Goal: Task Accomplishment & Management: Manage account settings

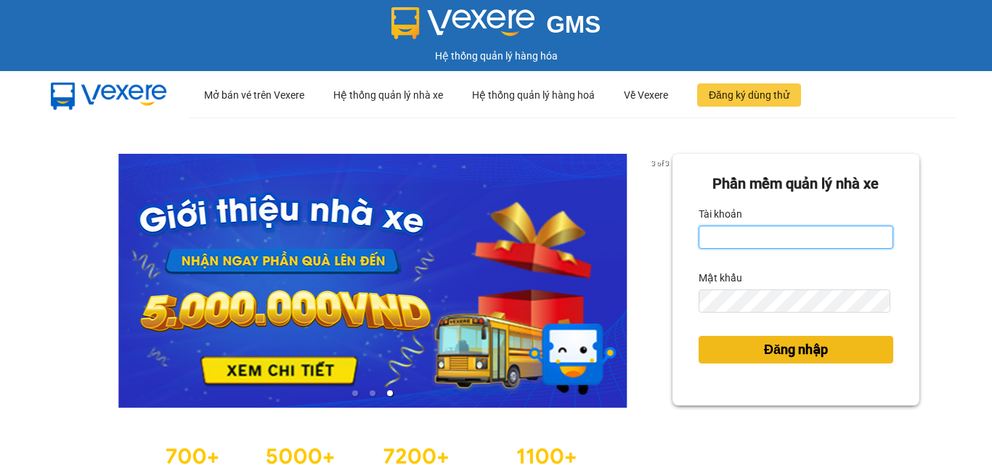
type input "hung.kimhoang"
click at [859, 349] on button "Đăng nhập" at bounding box center [796, 350] width 195 height 28
click at [859, 349] on body "GMS Hệ thống quản lý hàng hóa ··· Mở bán vé trên Vexere ··· Hệ thống quản lý nh…" at bounding box center [496, 232] width 992 height 465
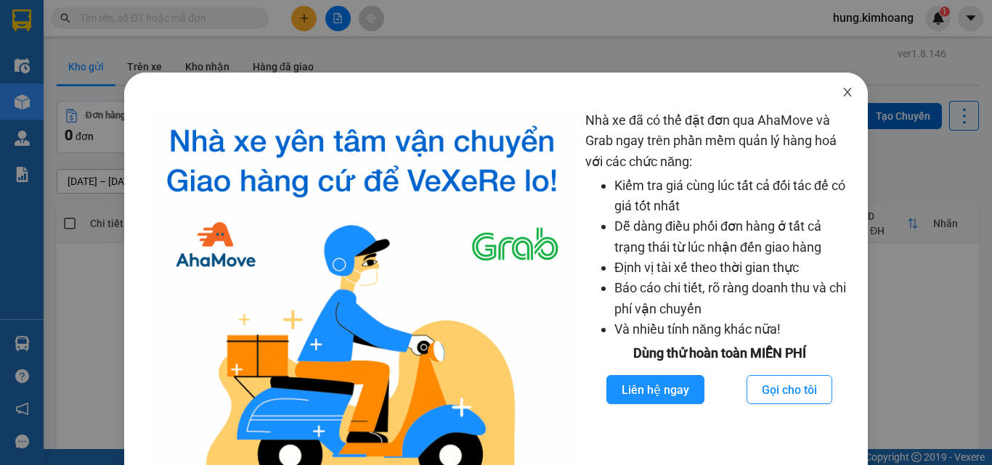
click at [842, 89] on icon "close" at bounding box center [848, 92] width 12 height 12
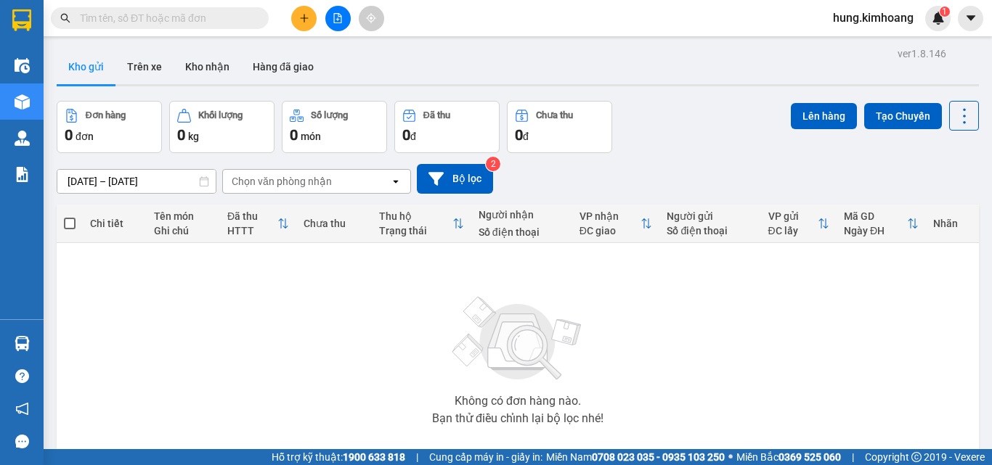
click at [222, 18] on input "text" at bounding box center [165, 18] width 171 height 16
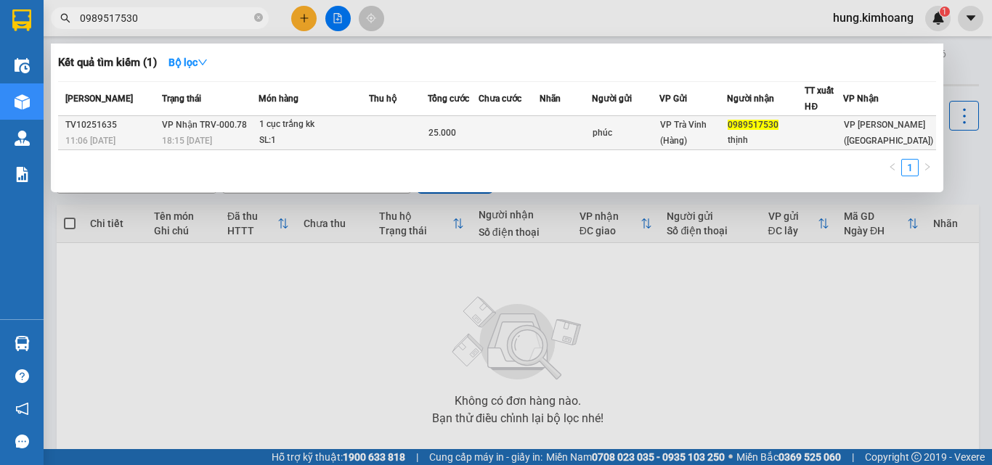
type input "0989517530"
click at [355, 122] on div "1 cục trắng kk" at bounding box center [313, 125] width 109 height 16
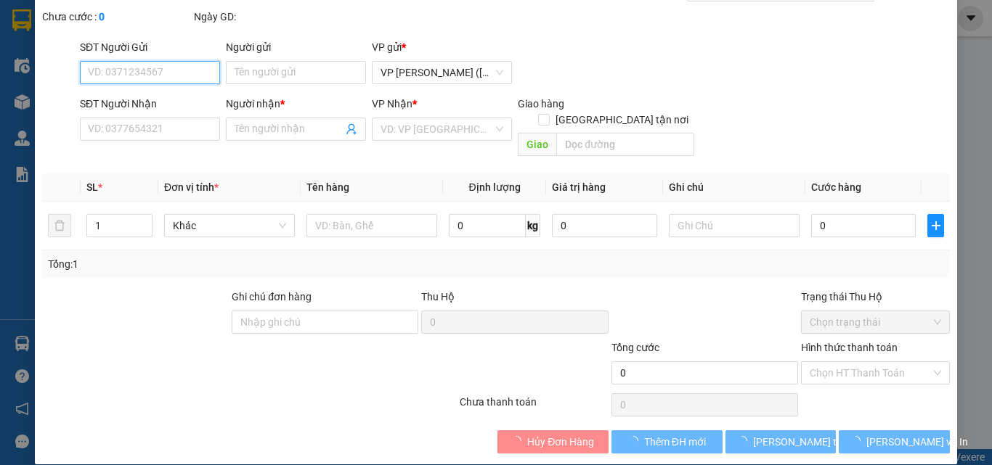
scroll to position [75, 0]
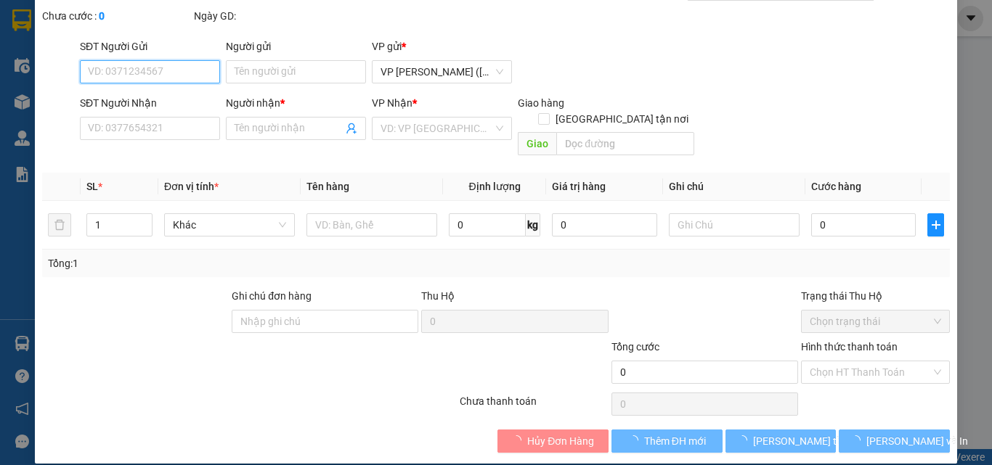
type input "phúc"
type input "0989517530"
type input "thịnh"
type input "25.000"
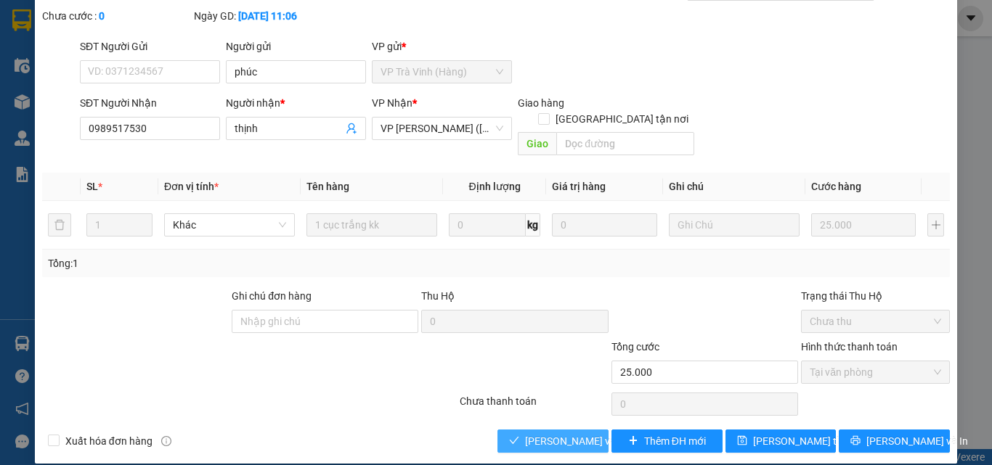
click at [563, 434] on span "Lưu và Giao hàng" at bounding box center [594, 442] width 139 height 16
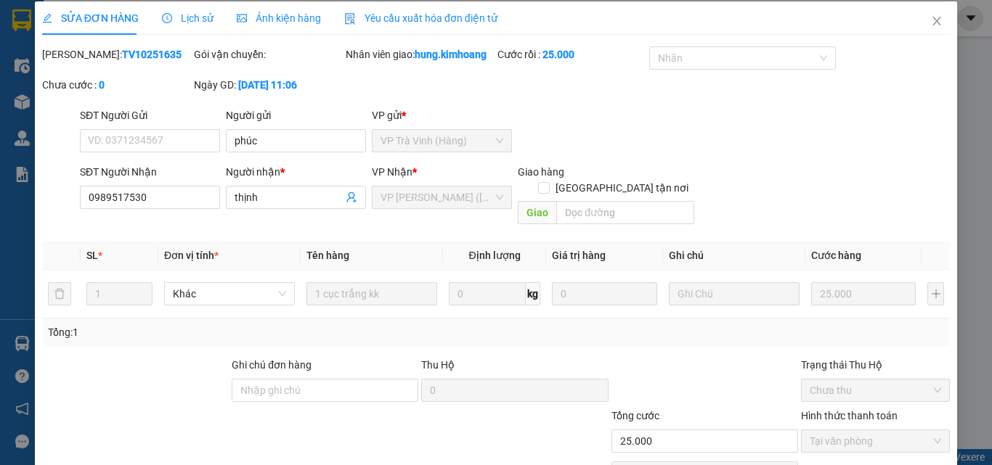
scroll to position [0, 0]
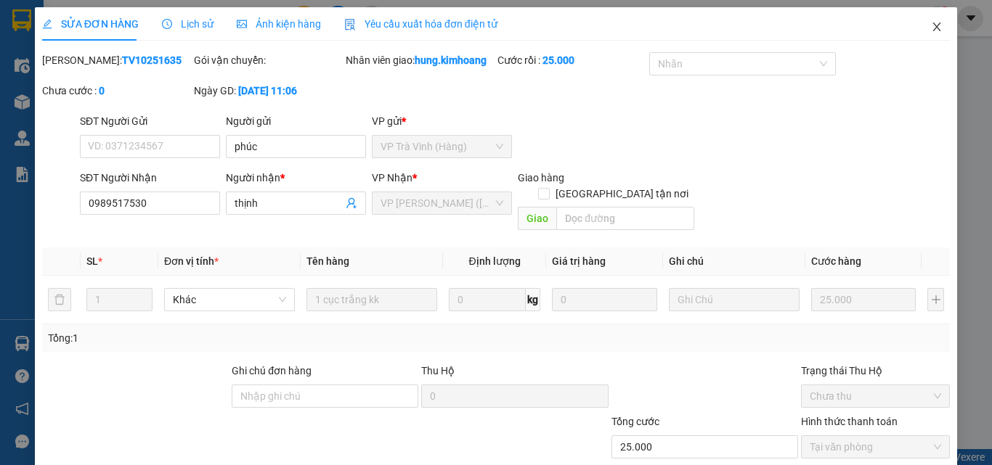
drag, startPoint x: 925, startPoint y: 30, endPoint x: 909, endPoint y: 43, distance: 20.6
click at [931, 30] on icon "close" at bounding box center [937, 27] width 12 height 12
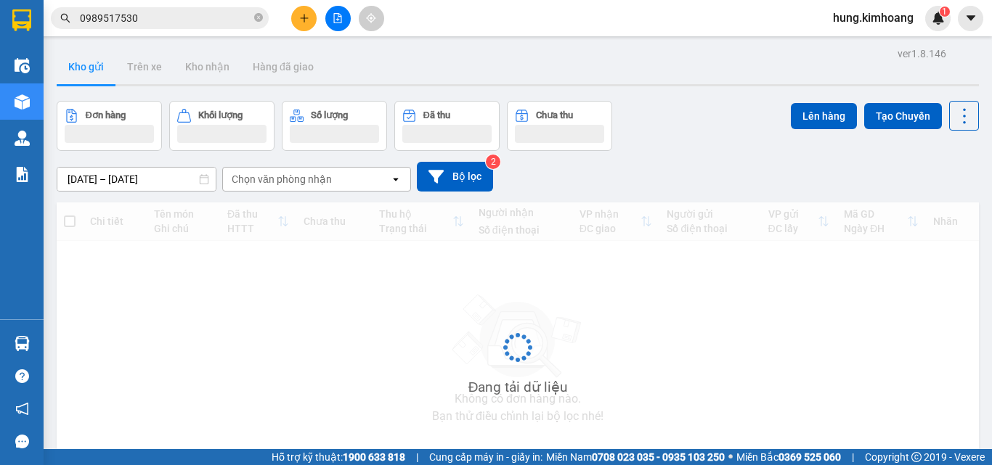
click at [301, 18] on icon "plus" at bounding box center [304, 17] width 8 height 1
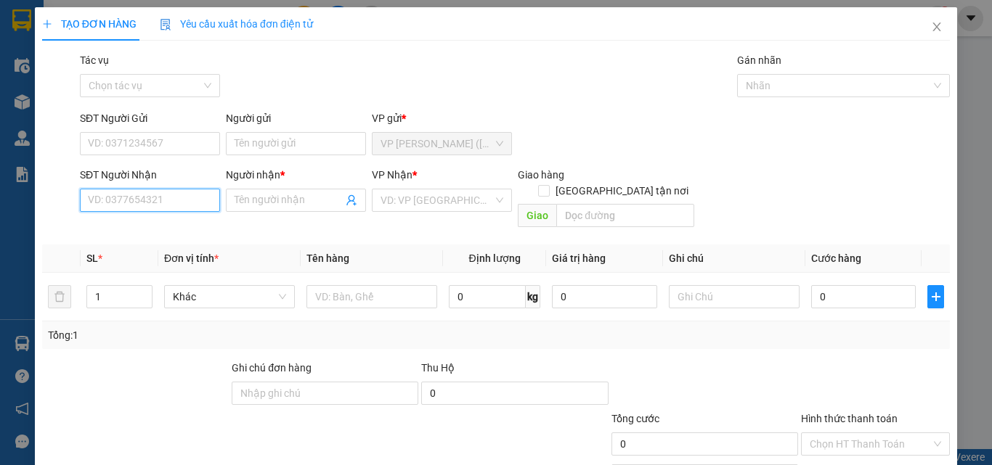
click at [146, 198] on input "SĐT Người Nhận" at bounding box center [150, 200] width 140 height 23
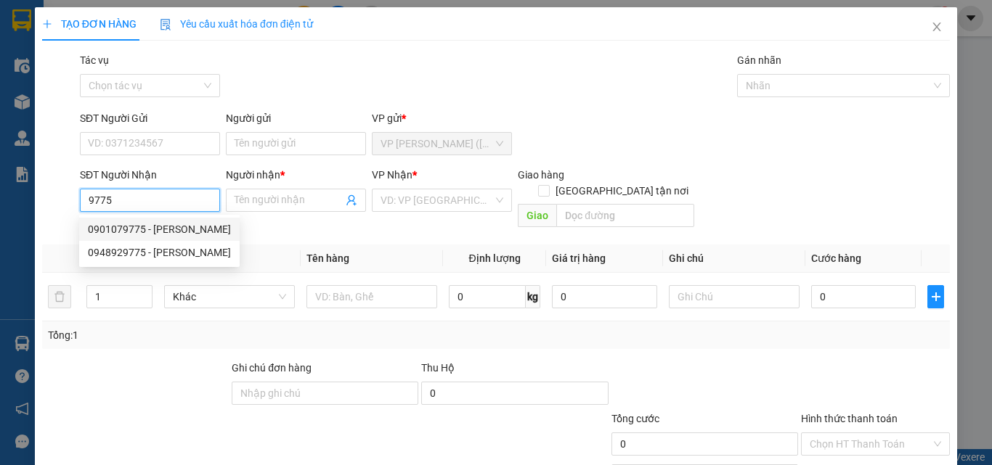
click at [192, 225] on div "0901079775 - KIM NGÂN" at bounding box center [159, 229] width 143 height 16
type input "0901079775"
type input "KIM NGÂN"
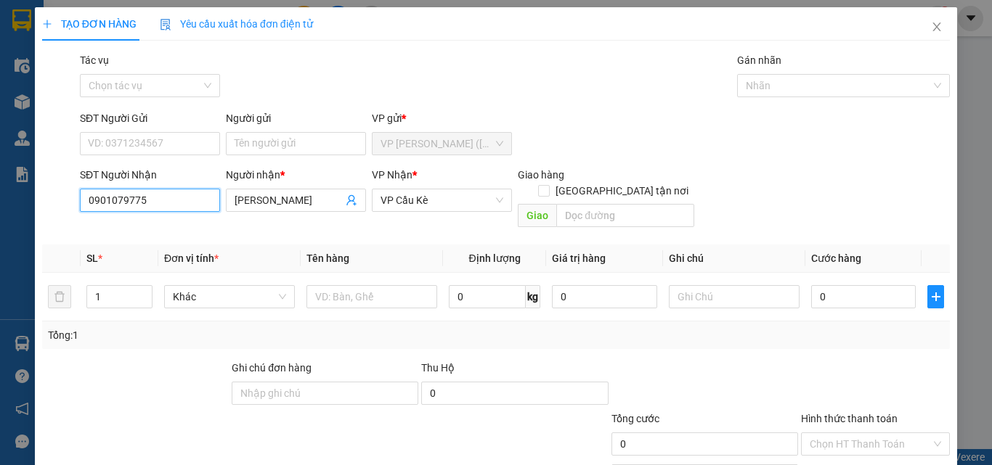
type input "50.000"
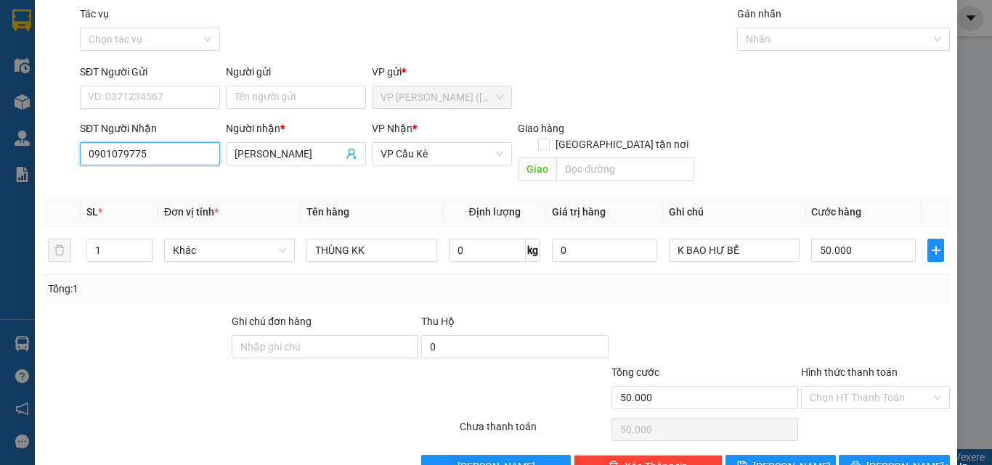
scroll to position [72, 0]
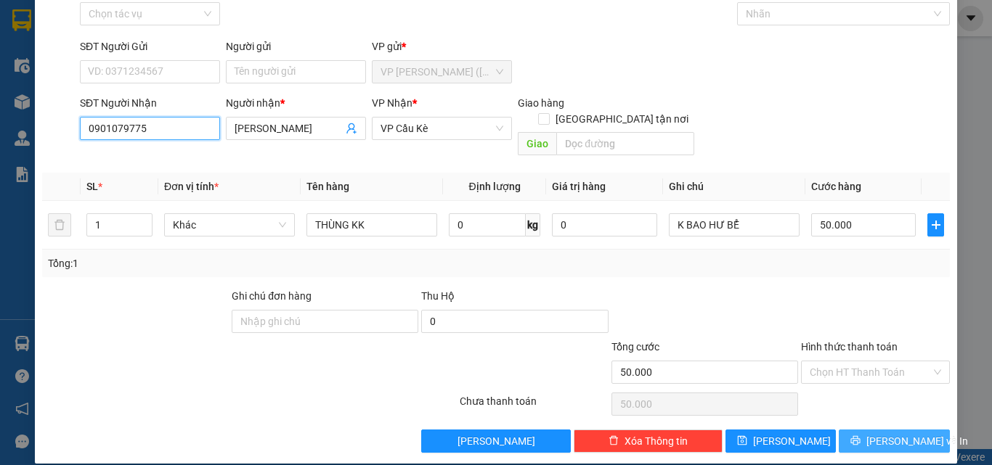
type input "0901079775"
click at [891, 434] on span "[PERSON_NAME] và In" at bounding box center [917, 442] width 102 height 16
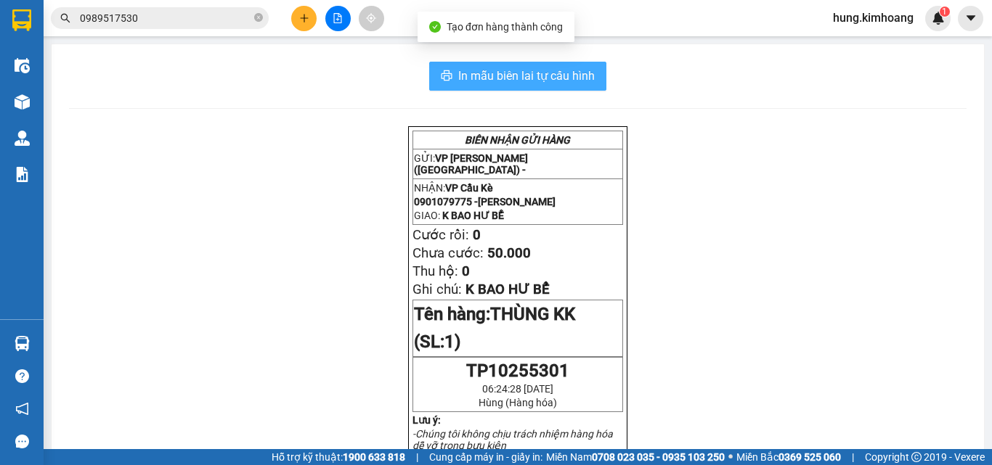
click at [550, 73] on span "In mẫu biên lai tự cấu hình" at bounding box center [526, 76] width 137 height 18
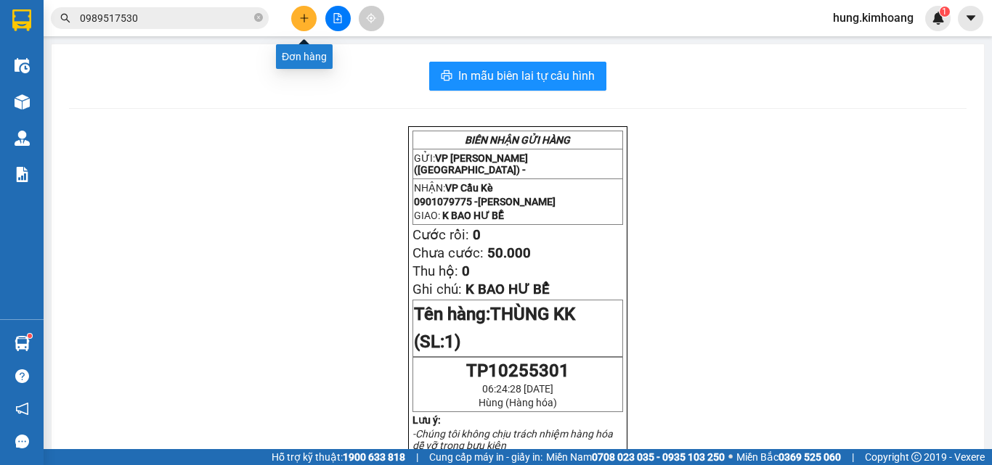
click at [307, 20] on icon "plus" at bounding box center [304, 18] width 10 height 10
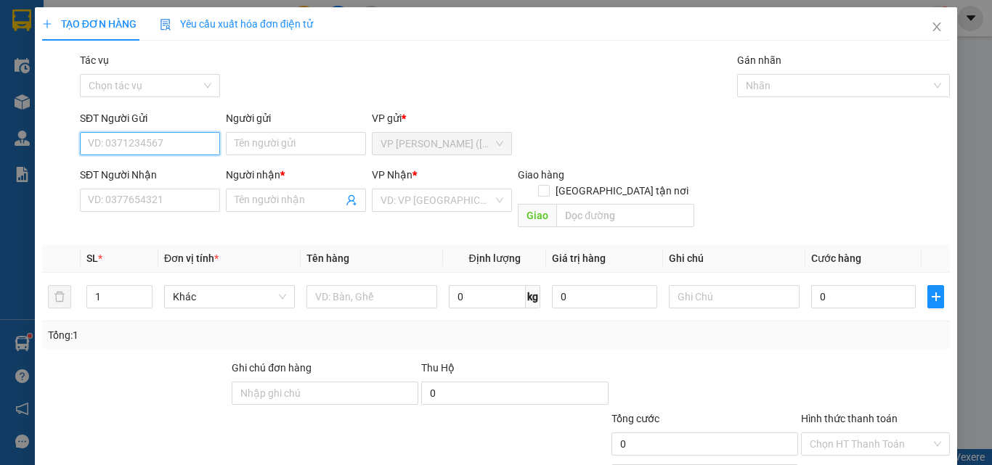
type input "4"
type input "8"
click at [187, 168] on div "0358749148 - CHUNG" at bounding box center [148, 173] width 121 height 16
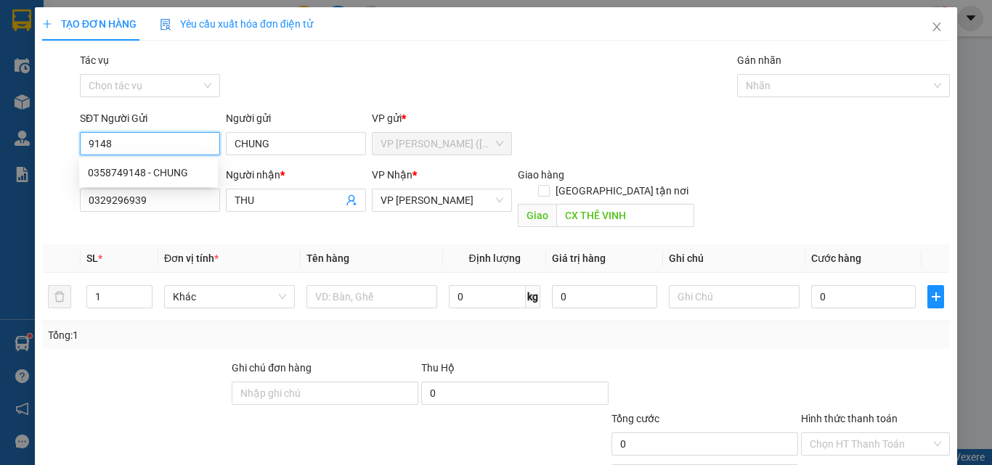
type input "0358749148"
type input "CHUNG"
type input "0329296939"
type input "THU"
type input "CX THẾ VINH"
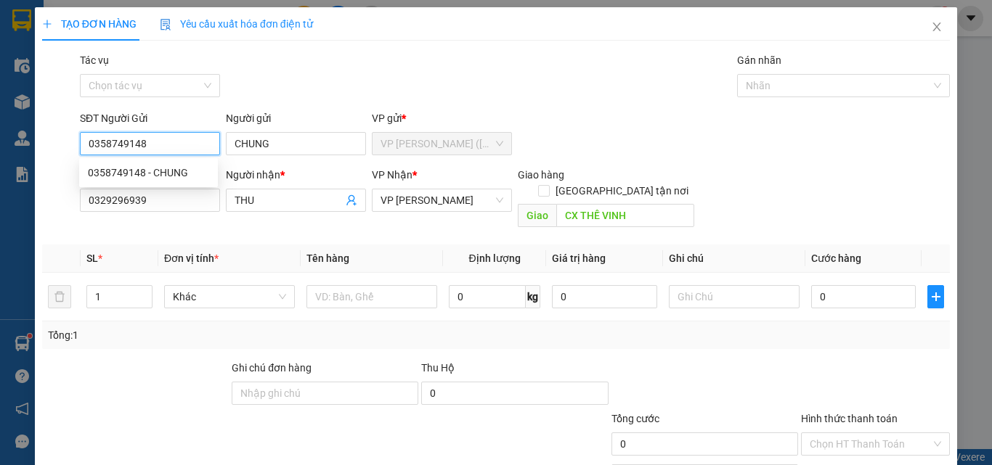
type input "50.000"
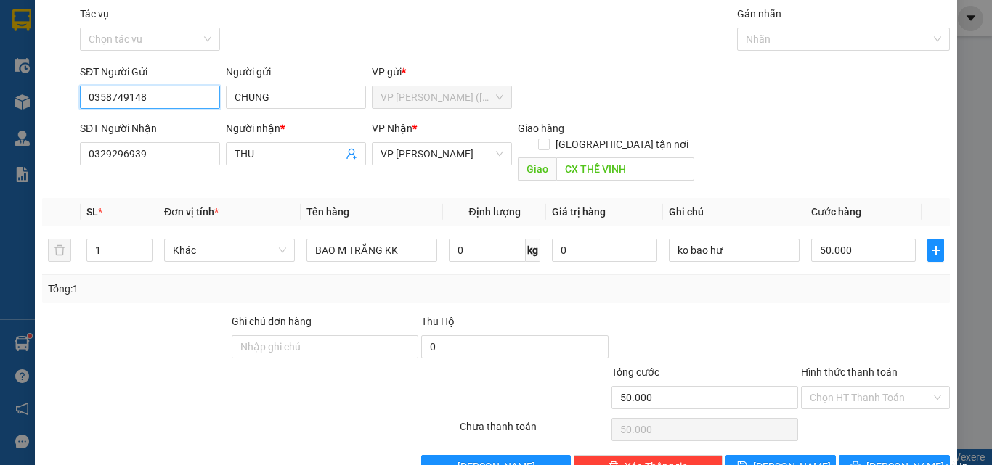
scroll to position [72, 0]
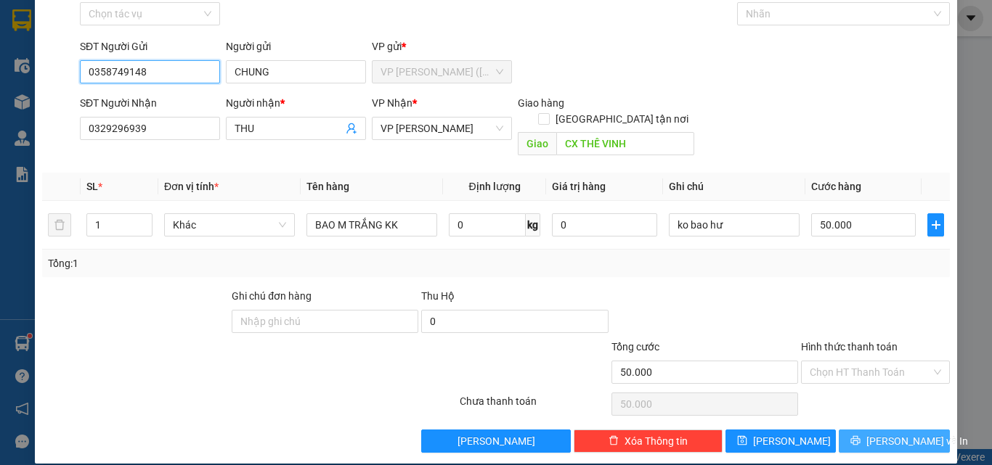
type input "0358749148"
click at [861, 436] on icon "printer" at bounding box center [855, 440] width 9 height 9
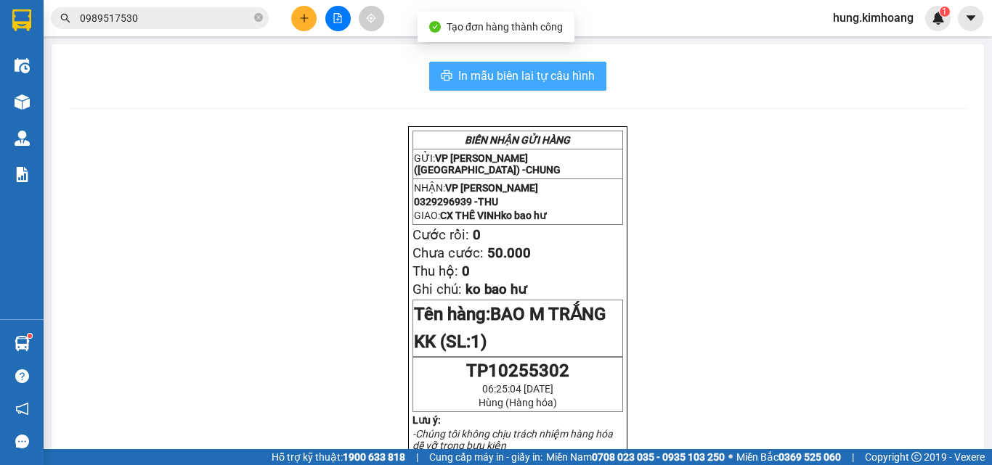
click at [577, 70] on span "In mẫu biên lai tự cấu hình" at bounding box center [526, 76] width 137 height 18
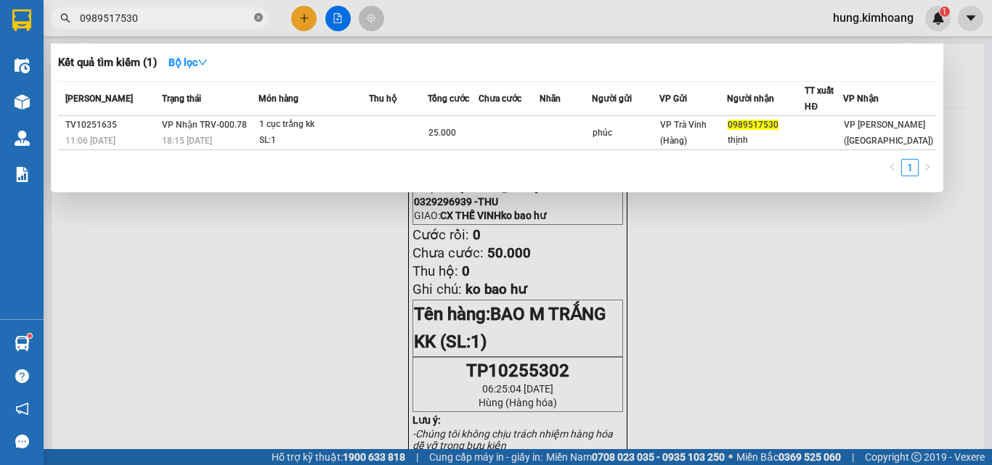
click at [261, 12] on span at bounding box center [258, 19] width 9 height 14
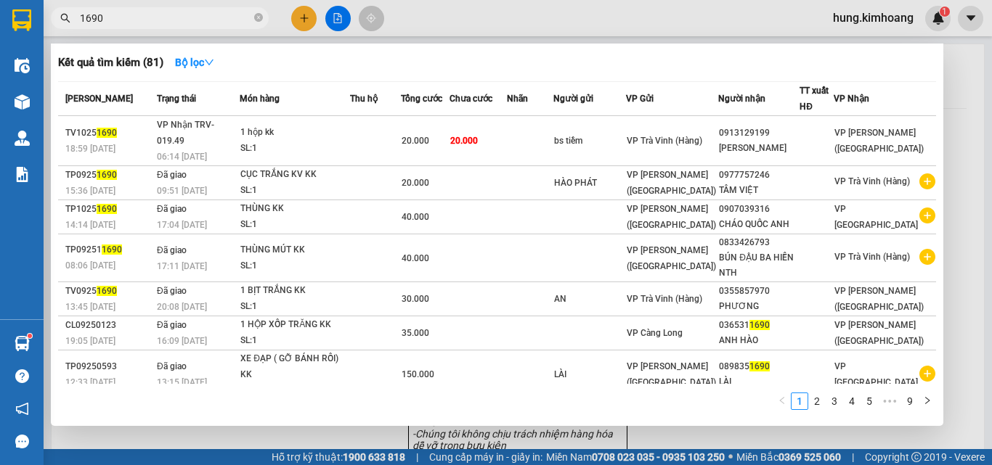
type input "1690"
click at [399, 135] on td at bounding box center [375, 141] width 50 height 50
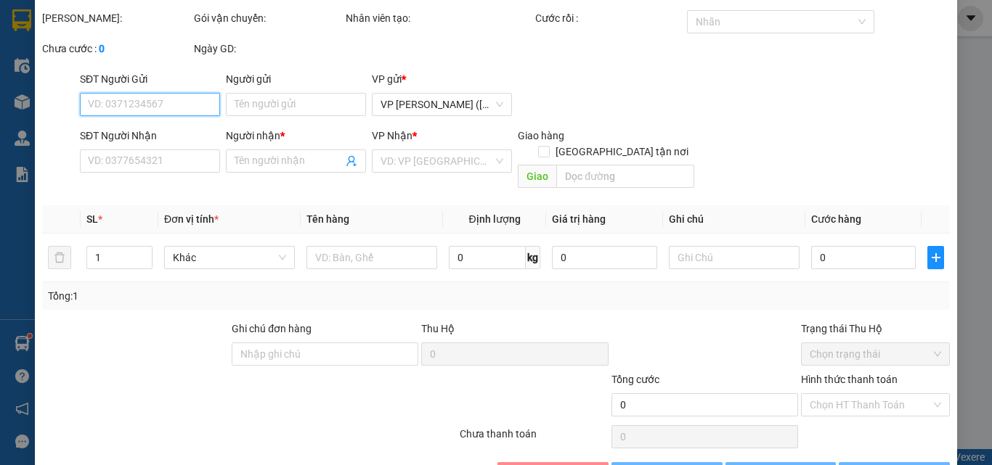
scroll to position [75, 0]
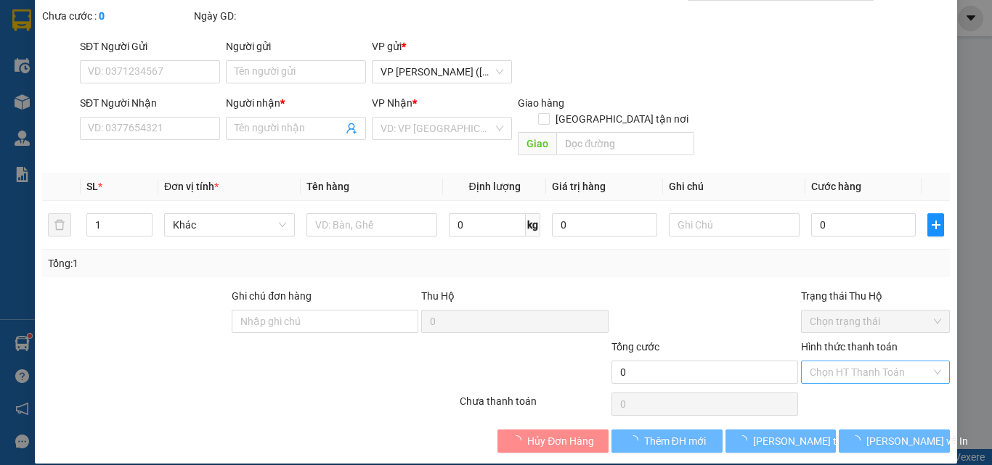
click at [829, 362] on input "Hình thức thanh toán" at bounding box center [870, 373] width 121 height 22
click at [826, 386] on div "Tại văn phòng" at bounding box center [867, 386] width 130 height 16
type input "0"
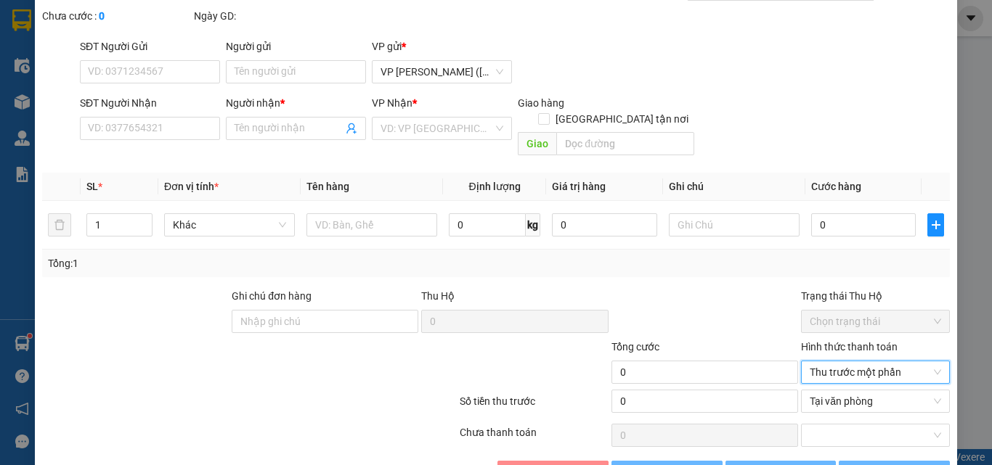
type input "bs tiềm"
type input "0913129199"
type input "nguyễn long"
type input "20.000"
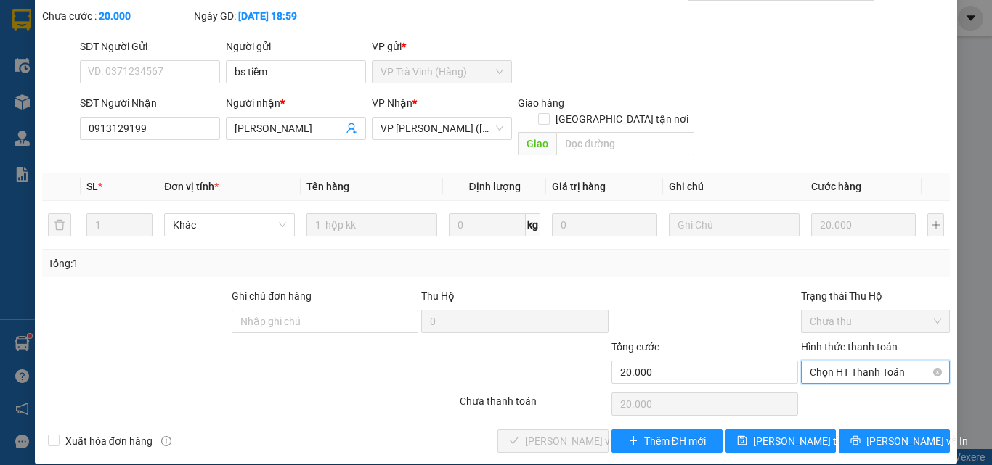
drag, startPoint x: 826, startPoint y: 354, endPoint x: 837, endPoint y: 367, distance: 17.1
click at [828, 362] on span "Chọn HT Thanh Toán" at bounding box center [875, 373] width 131 height 22
click at [839, 386] on div "Tại văn phòng" at bounding box center [867, 386] width 130 height 16
type input "0"
click at [579, 434] on span "Lưu và Giao hàng" at bounding box center [594, 442] width 139 height 16
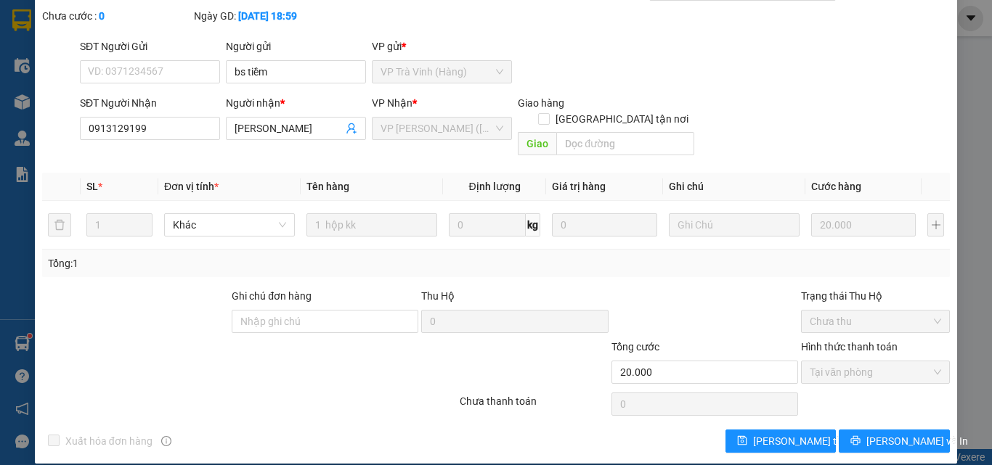
scroll to position [0, 0]
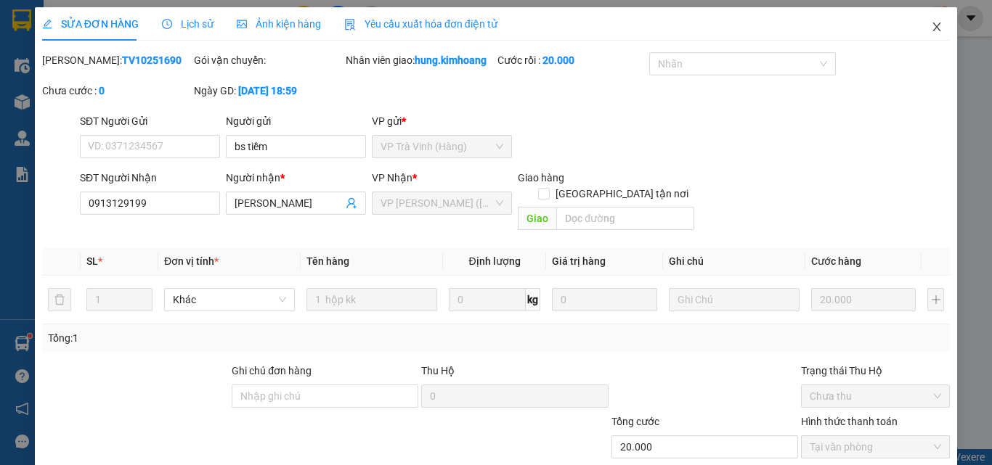
click at [932, 22] on span "Close" at bounding box center [936, 27] width 41 height 41
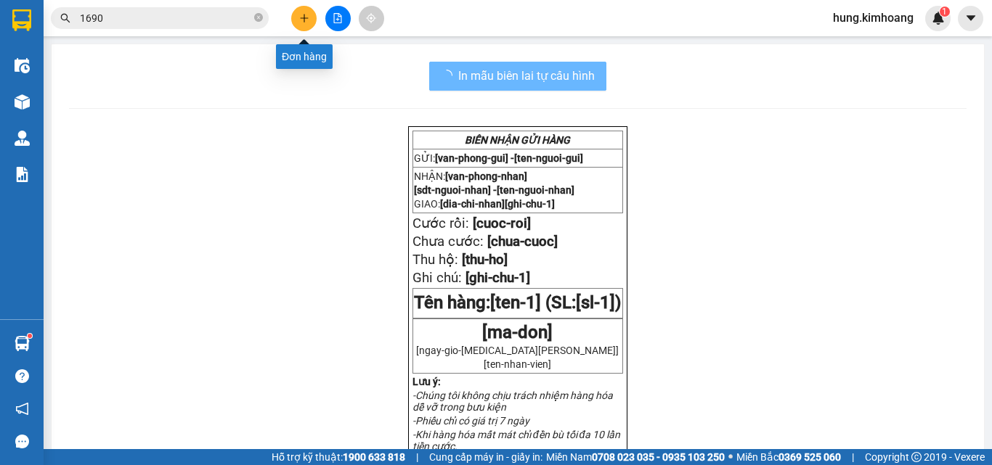
click at [297, 18] on button at bounding box center [303, 18] width 25 height 25
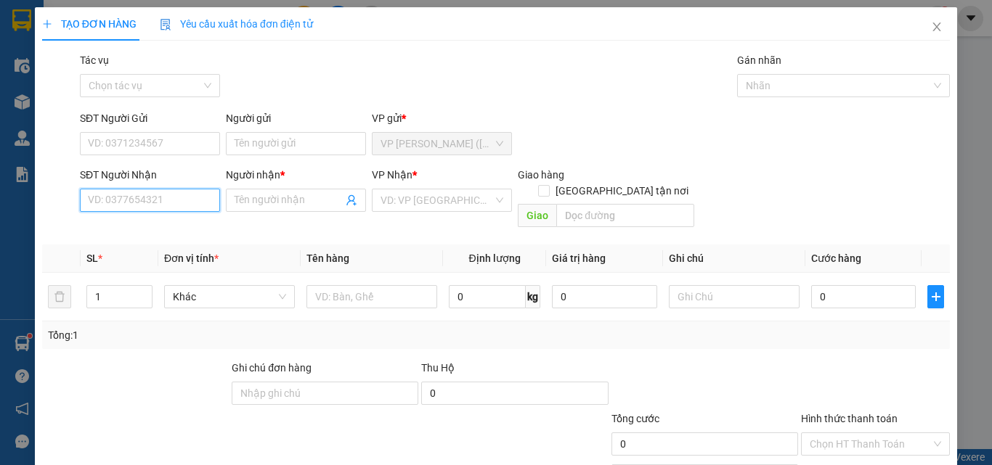
click at [166, 208] on input "SĐT Người Nhận" at bounding box center [150, 200] width 140 height 23
type input "0978757515"
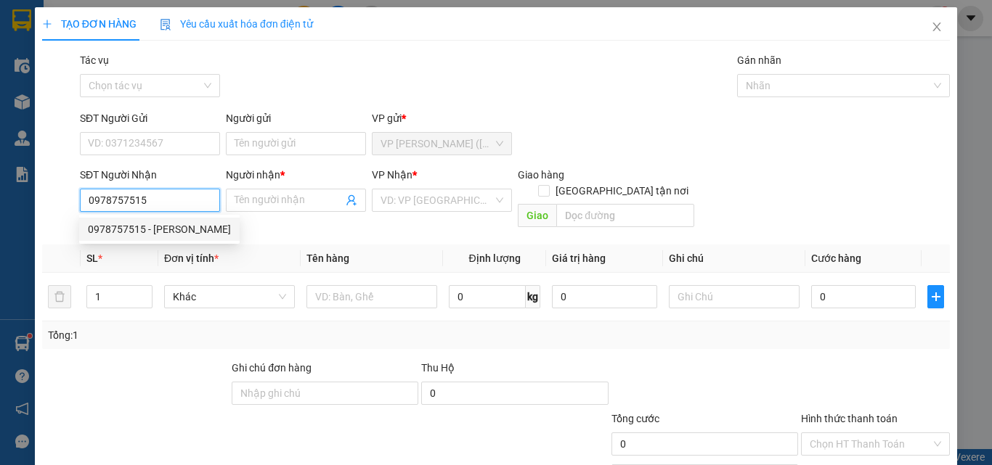
drag, startPoint x: 155, startPoint y: 227, endPoint x: 156, endPoint y: 213, distance: 13.9
click at [155, 227] on div "0978757515 - TRINH" at bounding box center [159, 229] width 143 height 16
type input "TRINH"
type input "30.000"
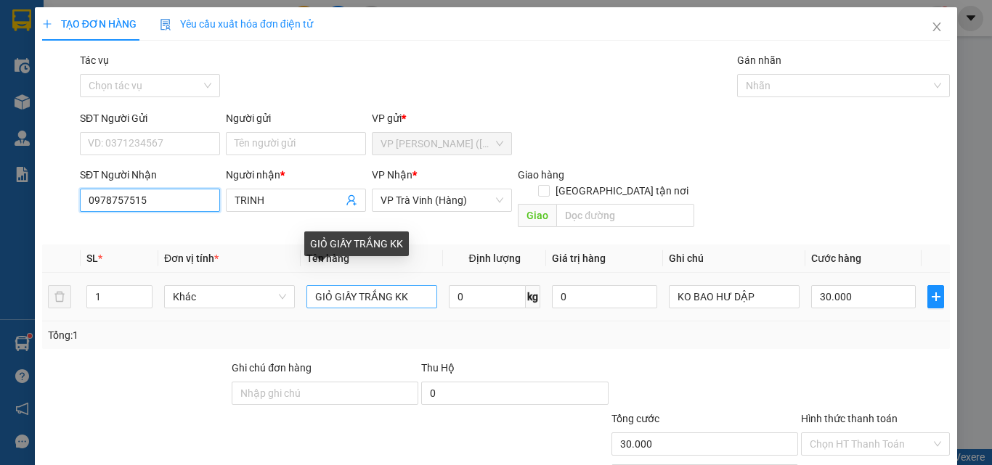
type input "0978757515"
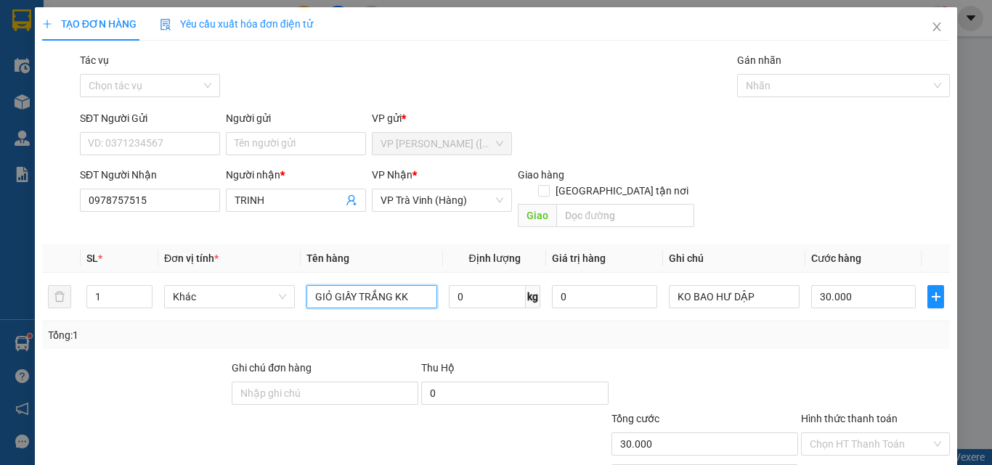
drag, startPoint x: 414, startPoint y: 285, endPoint x: 0, endPoint y: 346, distance: 418.4
click at [0, 346] on div "TẠO ĐƠN HÀNG Yêu cầu xuất hóa đơn điện tử Transit Pickup Surcharge Ids Transit …" at bounding box center [496, 232] width 992 height 465
type input "BỊT M TRẮNG KK"
type input "2"
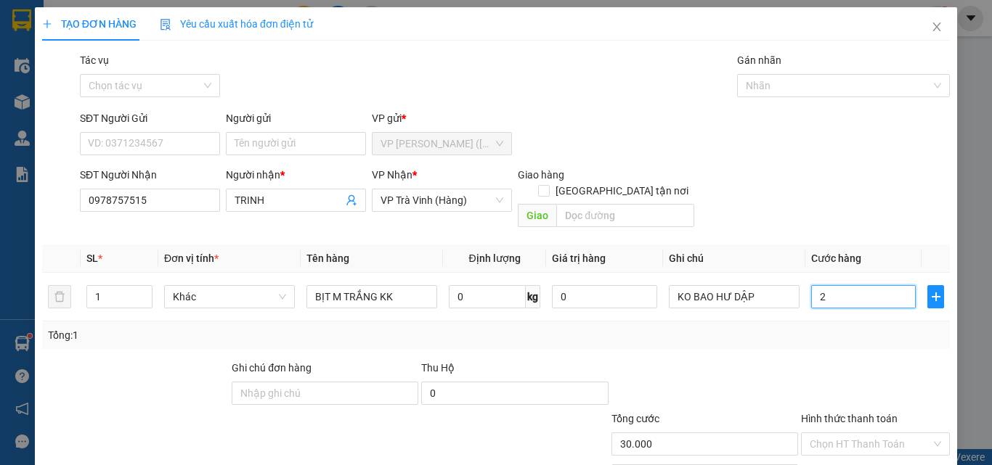
type input "2"
type input "25"
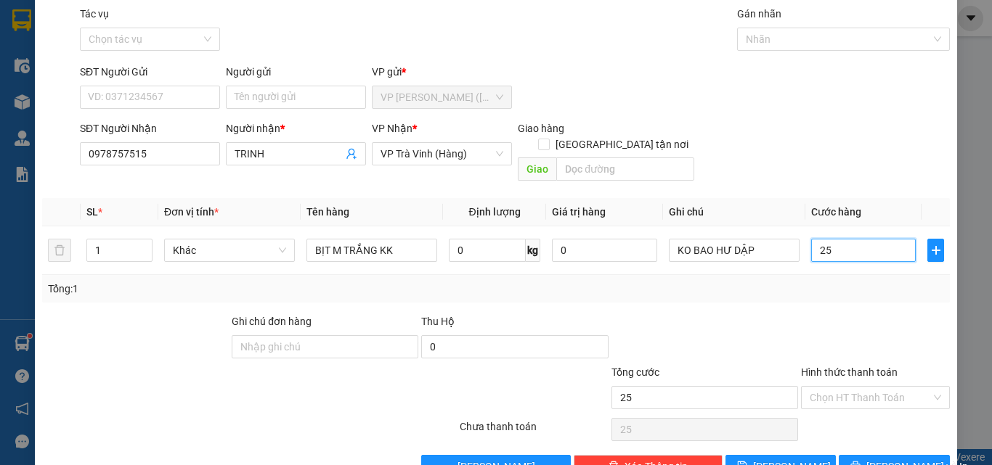
scroll to position [72, 0]
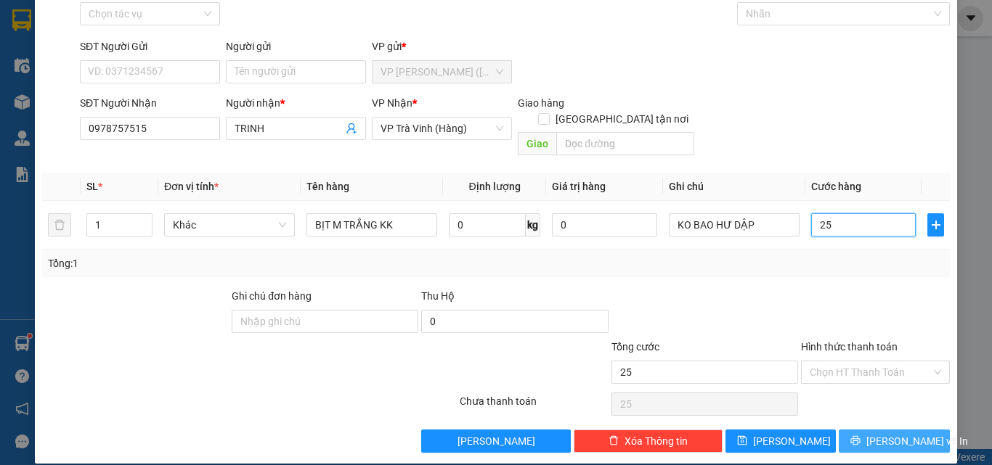
type input "25"
click at [863, 430] on button "[PERSON_NAME] và In" at bounding box center [894, 441] width 111 height 23
type input "25.000"
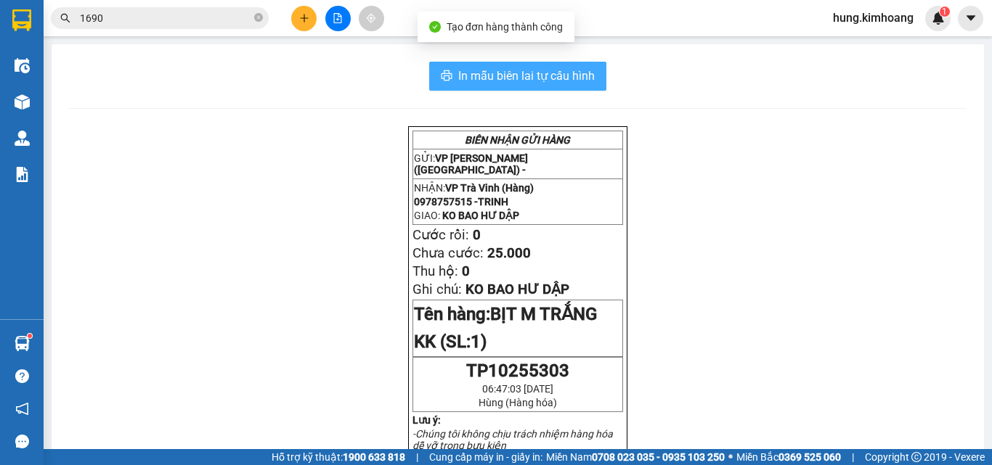
click at [579, 76] on span "In mẫu biên lai tự cấu hình" at bounding box center [526, 76] width 137 height 18
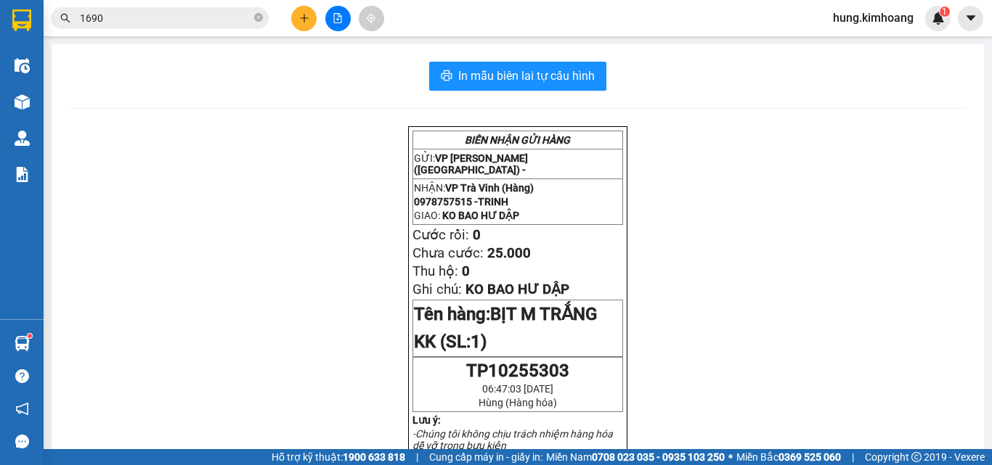
click at [869, 17] on span "hung.kimhoang" at bounding box center [873, 18] width 104 height 18
click at [856, 44] on span "Đăng xuất" at bounding box center [879, 45] width 74 height 16
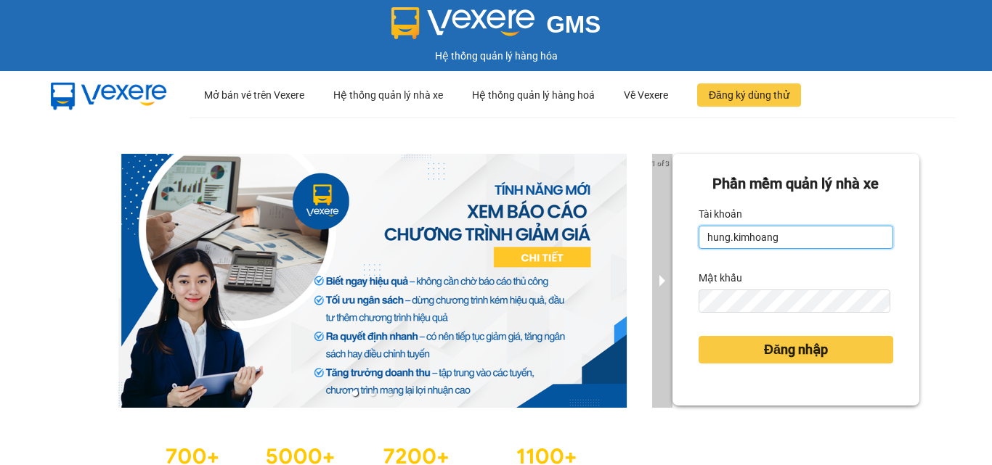
drag, startPoint x: 800, startPoint y: 240, endPoint x: 659, endPoint y: 261, distance: 143.2
click at [659, 261] on div "1 of 3 Phần mềm quản lý nhà xe Tài khoản hung.kimhoang Mật khẩu Đăng nhập" at bounding box center [496, 323] width 992 height 411
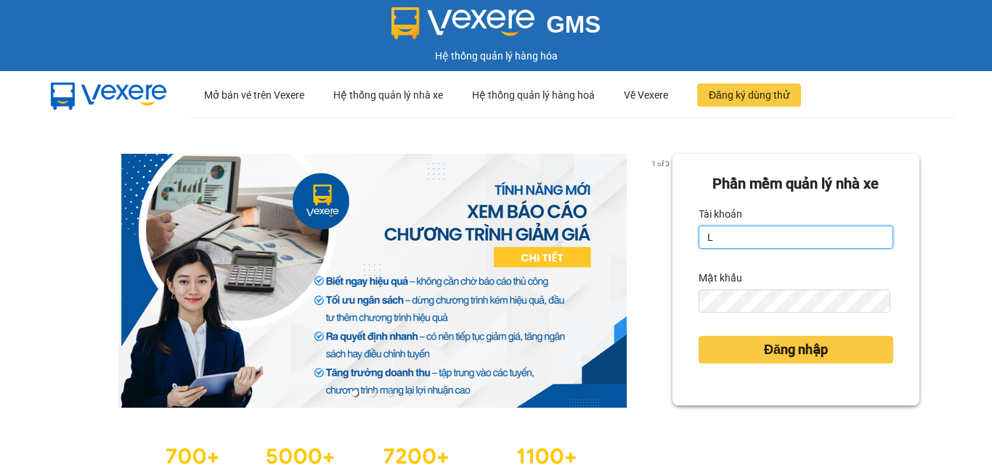
type input "linh.kimhoang"
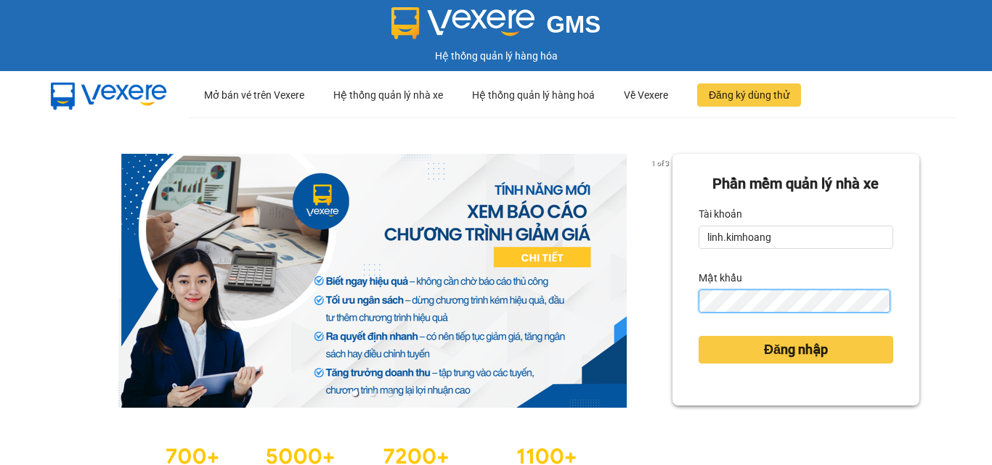
click at [640, 321] on div "1 of 3 Phần mềm quản lý nhà xe Tài khoản linh.kimhoang Mật khẩu Đăng nhập" at bounding box center [496, 323] width 992 height 411
click at [678, 314] on div "Phần mềm quản lý nhà xe Tài khoản linh.kimhoang Mật khẩu Đăng nhập" at bounding box center [795, 280] width 247 height 252
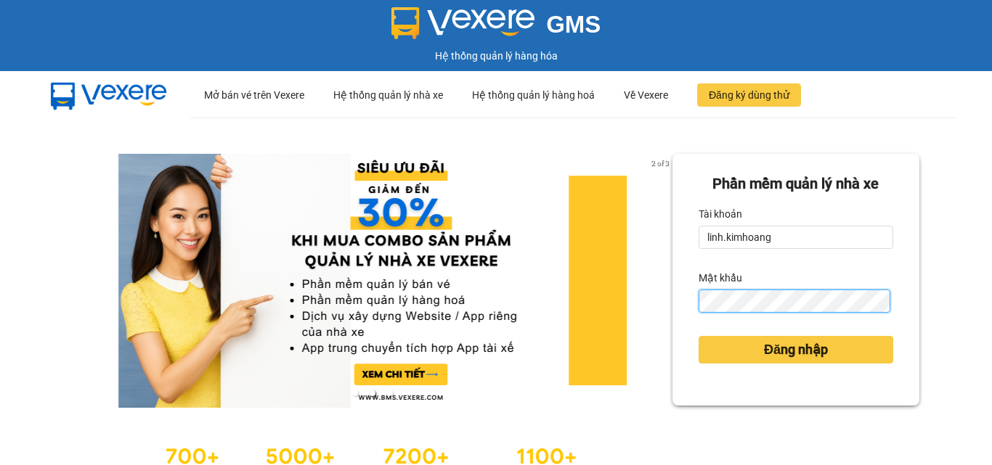
click at [699, 336] on button "Đăng nhập" at bounding box center [796, 350] width 195 height 28
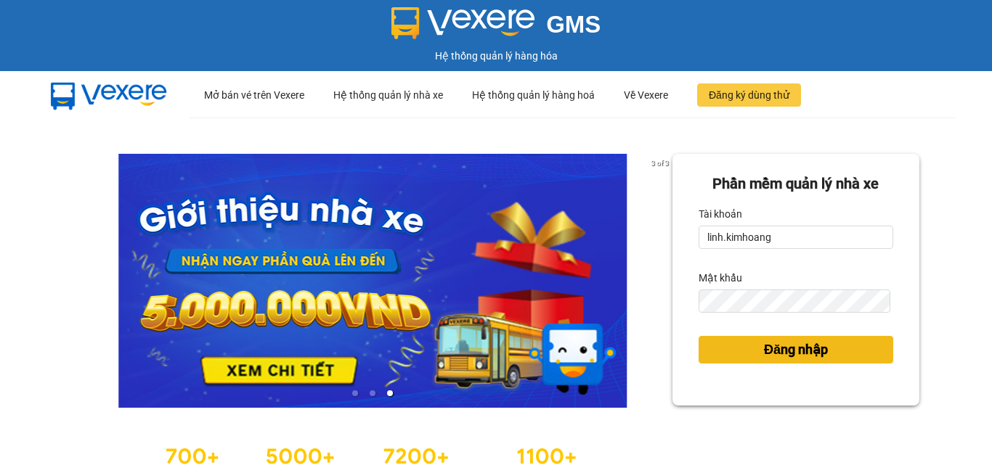
click at [743, 349] on button "Đăng nhập" at bounding box center [796, 350] width 195 height 28
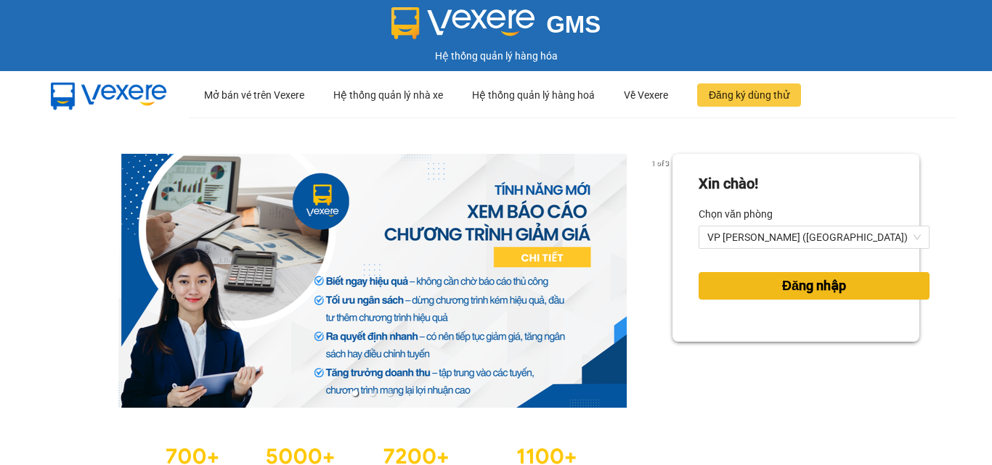
click at [809, 280] on span "Đăng nhập" at bounding box center [814, 286] width 64 height 20
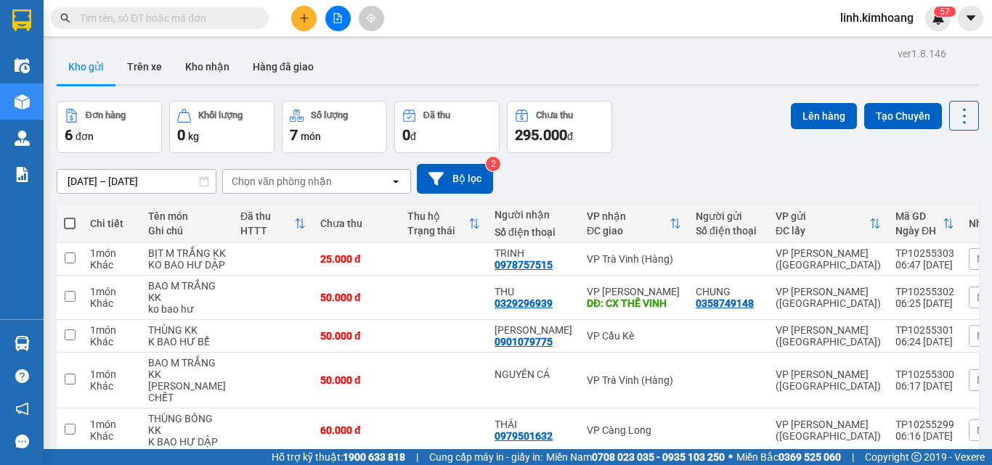
click at [168, 15] on input "text" at bounding box center [165, 18] width 171 height 16
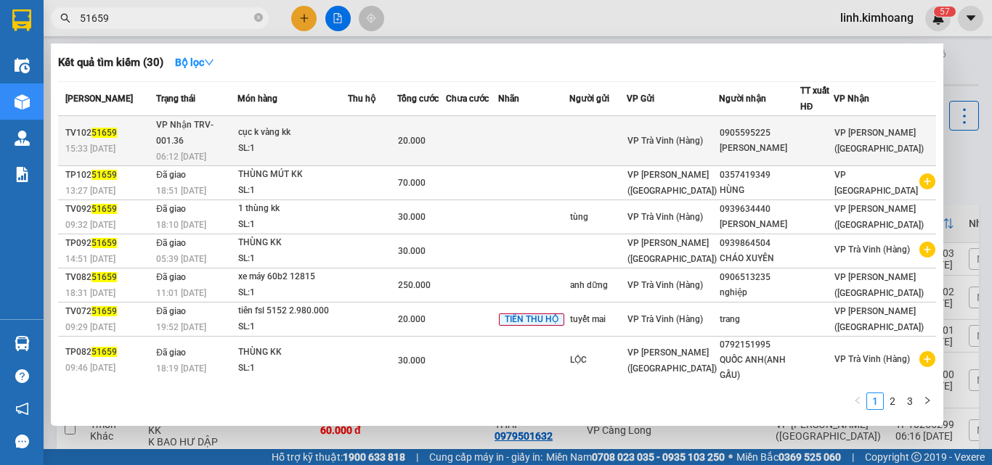
type input "51659"
click at [779, 131] on div "0905595225" at bounding box center [759, 133] width 79 height 15
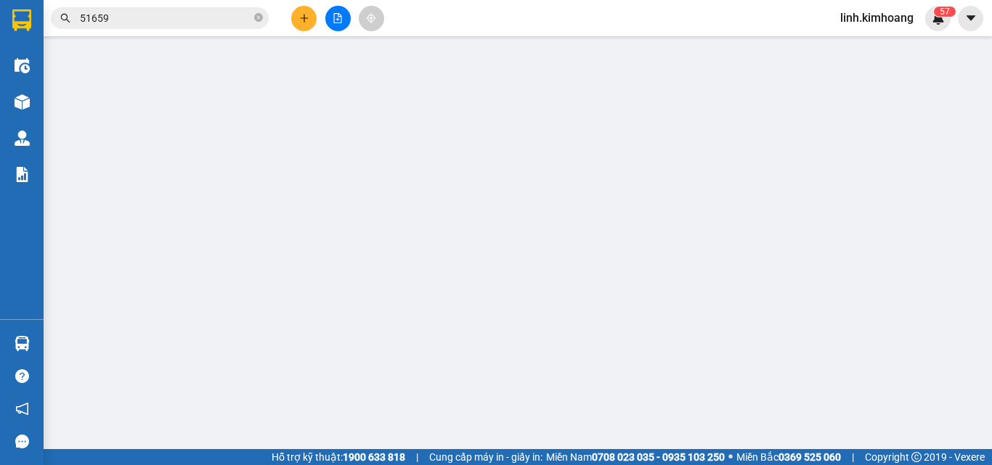
type input "0905595225"
type input "hồ đăng khang"
type input "20.000"
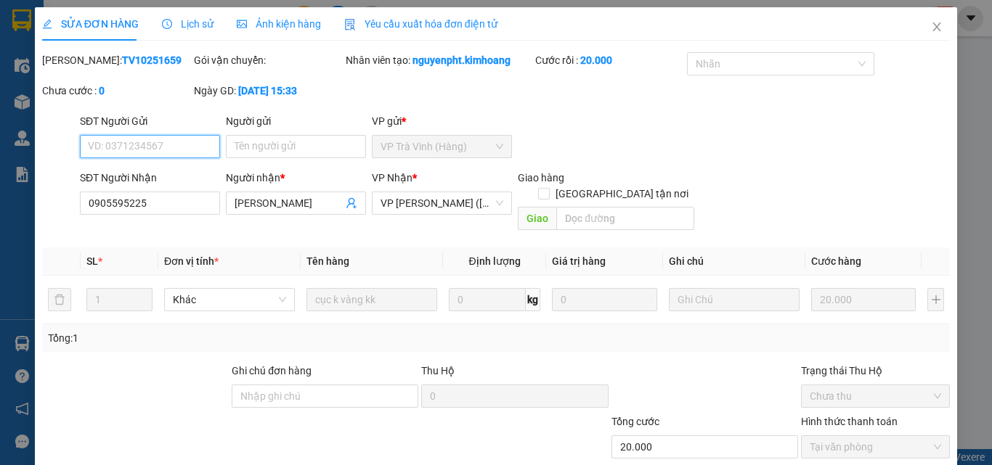
scroll to position [68, 0]
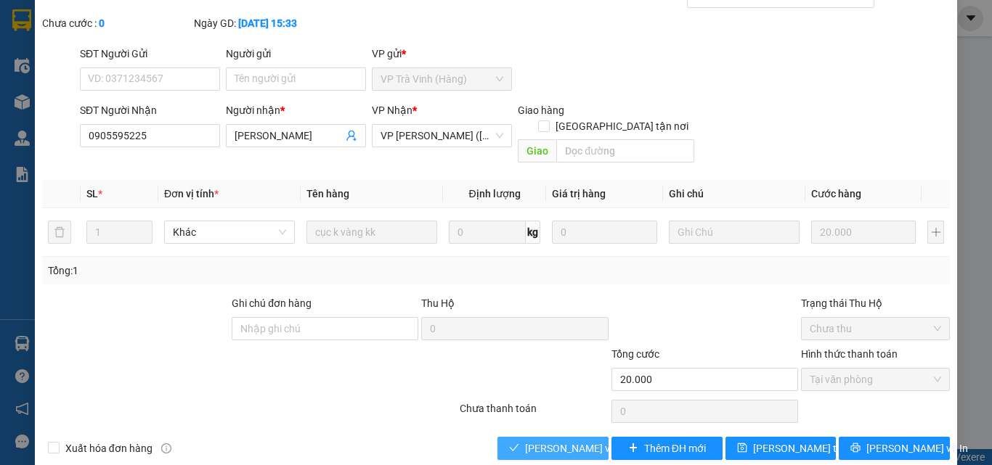
click at [565, 441] on span "Lưu và Giao hàng" at bounding box center [594, 449] width 139 height 16
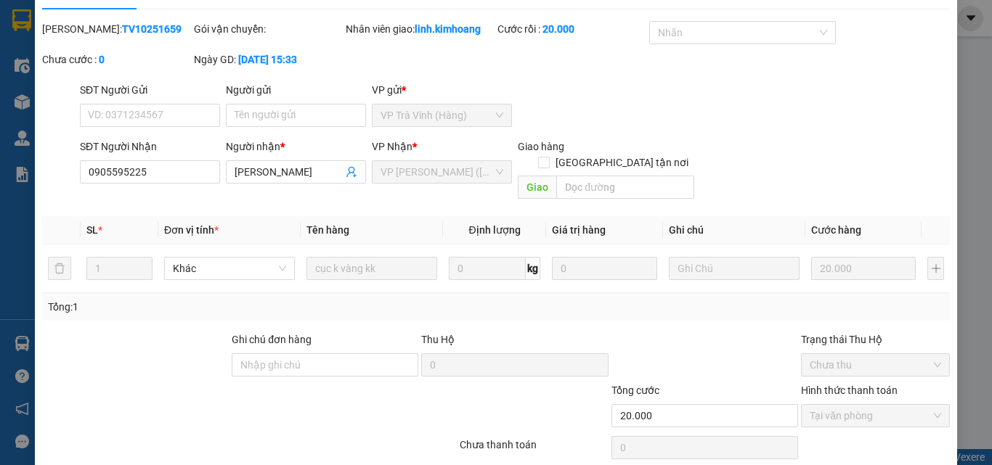
scroll to position [0, 0]
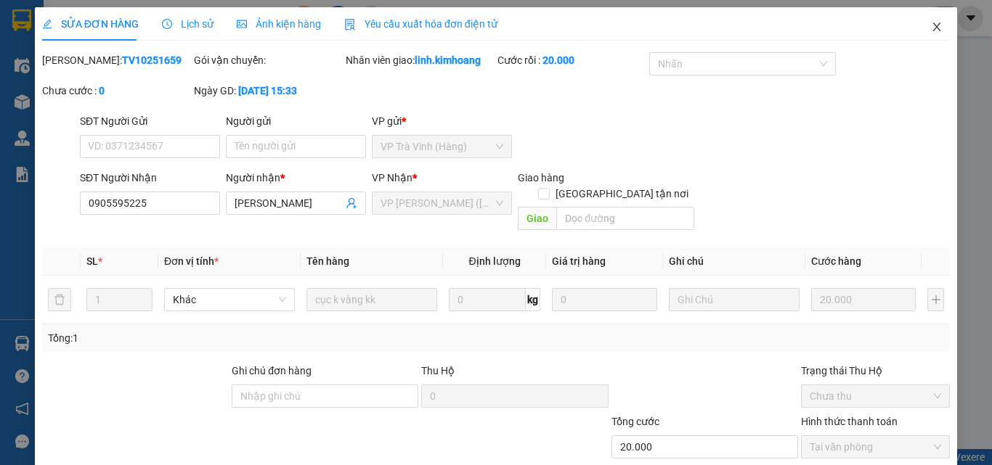
click at [932, 28] on icon "close" at bounding box center [937, 27] width 12 height 12
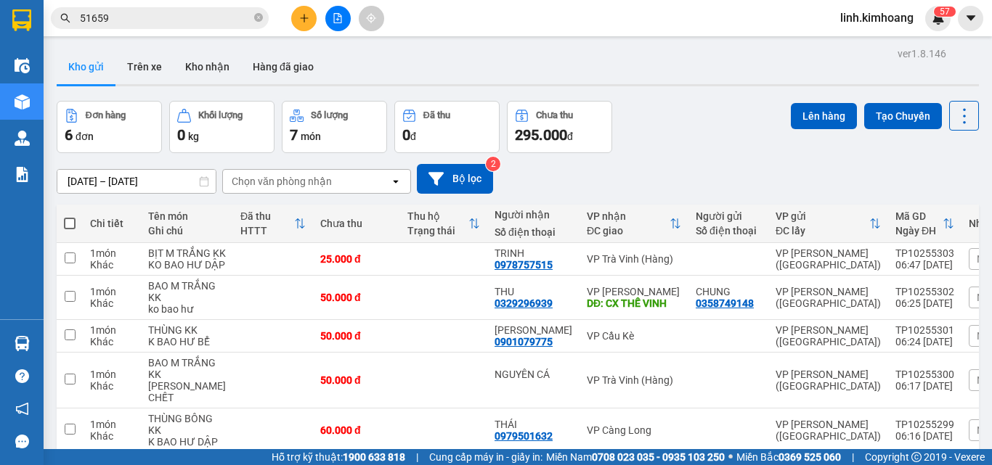
click at [301, 12] on button at bounding box center [303, 18] width 25 height 25
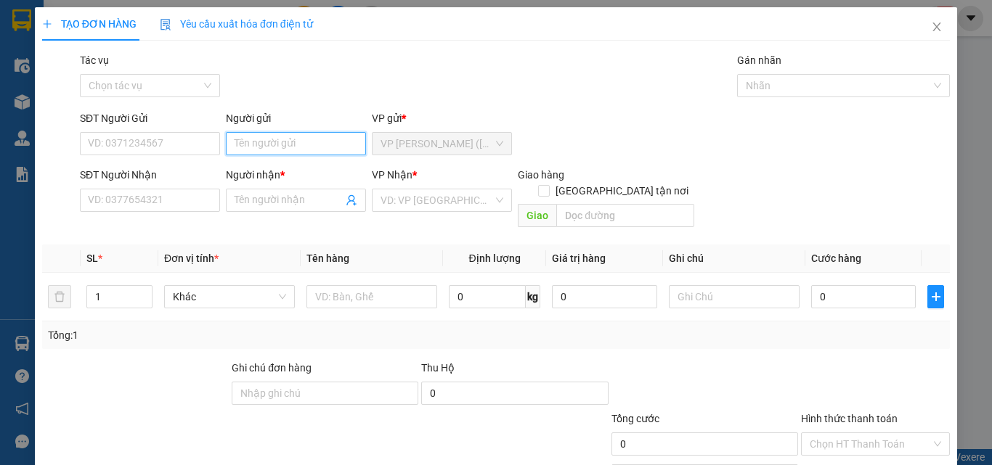
click at [318, 140] on input "Người gửi" at bounding box center [296, 143] width 140 height 23
type input "luân"
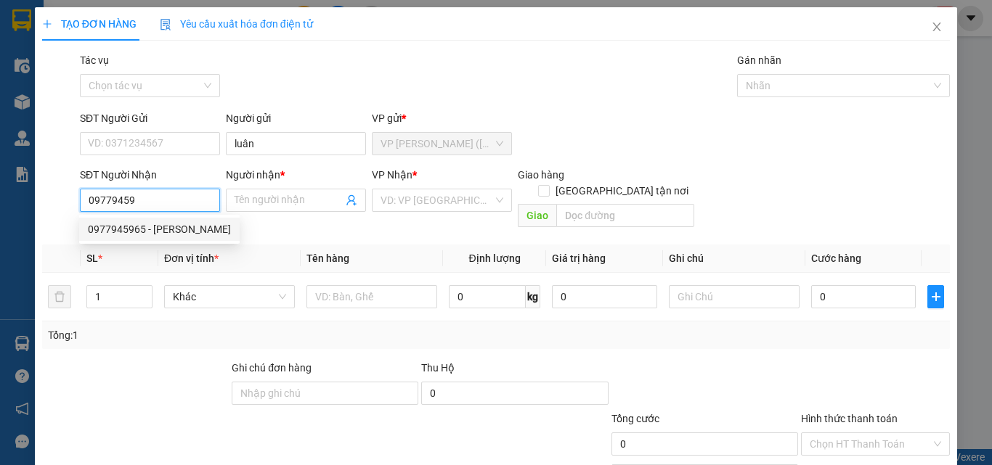
click at [143, 223] on div "0977945965 - út trinh" at bounding box center [159, 229] width 143 height 16
type input "0977945965"
type input "út trinh"
type input "30.000"
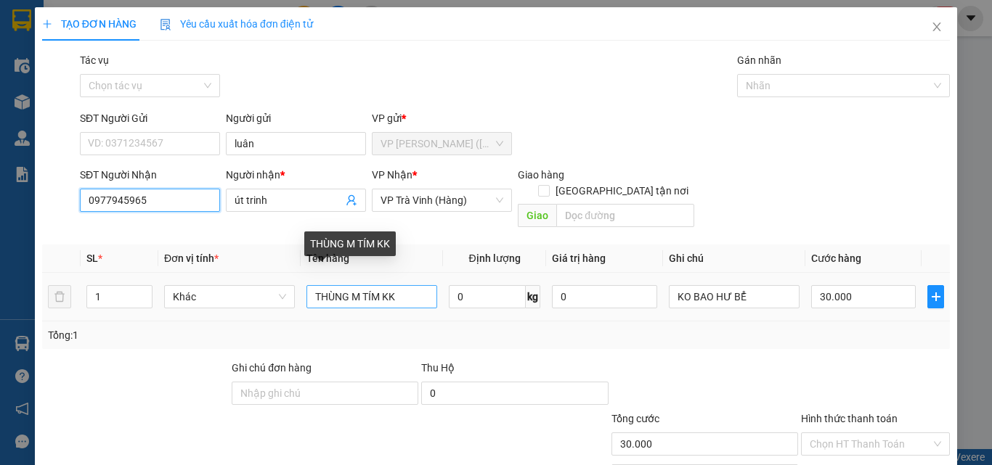
type input "0977945965"
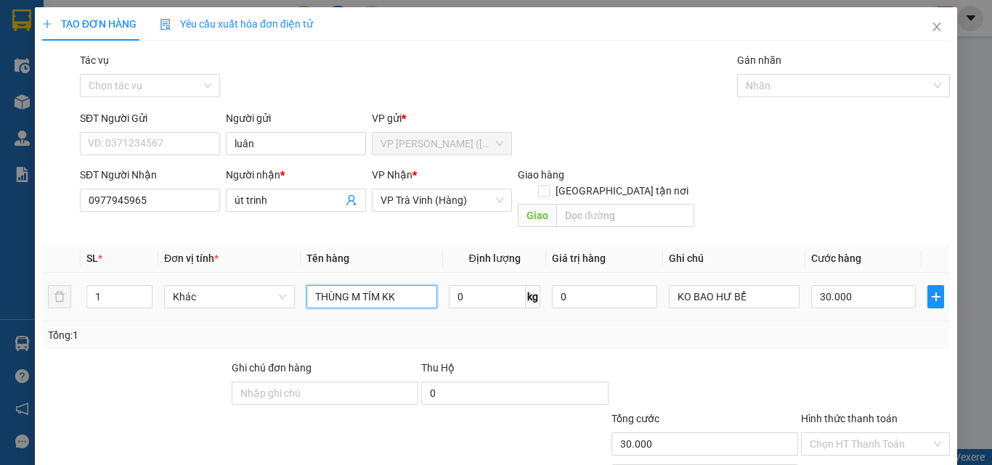
drag, startPoint x: 378, startPoint y: 284, endPoint x: 362, endPoint y: 301, distance: 23.1
click at [362, 301] on td "THÙNG M TÍM KK" at bounding box center [372, 297] width 142 height 49
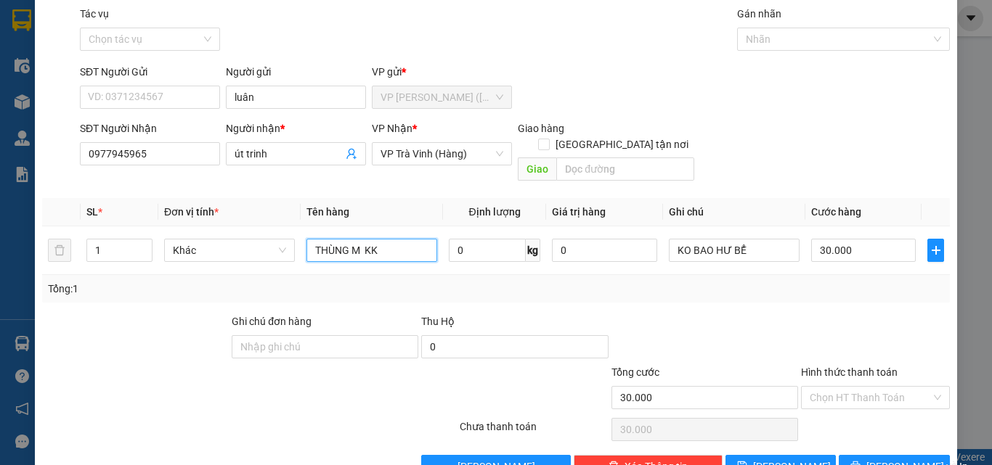
scroll to position [72, 0]
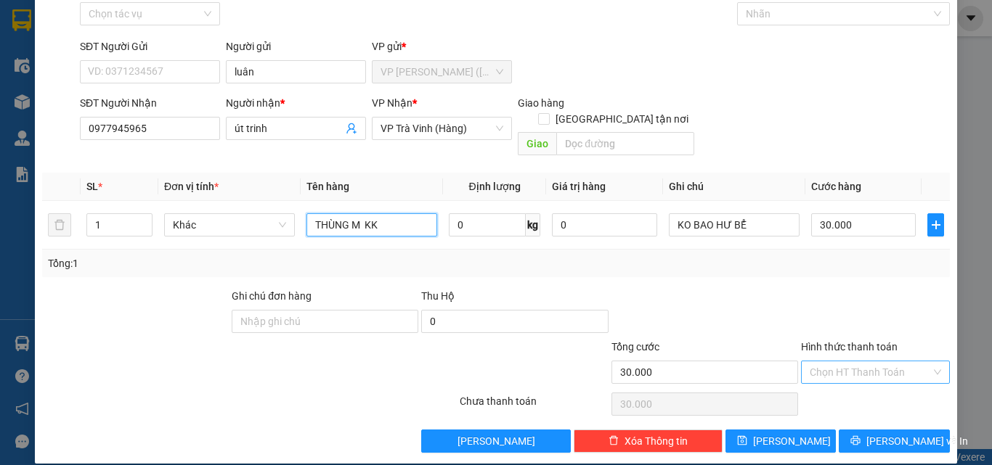
type input "THÙNG M KK"
click at [872, 362] on input "Hình thức thanh toán" at bounding box center [870, 373] width 121 height 22
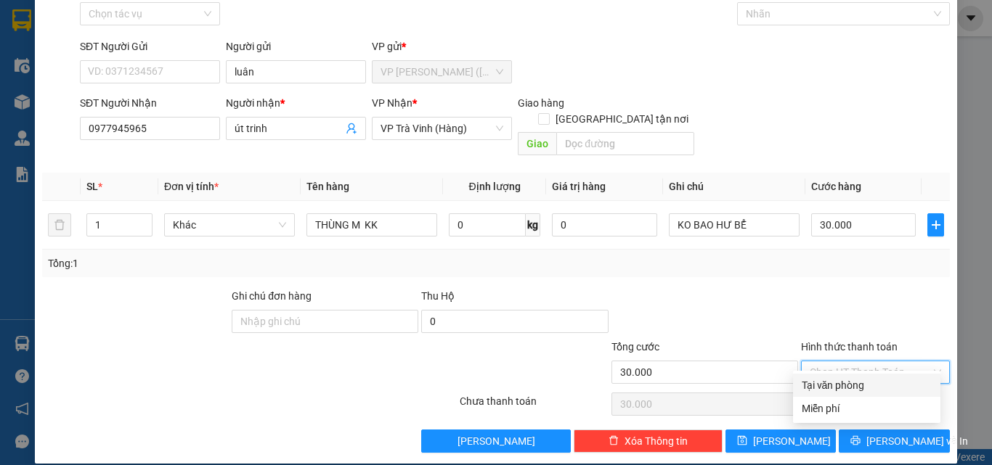
click at [863, 386] on div "Tại văn phòng" at bounding box center [867, 386] width 130 height 16
type input "0"
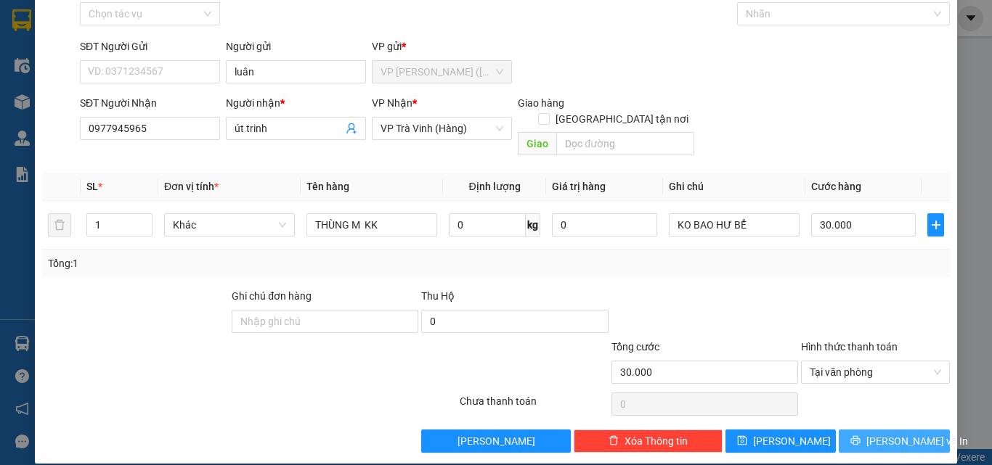
click at [860, 430] on button "[PERSON_NAME] và In" at bounding box center [894, 441] width 111 height 23
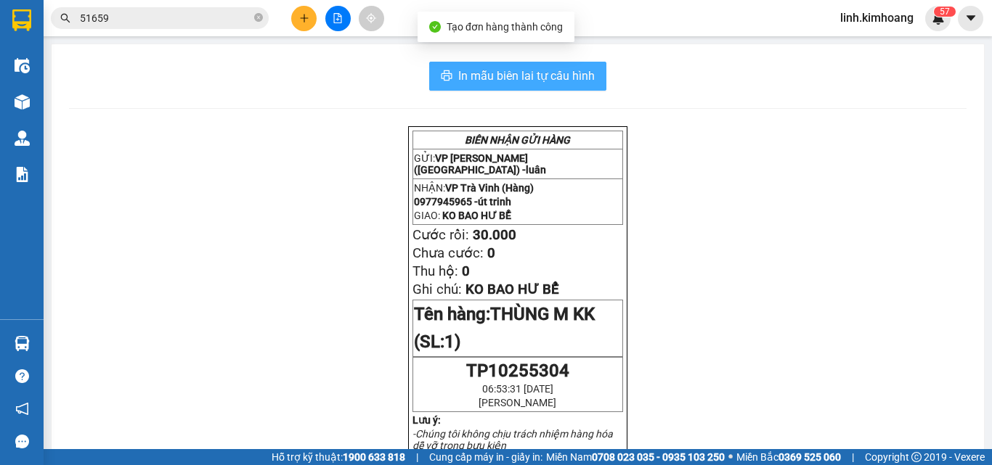
click at [575, 81] on span "In mẫu biên lai tự cấu hình" at bounding box center [526, 76] width 137 height 18
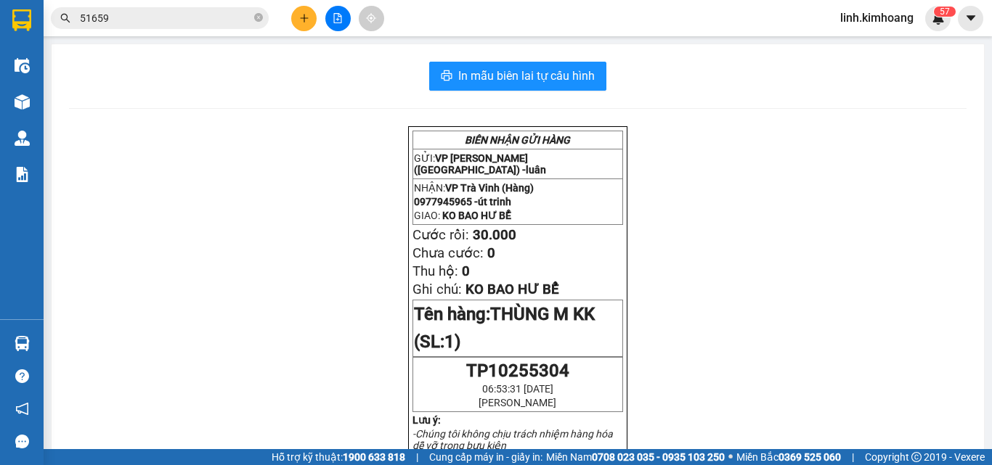
click at [253, 17] on span "51659" at bounding box center [160, 18] width 218 height 22
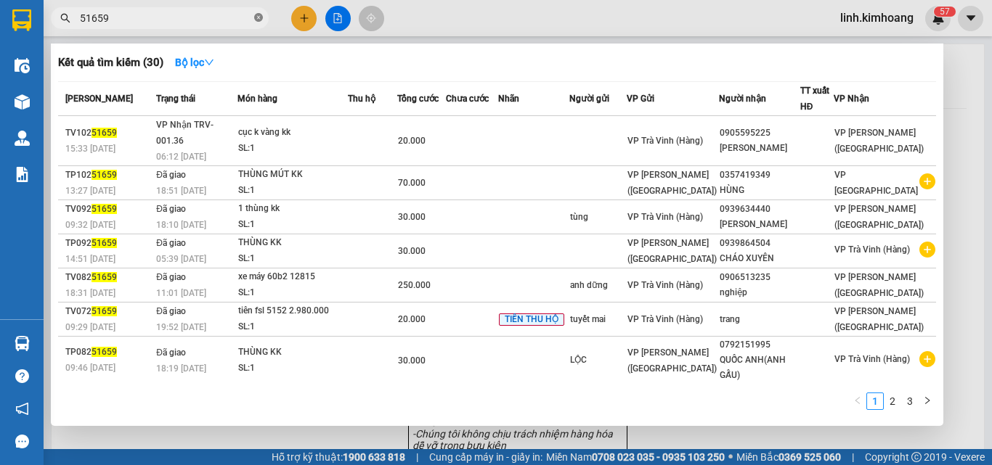
click at [257, 22] on icon "close-circle" at bounding box center [258, 17] width 9 height 9
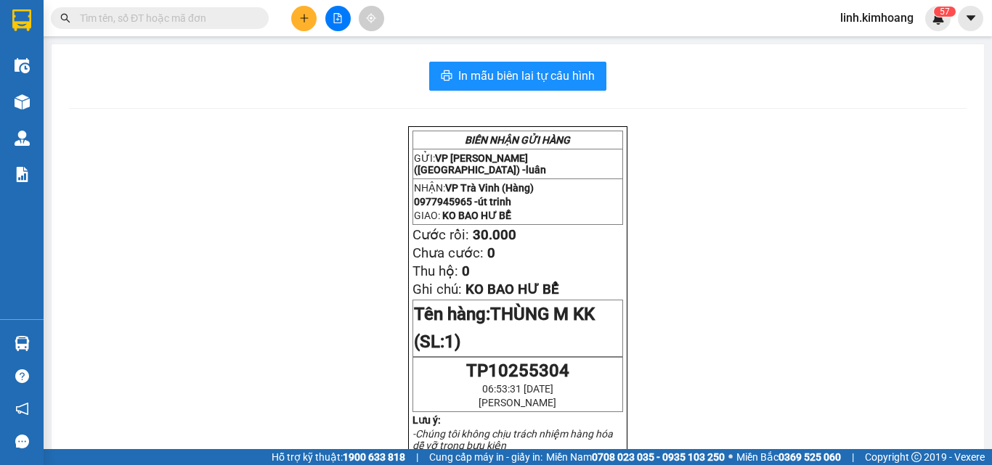
click at [221, 17] on input "text" at bounding box center [165, 18] width 171 height 16
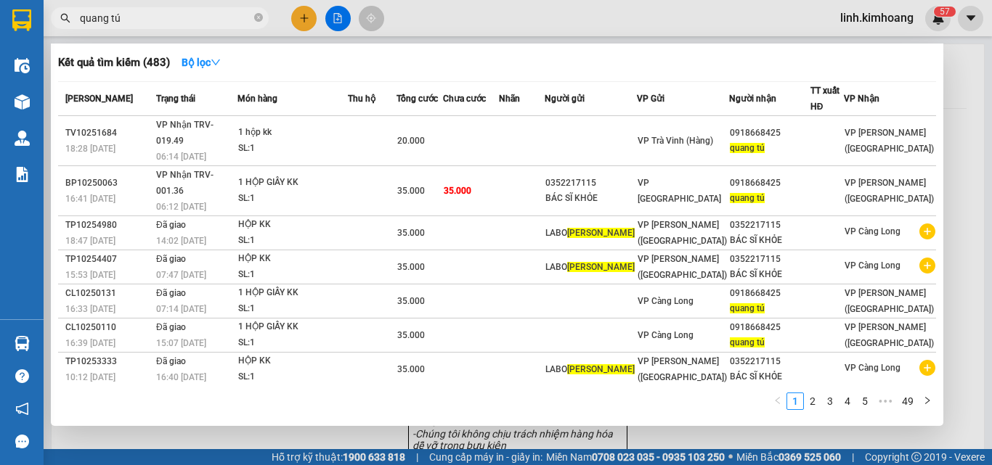
type input "quang tú"
click at [499, 115] on th "Chưa cước" at bounding box center [471, 99] width 56 height 34
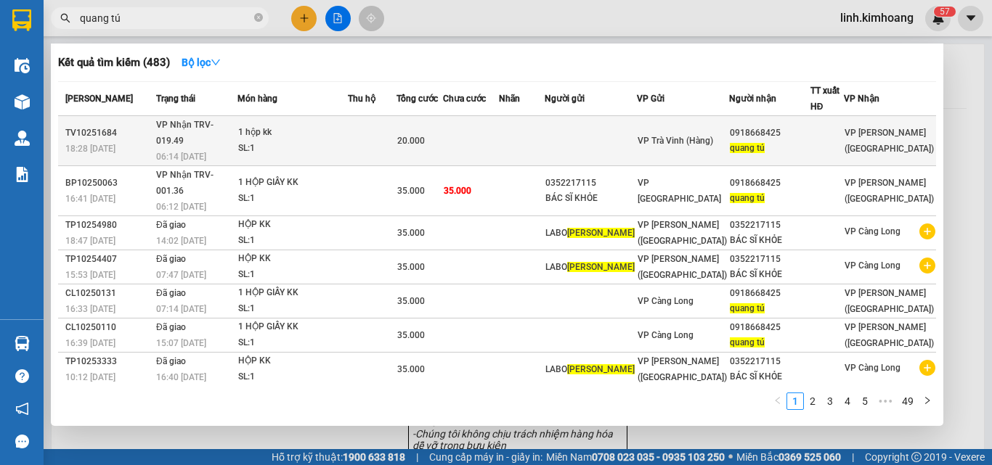
click at [545, 124] on td at bounding box center [522, 141] width 46 height 50
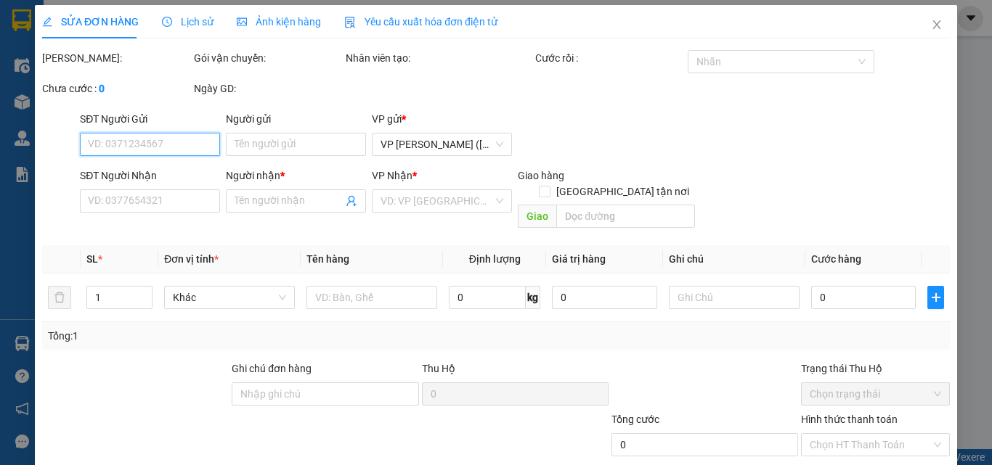
type input "0918668425"
type input "quang tú"
type input "20.000"
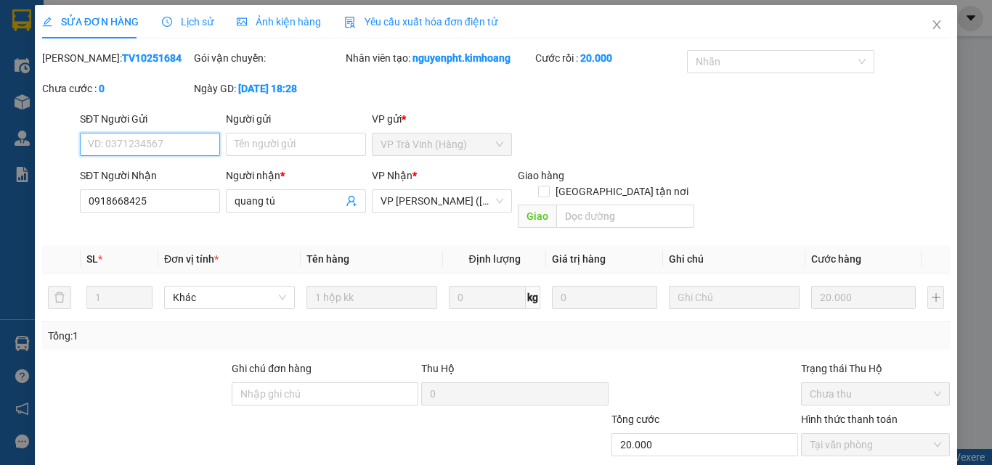
scroll to position [75, 0]
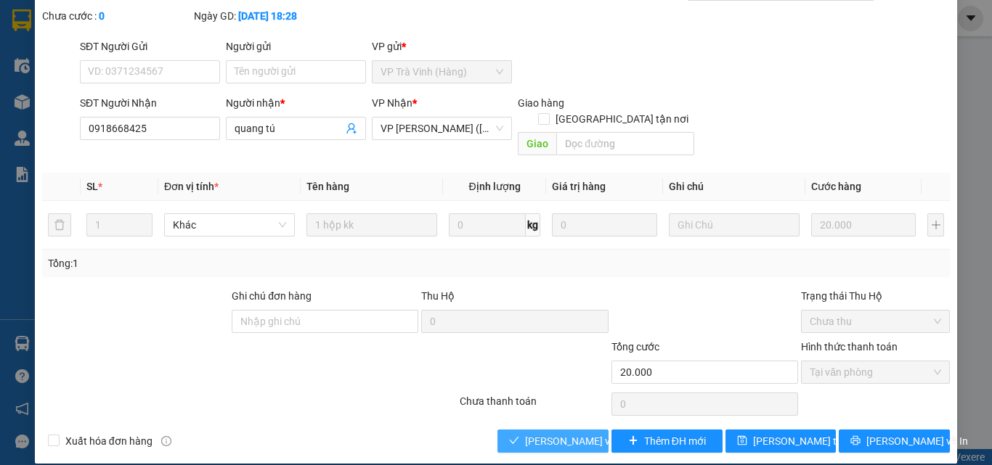
click at [525, 434] on span "Lưu và Giao hàng" at bounding box center [594, 442] width 139 height 16
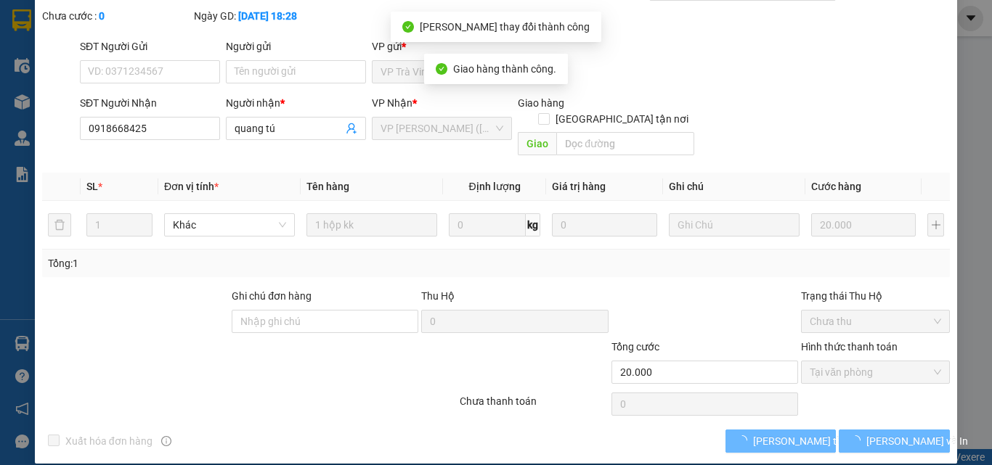
scroll to position [0, 0]
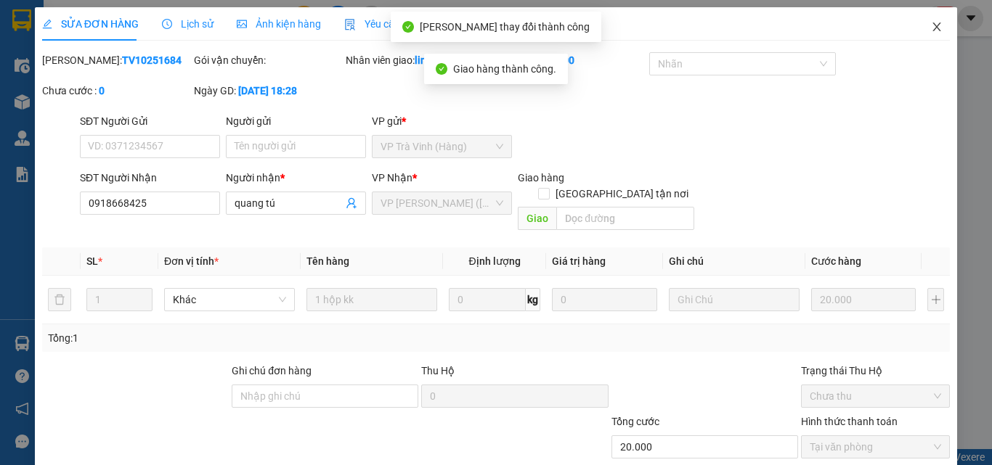
click at [932, 29] on span "Close" at bounding box center [936, 27] width 41 height 41
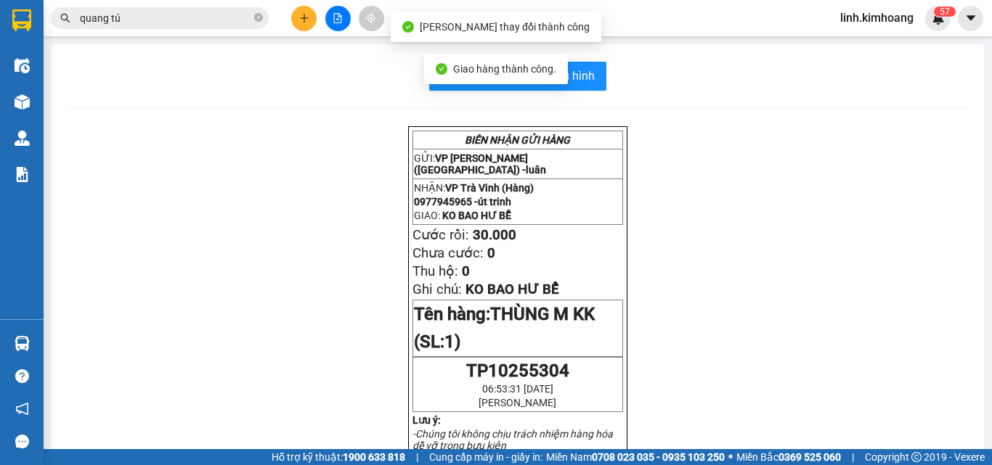
click at [216, 23] on input "quang tú" at bounding box center [165, 18] width 171 height 16
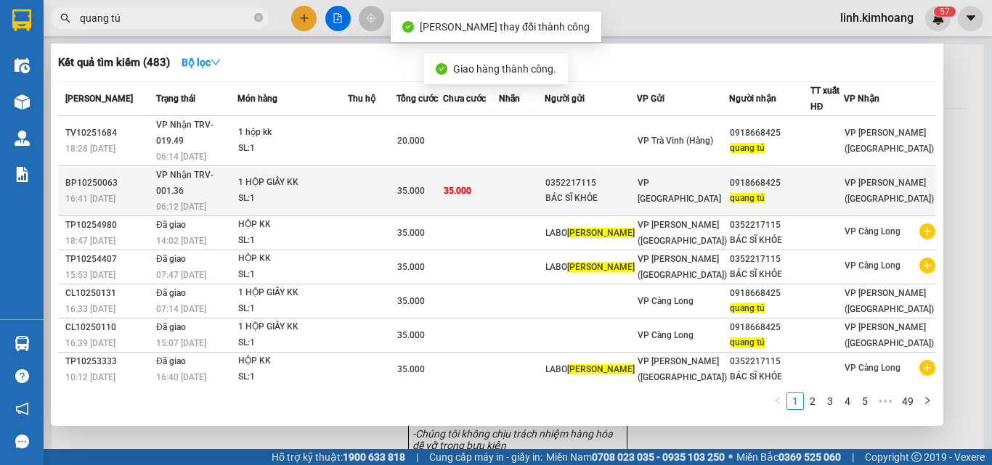
click at [545, 167] on td at bounding box center [522, 191] width 46 height 50
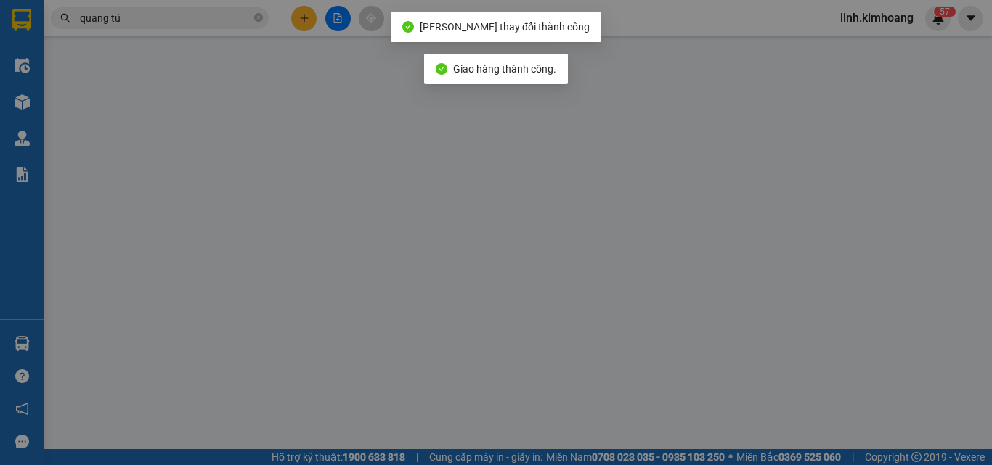
type input "0352217115"
type input "BÁC SĨ KHỎE"
type input "0918668425"
type input "quang tú"
type input "35.000"
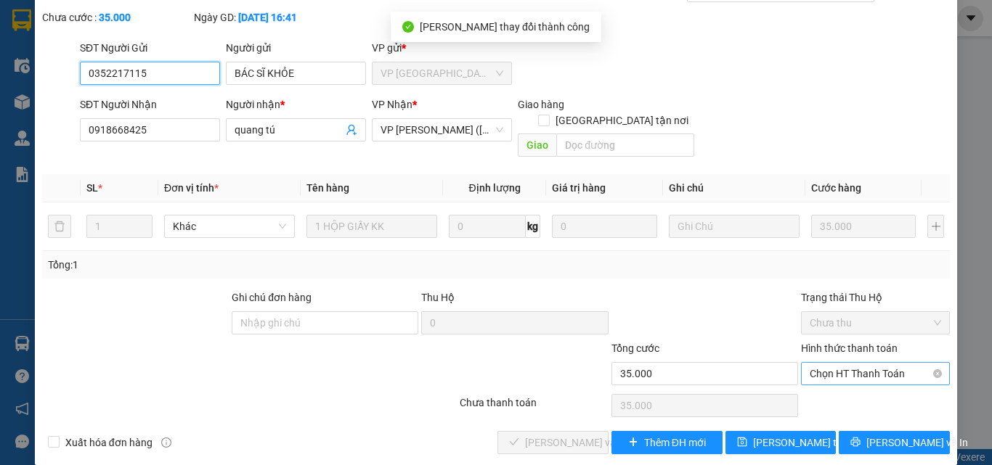
scroll to position [75, 0]
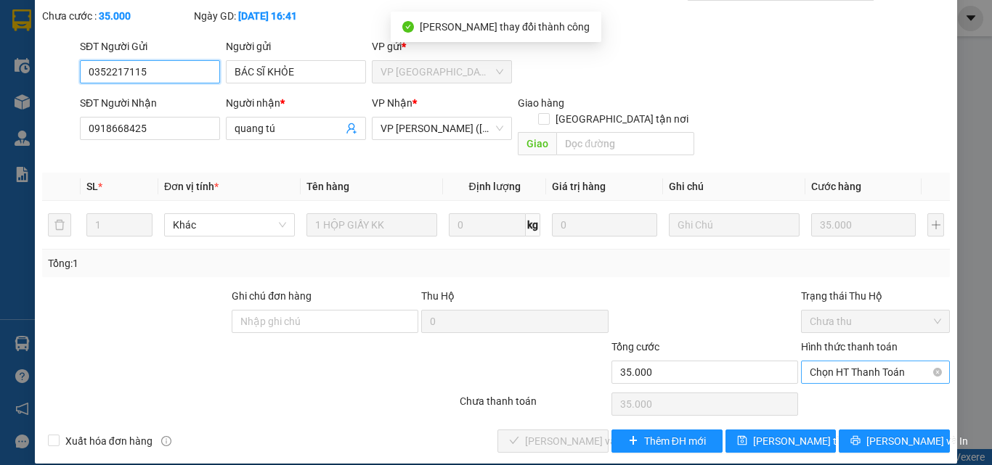
click at [858, 362] on span "Chọn HT Thanh Toán" at bounding box center [875, 373] width 131 height 22
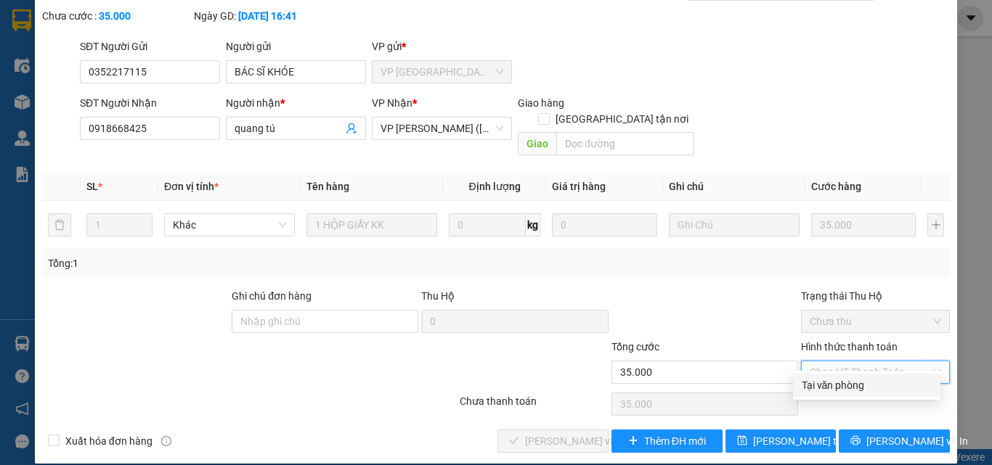
click at [837, 383] on div "Tại văn phòng" at bounding box center [867, 386] width 130 height 16
type input "0"
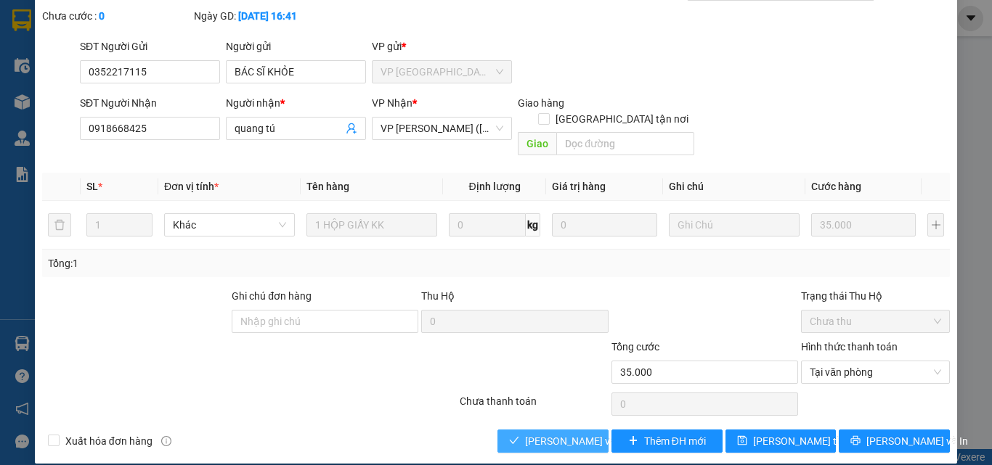
click at [525, 434] on span "Lưu và Giao hàng" at bounding box center [594, 442] width 139 height 16
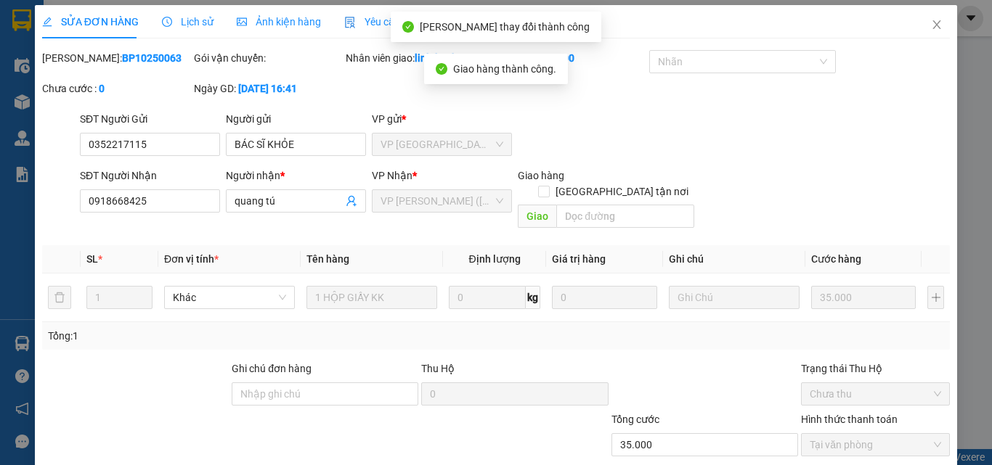
scroll to position [0, 0]
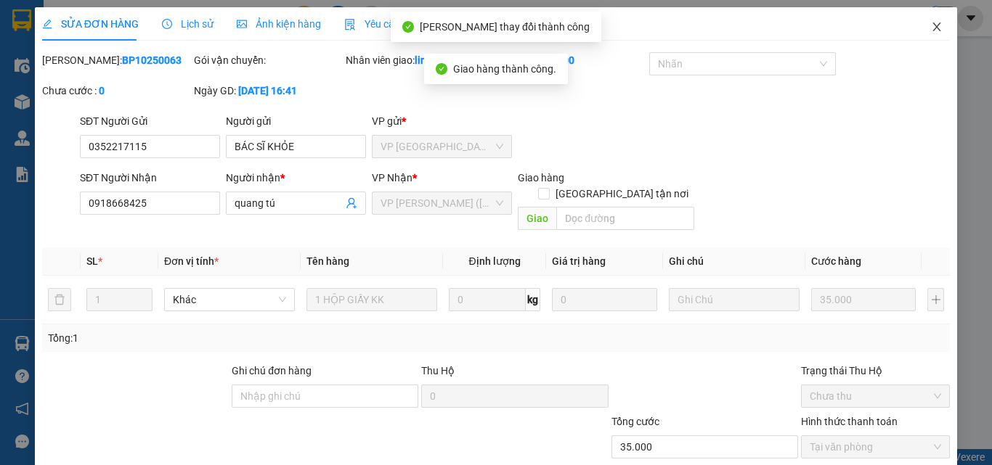
click at [931, 25] on icon "close" at bounding box center [937, 27] width 12 height 12
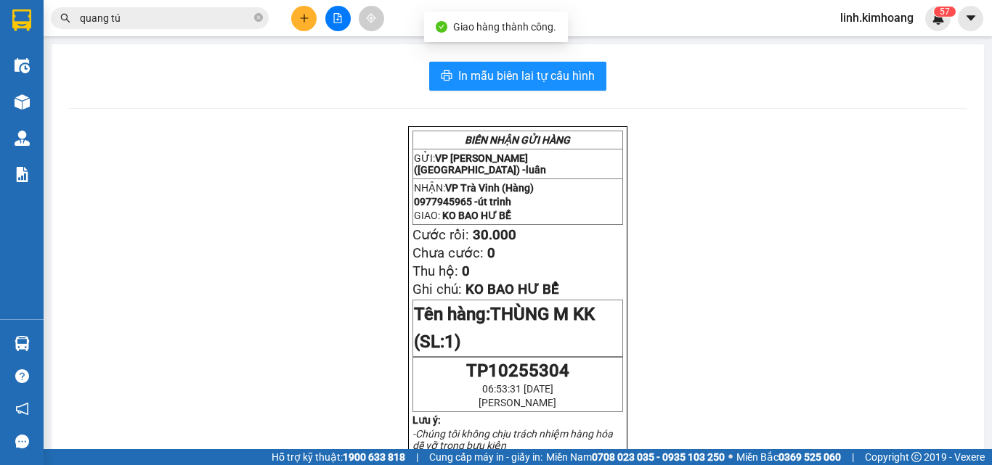
drag, startPoint x: 258, startPoint y: 14, endPoint x: 238, endPoint y: 18, distance: 20.1
click at [257, 14] on icon "close-circle" at bounding box center [258, 17] width 9 height 9
click at [235, 18] on input "text" at bounding box center [165, 18] width 171 height 16
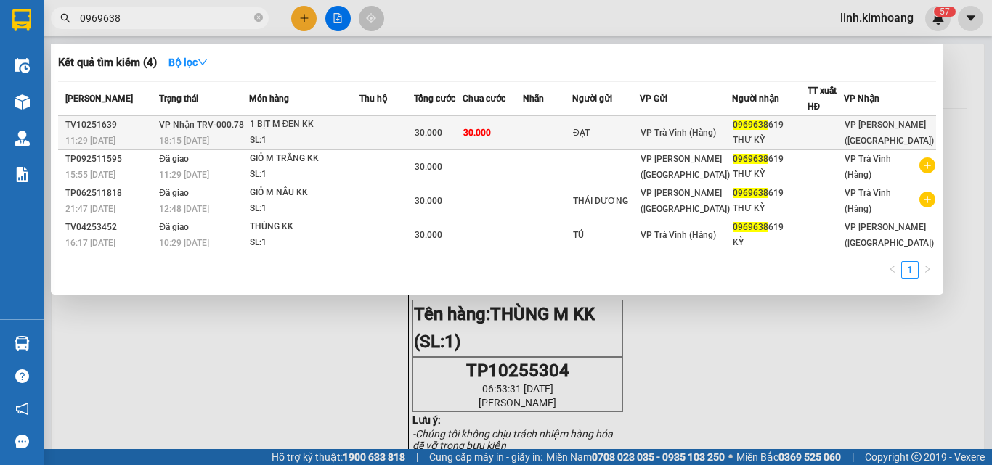
type input "0969638"
click at [698, 128] on span "VP Trà Vinh (Hàng)" at bounding box center [678, 133] width 76 height 10
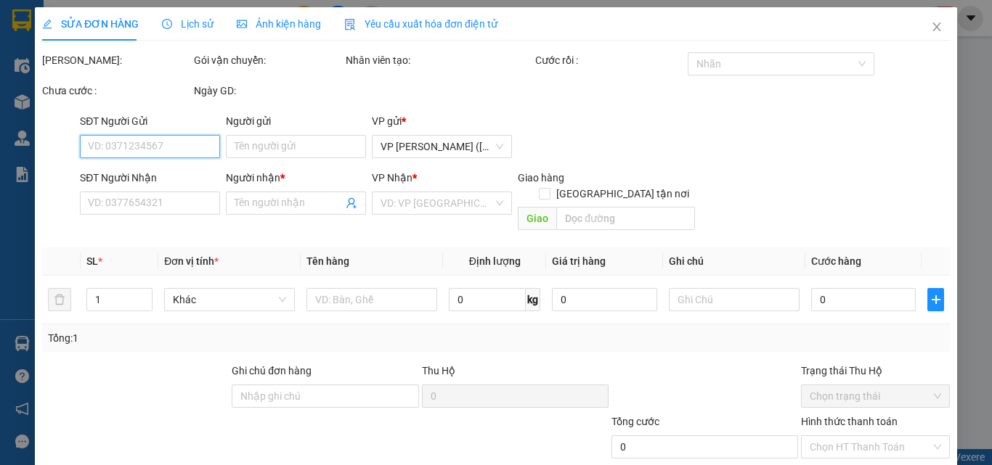
type input "ĐẠT"
type input "0969638619"
type input "THƯ KỲ"
type input "30.000"
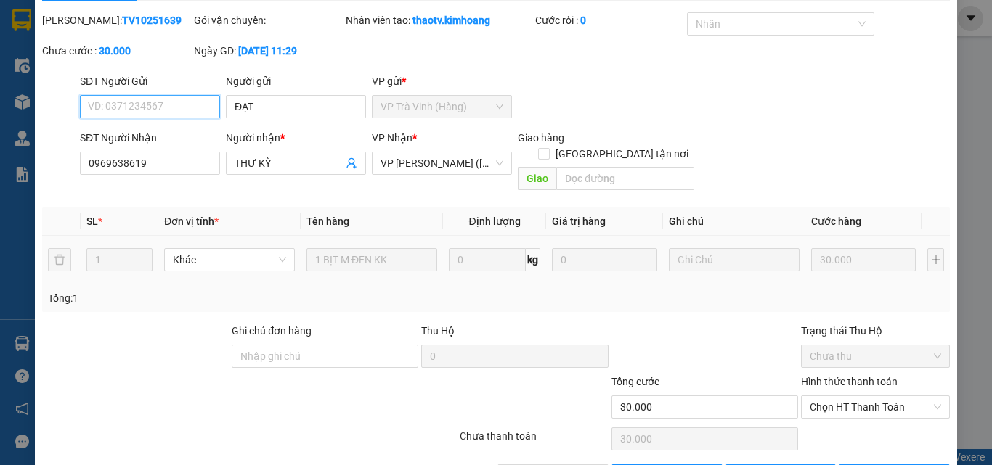
scroll to position [75, 0]
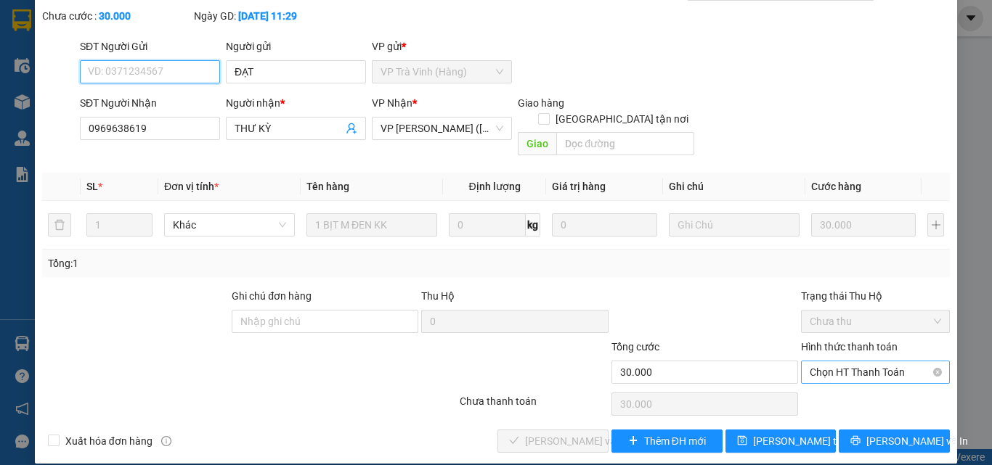
click at [830, 362] on span "Chọn HT Thanh Toán" at bounding box center [875, 373] width 131 height 22
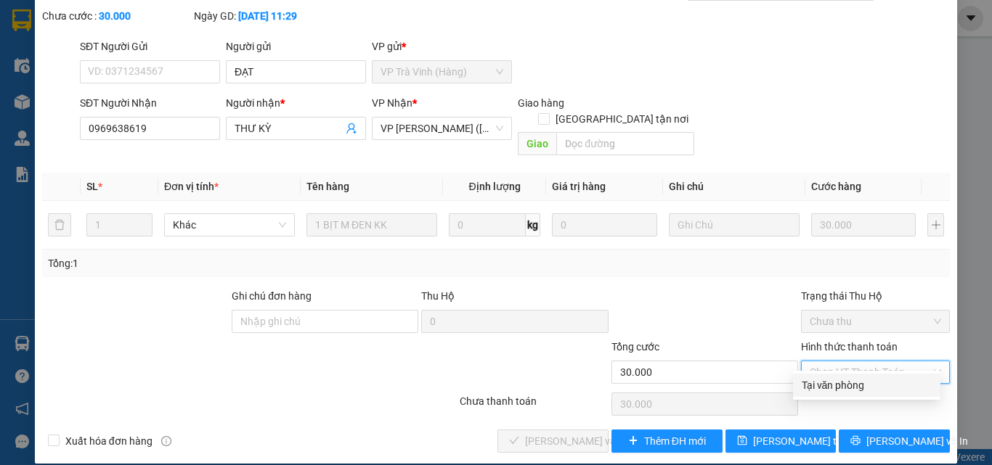
click at [833, 381] on div "Tại văn phòng" at bounding box center [867, 386] width 130 height 16
type input "0"
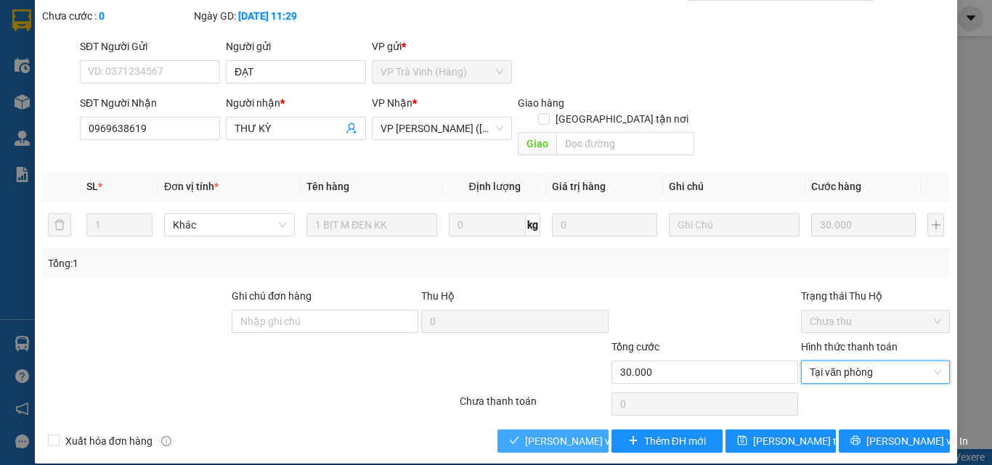
click at [557, 434] on span "Lưu và Giao hàng" at bounding box center [594, 442] width 139 height 16
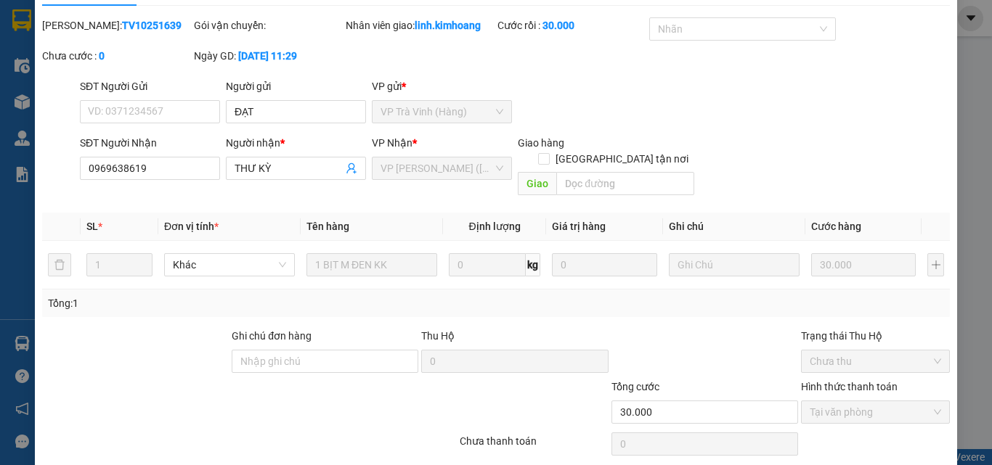
scroll to position [0, 0]
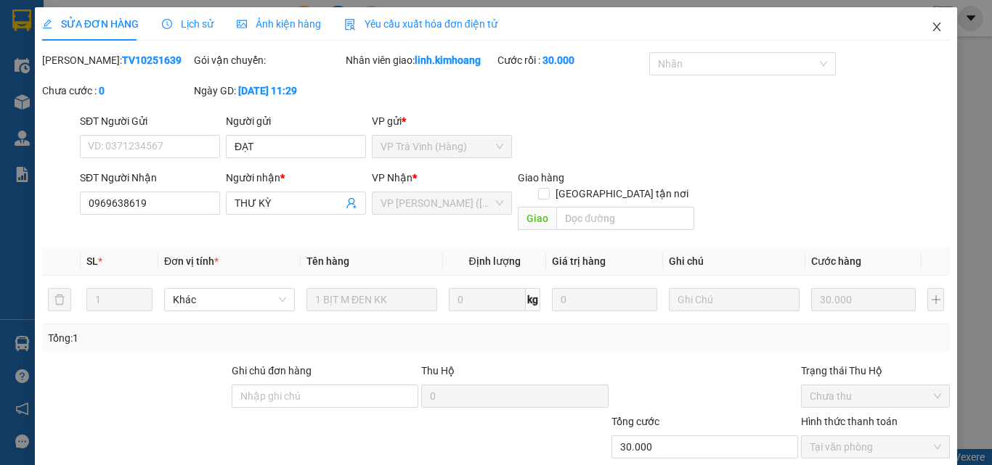
click at [931, 28] on icon "close" at bounding box center [937, 27] width 12 height 12
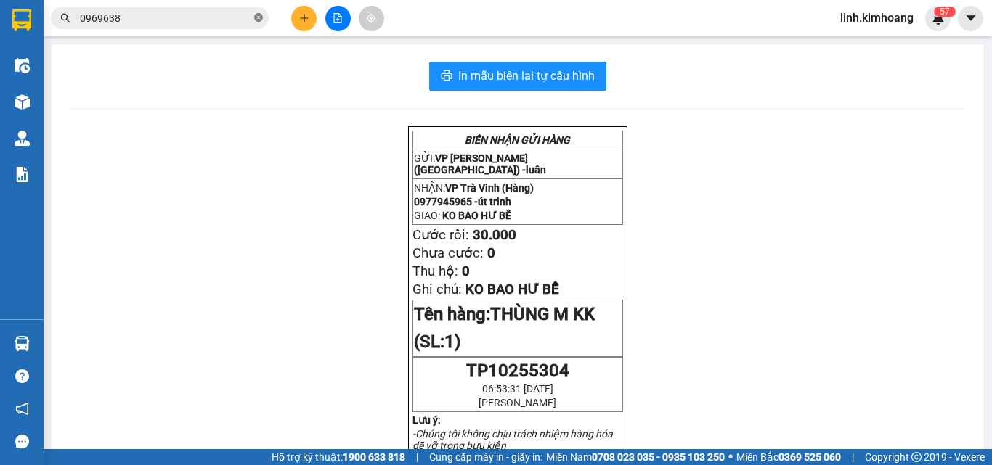
click at [259, 20] on icon "close-circle" at bounding box center [258, 17] width 9 height 9
click at [213, 20] on input "text" at bounding box center [165, 18] width 171 height 16
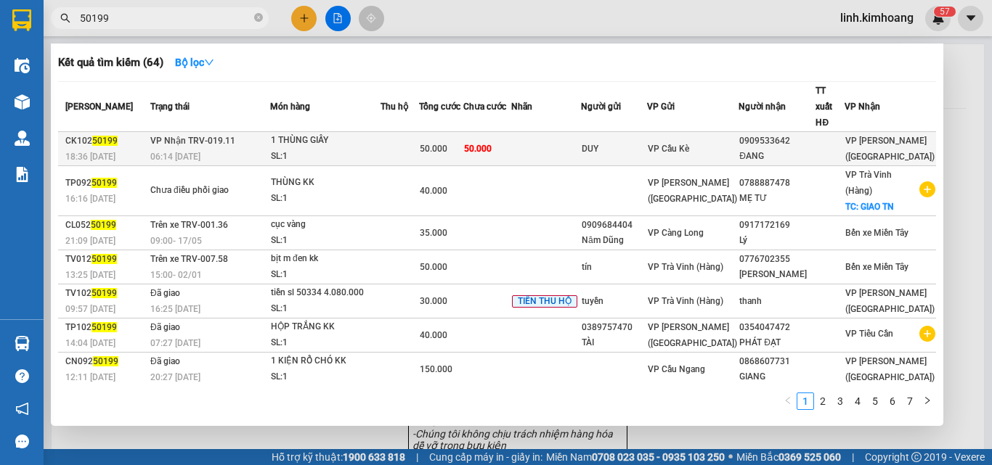
type input "50199"
click at [739, 141] on div "VP Cầu Kè" at bounding box center [693, 149] width 91 height 16
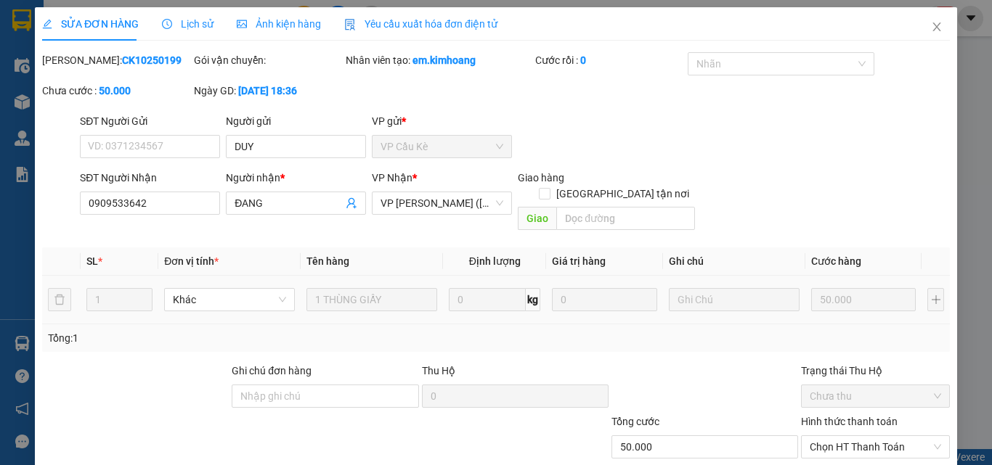
scroll to position [68, 0]
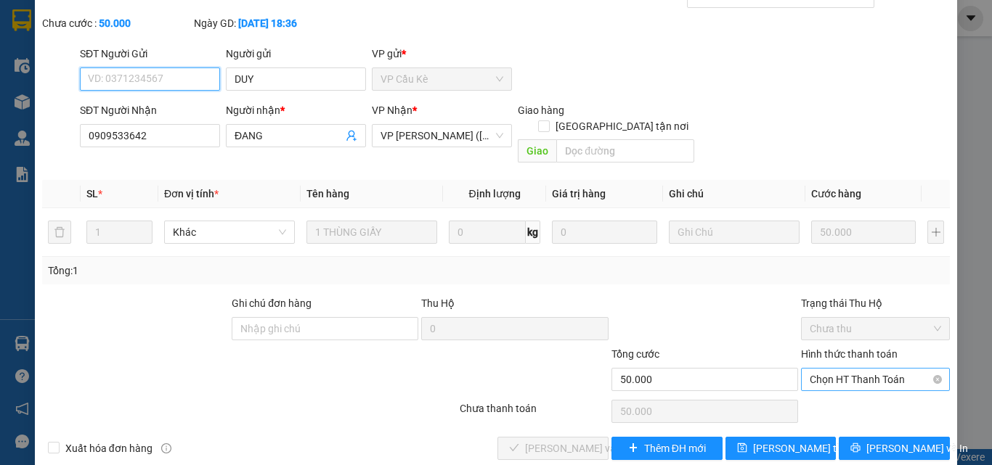
click at [855, 369] on span "Chọn HT Thanh Toán" at bounding box center [875, 380] width 131 height 22
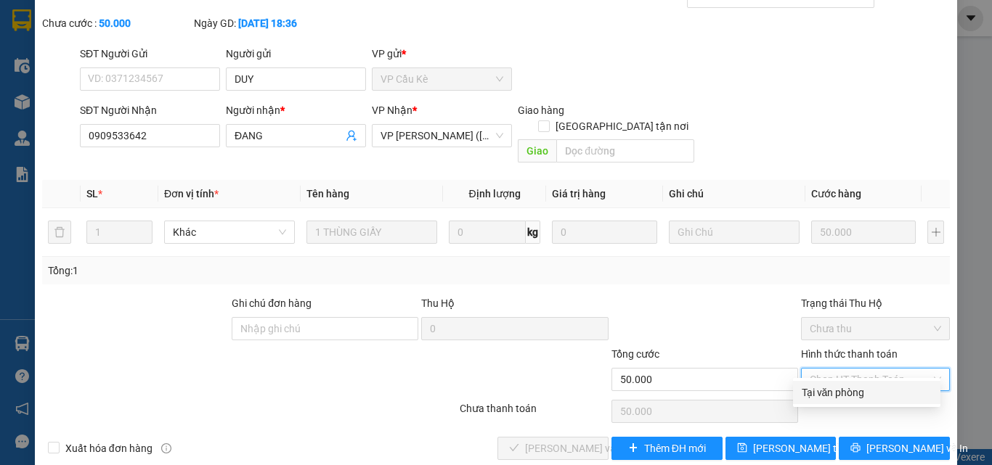
drag, startPoint x: 836, startPoint y: 395, endPoint x: 823, endPoint y: 393, distance: 13.3
click at [835, 396] on div "Tại văn phòng" at bounding box center [867, 393] width 130 height 16
type input "0"
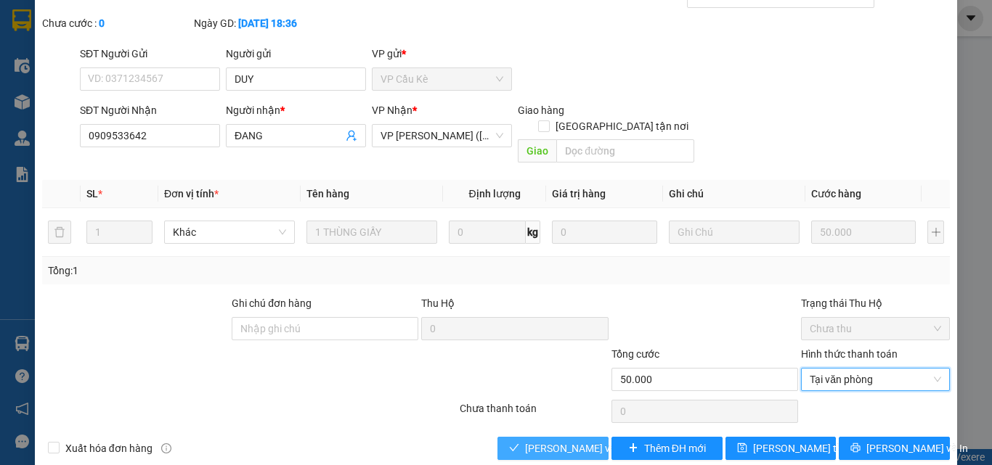
click at [573, 441] on span "Lưu và Giao hàng" at bounding box center [594, 449] width 139 height 16
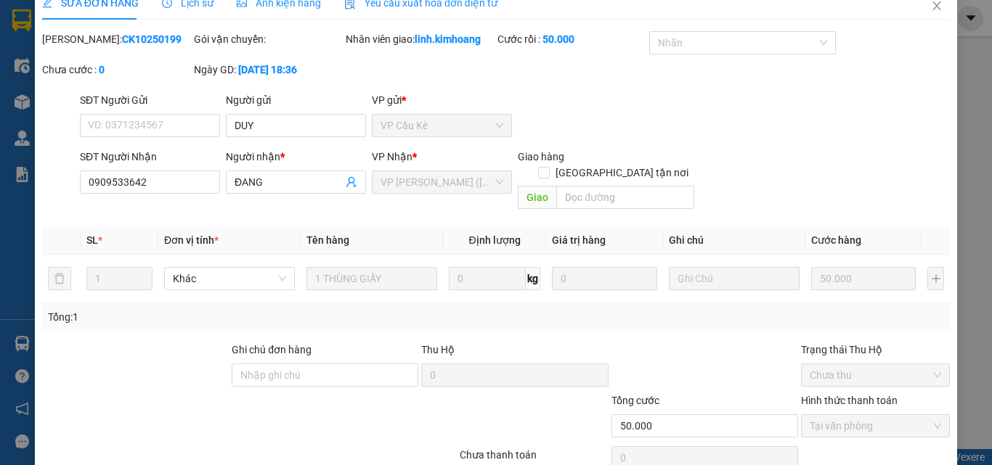
scroll to position [0, 0]
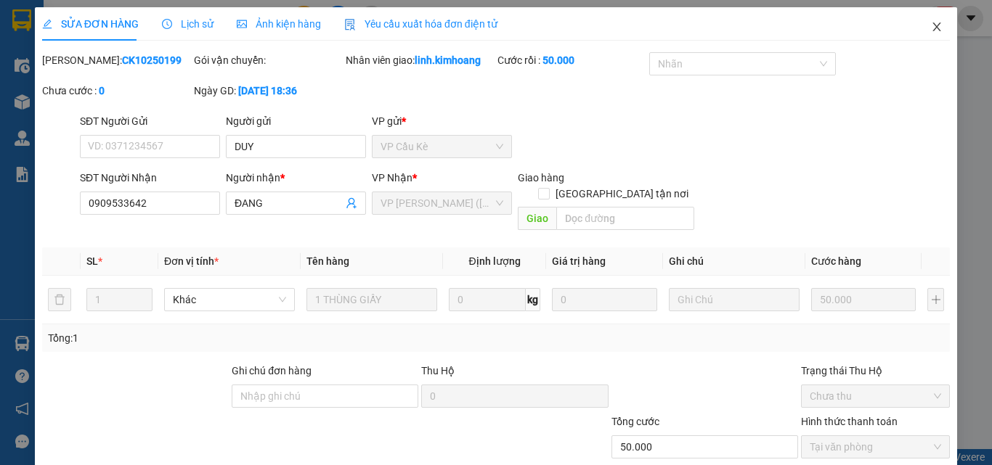
click at [934, 27] on span "Close" at bounding box center [936, 27] width 41 height 41
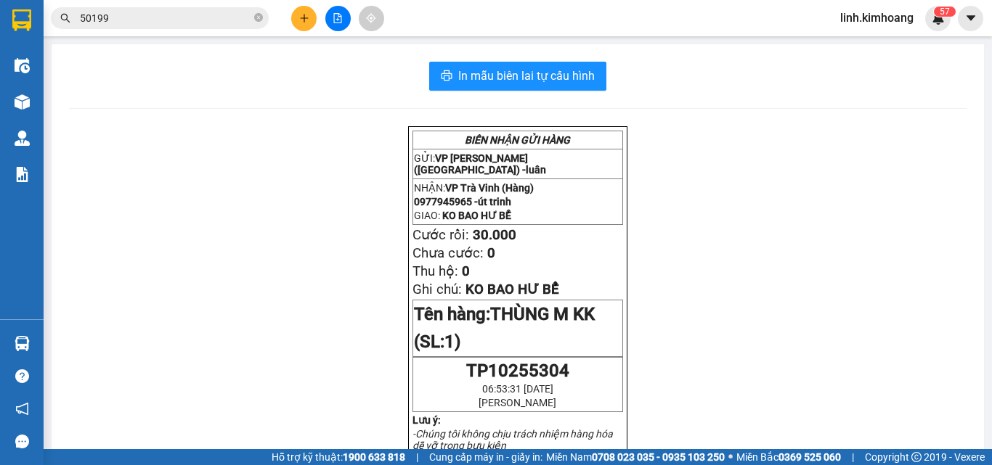
click at [256, 15] on icon "close-circle" at bounding box center [258, 17] width 9 height 9
click at [235, 16] on input "text" at bounding box center [165, 18] width 171 height 16
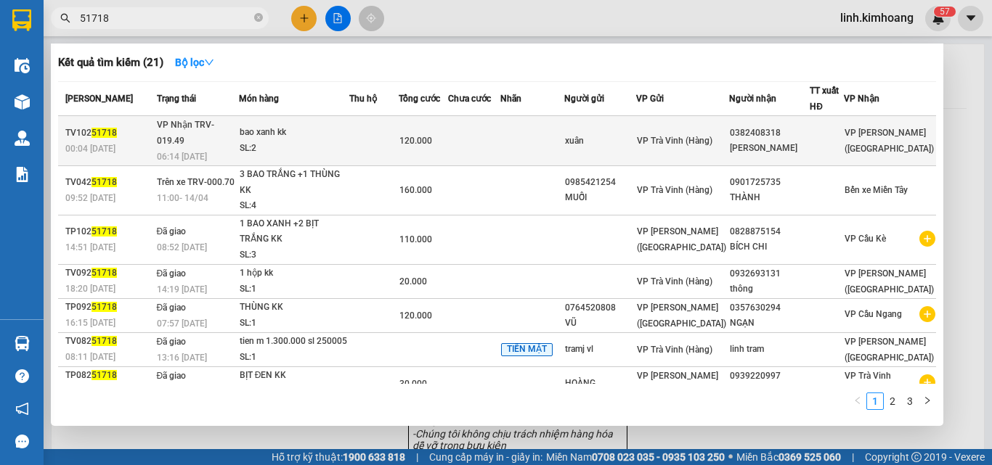
type input "51718"
click at [380, 140] on td at bounding box center [374, 141] width 50 height 50
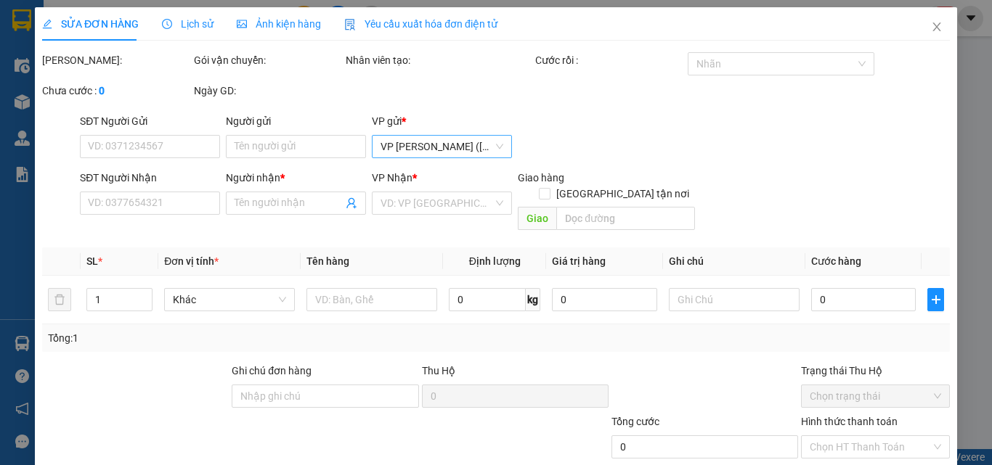
type input "xuân"
type input "0382408318"
type input "chu kiên"
type input "120.000"
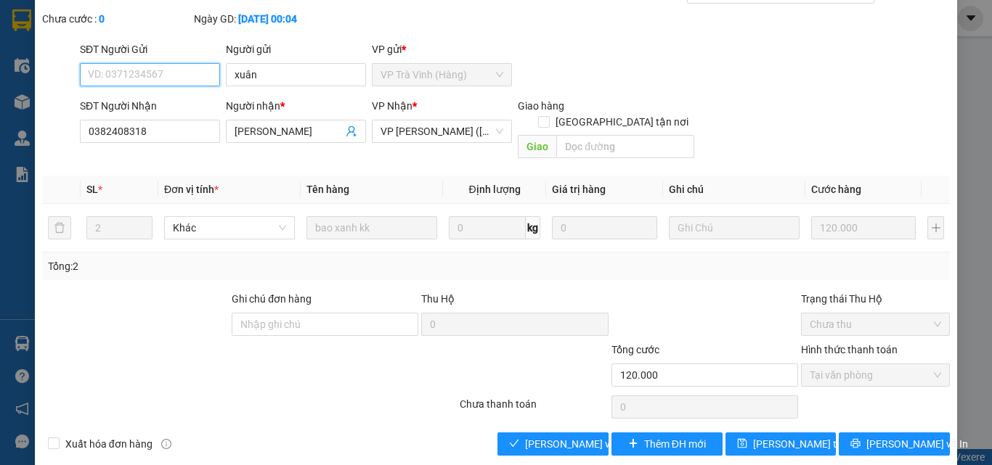
scroll to position [75, 0]
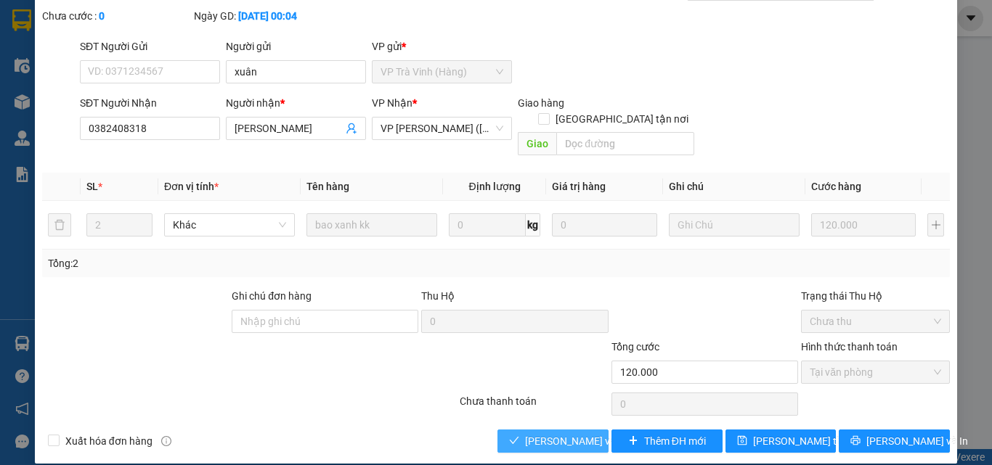
click at [534, 434] on span "Lưu và Giao hàng" at bounding box center [594, 442] width 139 height 16
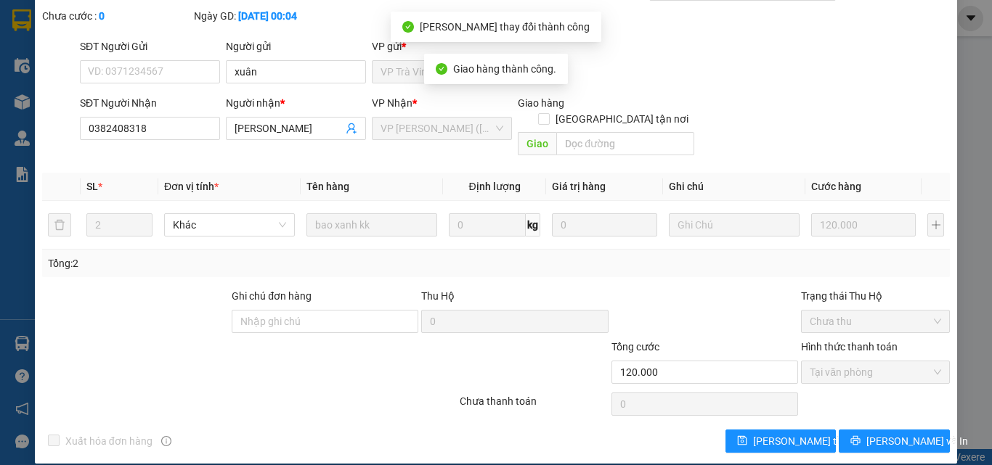
scroll to position [0, 0]
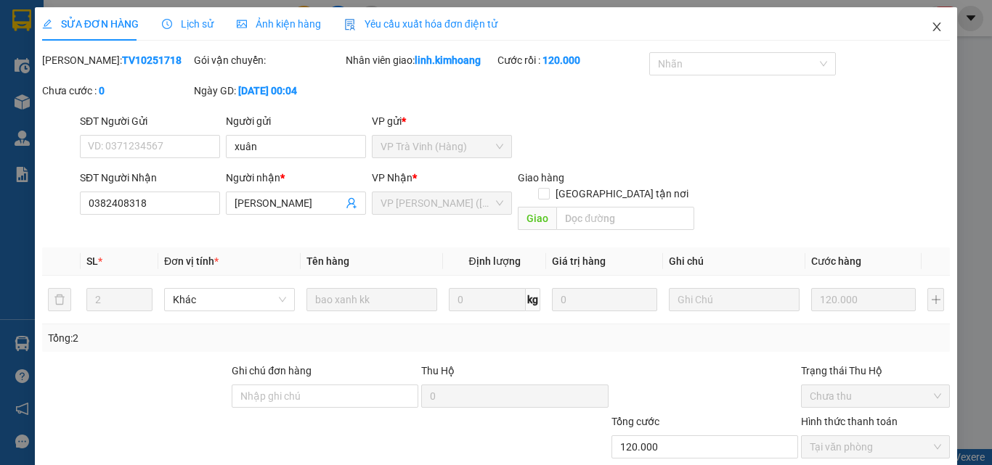
click at [931, 25] on icon "close" at bounding box center [937, 27] width 12 height 12
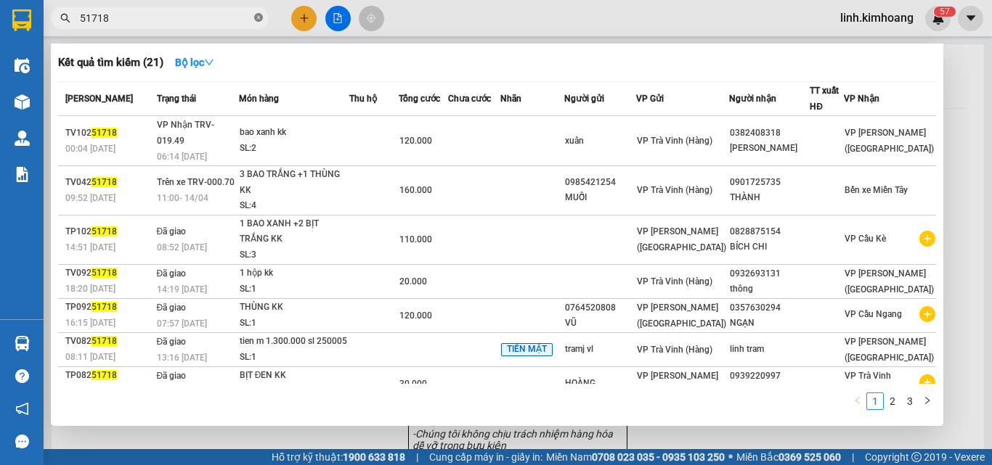
drag, startPoint x: 262, startPoint y: 15, endPoint x: 217, endPoint y: 25, distance: 46.0
click at [260, 17] on icon "close-circle" at bounding box center [258, 17] width 9 height 9
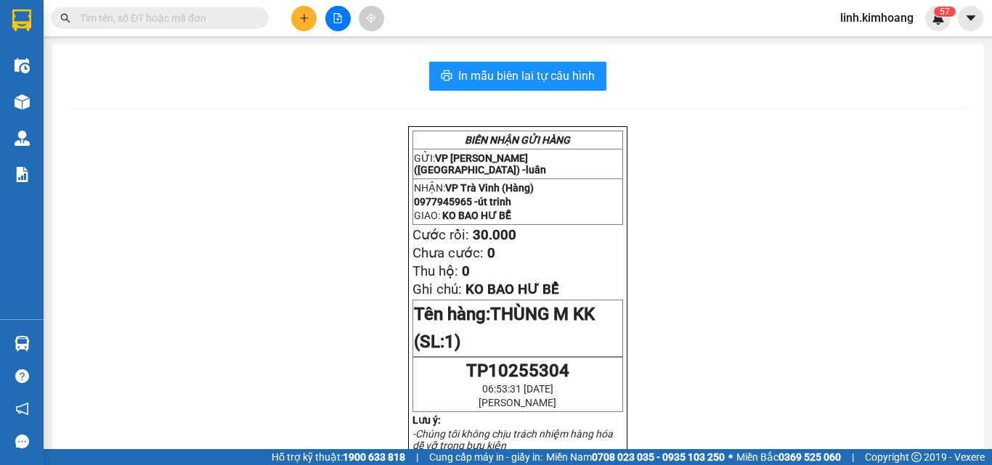
click at [201, 22] on input "text" at bounding box center [165, 18] width 171 height 16
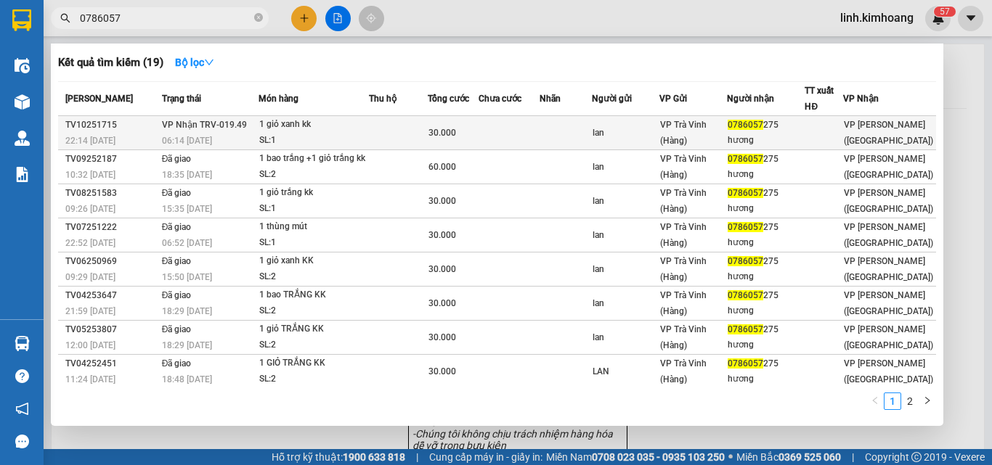
type input "0786057"
click at [592, 132] on td at bounding box center [566, 133] width 52 height 34
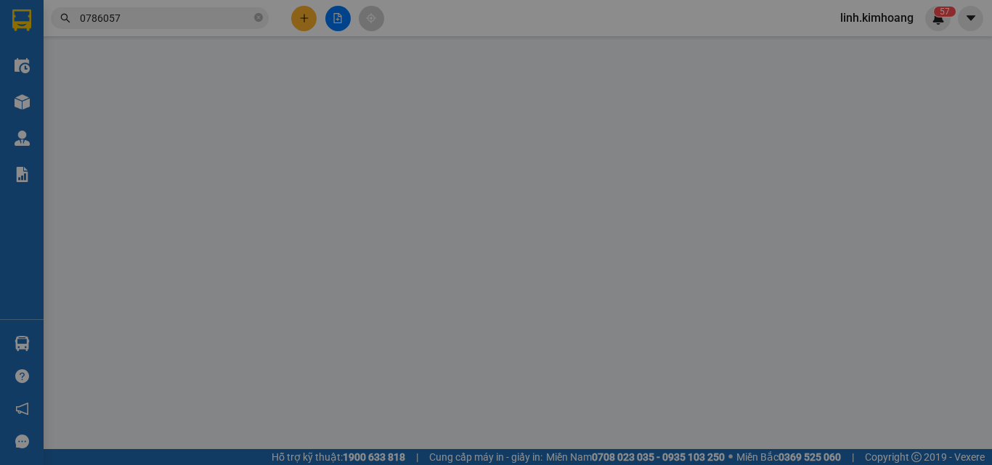
type input "lan"
type input "0786057275"
type input "hương"
type input "30.000"
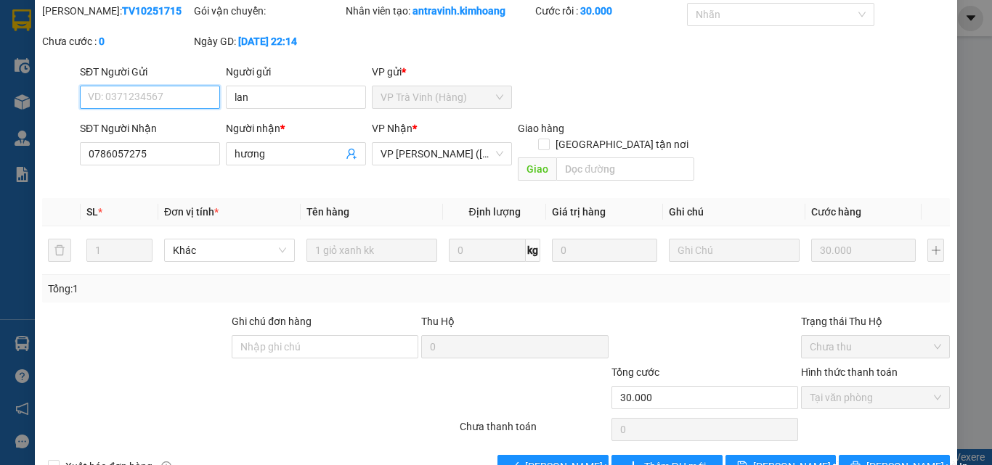
scroll to position [75, 0]
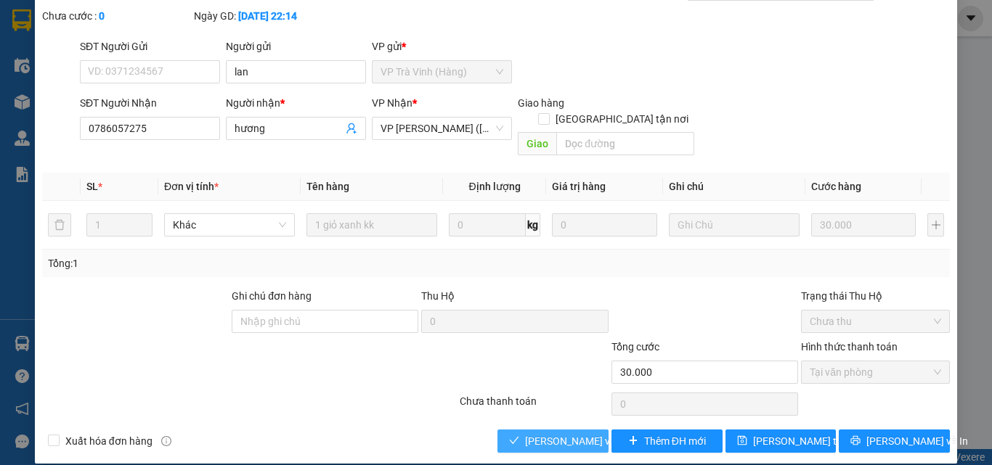
click at [566, 434] on span "Lưu và Giao hàng" at bounding box center [594, 442] width 139 height 16
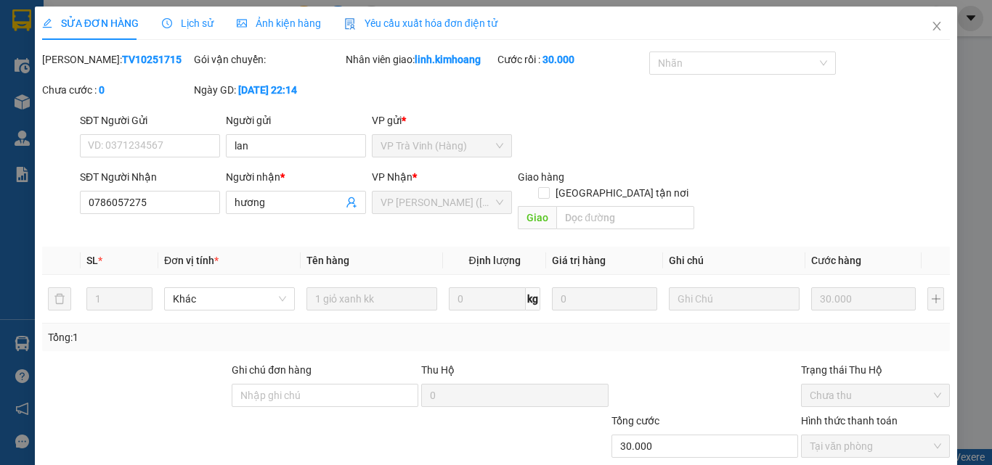
scroll to position [0, 0]
click at [932, 29] on icon "close" at bounding box center [937, 27] width 12 height 12
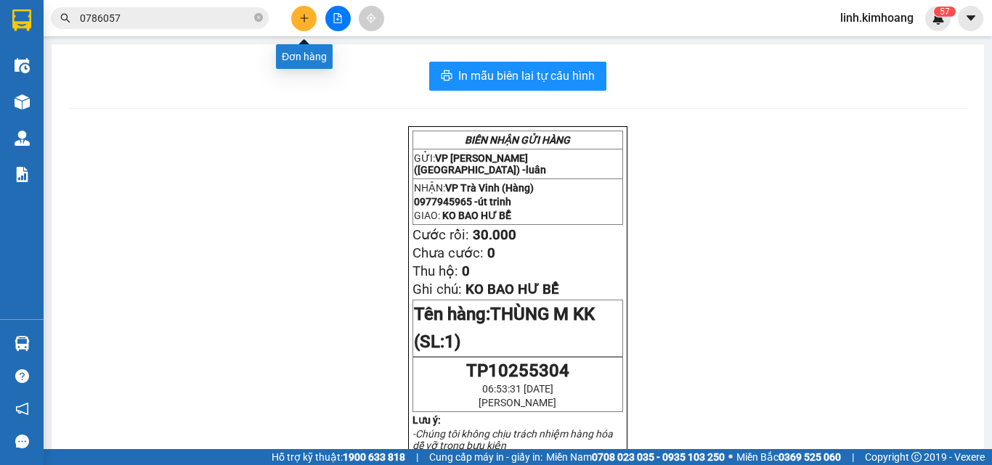
click at [305, 18] on icon "plus" at bounding box center [304, 17] width 8 height 1
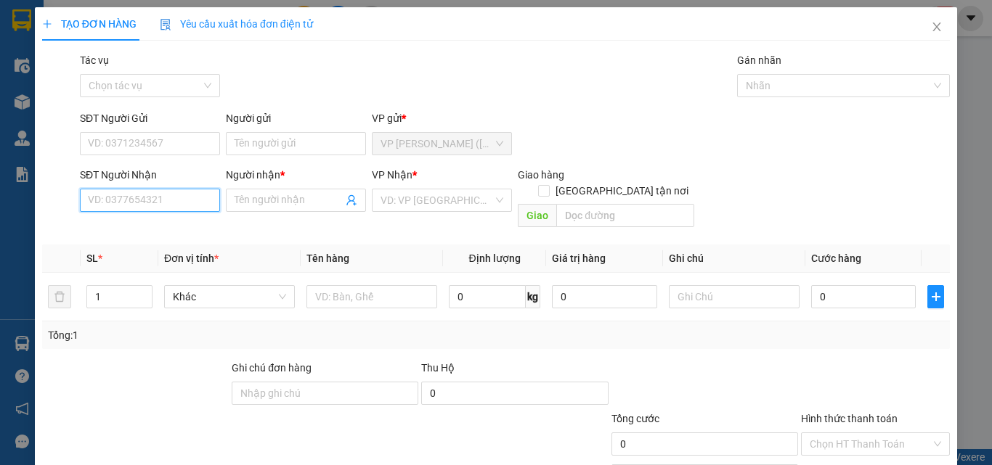
click at [178, 197] on input "SĐT Người Nhận" at bounding box center [150, 200] width 140 height 23
click at [167, 231] on div "0328778611 - CÔ NGÂN" at bounding box center [148, 229] width 121 height 16
type input "0328778611"
type input "CÔ NGÂN"
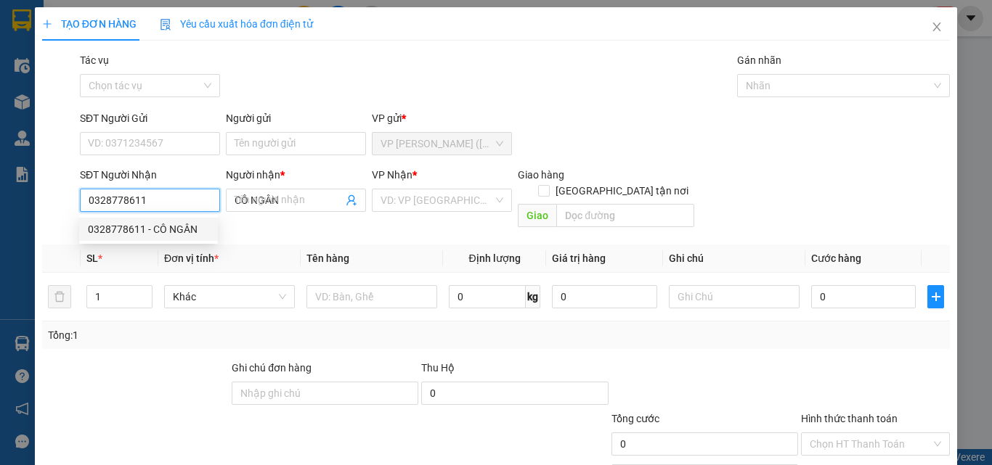
type input "35.000"
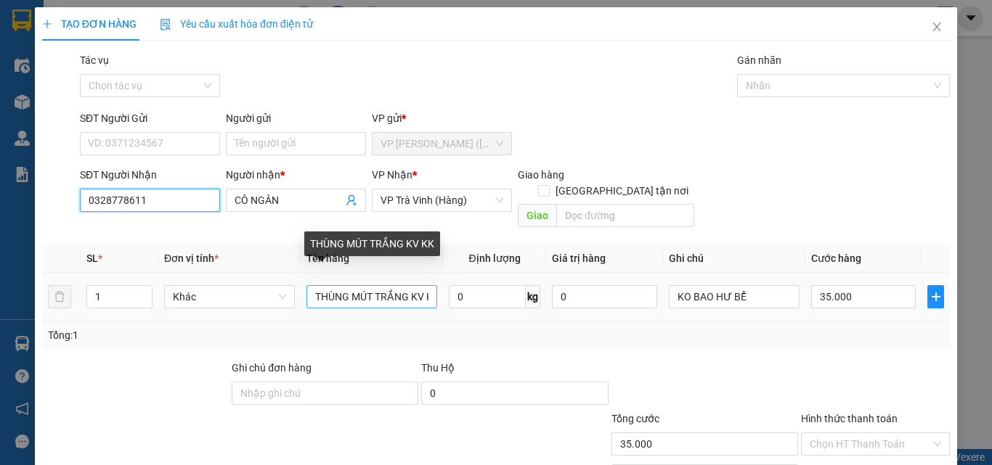
type input "0328778611"
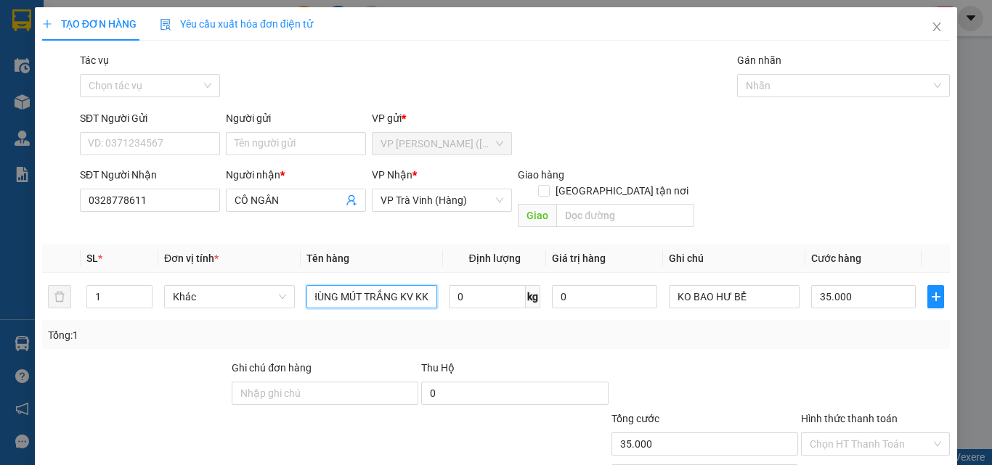
drag, startPoint x: 312, startPoint y: 276, endPoint x: 593, endPoint y: 317, distance: 284.1
click at [593, 317] on div "SL * Đơn vị tính * Tên hàng Định lượng Giá trị hàng Ghi chú Cước hàng 1 Khác TH…" at bounding box center [496, 297] width 908 height 105
type input "b"
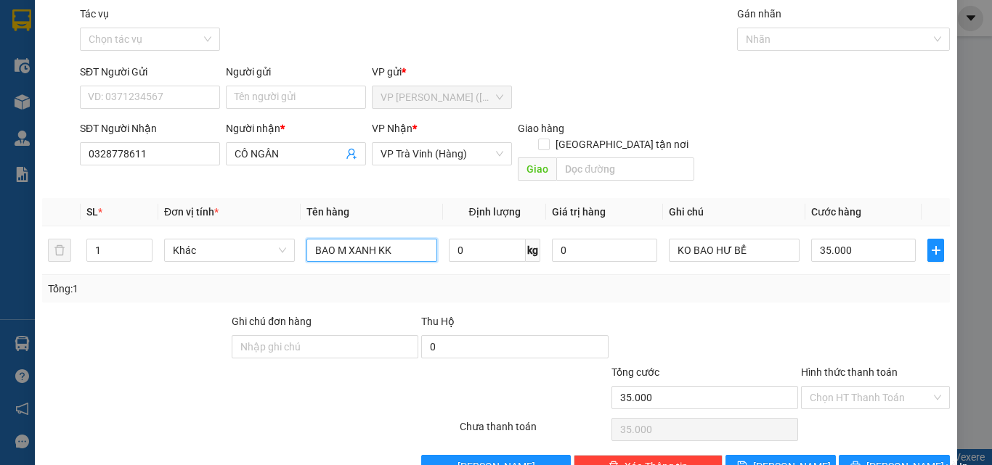
scroll to position [72, 0]
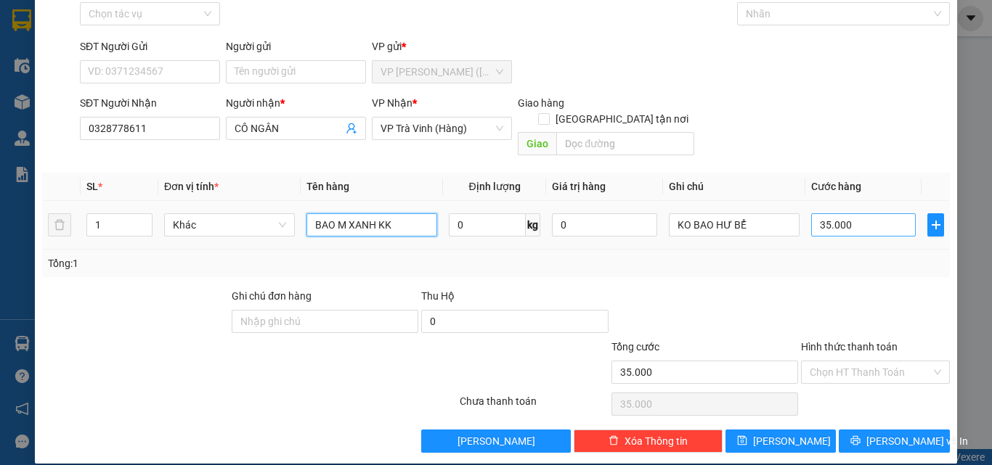
type input "BAO M XANH KK"
click at [867, 213] on input "35.000" at bounding box center [863, 224] width 105 height 23
type input "3"
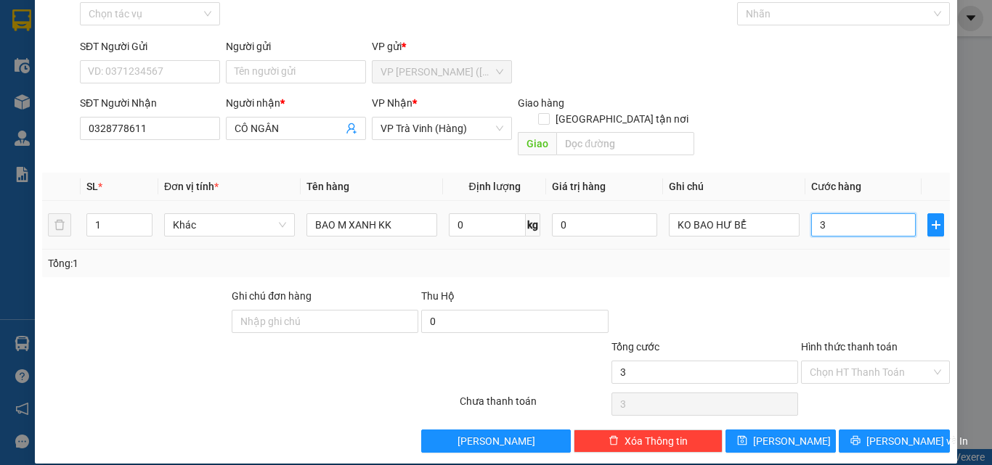
type input "30"
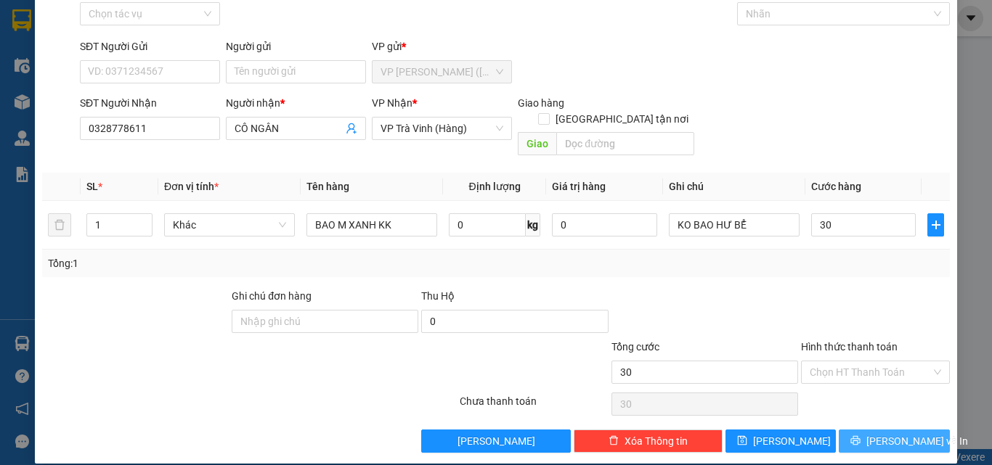
type input "30.000"
click at [853, 430] on button "[PERSON_NAME] và In" at bounding box center [894, 441] width 111 height 23
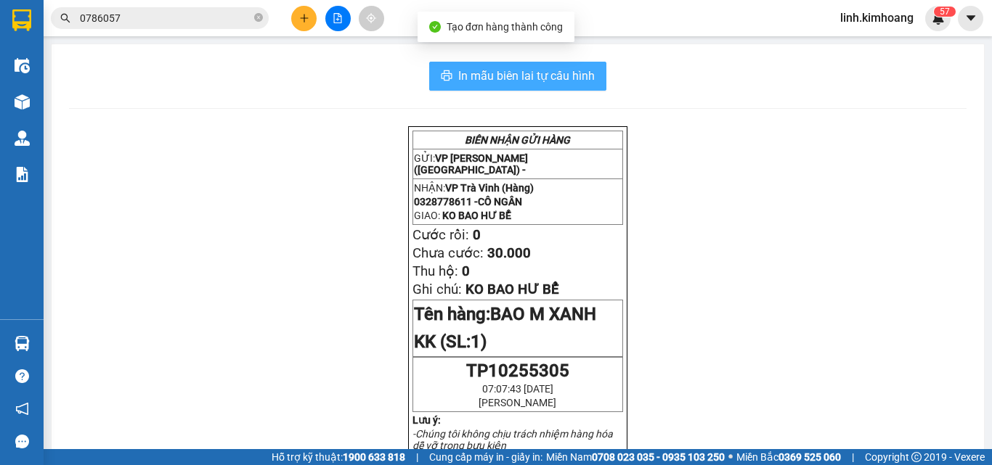
click at [544, 73] on span "In mẫu biên lai tự cấu hình" at bounding box center [526, 76] width 137 height 18
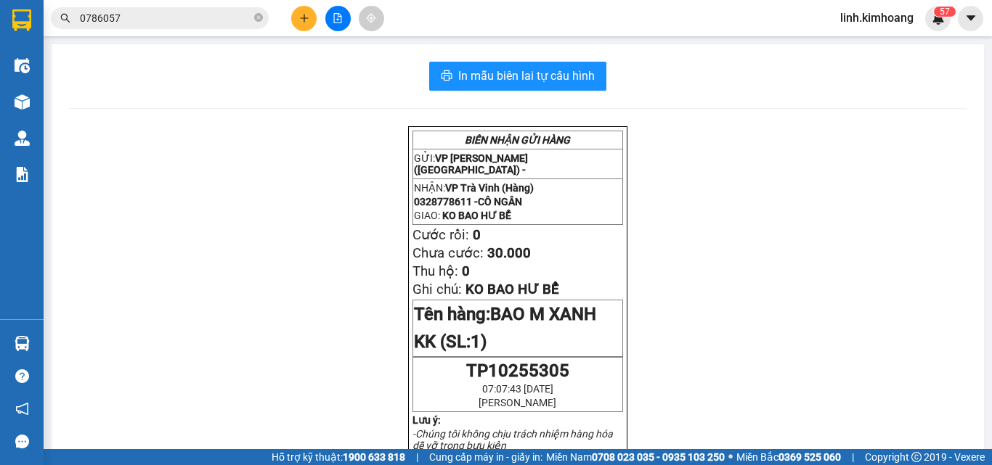
click at [296, 21] on button at bounding box center [303, 18] width 25 height 25
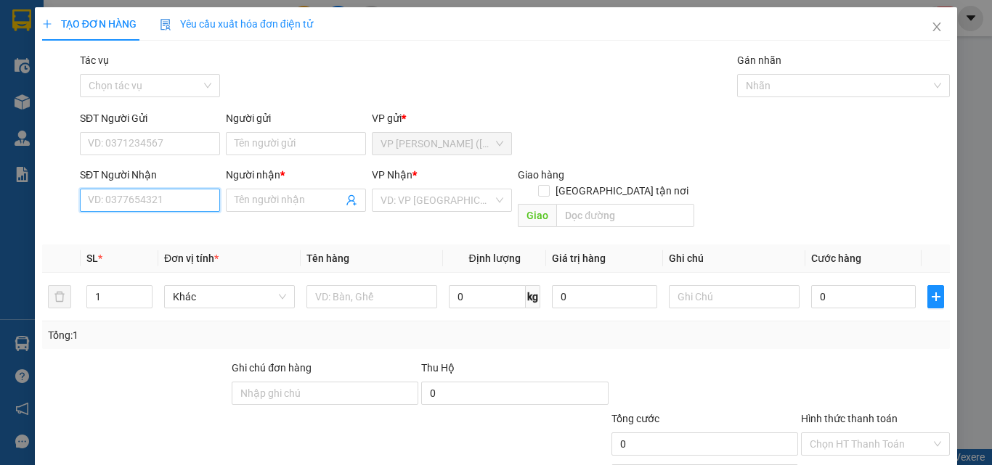
click at [147, 203] on input "SĐT Người Nhận" at bounding box center [150, 200] width 140 height 23
click at [107, 203] on input "0786966829" at bounding box center [150, 200] width 140 height 23
click at [112, 205] on input "0786966829" at bounding box center [150, 200] width 140 height 23
type input "0788966829"
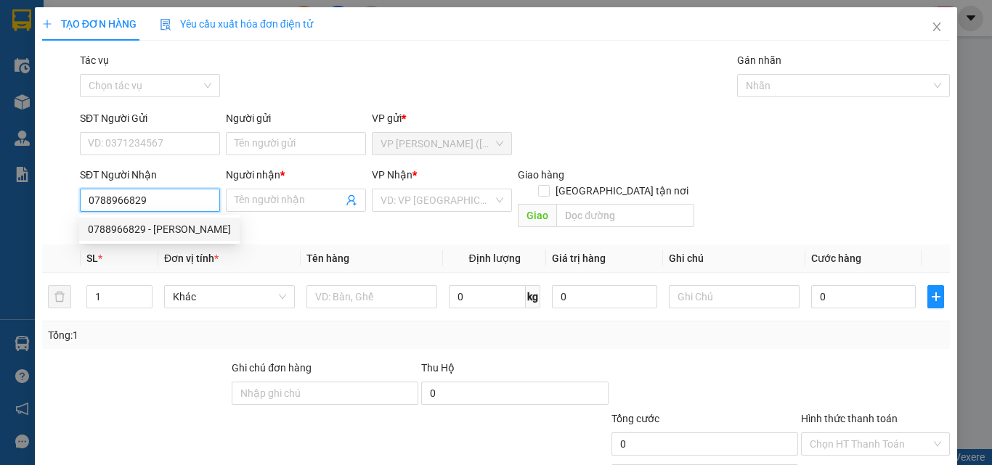
click at [137, 227] on div "0788966829 - NGỌC DUNG" at bounding box center [159, 229] width 143 height 16
type input "NGỌC DUNG"
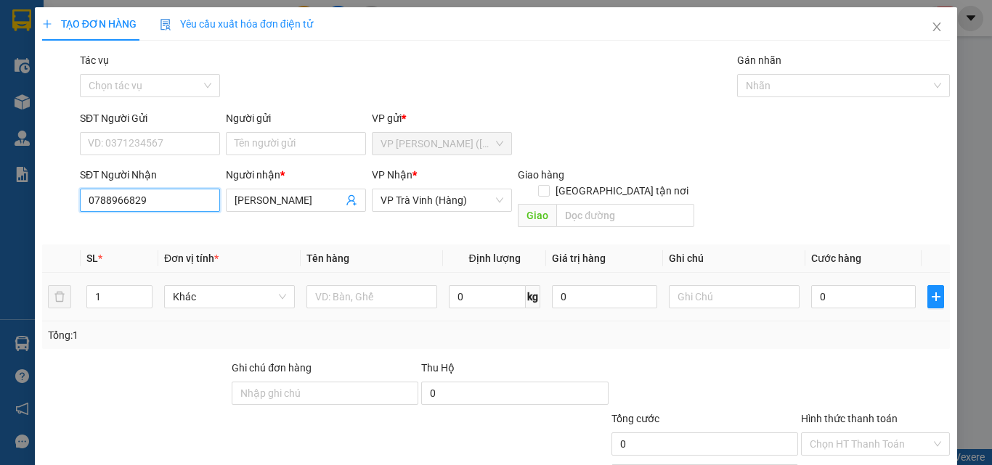
type input "50.000"
type input "0788966829"
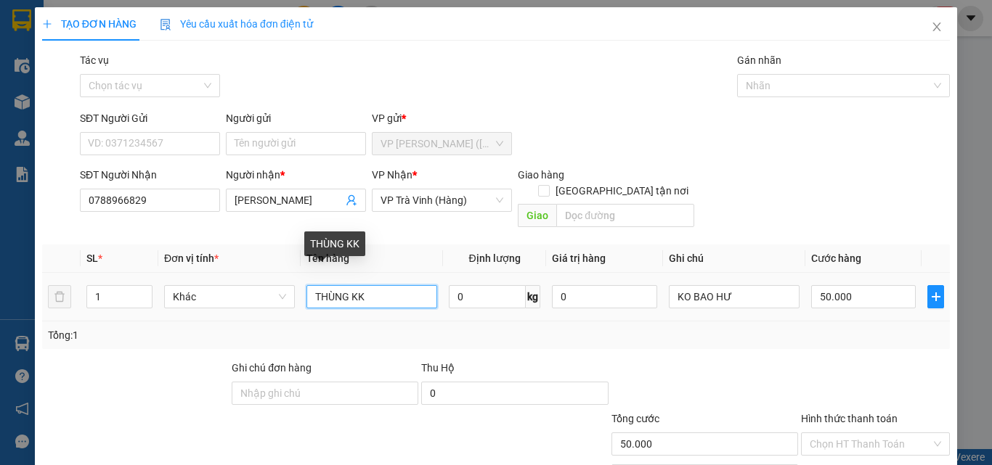
drag, startPoint x: 378, startPoint y: 286, endPoint x: 51, endPoint y: 347, distance: 332.4
click at [51, 347] on div "Transit Pickup Surcharge Ids Transit Deliver Surcharge Ids Transit Deliver Surc…" at bounding box center [496, 288] width 908 height 473
type input "GÓI M ĐEN KK"
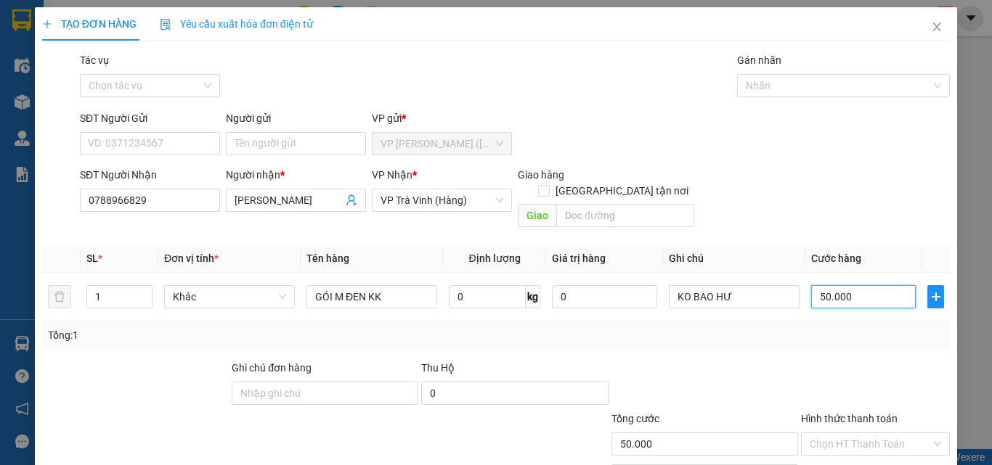
type input "2"
type input "20"
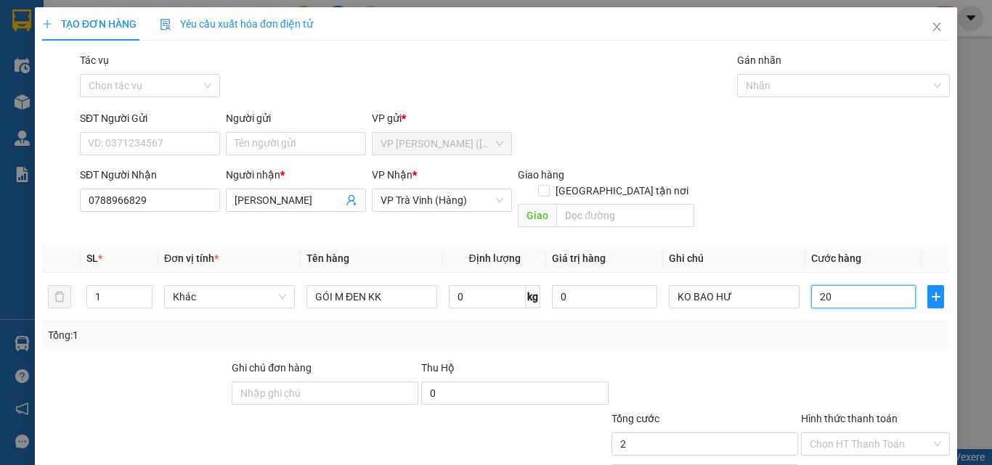
type input "20"
type input "20.000"
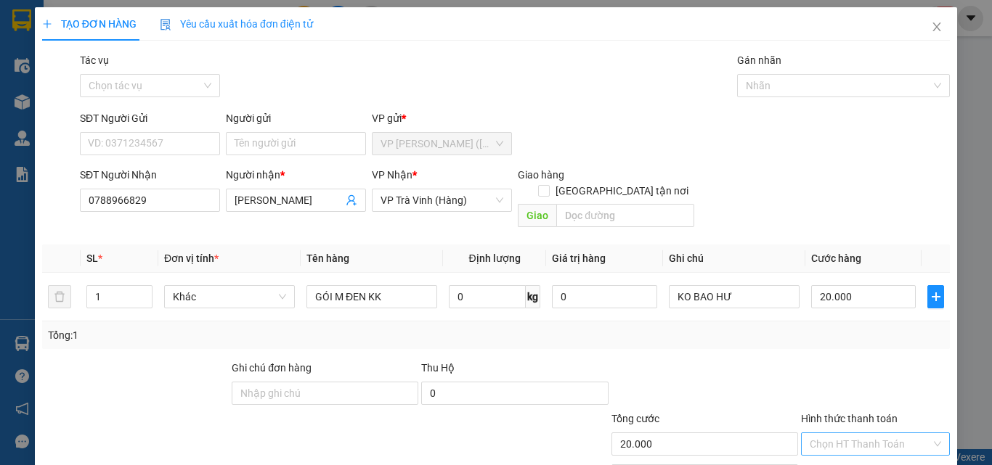
click at [863, 434] on input "Hình thức thanh toán" at bounding box center [870, 445] width 121 height 22
click at [855, 450] on div "Tại văn phòng" at bounding box center [867, 458] width 130 height 16
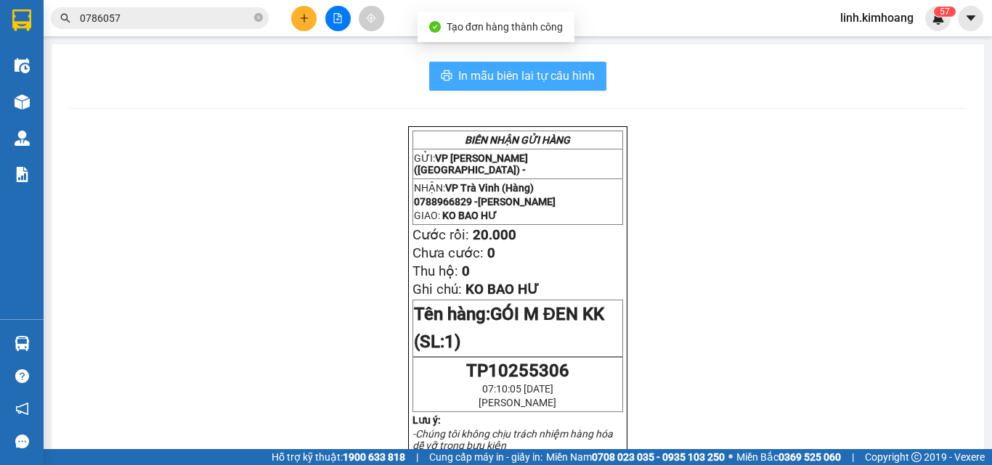
click at [548, 77] on span "In mẫu biên lai tự cấu hình" at bounding box center [526, 76] width 137 height 18
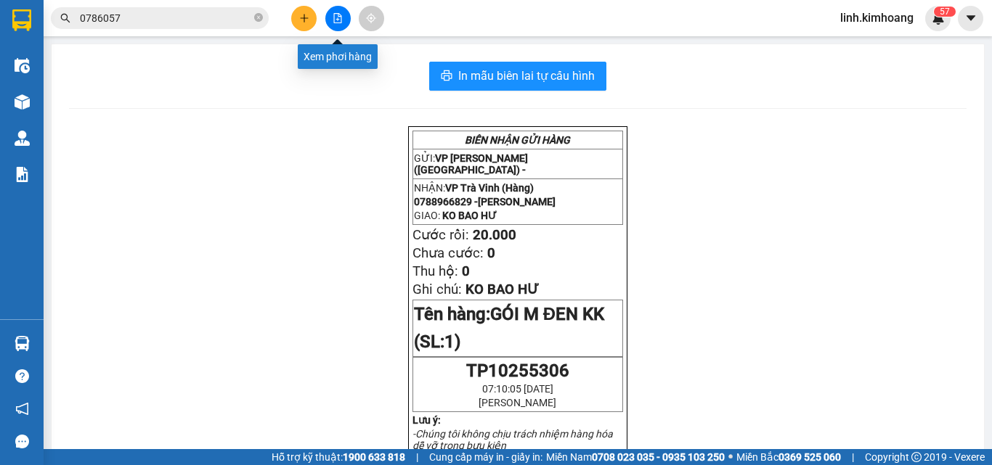
click at [300, 17] on icon "plus" at bounding box center [304, 18] width 10 height 10
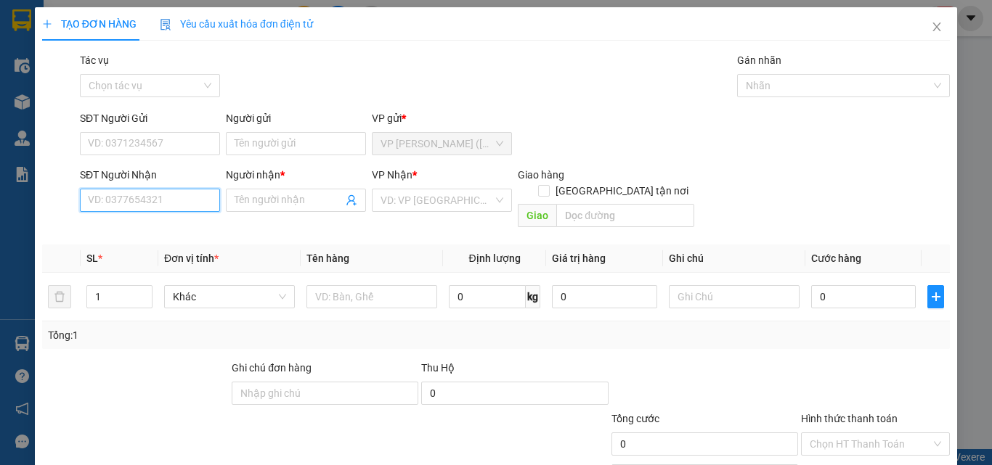
click at [169, 202] on input "SĐT Người Nhận" at bounding box center [150, 200] width 140 height 23
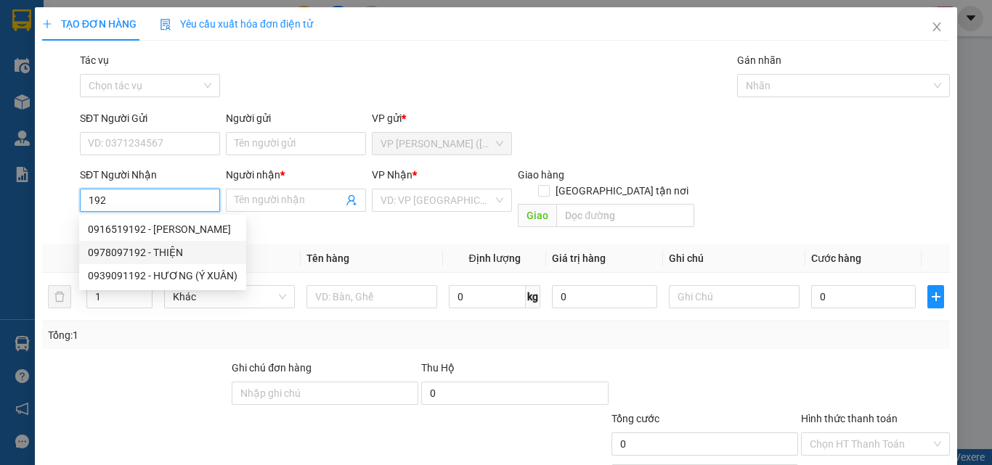
click at [161, 248] on div "0978097192 - THIỆN" at bounding box center [163, 253] width 150 height 16
type input "0978097192"
type input "THIỆN"
type input "100.000"
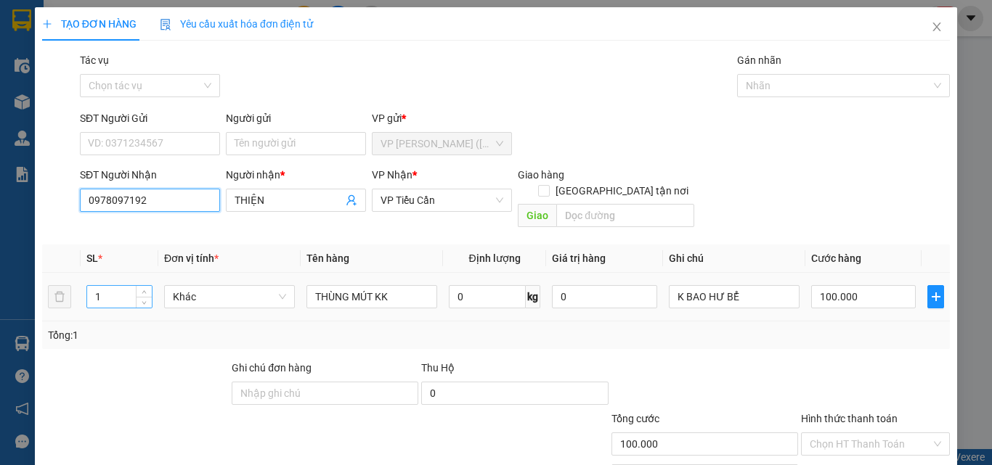
type input "0978097192"
drag, startPoint x: 105, startPoint y: 280, endPoint x: 49, endPoint y: 297, distance: 58.6
click at [50, 297] on tr "1 Khác THÙNG MÚT KK 0 kg 0 K BAO HƯ BỂ 100.000" at bounding box center [496, 297] width 908 height 49
type input "2"
click at [855, 285] on input "100.000" at bounding box center [863, 296] width 105 height 23
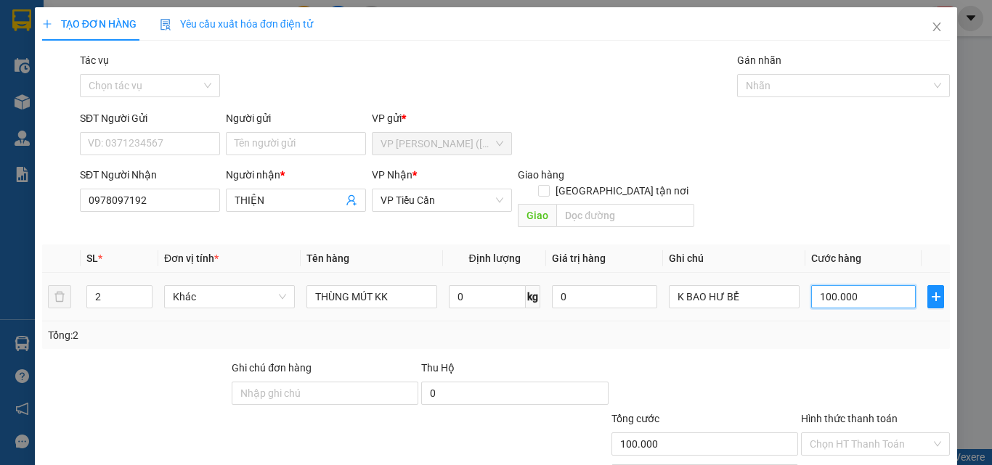
type input "2"
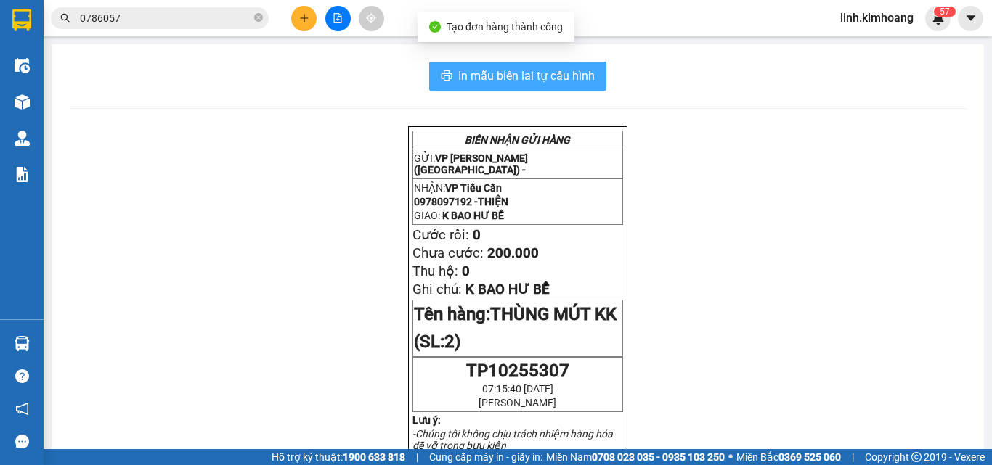
click at [542, 73] on span "In mẫu biên lai tự cấu hình" at bounding box center [526, 76] width 137 height 18
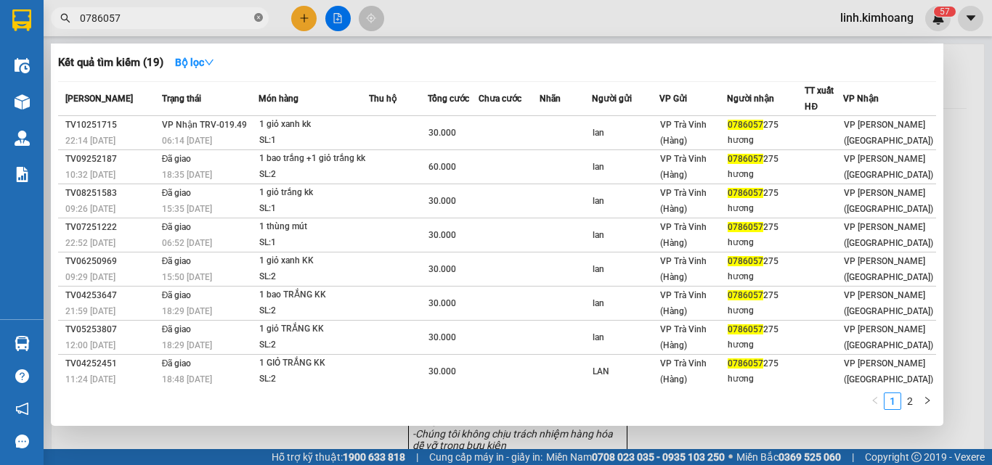
click at [259, 19] on icon "close-circle" at bounding box center [258, 17] width 9 height 9
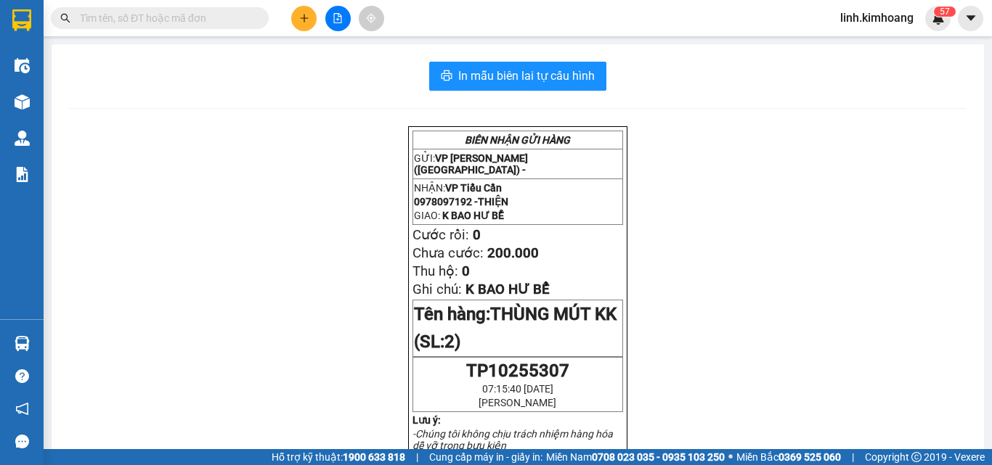
click at [192, 24] on input "text" at bounding box center [165, 18] width 171 height 16
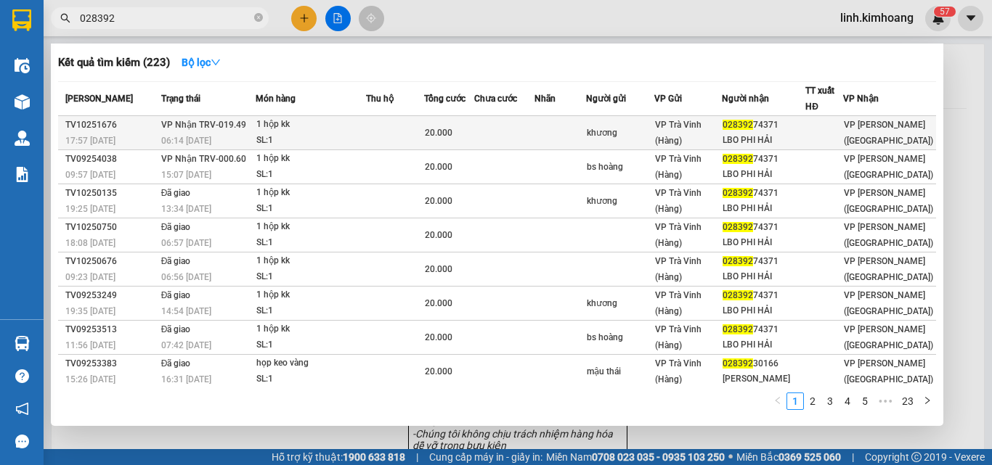
type input "028392"
click at [719, 138] on div "VP Trà Vinh (Hàng)" at bounding box center [687, 133] width 65 height 32
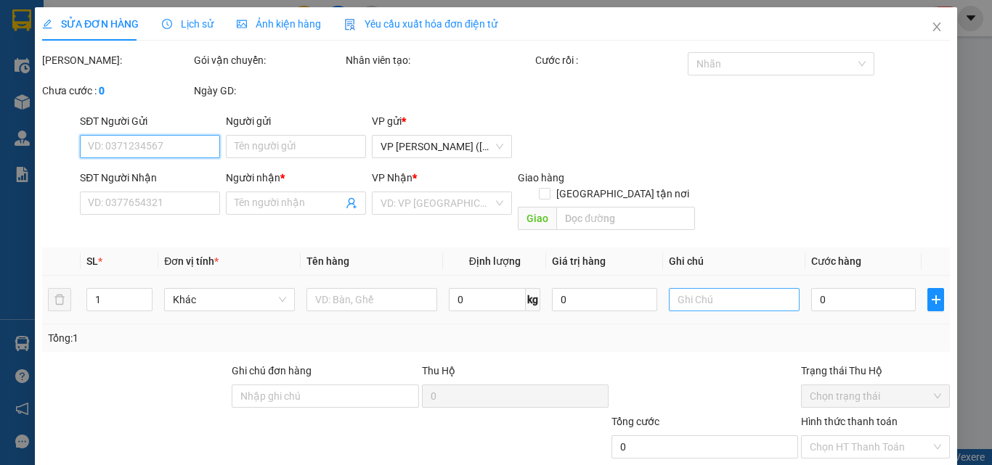
type input "khương"
type input "02839274371"
type input "LBO PHI HẢI"
type input "20.000"
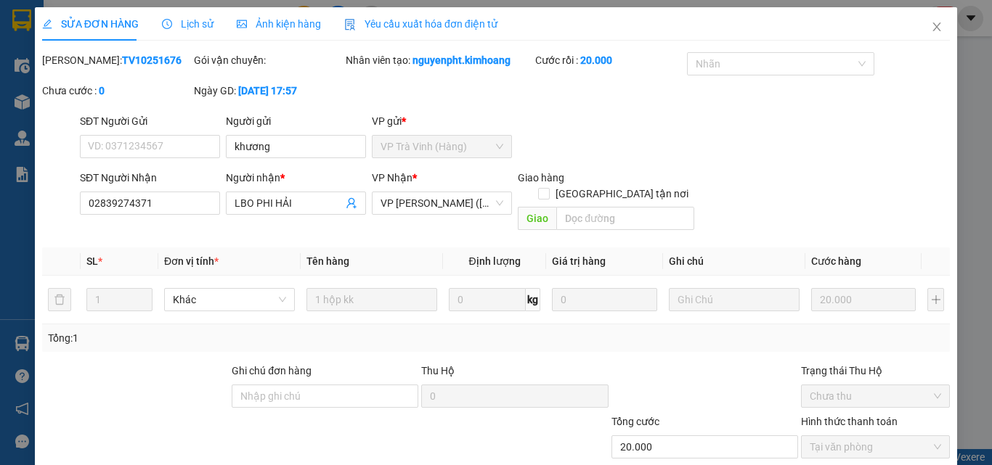
click at [935, 26] on span "Close" at bounding box center [936, 27] width 41 height 41
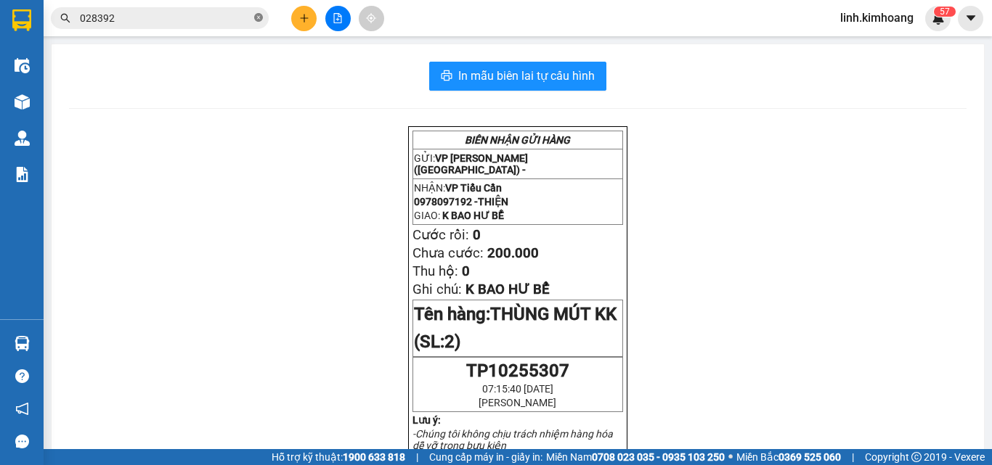
click at [256, 18] on icon "close-circle" at bounding box center [258, 17] width 9 height 9
click at [208, 17] on input "text" at bounding box center [165, 18] width 171 height 16
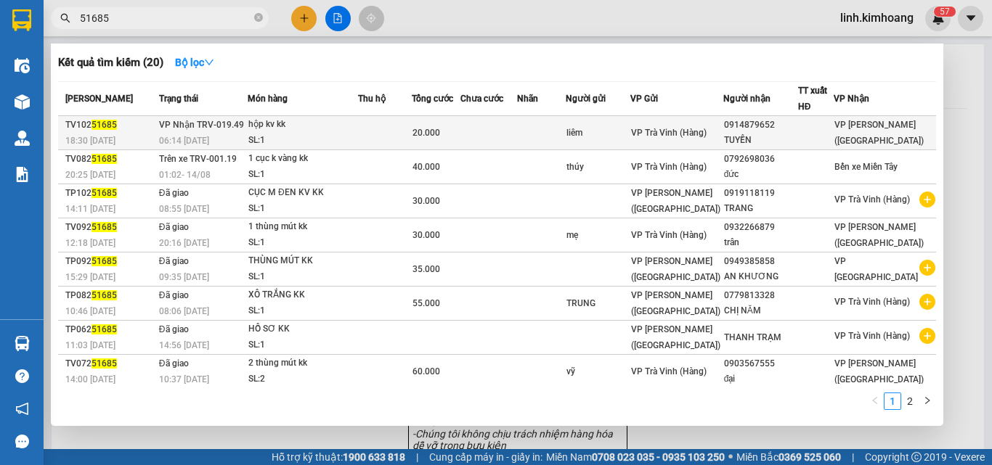
type input "51685"
click at [776, 125] on div "0914879652" at bounding box center [760, 125] width 73 height 15
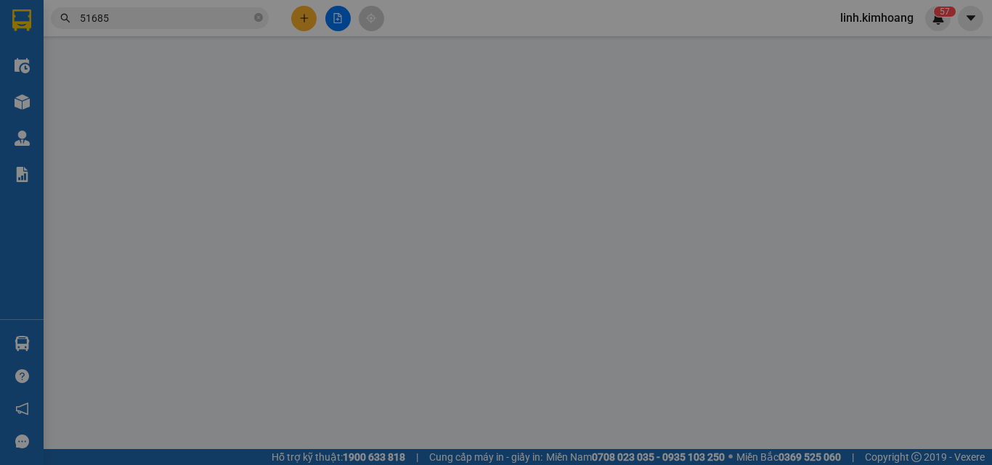
type input "liêm"
type input "0914879652"
type input "TUYỀN"
type input "20.000"
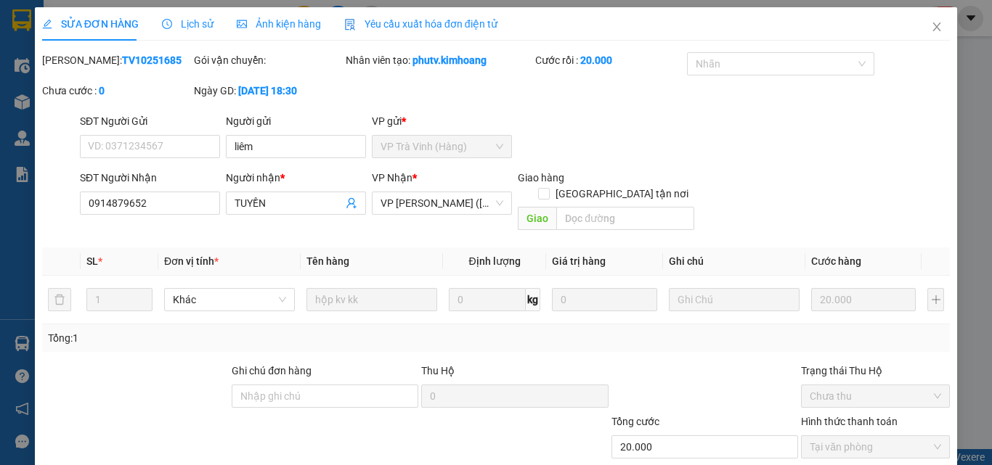
click at [931, 32] on icon "close" at bounding box center [937, 27] width 12 height 12
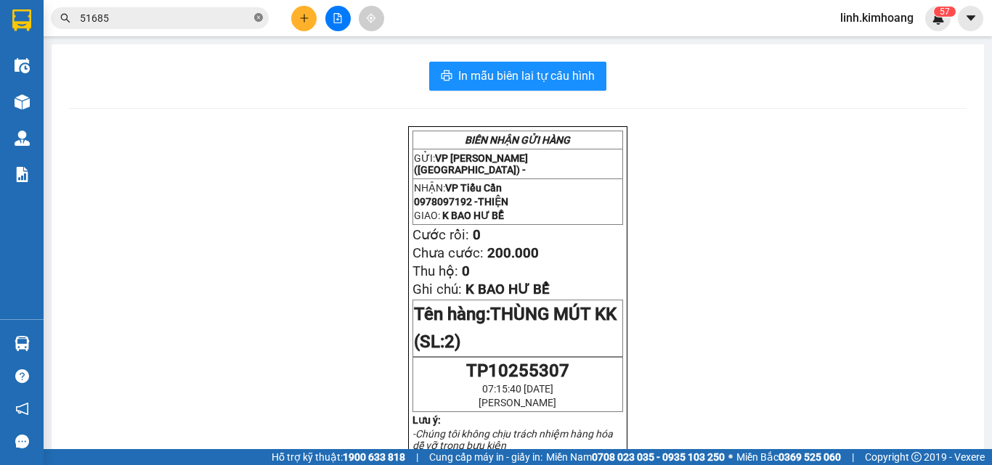
click at [262, 17] on icon "close-circle" at bounding box center [258, 17] width 9 height 9
click at [206, 19] on input "text" at bounding box center [165, 18] width 171 height 16
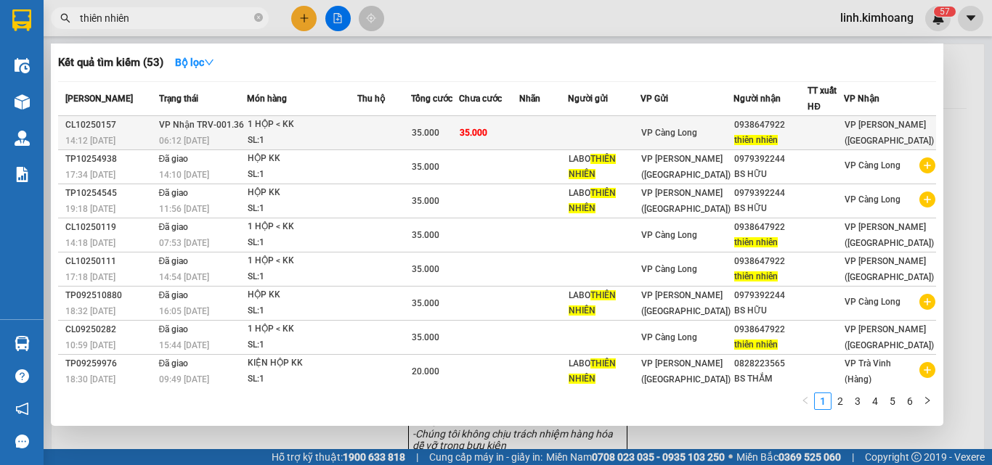
type input "thiên nhiên"
click at [824, 129] on div at bounding box center [825, 133] width 34 height 15
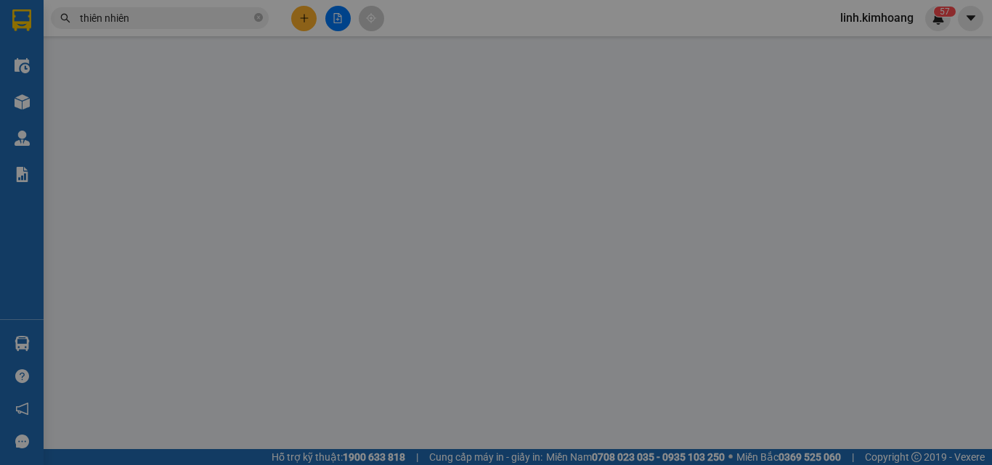
type input "0938647922"
type input "thiên nhiên"
type input "35.000"
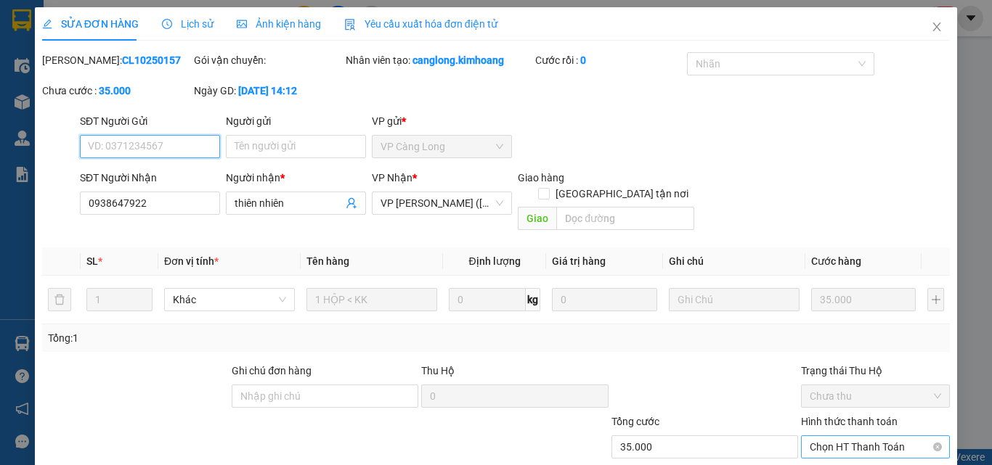
click at [847, 436] on span "Chọn HT Thanh Toán" at bounding box center [875, 447] width 131 height 22
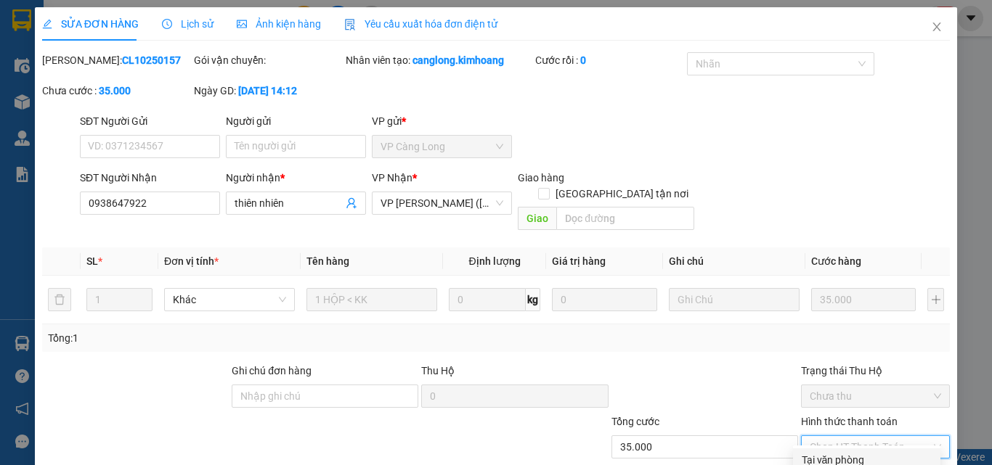
click at [845, 452] on div "Tại văn phòng" at bounding box center [867, 460] width 130 height 16
type input "0"
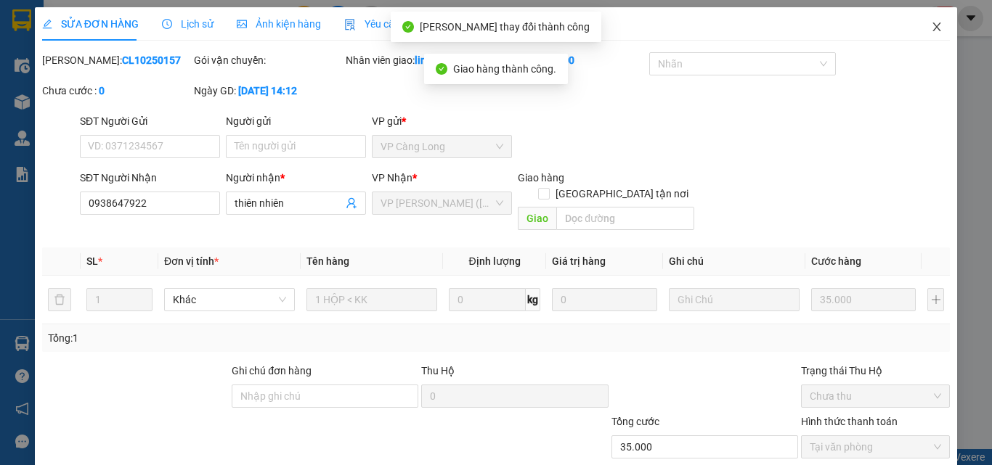
click at [931, 25] on icon "close" at bounding box center [937, 27] width 12 height 12
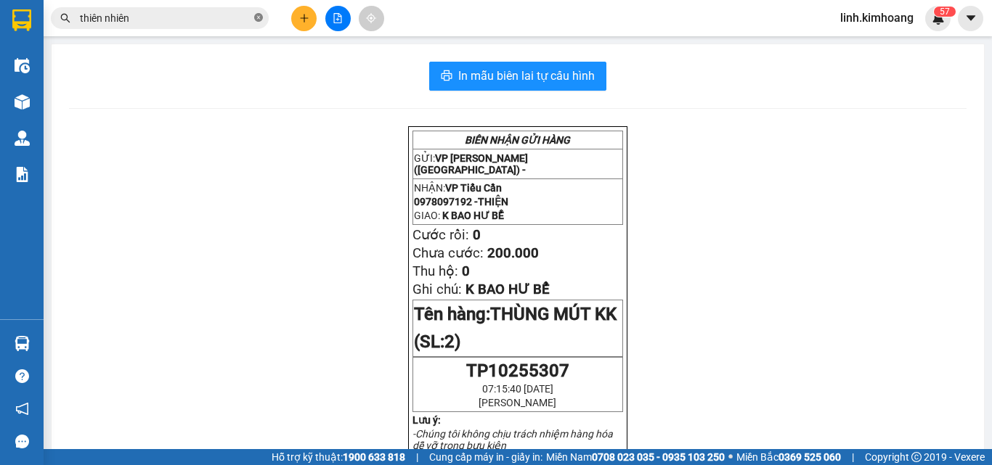
click at [258, 17] on icon "close-circle" at bounding box center [258, 17] width 9 height 9
click at [231, 17] on input "text" at bounding box center [165, 18] width 171 height 16
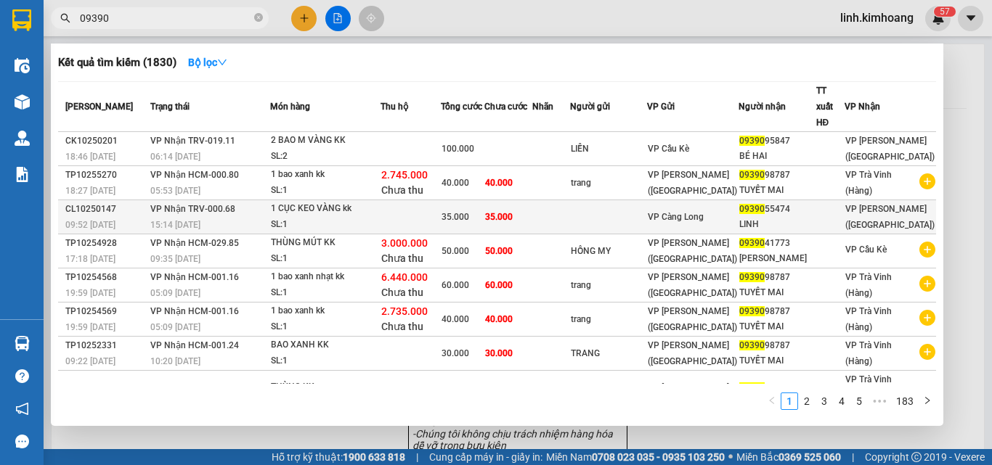
type input "09390"
click at [800, 202] on div "09390 55474" at bounding box center [777, 209] width 76 height 15
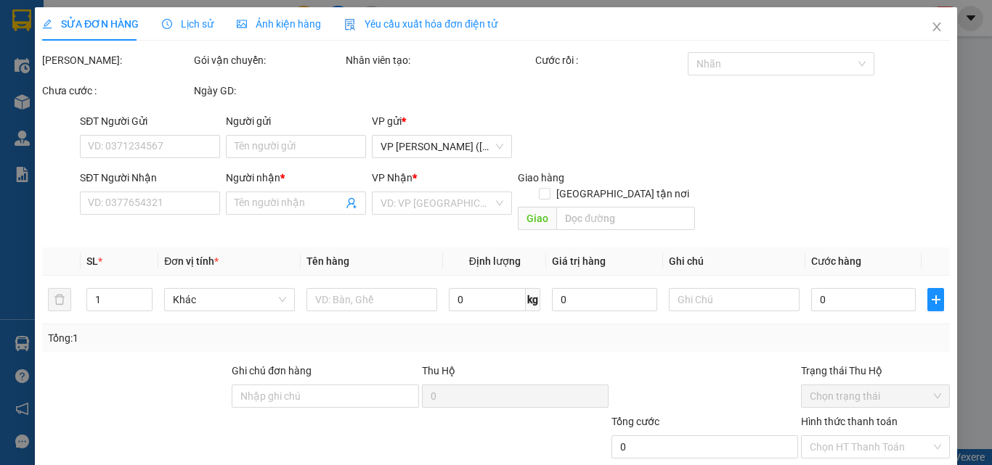
type input "0939055474"
type input "LINH"
type input "35.000"
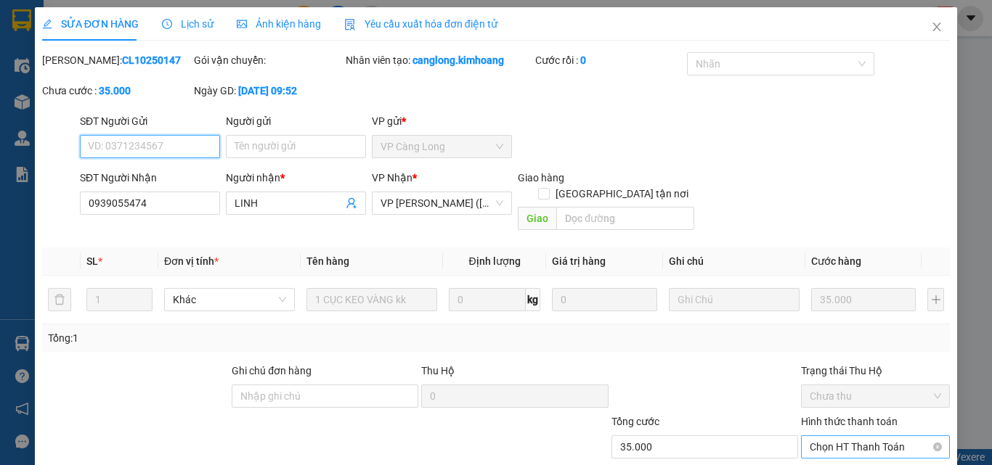
click at [868, 436] on span "Chọn HT Thanh Toán" at bounding box center [875, 447] width 131 height 22
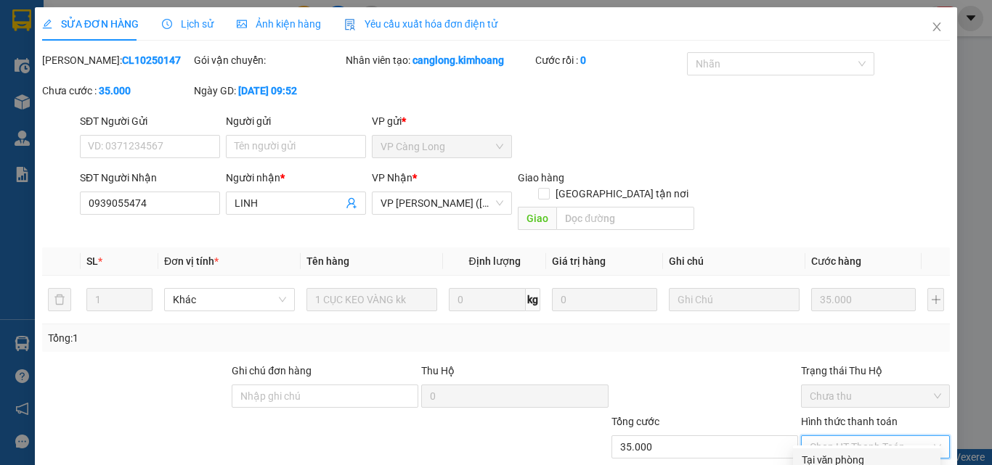
click at [833, 452] on div "Tại văn phòng" at bounding box center [867, 460] width 130 height 16
type input "0"
drag, startPoint x: 543, startPoint y: 416, endPoint x: 547, endPoint y: 403, distance: 13.6
click at [931, 24] on icon "close" at bounding box center [937, 27] width 12 height 12
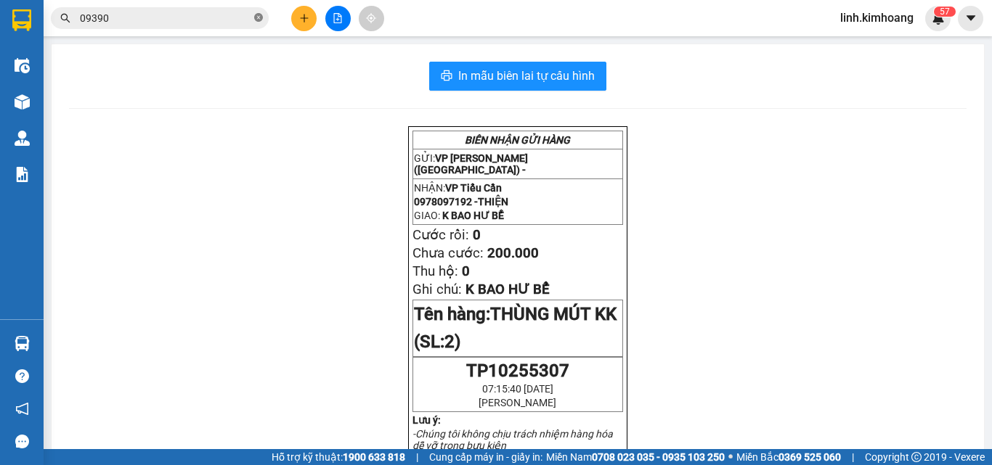
click at [259, 17] on icon "close-circle" at bounding box center [258, 17] width 9 height 9
click at [184, 17] on input "text" at bounding box center [165, 18] width 171 height 16
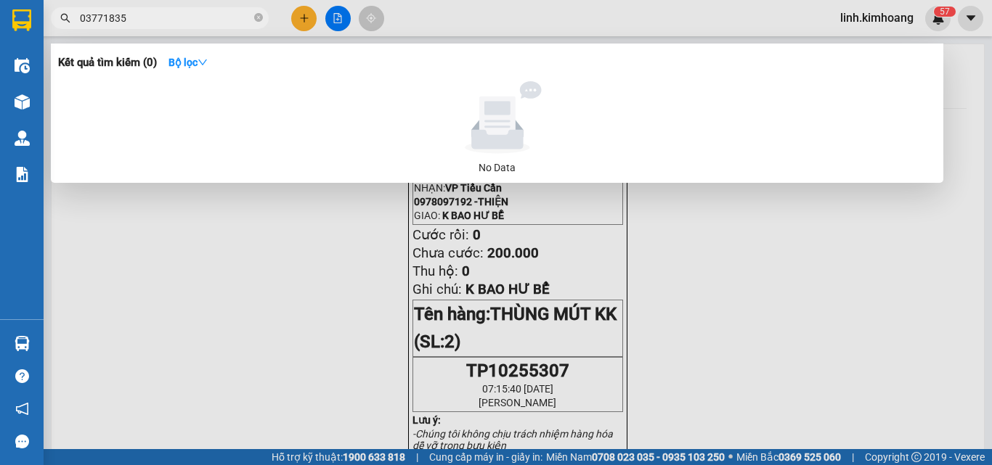
type input "03771835"
click at [304, 19] on div at bounding box center [496, 232] width 992 height 465
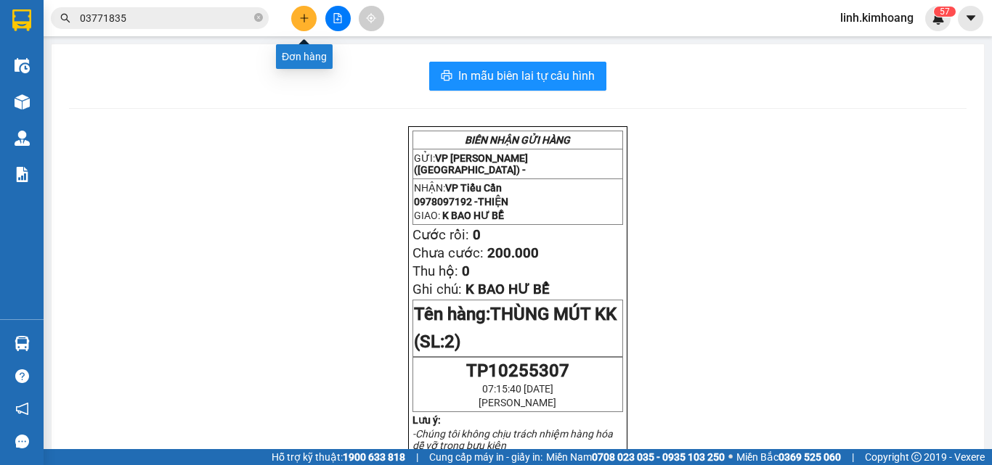
click at [306, 17] on icon "plus" at bounding box center [304, 18] width 10 height 10
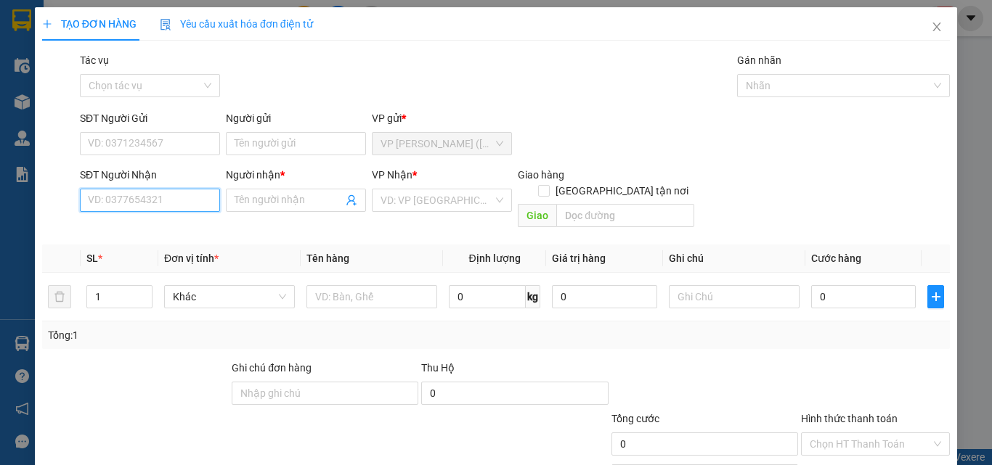
click at [142, 200] on input "SĐT Người Nhận" at bounding box center [150, 200] width 140 height 23
click at [919, 28] on span "Close" at bounding box center [936, 27] width 41 height 41
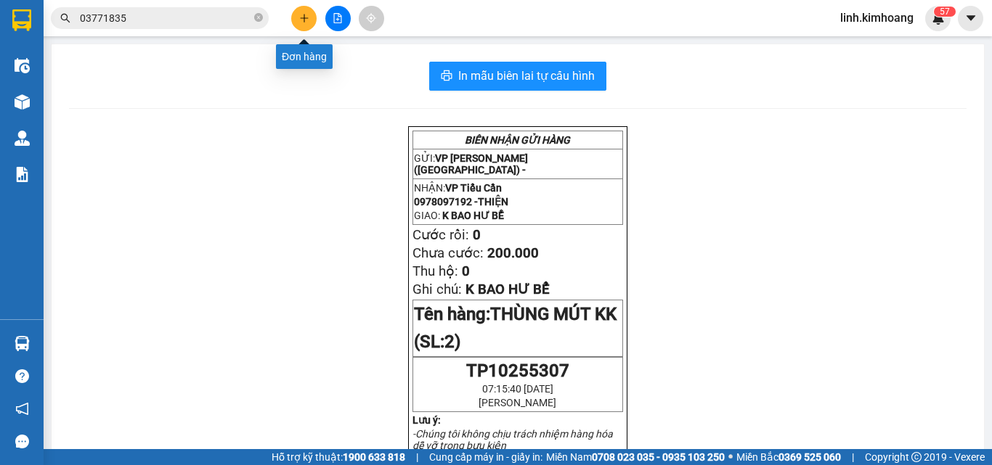
click at [304, 12] on button at bounding box center [303, 18] width 25 height 25
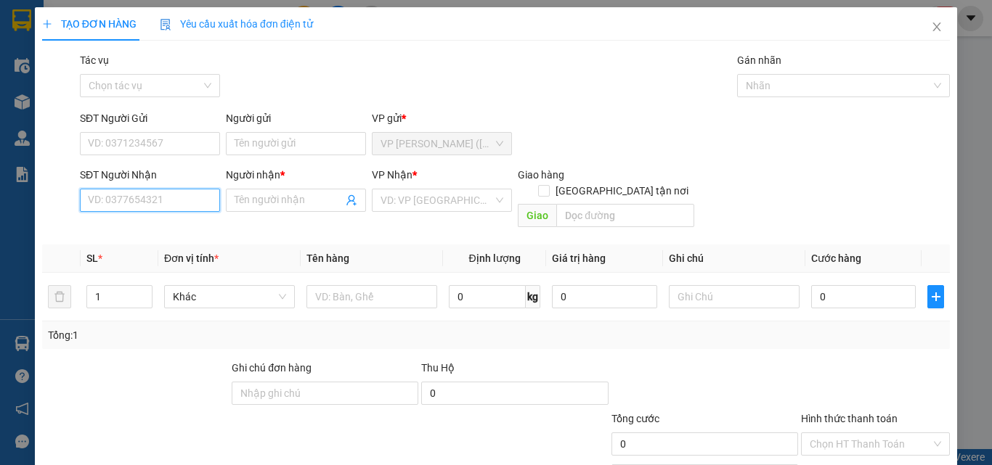
click at [139, 204] on input "SĐT Người Nhận" at bounding box center [150, 200] width 140 height 23
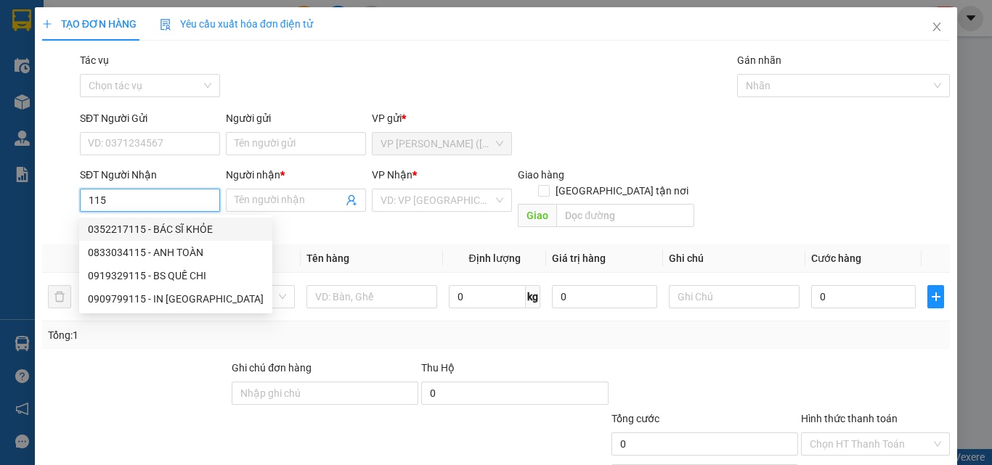
drag, startPoint x: 125, startPoint y: 198, endPoint x: 92, endPoint y: 222, distance: 41.0
click at [92, 222] on body "Kết quả tìm kiếm ( 0 ) Bộ lọc No Data 03771835 linh.kimhoang 5 7 Điều hành xe K…" at bounding box center [496, 232] width 992 height 465
drag, startPoint x: 123, startPoint y: 204, endPoint x: 60, endPoint y: 222, distance: 65.0
click at [60, 222] on div "Transit Pickup Surcharge Ids Transit Deliver Surcharge Ids Transit Deliver Surc…" at bounding box center [496, 288] width 908 height 473
drag, startPoint x: 110, startPoint y: 198, endPoint x: 8, endPoint y: 259, distance: 119.2
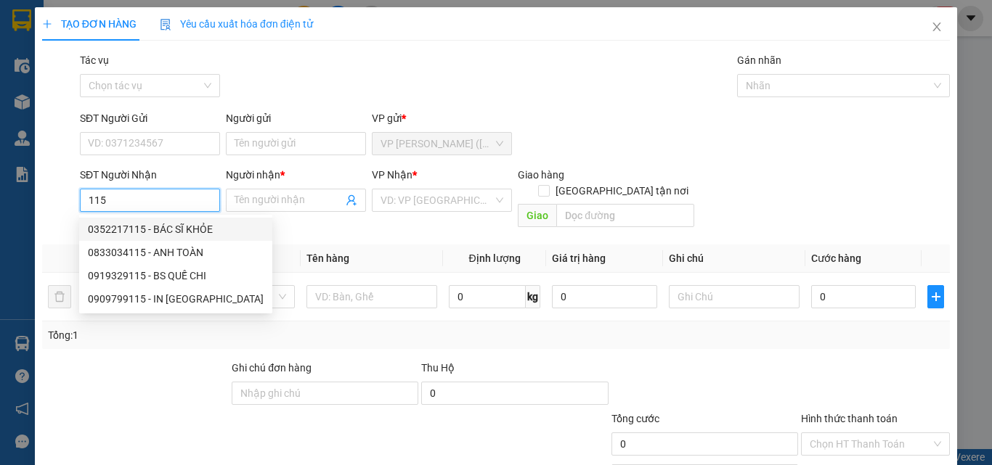
click at [0, 252] on div "TẠO ĐƠN HÀNG Yêu cầu xuất hóa đơn điện tử Transit Pickup Surcharge Ids Transit …" at bounding box center [496, 232] width 992 height 465
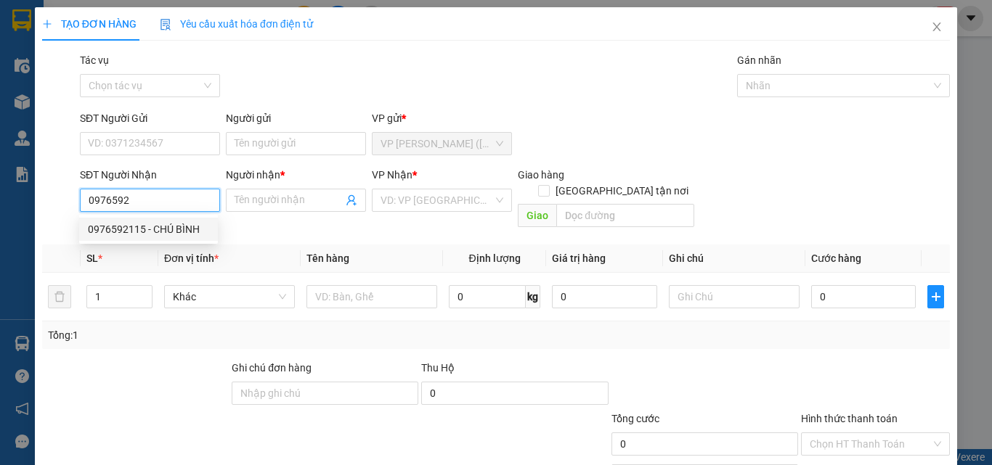
click at [191, 224] on div "0976592115 - CHÚ BÌNH" at bounding box center [148, 229] width 121 height 16
type input "0976592115"
type input "CHÚ BÌNH"
type input "35.000"
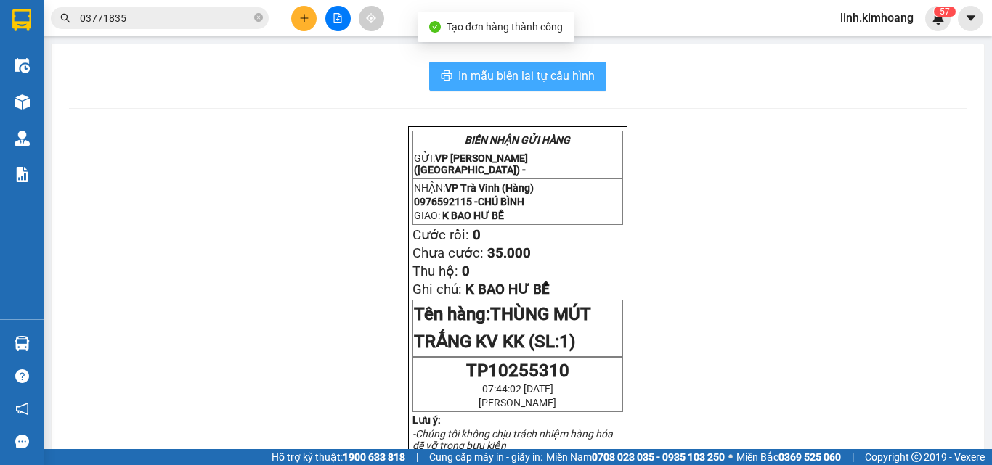
click at [514, 76] on span "In mẫu biên lai tự cấu hình" at bounding box center [526, 76] width 137 height 18
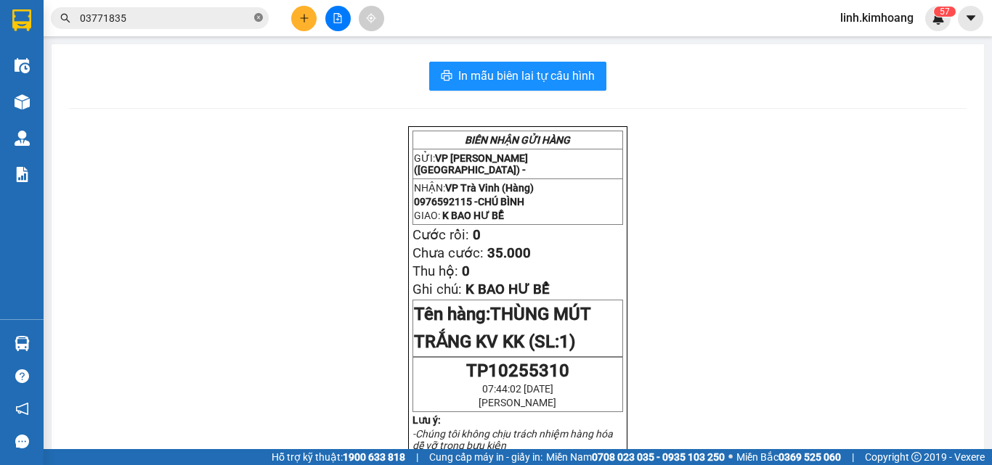
click at [261, 19] on icon "close-circle" at bounding box center [258, 17] width 9 height 9
click at [168, 19] on input "text" at bounding box center [165, 18] width 171 height 16
click at [213, 12] on input "text" at bounding box center [165, 18] width 171 height 16
click at [309, 15] on button at bounding box center [303, 18] width 25 height 25
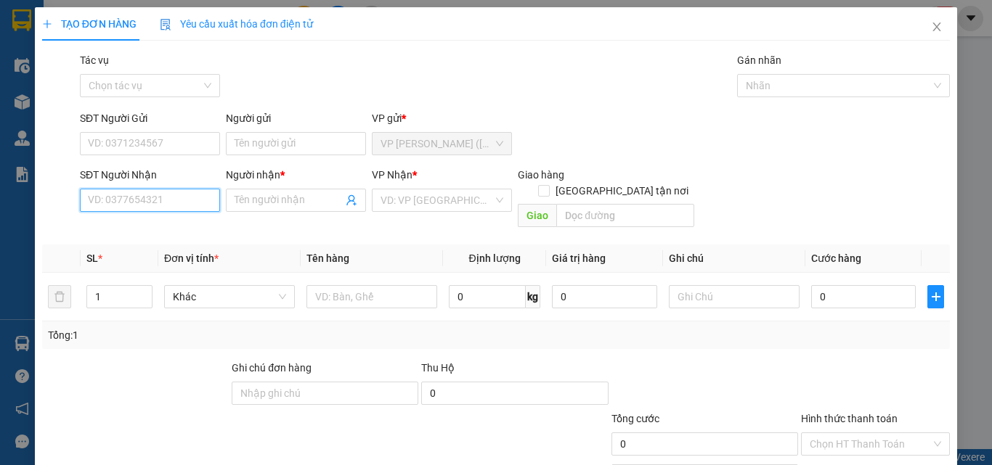
click at [142, 192] on input "SĐT Người Nhận" at bounding box center [150, 200] width 140 height 23
type input "0933470090"
click at [160, 224] on div "0933470090 - MÃI" at bounding box center [148, 229] width 121 height 16
type input "MÃI"
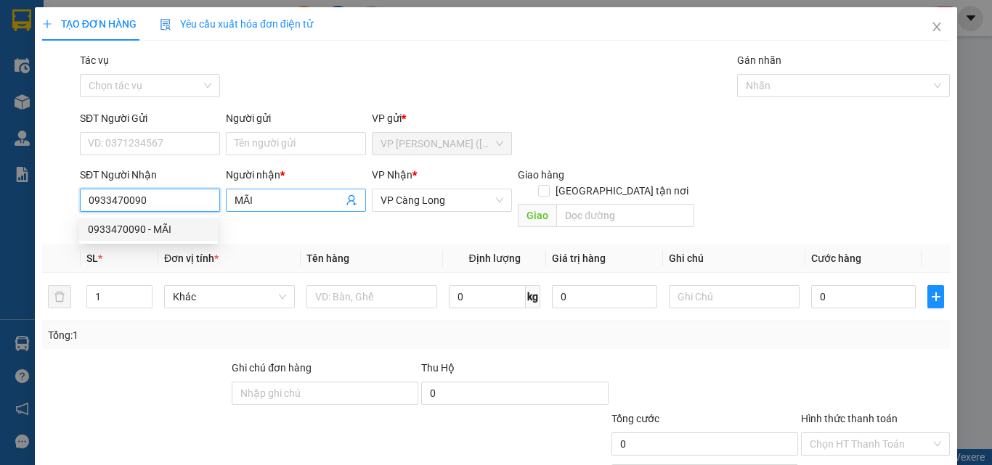
type input "70.000"
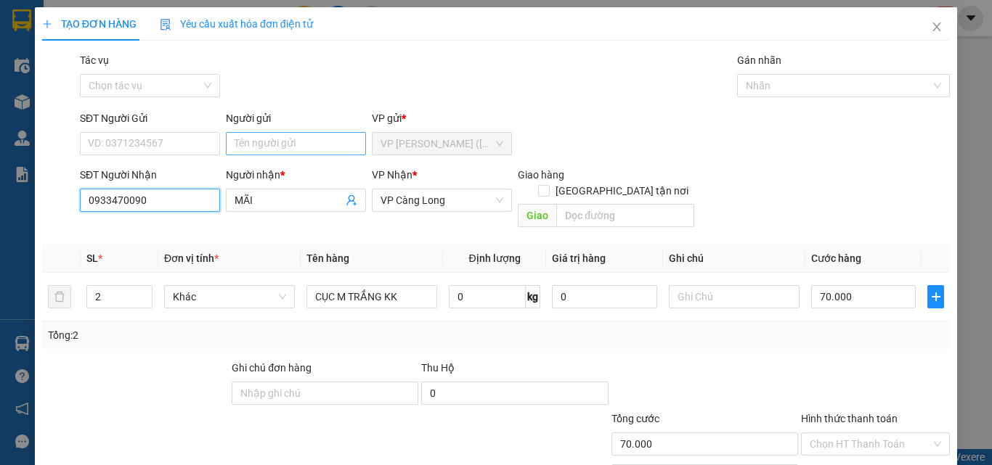
type input "0933470090"
click at [268, 142] on input "Người gửi" at bounding box center [296, 143] width 140 height 23
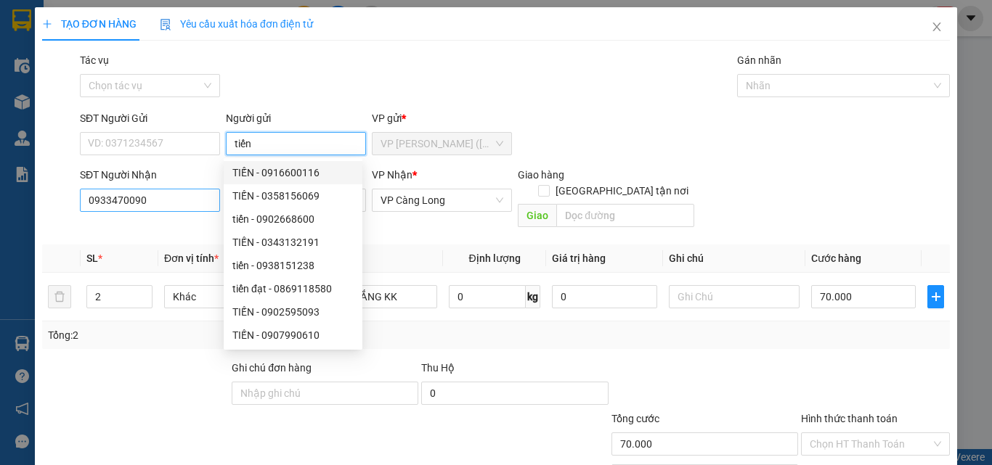
drag, startPoint x: 278, startPoint y: 141, endPoint x: 121, endPoint y: 206, distance: 169.9
click at [121, 206] on form "SĐT Người Gửi VD: 0371234567 Người gửi tiến VP gửi * VP Trần Phú (Hàng) SĐT Ngư…" at bounding box center [496, 171] width 908 height 123
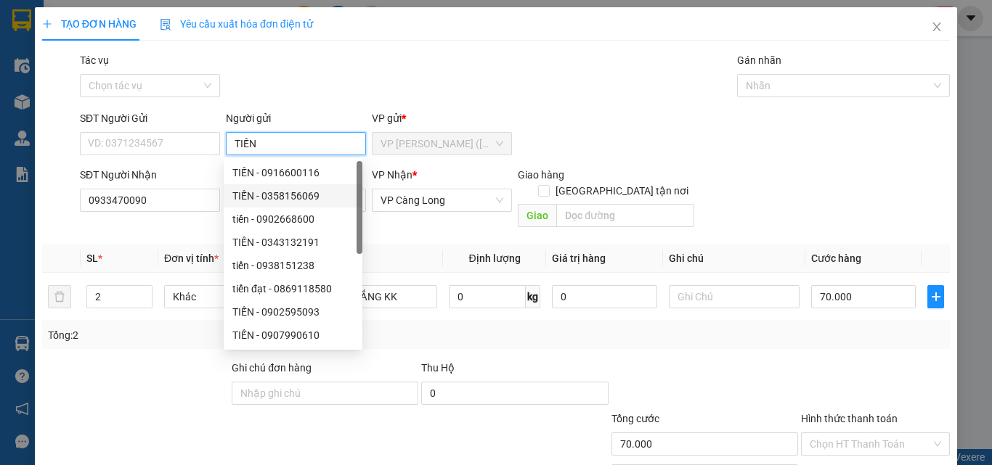
type input "TIẾN"
click at [608, 328] on div "Tổng: 2" at bounding box center [496, 336] width 896 height 16
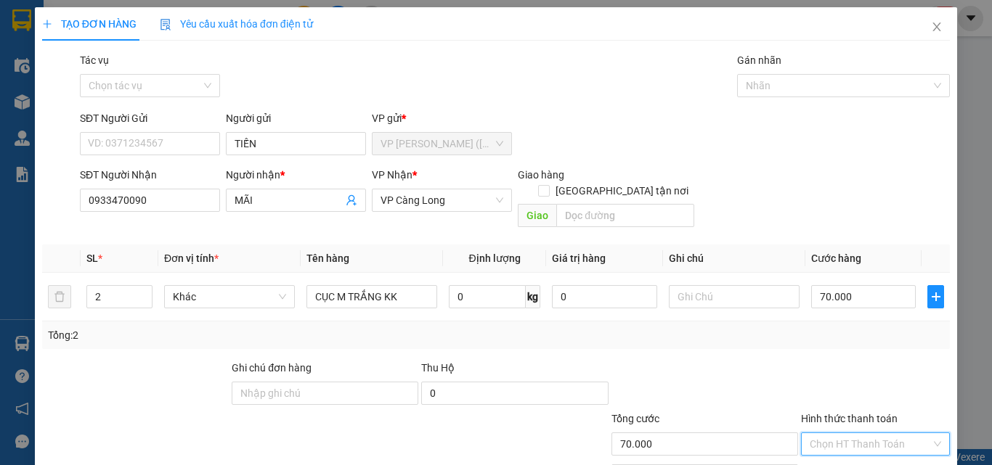
click at [873, 434] on input "Hình thức thanh toán" at bounding box center [870, 445] width 121 height 22
click at [869, 450] on div "Tại văn phòng" at bounding box center [867, 458] width 130 height 16
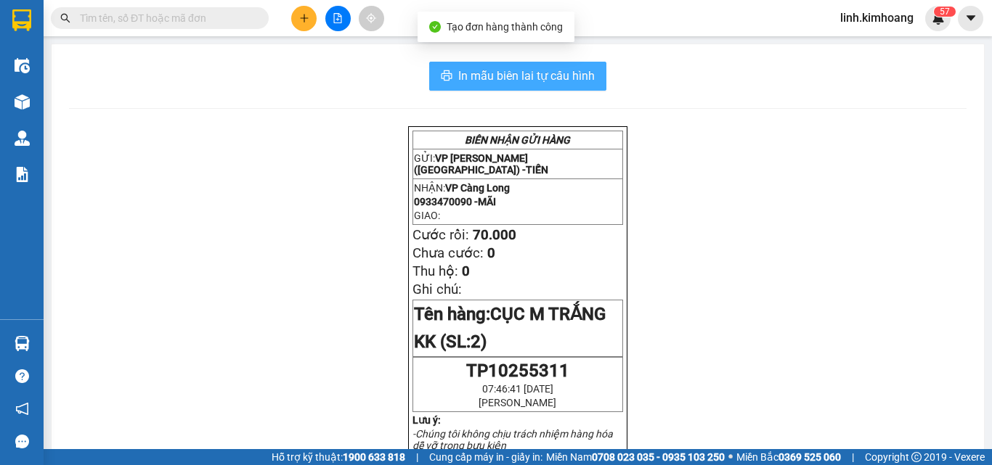
click at [564, 76] on span "In mẫu biên lai tự cấu hình" at bounding box center [526, 76] width 137 height 18
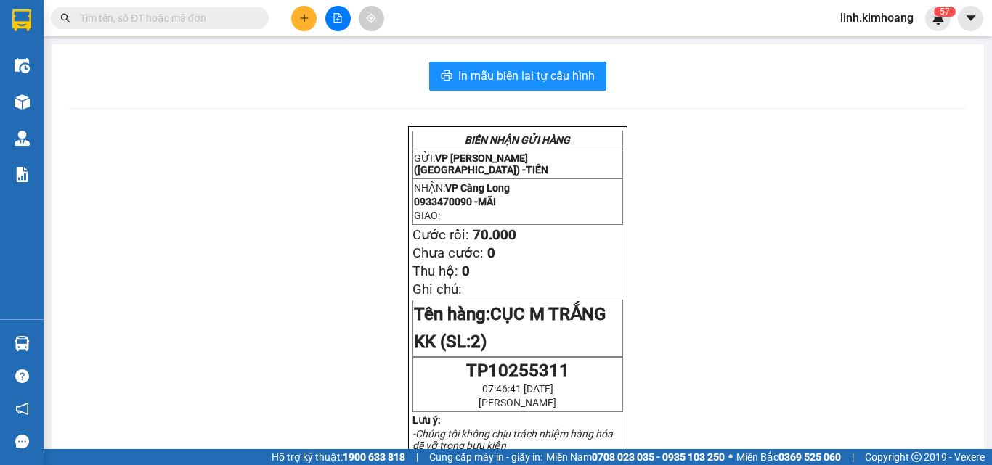
click at [225, 22] on input "text" at bounding box center [165, 18] width 171 height 16
click at [211, 15] on input "text" at bounding box center [165, 18] width 171 height 16
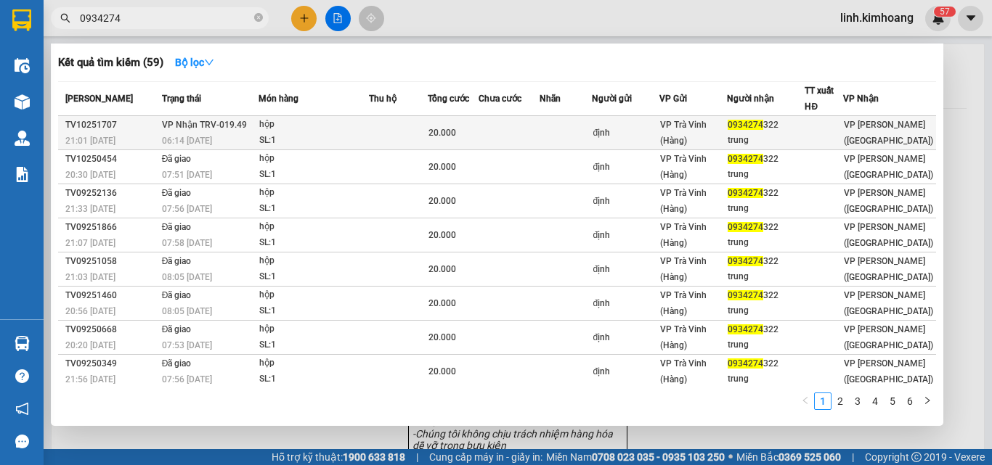
type input "0934274"
click at [632, 128] on div "định" at bounding box center [625, 133] width 65 height 15
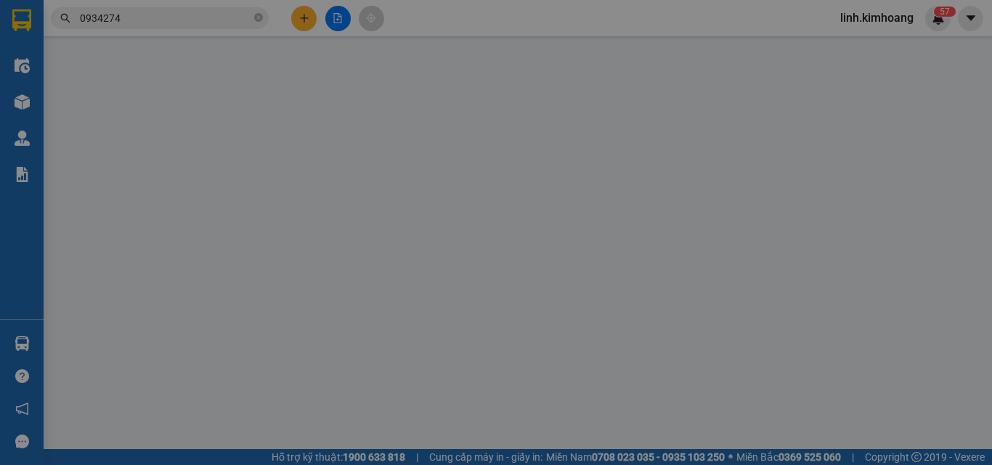
type input "định"
type input "0934274322"
type input "trung"
type input "20.000"
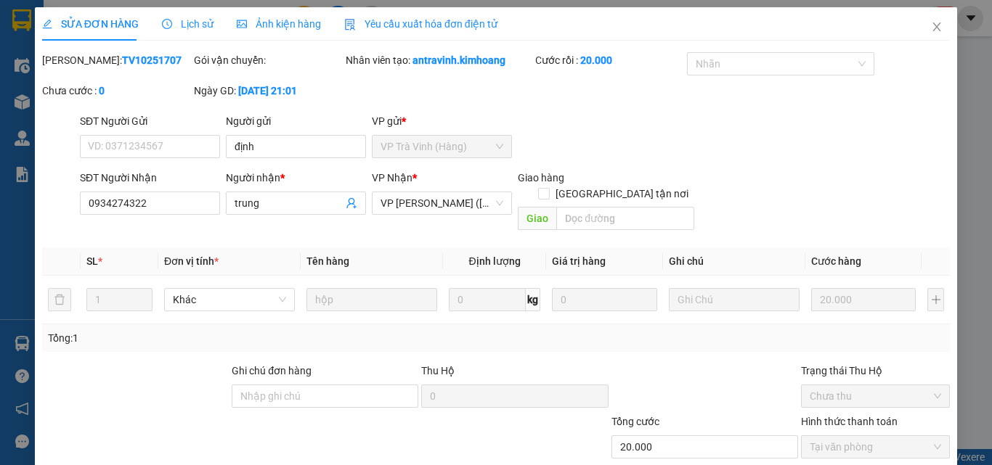
click at [931, 29] on icon "close" at bounding box center [937, 27] width 12 height 12
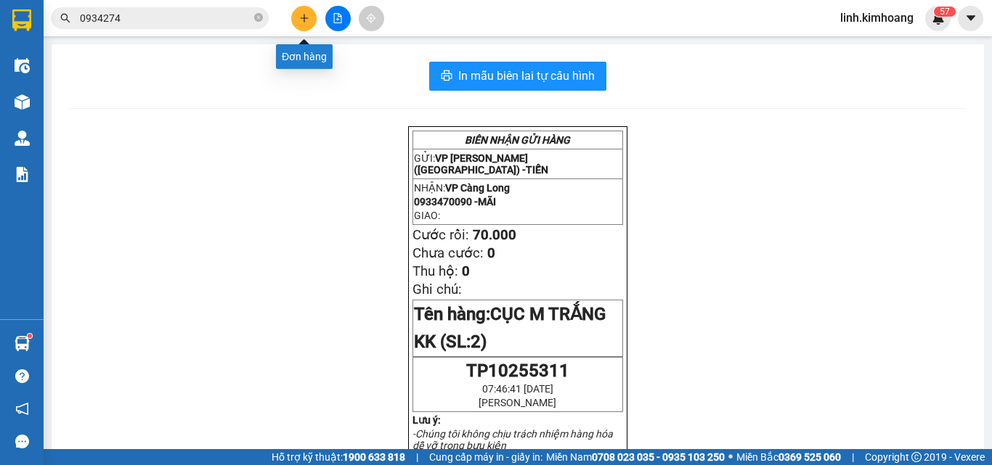
click at [296, 20] on button at bounding box center [303, 18] width 25 height 25
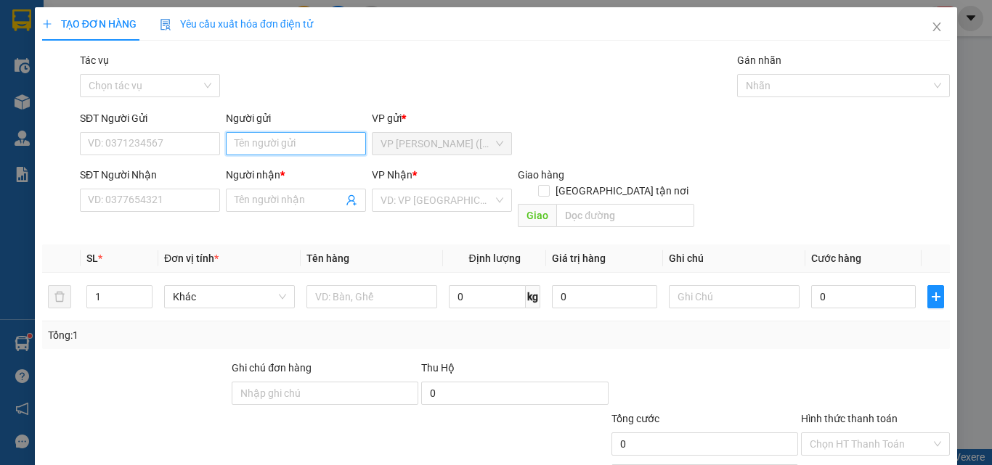
click at [247, 147] on input "Người gửi" at bounding box center [296, 143] width 140 height 23
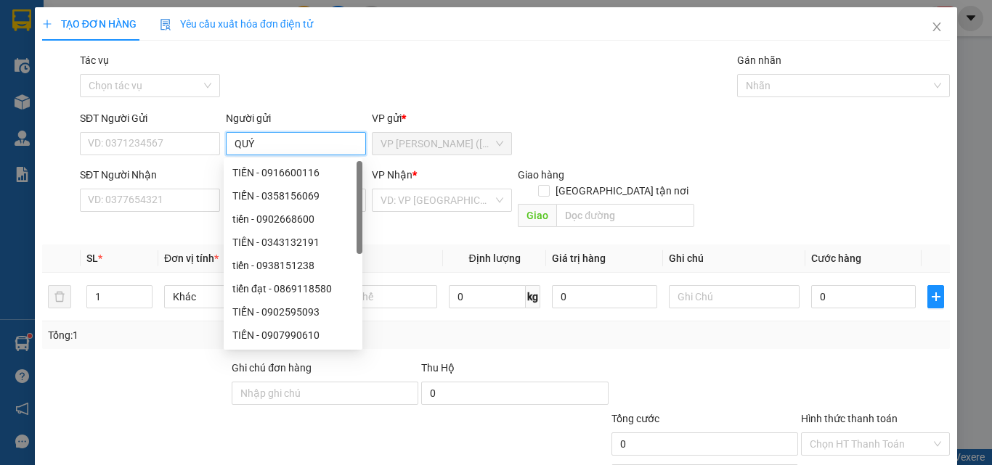
type input "QUÝ"
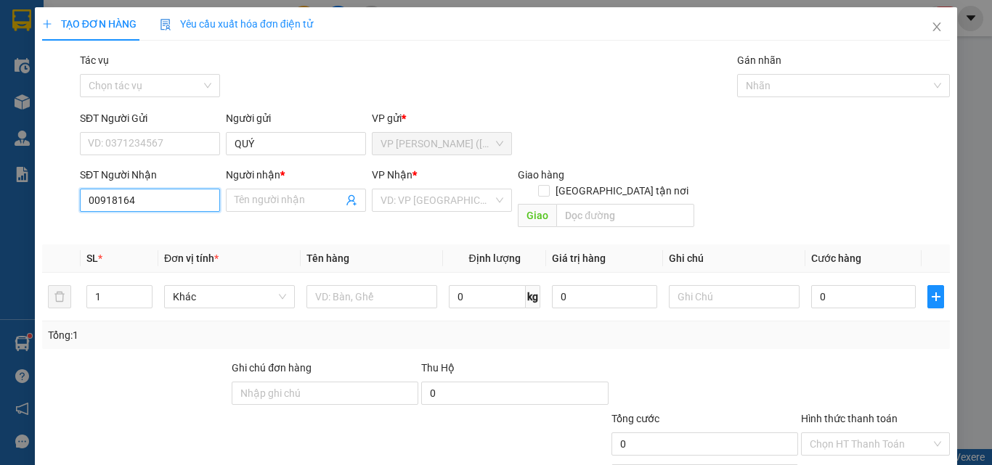
drag, startPoint x: 93, startPoint y: 203, endPoint x: 64, endPoint y: 225, distance: 36.3
click at [64, 225] on div "Transit Pickup Surcharge Ids Transit Deliver Surcharge Ids Transit Deliver Surc…" at bounding box center [496, 288] width 908 height 473
click at [181, 232] on div "0918164043 - HƯƠNG" at bounding box center [159, 229] width 143 height 16
type input "0918164043"
type input "HƯƠNG"
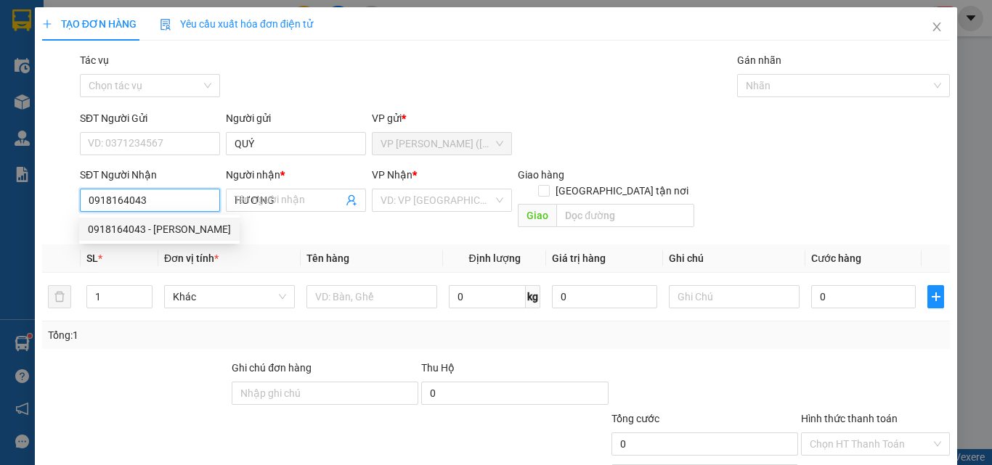
type input "20.000"
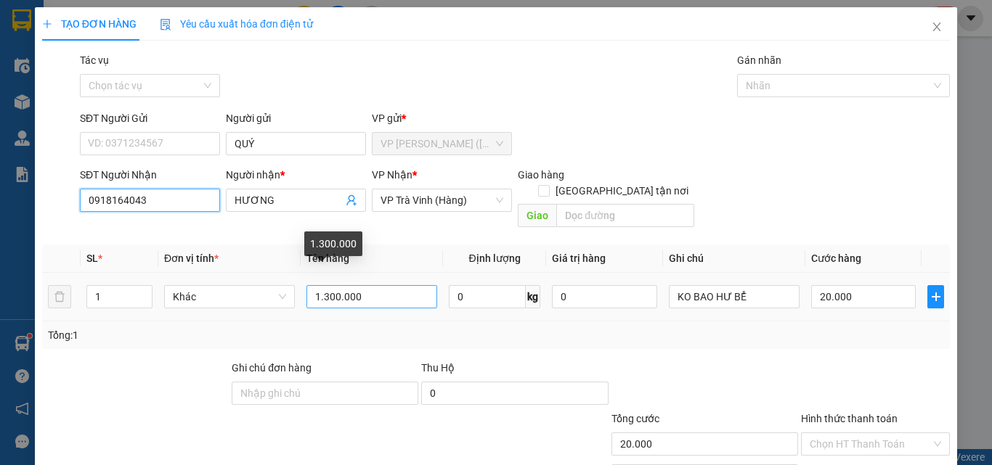
type input "0918164043"
drag, startPoint x: 375, startPoint y: 274, endPoint x: 261, endPoint y: 323, distance: 124.6
click at [261, 322] on div "SL * Đơn vị tính * Tên hàng Định lượng Giá trị hàng Ghi chú Cước hàng 1 Khác 1.…" at bounding box center [496, 297] width 908 height 105
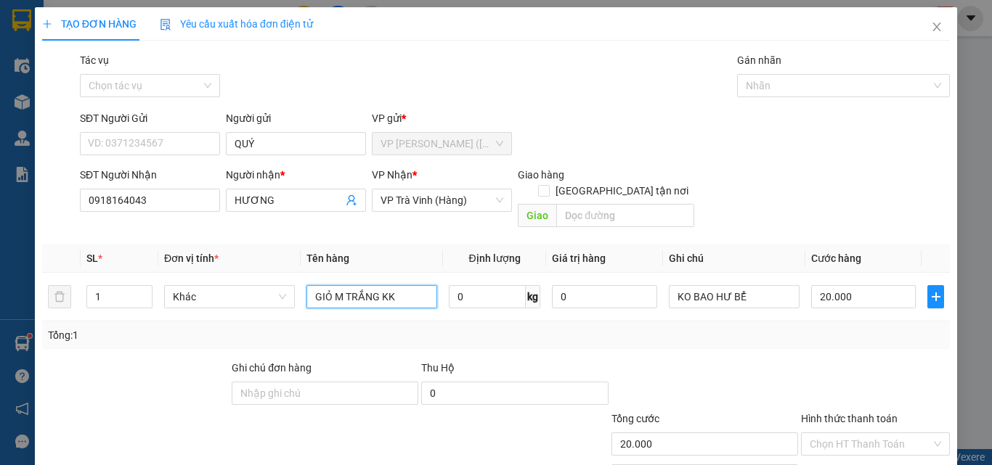
type input "GIỎ M TRẮNG KK"
type input "2"
type input "25"
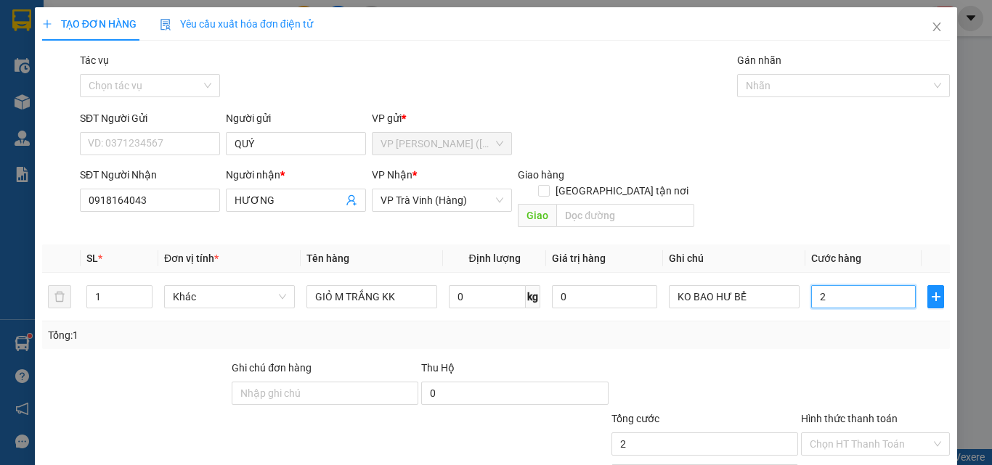
type input "25"
type input "25.000"
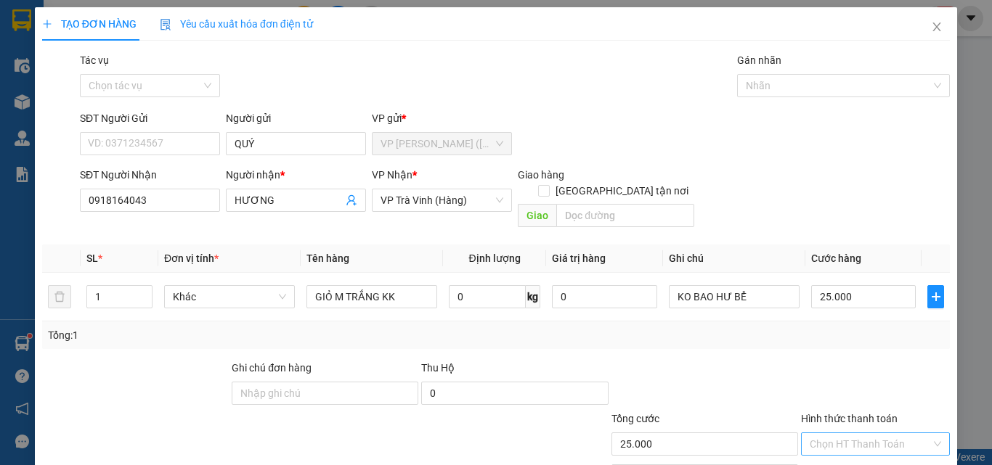
click at [845, 434] on input "Hình thức thanh toán" at bounding box center [870, 445] width 121 height 22
click at [825, 450] on div "Tại văn phòng" at bounding box center [867, 458] width 130 height 16
type input "0"
drag, startPoint x: 858, startPoint y: 421, endPoint x: 863, endPoint y: 430, distance: 10.5
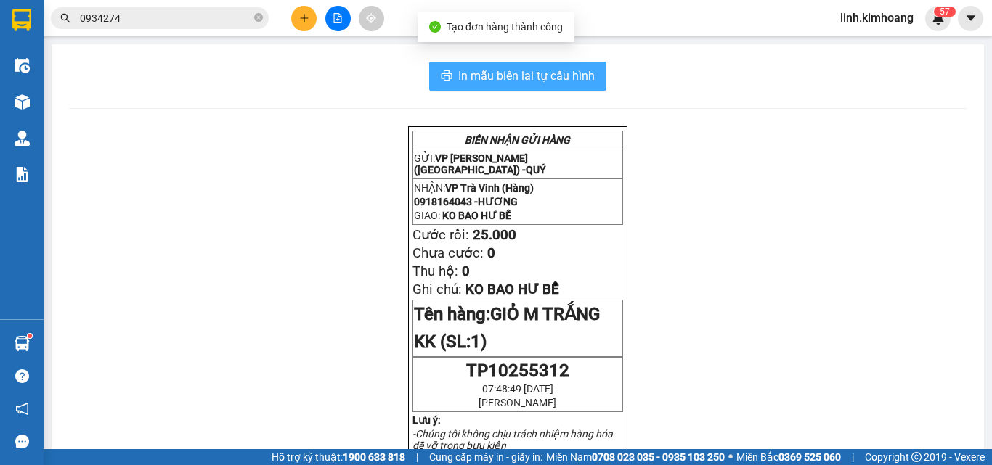
click at [554, 76] on span "In mẫu biên lai tự cấu hình" at bounding box center [526, 76] width 137 height 18
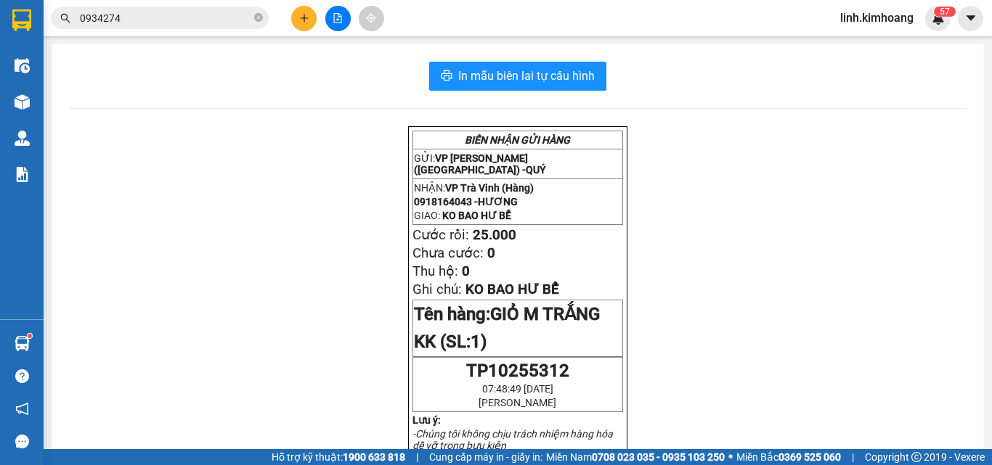
drag, startPoint x: 261, startPoint y: 20, endPoint x: 243, endPoint y: 18, distance: 18.3
click at [261, 20] on icon "close-circle" at bounding box center [258, 17] width 9 height 9
click at [232, 16] on input "text" at bounding box center [165, 18] width 171 height 16
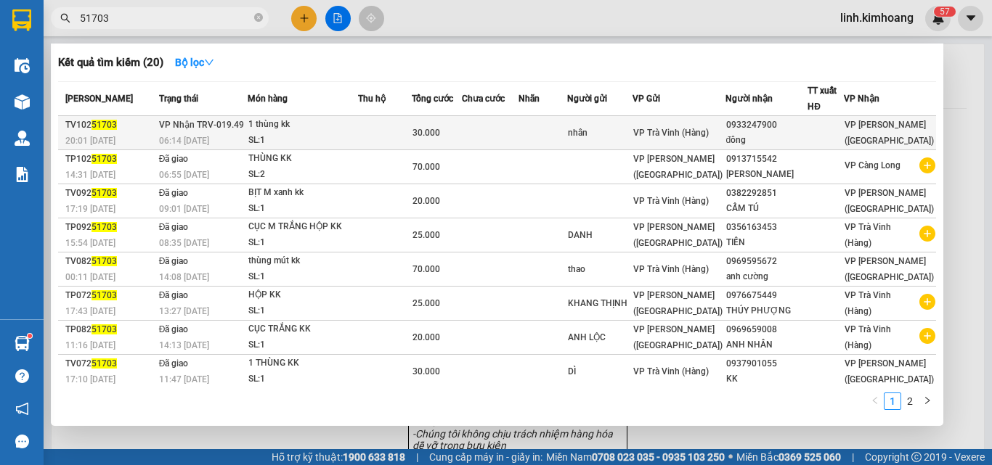
type input "51703"
click at [755, 139] on div "đông" at bounding box center [766, 140] width 81 height 15
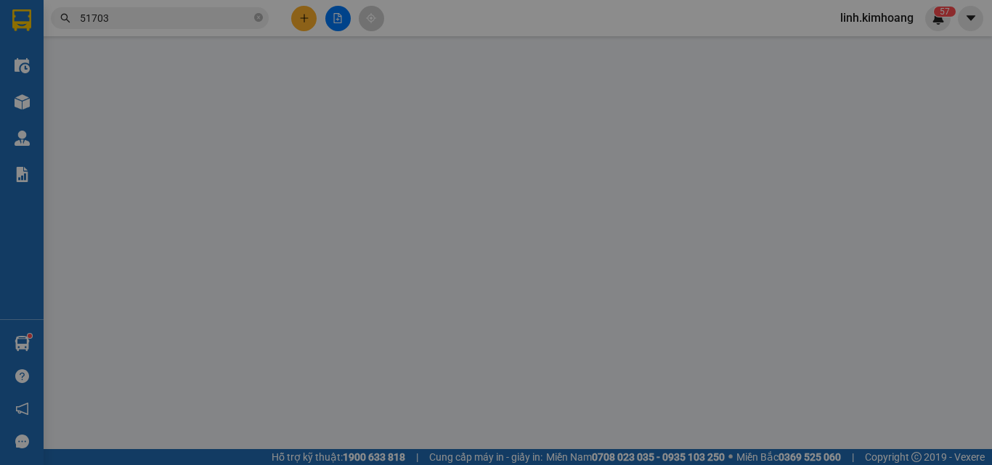
type input "nhân"
type input "0933247900"
type input "đông"
type input "30.000"
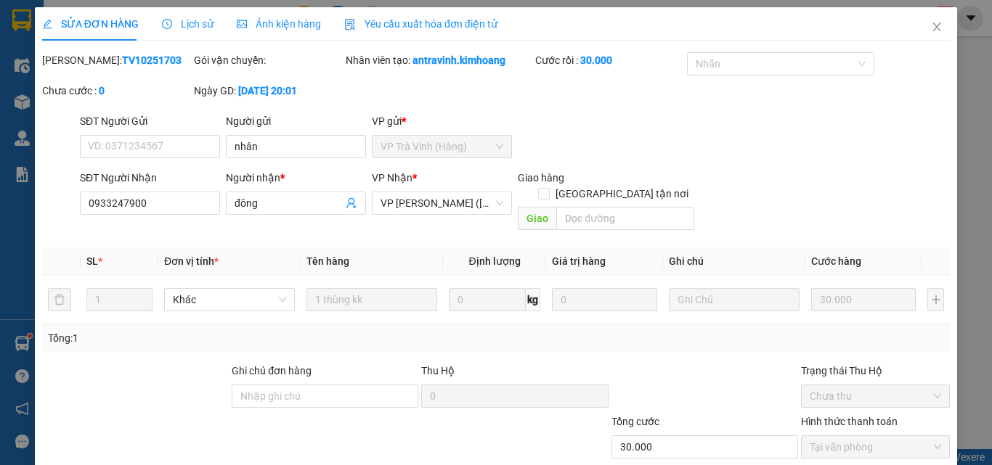
click at [932, 25] on span "Close" at bounding box center [936, 27] width 41 height 41
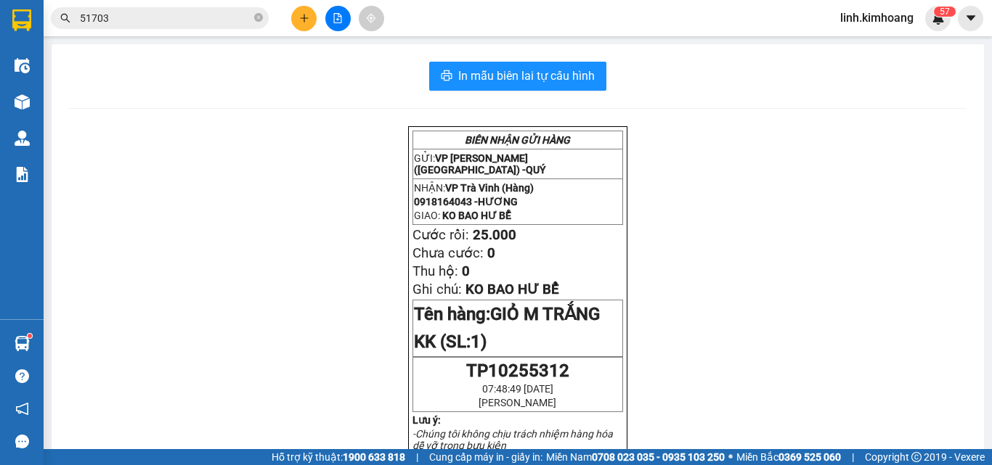
click at [298, 16] on button at bounding box center [303, 18] width 25 height 25
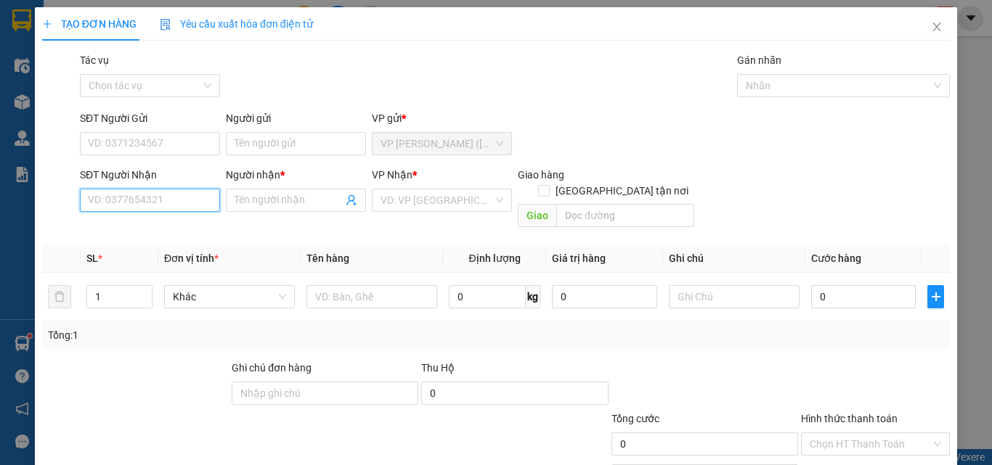
click at [168, 203] on input "SĐT Người Nhận" at bounding box center [150, 200] width 140 height 23
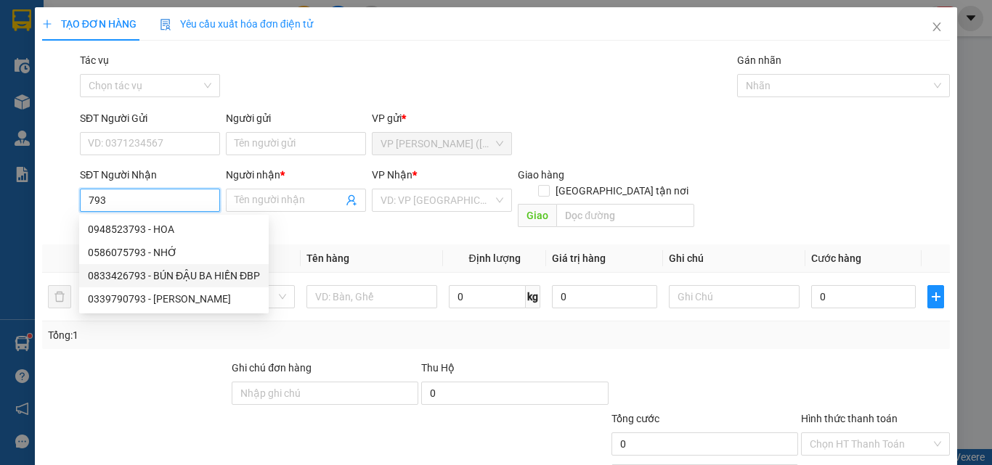
click at [176, 273] on div "0833426793 - BÚN ĐẬU BA HIỀN ĐBP" at bounding box center [174, 276] width 172 height 16
type input "0833426793"
type input "BÚN ĐẬU BA HIỀN ĐBP"
type input "40.000"
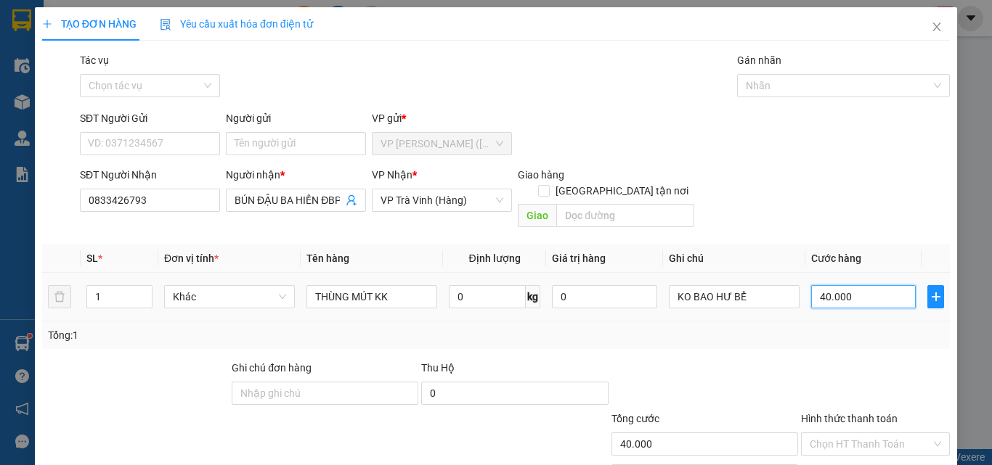
click at [882, 285] on input "40.000" at bounding box center [863, 296] width 105 height 23
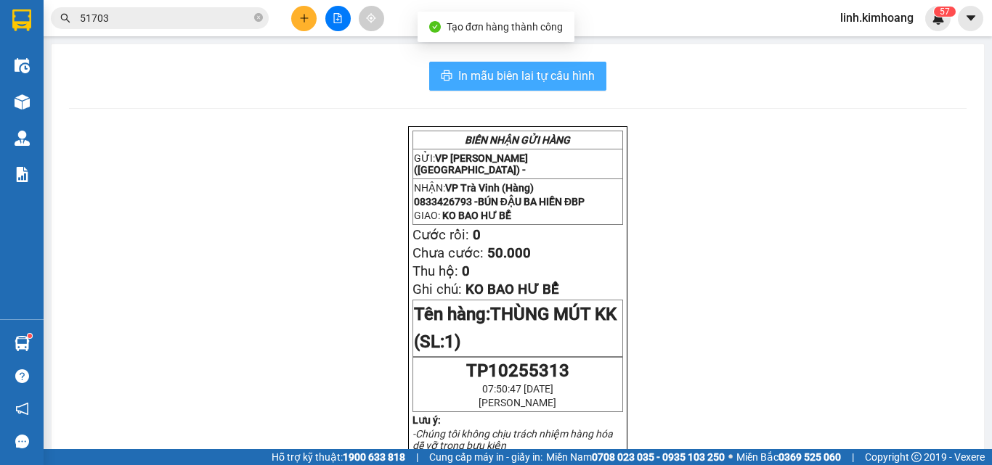
drag, startPoint x: 553, startPoint y: 71, endPoint x: 607, endPoint y: 79, distance: 55.0
click at [552, 71] on span "In mẫu biên lai tự cấu hình" at bounding box center [526, 76] width 137 height 18
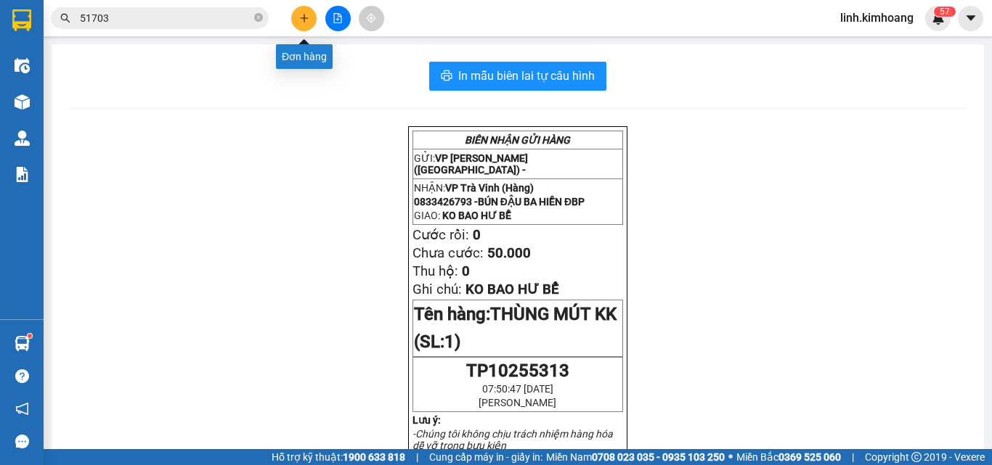
click at [296, 18] on button at bounding box center [303, 18] width 25 height 25
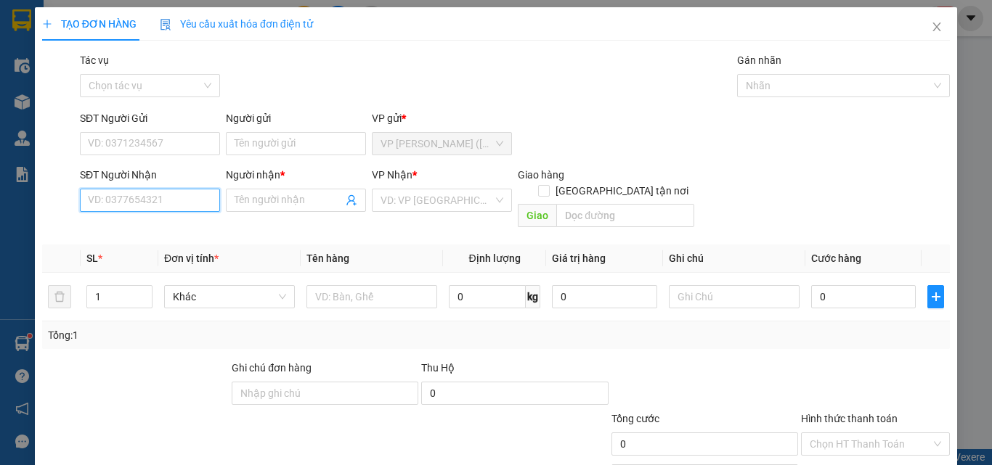
click at [158, 201] on input "SĐT Người Nhận" at bounding box center [150, 200] width 140 height 23
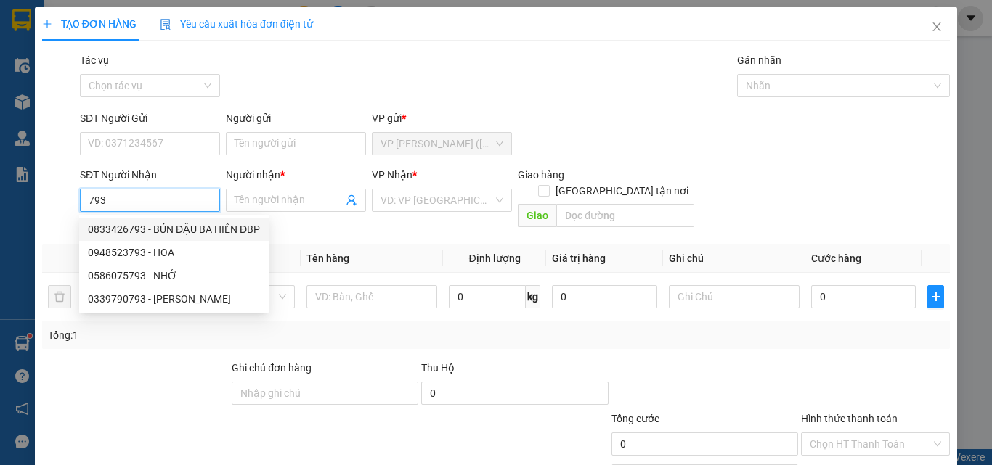
click at [217, 231] on div "0833426793 - BÚN ĐẬU BA HIỀN ĐBP" at bounding box center [174, 229] width 172 height 16
type input "0833426793"
type input "BÚN ĐẬU BA HIỀN ĐBP"
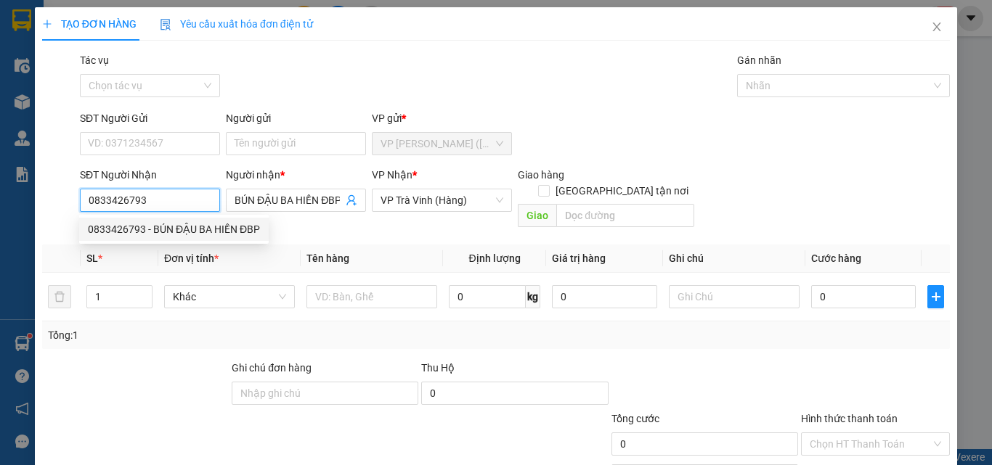
type input "50.000"
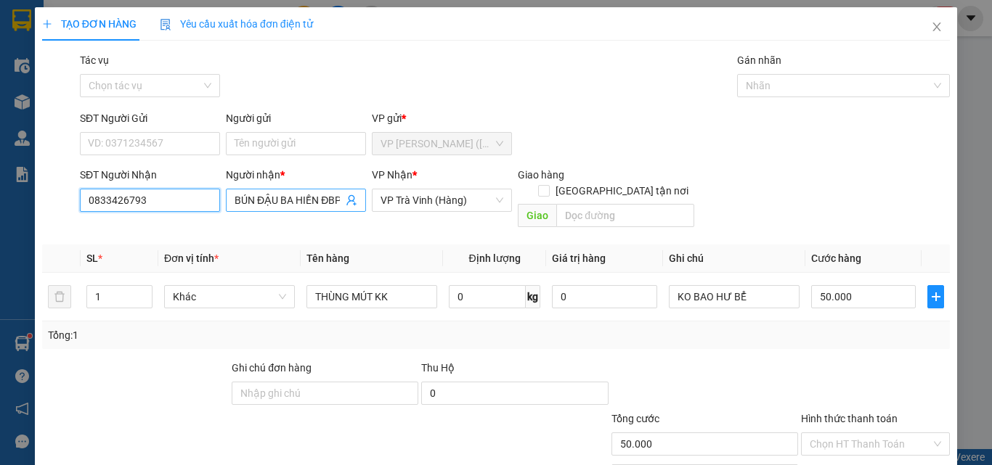
type input "0833426793"
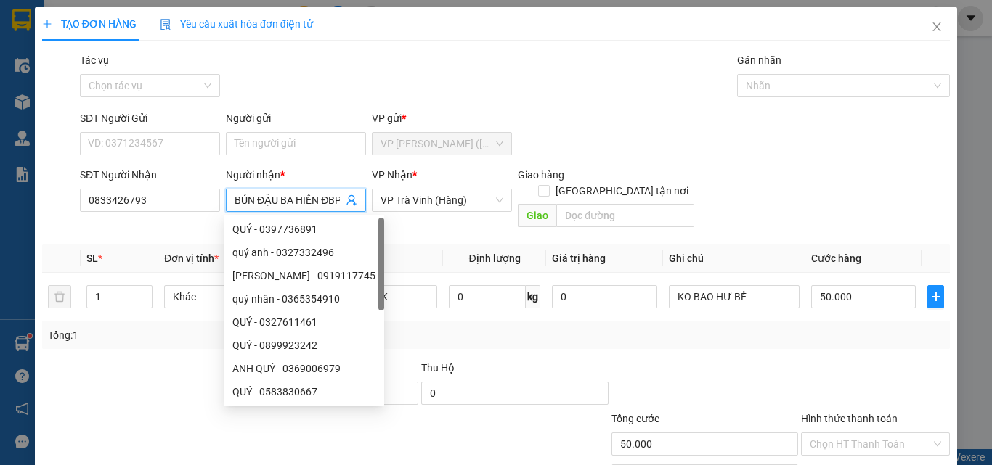
drag, startPoint x: 319, startPoint y: 203, endPoint x: 355, endPoint y: 213, distance: 37.5
click at [355, 213] on div "Người nhận * BÚN ĐẬU BA HIỀN ĐBP" at bounding box center [296, 192] width 140 height 51
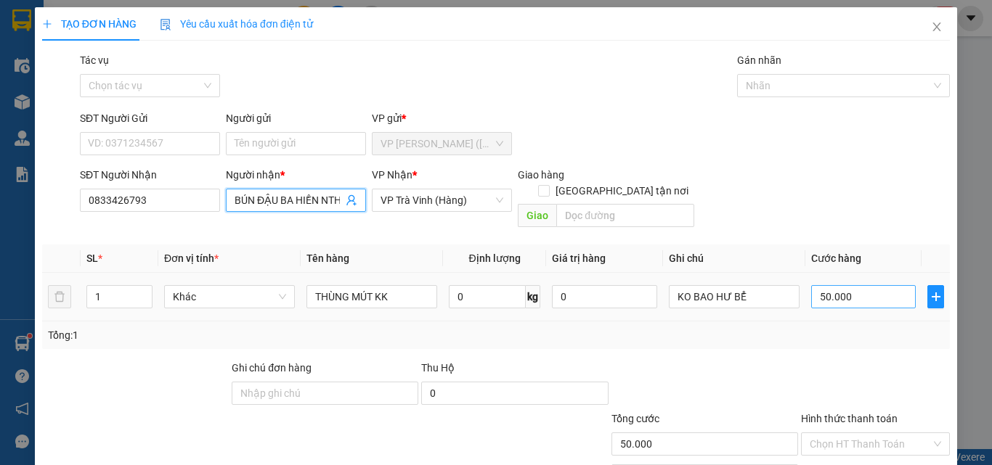
type input "BÚN ĐẬU BA HIỀN NTH"
click at [866, 285] on input "50.000" at bounding box center [863, 296] width 105 height 23
type input "4"
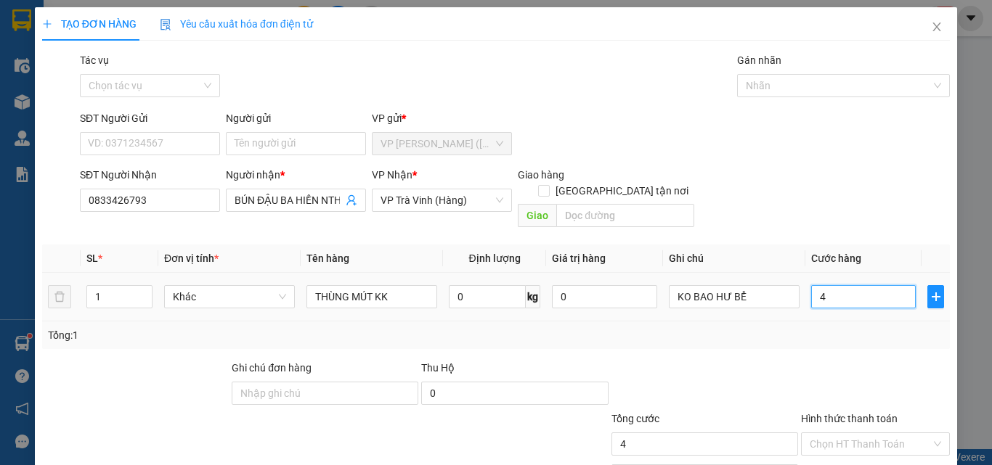
type input "40"
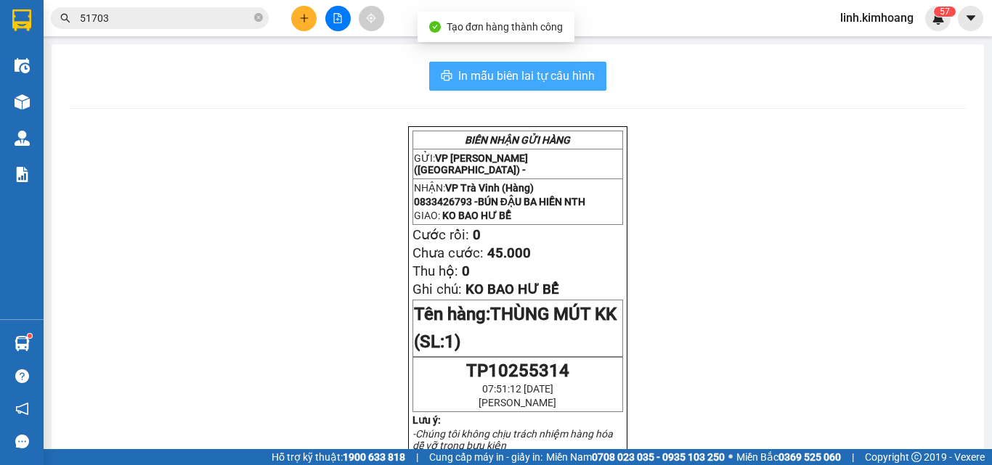
click at [587, 78] on span "In mẫu biên lai tự cấu hình" at bounding box center [526, 76] width 137 height 18
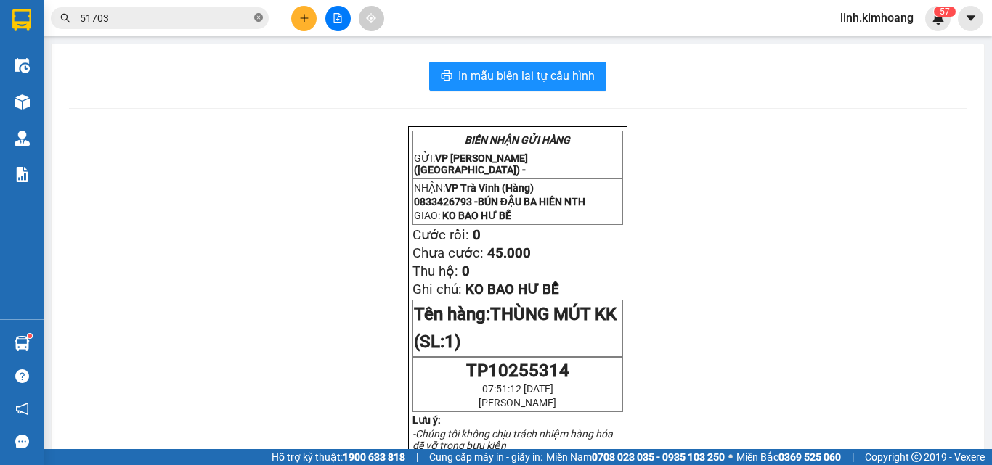
click at [257, 18] on icon "close-circle" at bounding box center [258, 17] width 9 height 9
click at [190, 20] on input "text" at bounding box center [165, 18] width 171 height 16
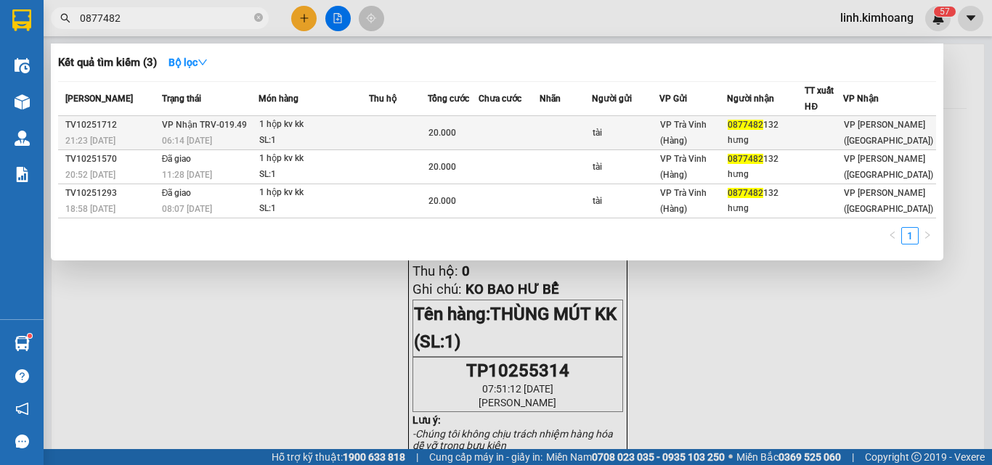
type input "0877482"
click at [540, 139] on td at bounding box center [509, 133] width 61 height 34
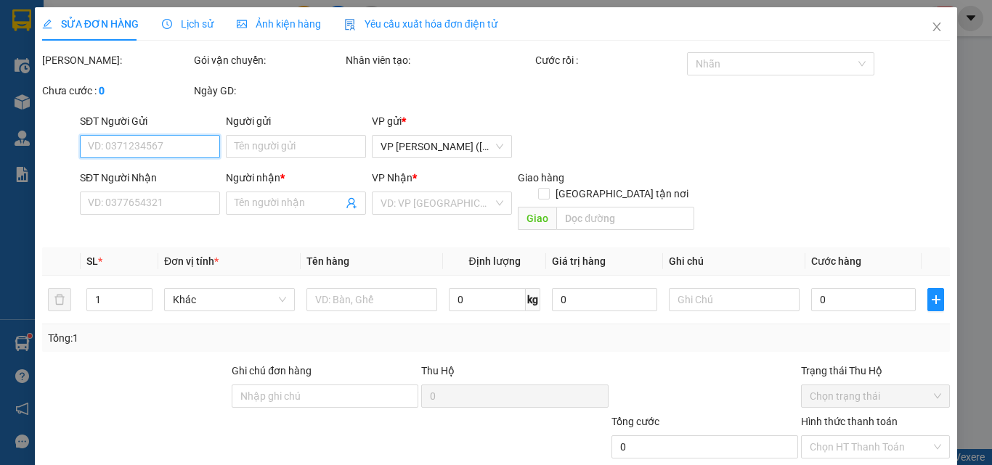
type input "tài"
type input "0877482132"
type input "hưng"
type input "20.000"
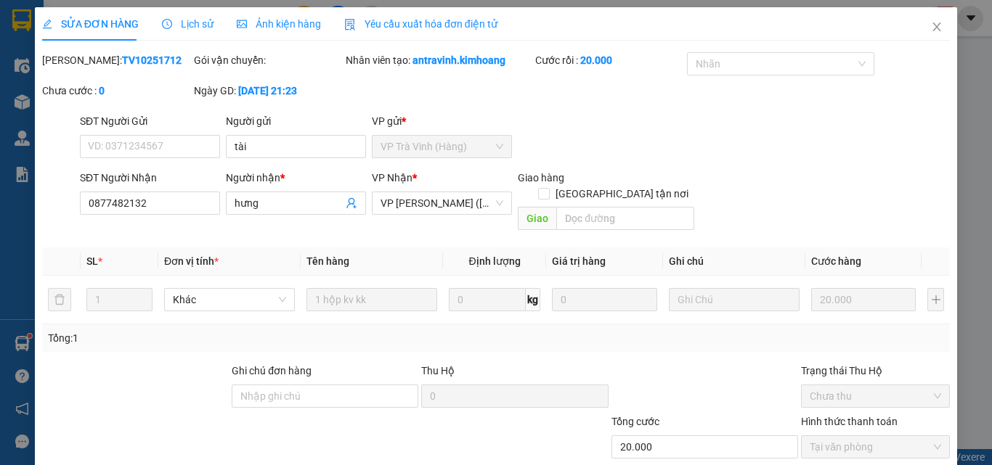
click at [933, 26] on span "Close" at bounding box center [936, 27] width 41 height 41
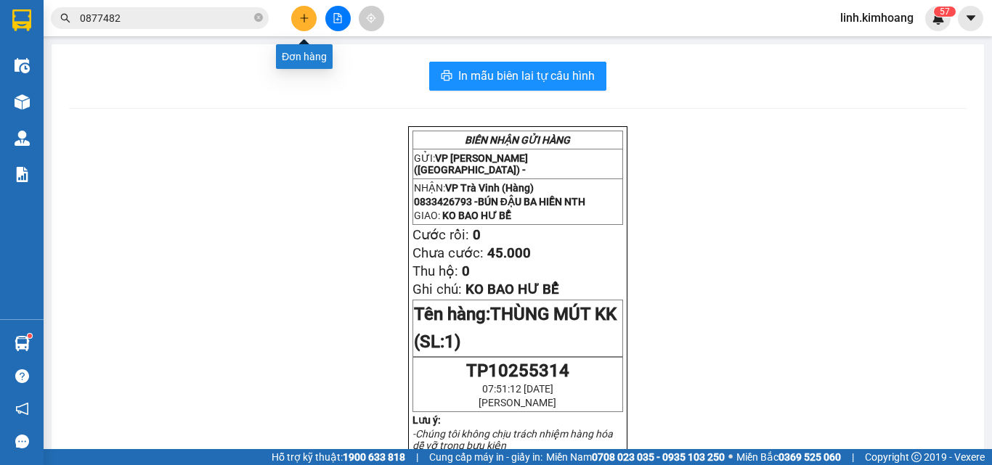
click at [309, 20] on icon "plus" at bounding box center [304, 18] width 10 height 10
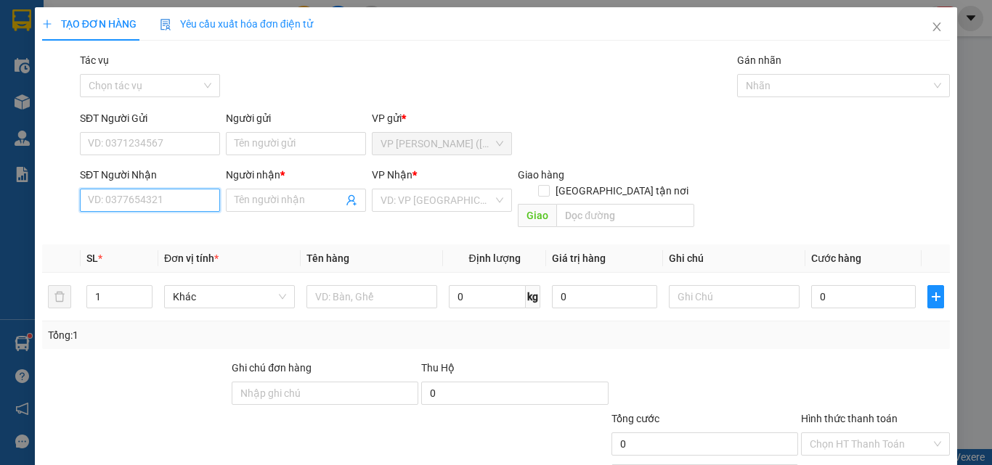
click at [179, 199] on input "SĐT Người Nhận" at bounding box center [150, 200] width 140 height 23
type input "0976132178"
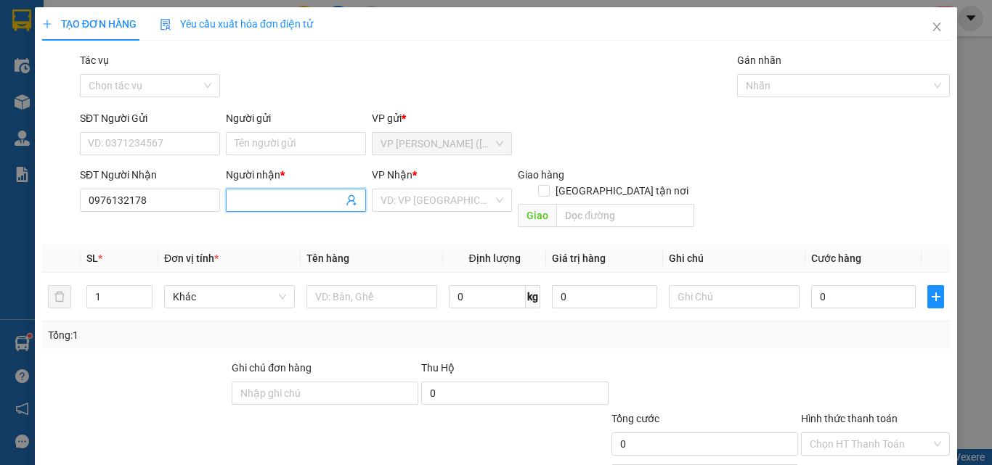
click at [280, 200] on input "Người nhận *" at bounding box center [289, 200] width 108 height 16
type input "GIÀU"
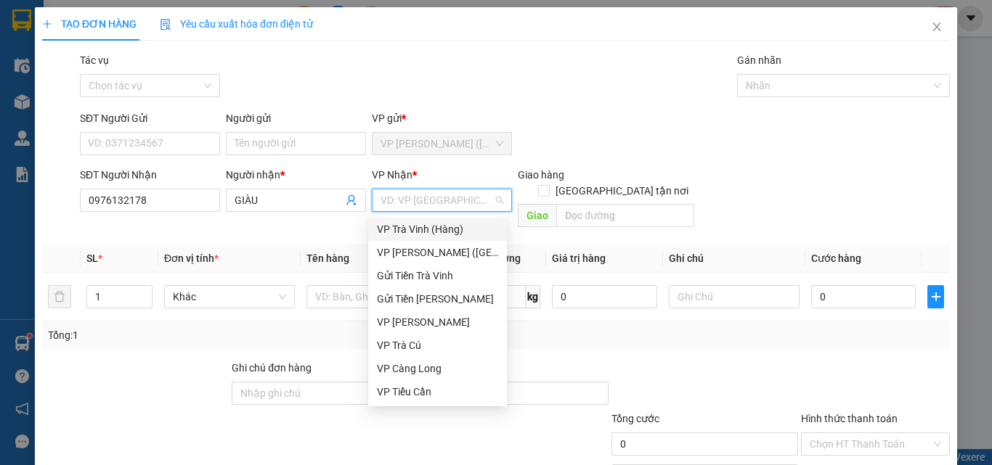
click at [417, 224] on div "VP Trà Vinh (Hàng)" at bounding box center [437, 229] width 121 height 16
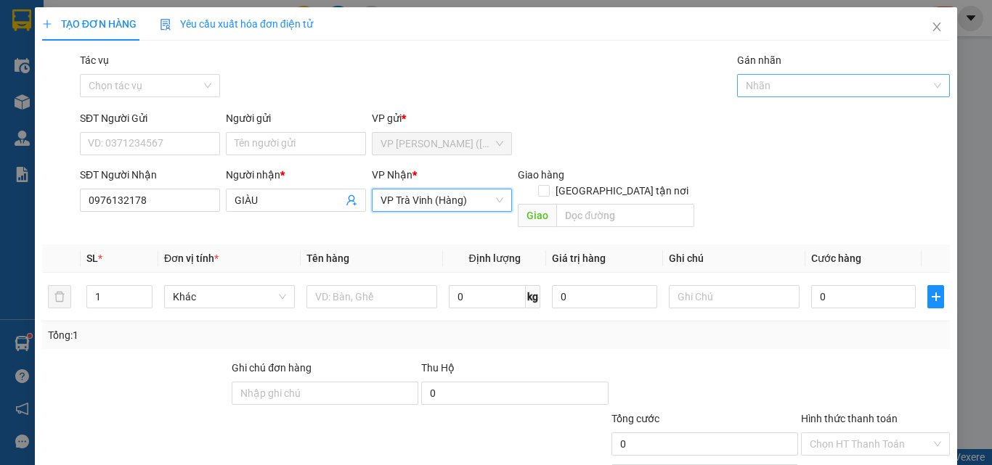
click at [798, 78] on div at bounding box center [837, 85] width 192 height 17
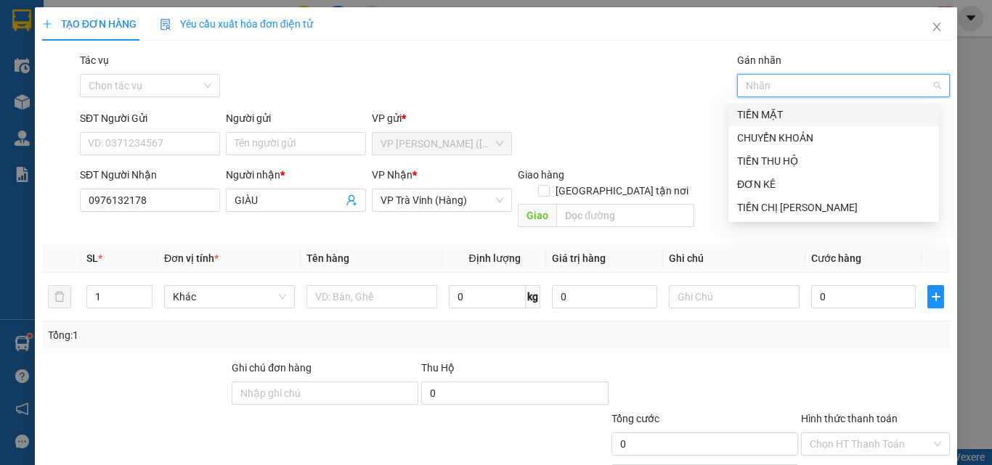
click at [648, 70] on div "Tác vụ Chọn tác vụ Gán nhãn Nhãn" at bounding box center [515, 77] width 876 height 51
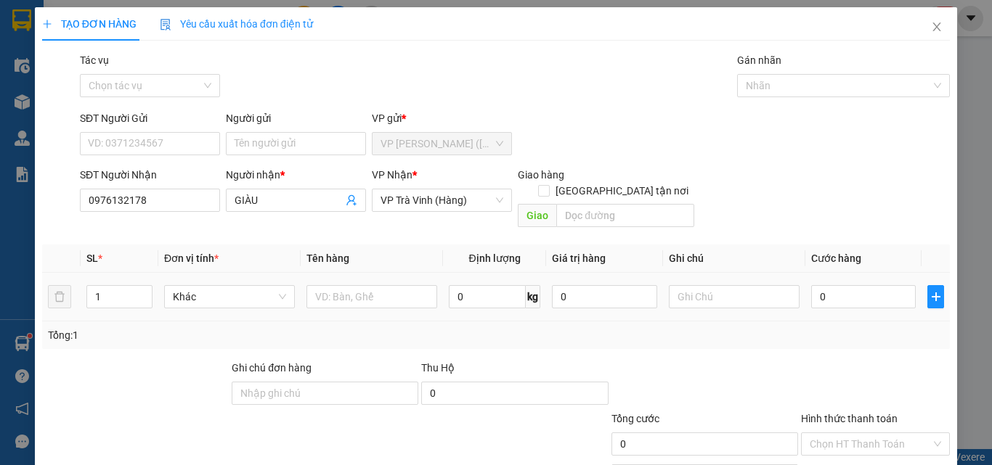
click at [360, 273] on td at bounding box center [372, 297] width 142 height 49
click at [363, 282] on div at bounding box center [371, 296] width 131 height 29
click at [365, 285] on input "text" at bounding box center [371, 296] width 131 height 23
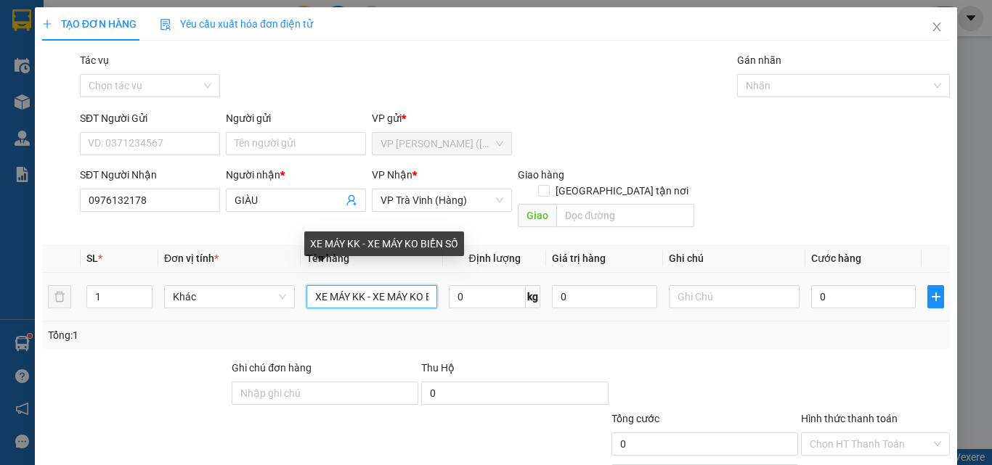
click at [412, 285] on input "XE MÁY KK - XE MÁY KO BIỂN SỐ" at bounding box center [371, 296] width 131 height 23
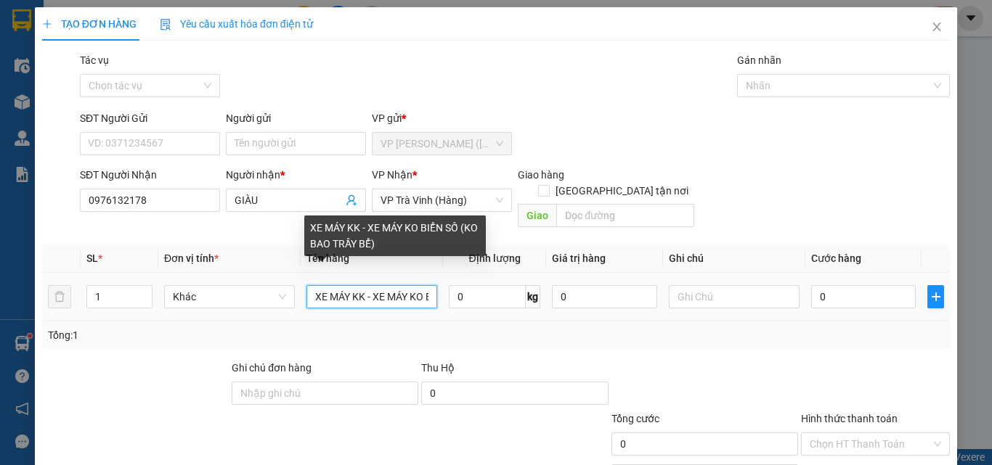
type input "XE MÁY KK - XE MÁY KO BIỂN SỐ (KO BAO TRẦY BỂ)"
type input "GA KHÁCH ĐI CHUNG"
type input "1"
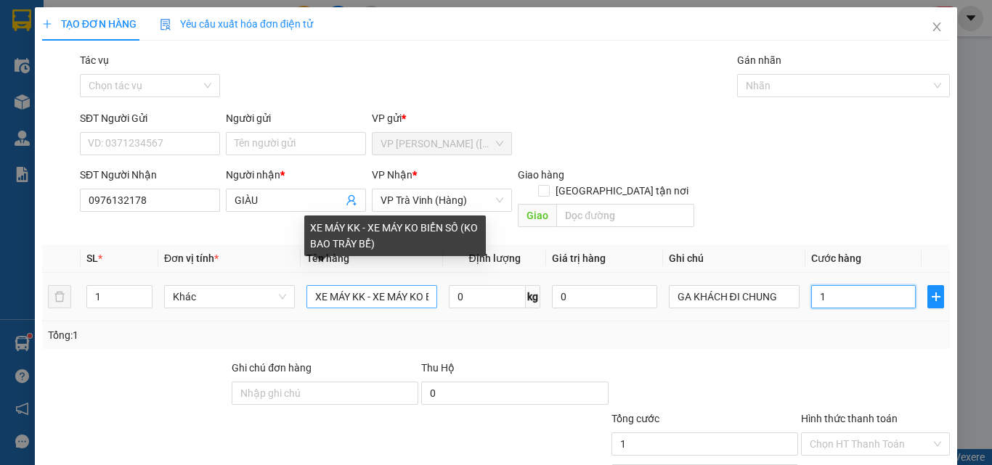
type input "0"
type input "03"
type input "3"
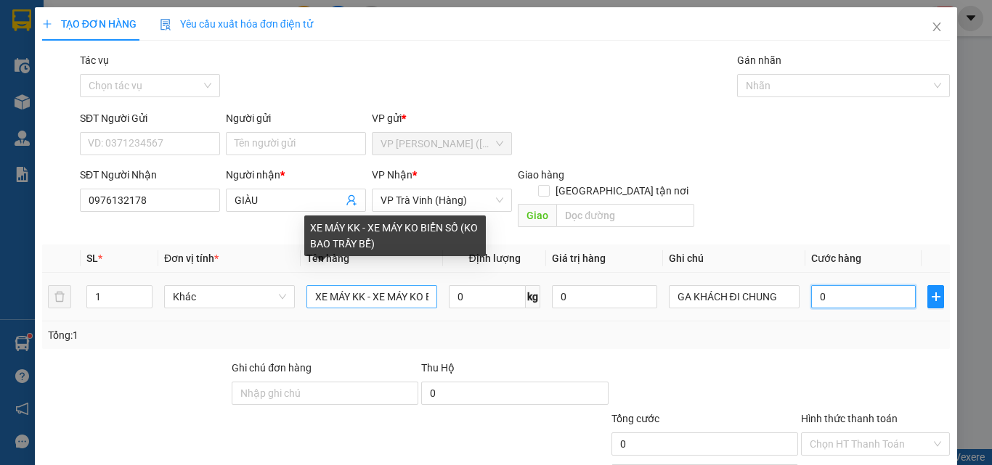
type input "3"
type input "030"
type input "30"
type input "0.300"
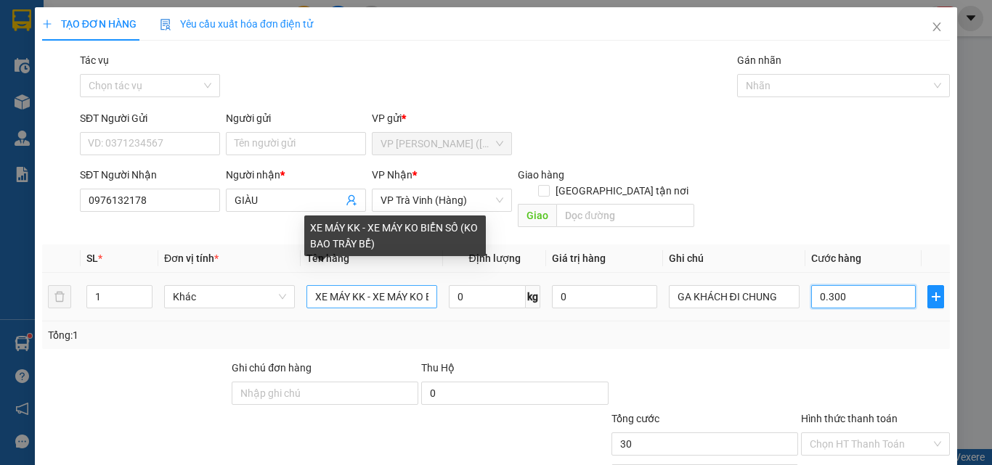
type input "300"
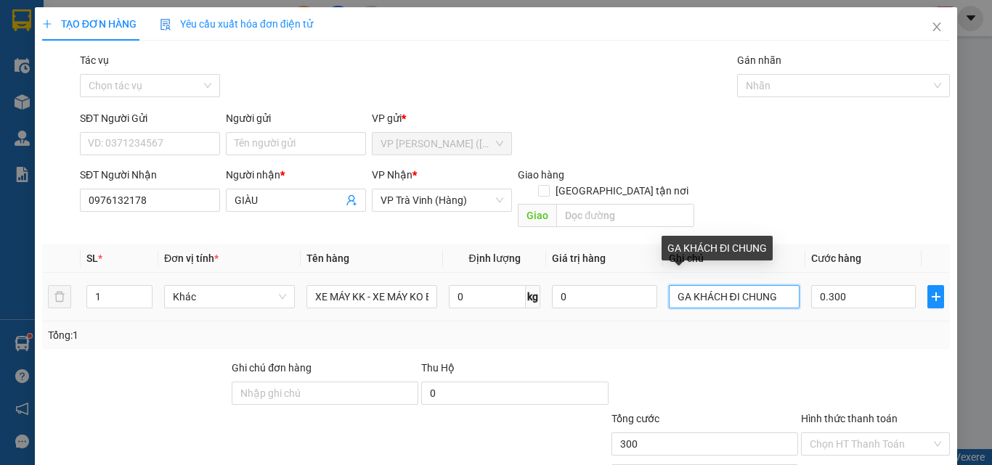
type input "300.000"
click at [776, 285] on input "GA KHÁCH ĐI CHUNG" at bounding box center [734, 296] width 131 height 23
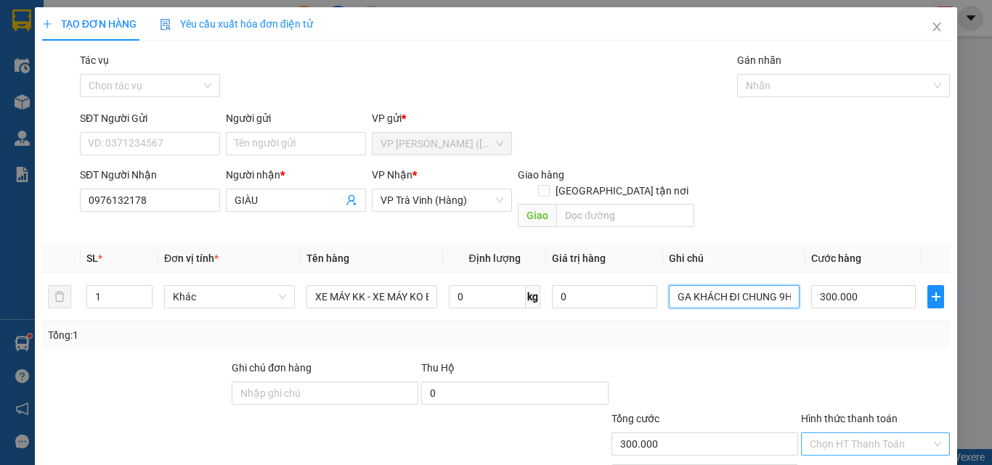
type input "GA KHÁCH ĐI CHUNG 9H"
click at [858, 434] on input "Hình thức thanh toán" at bounding box center [870, 445] width 121 height 22
click at [868, 450] on div "Tại văn phòng" at bounding box center [867, 458] width 130 height 16
type input "0"
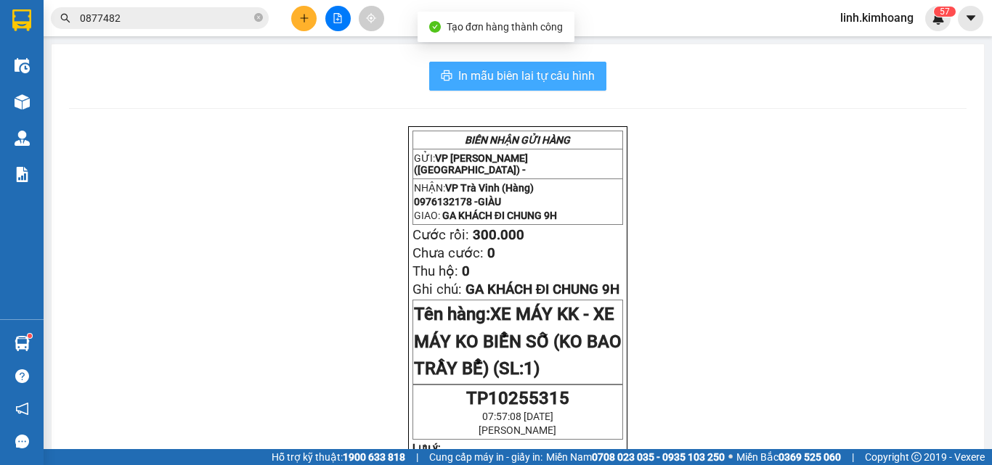
click at [518, 81] on span "In mẫu biên lai tự cấu hình" at bounding box center [526, 76] width 137 height 18
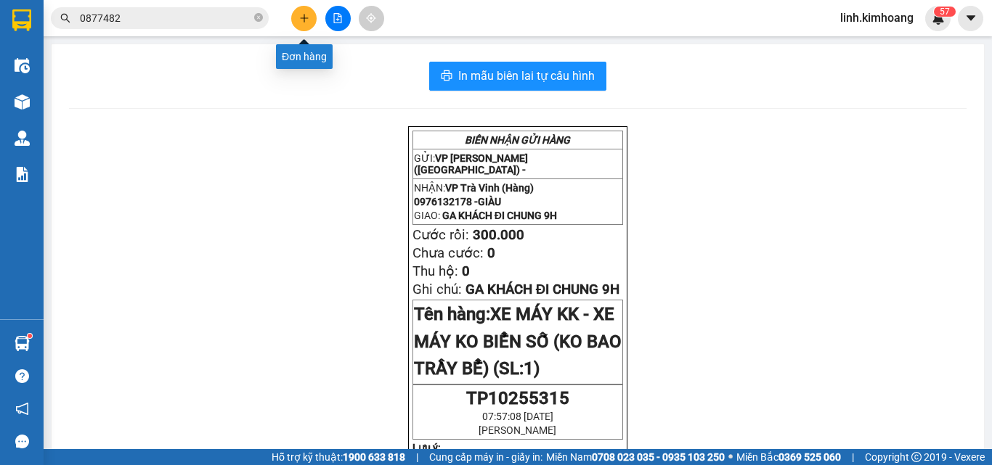
click at [304, 19] on icon "plus" at bounding box center [304, 18] width 1 height 8
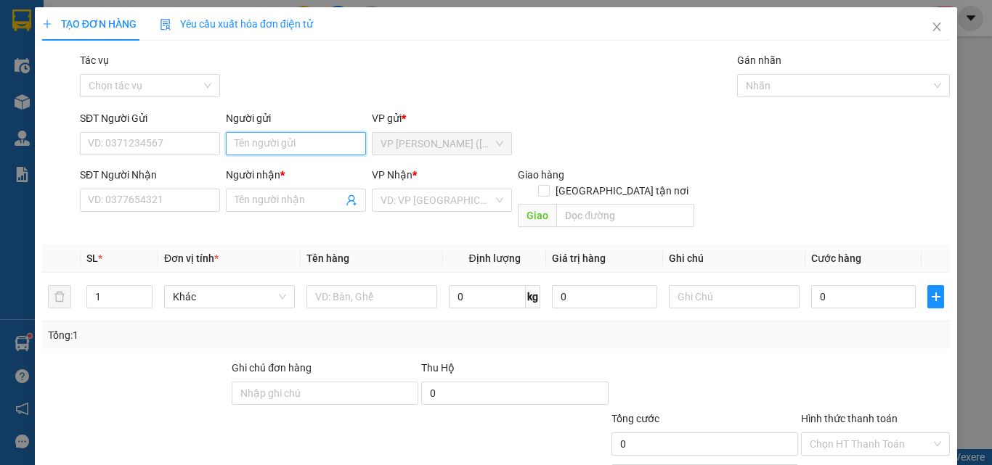
click at [259, 147] on input "Người gửi" at bounding box center [296, 143] width 140 height 23
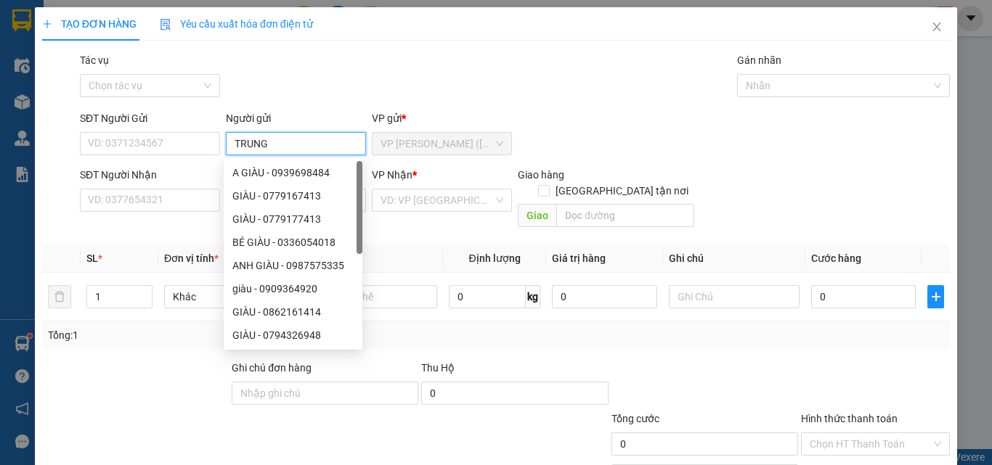
type input "TRUNG"
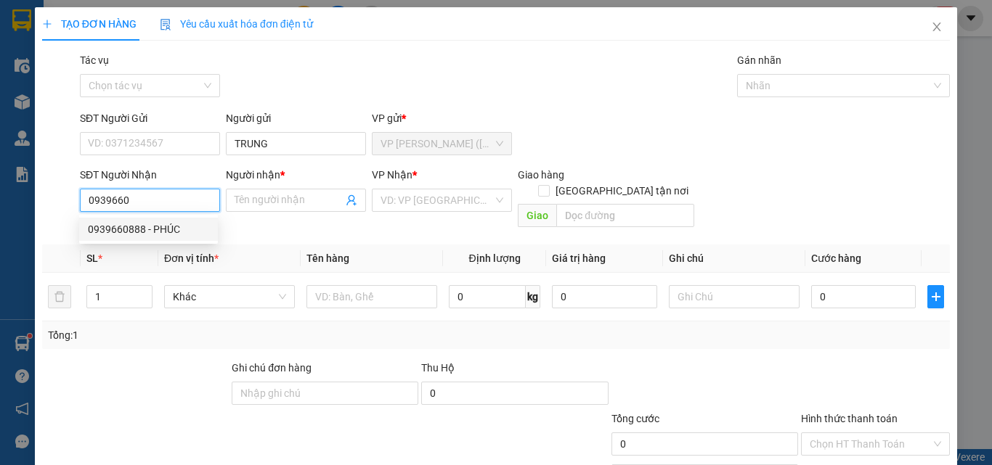
click at [156, 235] on div "0939660888 - PHÚC" at bounding box center [148, 229] width 121 height 16
type input "0939660888"
type input "PHÚC"
type input "20.000"
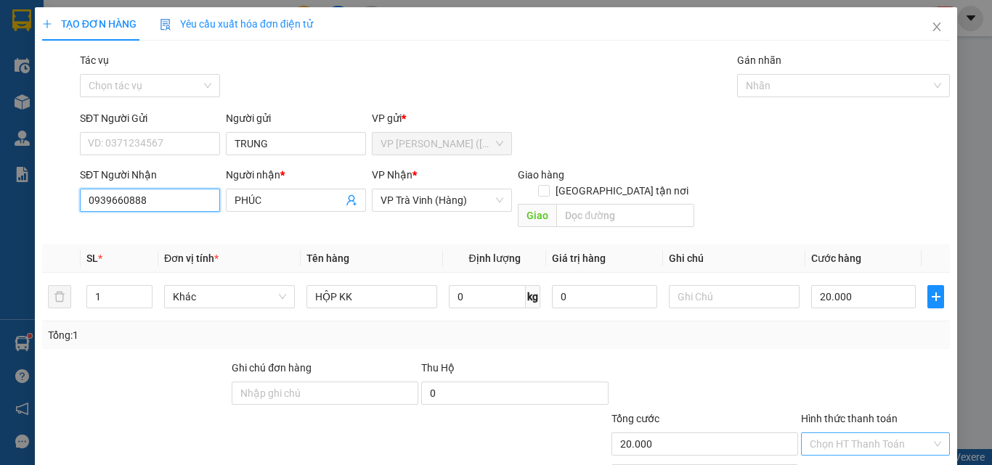
type input "0939660888"
click at [871, 434] on input "Hình thức thanh toán" at bounding box center [870, 445] width 121 height 22
click at [864, 450] on div "Tại văn phòng" at bounding box center [867, 458] width 130 height 16
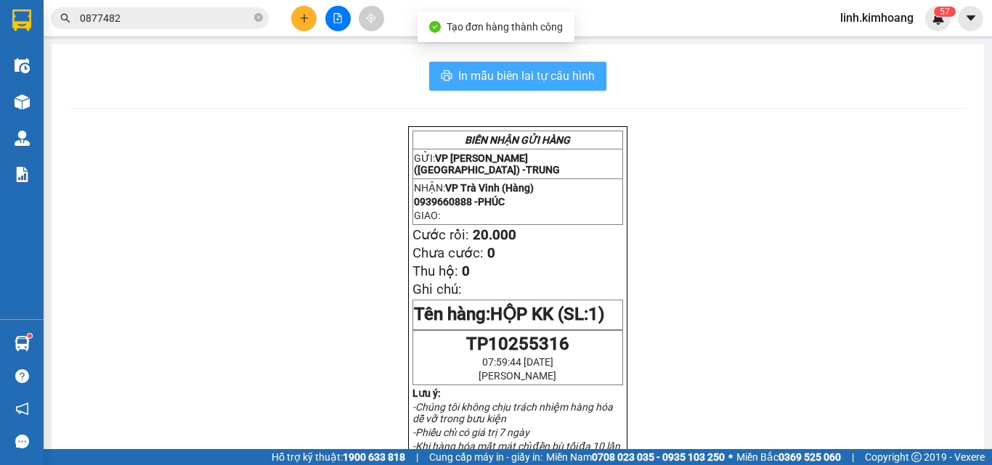
click at [535, 68] on span "In mẫu biên lai tự cấu hình" at bounding box center [526, 76] width 137 height 18
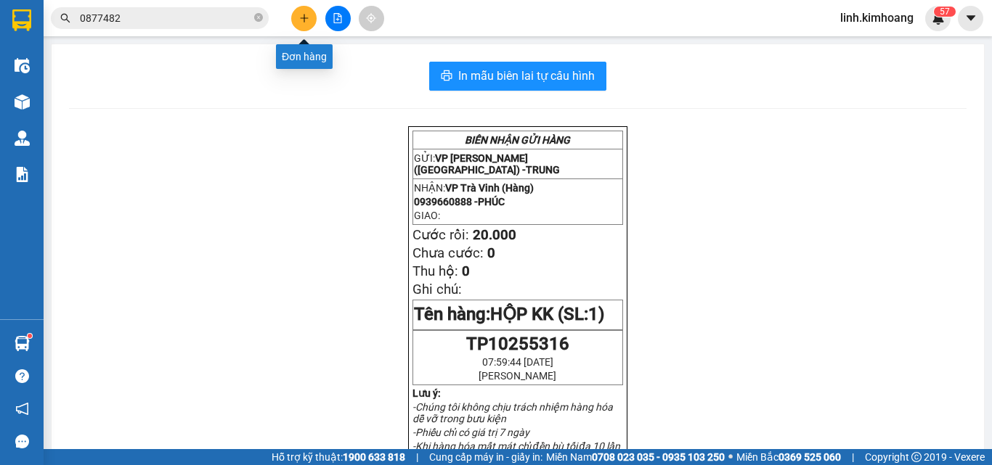
click at [295, 23] on button at bounding box center [303, 18] width 25 height 25
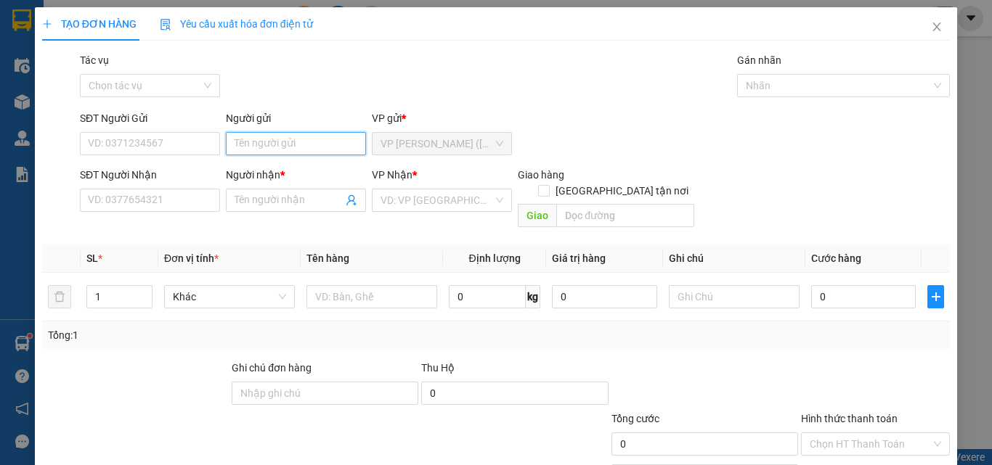
click at [291, 143] on input "Người gửi" at bounding box center [296, 143] width 140 height 23
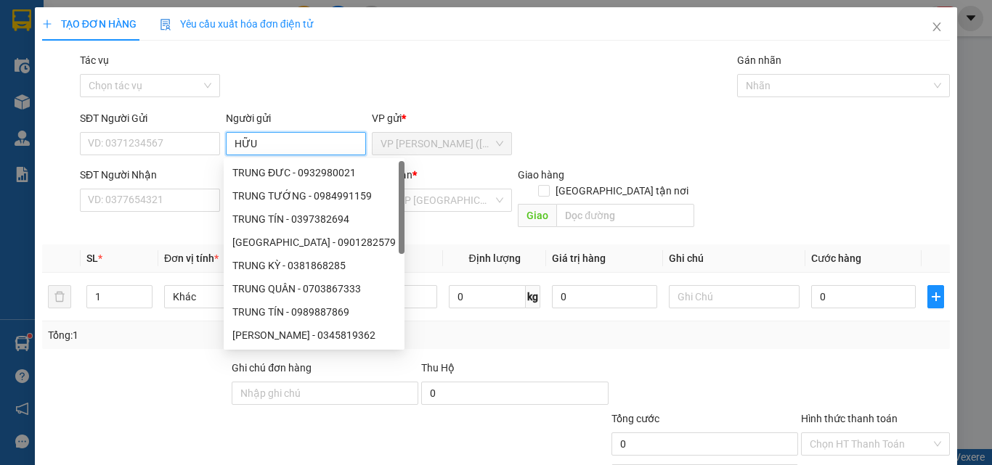
type input "HỮU"
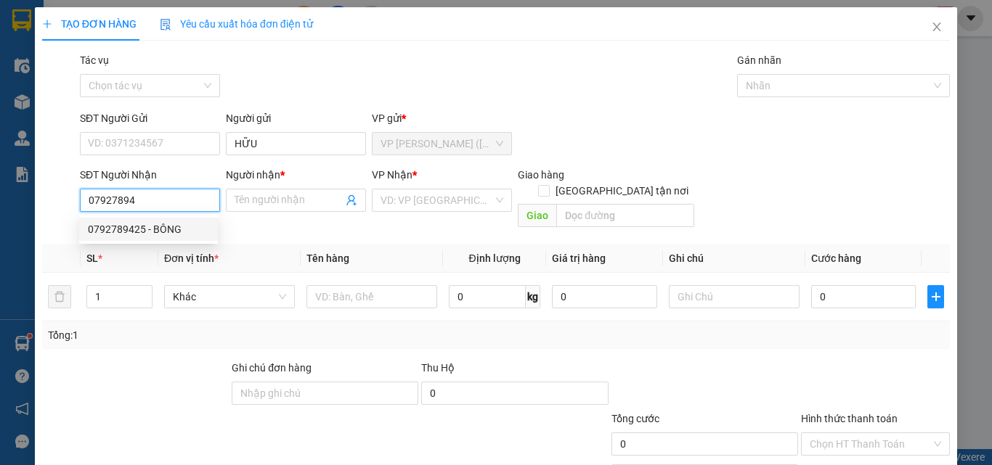
click at [155, 222] on div "0792789425 - BÔNG" at bounding box center [148, 229] width 121 height 16
type input "0792789425"
type input "BÔNG"
type input "CỔ CHIÊN"
type input "40.000"
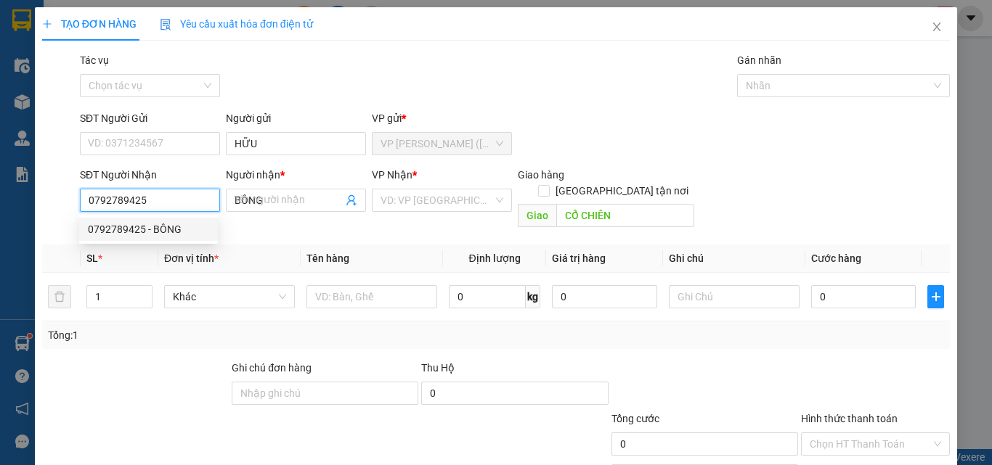
type input "40.000"
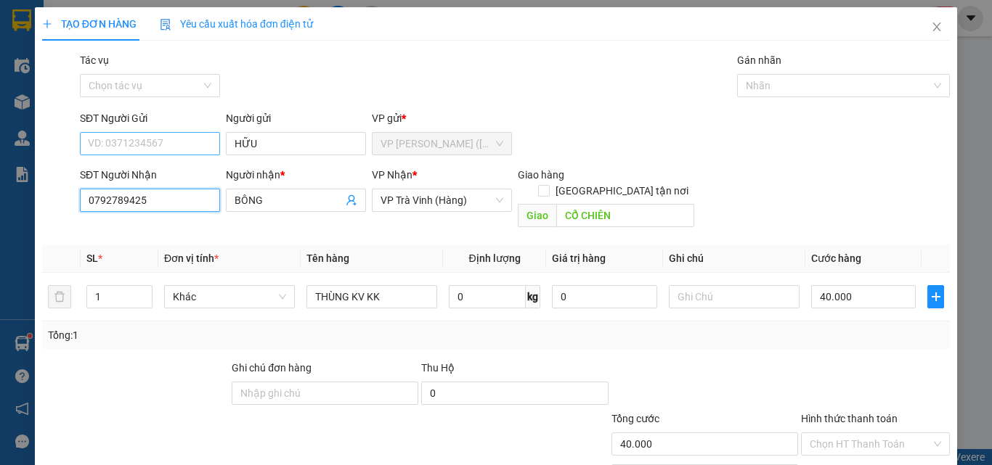
type input "0792789425"
click at [158, 142] on input "SĐT Người Gửi" at bounding box center [150, 143] width 140 height 23
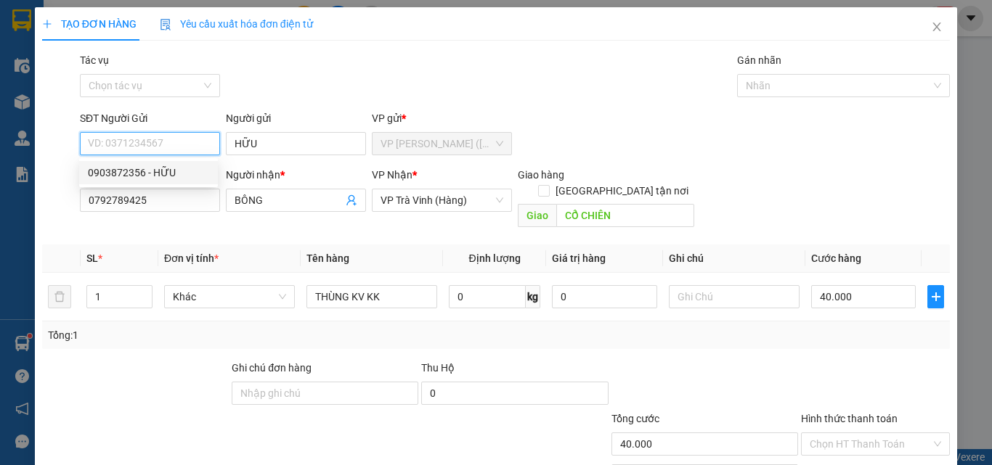
click at [156, 172] on div "0903872356 - HỮU" at bounding box center [148, 173] width 121 height 16
type input "0903872356"
type input "HỮU"
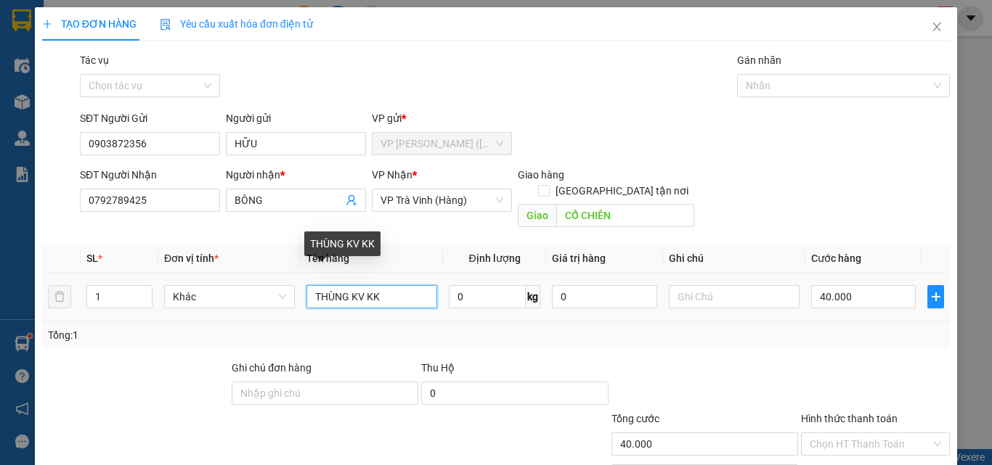
click at [386, 288] on input "THÙNG KV KK" at bounding box center [371, 296] width 131 height 23
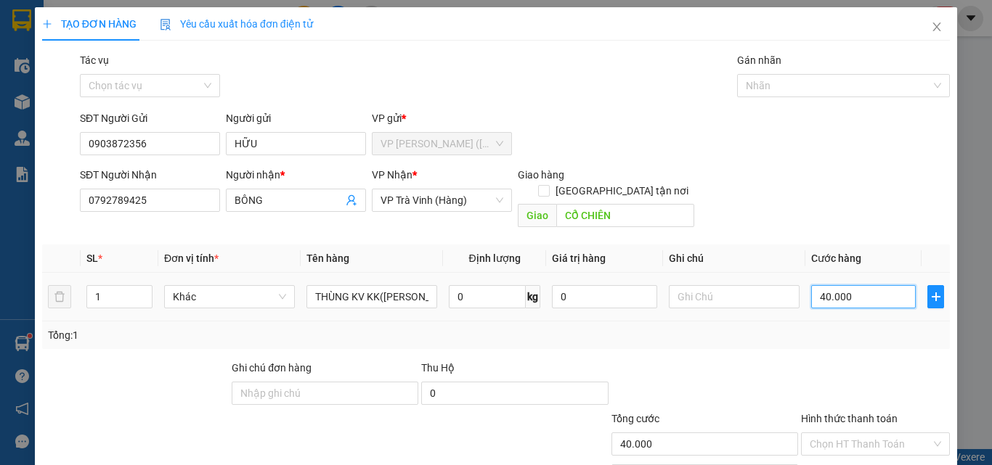
click at [856, 285] on input "40.000" at bounding box center [863, 296] width 105 height 23
click at [850, 434] on input "Hình thức thanh toán" at bounding box center [870, 445] width 121 height 22
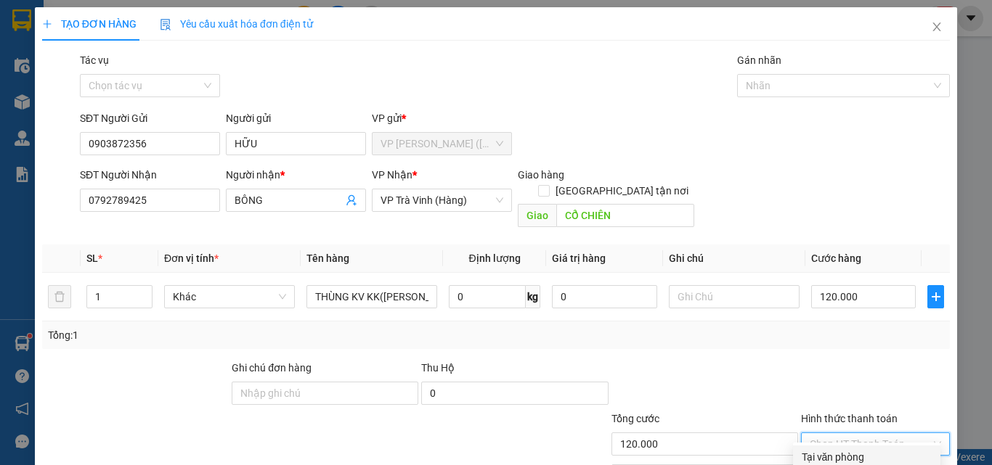
drag, startPoint x: 845, startPoint y: 386, endPoint x: 857, endPoint y: 410, distance: 27.0
click at [845, 450] on div "Tại văn phòng" at bounding box center [867, 458] width 130 height 16
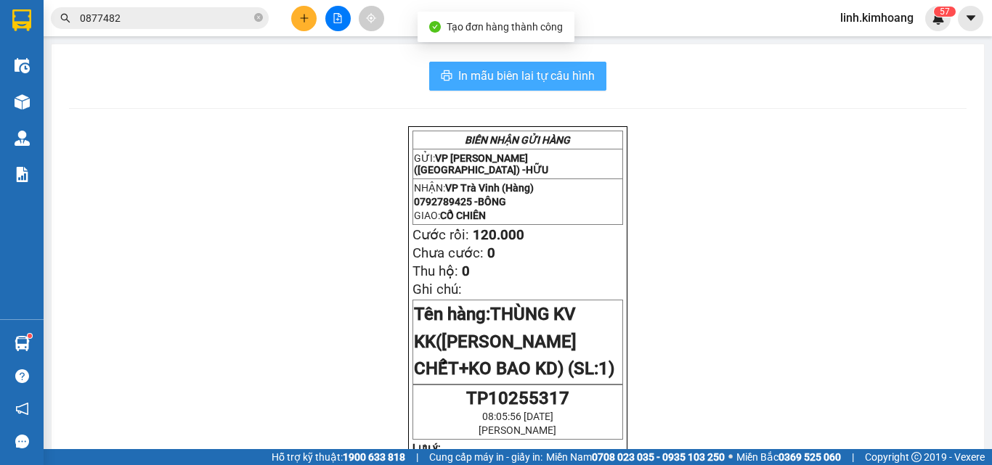
click at [561, 82] on span "In mẫu biên lai tự cấu hình" at bounding box center [526, 76] width 137 height 18
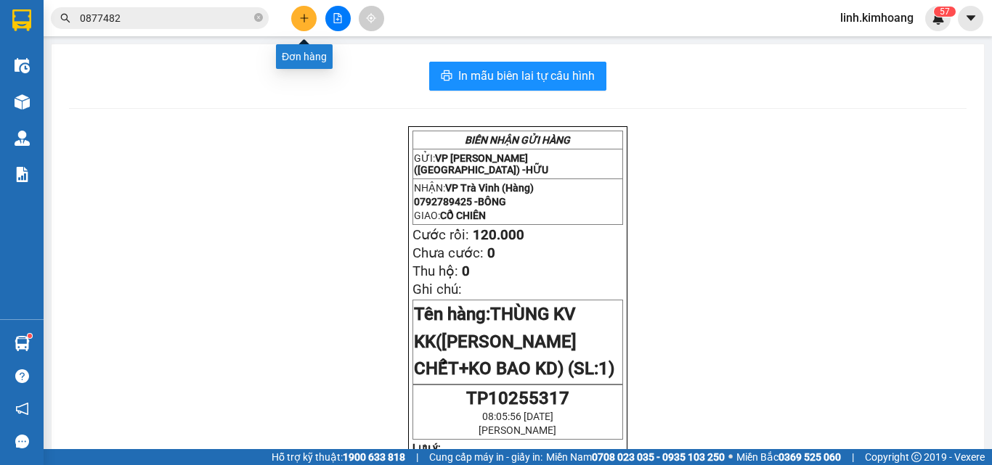
click at [308, 13] on icon "plus" at bounding box center [304, 18] width 10 height 10
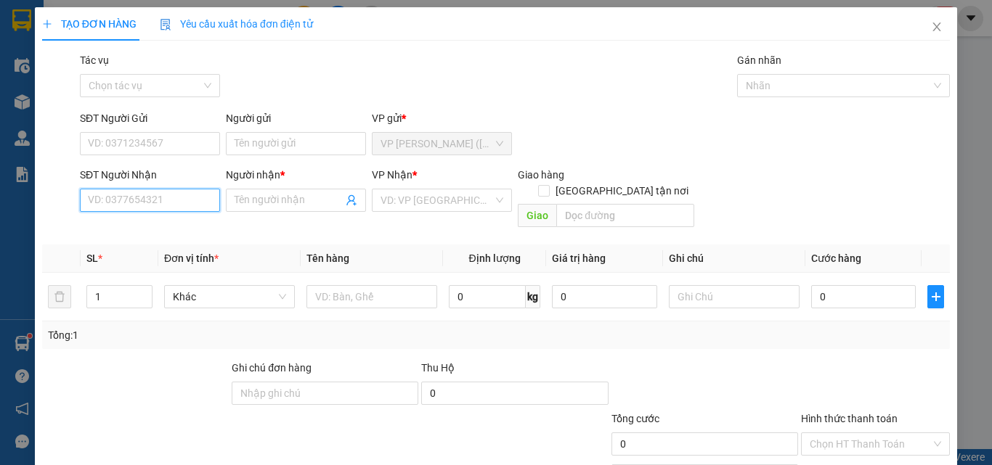
click at [182, 200] on input "SĐT Người Nhận" at bounding box center [150, 200] width 140 height 23
click at [184, 211] on input "708" at bounding box center [150, 200] width 140 height 23
click at [161, 226] on div "0773211708 - ỐC AN" at bounding box center [148, 229] width 121 height 16
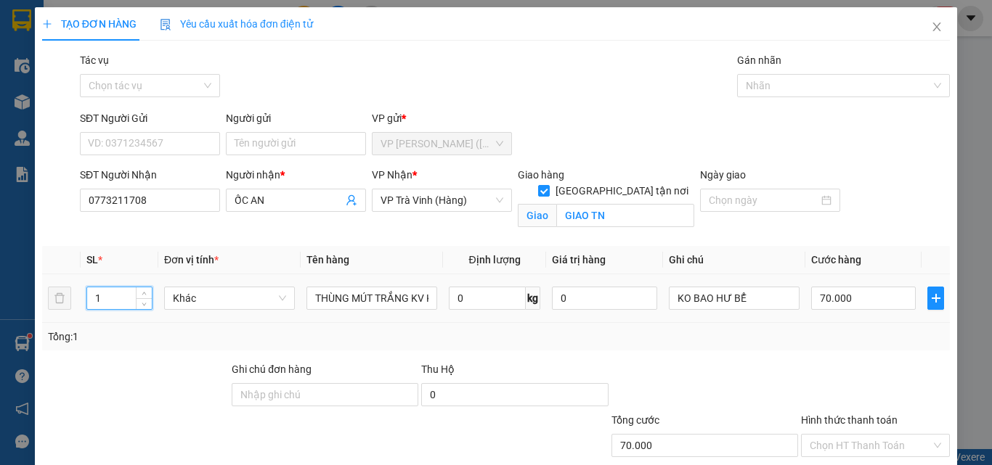
drag, startPoint x: 116, startPoint y: 296, endPoint x: 36, endPoint y: 320, distance: 83.2
click at [36, 320] on div "TẠO ĐƠN HÀNG Yêu cầu xuất hóa đơn điện tử Transit Pickup Surcharge Ids Transit …" at bounding box center [496, 272] width 922 height 530
click at [883, 298] on input "70.000" at bounding box center [863, 298] width 105 height 23
drag, startPoint x: 875, startPoint y: 422, endPoint x: 866, endPoint y: 423, distance: 8.7
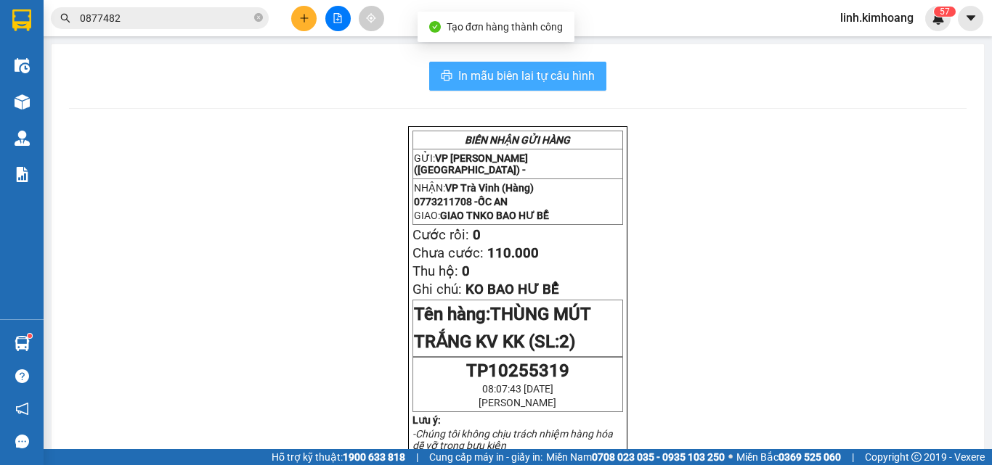
click at [556, 65] on button "In mẫu biên lai tự cấu hình" at bounding box center [517, 76] width 177 height 29
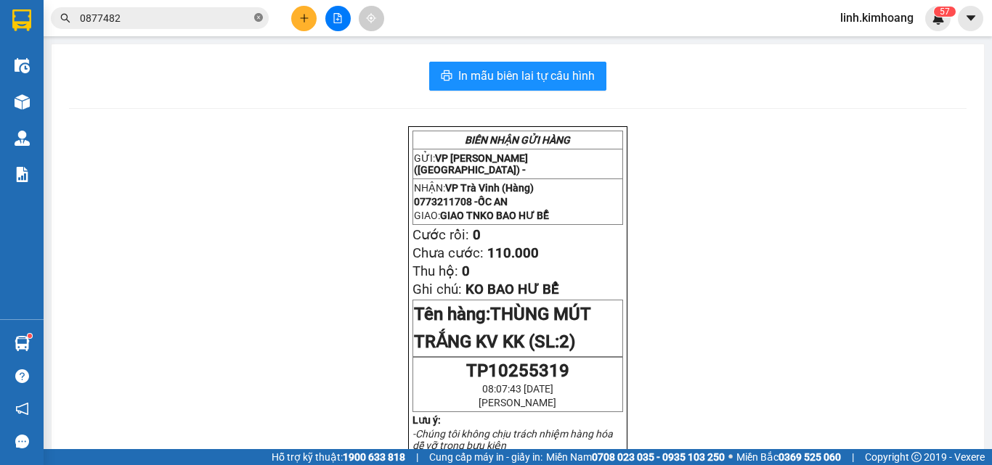
click at [262, 19] on icon "close-circle" at bounding box center [258, 17] width 9 height 9
click at [241, 15] on input "text" at bounding box center [165, 18] width 171 height 16
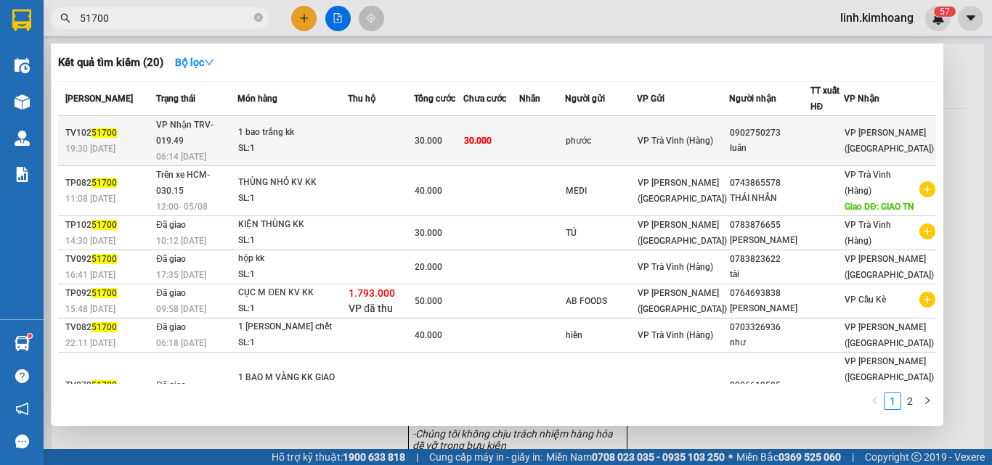
click at [701, 137] on div "VP Trà Vinh (Hàng)" at bounding box center [683, 141] width 91 height 16
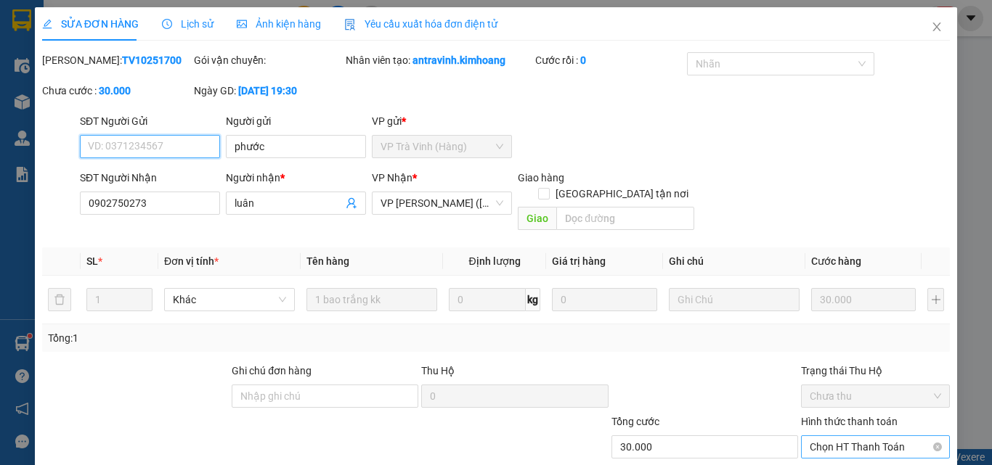
click at [858, 436] on span "Chọn HT Thanh Toán" at bounding box center [875, 447] width 131 height 22
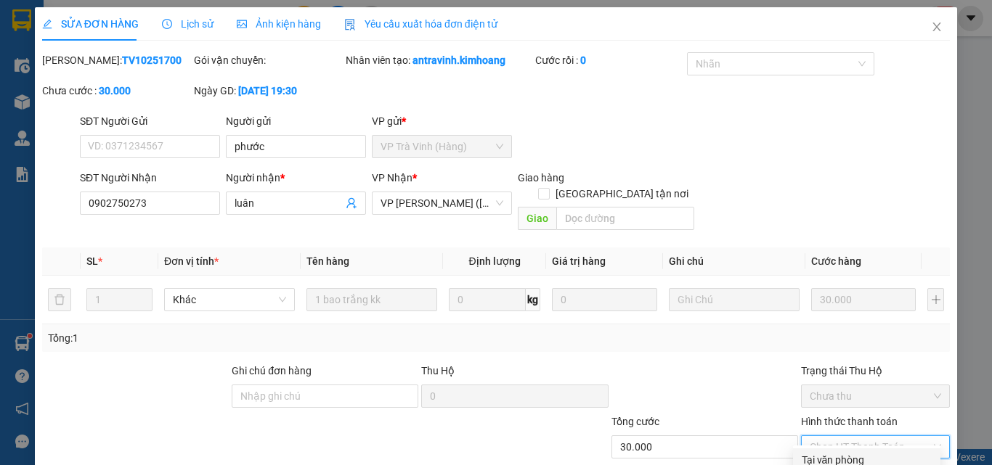
click at [859, 452] on div "Tại văn phòng" at bounding box center [867, 460] width 130 height 16
click at [931, 30] on icon "close" at bounding box center [937, 27] width 12 height 12
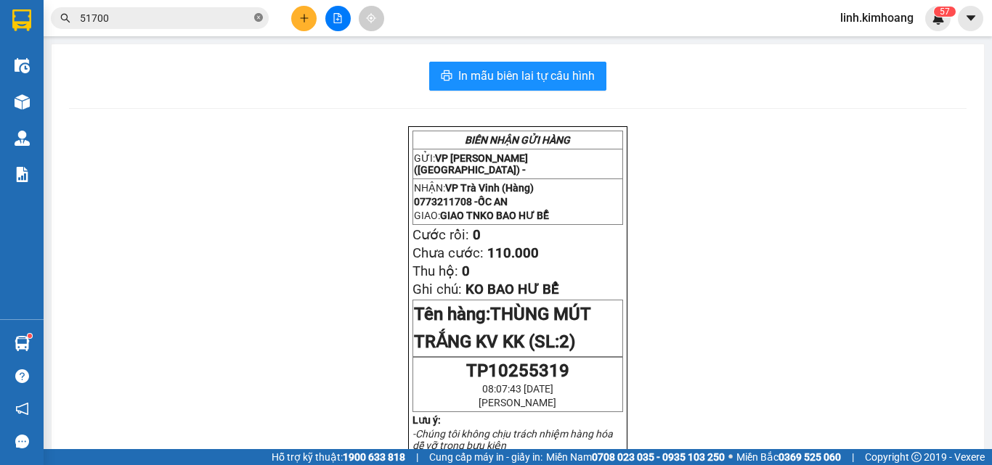
click at [261, 20] on icon "close-circle" at bounding box center [258, 17] width 9 height 9
click at [235, 19] on input "text" at bounding box center [165, 18] width 171 height 16
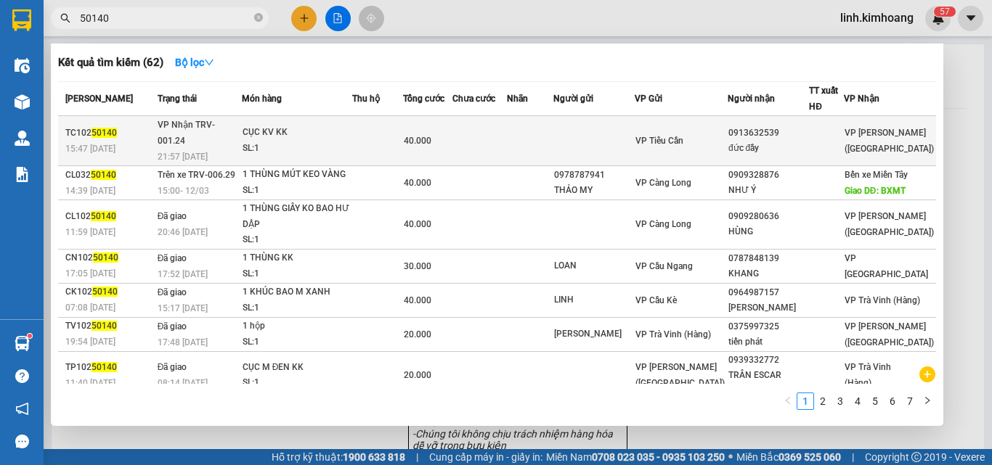
click at [822, 139] on div at bounding box center [826, 141] width 33 height 15
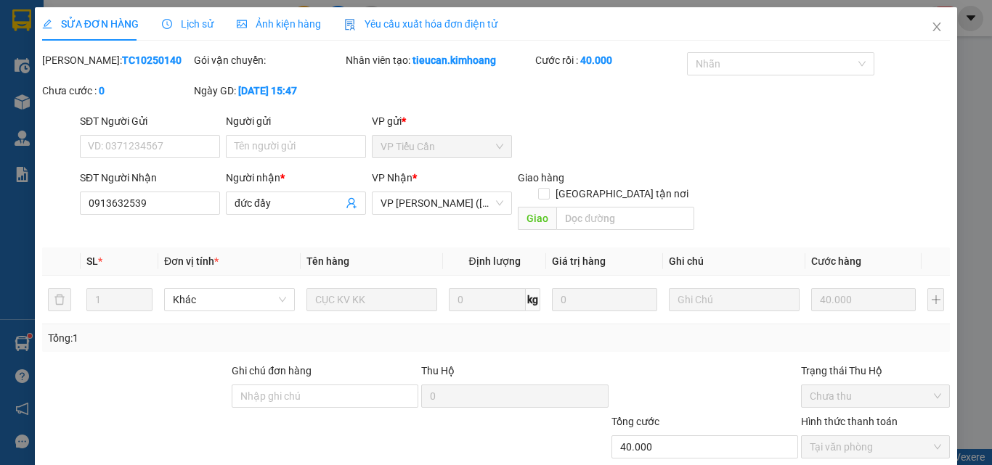
click at [932, 21] on span "Close" at bounding box center [936, 27] width 41 height 41
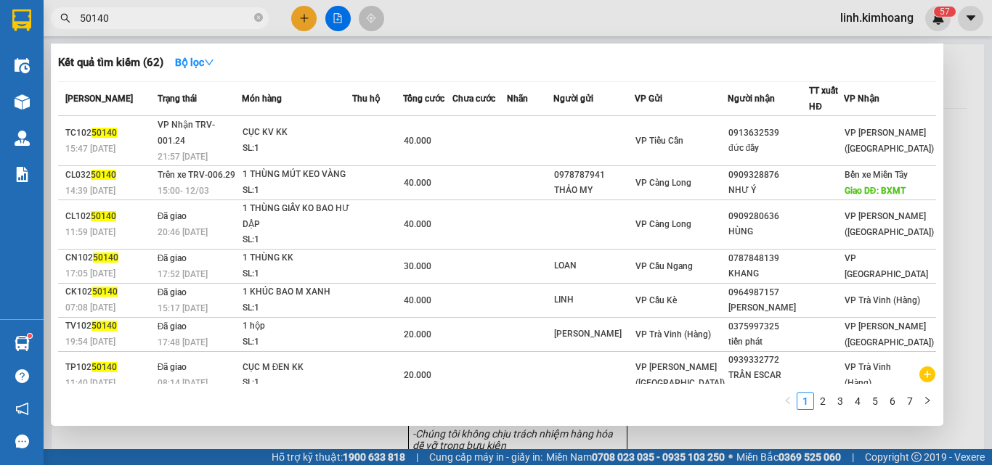
click at [184, 18] on input "50140" at bounding box center [165, 18] width 171 height 16
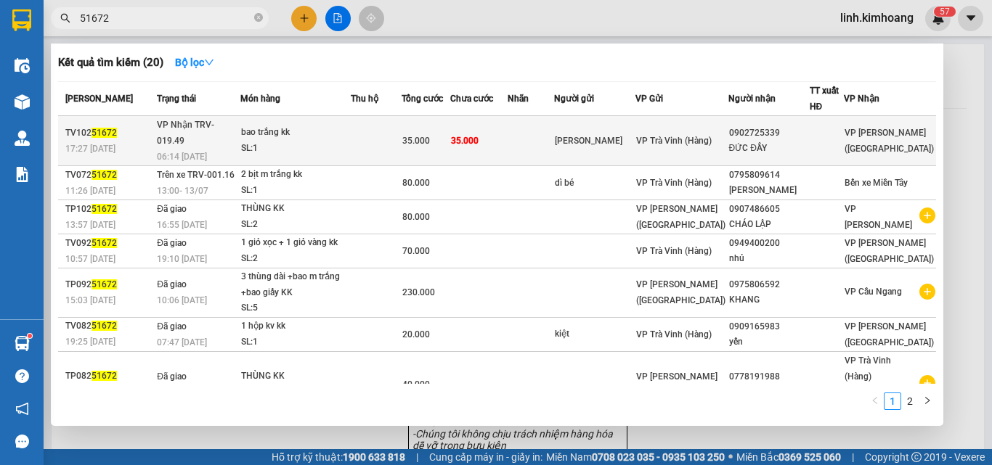
click at [753, 141] on div "ĐỨC ĐẦY" at bounding box center [769, 148] width 80 height 15
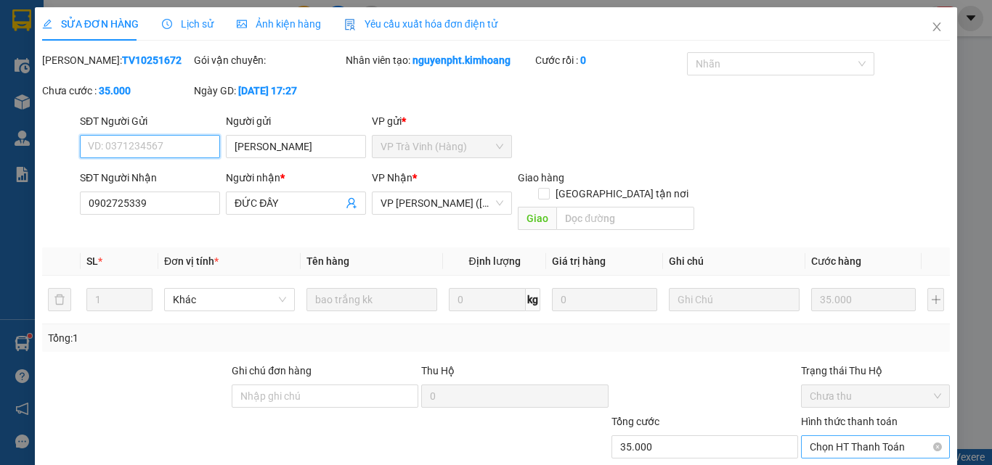
click at [816, 436] on span "Chọn HT Thanh Toán" at bounding box center [875, 447] width 131 height 22
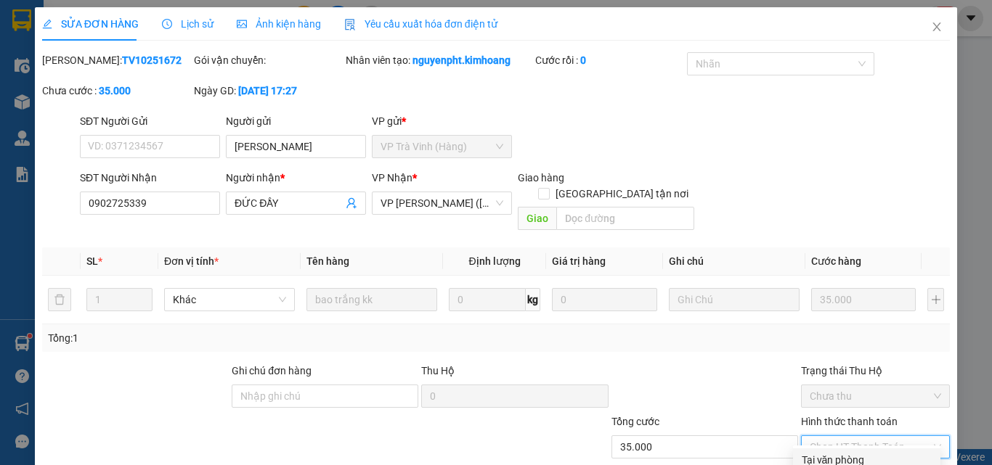
click at [818, 452] on div "Tại văn phòng" at bounding box center [867, 460] width 130 height 16
click at [931, 22] on icon "close" at bounding box center [937, 27] width 12 height 12
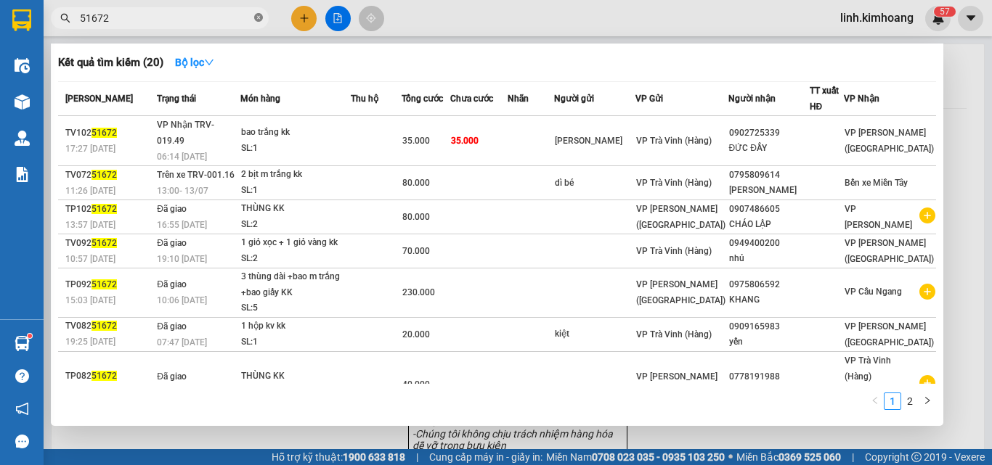
click at [256, 20] on icon "close-circle" at bounding box center [258, 17] width 9 height 9
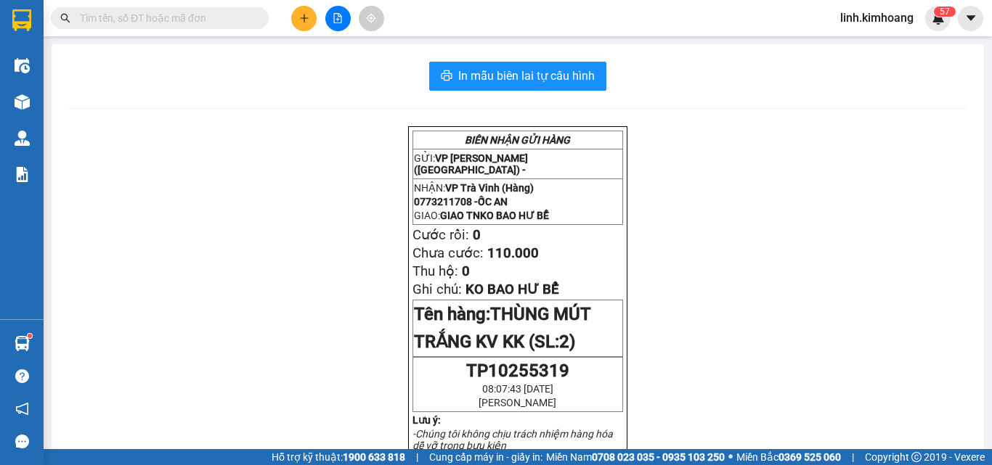
click at [205, 20] on input "text" at bounding box center [165, 18] width 171 height 16
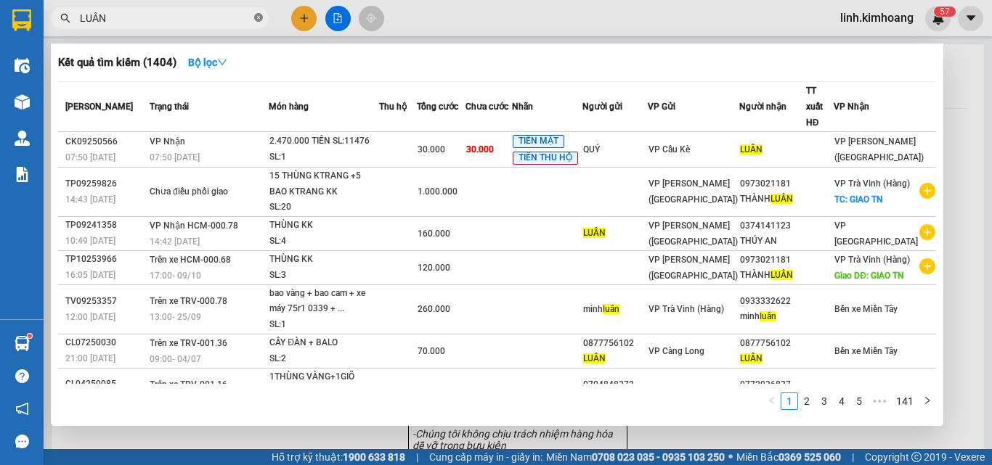
click at [257, 18] on icon "close-circle" at bounding box center [258, 17] width 9 height 9
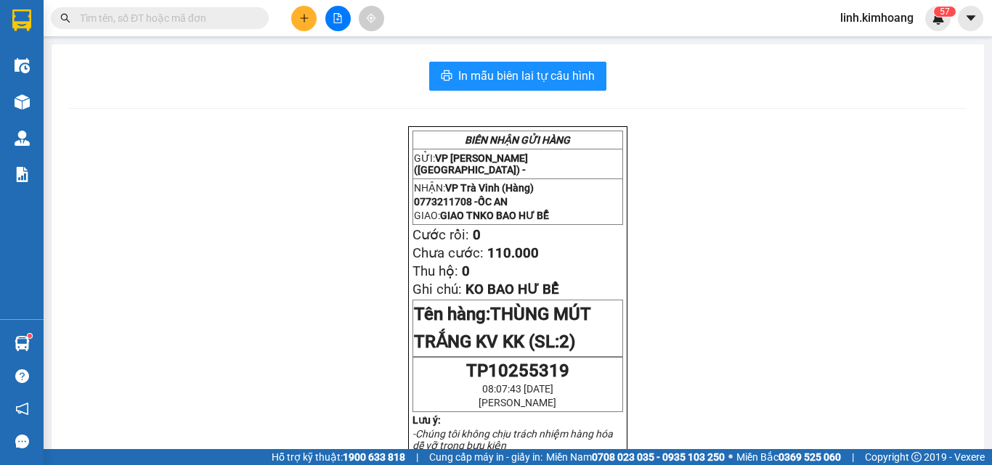
click at [223, 16] on input "text" at bounding box center [165, 18] width 171 height 16
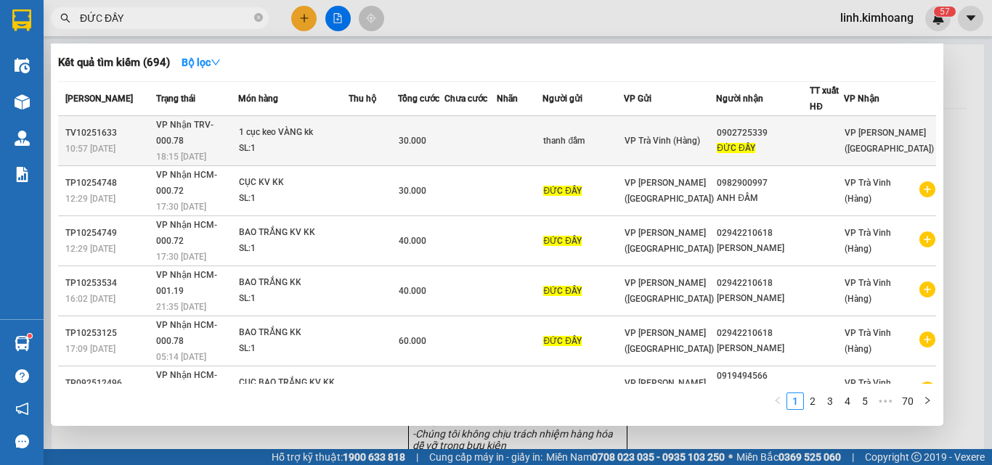
click at [623, 134] on div "thanh đầm" at bounding box center [583, 141] width 80 height 15
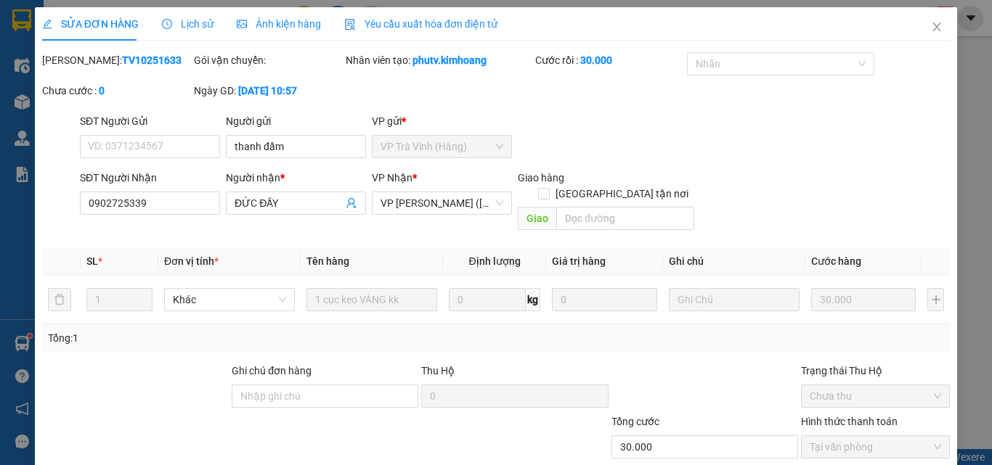
click at [919, 26] on span "Close" at bounding box center [936, 27] width 41 height 41
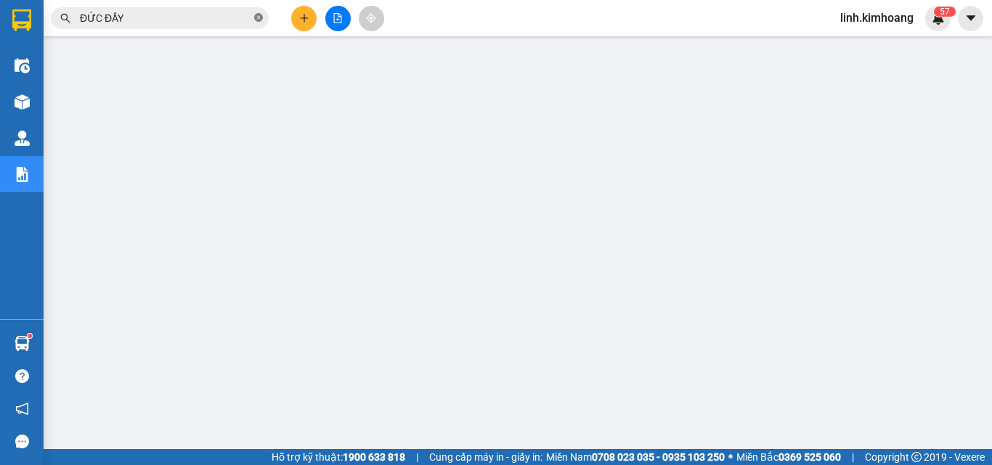
click at [259, 15] on icon "close-circle" at bounding box center [258, 17] width 9 height 9
click at [232, 18] on input "text" at bounding box center [165, 18] width 171 height 16
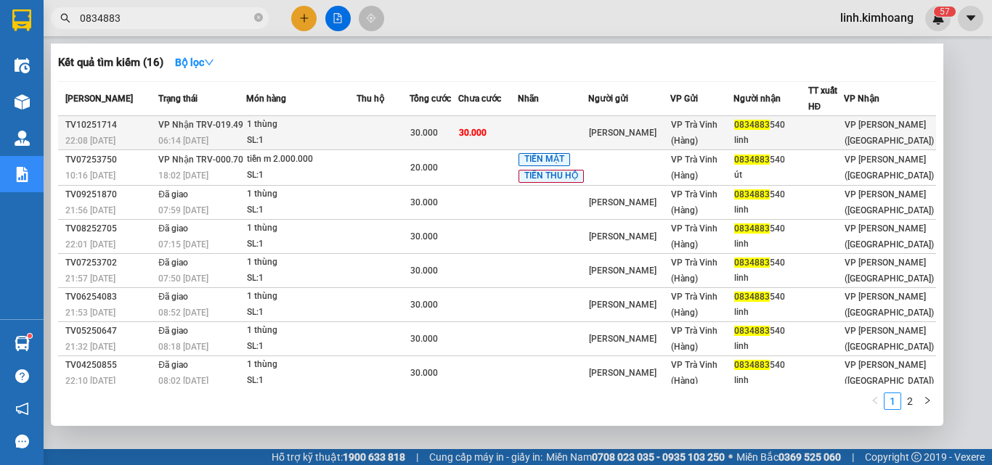
click at [807, 124] on div "0834883 540" at bounding box center [770, 125] width 73 height 15
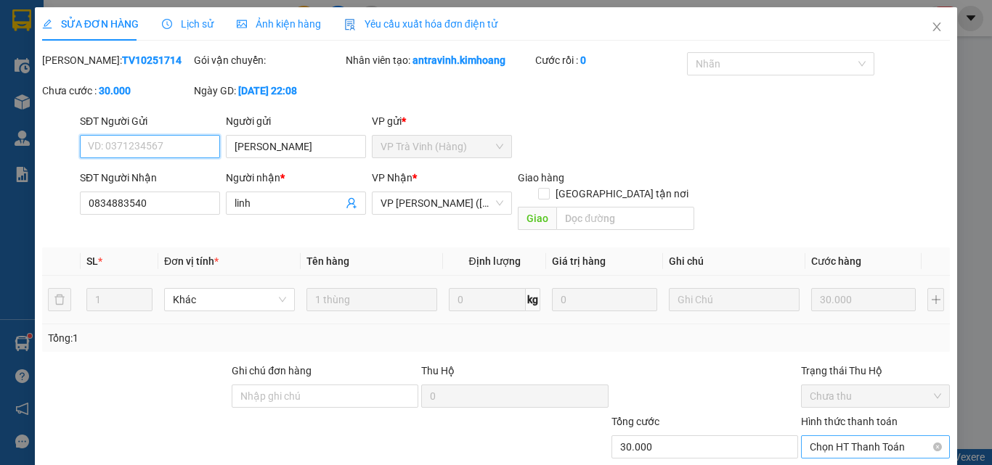
click at [826, 436] on span "Chọn HT Thanh Toán" at bounding box center [875, 447] width 131 height 22
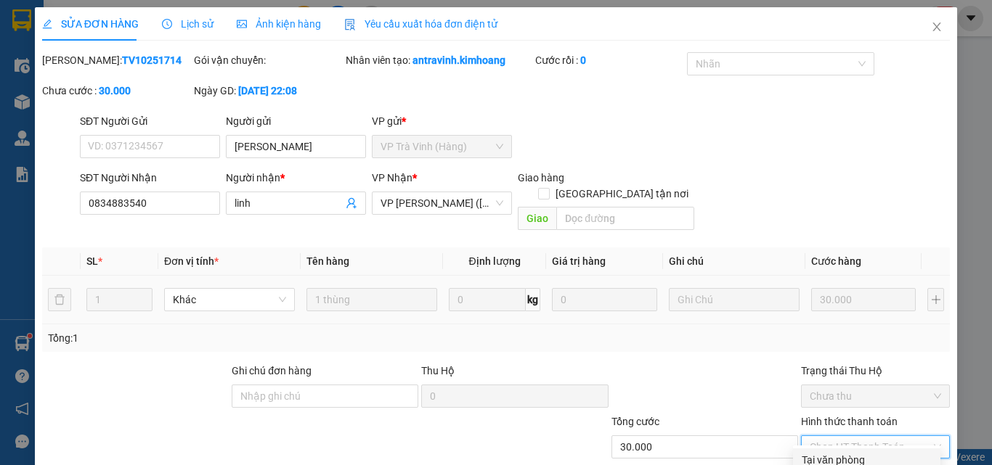
click at [826, 452] on div "Tại văn phòng" at bounding box center [867, 460] width 130 height 16
click at [931, 28] on icon "close" at bounding box center [937, 27] width 12 height 12
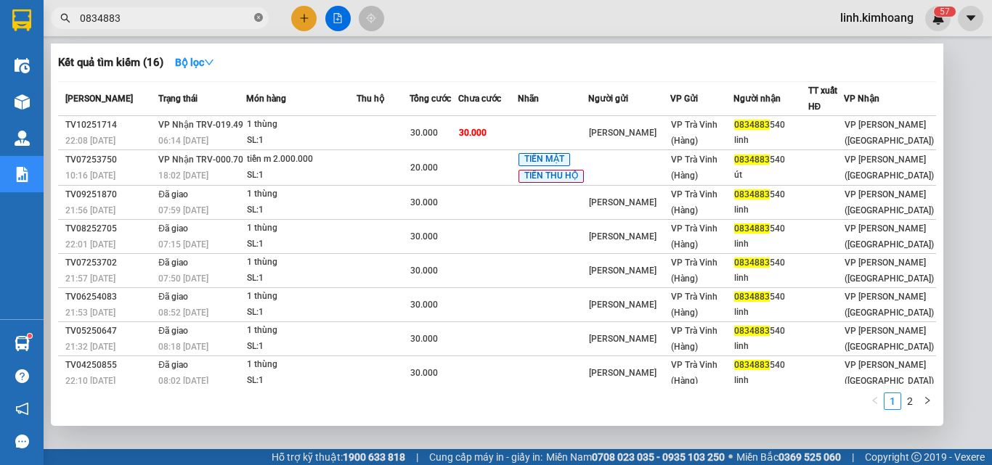
click at [259, 17] on icon "close-circle" at bounding box center [258, 17] width 9 height 9
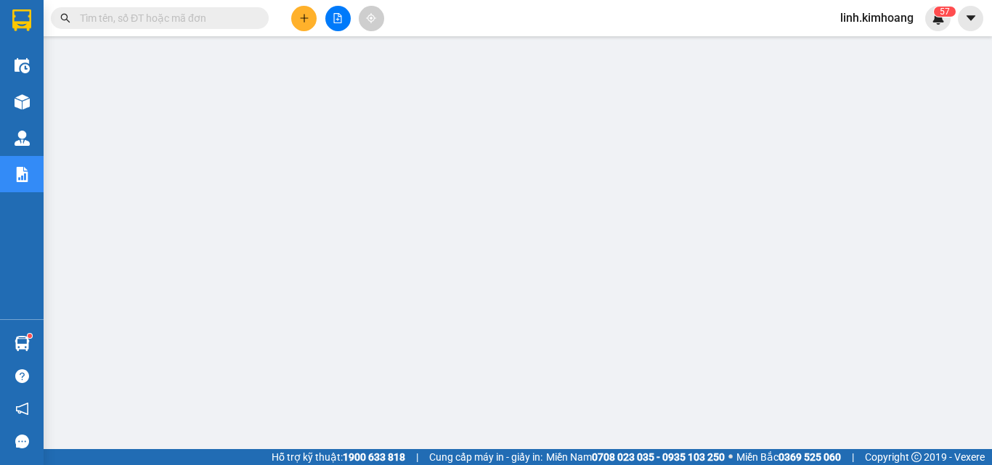
click at [134, 19] on input "text" at bounding box center [165, 18] width 171 height 16
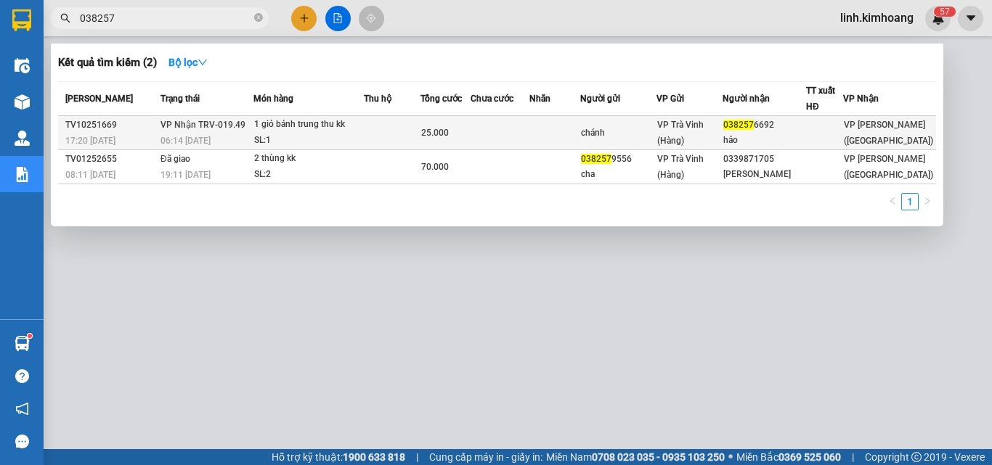
click at [704, 126] on span "VP Trà Vinh (Hàng)" at bounding box center [680, 133] width 46 height 26
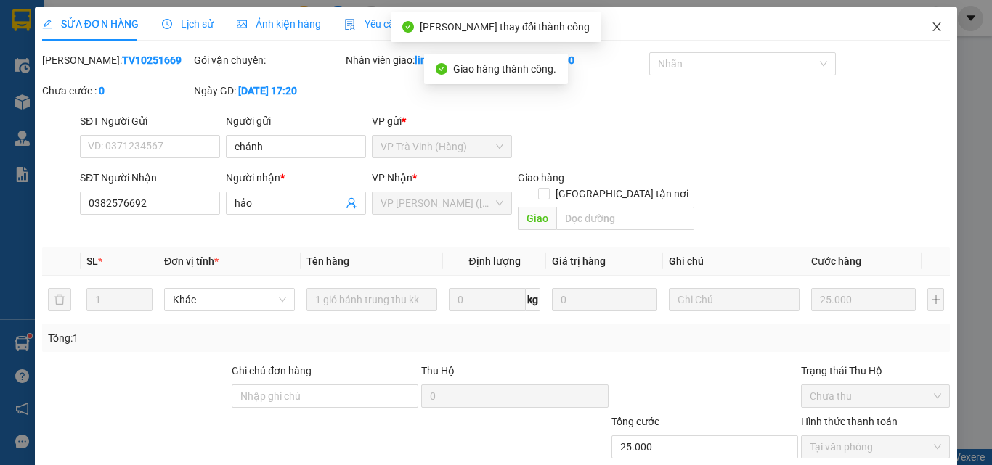
click at [931, 26] on icon "close" at bounding box center [937, 27] width 12 height 12
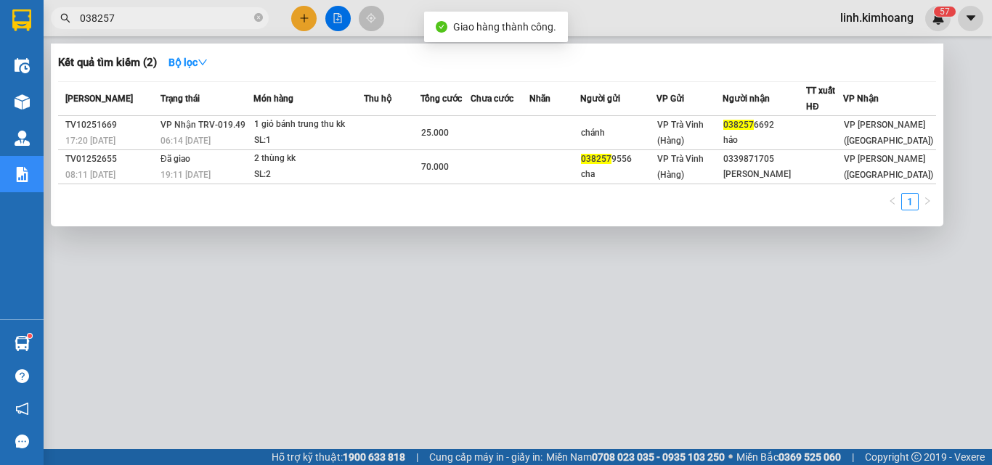
click at [196, 13] on input "038257" at bounding box center [165, 18] width 171 height 16
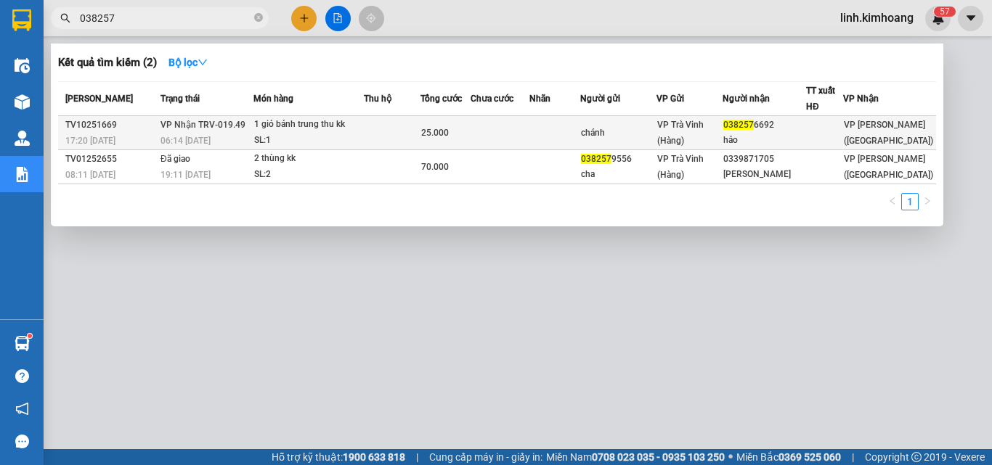
click at [776, 131] on div "038257 6692" at bounding box center [764, 125] width 82 height 15
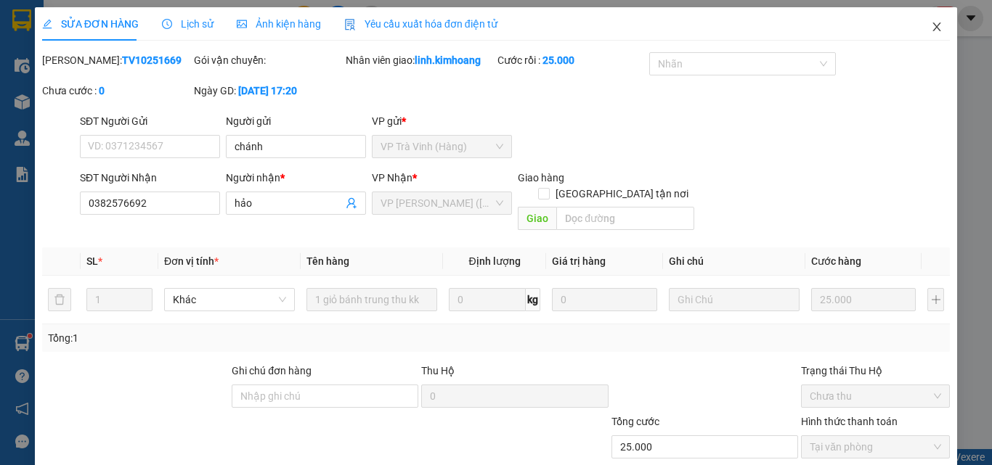
click at [936, 29] on span "Close" at bounding box center [936, 27] width 41 height 41
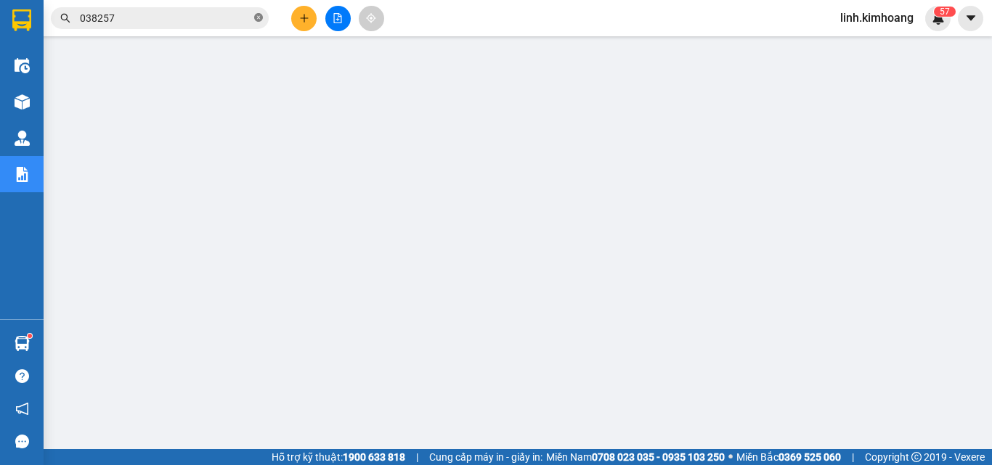
click at [261, 16] on icon "close-circle" at bounding box center [258, 17] width 9 height 9
click at [216, 12] on input "text" at bounding box center [165, 18] width 171 height 16
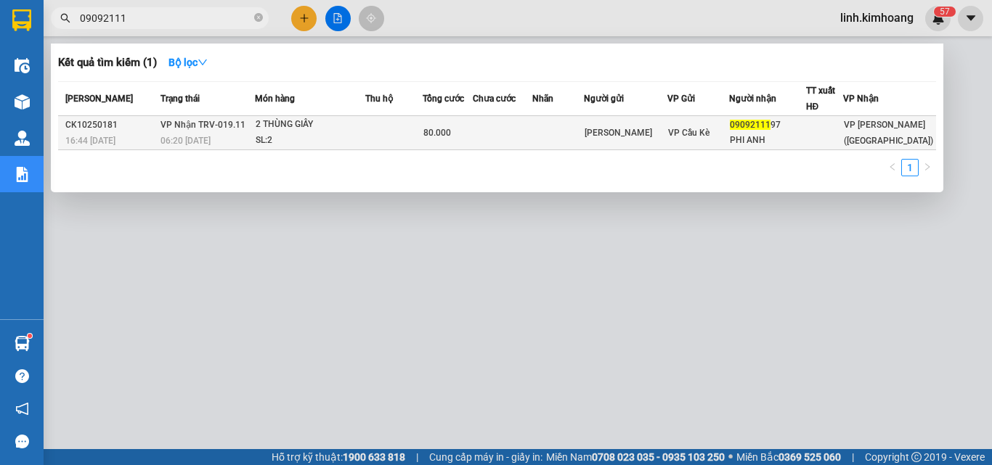
click at [709, 130] on span "VP Cầu Kè" at bounding box center [688, 133] width 41 height 10
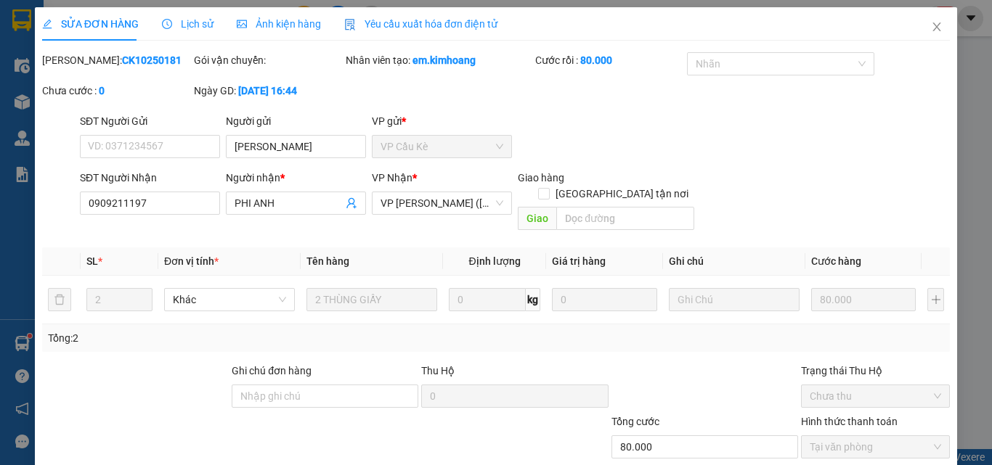
click at [931, 30] on icon "close" at bounding box center [937, 27] width 12 height 12
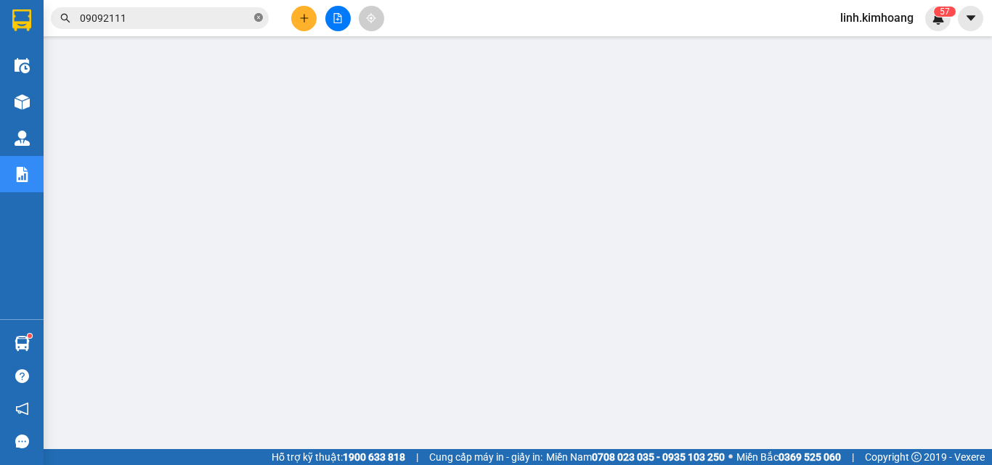
click at [259, 15] on icon "close-circle" at bounding box center [258, 17] width 9 height 9
click at [200, 17] on input "text" at bounding box center [165, 18] width 171 height 16
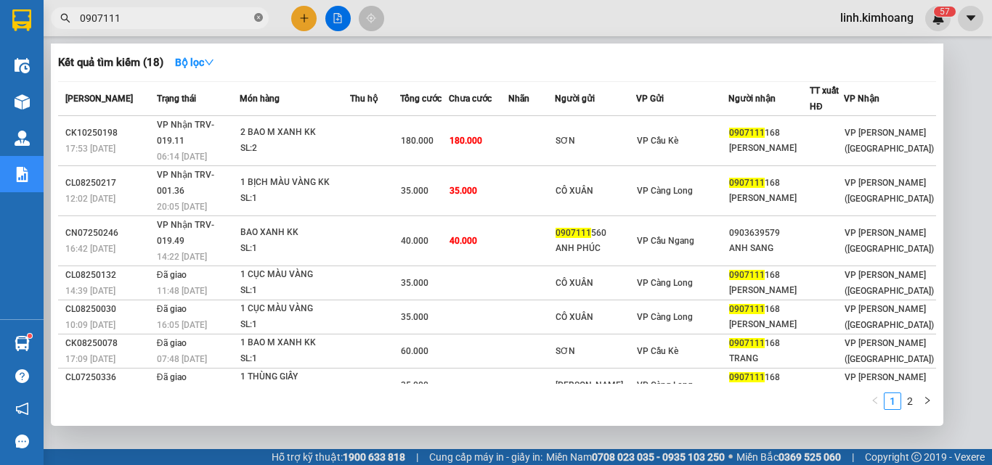
click at [257, 19] on icon "close-circle" at bounding box center [258, 17] width 9 height 9
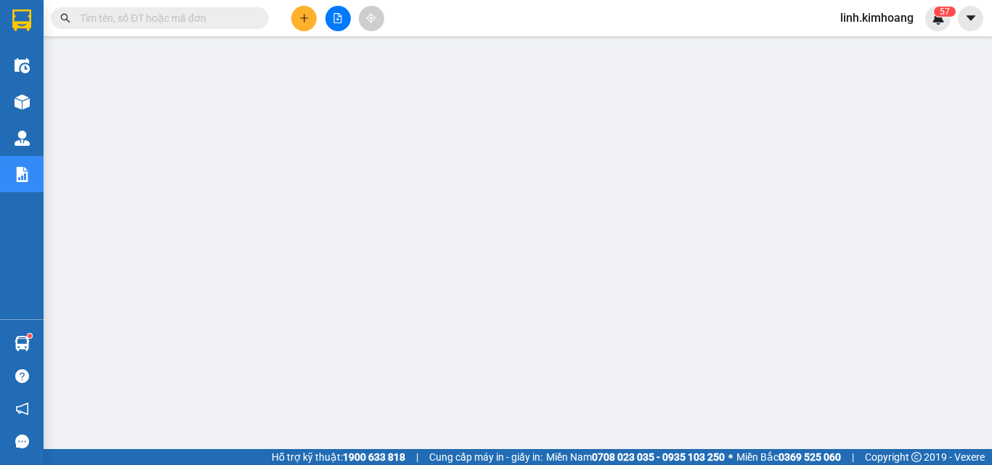
click at [193, 12] on input "text" at bounding box center [165, 18] width 171 height 16
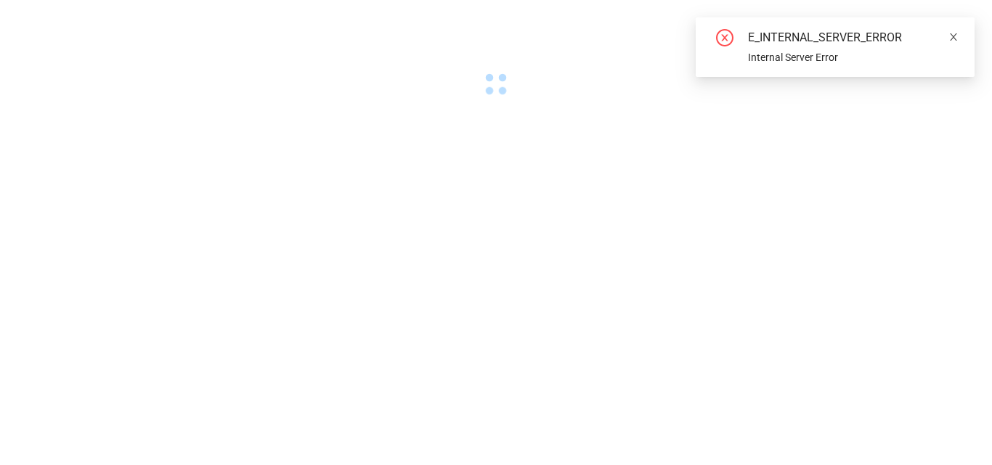
click at [956, 37] on icon "close" at bounding box center [953, 37] width 10 height 10
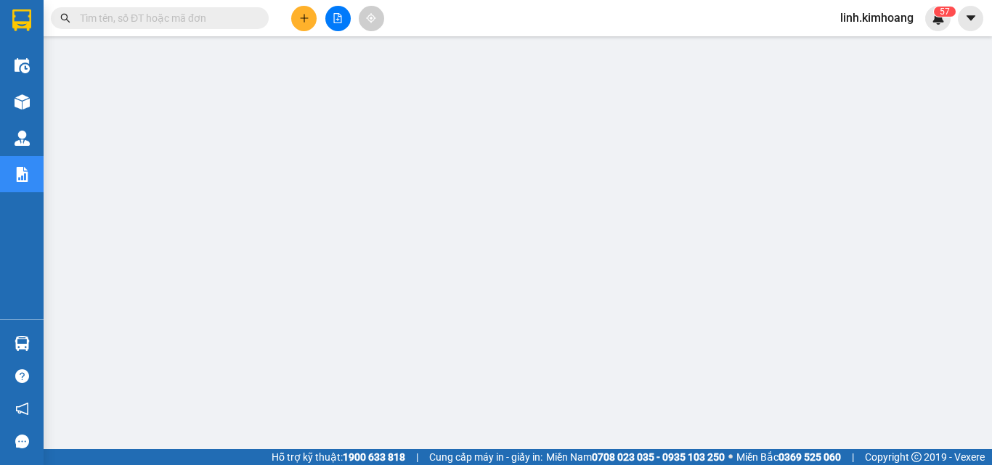
click at [221, 7] on span at bounding box center [160, 18] width 218 height 22
click at [221, 18] on input "text" at bounding box center [165, 18] width 171 height 16
click at [184, 23] on input "text" at bounding box center [165, 18] width 171 height 16
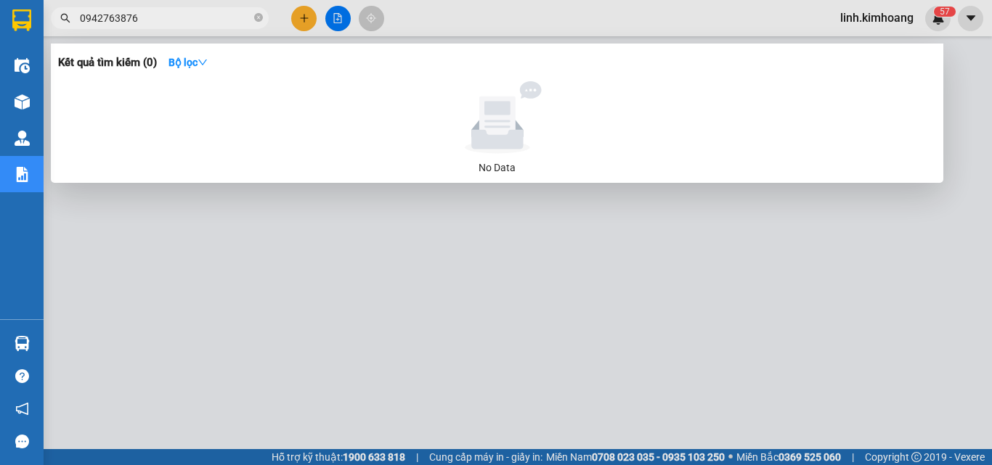
click at [110, 22] on input "0942763876" at bounding box center [165, 18] width 171 height 16
click at [113, 25] on input "0942763876" at bounding box center [165, 18] width 171 height 16
drag, startPoint x: 145, startPoint y: 21, endPoint x: 118, endPoint y: 41, distance: 33.3
click at [118, 31] on div "Kết quả tìm kiếm ( 0 ) Bộ lọc No Data 0942783876" at bounding box center [141, 18] width 283 height 25
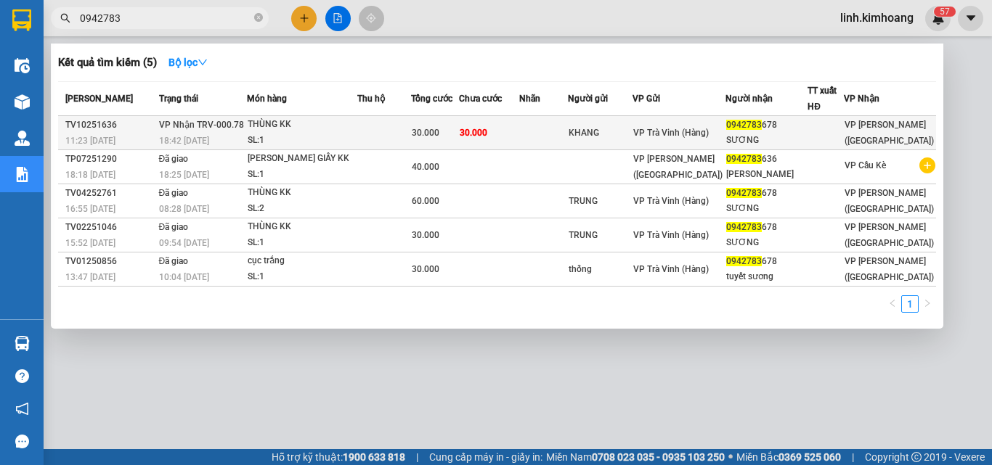
type input "0942783"
click at [808, 128] on div "0942783 678" at bounding box center [766, 125] width 81 height 15
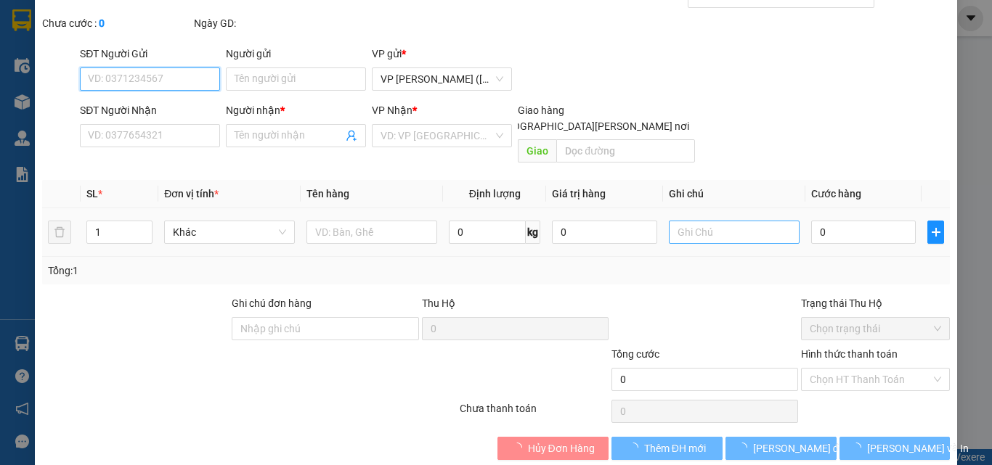
type input "KHANG"
type input "0942783678"
type input "SƯƠNG"
type input "30.000"
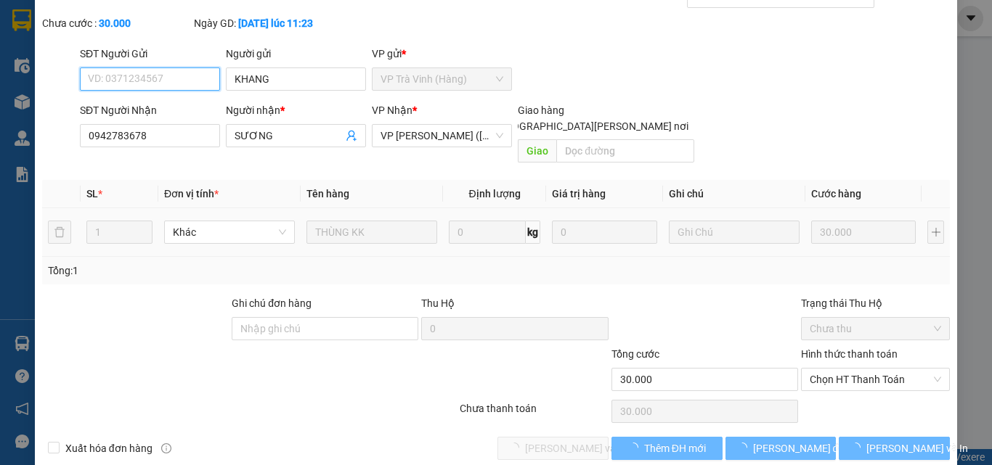
scroll to position [71, 0]
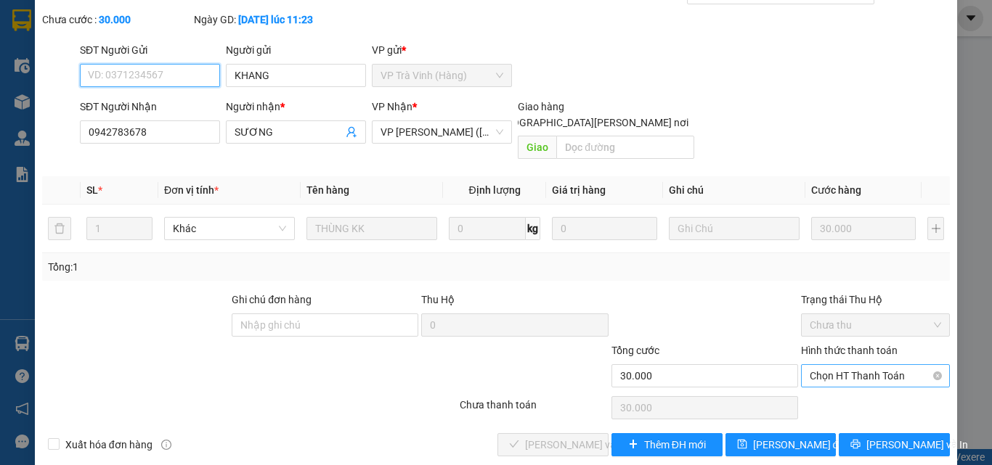
click at [819, 365] on span "Chọn HT Thanh Toán" at bounding box center [875, 376] width 131 height 22
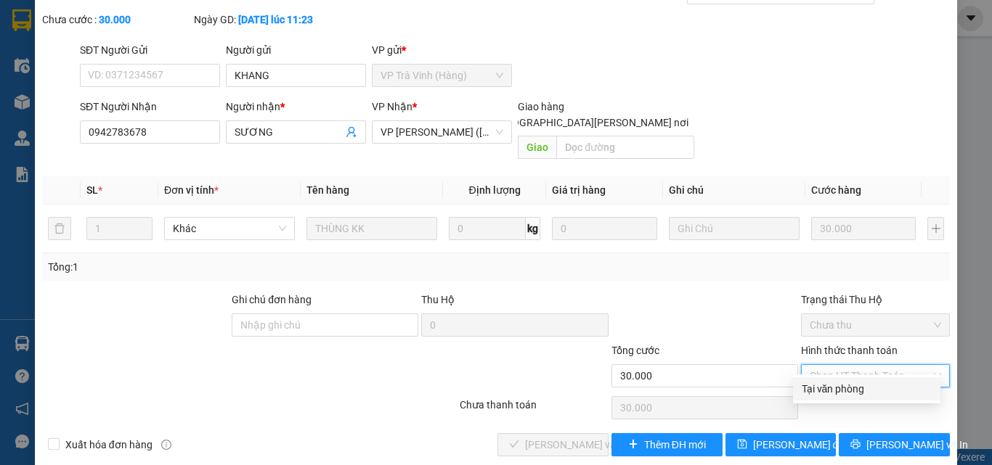
click at [834, 391] on div "Tại văn phòng" at bounding box center [867, 389] width 130 height 16
type input "0"
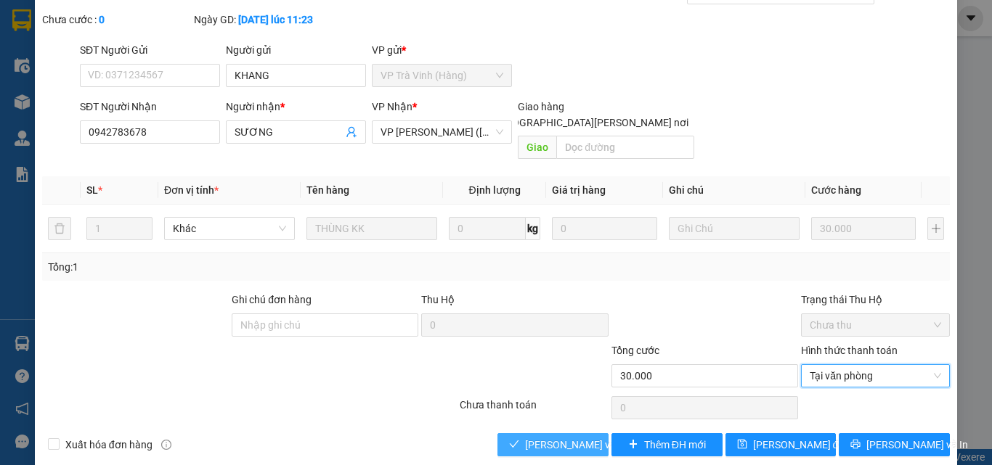
click at [532, 437] on span "Lưu và Giao hàng" at bounding box center [623, 445] width 196 height 16
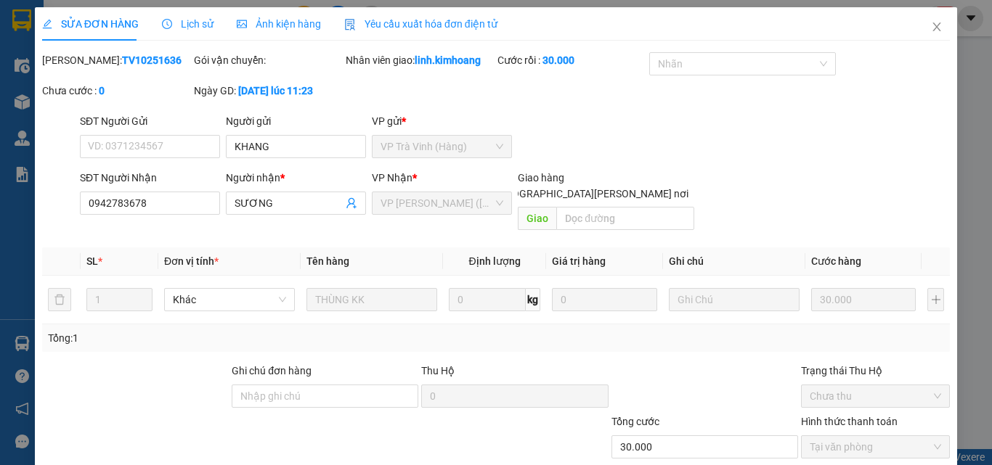
scroll to position [75, 0]
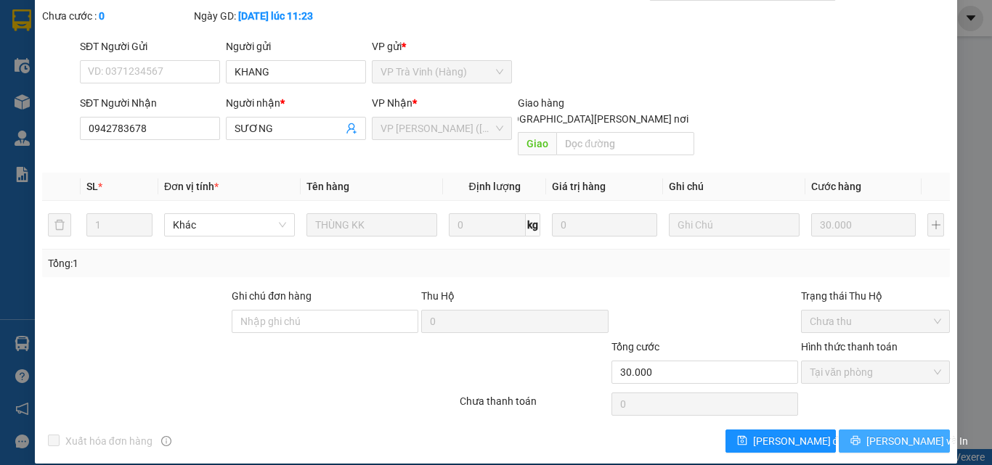
drag, startPoint x: 881, startPoint y: 427, endPoint x: 830, endPoint y: 366, distance: 79.4
click at [881, 434] on span "[PERSON_NAME] và In" at bounding box center [917, 442] width 102 height 16
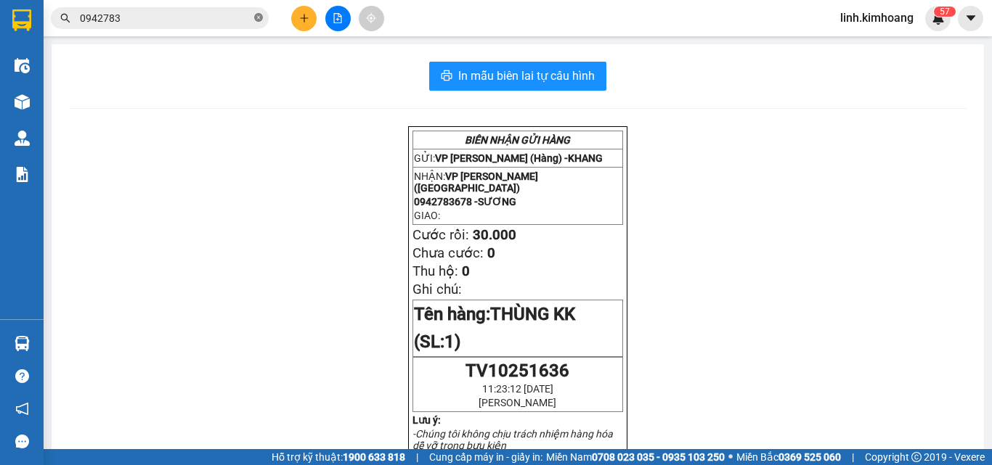
click at [260, 18] on icon "close-circle" at bounding box center [258, 17] width 9 height 9
click at [213, 16] on input "text" at bounding box center [165, 18] width 171 height 16
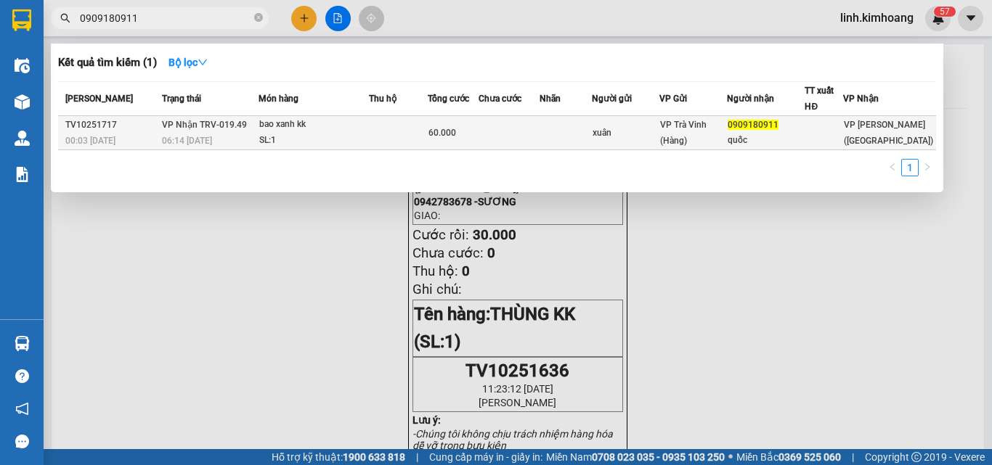
type input "0909180911"
click at [592, 123] on td at bounding box center [566, 133] width 52 height 34
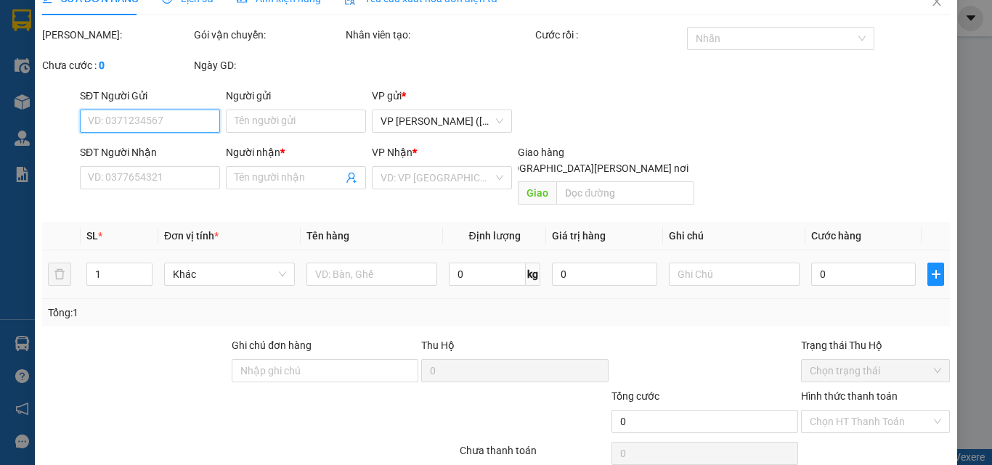
type input "xuân"
type input "0909180911"
type input "quốc"
type input "60.000"
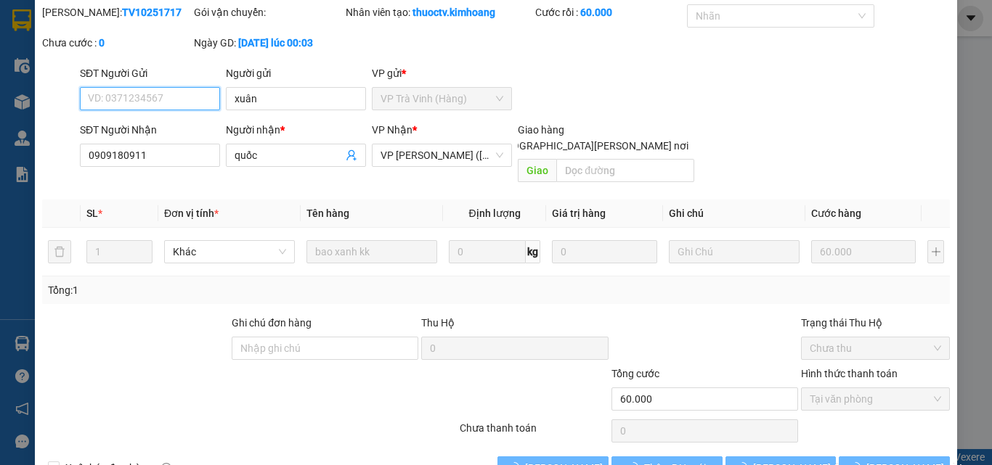
scroll to position [75, 0]
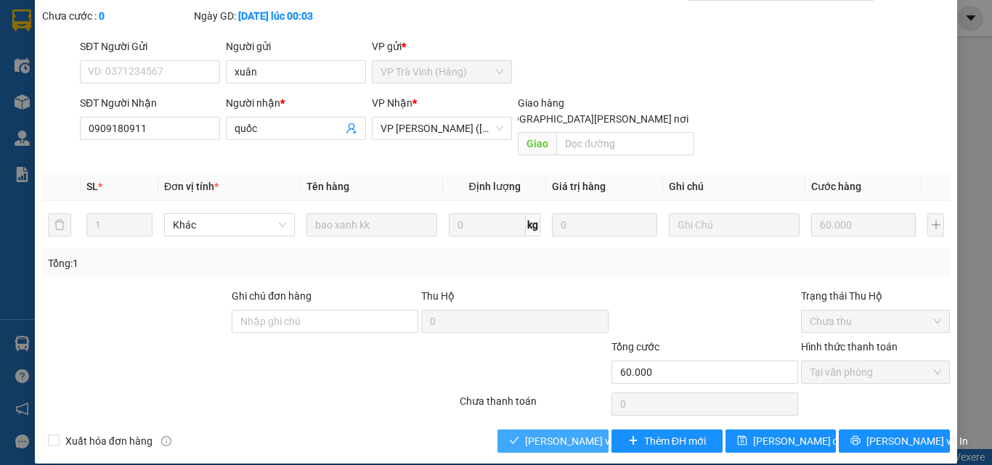
click at [551, 434] on span "Lưu và Giao hàng" at bounding box center [623, 442] width 196 height 16
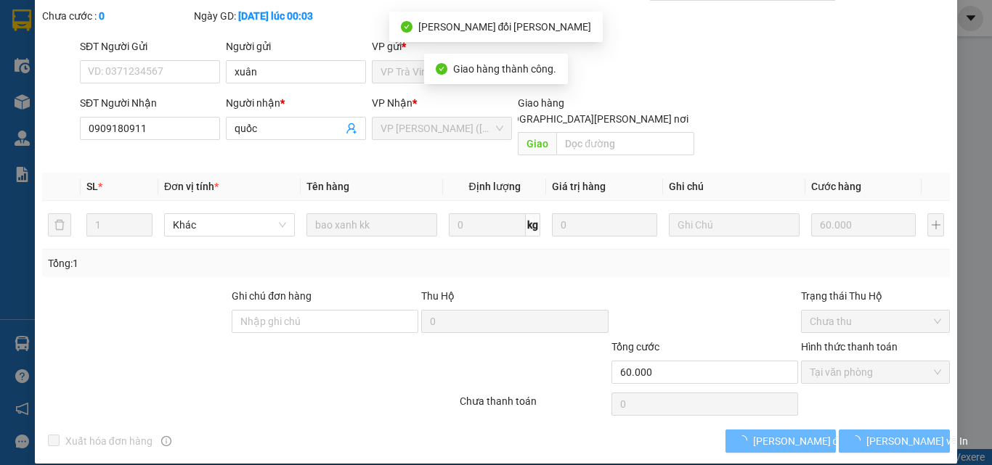
scroll to position [0, 0]
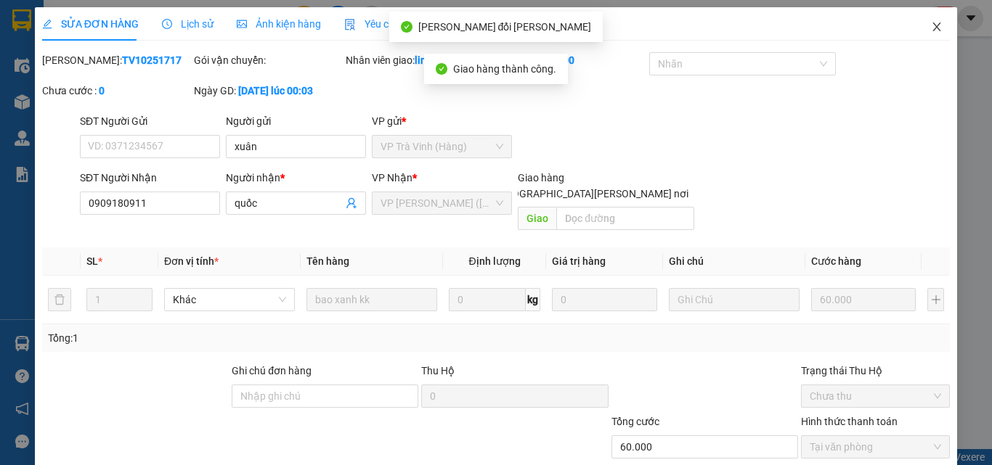
click at [931, 29] on icon "close" at bounding box center [937, 27] width 12 height 12
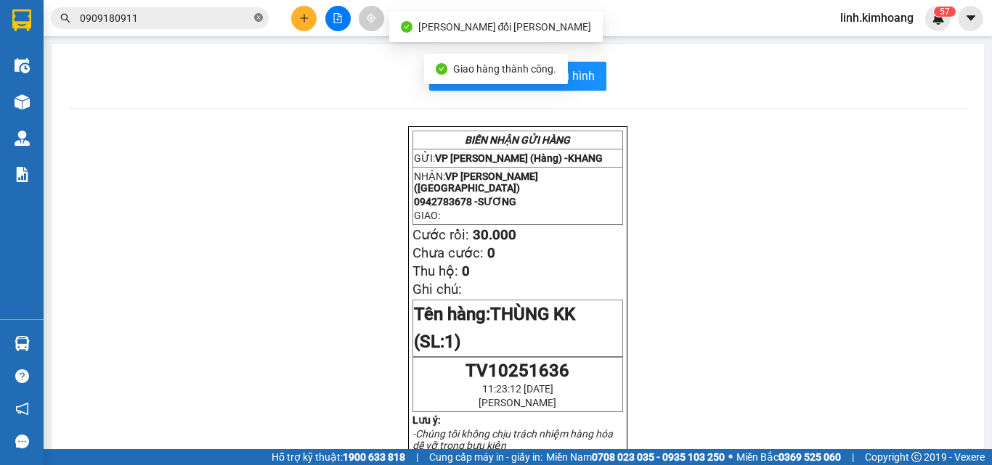
click at [259, 17] on icon "close-circle" at bounding box center [258, 17] width 9 height 9
click at [231, 15] on input "text" at bounding box center [165, 18] width 171 height 16
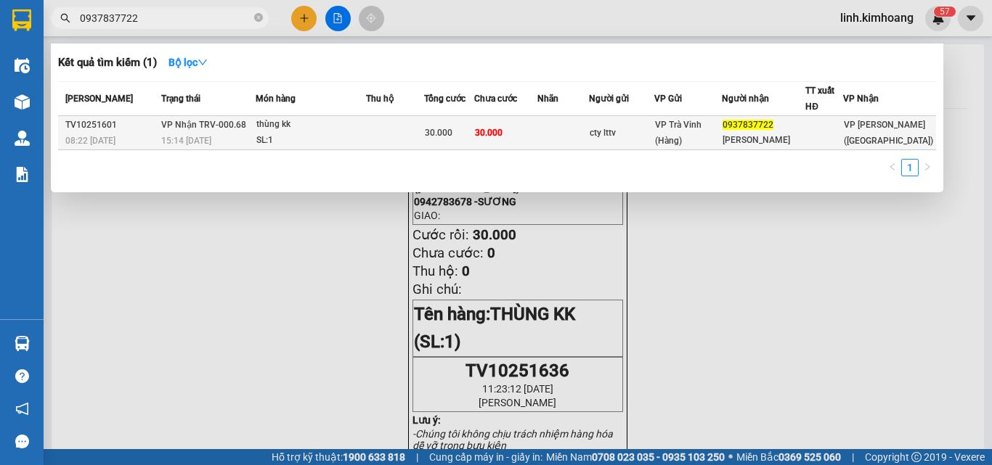
type input "0937837722"
click at [701, 129] on span "VP Trà Vinh (Hàng)" at bounding box center [678, 133] width 46 height 26
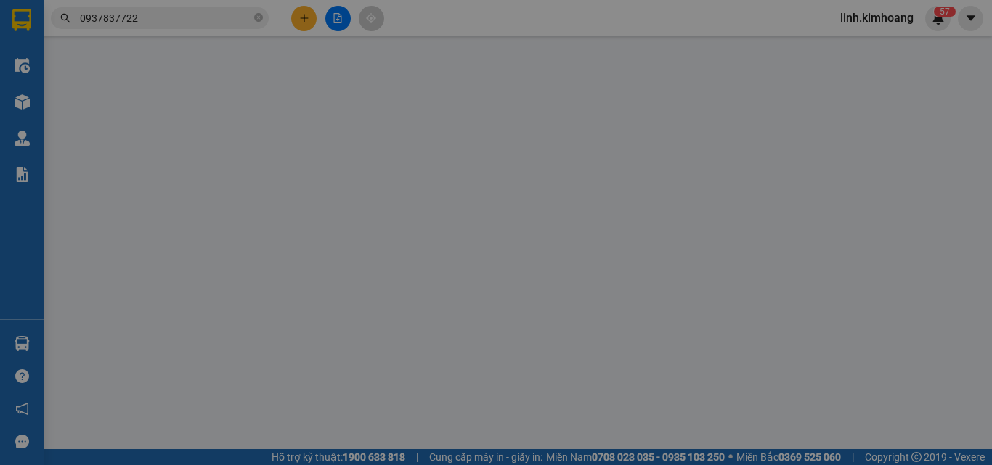
type input "cty lttv"
type input "0937837722"
type input "ngọc kim"
type input "30.000"
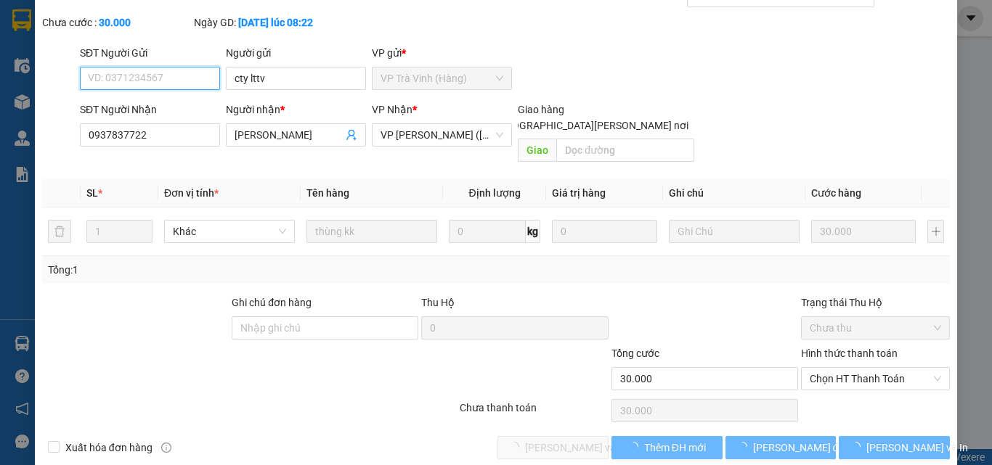
scroll to position [75, 0]
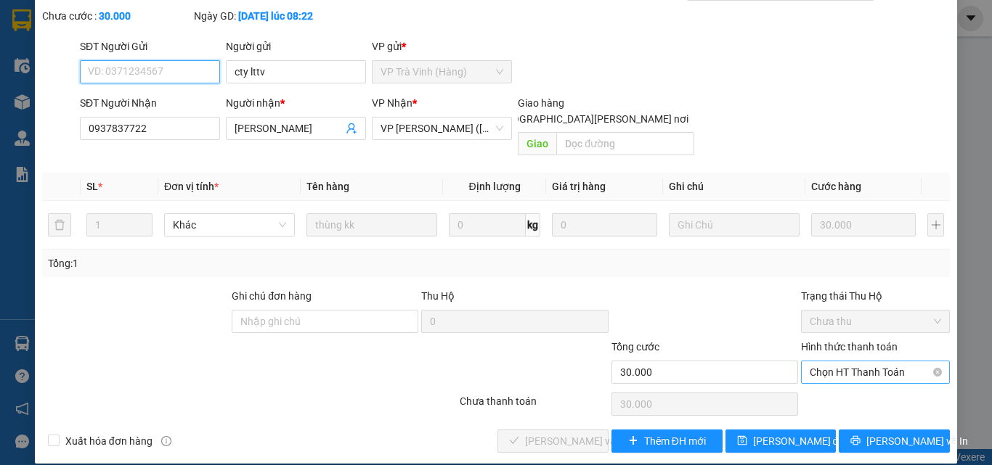
click at [821, 362] on span "Chọn HT Thanh Toán" at bounding box center [875, 373] width 131 height 22
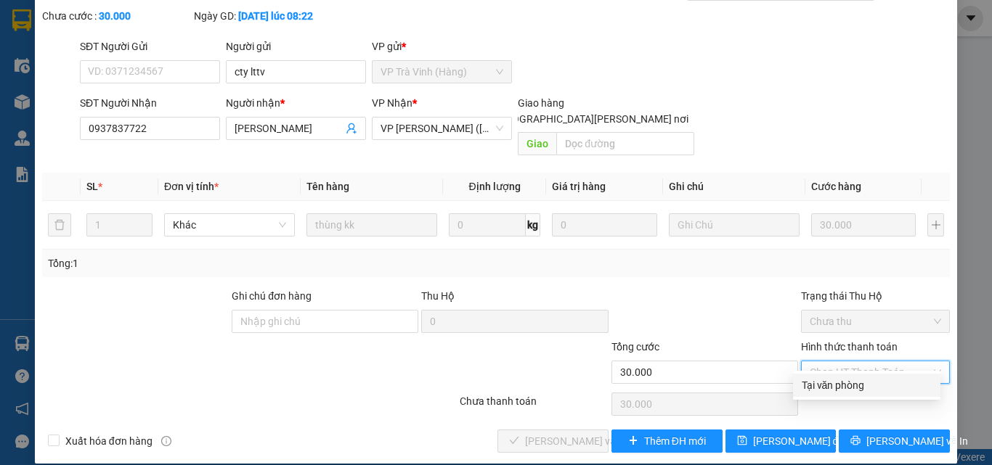
click at [821, 383] on div "Tại văn phòng" at bounding box center [867, 386] width 130 height 16
type input "0"
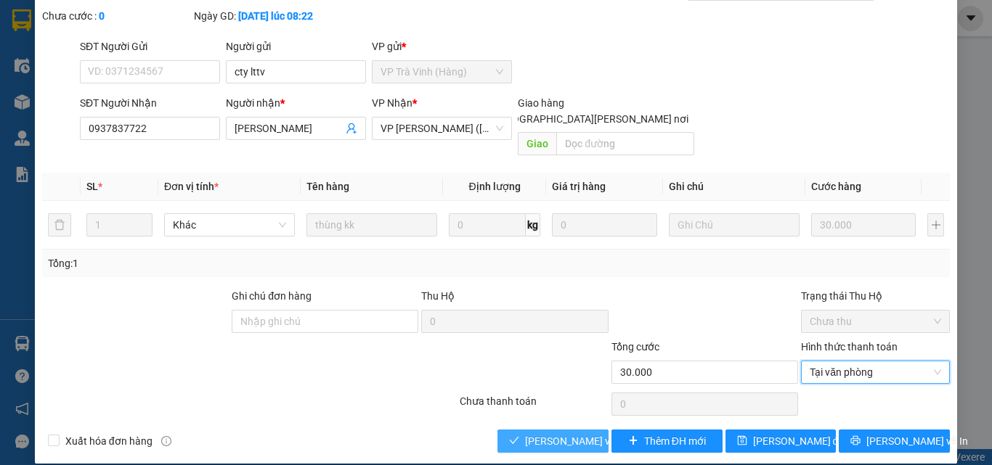
click at [553, 434] on span "Lưu và Giao hàng" at bounding box center [623, 442] width 196 height 16
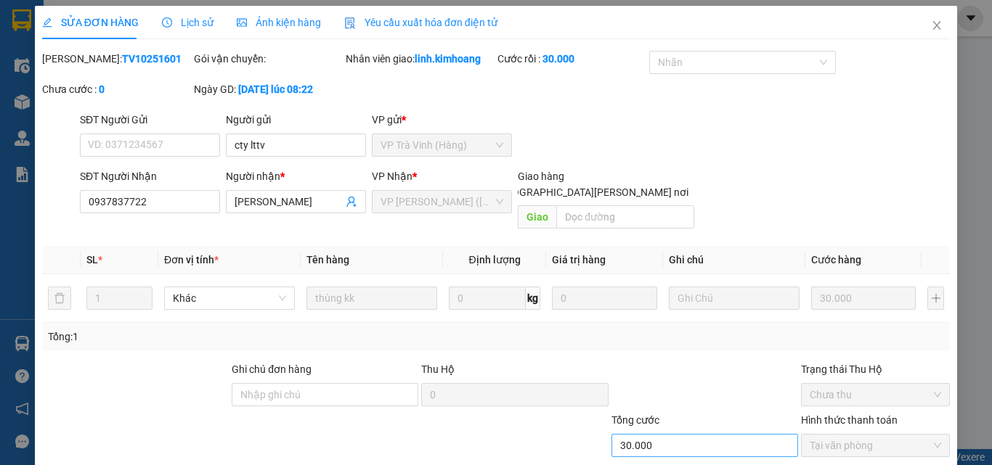
scroll to position [0, 0]
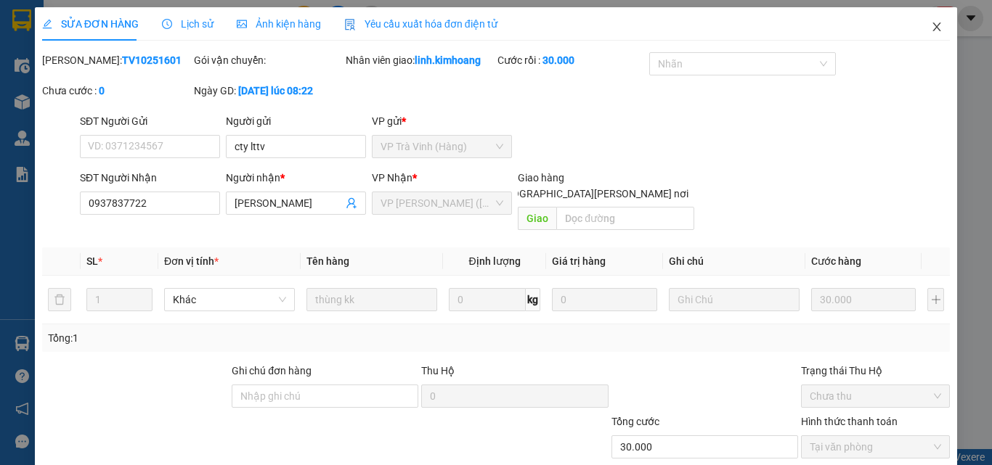
click at [933, 25] on icon "close" at bounding box center [937, 27] width 8 height 9
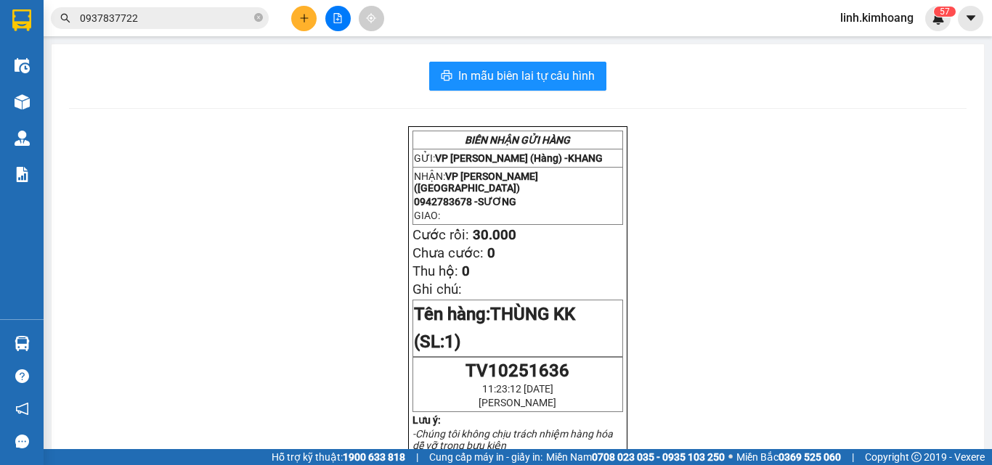
click at [256, 26] on span "0937837722" at bounding box center [160, 18] width 218 height 22
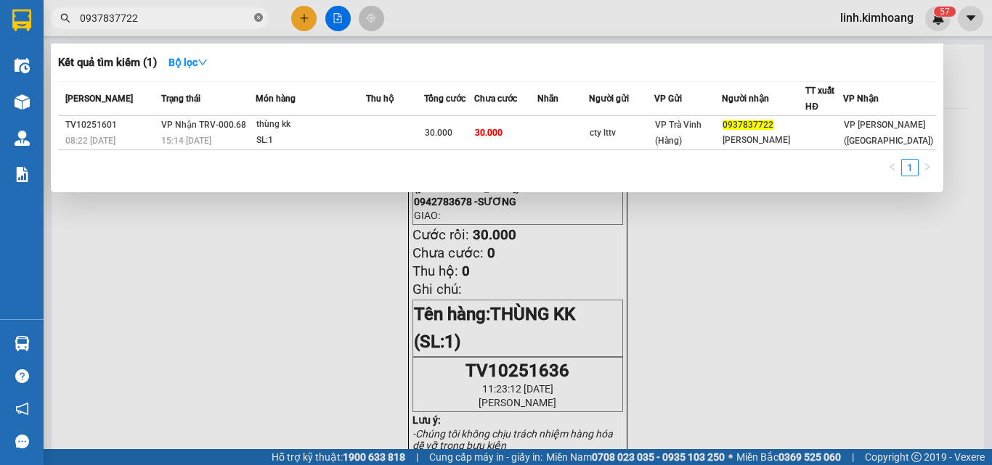
click at [256, 17] on icon "close-circle" at bounding box center [258, 17] width 9 height 9
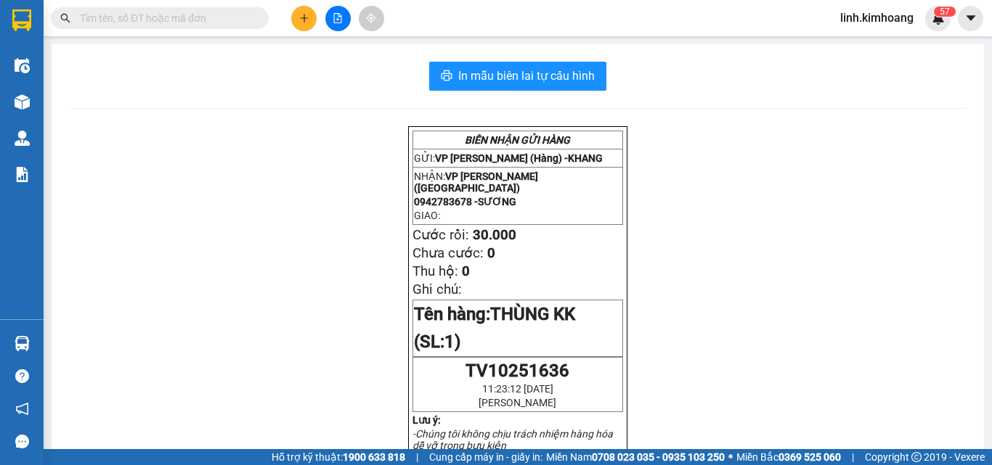
click at [225, 21] on input "text" at bounding box center [165, 18] width 171 height 16
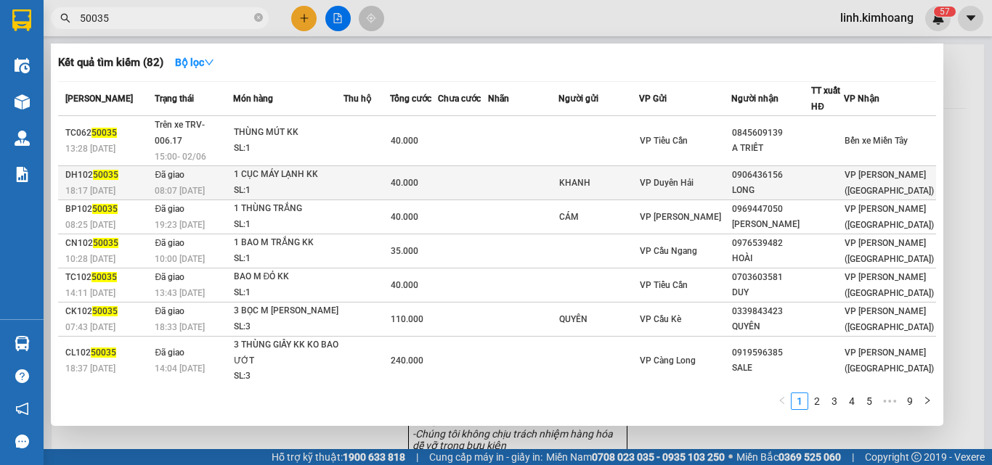
type input "50035"
click at [391, 167] on td at bounding box center [366, 183] width 47 height 34
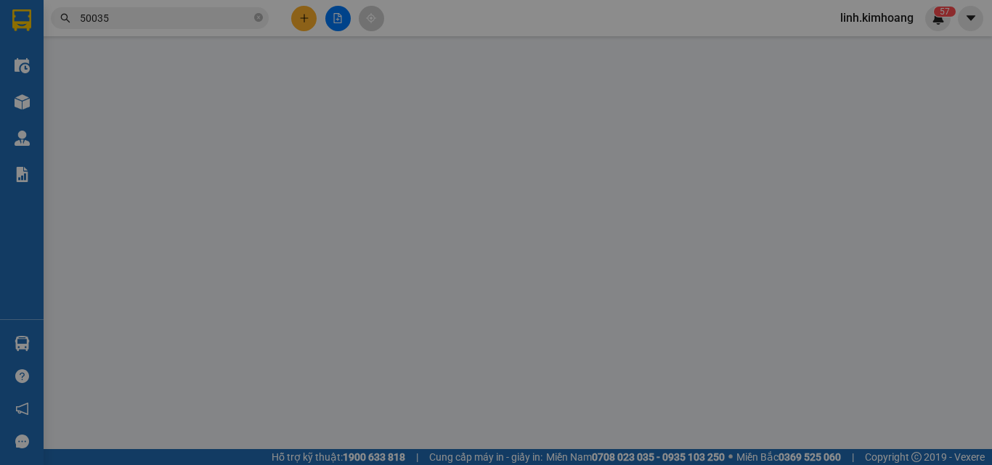
type input "KHANH"
type input "0906436156"
type input "LONG"
type input "40.000"
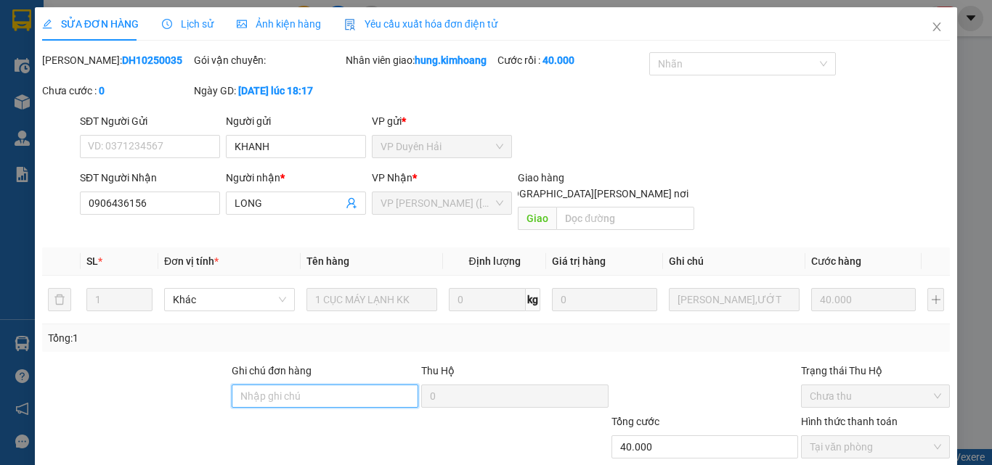
click at [289, 385] on input "Ghi chú đơn hàng" at bounding box center [325, 396] width 187 height 23
click at [932, 21] on span "Close" at bounding box center [936, 27] width 41 height 41
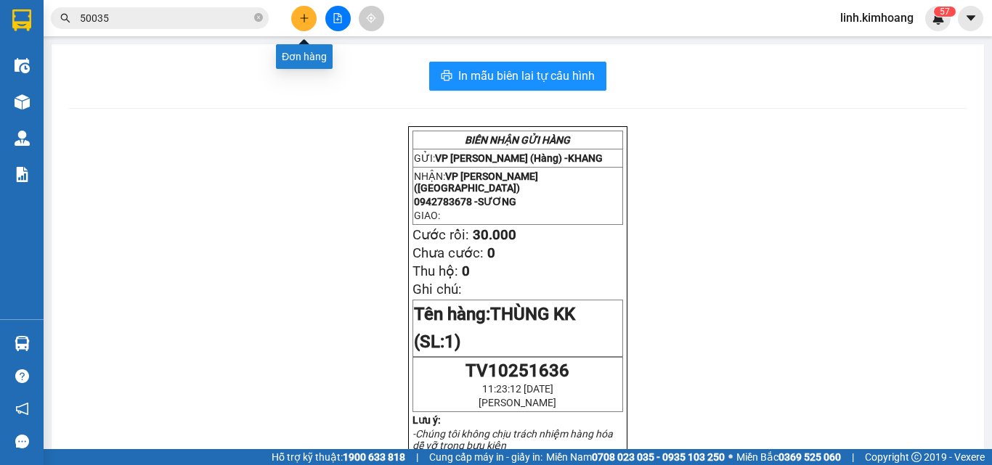
click at [301, 17] on icon "plus" at bounding box center [304, 18] width 10 height 10
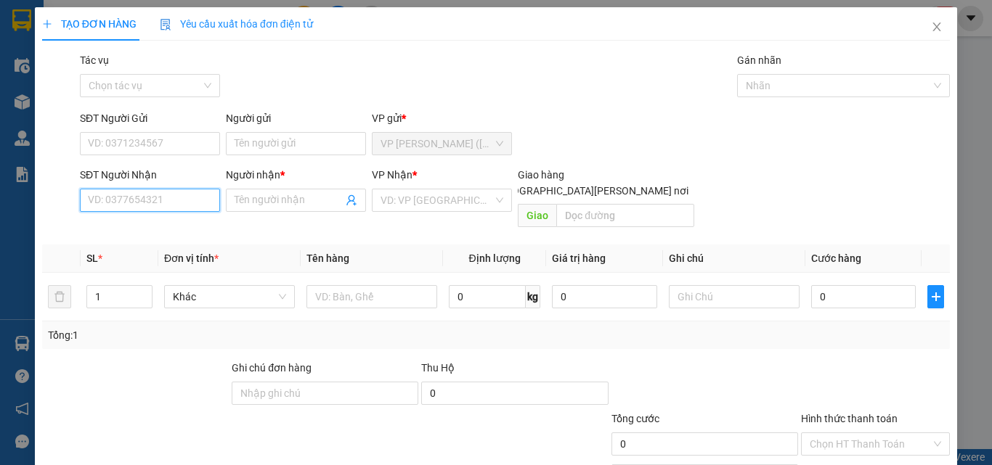
click at [123, 203] on input "SĐT Người Nhận" at bounding box center [150, 200] width 140 height 23
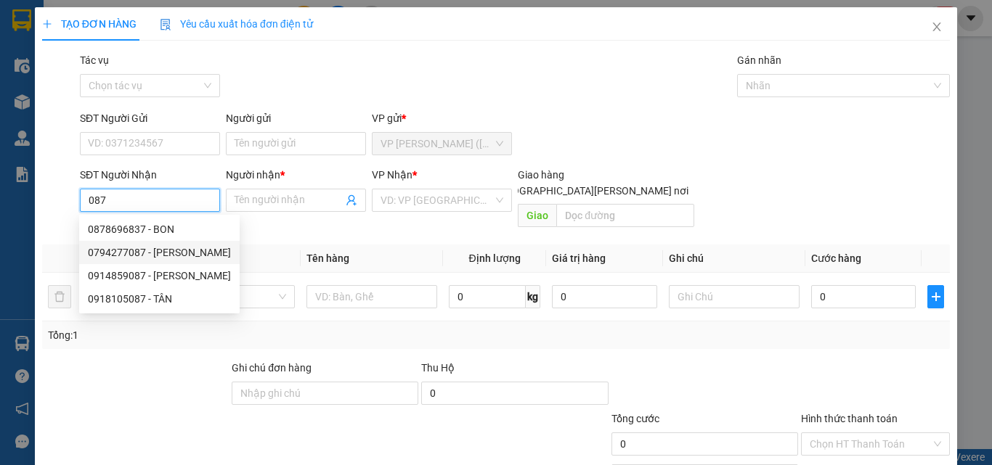
click at [186, 253] on div "0794277087 - CHÁO THOA" at bounding box center [159, 253] width 143 height 16
type input "0794277087"
type input "CHÁO THOA"
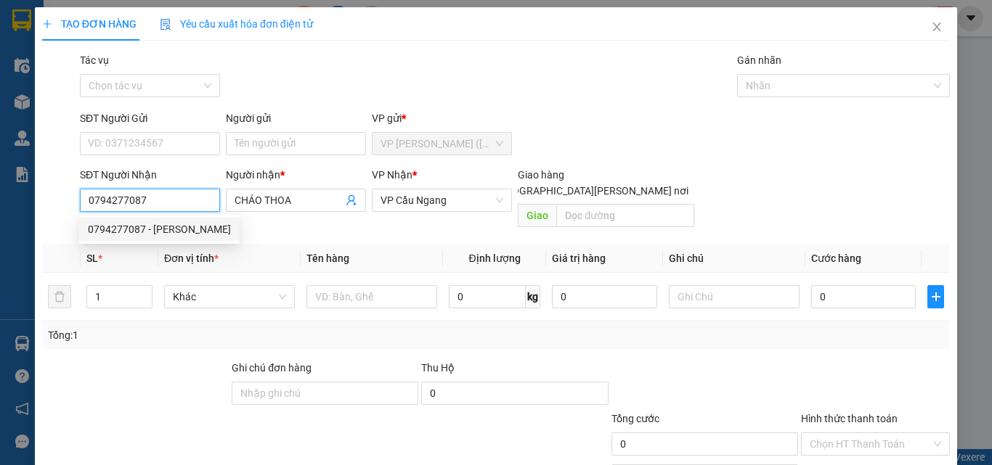
type input "40.000"
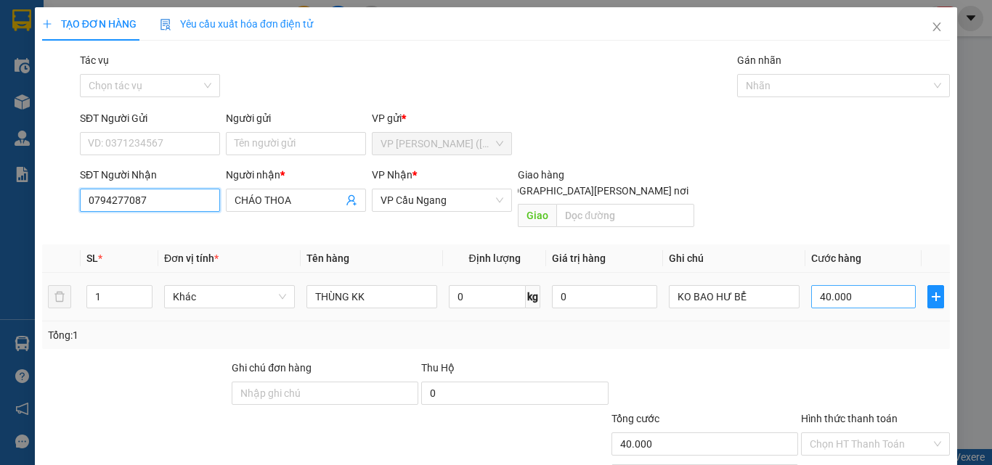
type input "0794277087"
click at [862, 285] on input "40.000" at bounding box center [863, 296] width 105 height 23
type input "3"
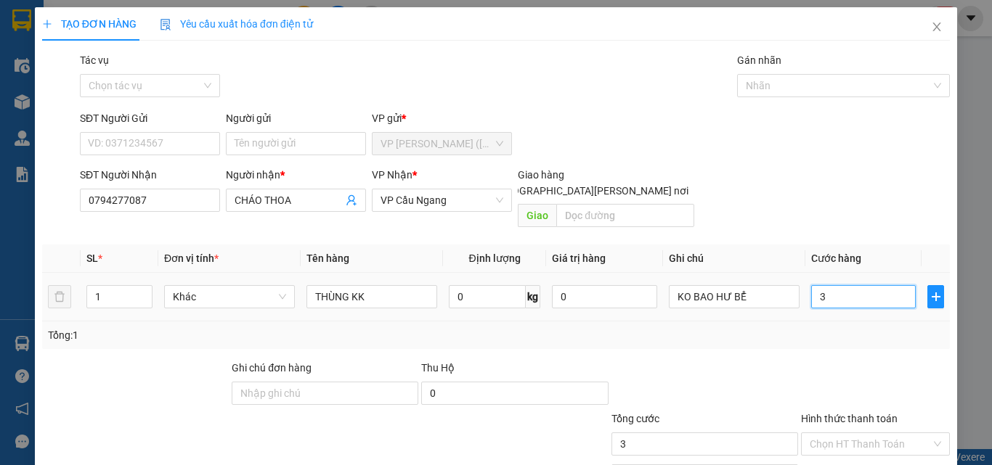
type input "35"
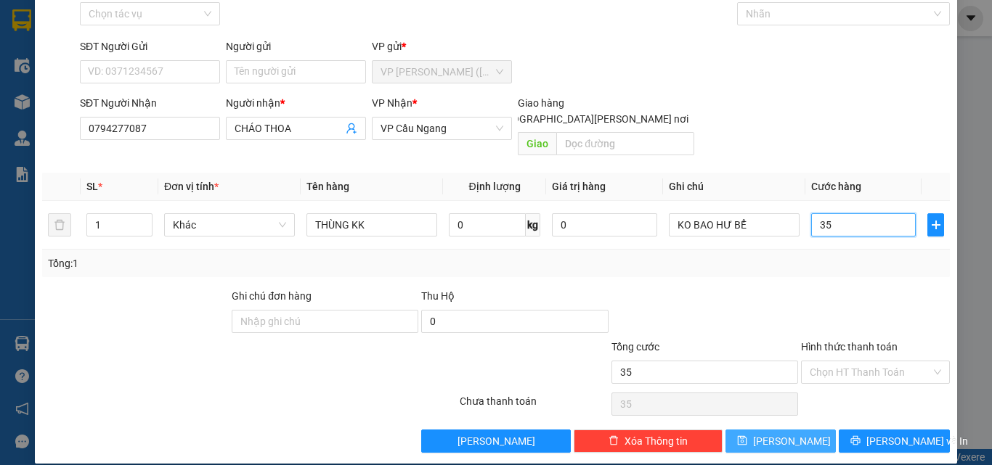
type input "35"
type input "35.000"
click at [787, 434] on span "Lưu" at bounding box center [792, 442] width 78 height 16
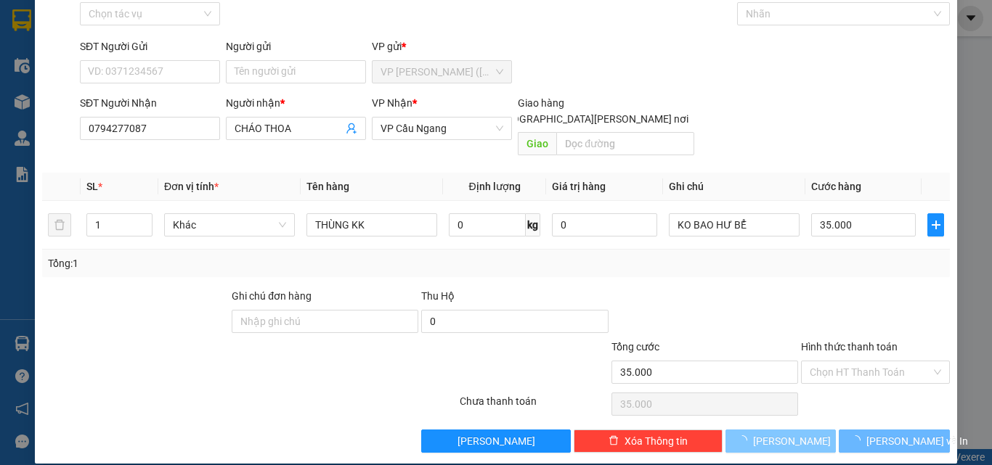
type input "0"
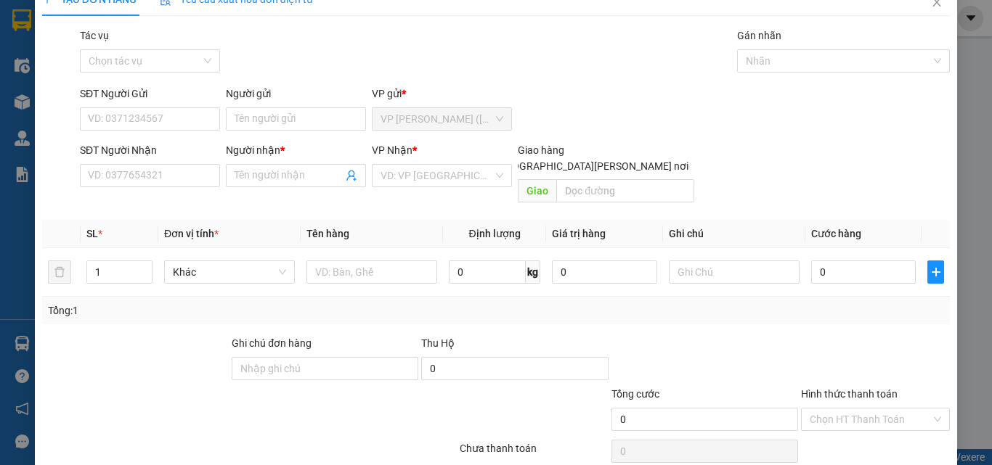
scroll to position [0, 0]
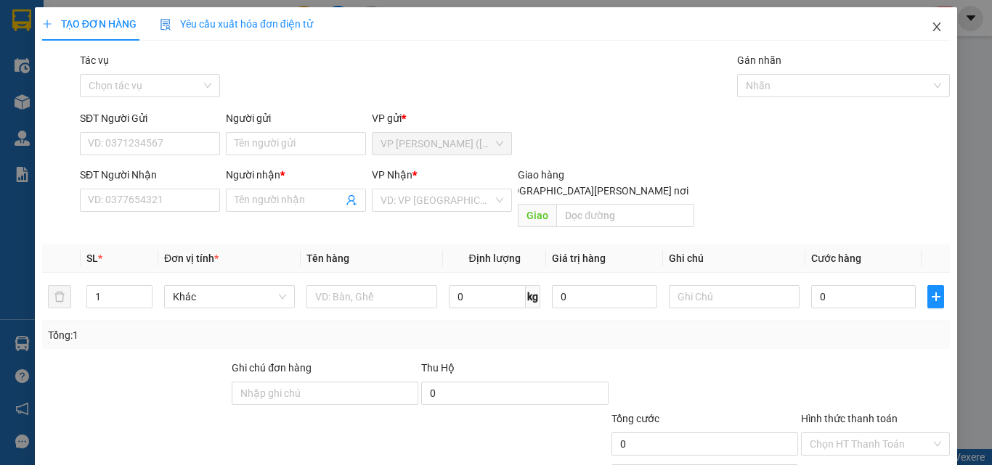
click at [935, 23] on span "Close" at bounding box center [936, 27] width 41 height 41
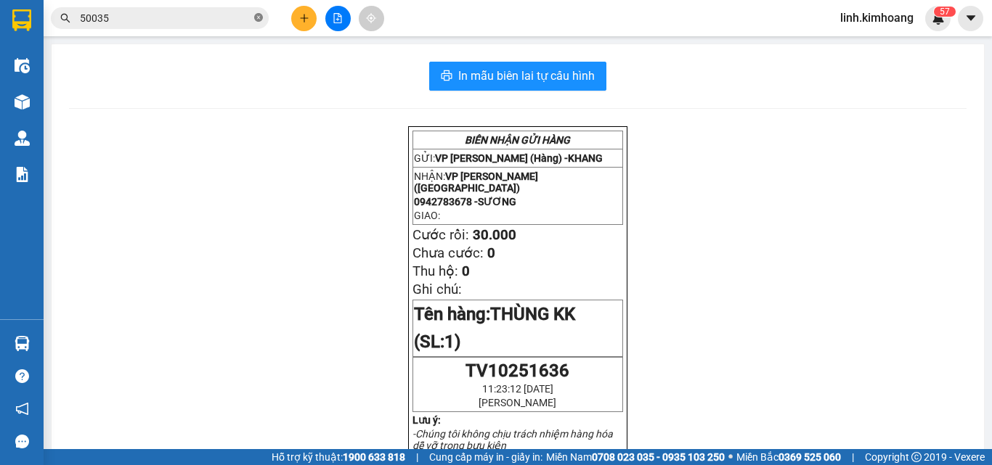
click at [256, 17] on icon "close-circle" at bounding box center [258, 17] width 9 height 9
click at [219, 15] on input "text" at bounding box center [165, 18] width 171 height 16
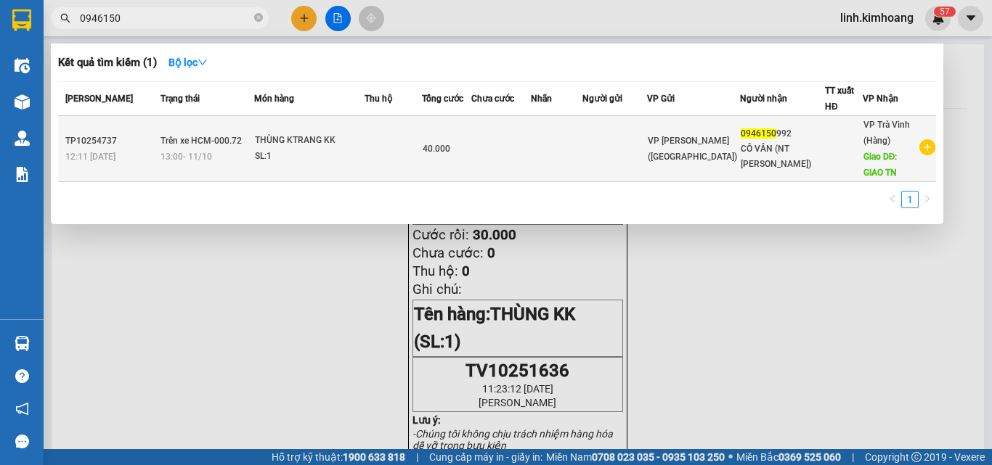
type input "0946150"
click at [826, 150] on div at bounding box center [844, 149] width 36 height 15
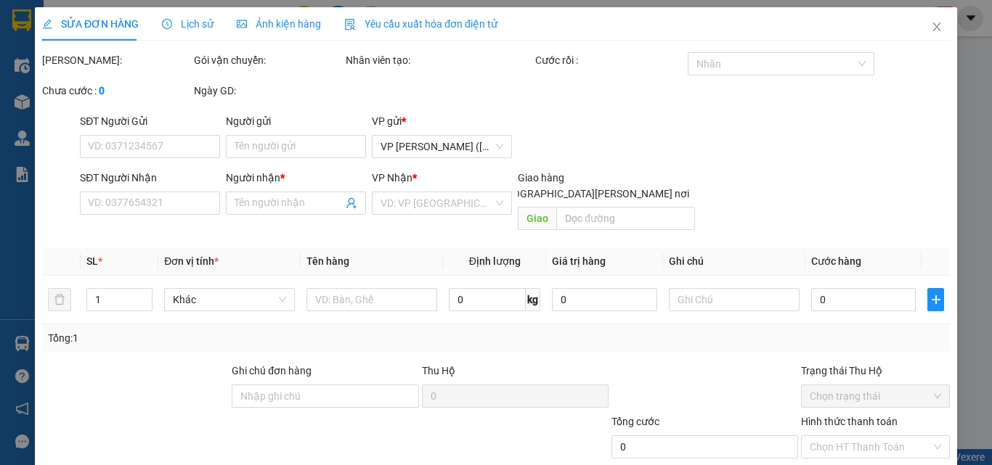
type input "0946150992"
type input "CÔ VÂN (NT HỮU NGHĨA)"
type input "GIAO TN"
type input "40.000"
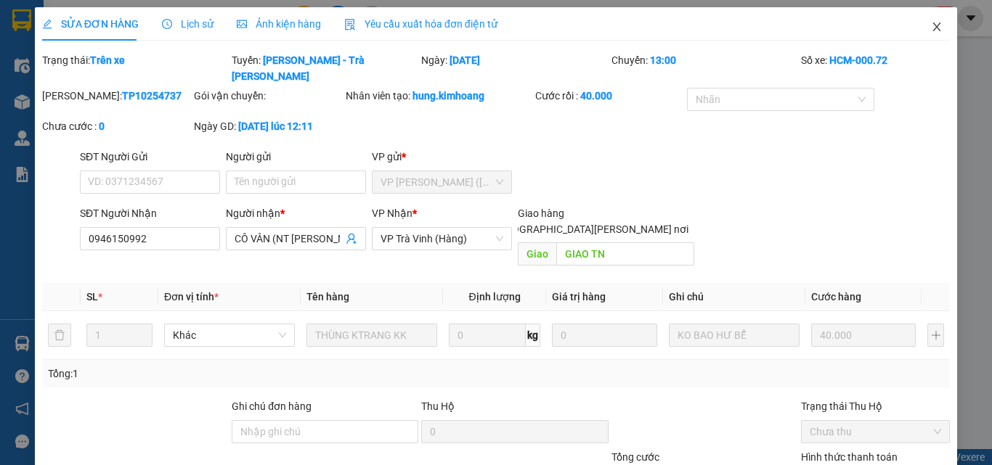
click at [931, 30] on icon "close" at bounding box center [937, 27] width 12 height 12
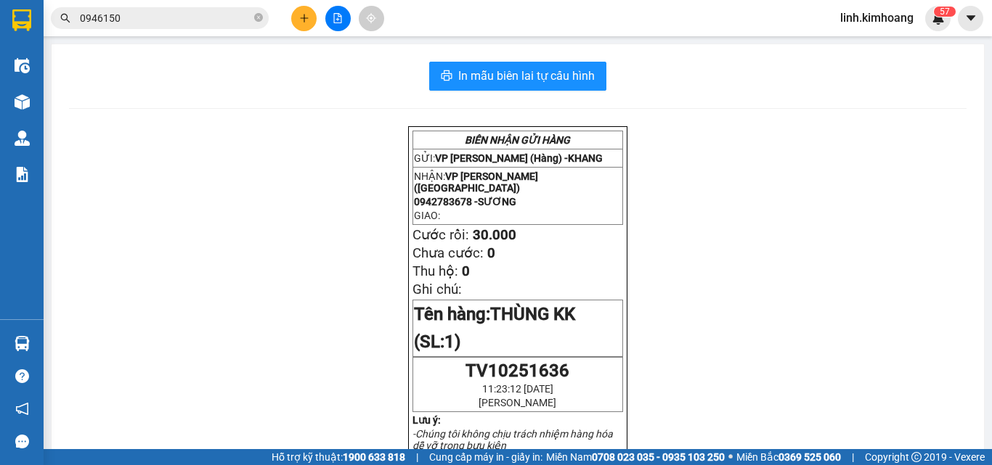
click at [200, 24] on input "0946150" at bounding box center [165, 18] width 171 height 16
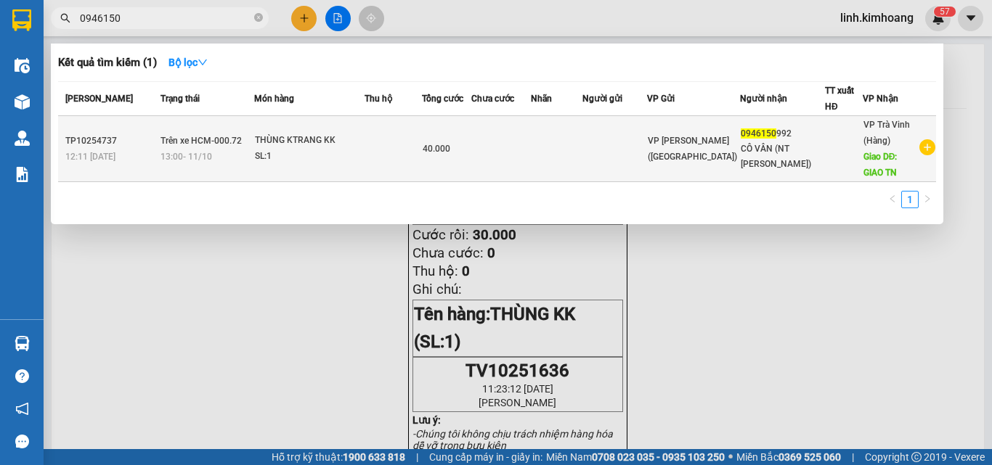
click at [606, 150] on td at bounding box center [614, 149] width 65 height 66
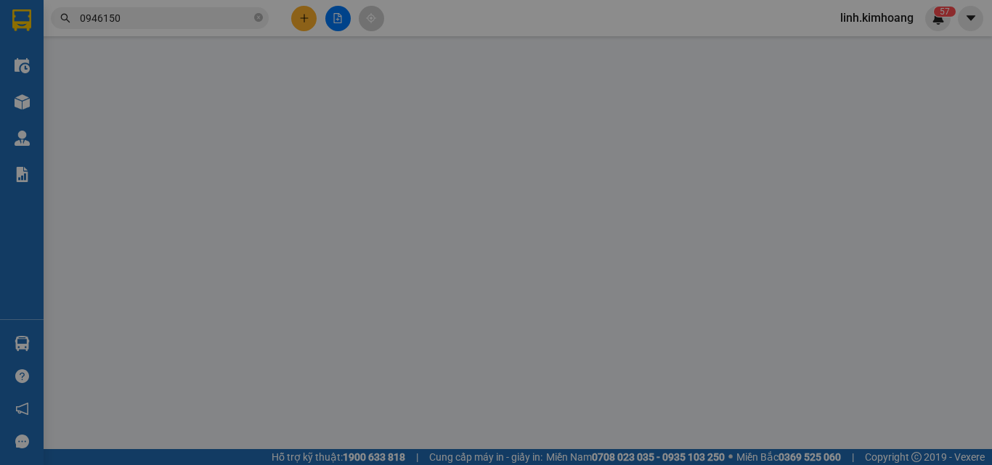
type input "0946150992"
type input "CÔ VÂN (NT HỮU NGHĨA)"
type input "GIAO TN"
type input "40.000"
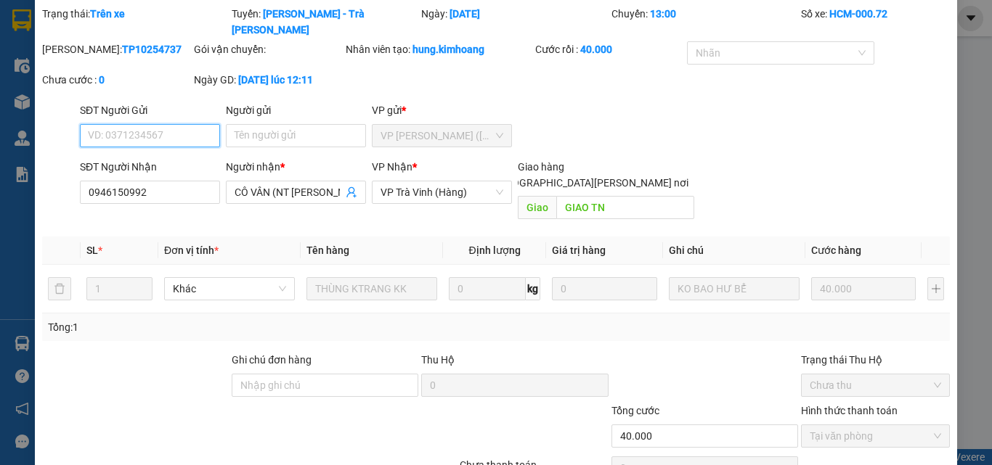
scroll to position [94, 0]
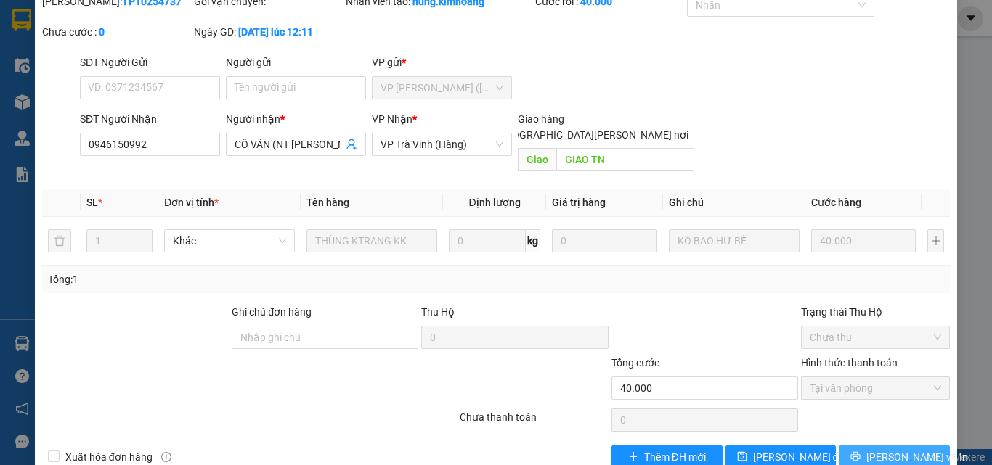
click at [887, 450] on span "[PERSON_NAME] và In" at bounding box center [917, 458] width 102 height 16
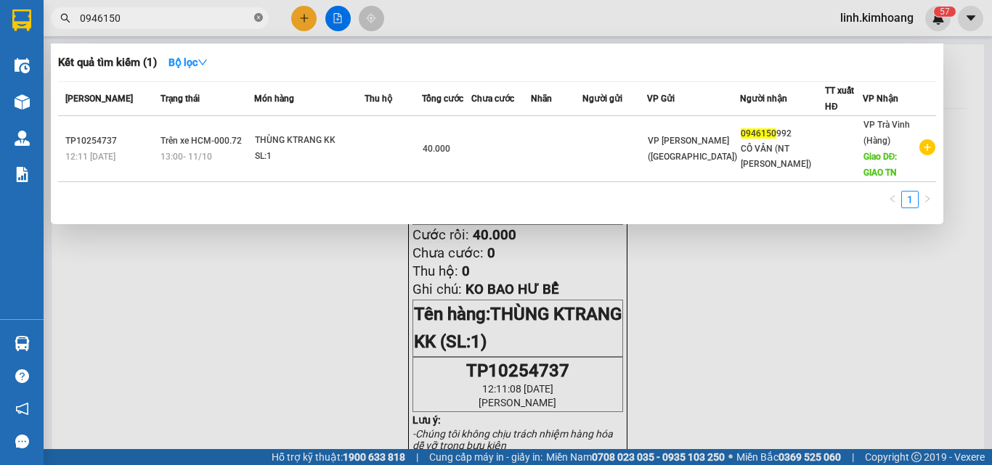
click at [254, 14] on icon "close-circle" at bounding box center [258, 17] width 9 height 9
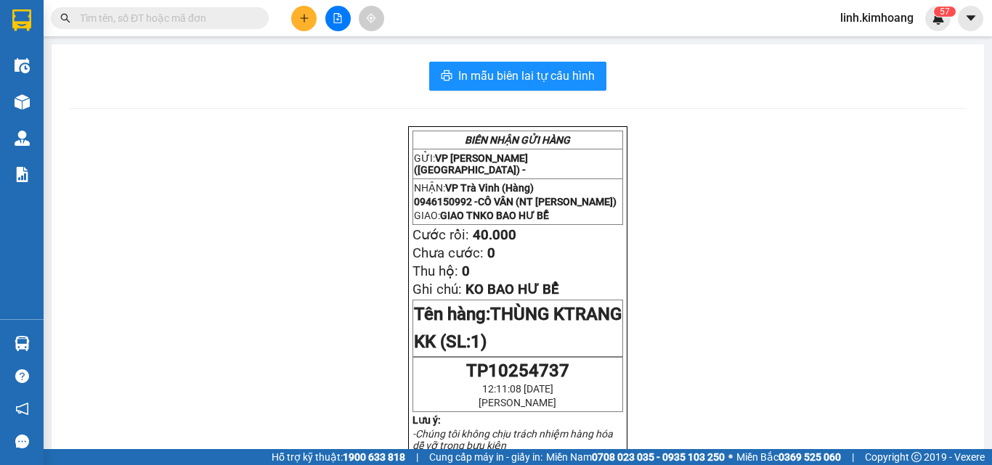
click at [189, 23] on input "text" at bounding box center [165, 18] width 171 height 16
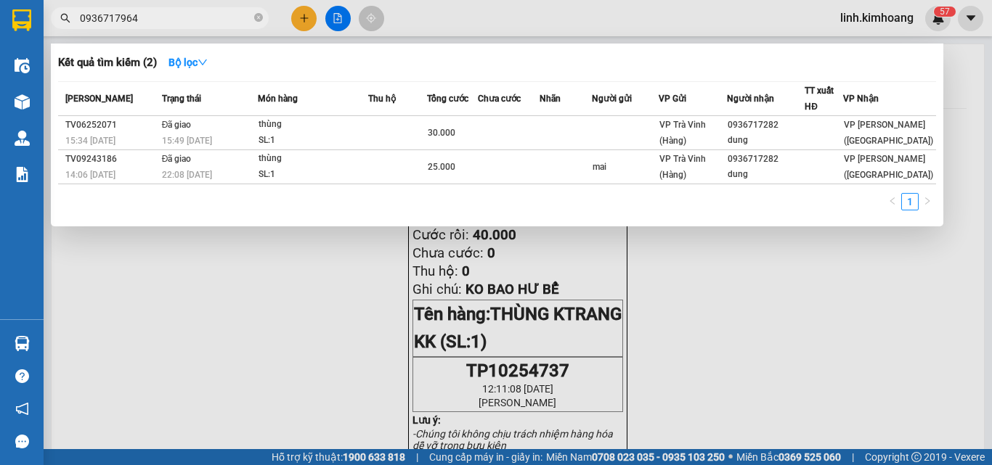
type input "09367179641"
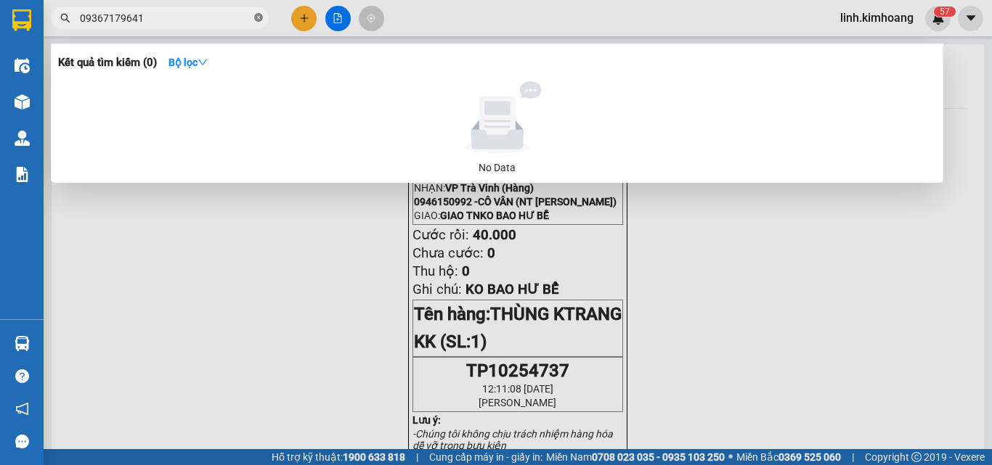
click at [257, 17] on icon "close-circle" at bounding box center [258, 17] width 9 height 9
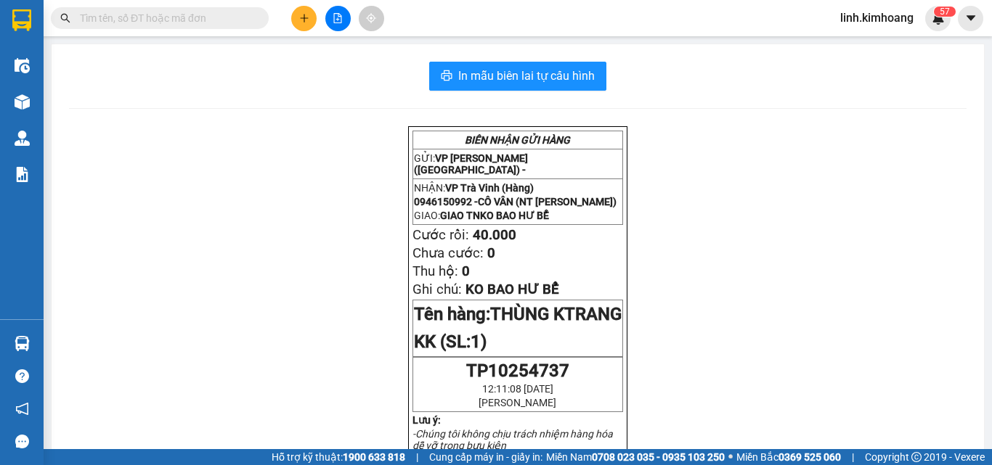
click at [179, 16] on input "text" at bounding box center [165, 18] width 171 height 16
click at [224, 20] on input "text" at bounding box center [165, 18] width 171 height 16
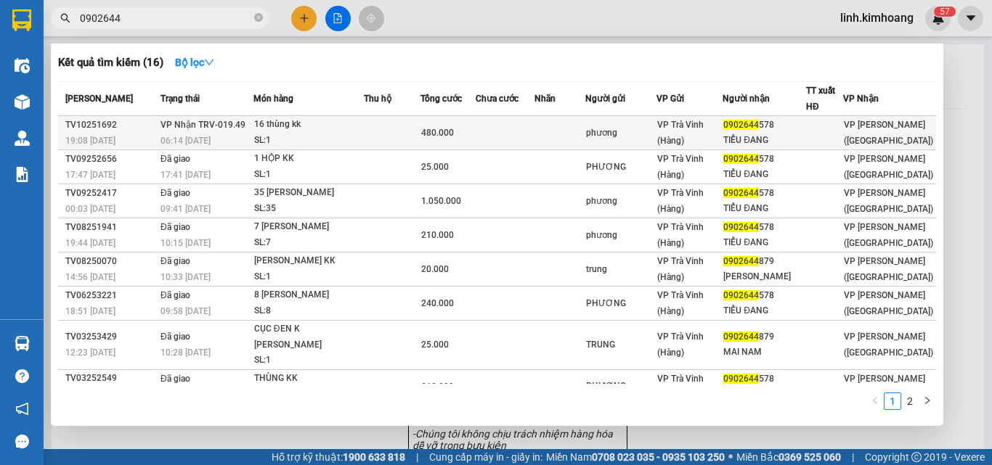
type input "0902644"
click at [722, 129] on div "VP Trà Vinh (Hàng)" at bounding box center [689, 133] width 65 height 32
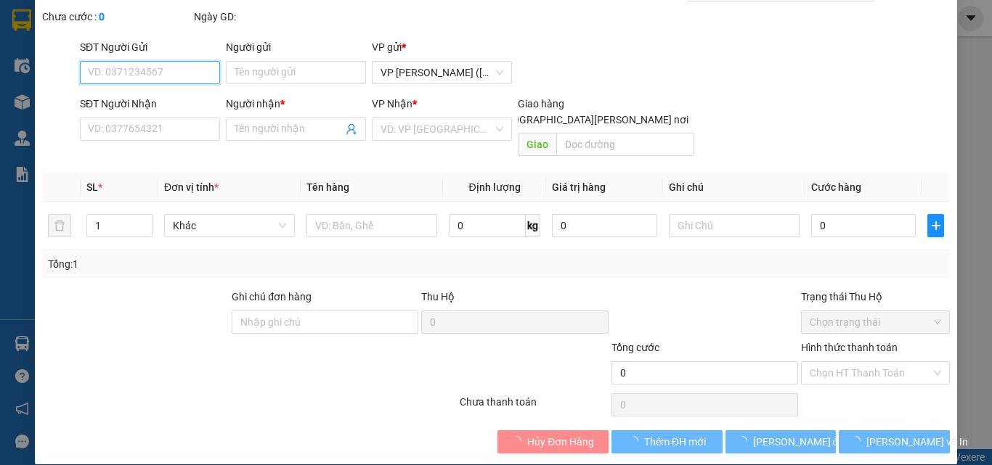
scroll to position [75, 0]
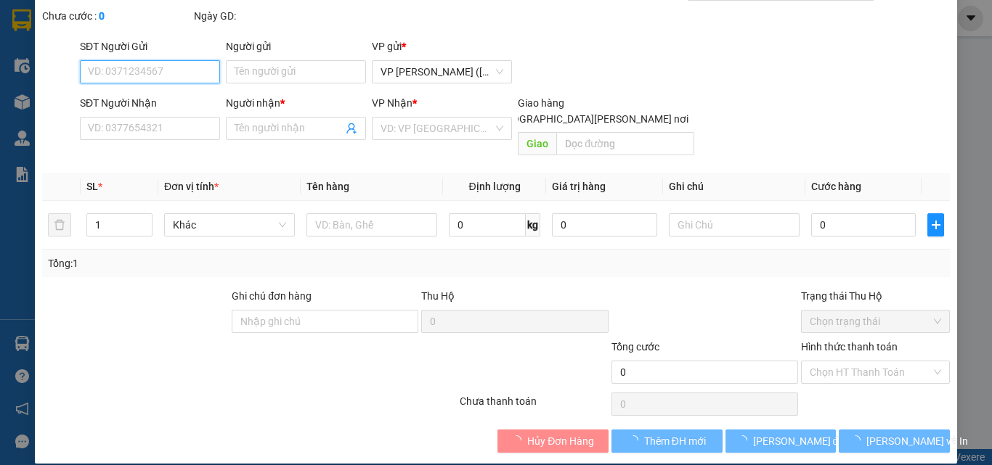
type input "phương"
type input "0902644578"
type input "TIỂU ĐANG"
type input "480.000"
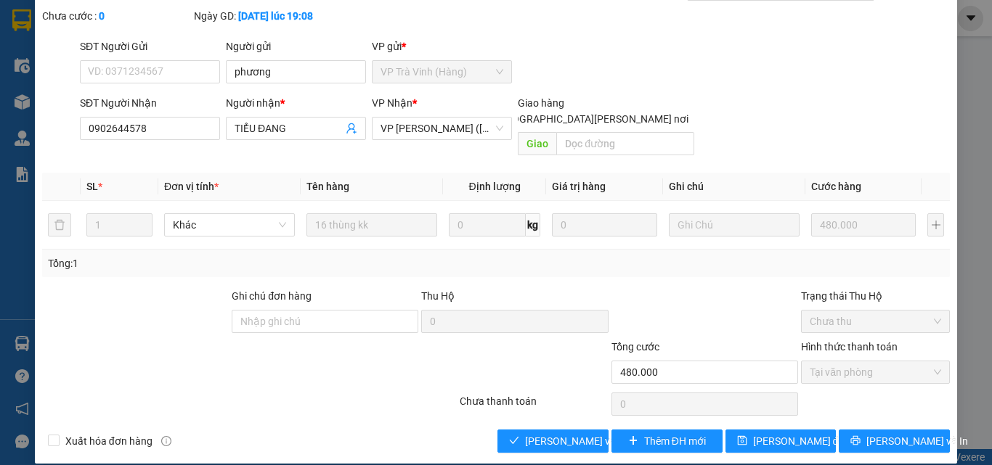
click at [542, 412] on div "Total Paid Fee 480.000 Total UnPaid Fee 0 Cash Collection Total Fee Mã ĐH: TV10…" at bounding box center [496, 215] width 908 height 476
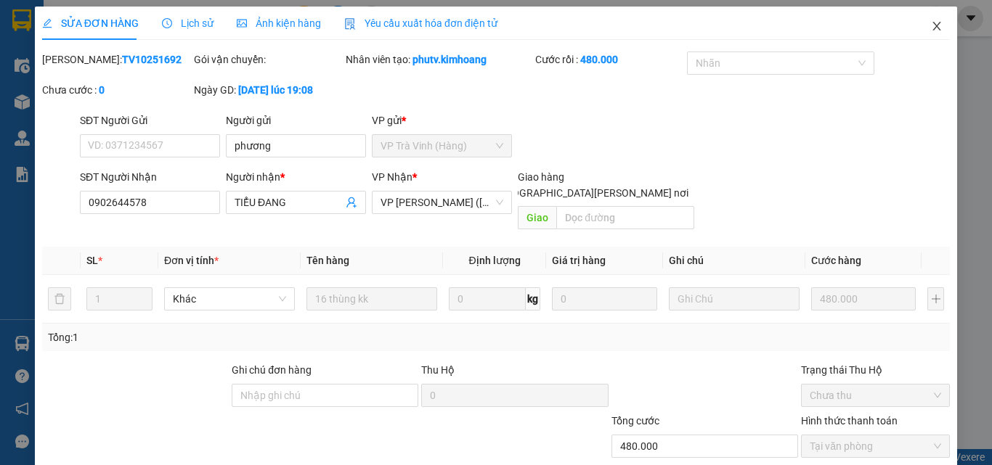
scroll to position [0, 0]
click at [935, 23] on span "Close" at bounding box center [936, 27] width 41 height 41
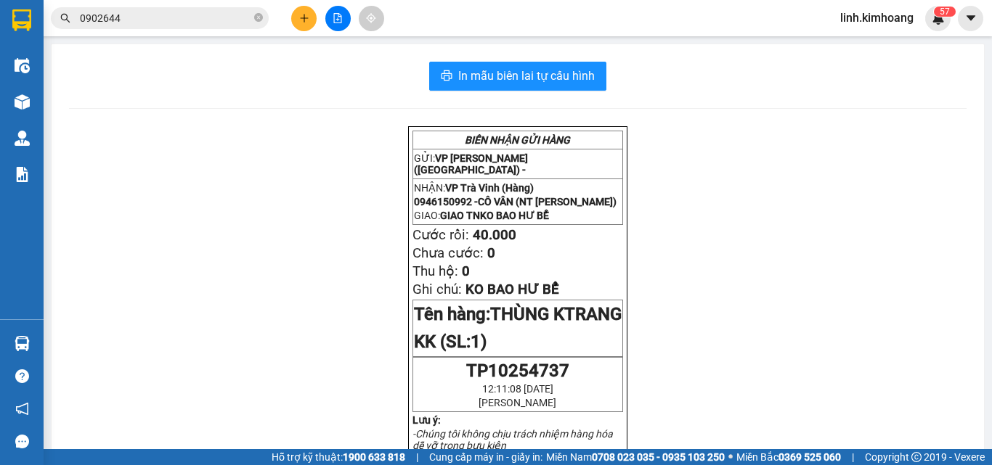
click at [306, 22] on icon "plus" at bounding box center [304, 18] width 10 height 10
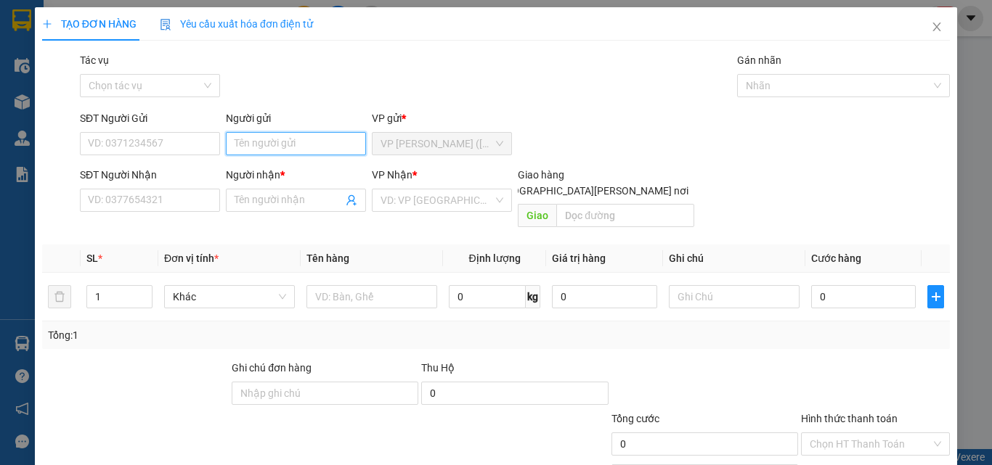
click at [285, 142] on input "Người gửi" at bounding box center [296, 143] width 140 height 23
type input "T"
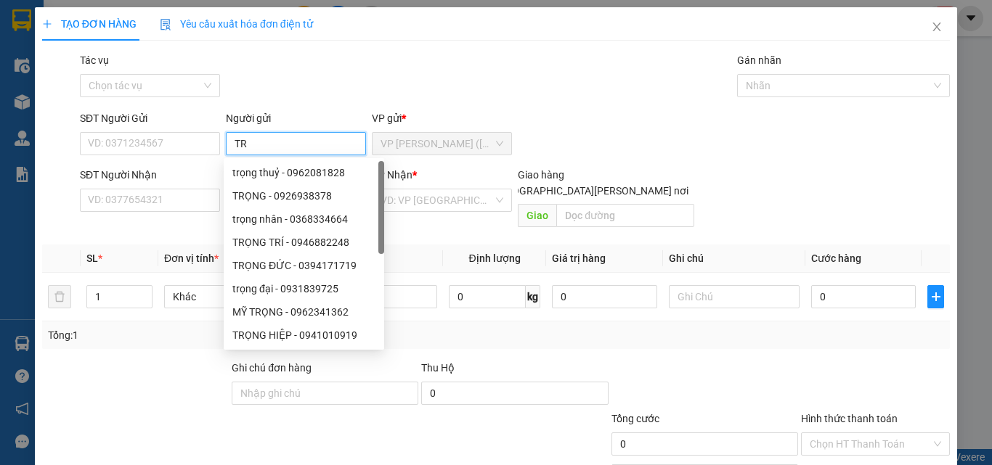
type input "T"
type input "QUANG"
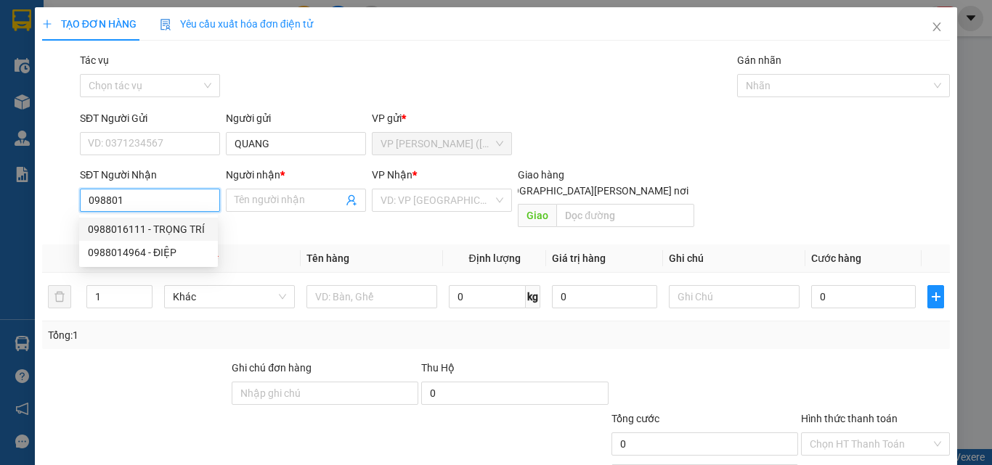
click at [175, 230] on div "0988016111 - TRỌNG TRÍ" at bounding box center [148, 229] width 121 height 16
type input "0988016111"
type input "TRỌNG TRÍ"
type input "70.000"
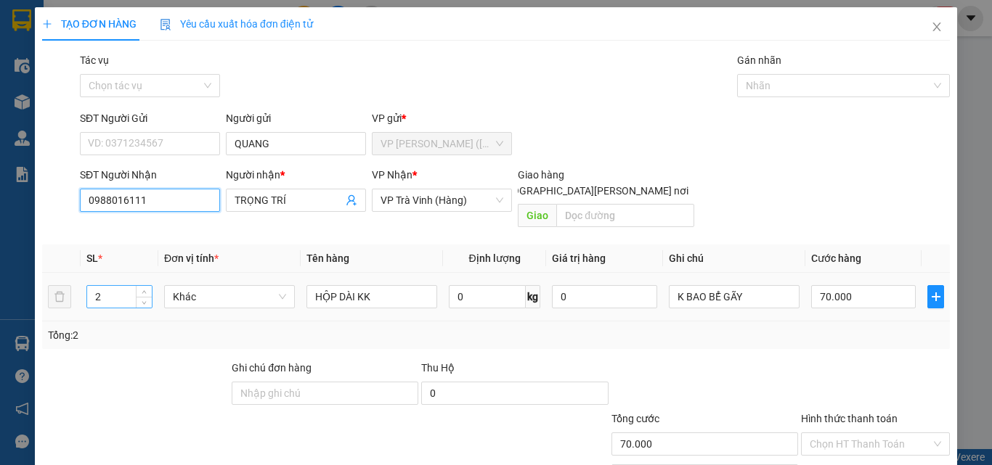
type input "0988016111"
drag, startPoint x: 111, startPoint y: 284, endPoint x: 36, endPoint y: 300, distance: 77.2
click at [36, 300] on div "TẠO ĐƠN HÀNG Yêu cầu xuất hóa đơn điện tử Transit Pickup Surcharge Ids Transit …" at bounding box center [496, 271] width 922 height 529
type input "1"
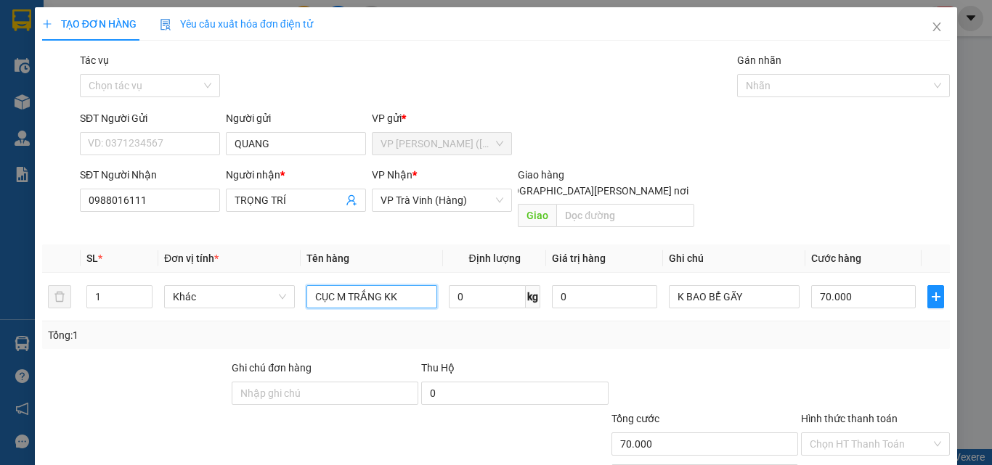
type input "CỤC M TRẮNG KK"
type input "3"
type input "30"
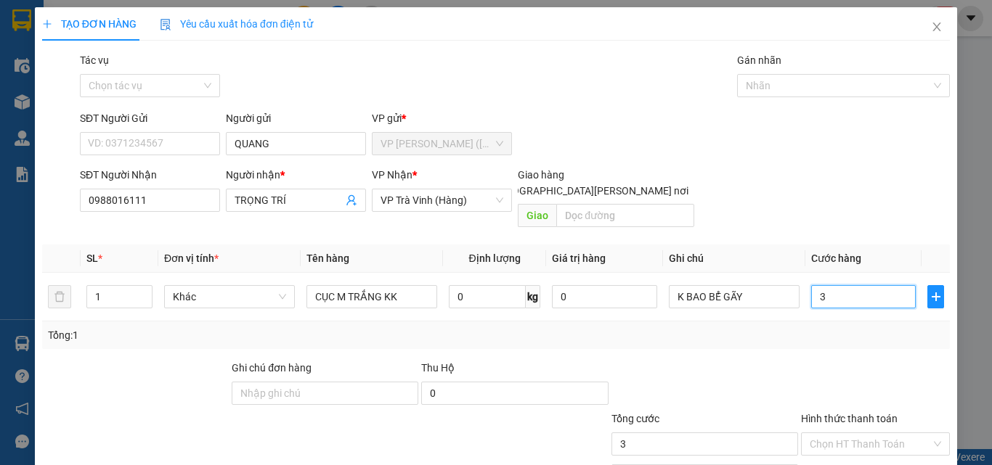
type input "30"
type input "3"
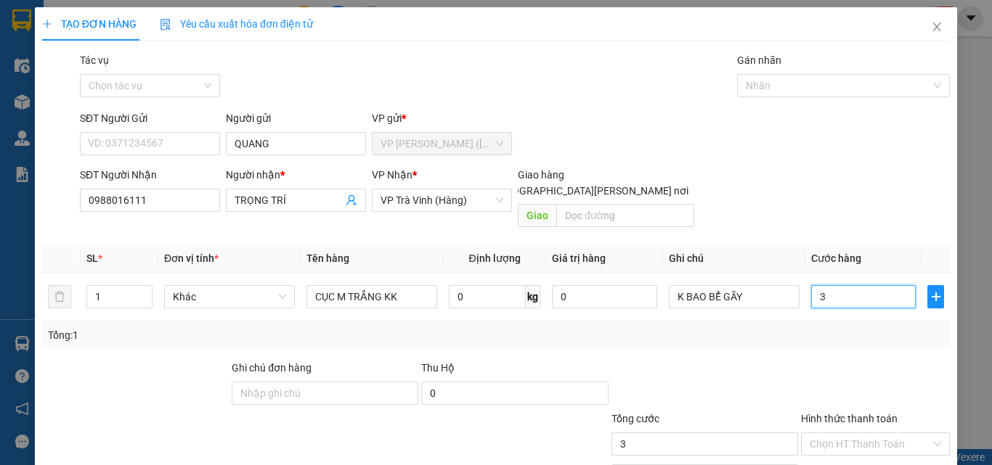
type input "0"
type input "2"
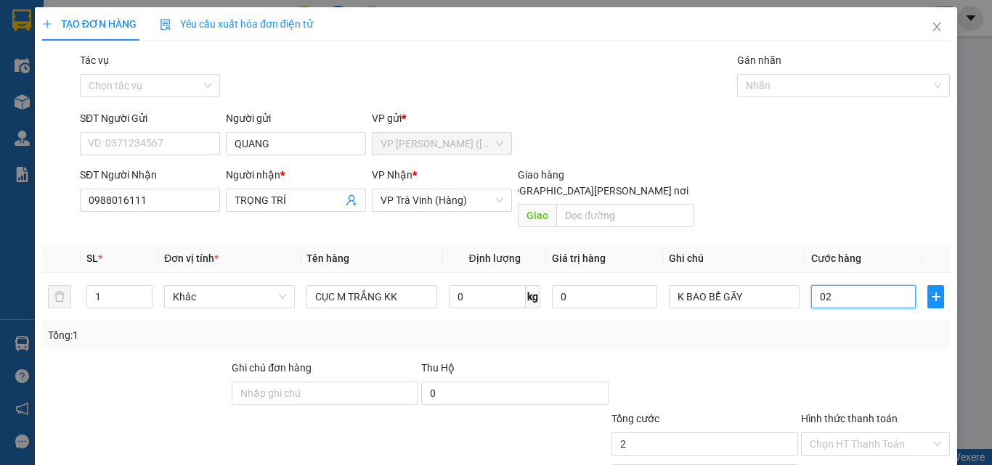
type input "025"
type input "25"
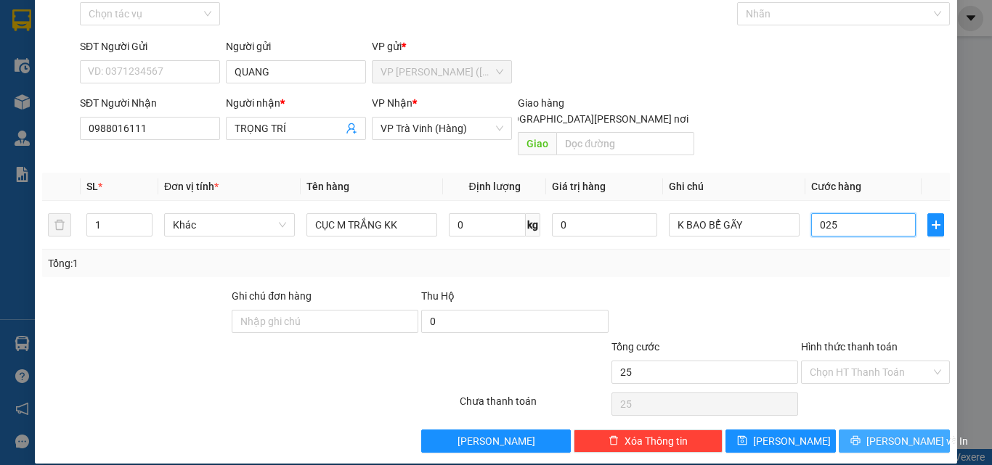
type input "025"
type input "25.000"
click at [908, 434] on span "[PERSON_NAME] và In" at bounding box center [917, 442] width 102 height 16
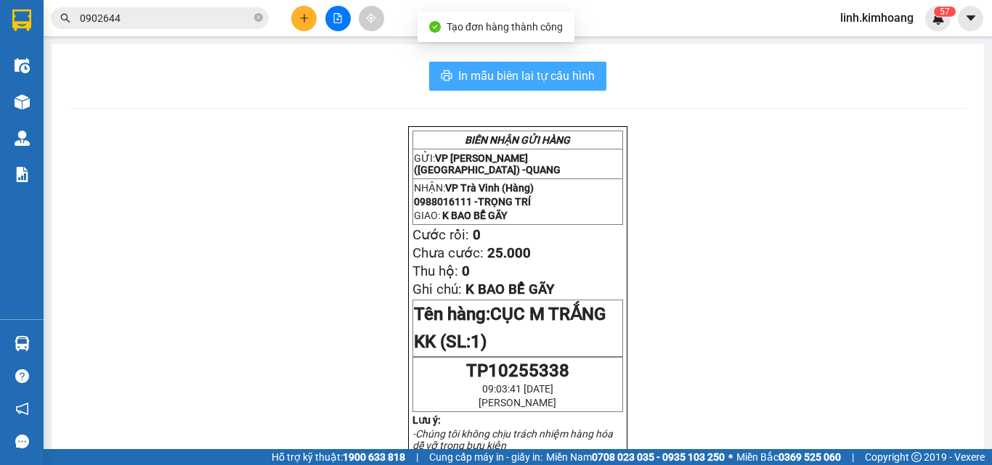
click at [561, 72] on span "In mẫu biên lai tự cấu hình" at bounding box center [526, 76] width 137 height 18
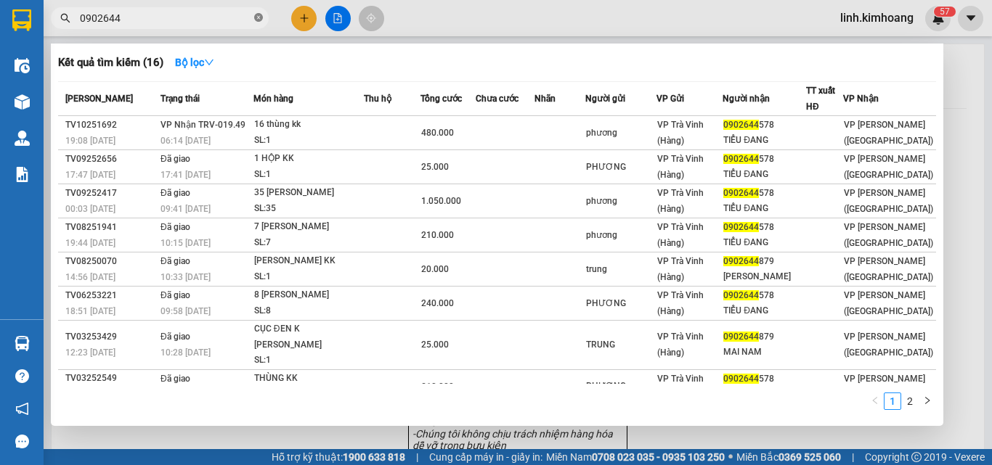
click at [261, 20] on icon "close-circle" at bounding box center [258, 17] width 9 height 9
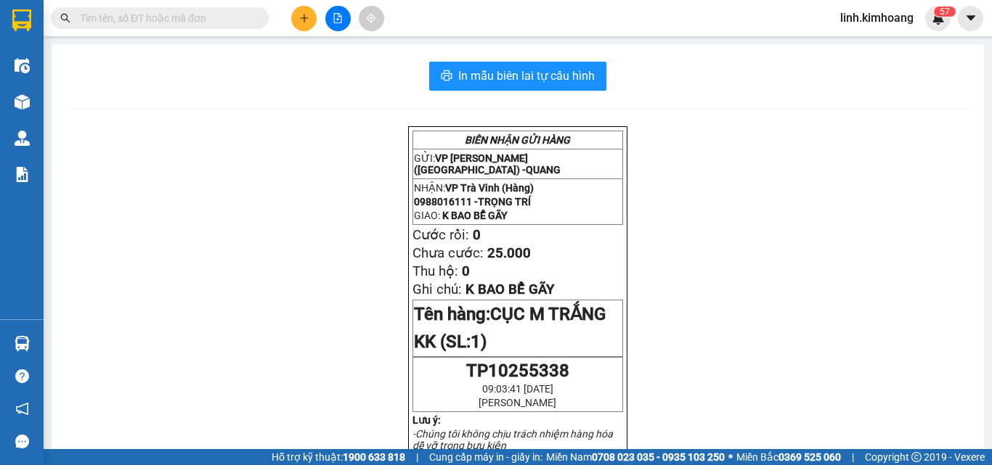
click at [239, 17] on input "text" at bounding box center [165, 18] width 171 height 16
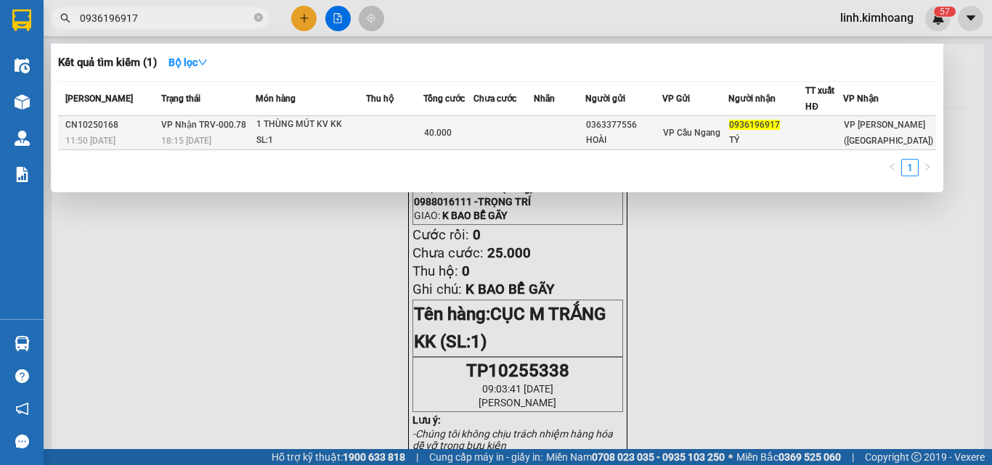
type input "0936196917"
click at [829, 138] on div at bounding box center [824, 133] width 36 height 15
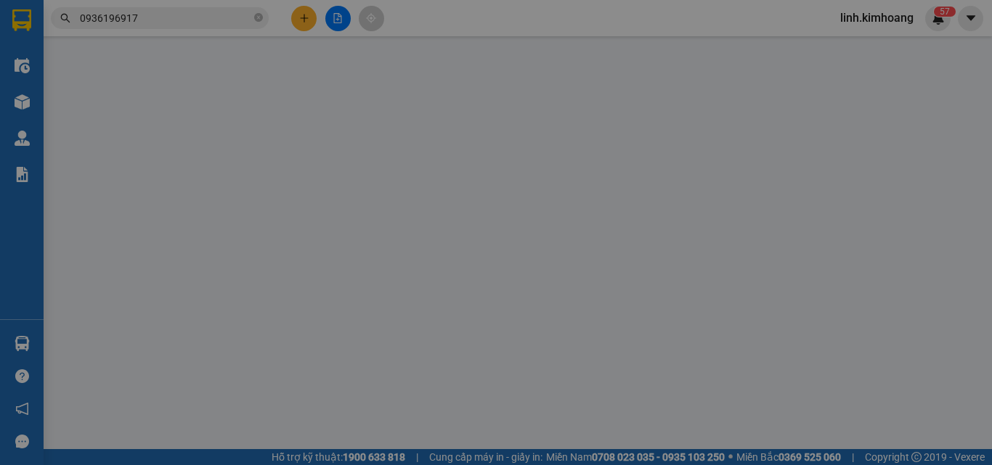
type input "0363377556"
type input "HOÀI"
type input "0936196917"
type input "TÝ"
type input "40.000"
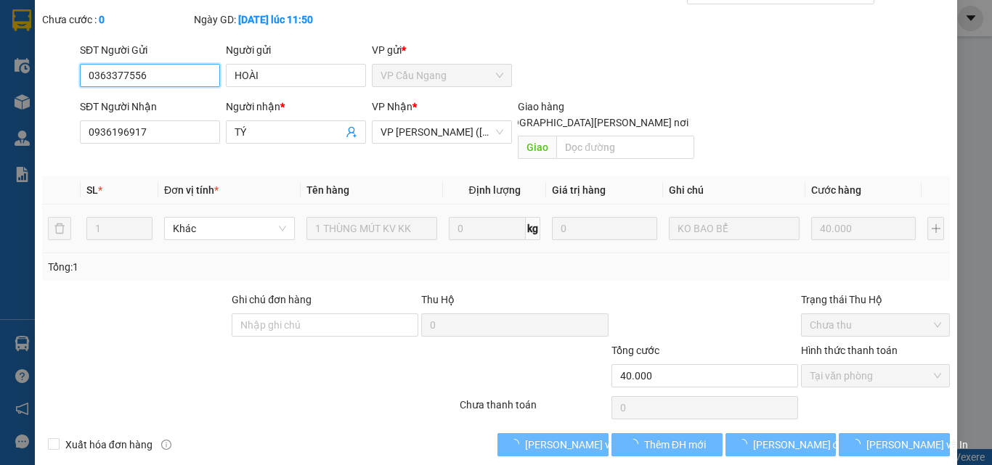
scroll to position [75, 0]
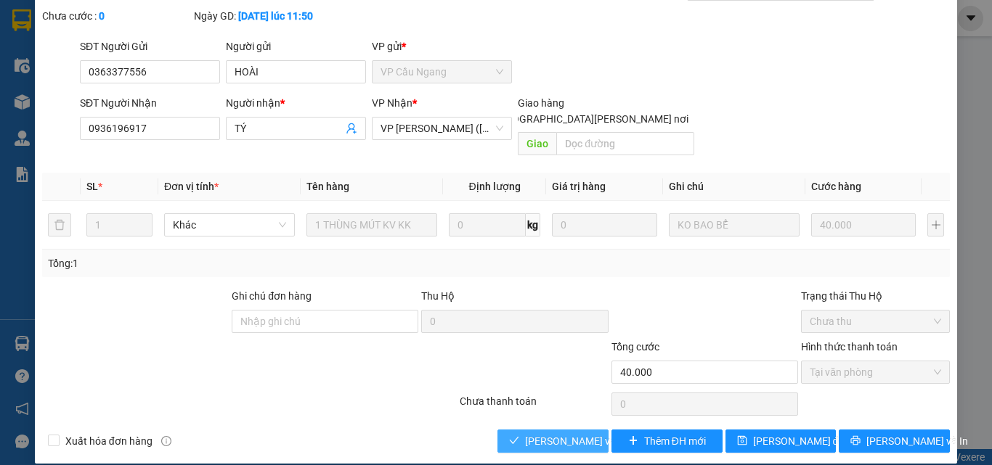
click at [557, 434] on span "Lưu và Giao hàng" at bounding box center [623, 442] width 196 height 16
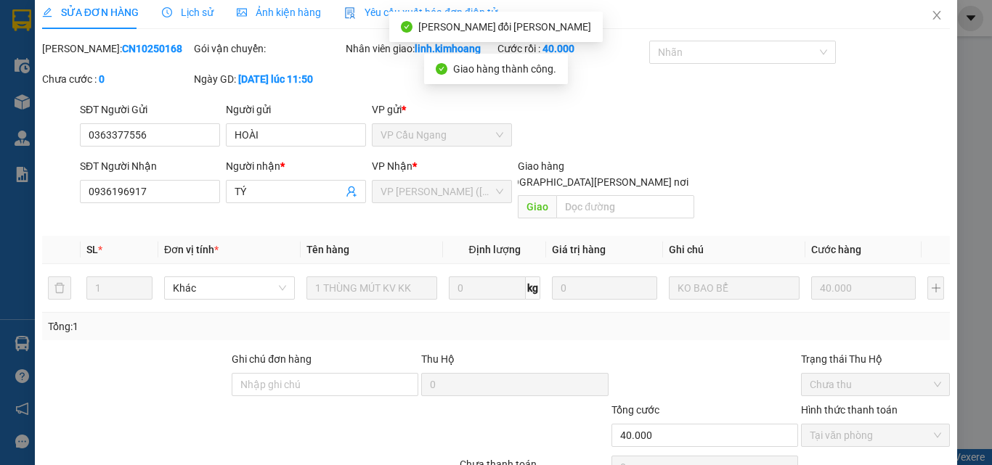
scroll to position [0, 0]
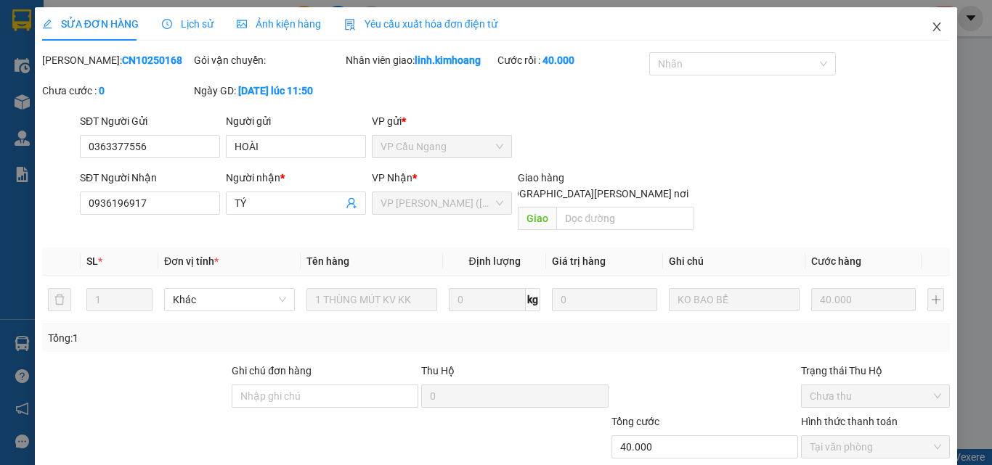
click at [922, 21] on span "Close" at bounding box center [936, 27] width 41 height 41
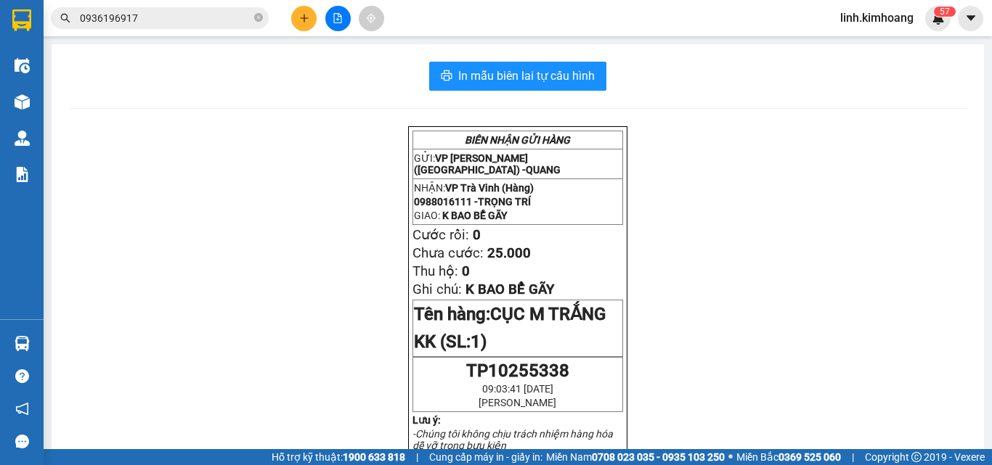
click at [260, 15] on icon "close-circle" at bounding box center [258, 17] width 9 height 9
click at [228, 14] on input "text" at bounding box center [165, 18] width 171 height 16
click at [225, 15] on input "text" at bounding box center [165, 18] width 171 height 16
click at [301, 14] on icon "plus" at bounding box center [304, 18] width 10 height 10
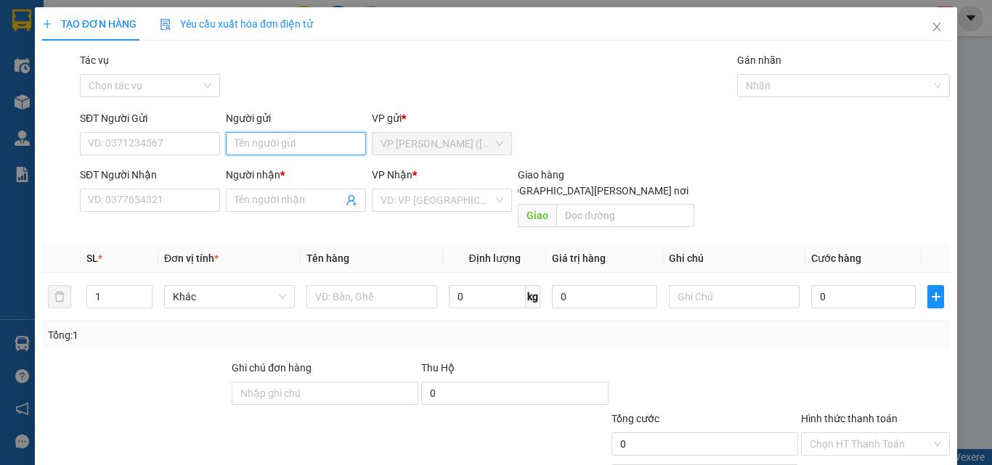
click at [258, 143] on input "Người gửi" at bounding box center [296, 143] width 140 height 23
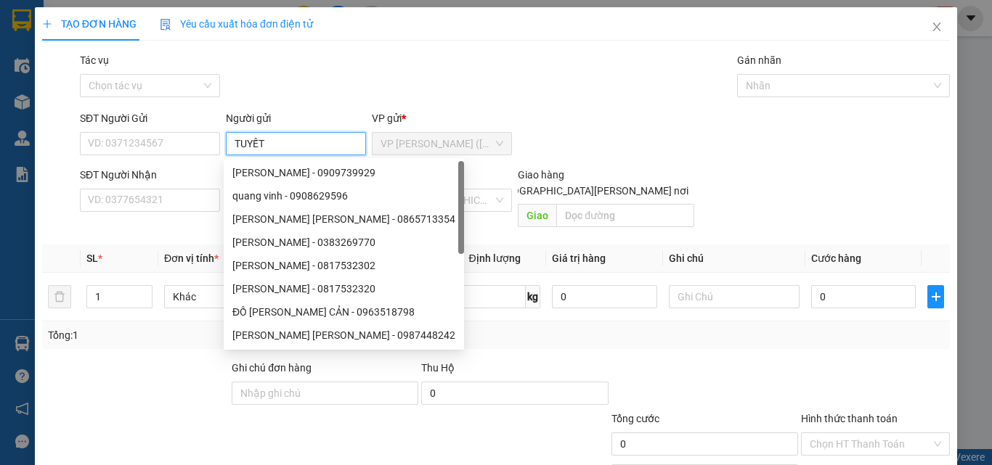
type input "TUYẾT"
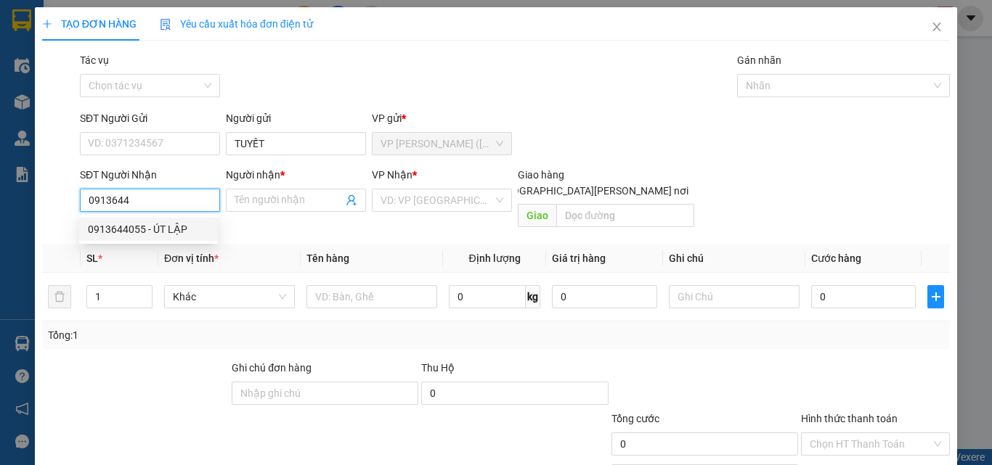
click at [159, 225] on div "0913644055 - ÚT LẬP" at bounding box center [148, 229] width 121 height 16
type input "0913644055"
type input "ÚT LẬP"
type input "40.000"
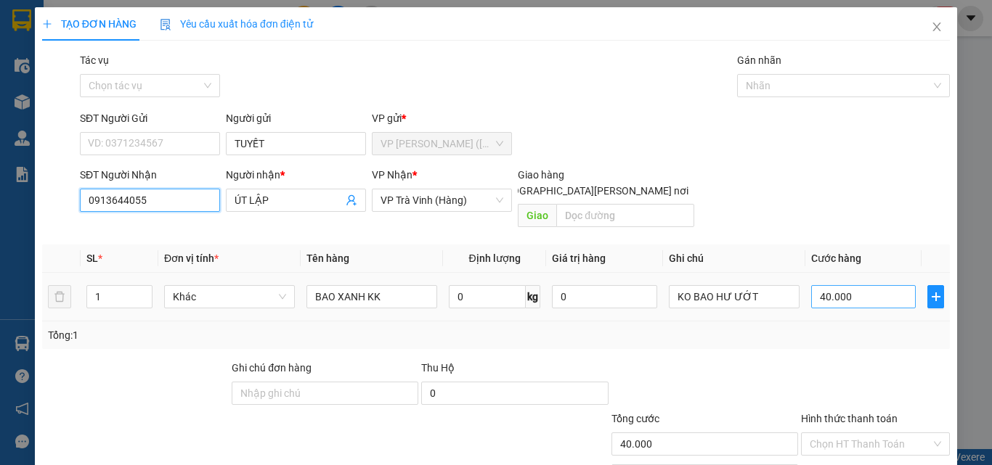
type input "0913644055"
click at [863, 285] on input "40.000" at bounding box center [863, 296] width 105 height 23
type input "5"
type input "50"
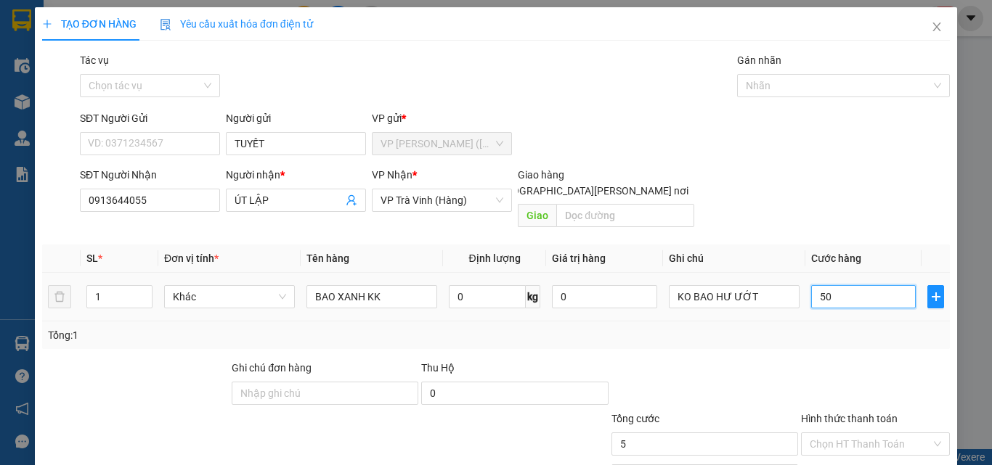
type input "50"
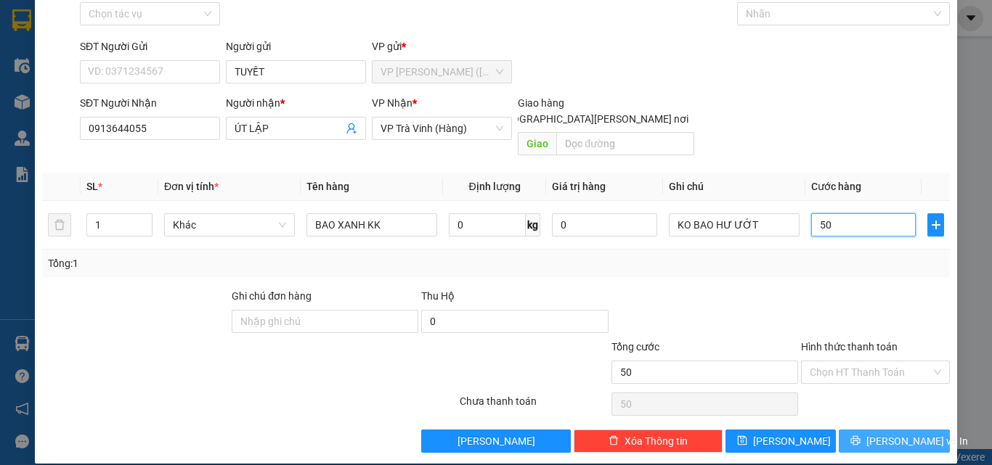
type input "50"
type input "50.000"
click at [854, 430] on button "[PERSON_NAME] và In" at bounding box center [894, 441] width 111 height 23
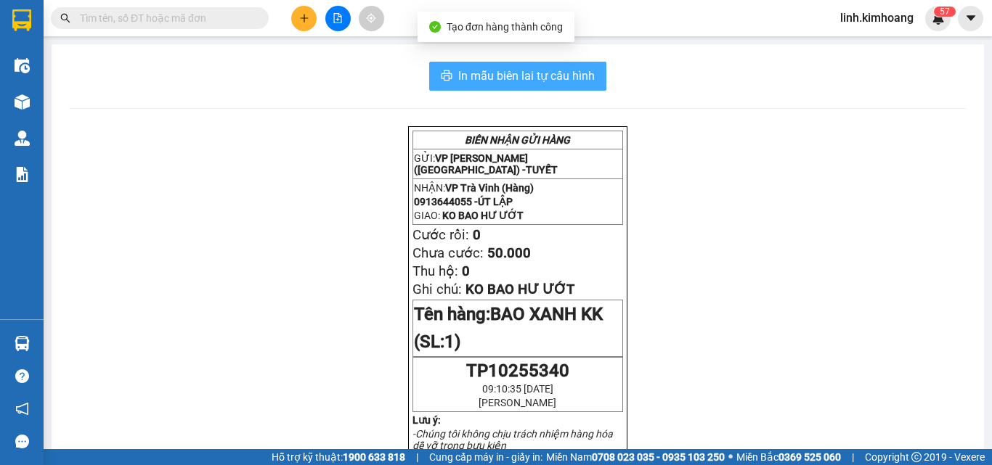
click at [534, 78] on span "In mẫu biên lai tự cấu hình" at bounding box center [526, 76] width 137 height 18
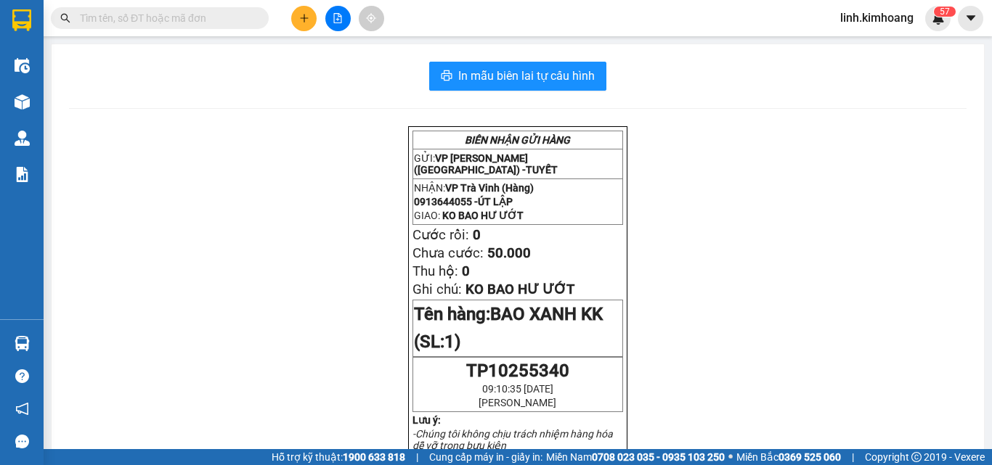
click at [700, 81] on div "In mẫu biên lai tự cấu hình" at bounding box center [518, 76] width 898 height 29
click at [185, 15] on input "text" at bounding box center [165, 18] width 171 height 16
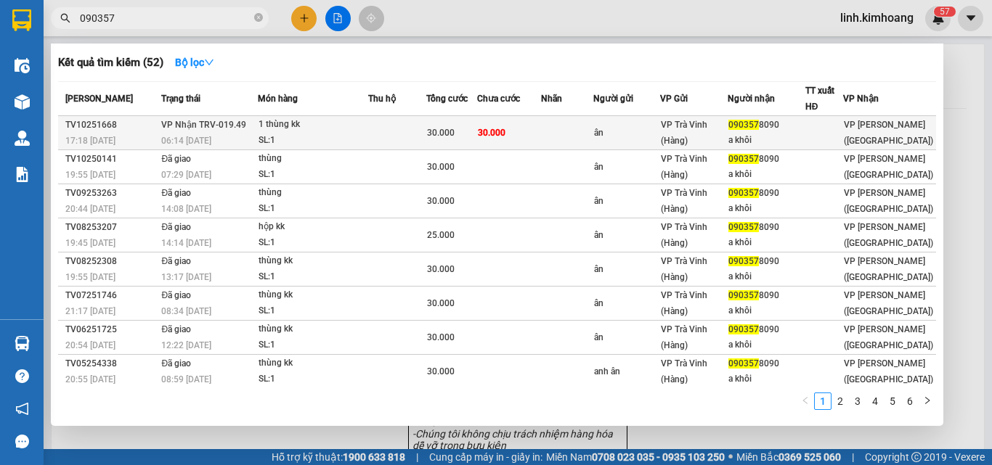
type input "090357"
click at [778, 120] on div "090357 8090" at bounding box center [766, 125] width 76 height 15
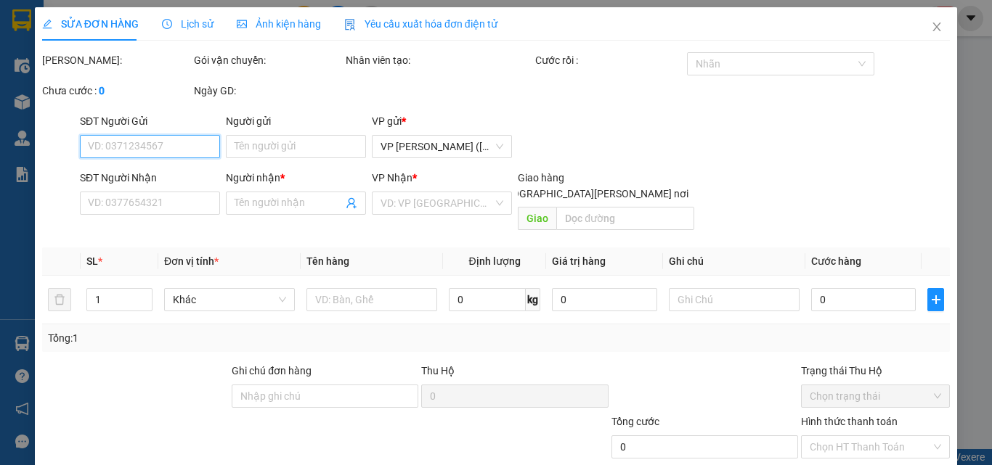
type input "ân"
type input "0903578090"
type input "a khôi"
type input "30.000"
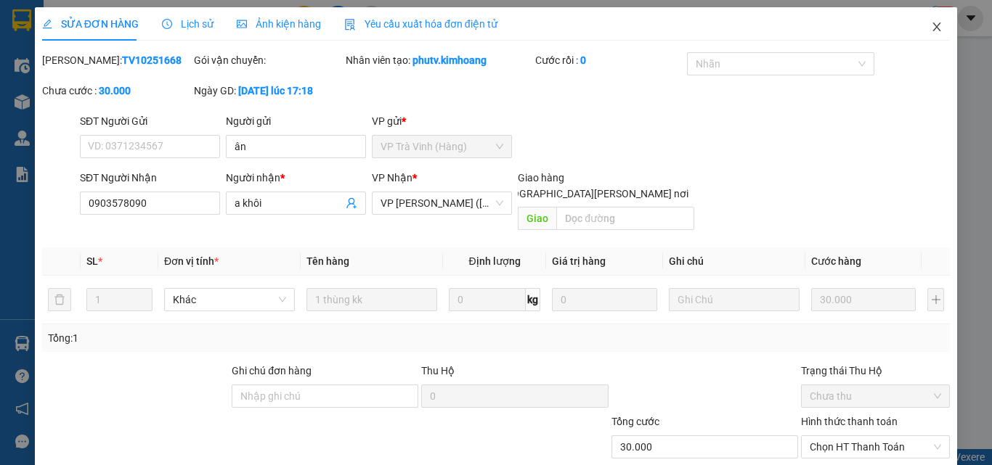
click at [932, 26] on icon "close" at bounding box center [937, 27] width 12 height 12
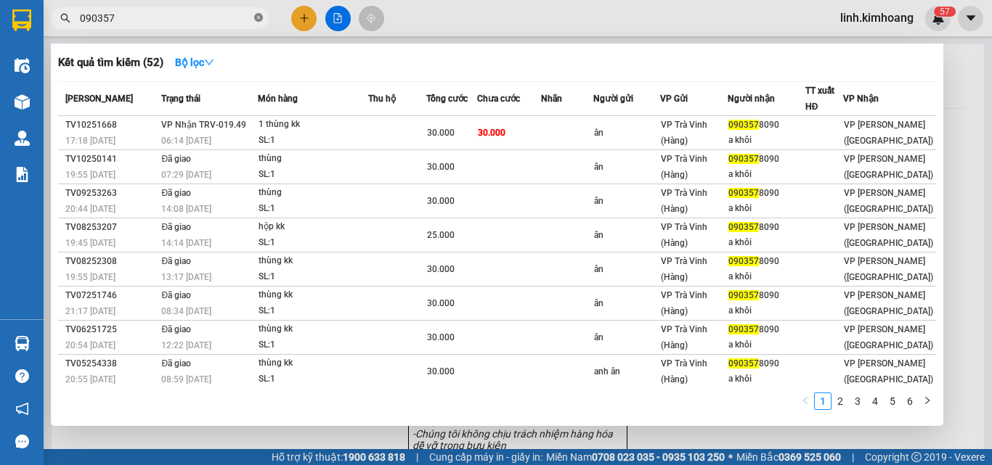
click at [259, 15] on icon "close-circle" at bounding box center [258, 17] width 9 height 9
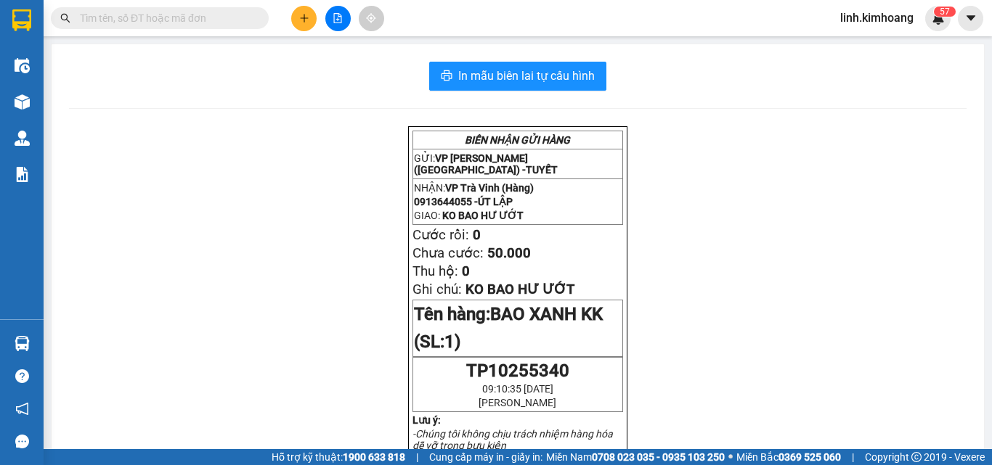
click at [235, 14] on input "text" at bounding box center [165, 18] width 171 height 16
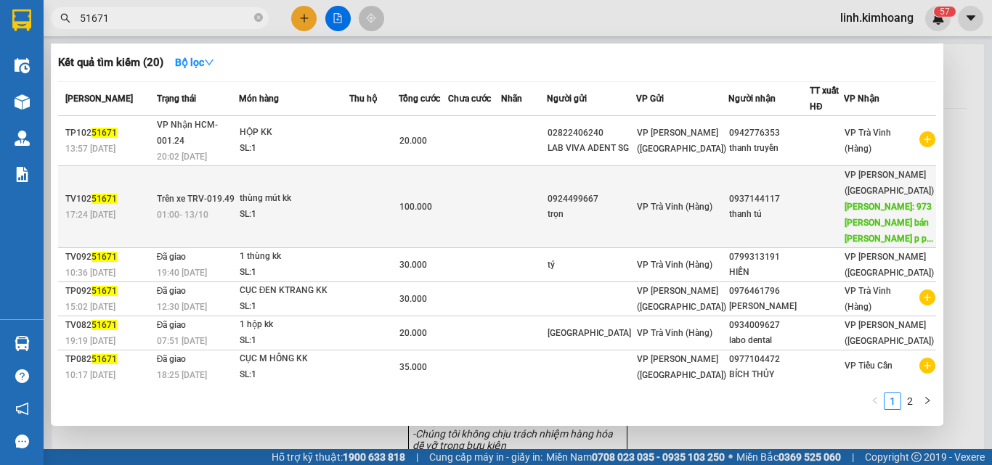
type input "51671"
click at [744, 213] on td "0937144117 thanh tú" at bounding box center [768, 207] width 81 height 82
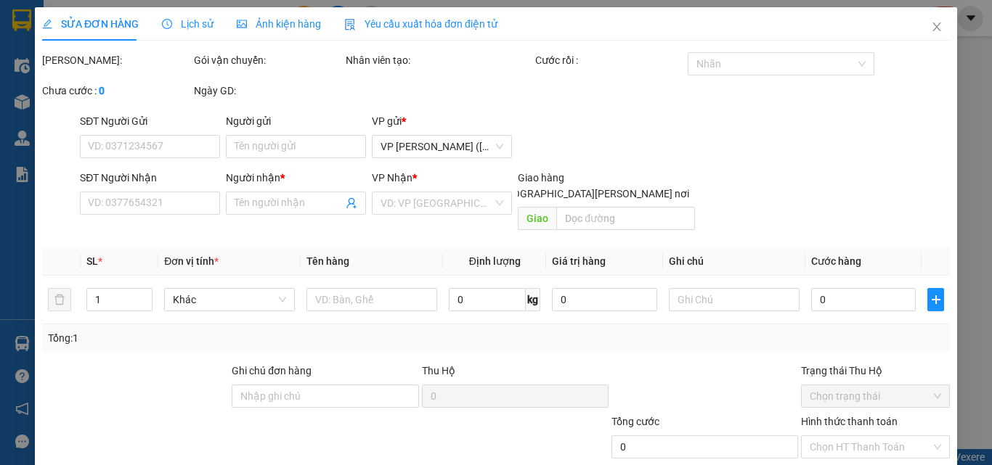
type input "0924499667"
type input "trọn"
type input "0937144117"
type input "thanh tú"
type input "973 luỹ bán bích p phú thạnh q tân phú"
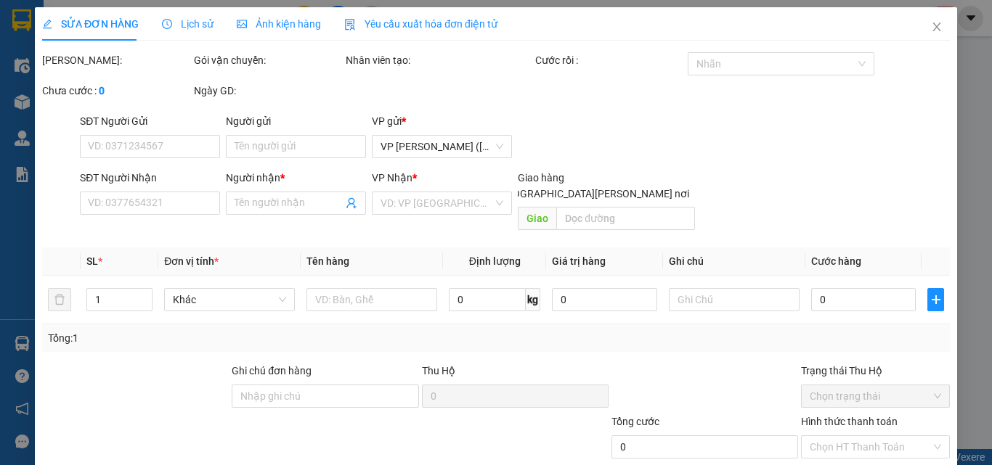
type input "100.000"
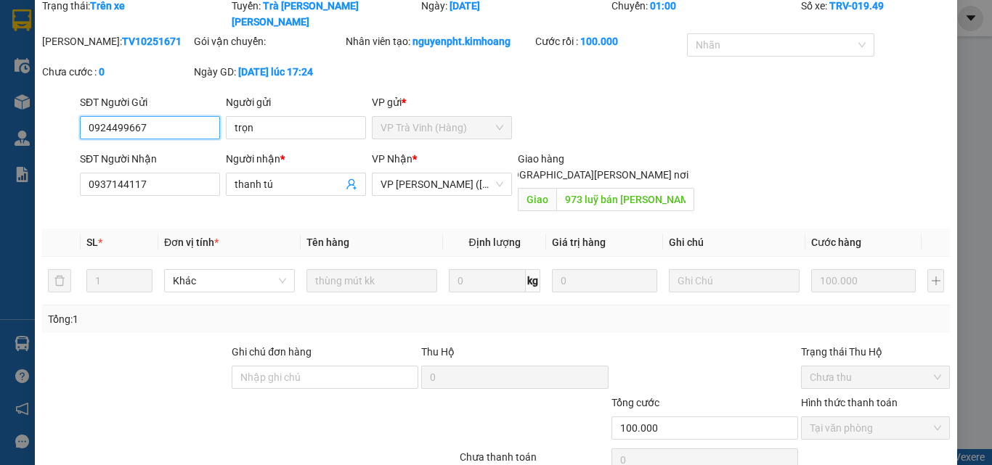
scroll to position [94, 0]
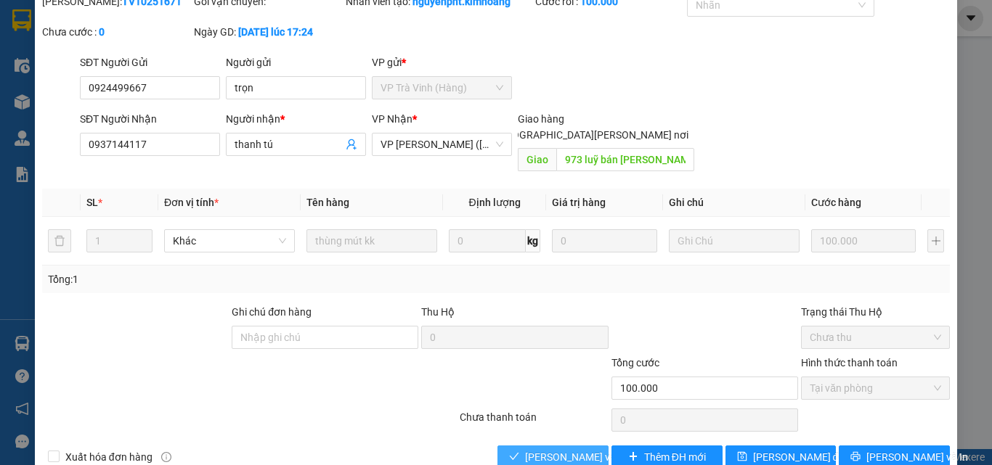
click at [550, 450] on span "Lưu và Giao hàng" at bounding box center [623, 458] width 196 height 16
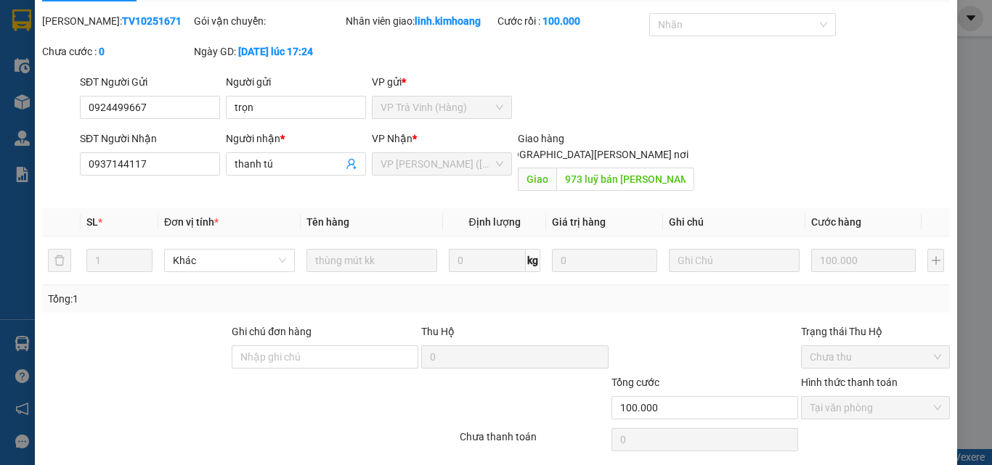
scroll to position [75, 0]
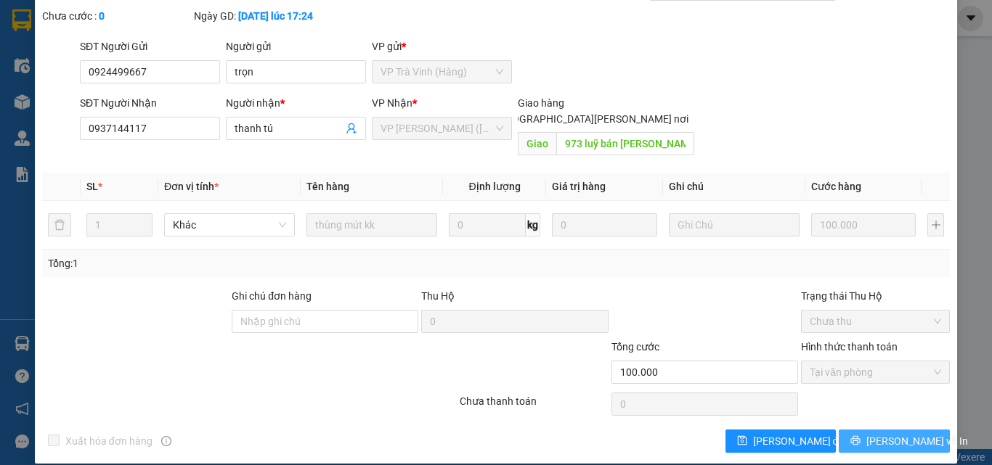
click at [879, 434] on span "[PERSON_NAME] và In" at bounding box center [917, 442] width 102 height 16
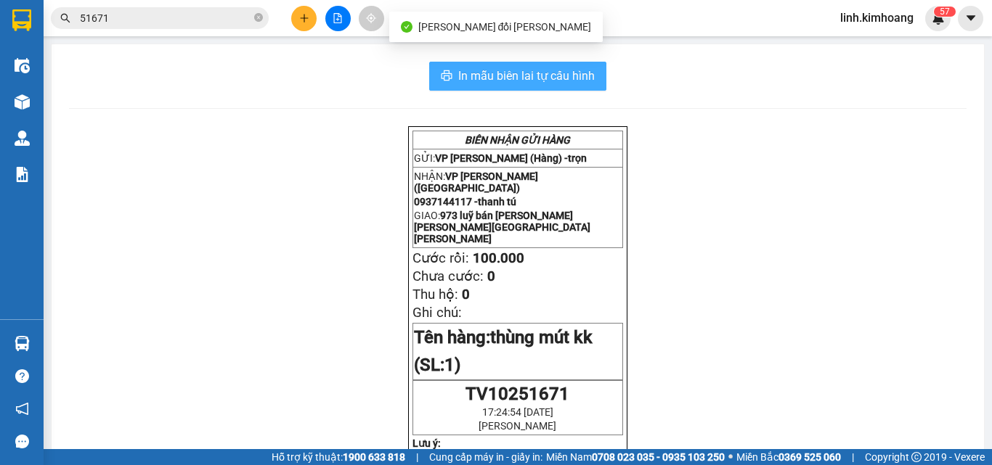
click at [563, 66] on button "In mẫu biên lai tự cấu hình" at bounding box center [517, 76] width 177 height 29
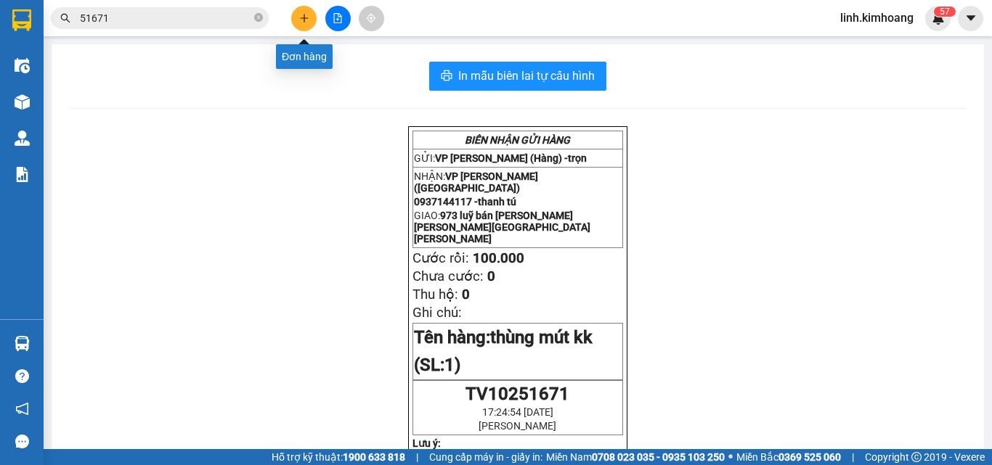
click at [309, 20] on icon "plus" at bounding box center [304, 18] width 10 height 10
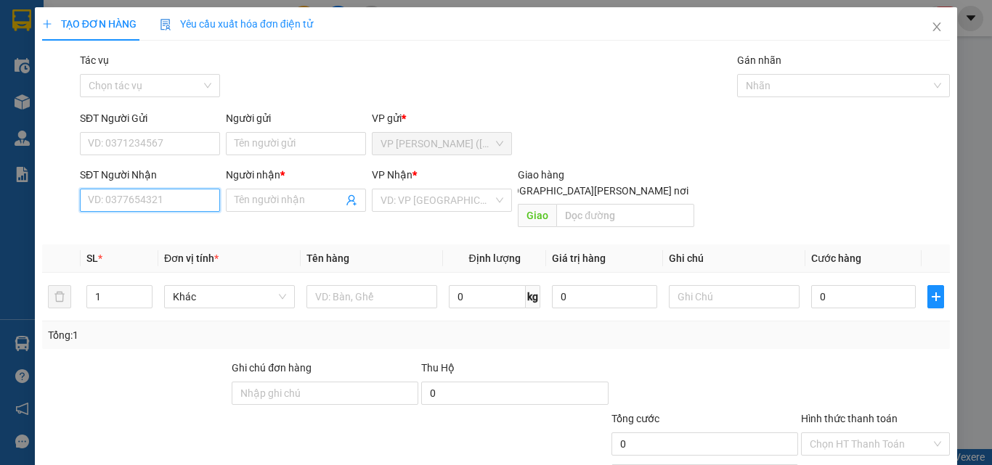
click at [159, 208] on input "SĐT Người Nhận" at bounding box center [150, 200] width 140 height 23
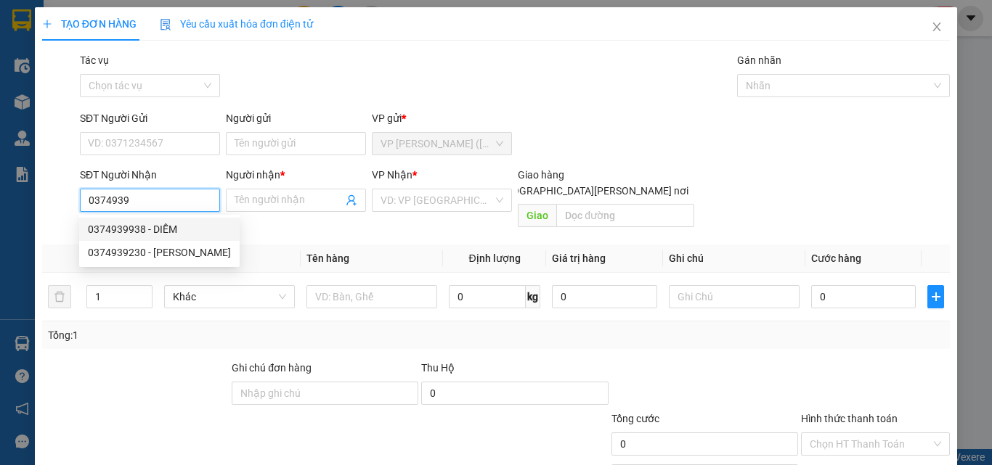
click at [168, 229] on div "0374939938 - DIỄM" at bounding box center [159, 229] width 143 height 16
type input "0374939938"
type input "DIỄM"
type input "60.000"
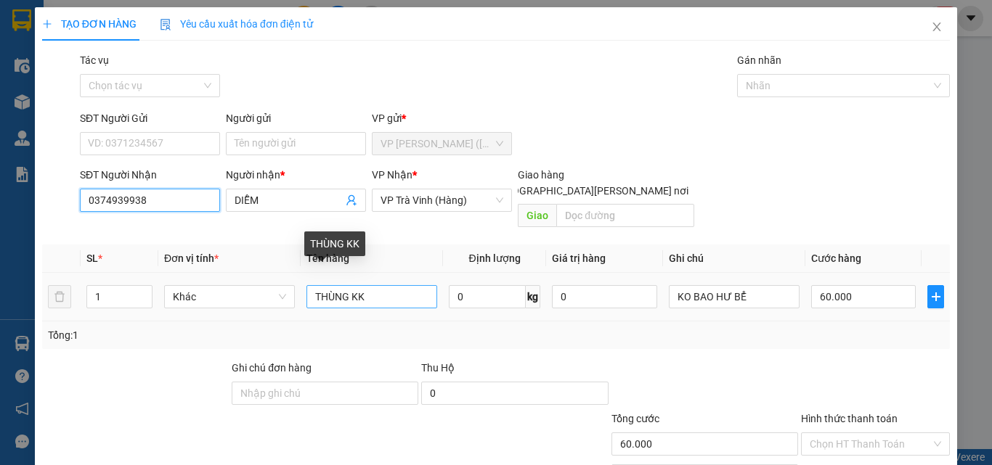
type input "0374939938"
click at [312, 285] on input "THÙNG KK" at bounding box center [371, 296] width 131 height 23
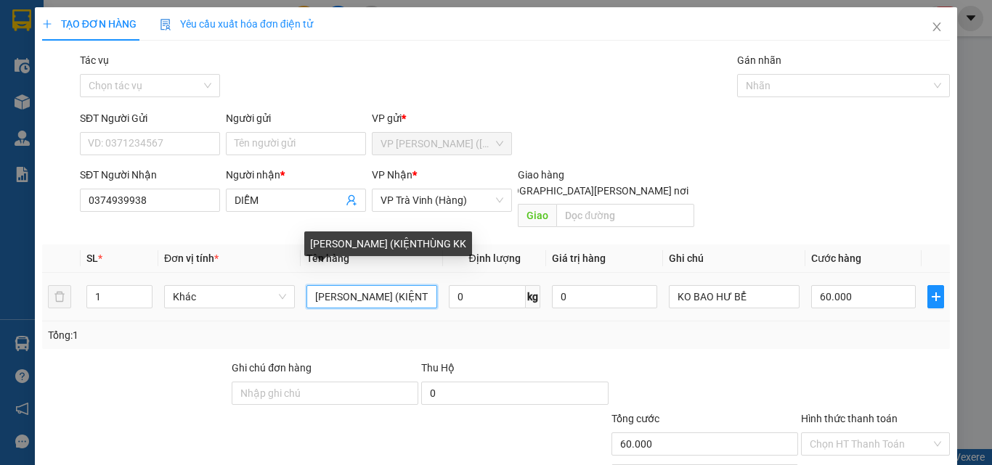
click at [425, 285] on input "CỤC M TRẮNG (KIỆNTHÙNG KK" at bounding box center [371, 296] width 131 height 23
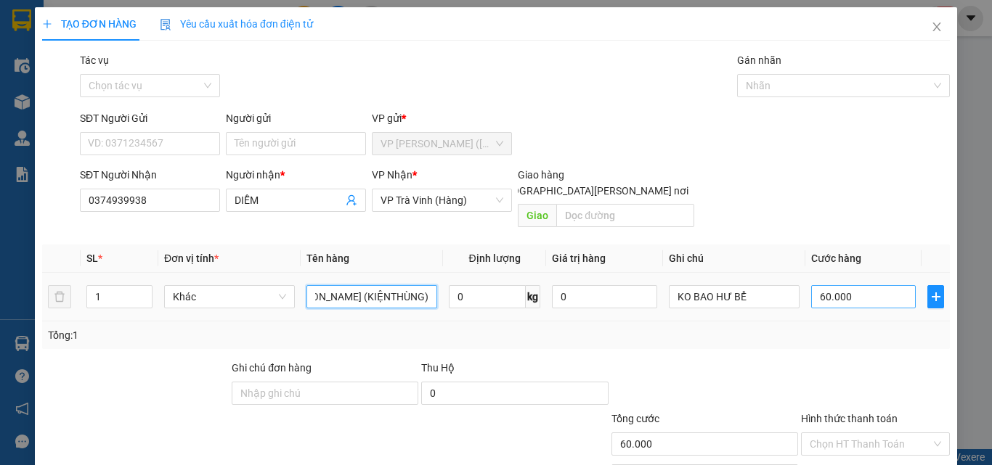
type input "CỤC M TRẮNG (KIỆNTHÙNG) KK"
click at [859, 285] on input "60.000" at bounding box center [863, 296] width 105 height 23
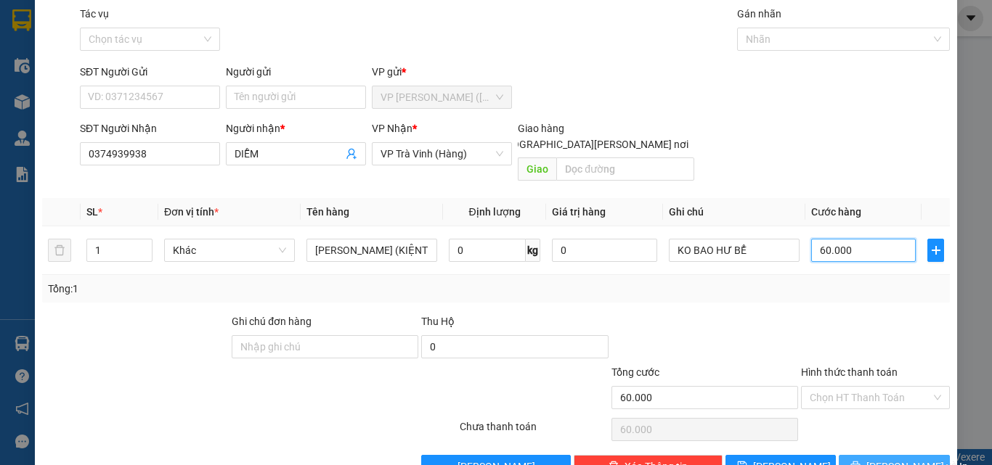
scroll to position [72, 0]
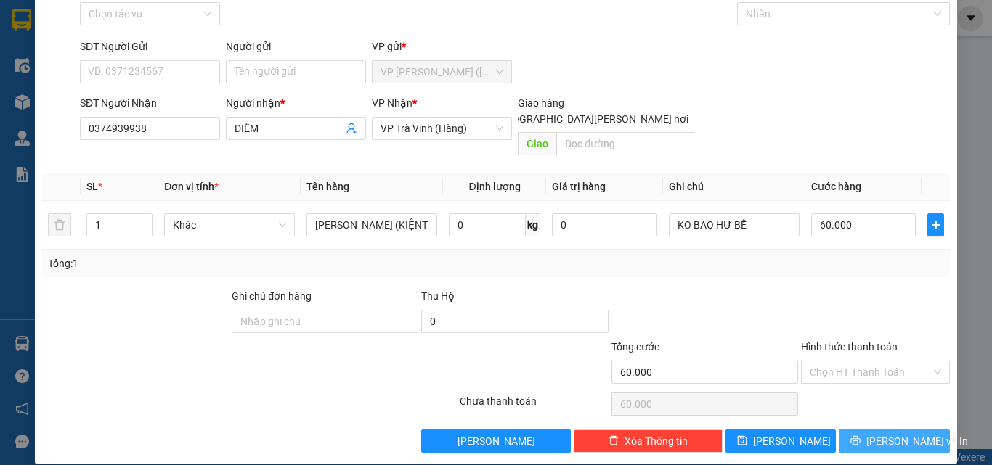
click at [877, 434] on span "[PERSON_NAME] và In" at bounding box center [917, 442] width 102 height 16
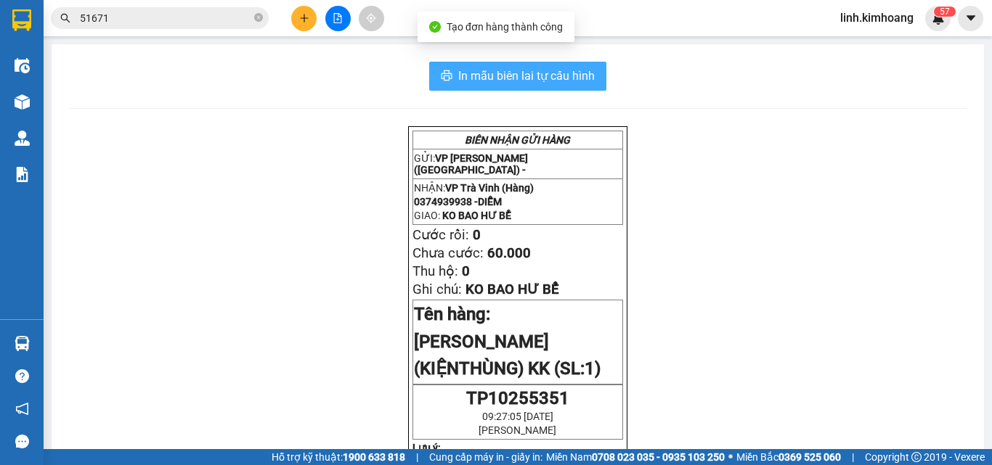
drag, startPoint x: 556, startPoint y: 76, endPoint x: 540, endPoint y: 70, distance: 17.0
click at [555, 76] on span "In mẫu biên lai tự cấu hình" at bounding box center [526, 76] width 137 height 18
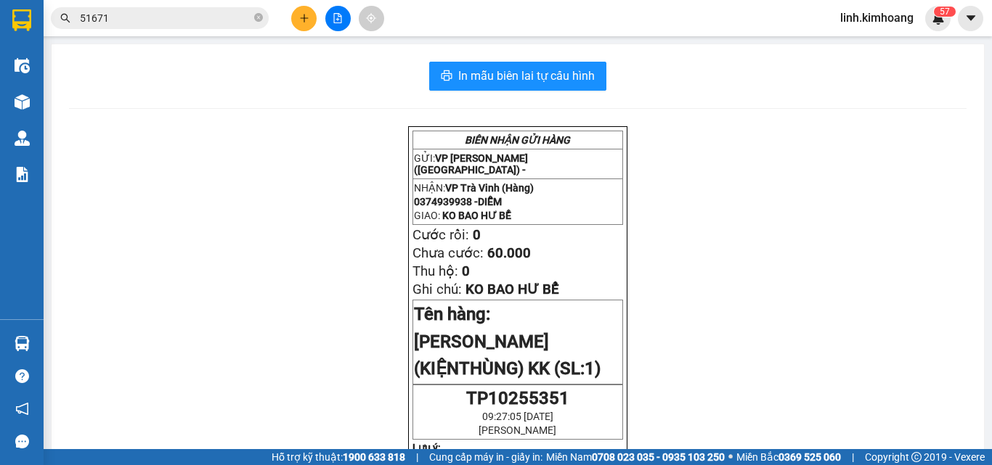
click at [187, 16] on input "51671" at bounding box center [165, 18] width 171 height 16
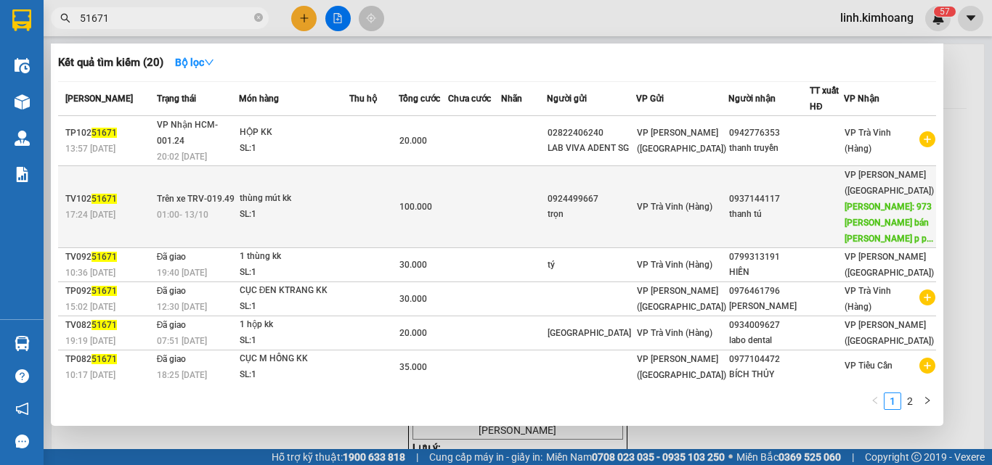
click at [797, 207] on div "thanh tú" at bounding box center [769, 214] width 80 height 15
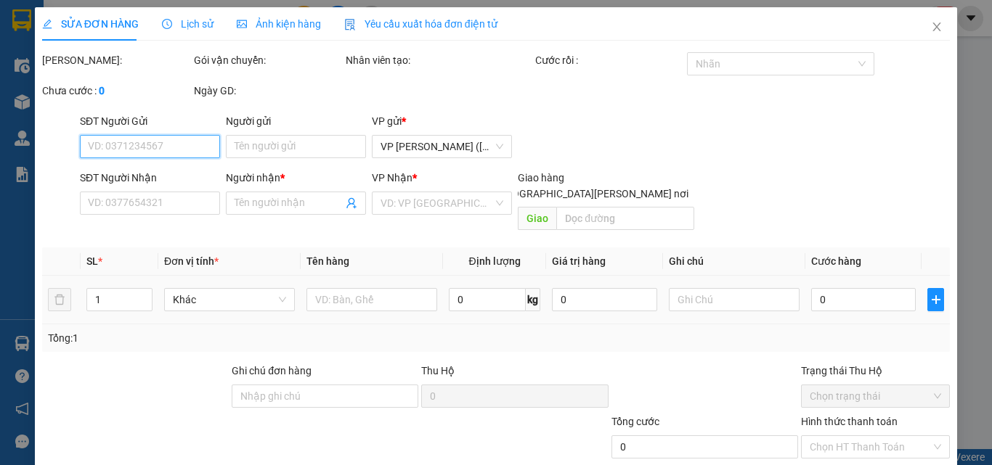
type input "0924499667"
type input "trọn"
type input "0937144117"
type input "thanh tú"
type input "973 luỹ bán bích p phú thạnh q tân phú"
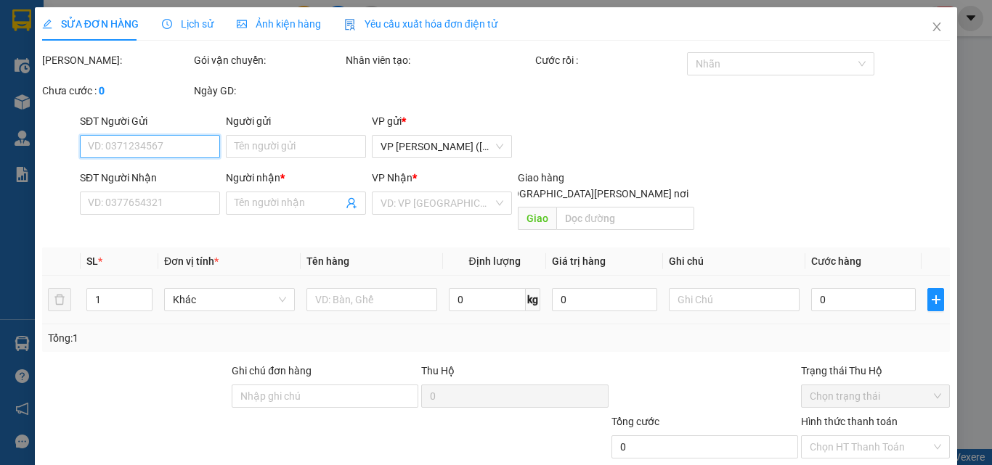
type input "100.000"
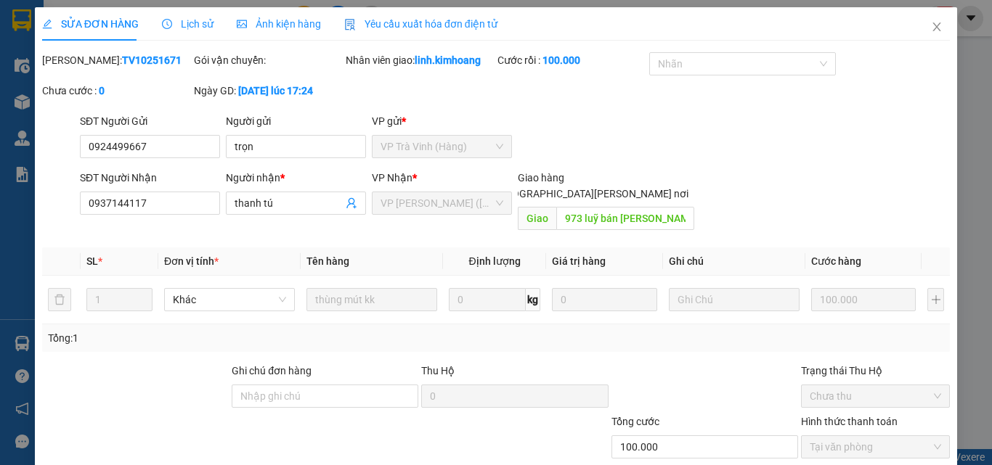
click at [663, 248] on th "Ghi chú" at bounding box center [734, 262] width 142 height 28
click at [576, 207] on input "973 luỹ bán bích p phú thạnh q tân phú" at bounding box center [625, 218] width 138 height 23
click at [574, 224] on div "Total Paid Fee 100.000 Total UnPaid Fee 0 Cash Collection Total Fee Mã ĐH: TV10…" at bounding box center [496, 290] width 908 height 476
click at [664, 252] on th "Ghi chú" at bounding box center [734, 262] width 142 height 28
click at [569, 207] on input "973 luỹ bán bích p phú thạnh q tân phú" at bounding box center [625, 218] width 138 height 23
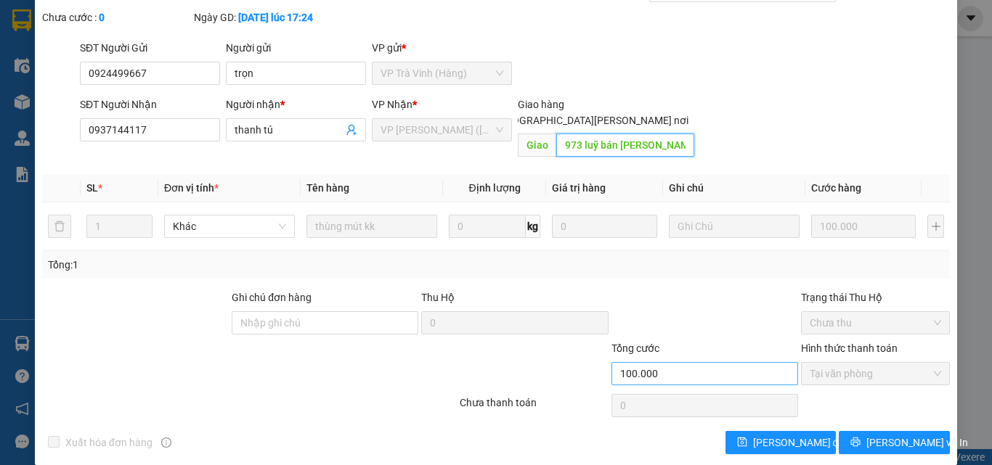
scroll to position [75, 0]
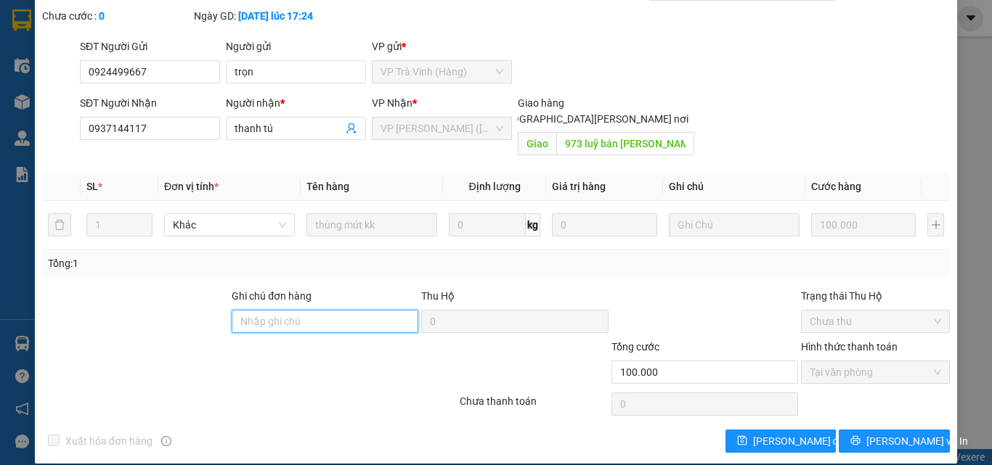
click at [246, 312] on input "Ghi chú đơn hàng" at bounding box center [325, 321] width 187 height 23
type input "661/6 LŨY BÁN BÍCH"
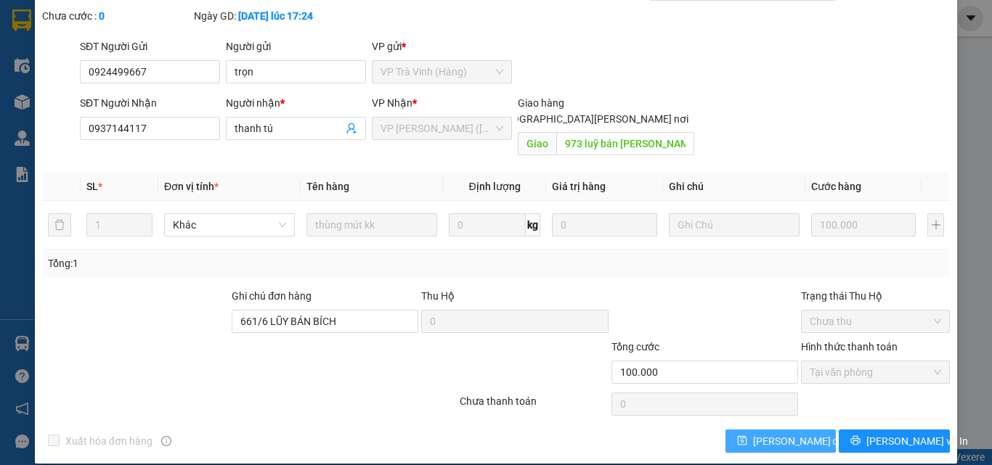
click at [768, 434] on span "[PERSON_NAME] thay đổi" at bounding box center [800, 442] width 94 height 16
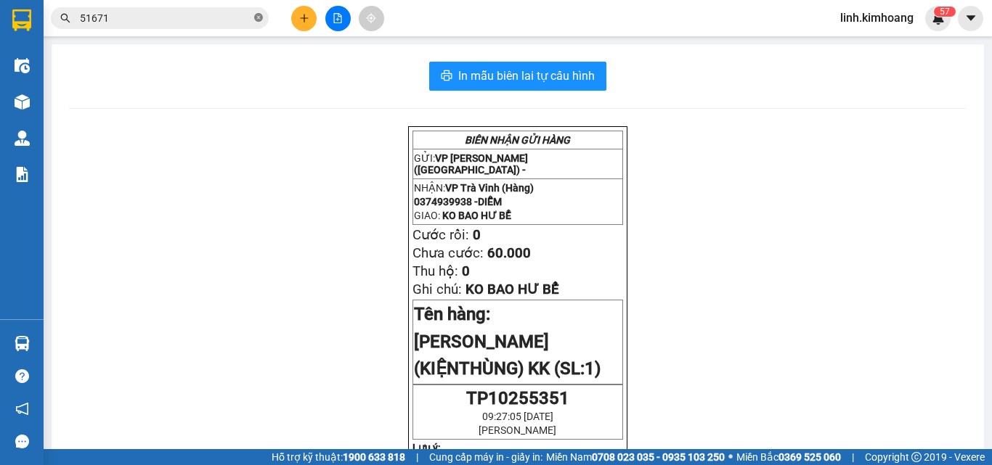
click at [257, 15] on icon "close-circle" at bounding box center [258, 17] width 9 height 9
click at [203, 15] on input "text" at bounding box center [165, 18] width 171 height 16
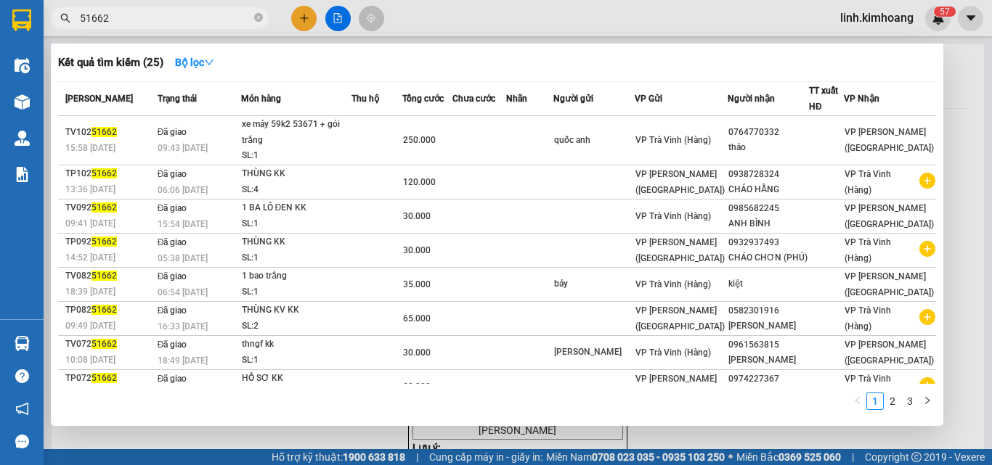
type input "51662"
click at [526, 430] on div at bounding box center [496, 232] width 992 height 465
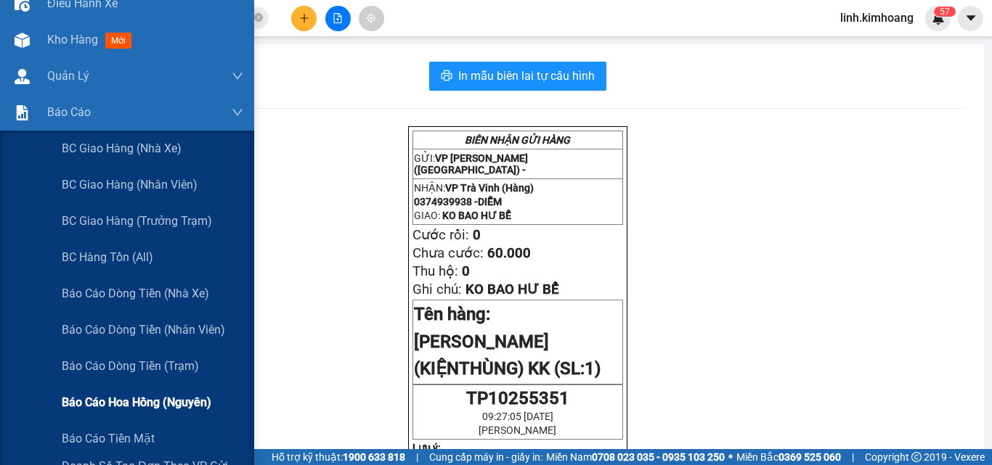
scroll to position [145, 0]
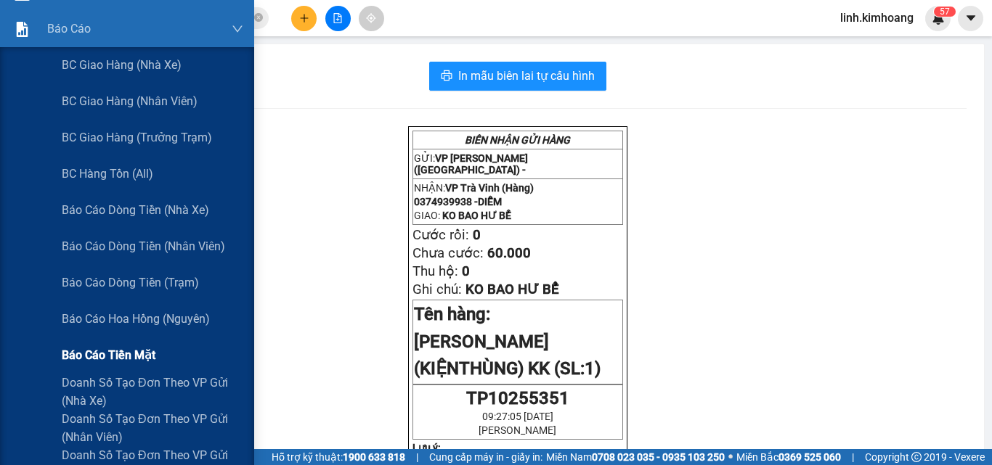
click at [113, 355] on span "Báo cáo tiền mặt" at bounding box center [109, 355] width 94 height 18
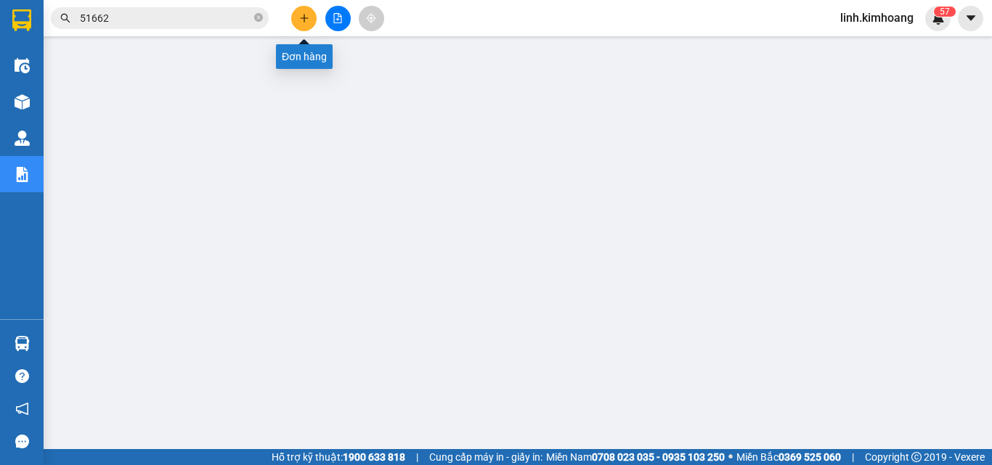
click at [305, 21] on icon "plus" at bounding box center [304, 18] width 10 height 10
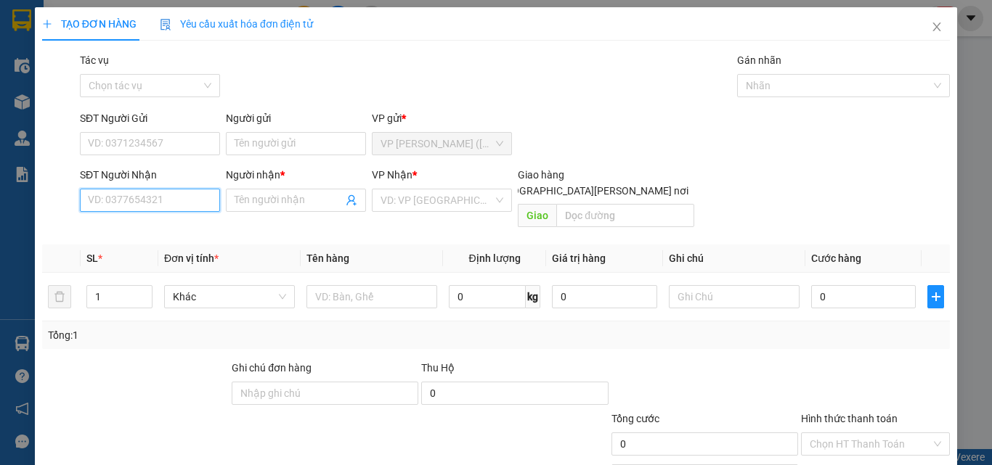
click at [184, 206] on input "SĐT Người Nhận" at bounding box center [150, 200] width 140 height 23
type input "0969044588"
click at [301, 192] on span at bounding box center [296, 200] width 140 height 23
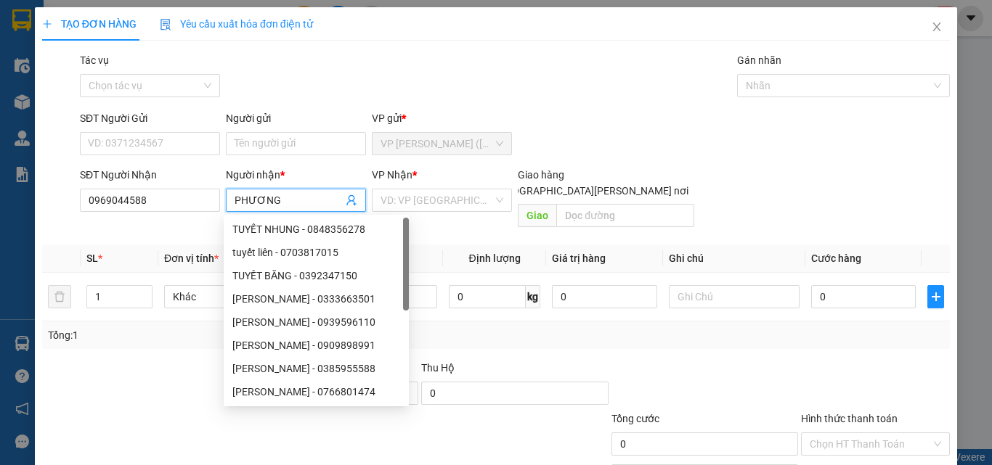
type input "PHƯƠNG"
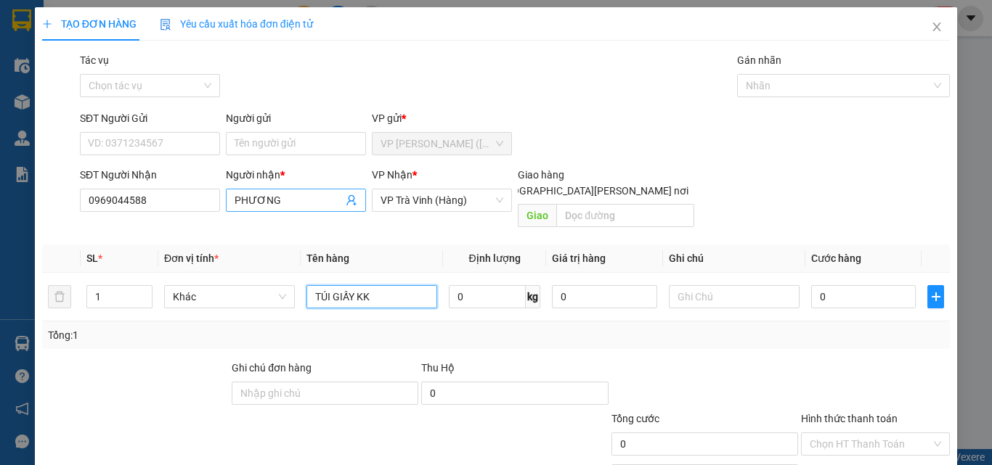
type input "TÚI GIẤY KK"
type input "2"
type input "25"
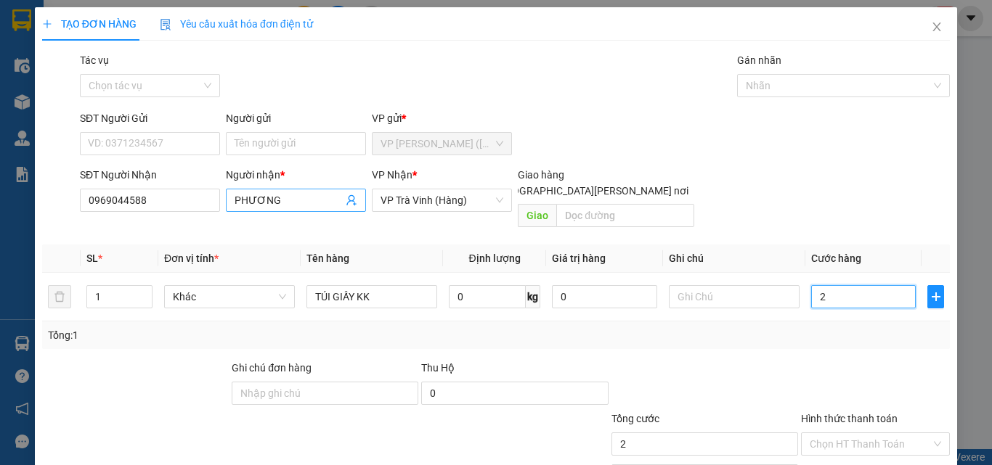
type input "25"
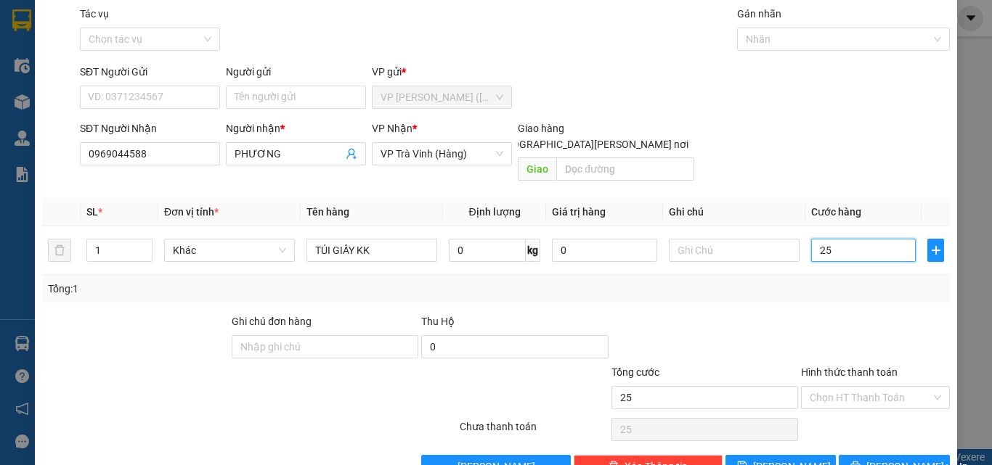
scroll to position [72, 0]
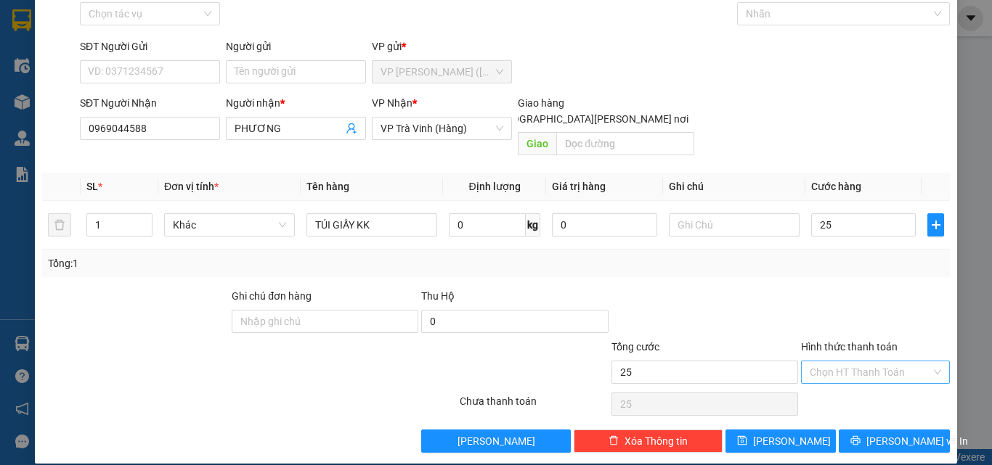
type input "25.000"
click at [846, 362] on input "Hình thức thanh toán" at bounding box center [870, 373] width 121 height 22
click at [854, 389] on div "Tại văn phòng" at bounding box center [867, 386] width 130 height 16
type input "0"
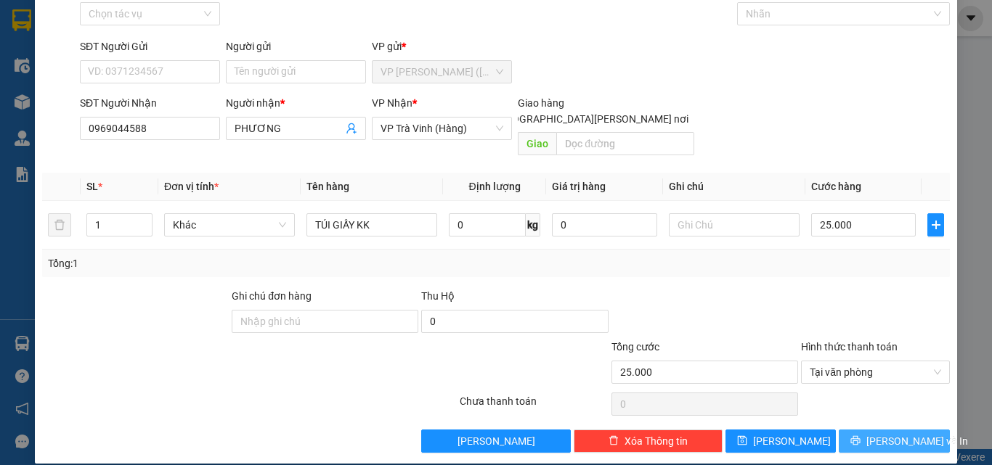
click at [842, 430] on button "[PERSON_NAME] và In" at bounding box center [894, 441] width 111 height 23
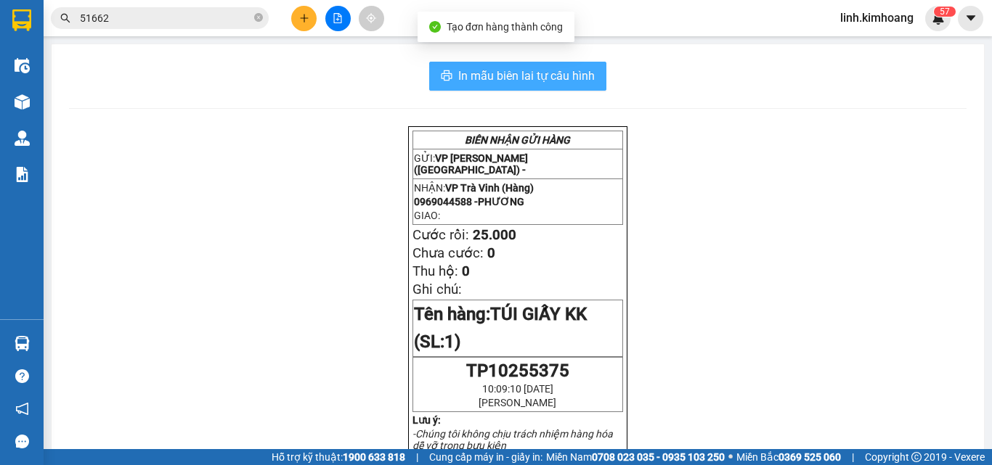
click at [566, 65] on button "In mẫu biên lai tự cấu hình" at bounding box center [517, 76] width 177 height 29
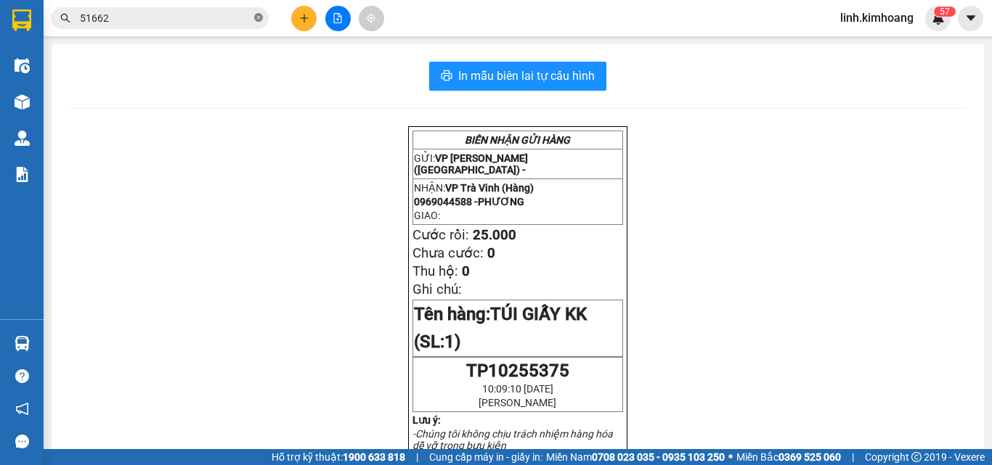
click at [260, 16] on icon "close-circle" at bounding box center [258, 17] width 9 height 9
click at [219, 16] on input "text" at bounding box center [165, 18] width 171 height 16
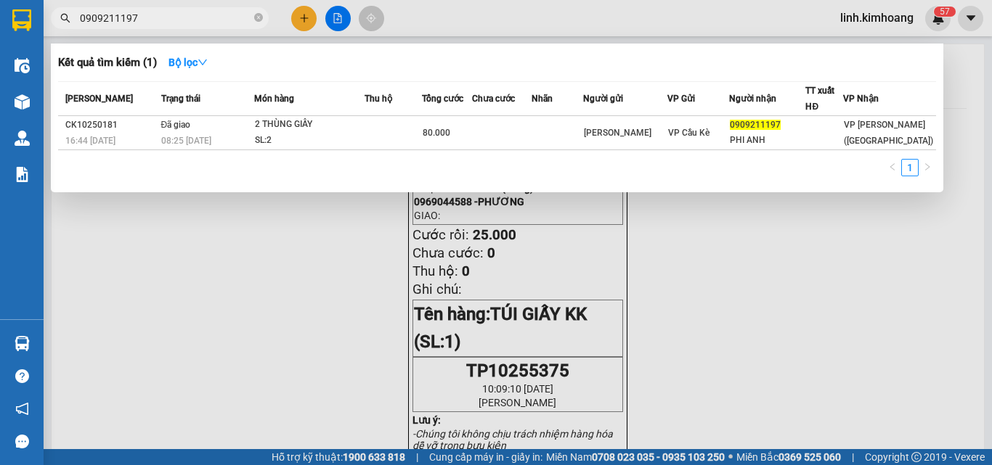
type input "0909211197"
click at [303, 17] on div at bounding box center [496, 232] width 992 height 465
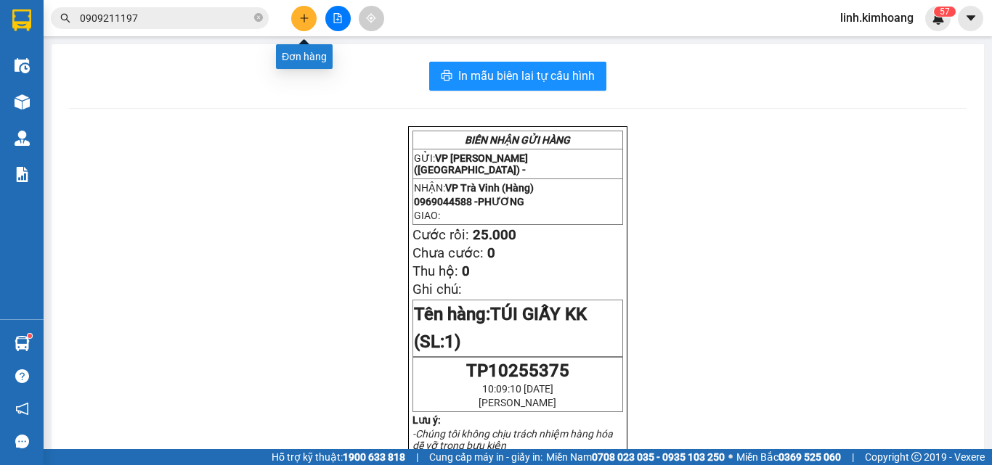
click at [301, 15] on icon "plus" at bounding box center [304, 18] width 10 height 10
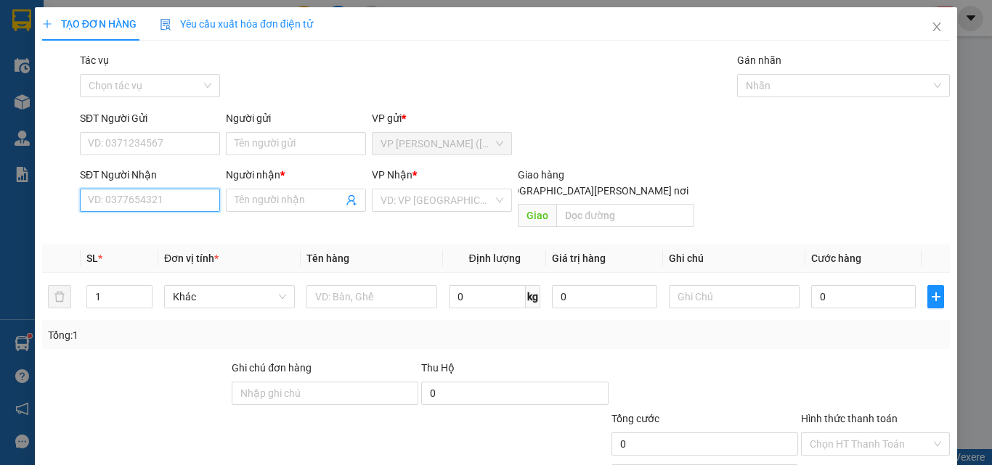
click at [199, 204] on input "SĐT Người Nhận" at bounding box center [150, 200] width 140 height 23
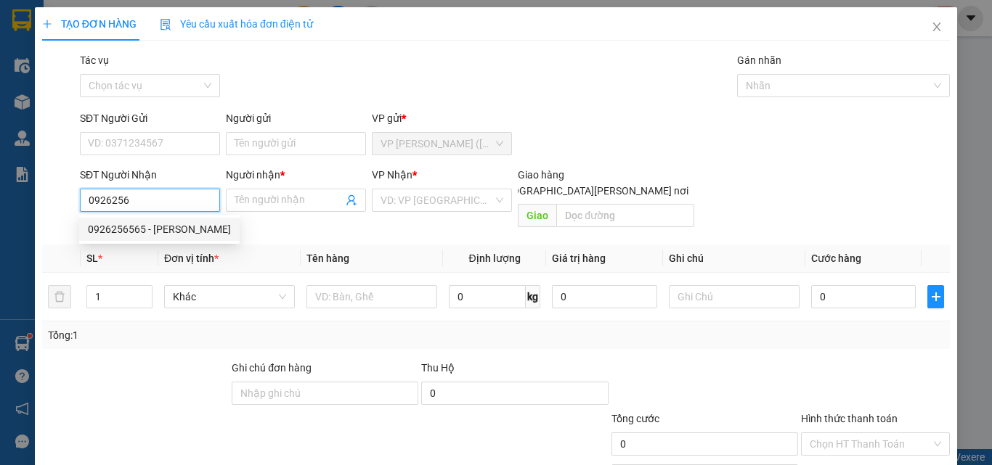
click at [163, 220] on div "0926256565 - THẢO" at bounding box center [159, 229] width 160 height 23
type input "0926256565"
type input "THẢO"
type input "35.000"
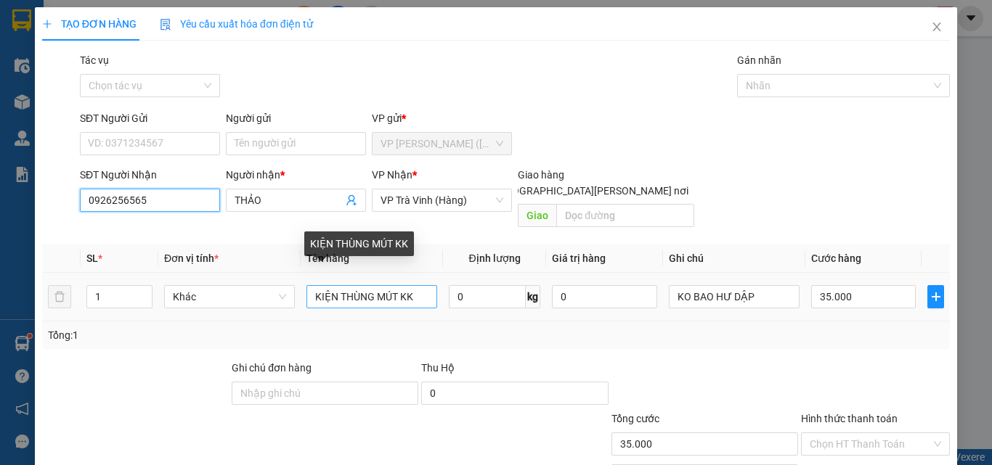
type input "0926256565"
drag, startPoint x: 336, startPoint y: 281, endPoint x: 157, endPoint y: 333, distance: 186.8
click at [157, 333] on div "Transit Pickup Surcharge Ids Transit Deliver Surcharge Ids Transit Deliver Surc…" at bounding box center [496, 288] width 908 height 473
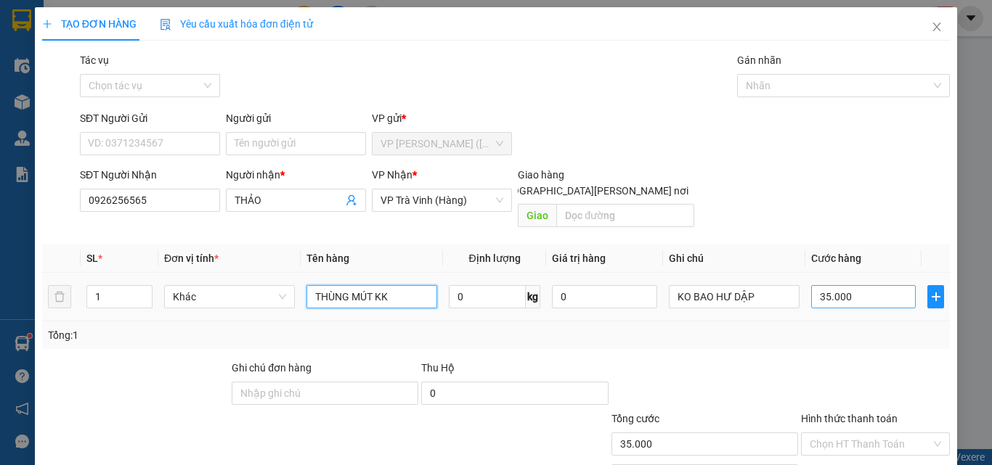
type input "THÙNG MÚT KK"
click at [861, 285] on input "35.000" at bounding box center [863, 296] width 105 height 23
type input "3"
type input "30"
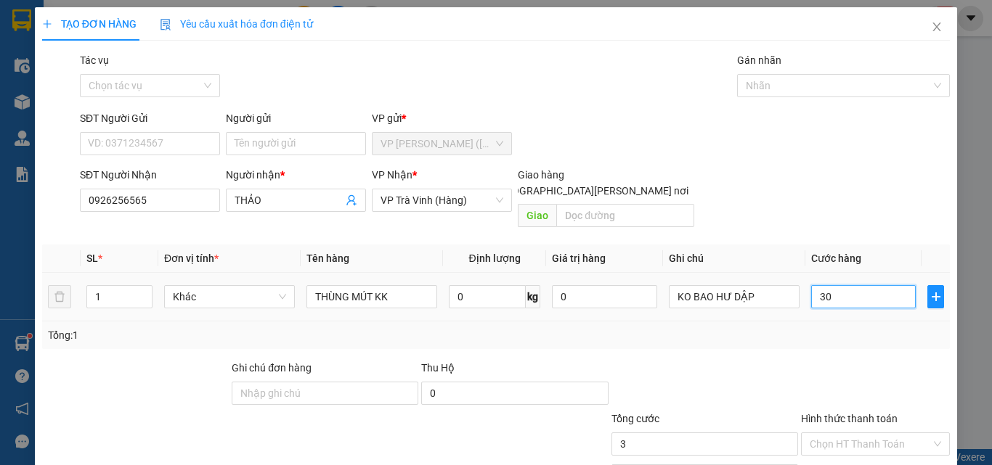
type input "30"
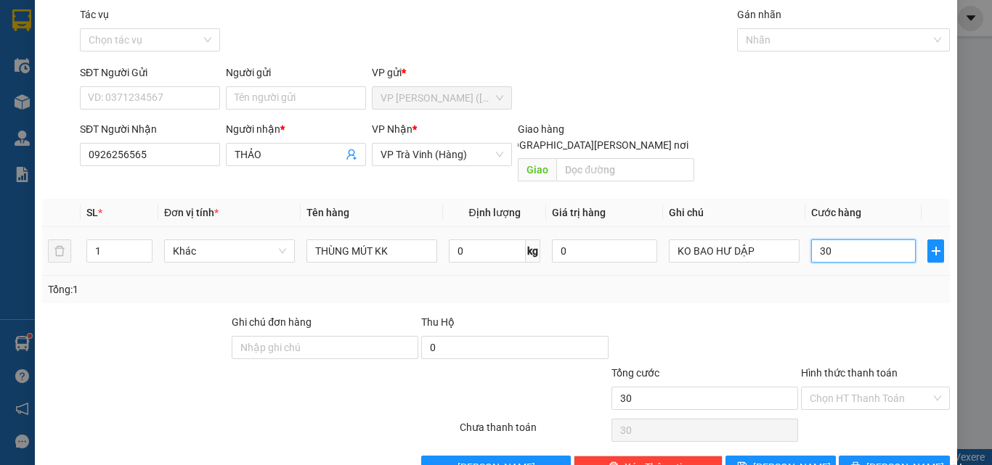
scroll to position [72, 0]
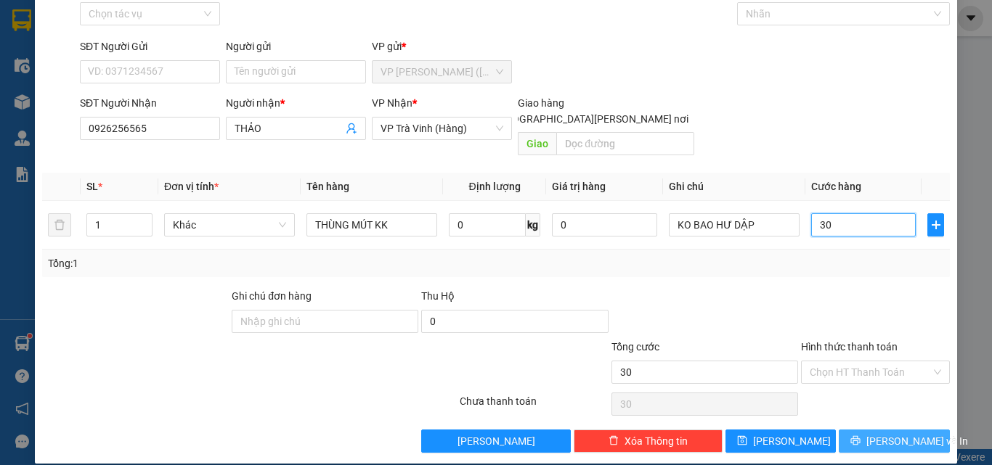
type input "30"
type input "30.000"
click at [895, 434] on span "[PERSON_NAME] và In" at bounding box center [917, 442] width 102 height 16
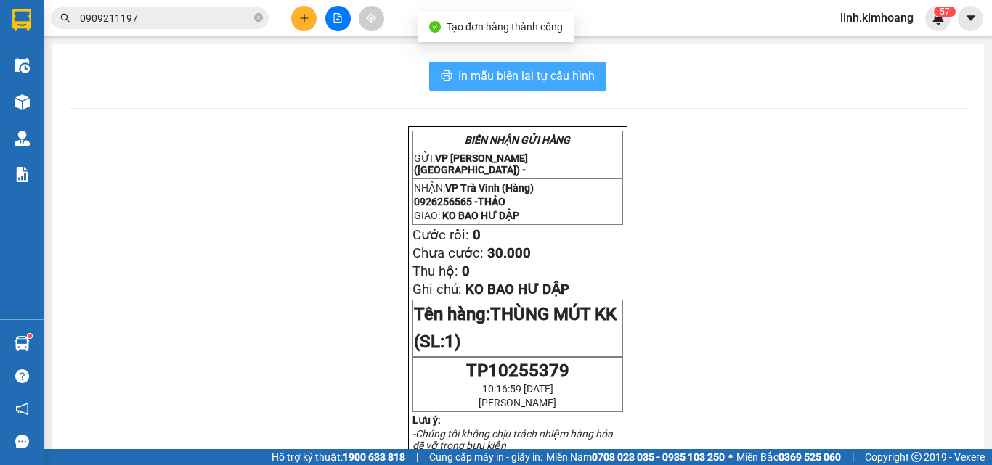
click at [458, 78] on span "In mẫu biên lai tự cấu hình" at bounding box center [526, 76] width 137 height 18
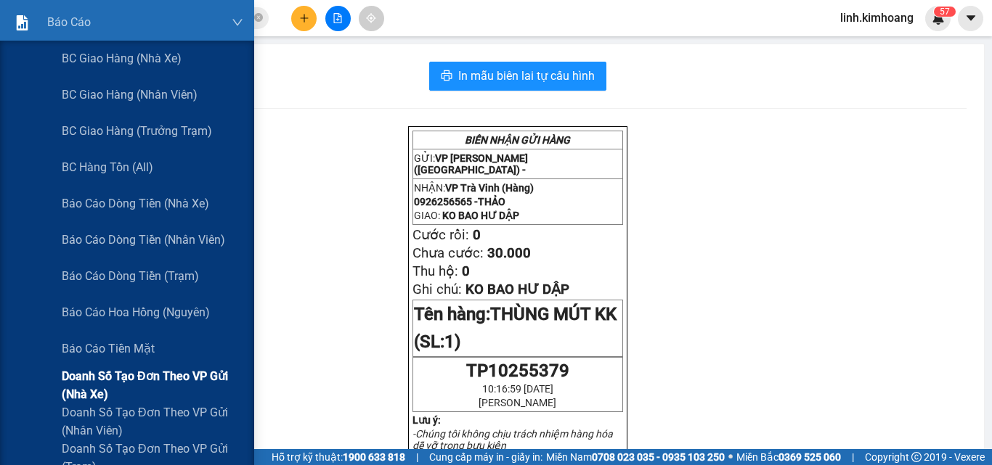
scroll to position [218, 0]
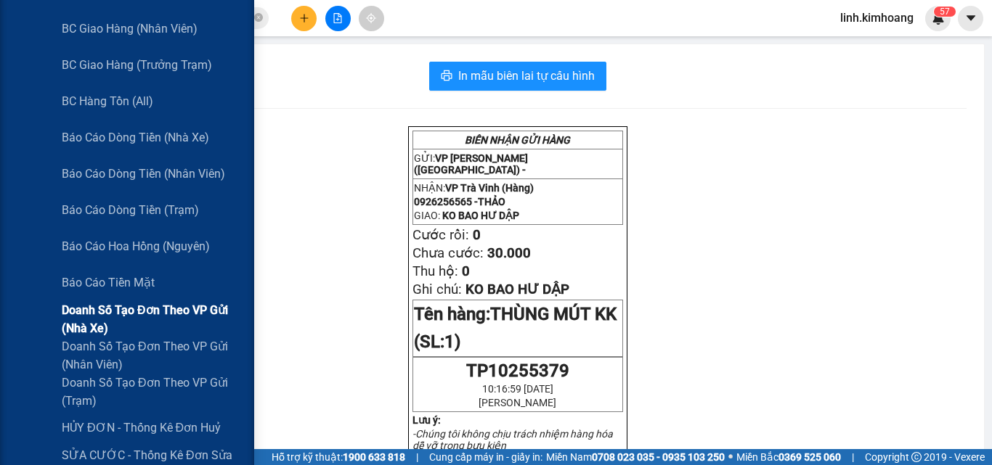
click at [127, 314] on span "Doanh số tạo đơn theo VP gửi (nhà xe)" at bounding box center [153, 319] width 182 height 36
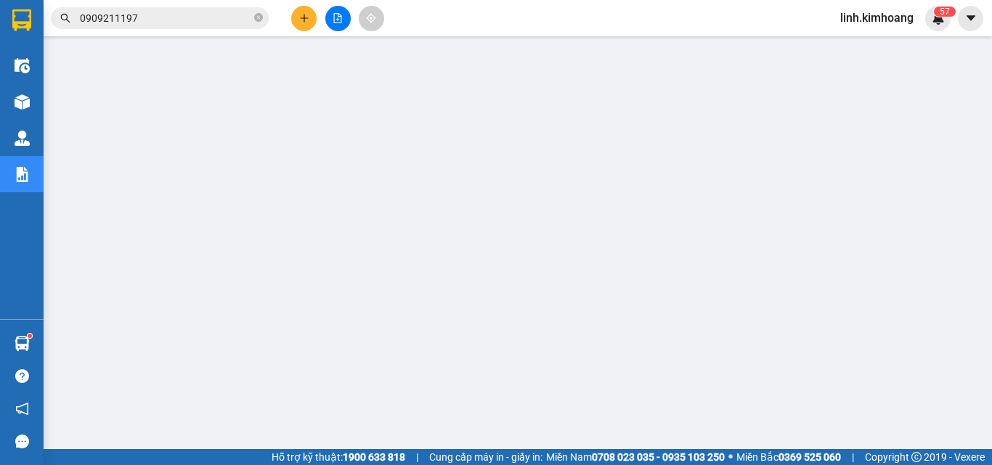
click at [301, 24] on button at bounding box center [303, 18] width 25 height 25
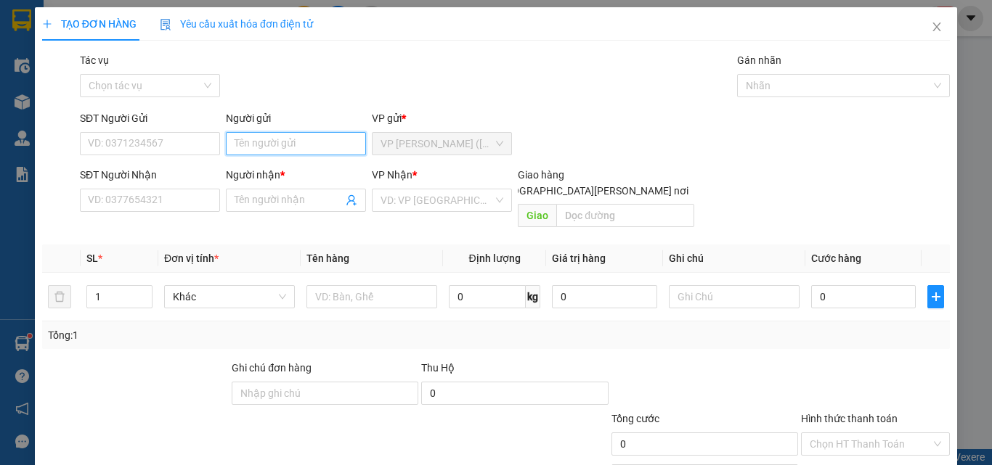
click at [267, 139] on input "Người gửi" at bounding box center [296, 143] width 140 height 23
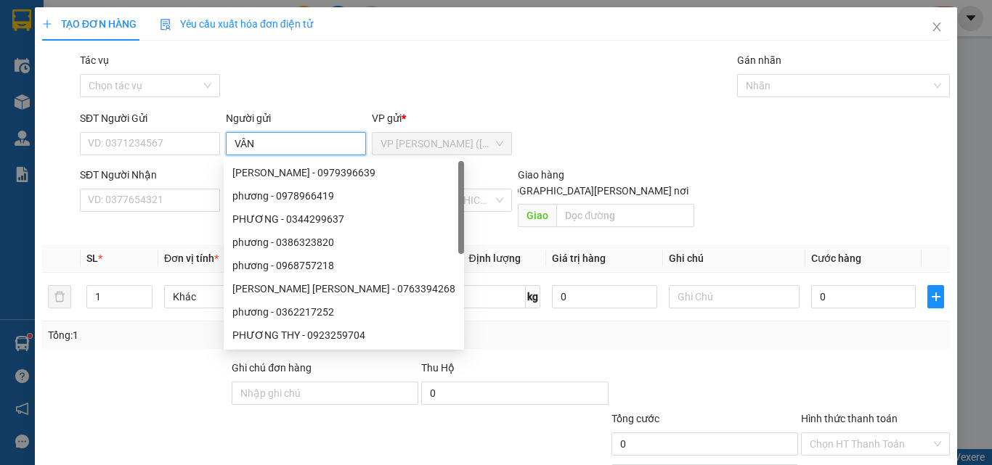
type input "VÂN"
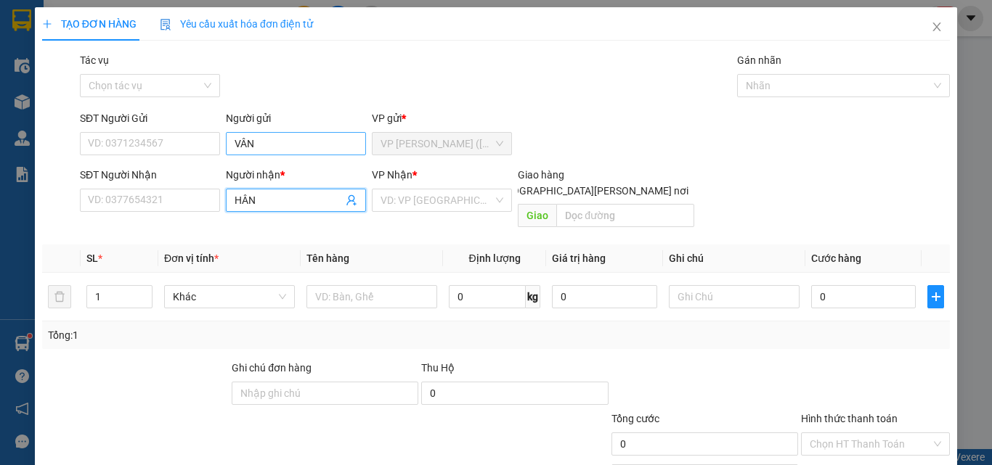
type input "HÂN"
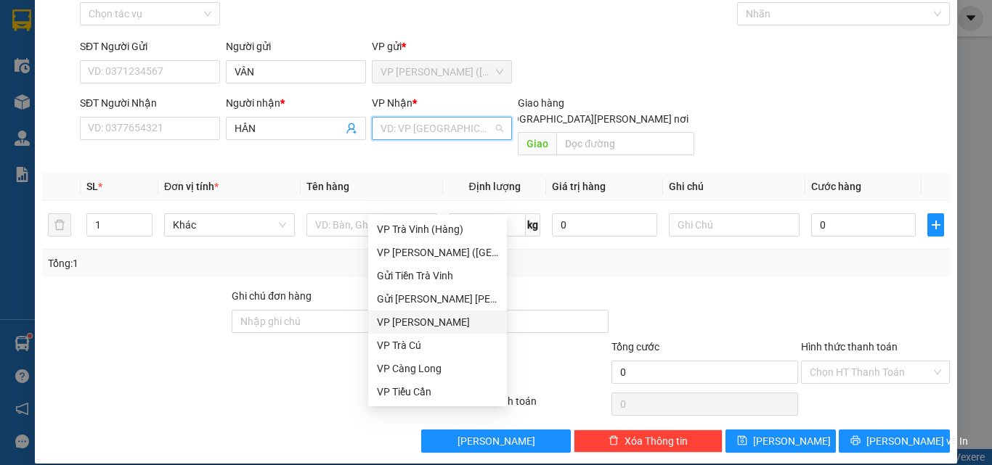
scroll to position [116, 0]
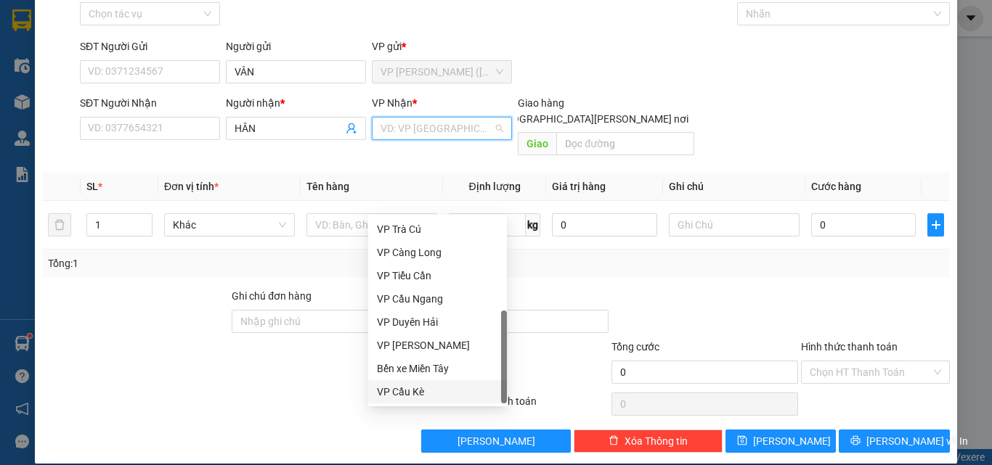
click at [408, 394] on div "VP Cầu Kè" at bounding box center [437, 392] width 121 height 16
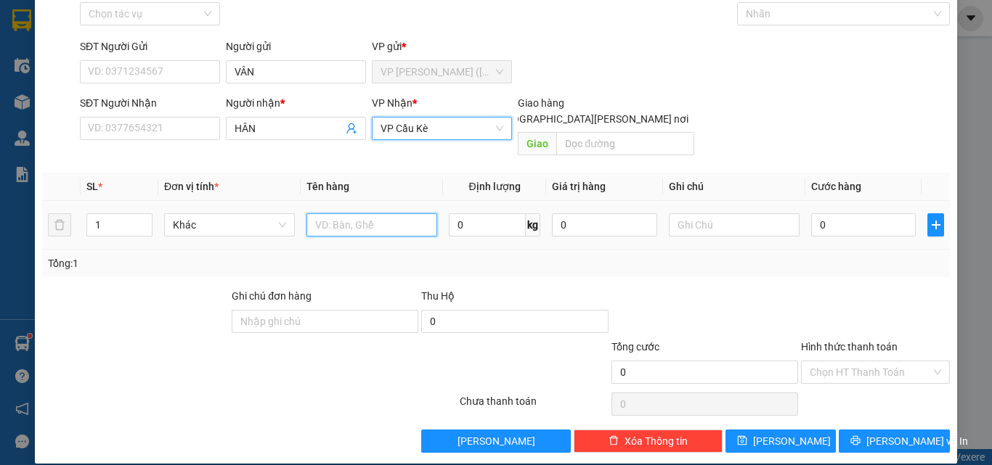
click at [345, 213] on input "text" at bounding box center [371, 224] width 131 height 23
type input "T"
type input "1.200.000 -TSL-50193"
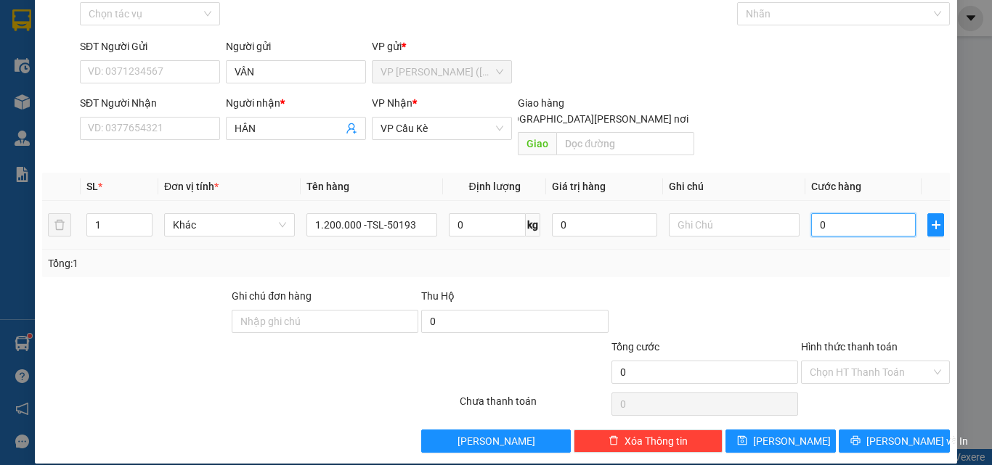
click at [837, 213] on input "0" at bounding box center [863, 224] width 105 height 23
type input "1"
type input "12"
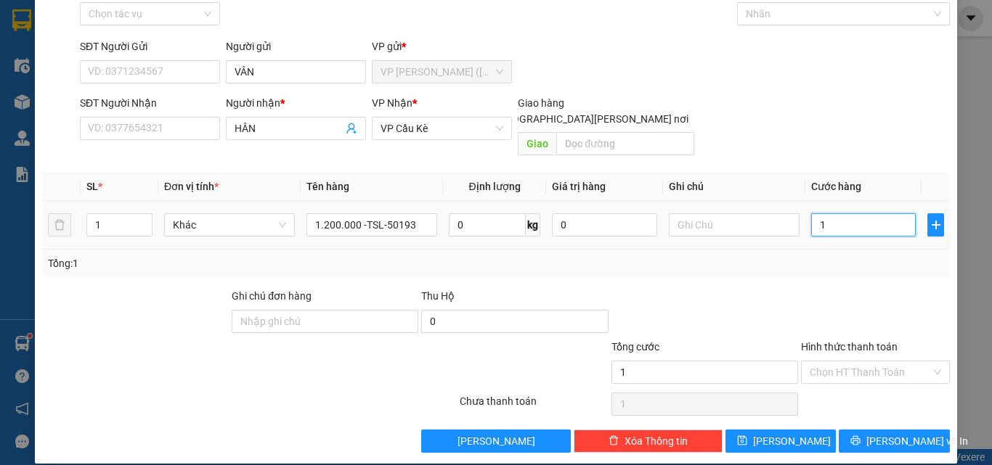
type input "12"
type input "1"
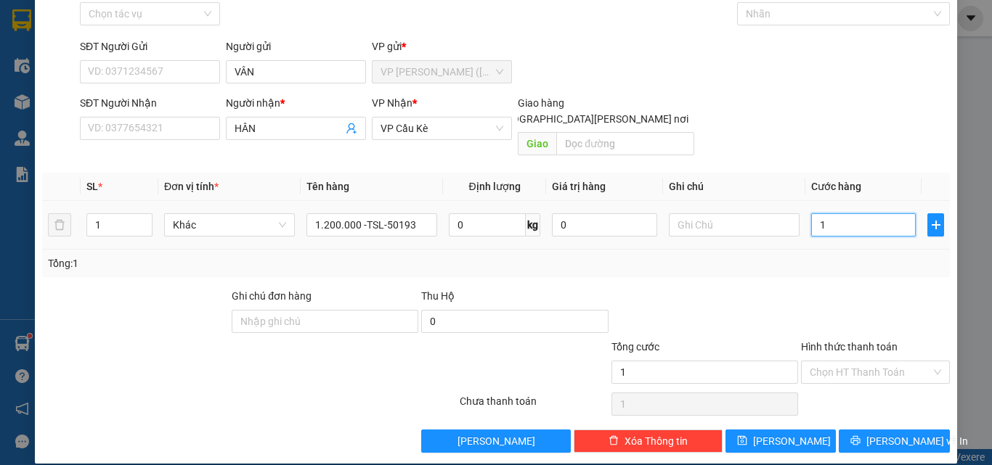
type input "0"
type input "02"
type input "2"
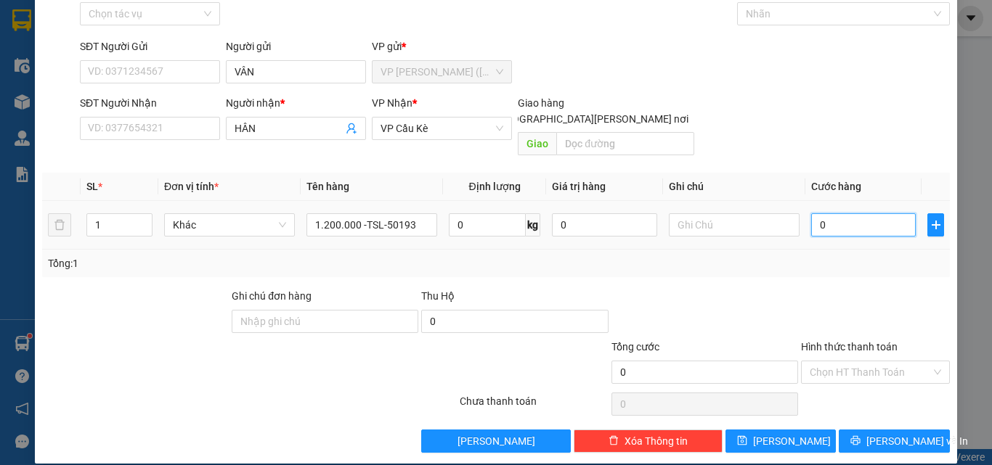
type input "2"
type input "025"
type input "25"
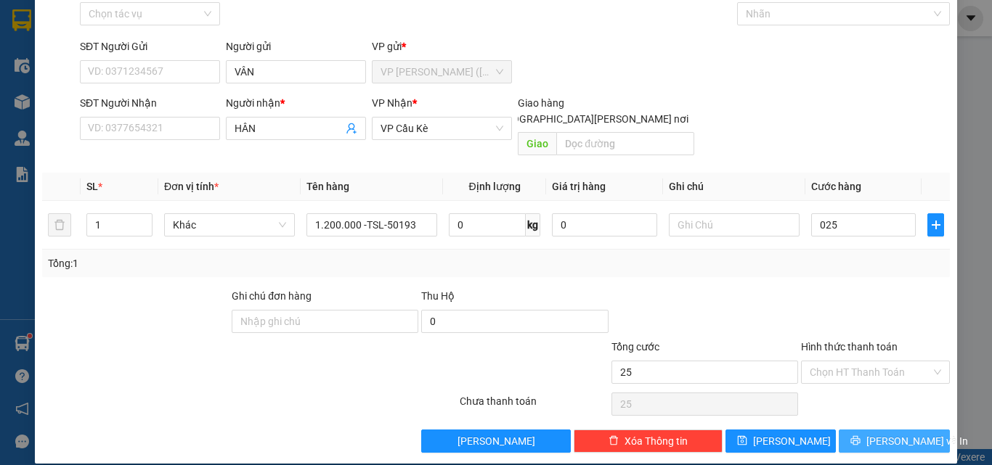
type input "25.000"
click at [894, 434] on span "[PERSON_NAME] và In" at bounding box center [917, 442] width 102 height 16
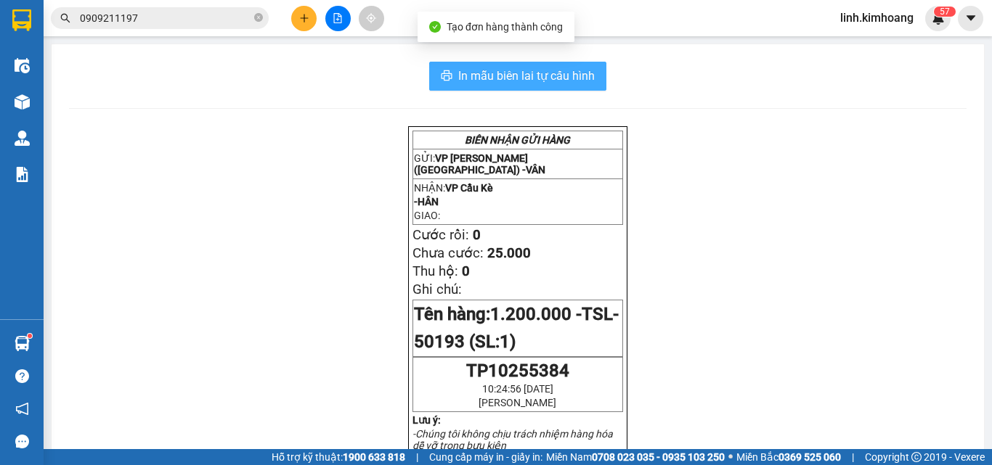
click at [580, 70] on span "In mẫu biên lai tự cấu hình" at bounding box center [526, 76] width 137 height 18
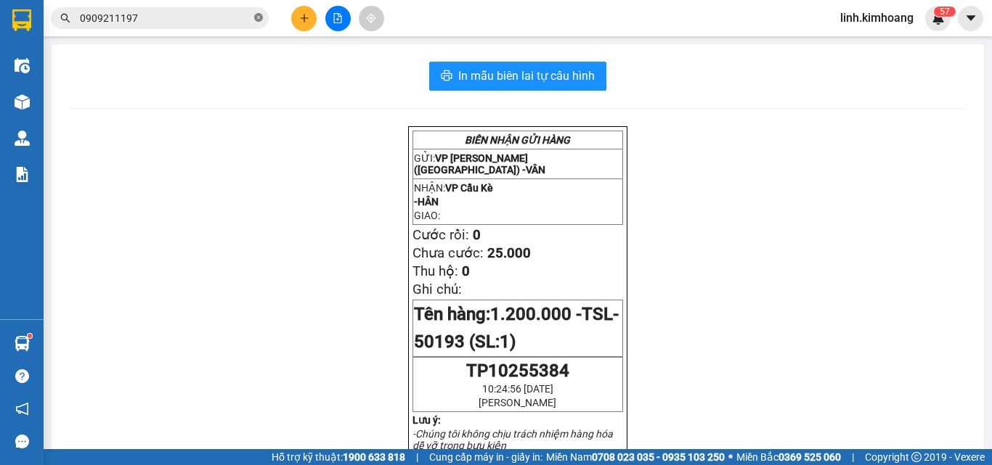
click at [259, 16] on icon "close-circle" at bounding box center [258, 17] width 9 height 9
click at [232, 13] on input "text" at bounding box center [165, 18] width 171 height 16
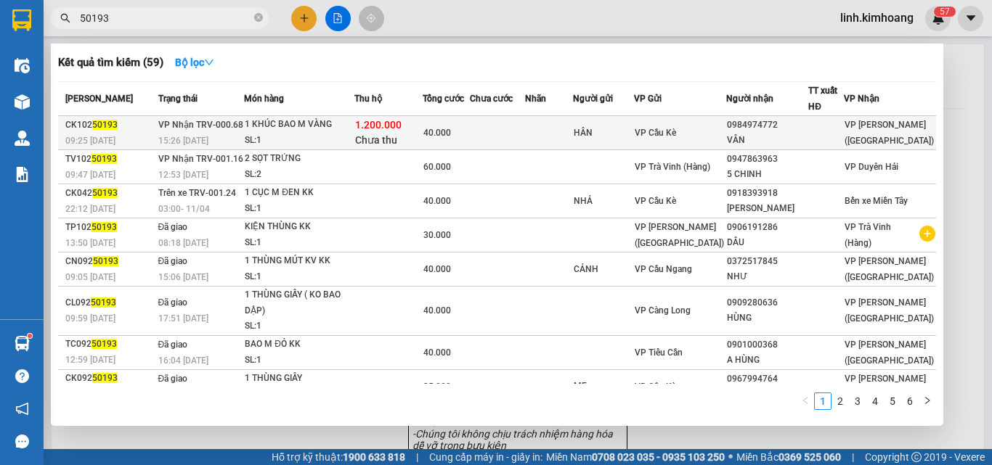
type input "50193"
click at [805, 141] on div "VÂN" at bounding box center [767, 140] width 81 height 15
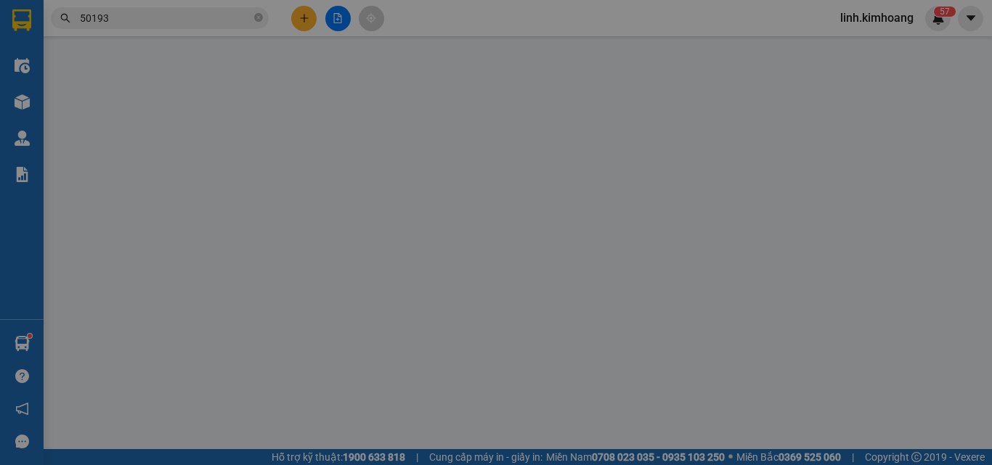
type input "HÂN"
type input "0984974772"
type input "VÂN"
type input "40.000"
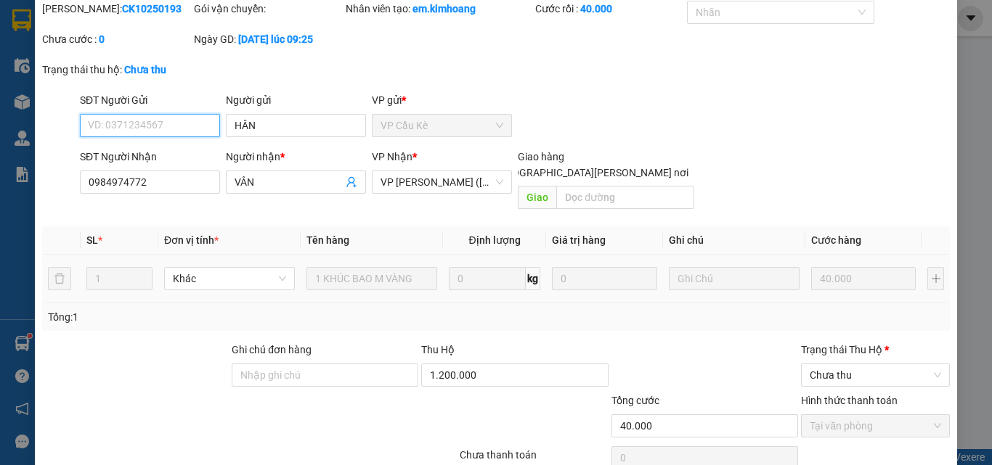
scroll to position [105, 0]
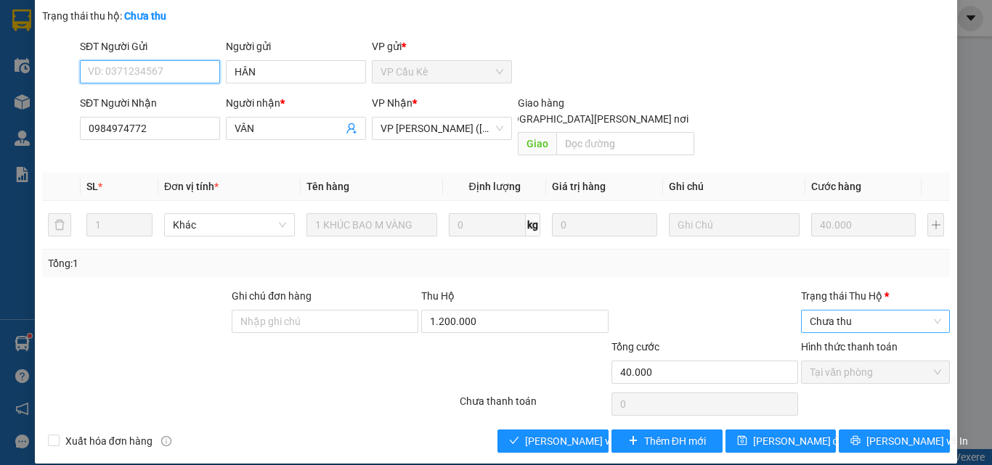
click at [834, 311] on span "Chưa thu" at bounding box center [875, 322] width 131 height 22
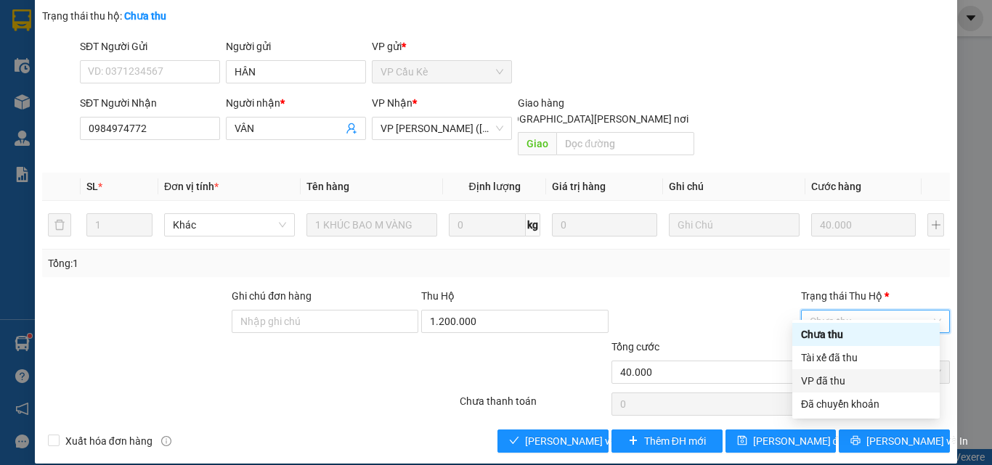
click at [830, 378] on div "VP đã thu" at bounding box center [866, 381] width 130 height 16
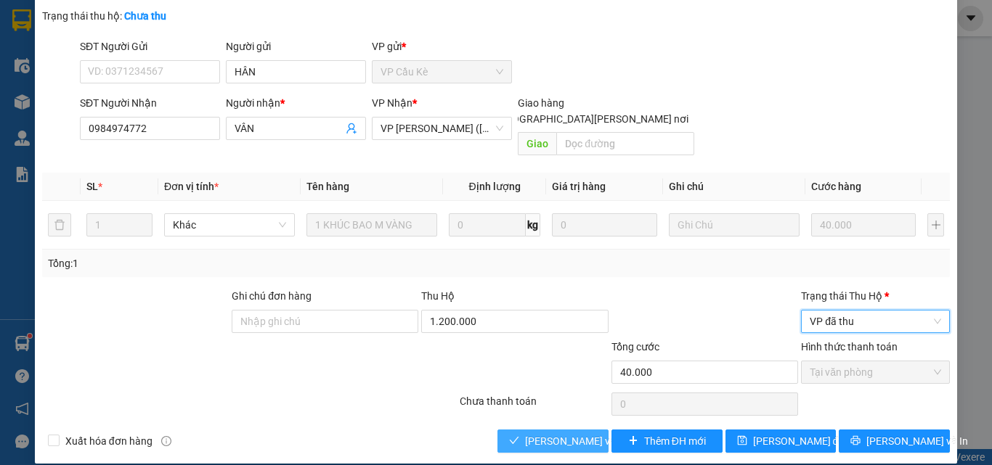
click at [526, 434] on span "Lưu và Giao hàng" at bounding box center [623, 442] width 196 height 16
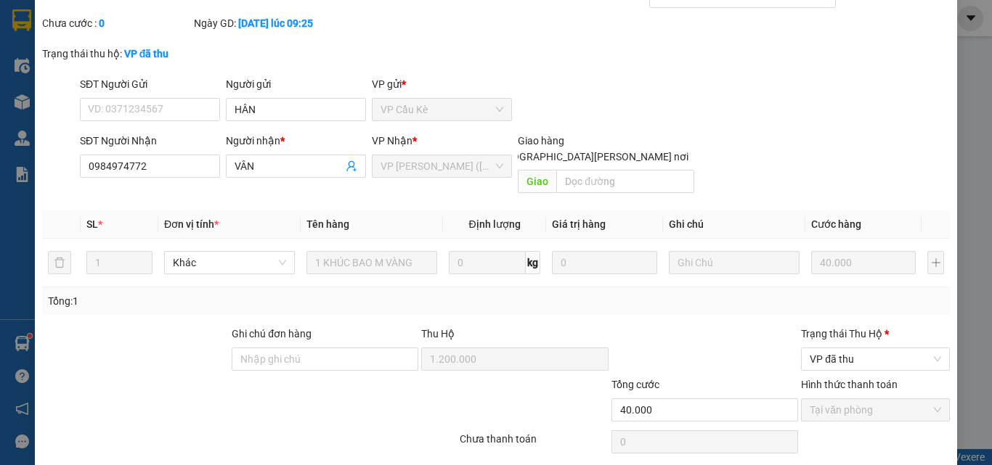
scroll to position [0, 0]
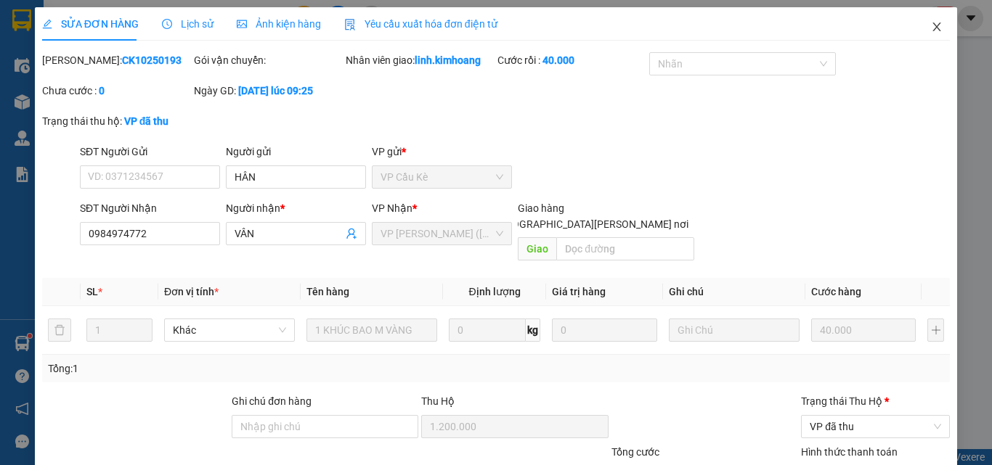
click at [929, 20] on span "Close" at bounding box center [936, 27] width 41 height 41
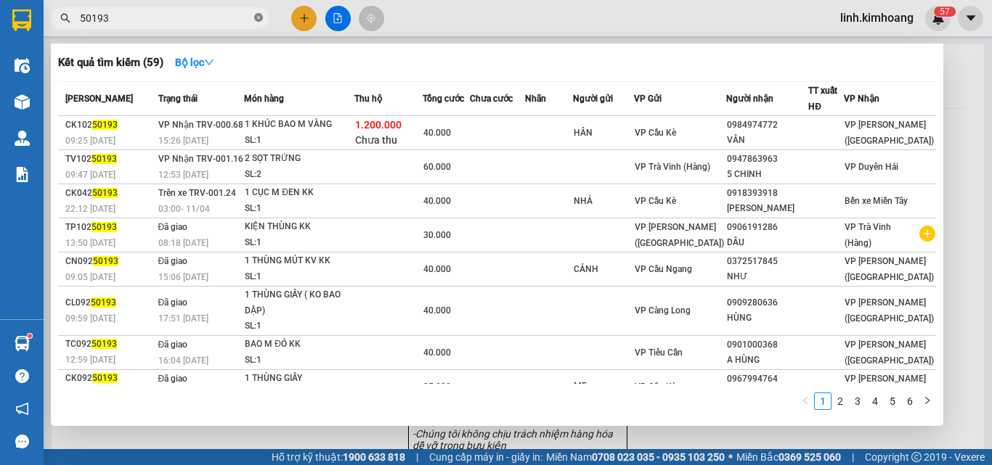
click at [259, 12] on span at bounding box center [258, 19] width 9 height 14
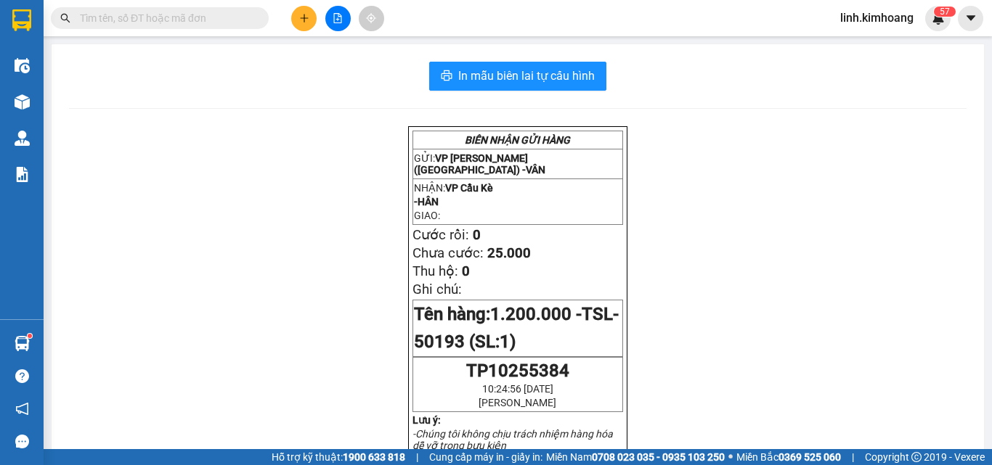
click at [202, 14] on input "text" at bounding box center [165, 18] width 171 height 16
click at [202, 15] on input "text" at bounding box center [165, 18] width 171 height 16
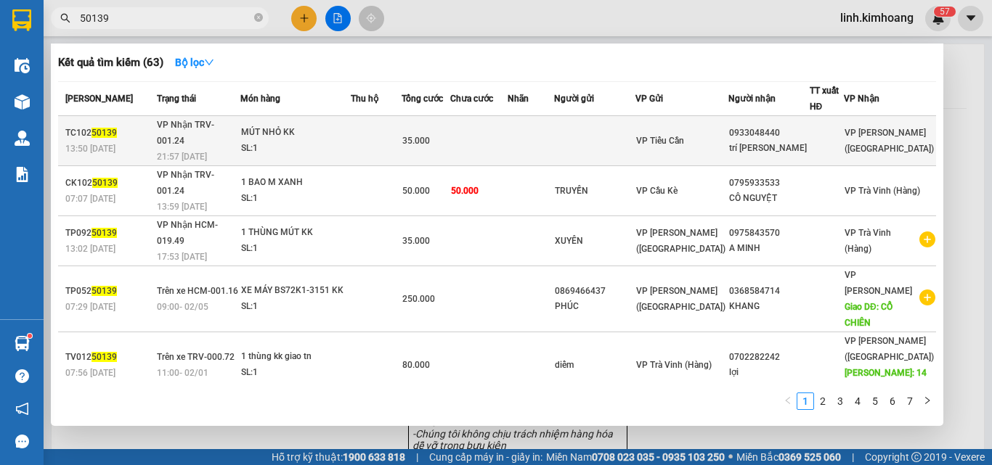
type input "50139"
click at [747, 141] on div "trí nguyễn" at bounding box center [769, 148] width 80 height 15
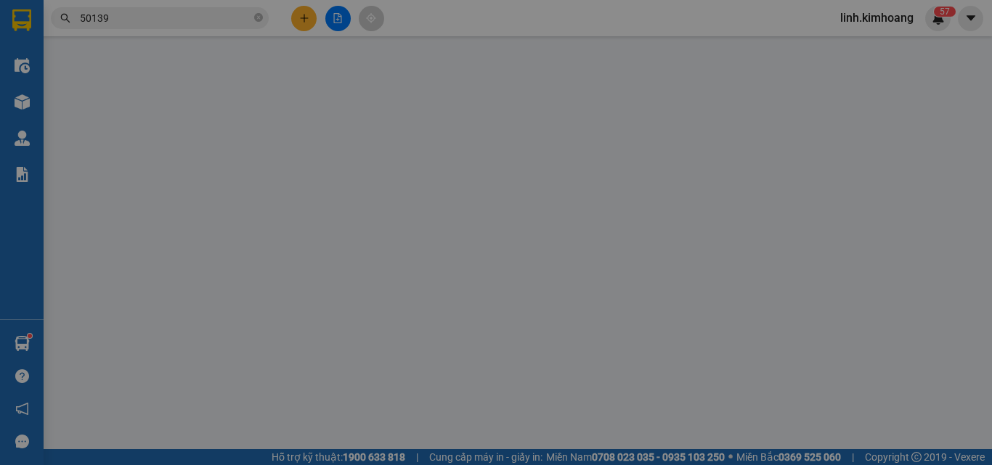
type input "0933048440"
type input "trí nguyễn"
type input "35.000"
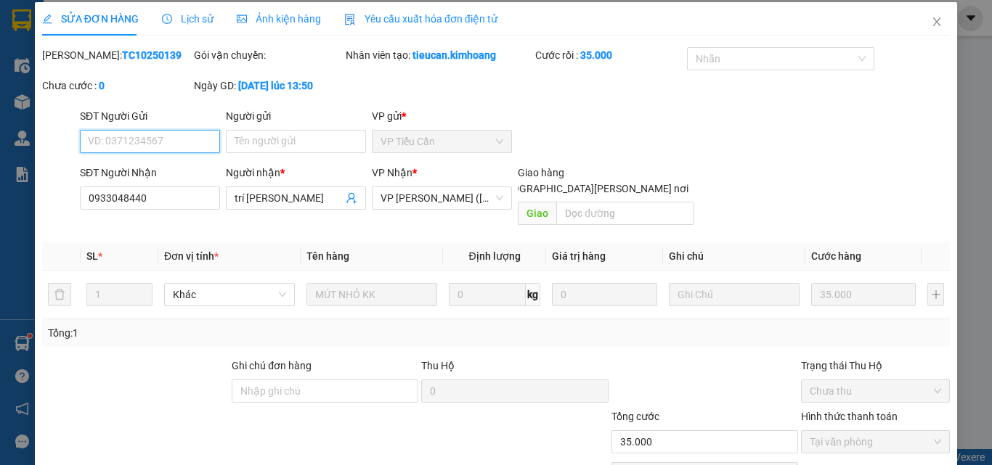
scroll to position [75, 0]
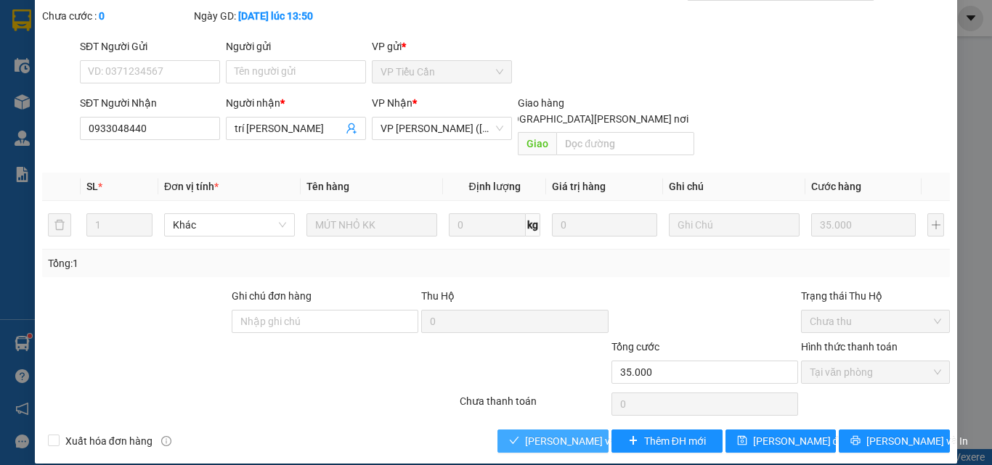
click at [538, 434] on span "Lưu và Giao hàng" at bounding box center [623, 442] width 196 height 16
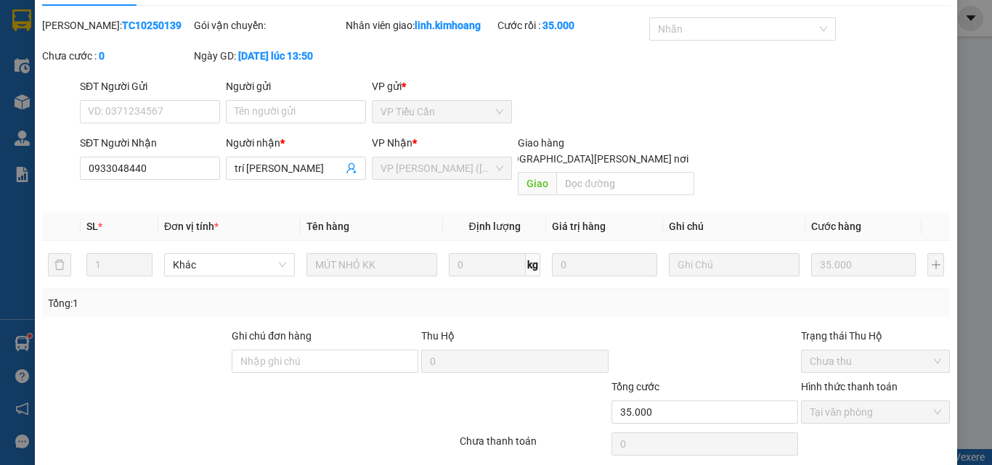
scroll to position [0, 0]
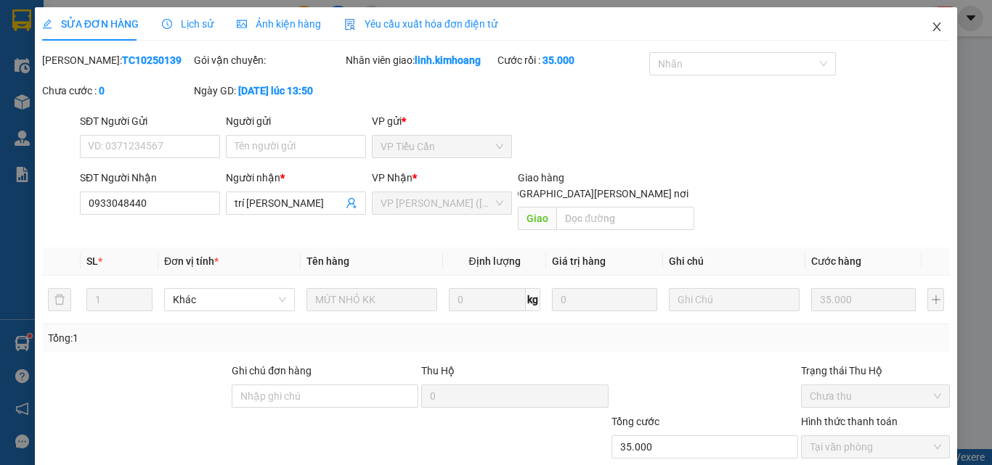
click at [933, 27] on icon "close" at bounding box center [937, 27] width 8 height 9
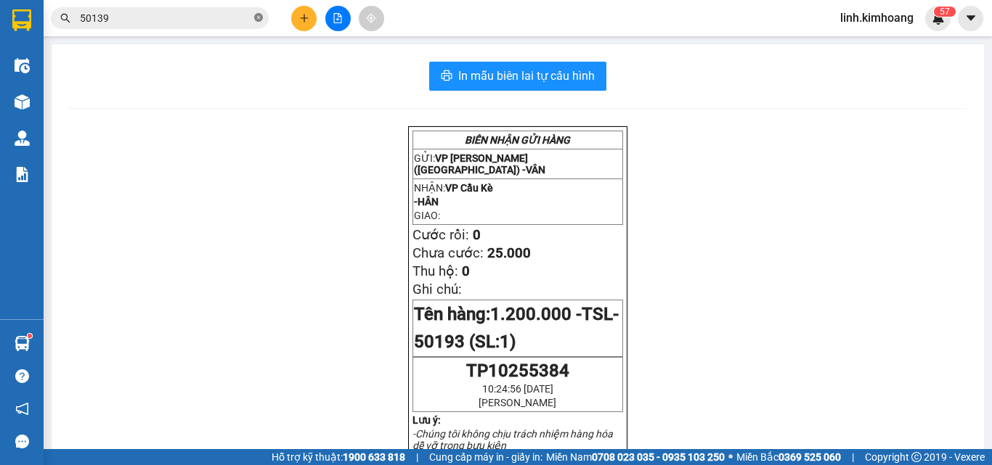
click at [262, 17] on icon "close-circle" at bounding box center [258, 17] width 9 height 9
click at [216, 18] on input "text" at bounding box center [165, 18] width 171 height 16
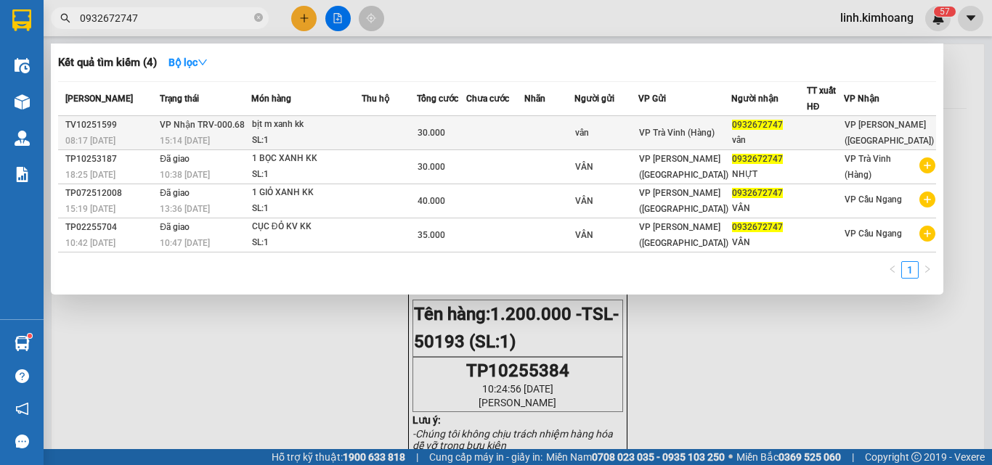
type input "0932672747"
click at [519, 132] on td at bounding box center [495, 133] width 58 height 34
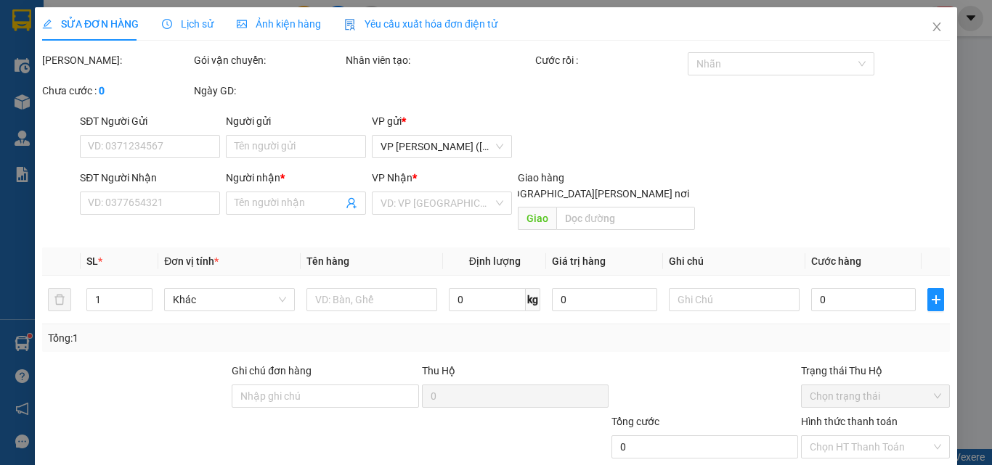
type input "vân"
type input "0932672747"
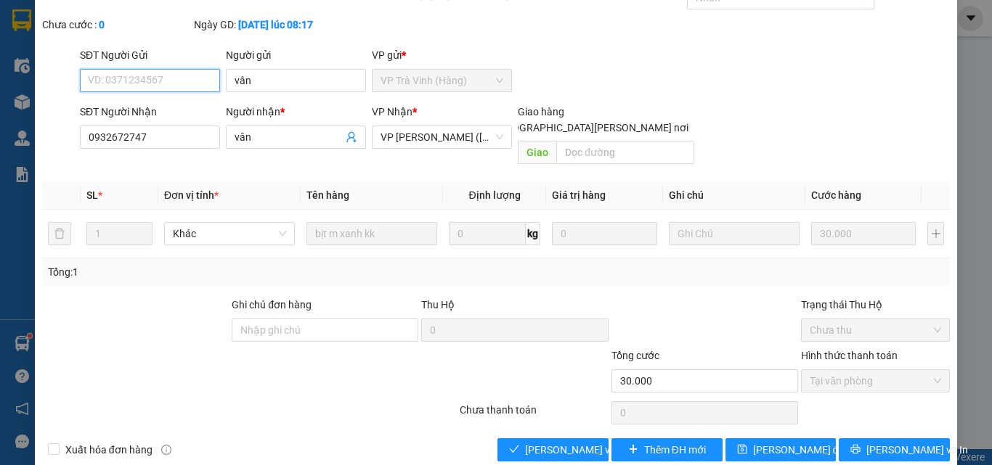
scroll to position [75, 0]
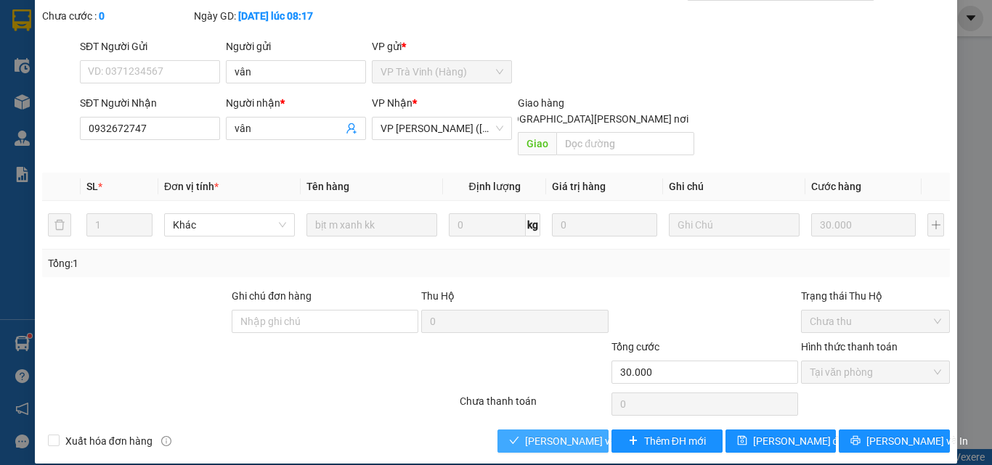
click at [572, 434] on span "Lưu và Giao hàng" at bounding box center [623, 442] width 196 height 16
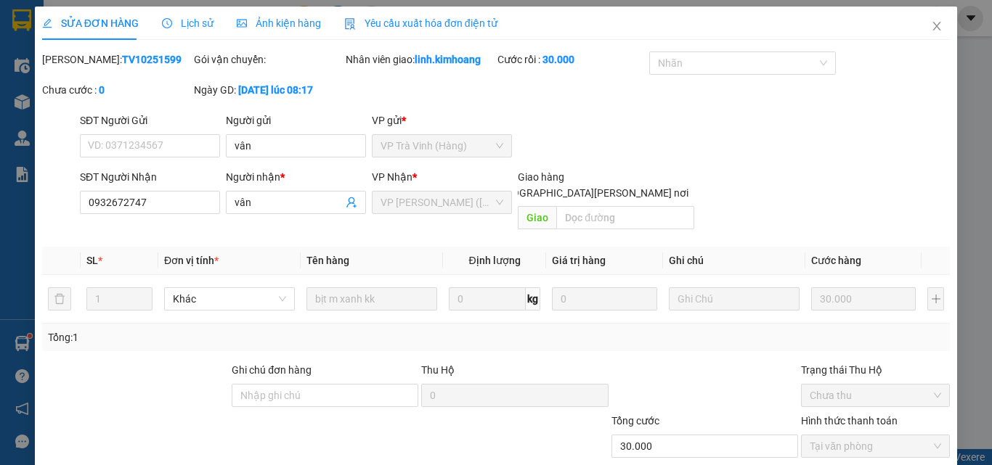
scroll to position [0, 0]
click at [931, 26] on icon "close" at bounding box center [937, 27] width 12 height 12
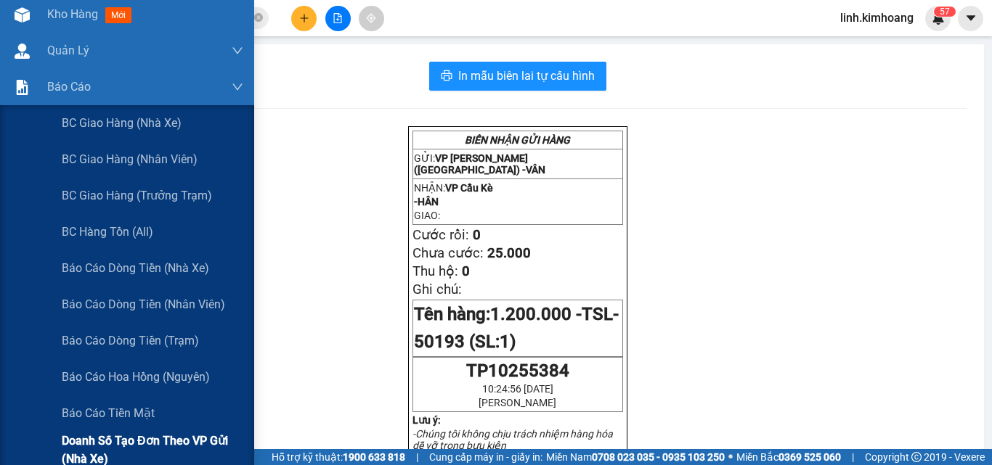
scroll to position [218, 0]
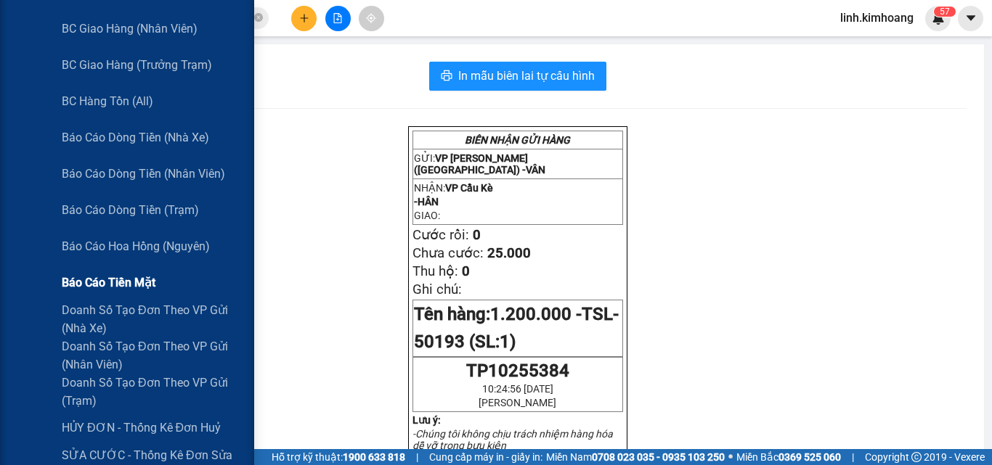
click at [102, 280] on span "Báo cáo tiền mặt" at bounding box center [109, 283] width 94 height 18
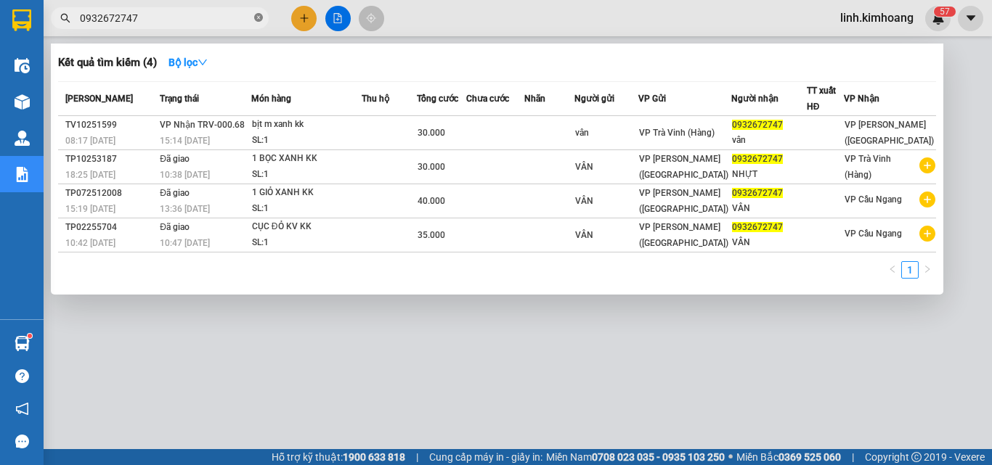
click at [257, 17] on icon "close-circle" at bounding box center [258, 17] width 9 height 9
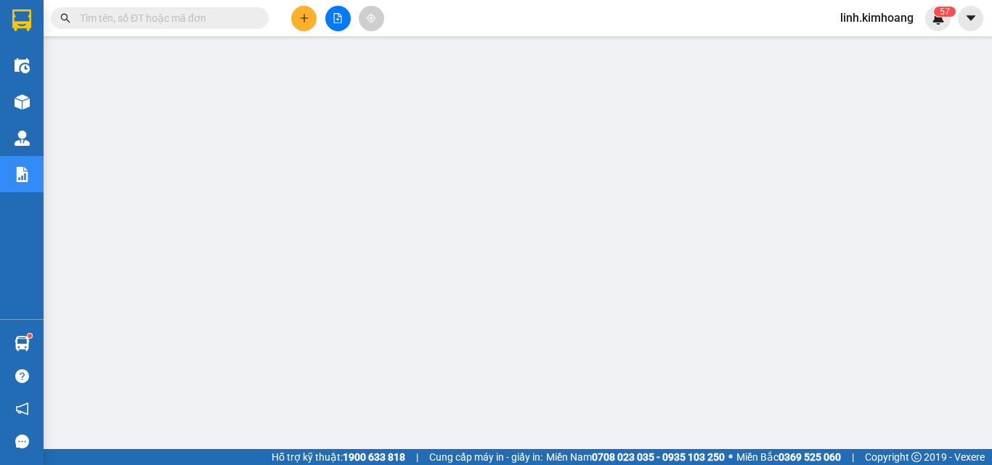
click at [203, 21] on input "text" at bounding box center [165, 18] width 171 height 16
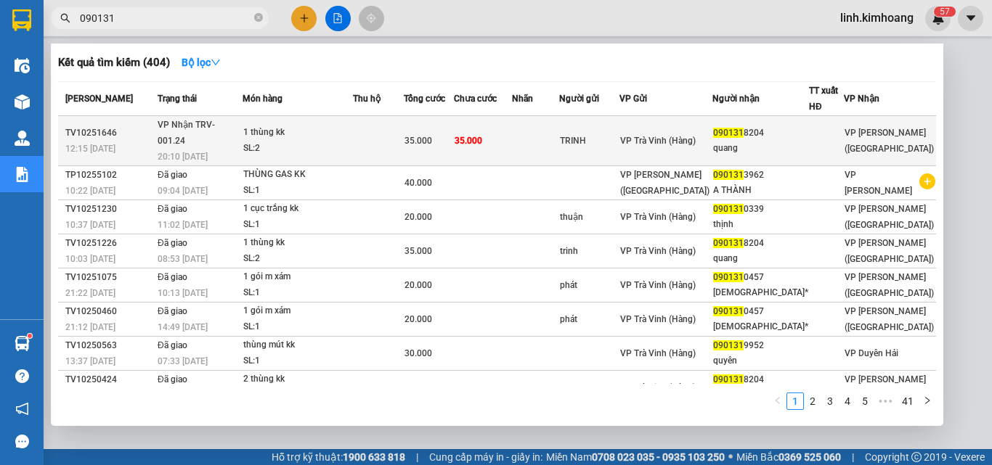
click at [808, 129] on div "090131 8204" at bounding box center [760, 133] width 95 height 15
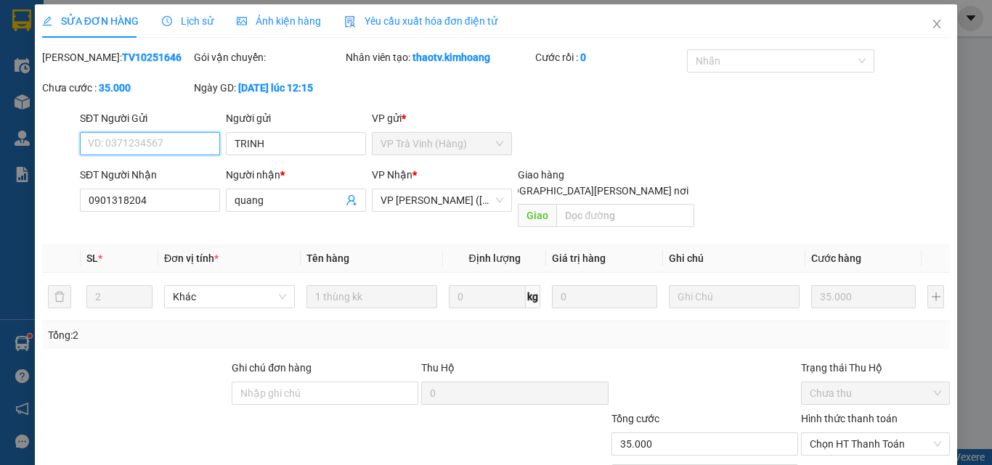
scroll to position [75, 0]
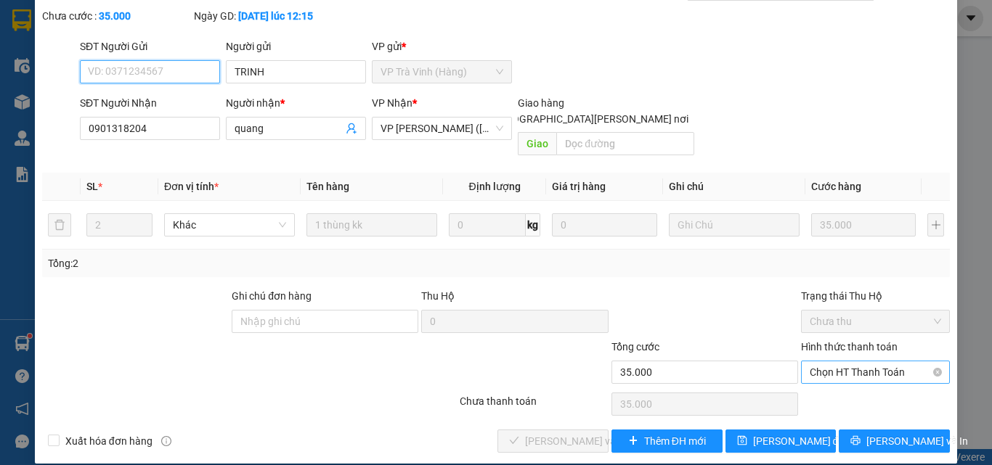
click at [839, 362] on span "Chọn HT Thanh Toán" at bounding box center [875, 373] width 131 height 22
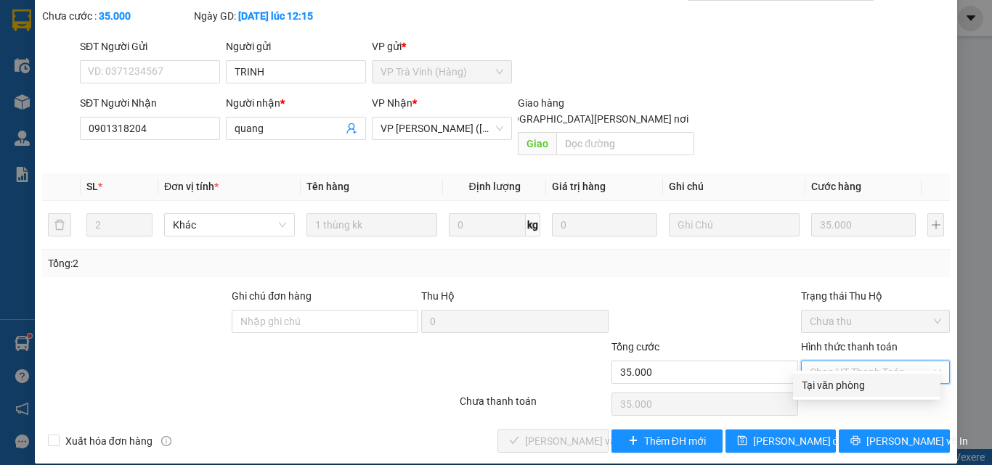
click at [837, 381] on div "Tại văn phòng" at bounding box center [867, 386] width 130 height 16
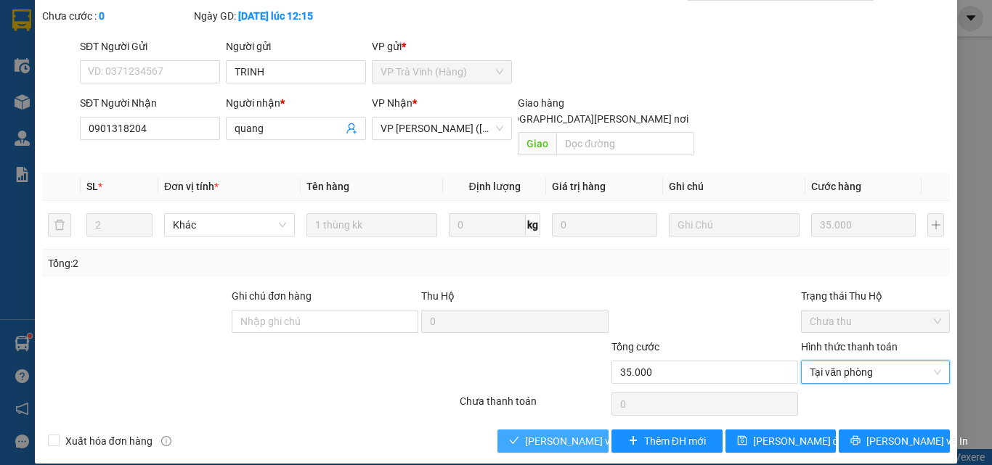
click at [552, 434] on span "Lưu và Giao hàng" at bounding box center [623, 442] width 196 height 16
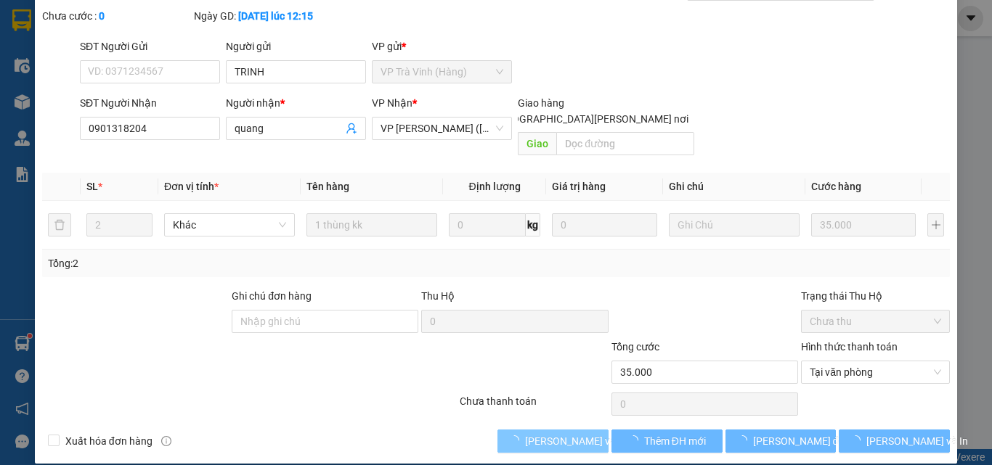
scroll to position [0, 0]
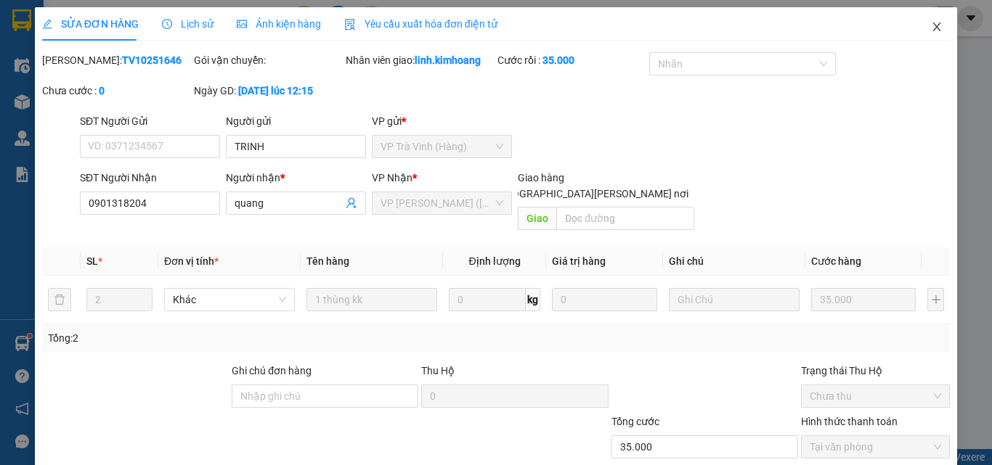
click at [931, 28] on icon "close" at bounding box center [937, 27] width 12 height 12
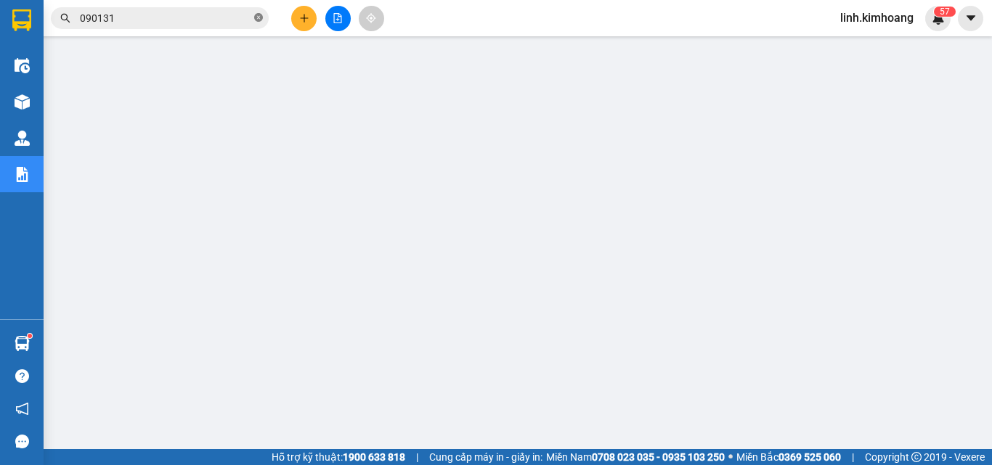
click at [259, 22] on icon "close-circle" at bounding box center [258, 17] width 9 height 9
click at [241, 20] on input "text" at bounding box center [165, 18] width 171 height 16
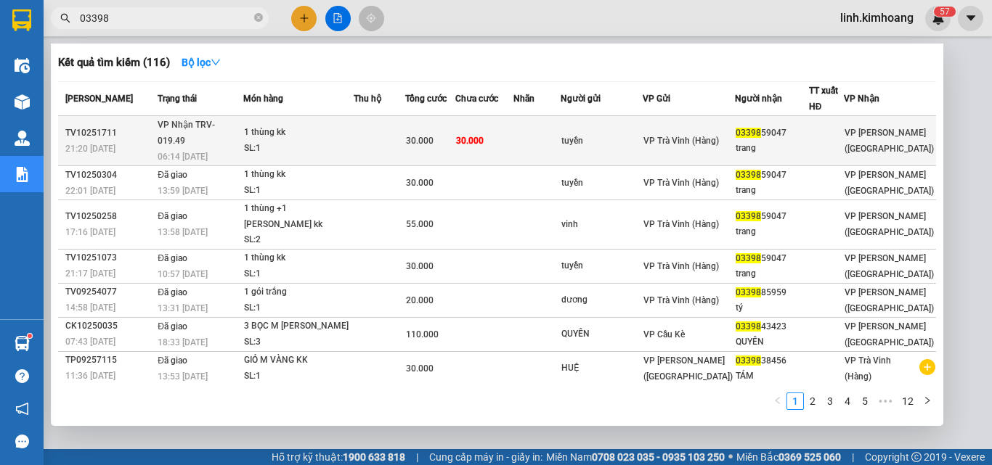
click at [784, 117] on td "03398 59047 trang" at bounding box center [771, 141] width 73 height 50
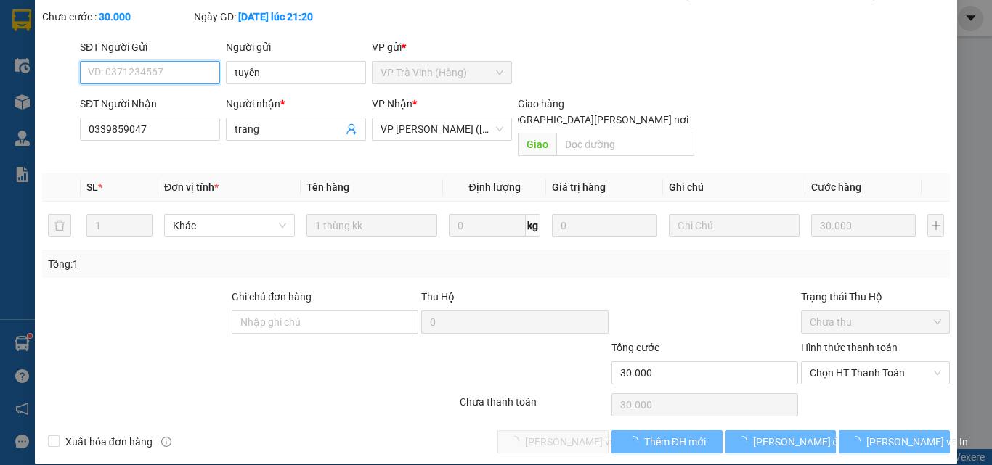
scroll to position [75, 0]
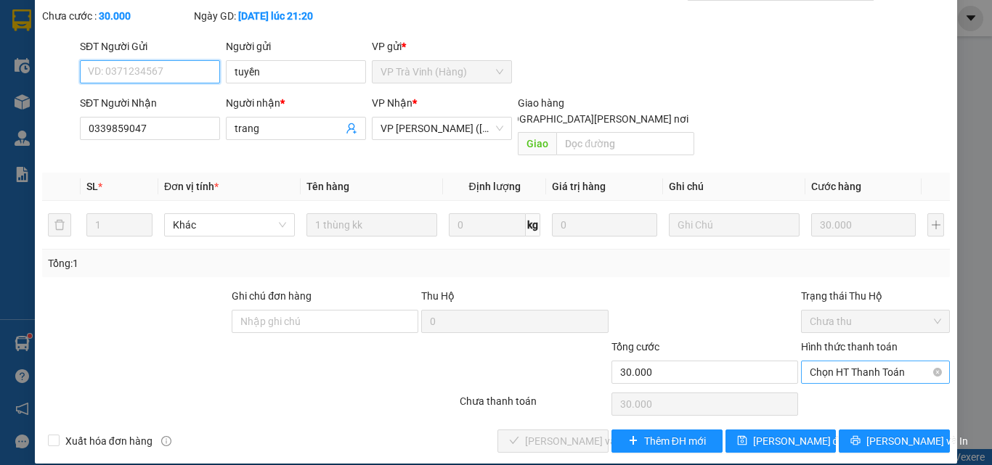
click at [861, 362] on span "Chọn HT Thanh Toán" at bounding box center [875, 373] width 131 height 22
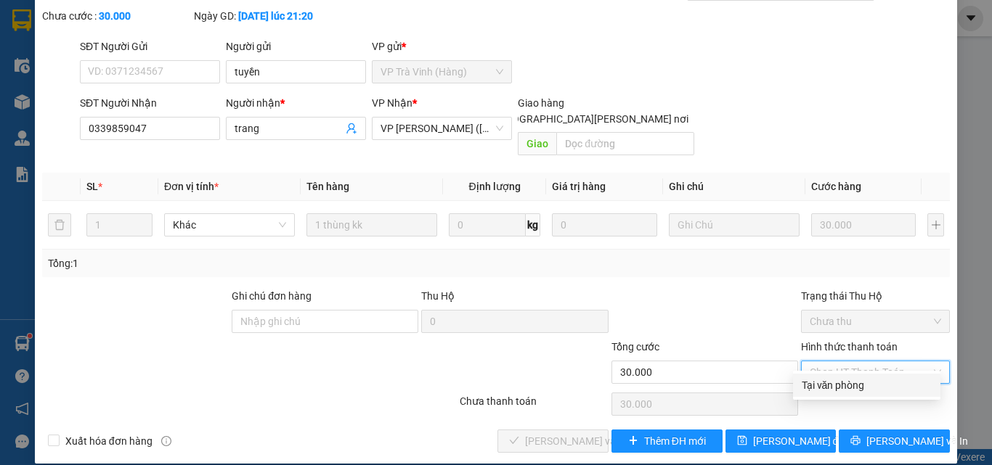
click at [842, 387] on div "Tại văn phòng" at bounding box center [867, 386] width 130 height 16
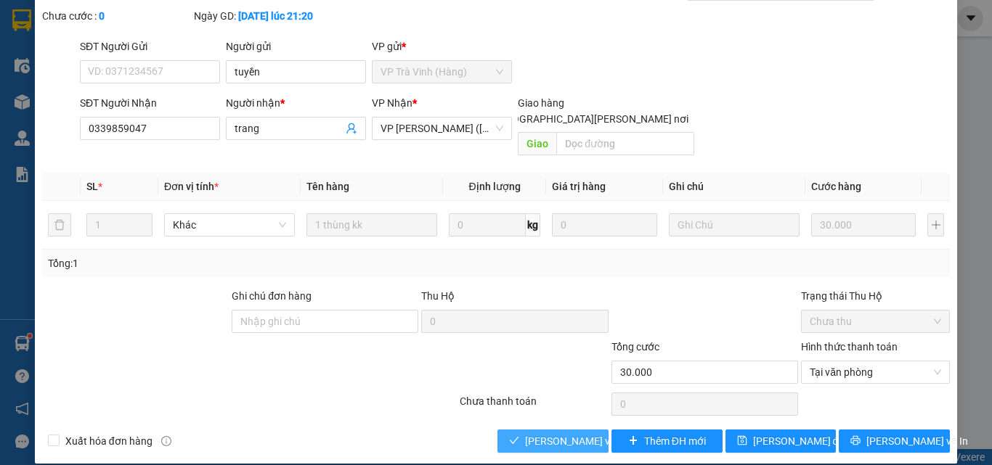
click at [516, 430] on button "Lưu và Giao hàng" at bounding box center [552, 441] width 111 height 23
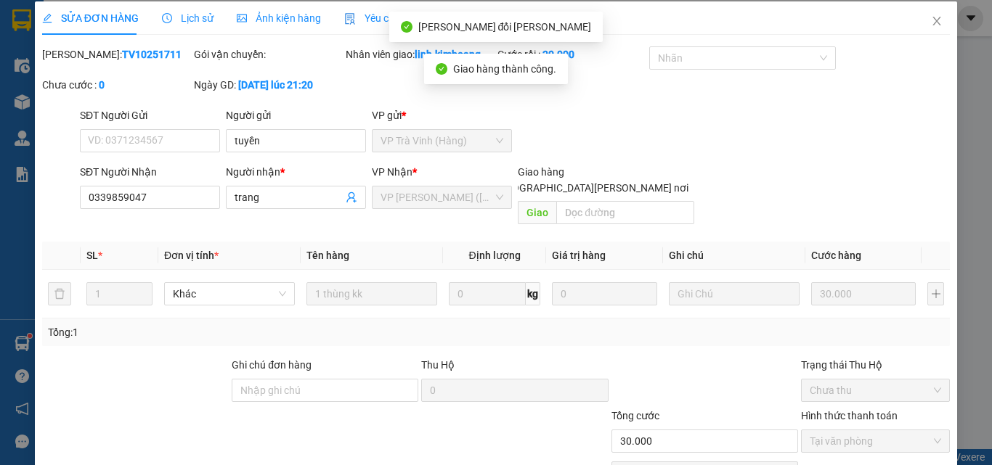
scroll to position [0, 0]
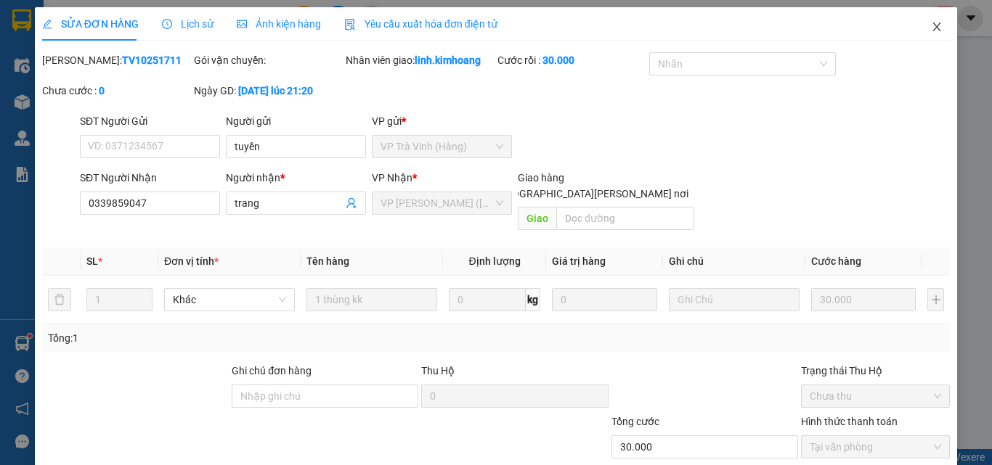
drag, startPoint x: 932, startPoint y: 24, endPoint x: 956, endPoint y: 25, distance: 24.7
click at [931, 24] on icon "close" at bounding box center [937, 27] width 12 height 12
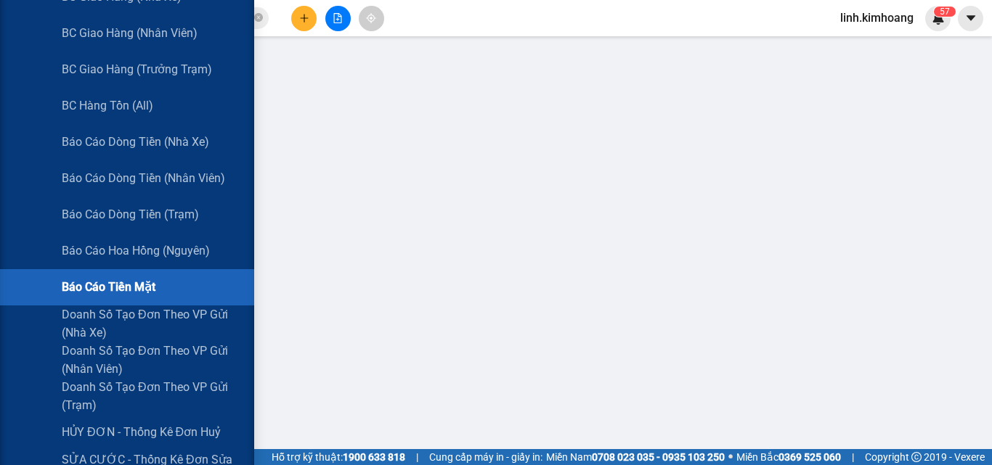
scroll to position [218, 0]
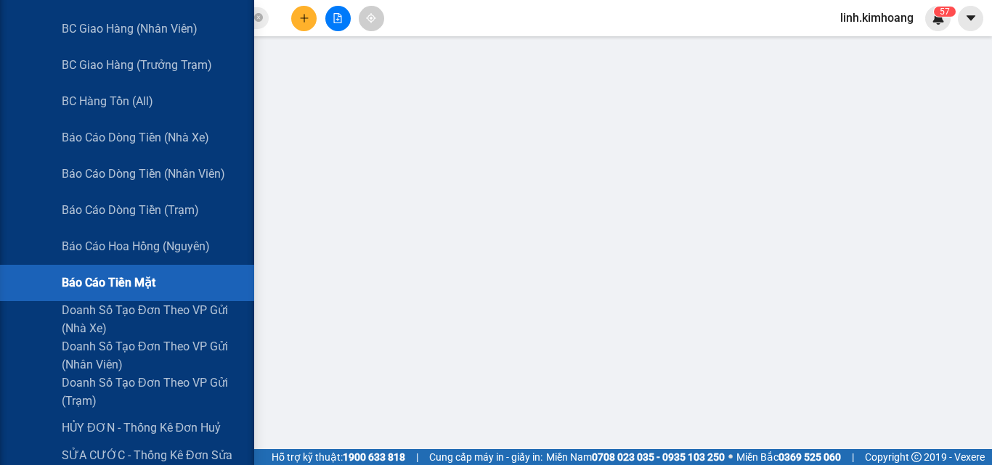
click at [117, 277] on span "Báo cáo tiền mặt" at bounding box center [109, 283] width 94 height 18
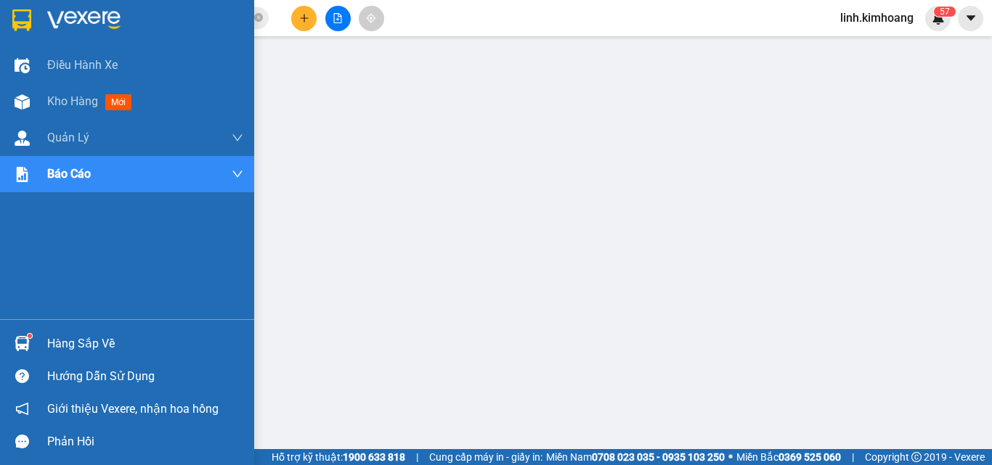
scroll to position [0, 0]
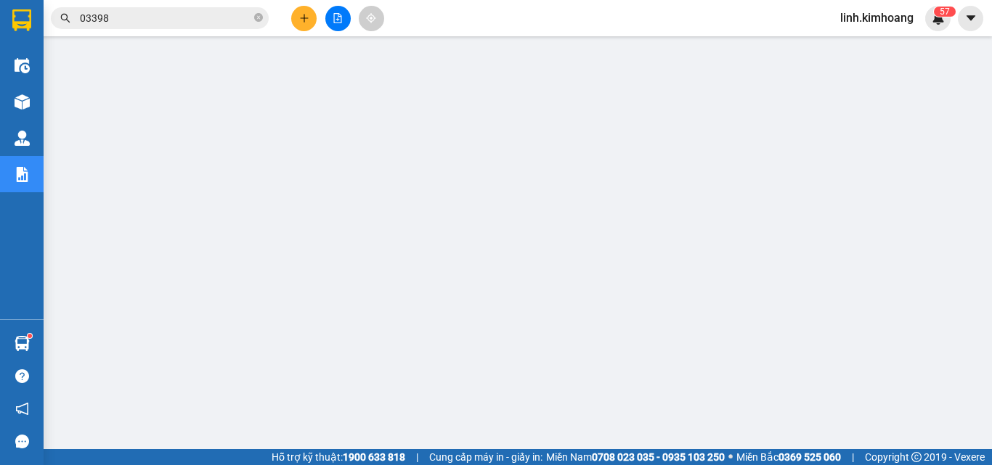
click at [301, 12] on button at bounding box center [303, 18] width 25 height 25
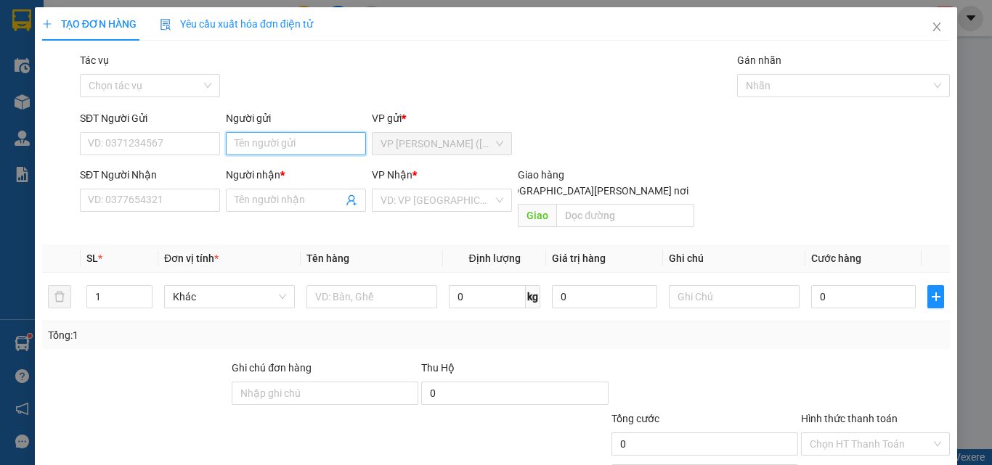
click at [269, 143] on input "Người gửi" at bounding box center [296, 143] width 140 height 23
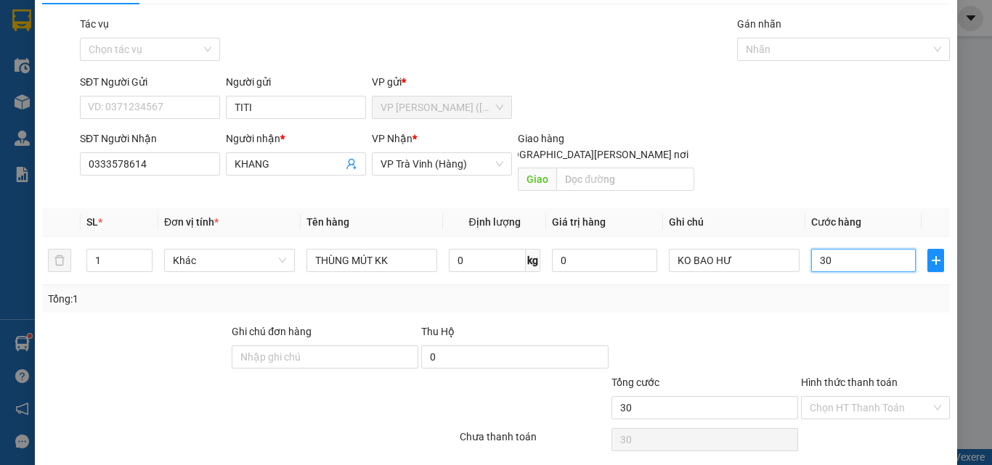
scroll to position [72, 0]
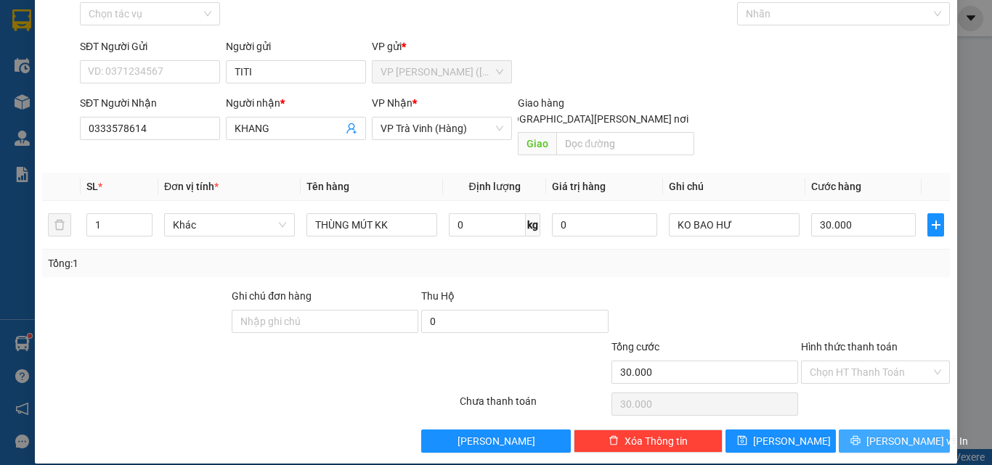
click at [860, 430] on button "[PERSON_NAME] và In" at bounding box center [894, 441] width 111 height 23
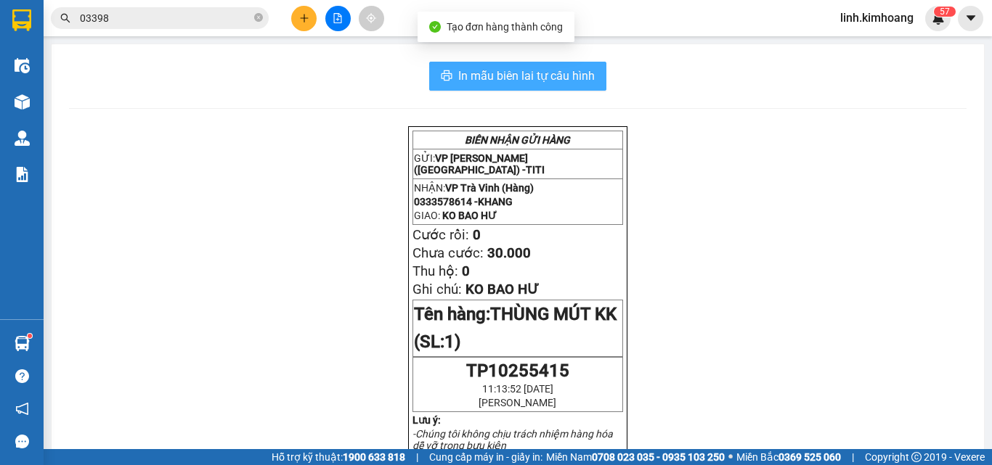
click at [521, 67] on span "In mẫu biên lai tự cấu hình" at bounding box center [526, 76] width 137 height 18
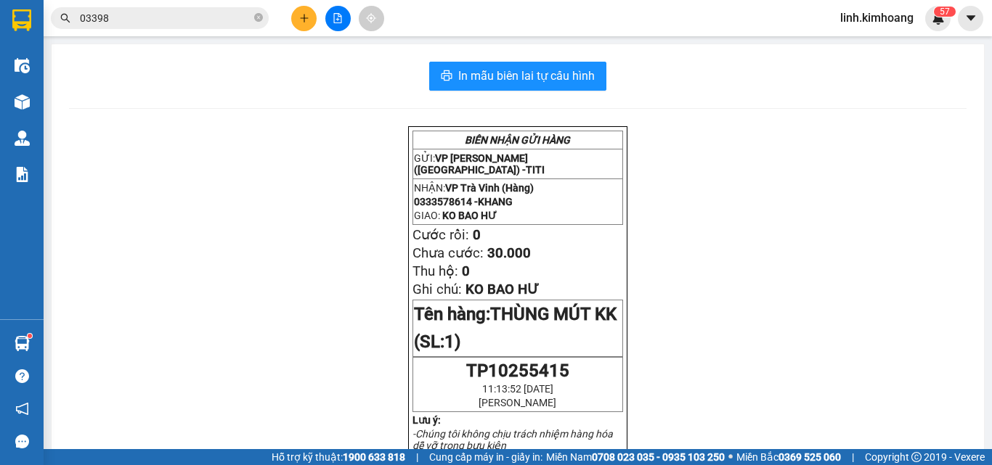
click at [300, 19] on icon "plus" at bounding box center [304, 18] width 10 height 10
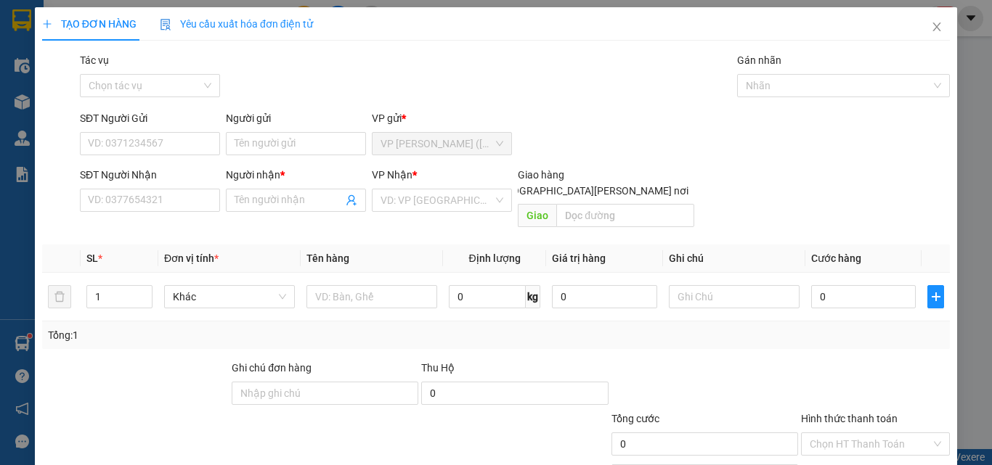
click at [147, 188] on div "SĐT Người Nhận" at bounding box center [150, 178] width 140 height 22
click at [158, 202] on input "SĐT Người Nhận" at bounding box center [150, 200] width 140 height 23
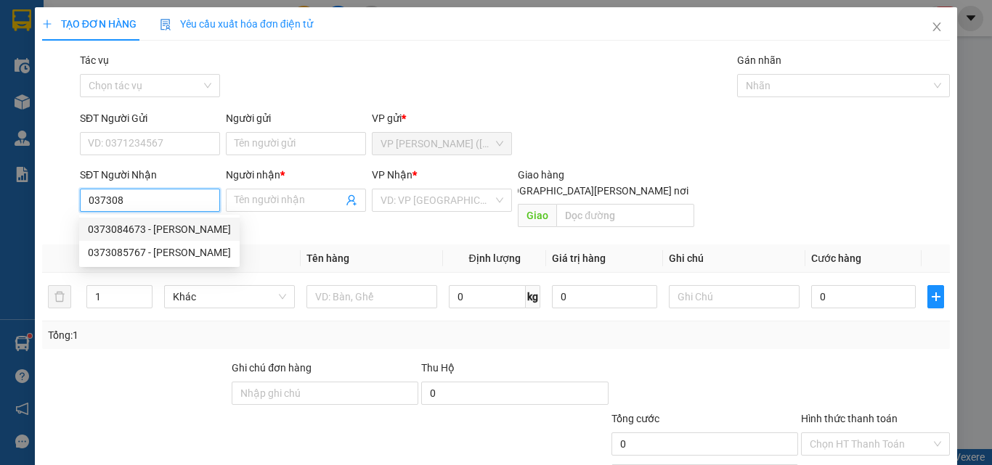
click at [168, 223] on div "0373084673 - MINH THƯ" at bounding box center [159, 229] width 143 height 16
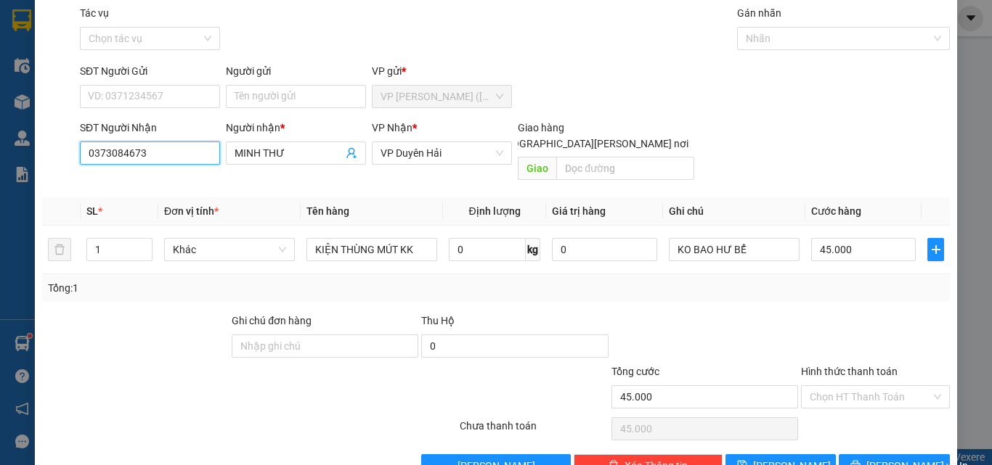
scroll to position [72, 0]
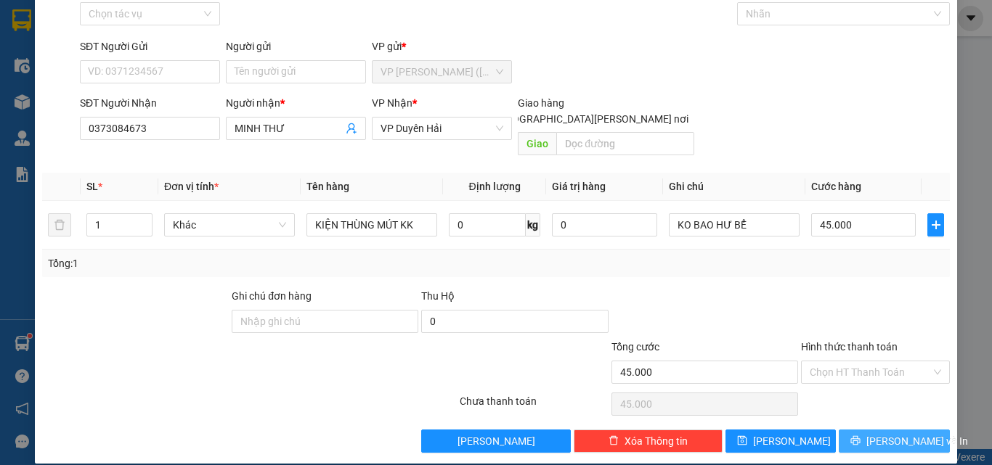
click at [860, 436] on icon "printer" at bounding box center [855, 441] width 10 height 10
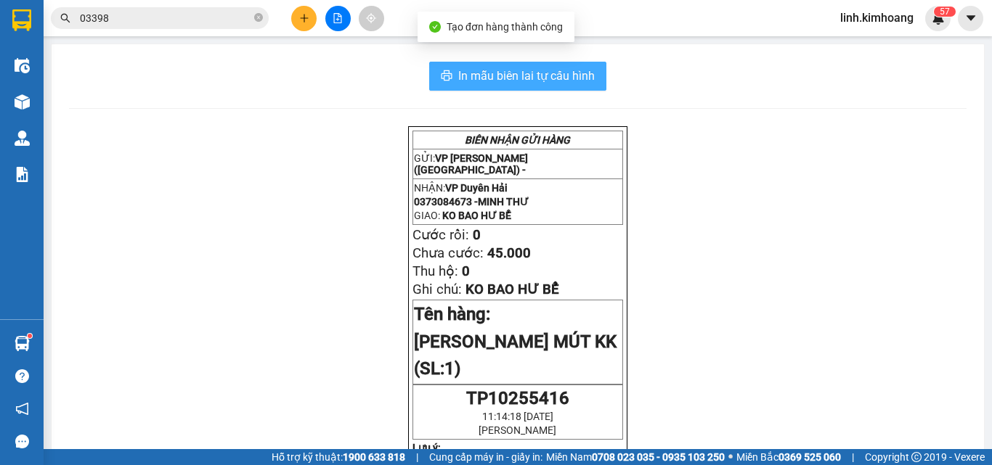
click at [536, 73] on span "In mẫu biên lai tự cấu hình" at bounding box center [526, 76] width 137 height 18
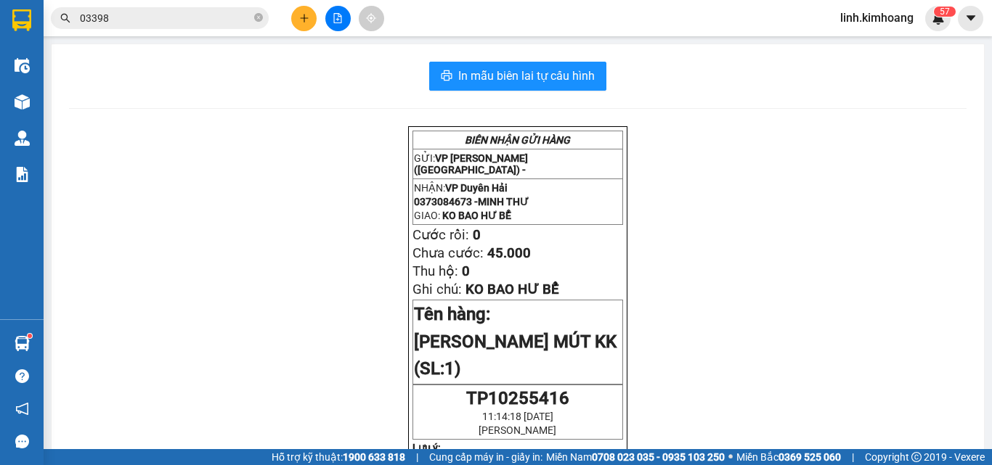
click at [309, 13] on button at bounding box center [303, 18] width 25 height 25
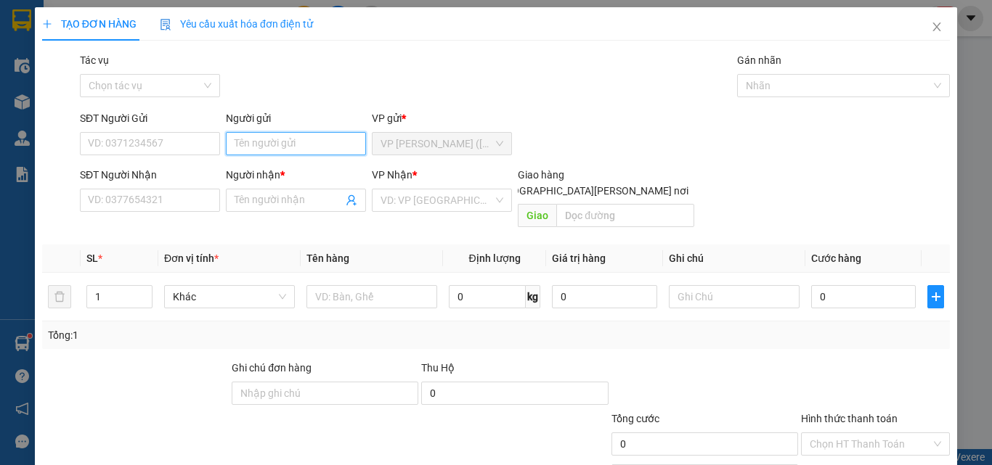
click at [280, 144] on input "Người gửi" at bounding box center [296, 143] width 140 height 23
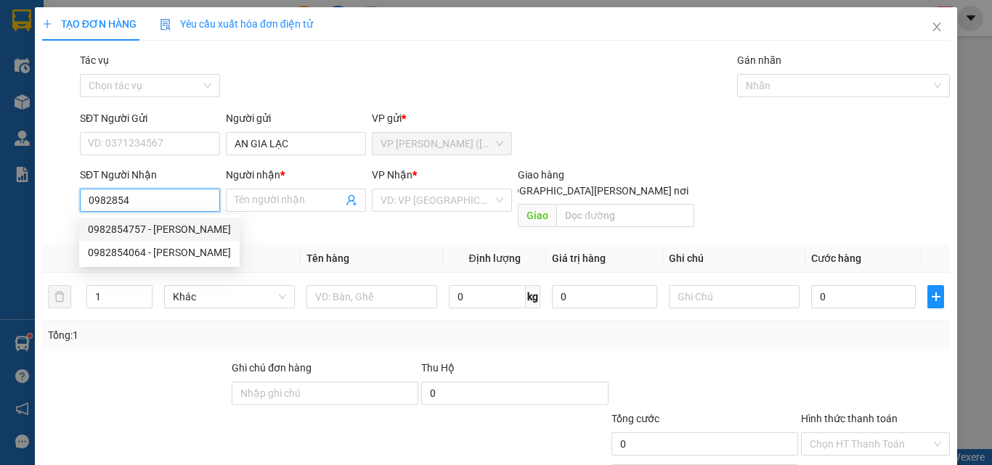
click at [195, 227] on div "0982854757 - TRIỆU MẪN" at bounding box center [159, 229] width 143 height 16
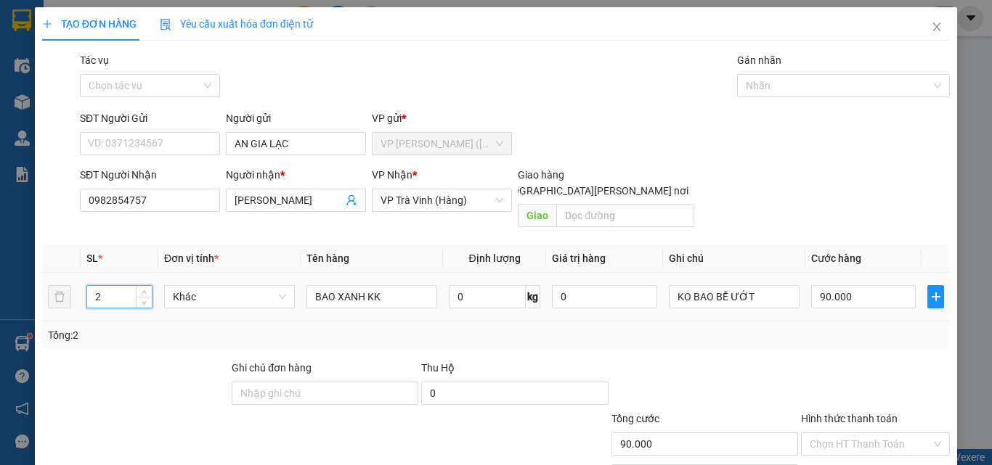
drag, startPoint x: 113, startPoint y: 281, endPoint x: 25, endPoint y: 323, distance: 97.4
click at [25, 323] on div "TẠO ĐƠN HÀNG Yêu cầu xuất hóa đơn điện tử Transit Pickup Surcharge Ids Transit …" at bounding box center [496, 232] width 992 height 465
click at [873, 286] on input "90.000" at bounding box center [863, 296] width 105 height 23
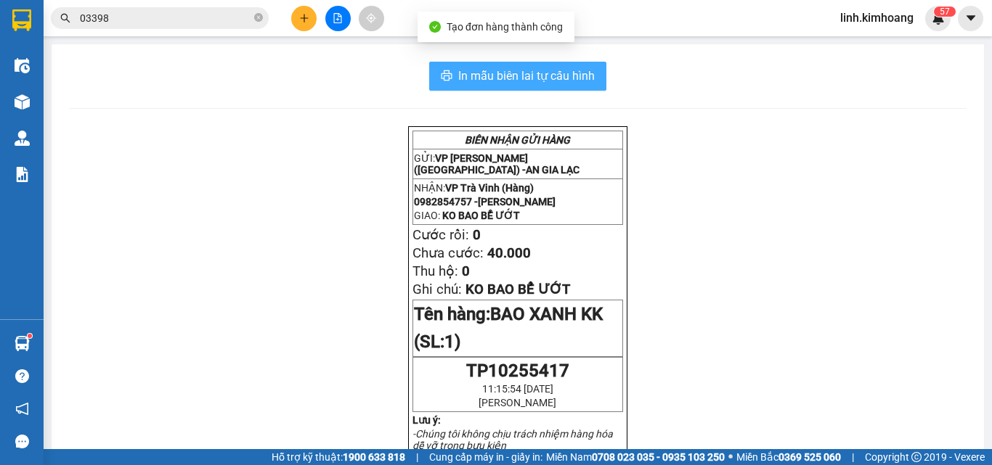
drag, startPoint x: 518, startPoint y: 65, endPoint x: 532, endPoint y: 104, distance: 40.9
click at [518, 65] on button "In mẫu biên lai tự cấu hình" at bounding box center [517, 76] width 177 height 29
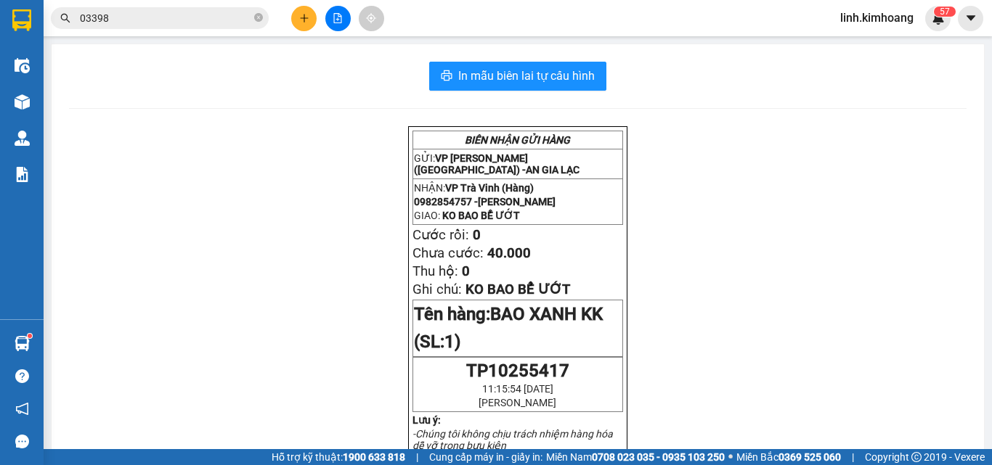
click at [256, 17] on icon "close-circle" at bounding box center [258, 17] width 9 height 9
click at [244, 15] on input "text" at bounding box center [165, 18] width 171 height 16
click at [228, 16] on input "text" at bounding box center [165, 18] width 171 height 16
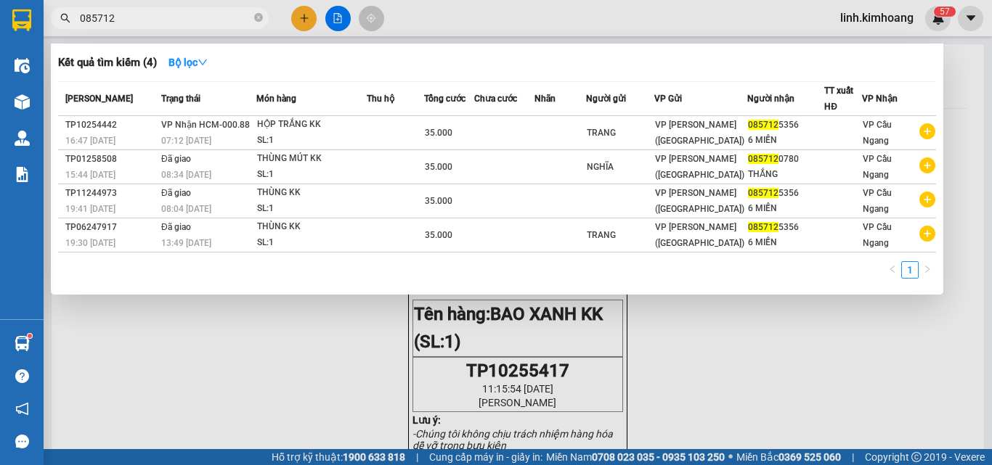
click at [678, 373] on div at bounding box center [496, 232] width 992 height 465
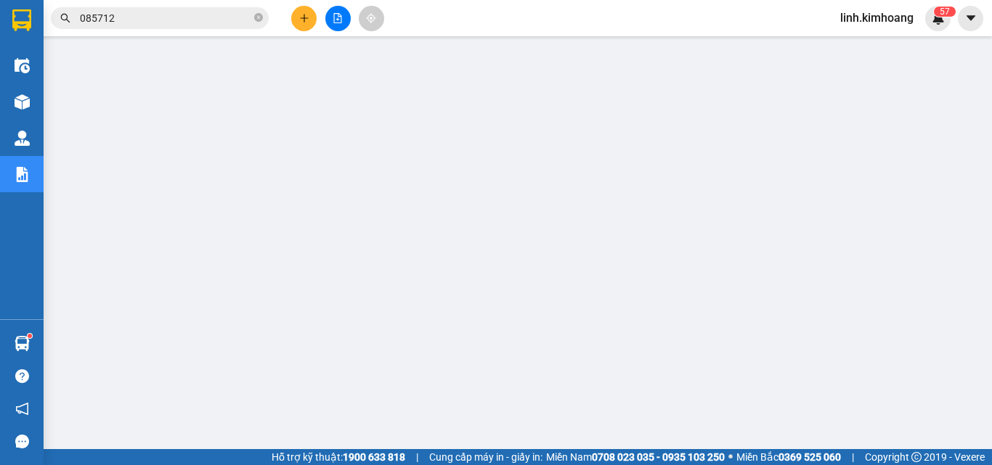
click at [263, 17] on span "085712" at bounding box center [160, 18] width 218 height 22
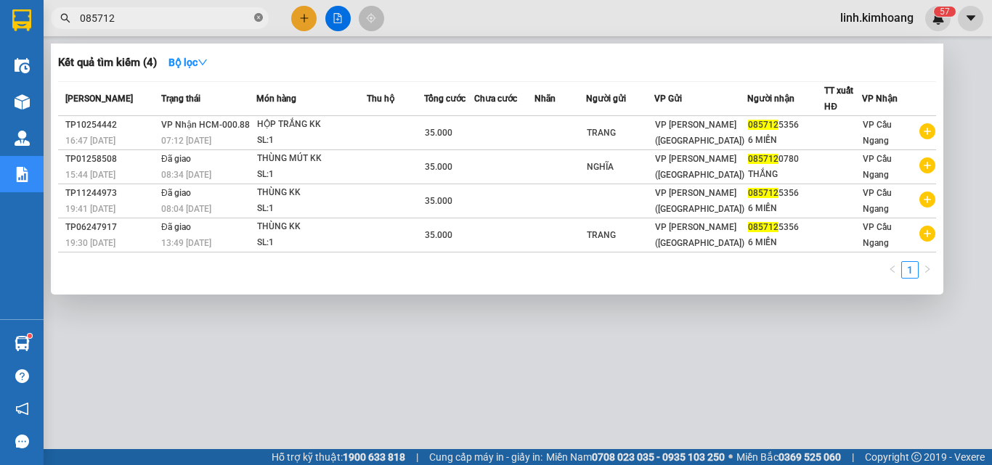
click at [256, 17] on icon "close-circle" at bounding box center [258, 17] width 9 height 9
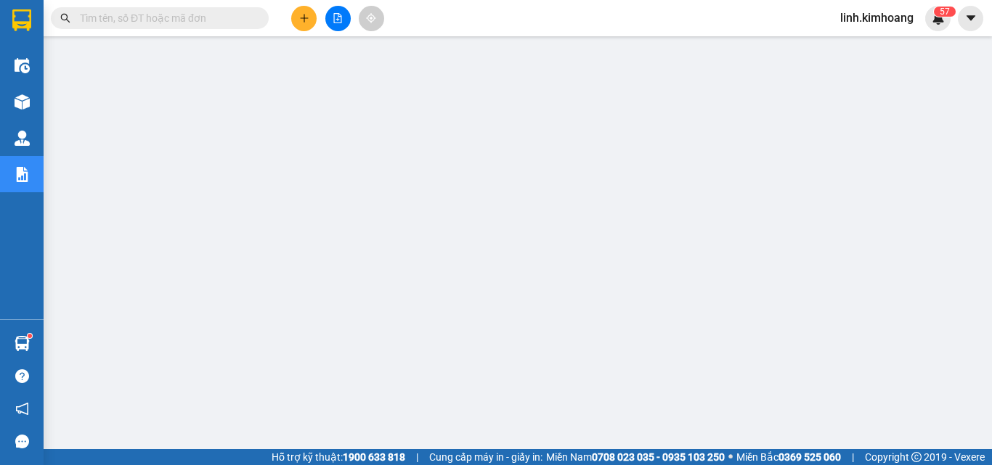
click at [228, 16] on input "text" at bounding box center [165, 18] width 171 height 16
click at [236, 15] on input "text" at bounding box center [165, 18] width 171 height 16
click at [195, 20] on input "text" at bounding box center [165, 18] width 171 height 16
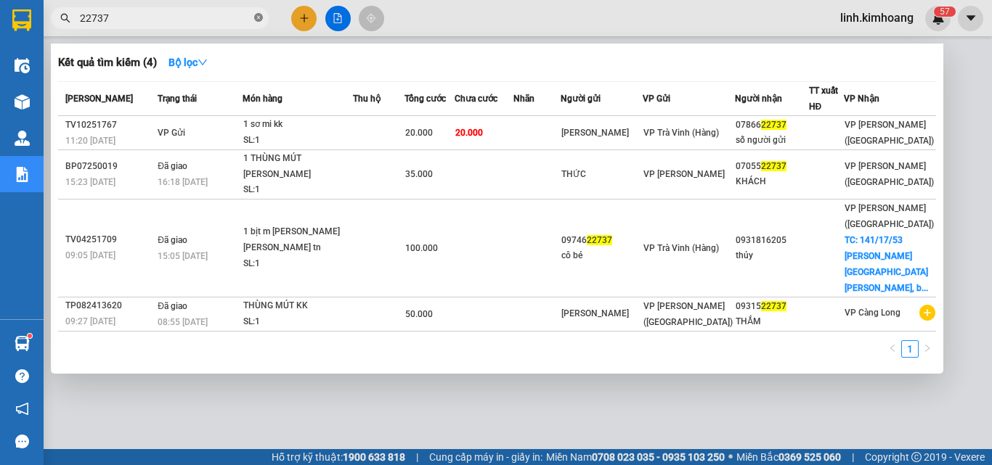
click at [262, 18] on icon "close-circle" at bounding box center [258, 17] width 9 height 9
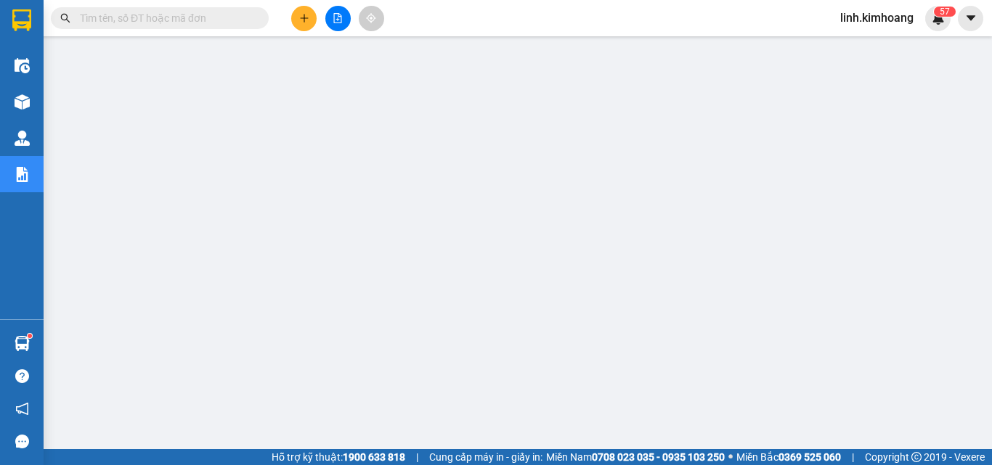
click at [201, 18] on input "text" at bounding box center [165, 18] width 171 height 16
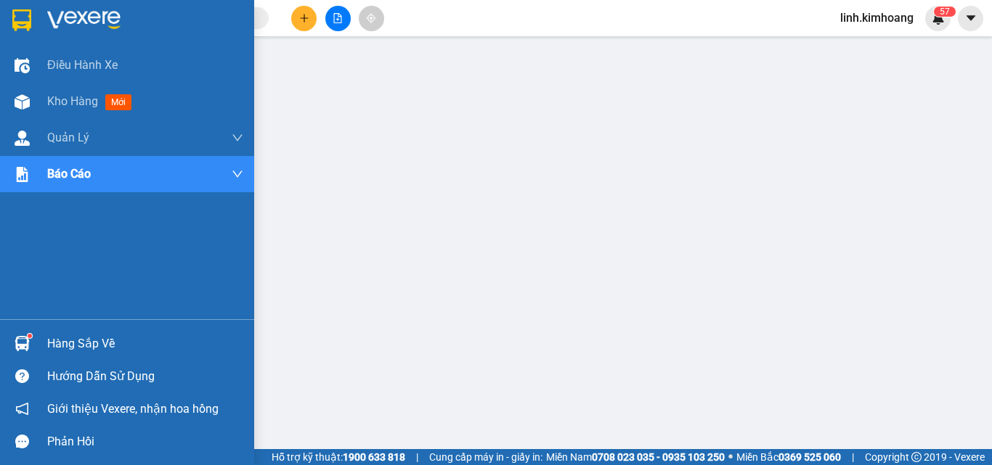
click at [78, 337] on div "Hàng sắp về" at bounding box center [145, 344] width 196 height 22
click at [63, 96] on span "Kho hàng" at bounding box center [72, 101] width 51 height 14
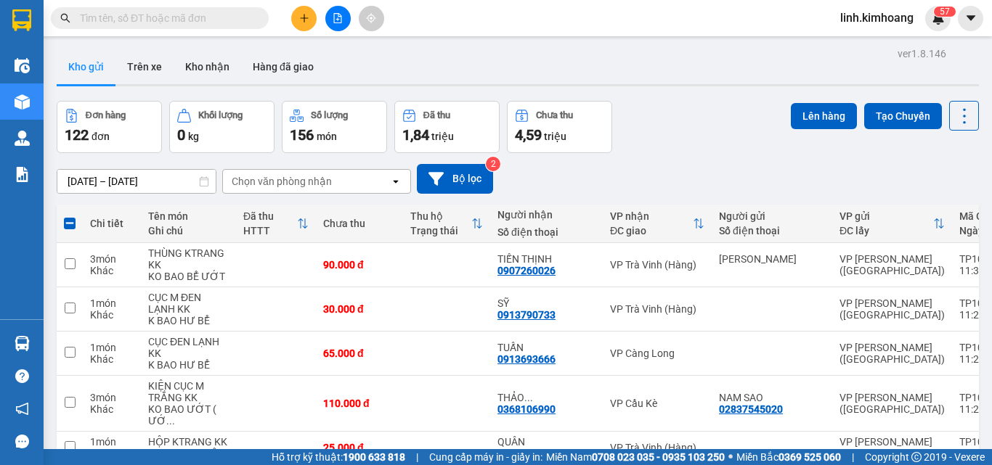
drag, startPoint x: 372, startPoint y: 168, endPoint x: 373, endPoint y: 145, distance: 24.0
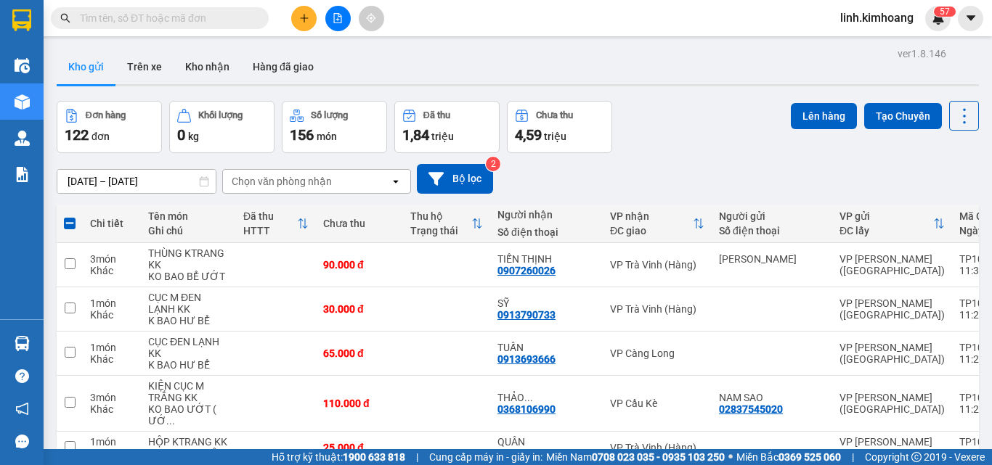
drag, startPoint x: 368, startPoint y: 155, endPoint x: 373, endPoint y: 95, distance: 59.7
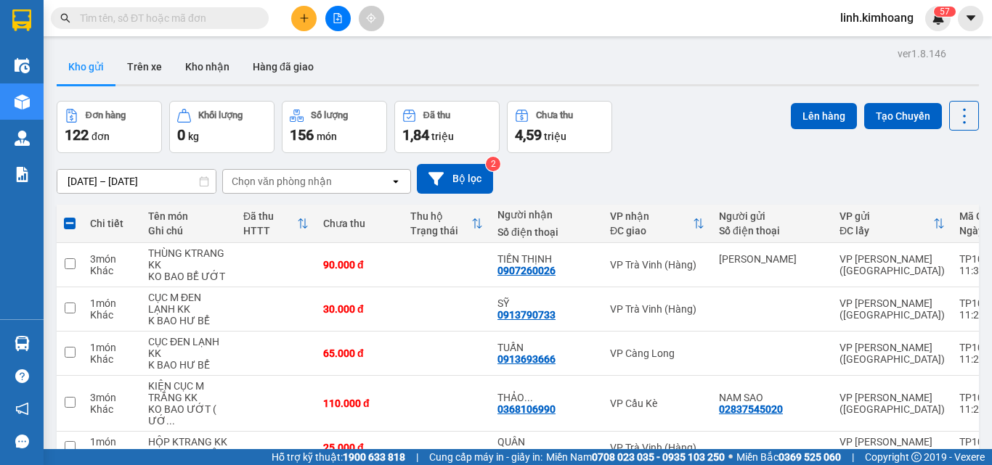
drag, startPoint x: 378, startPoint y: 152, endPoint x: 373, endPoint y: 106, distance: 46.7
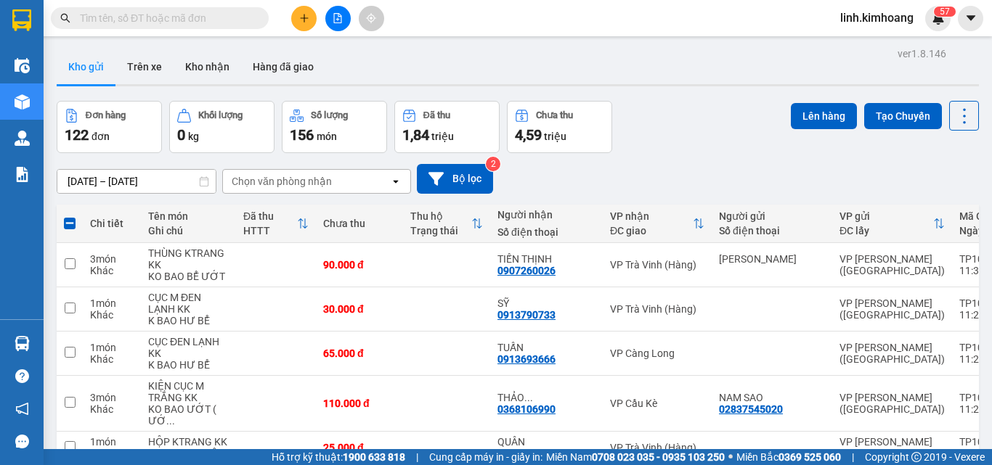
drag, startPoint x: 379, startPoint y: 151, endPoint x: 379, endPoint y: 124, distance: 26.9
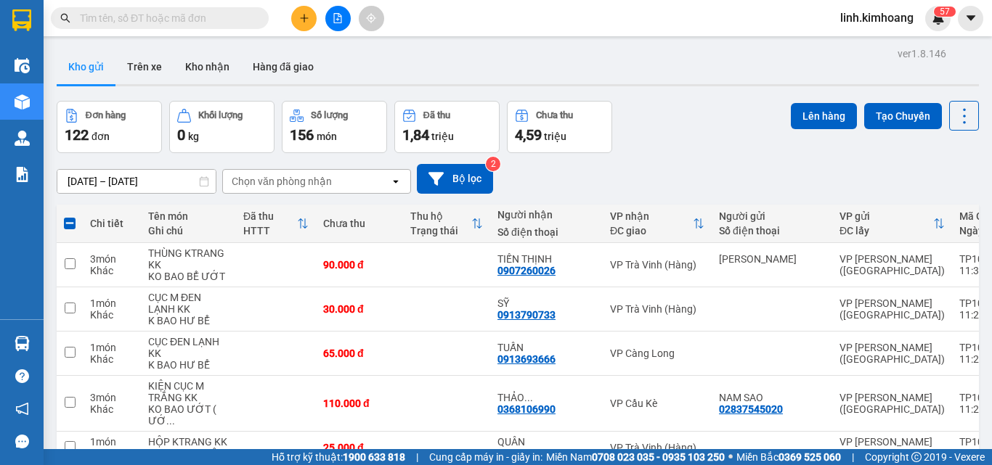
drag, startPoint x: 359, startPoint y: 153, endPoint x: 362, endPoint y: 115, distance: 38.7
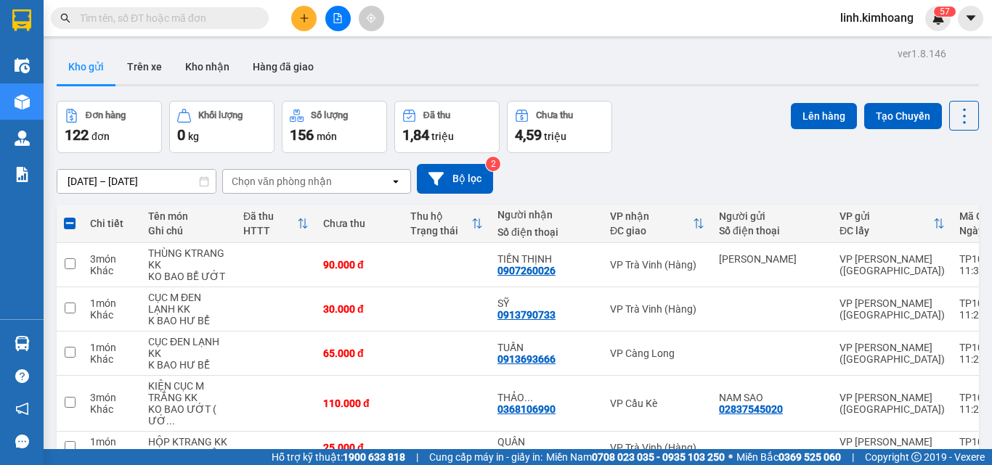
click at [801, 103] on button "Lên hàng" at bounding box center [824, 116] width 66 height 26
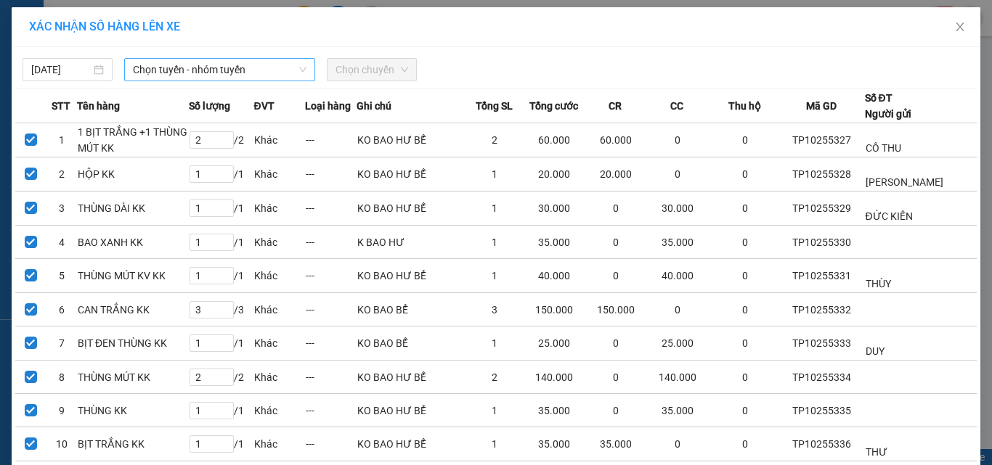
click at [243, 77] on span "Chọn tuyến - nhóm tuyến" at bounding box center [220, 70] width 174 height 22
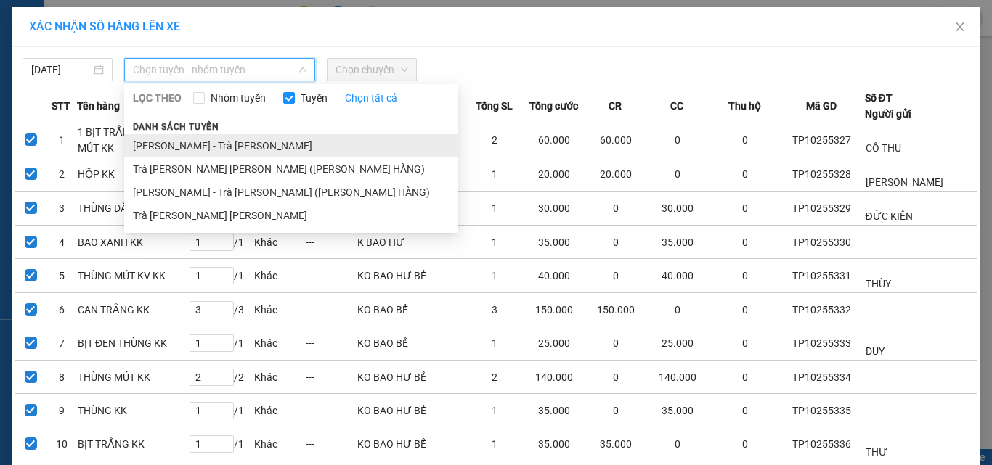
click at [206, 146] on li "Hồ Chí Minh - Trà Vinh" at bounding box center [291, 145] width 334 height 23
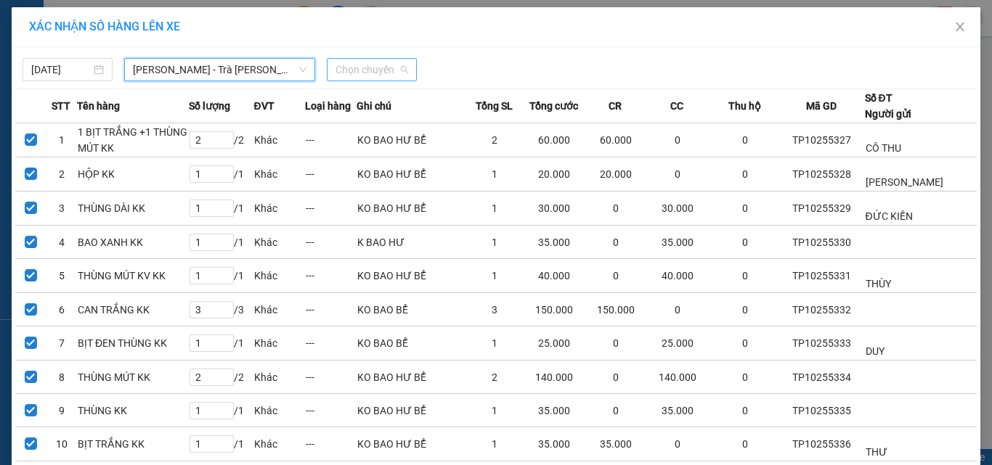
click at [360, 70] on span "Chọn chuyến" at bounding box center [371, 70] width 73 height 22
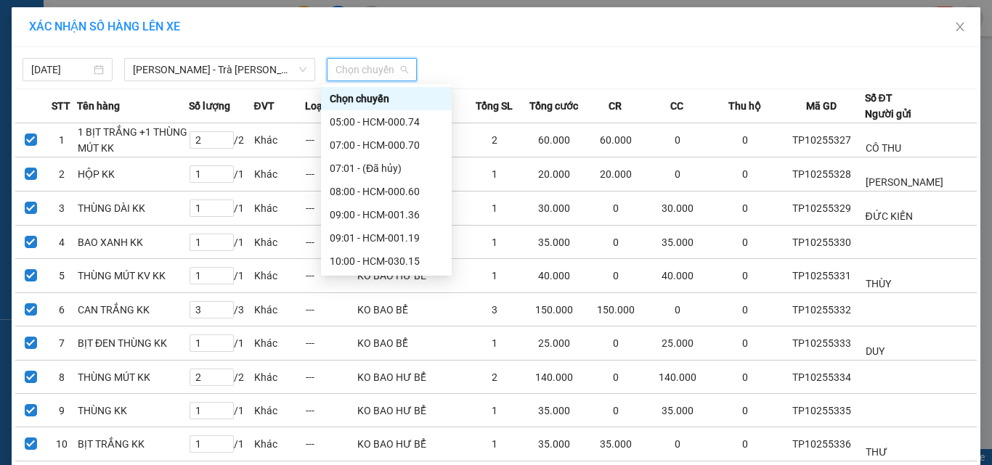
click at [381, 277] on div "11:00 - HCM-019.49" at bounding box center [386, 285] width 113 height 16
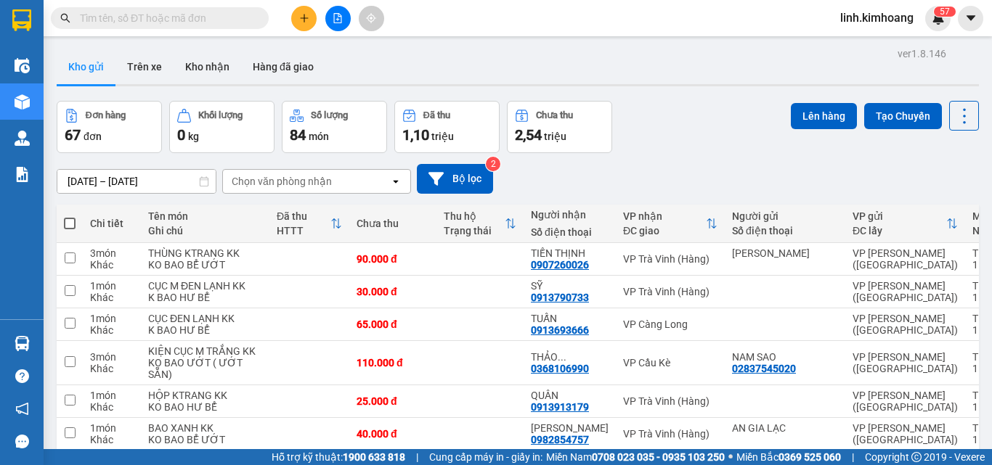
drag, startPoint x: 371, startPoint y: 129, endPoint x: 371, endPoint y: 95, distance: 33.4
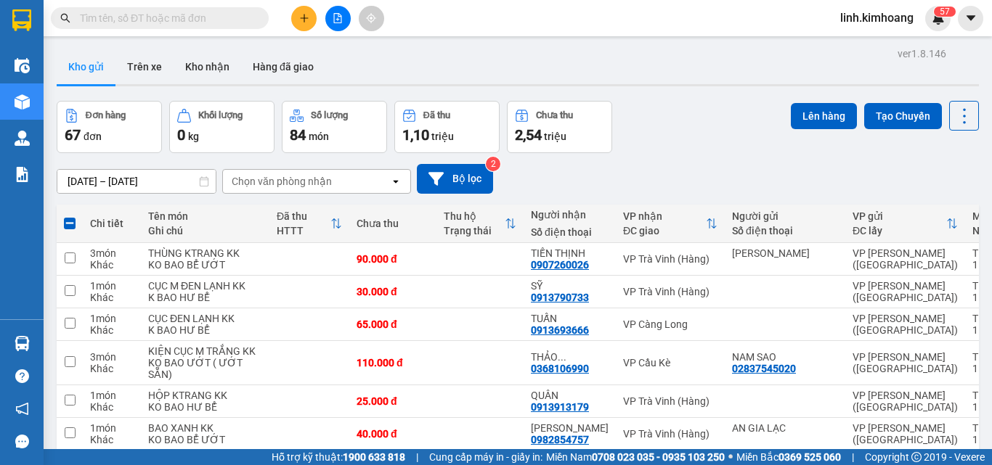
drag, startPoint x: 367, startPoint y: 179, endPoint x: 365, endPoint y: 129, distance: 50.2
drag, startPoint x: 365, startPoint y: 129, endPoint x: 364, endPoint y: 107, distance: 21.1
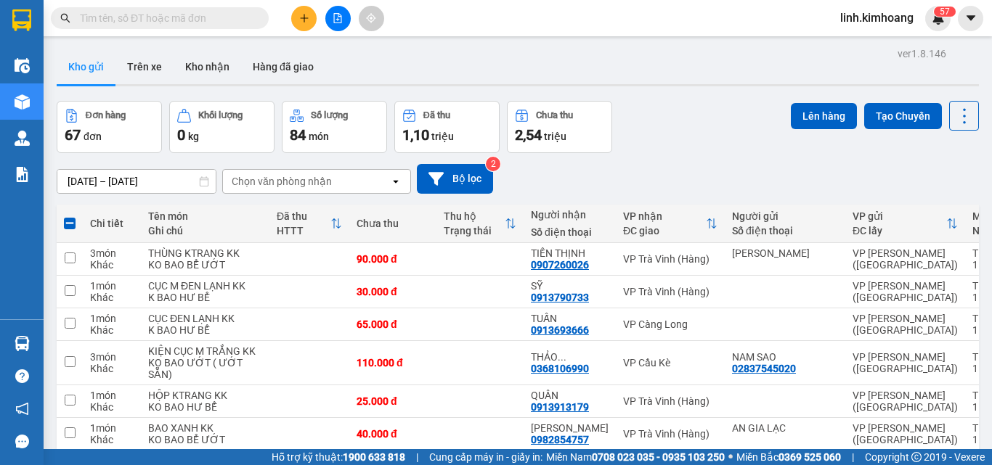
drag, startPoint x: 359, startPoint y: 158, endPoint x: 372, endPoint y: 121, distance: 39.7
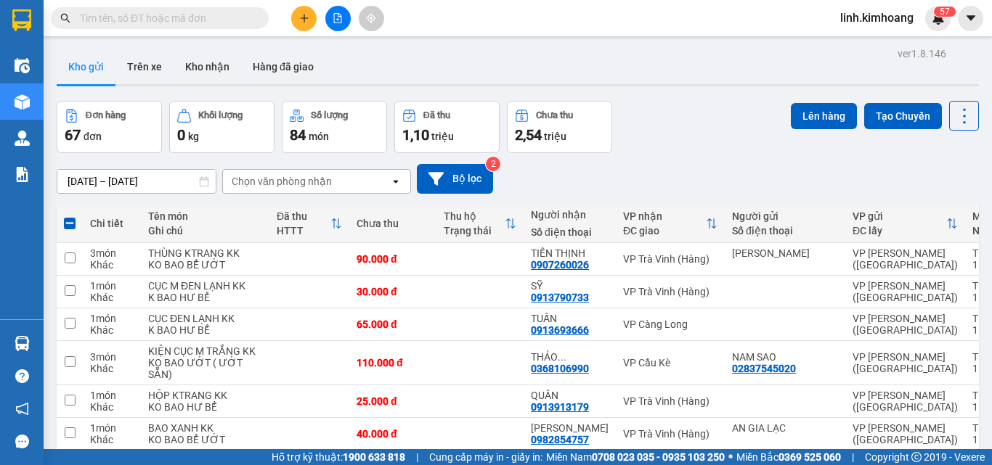
drag, startPoint x: 354, startPoint y: 168, endPoint x: 354, endPoint y: 142, distance: 26.9
drag, startPoint x: 354, startPoint y: 132, endPoint x: 354, endPoint y: 98, distance: 34.1
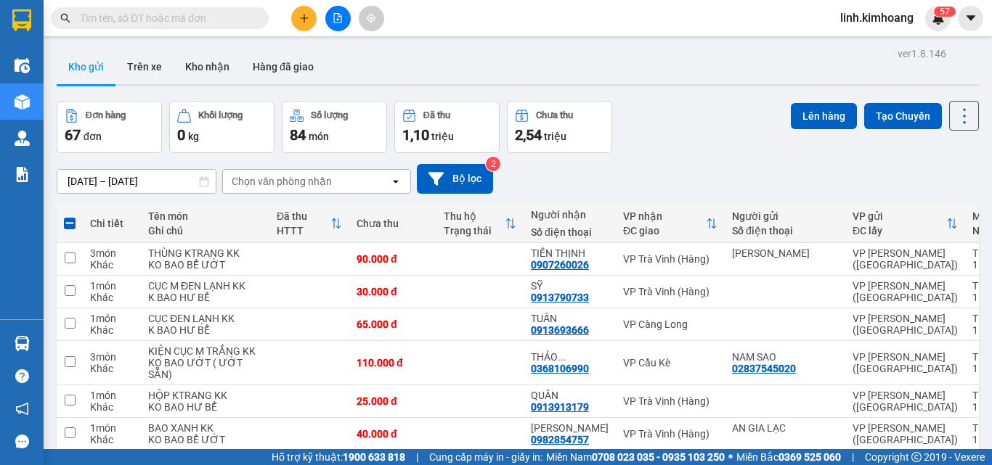
click at [792, 123] on button "Lên hàng" at bounding box center [824, 116] width 66 height 26
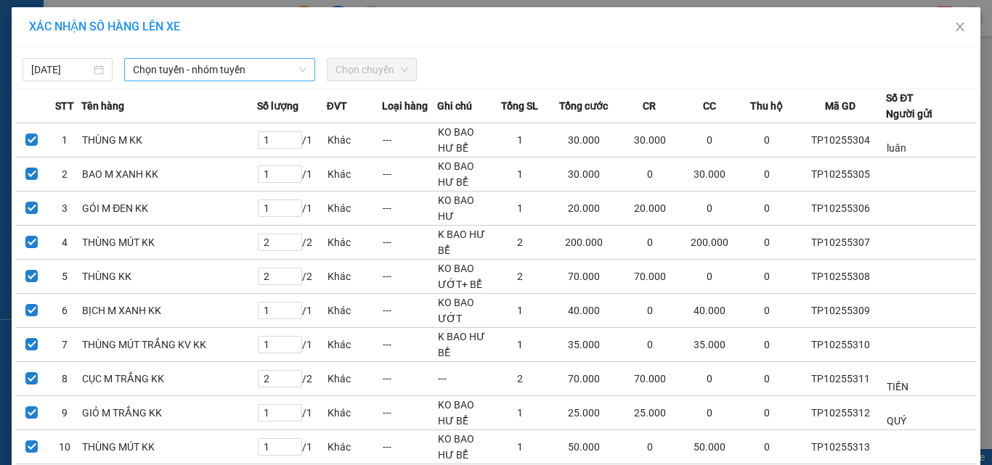
click at [274, 71] on span "Chọn tuyến - nhóm tuyến" at bounding box center [220, 70] width 174 height 22
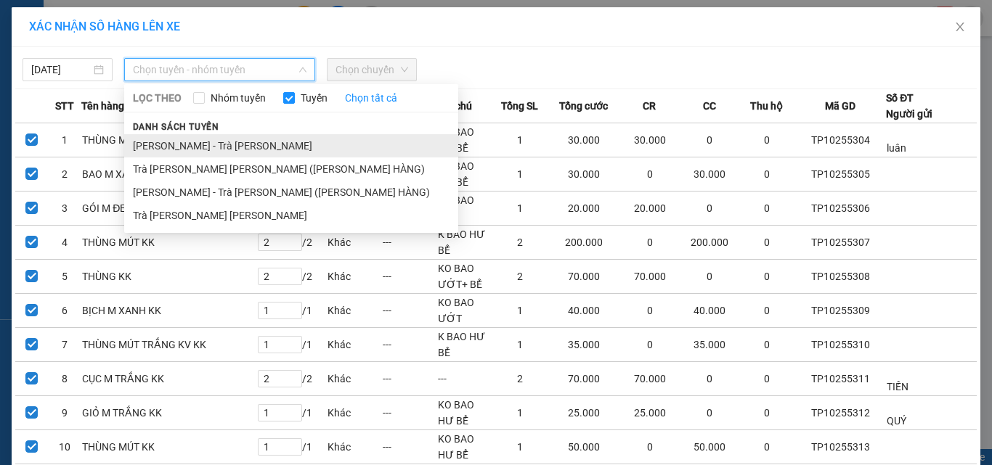
click at [219, 143] on li "Hồ Chí Minh - Trà Vinh" at bounding box center [291, 145] width 334 height 23
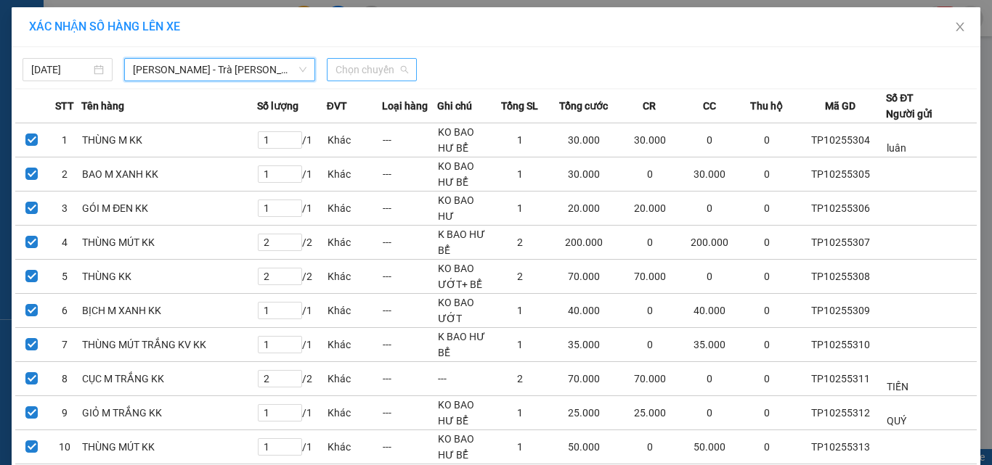
click at [357, 66] on span "Chọn chuyến" at bounding box center [371, 70] width 73 height 22
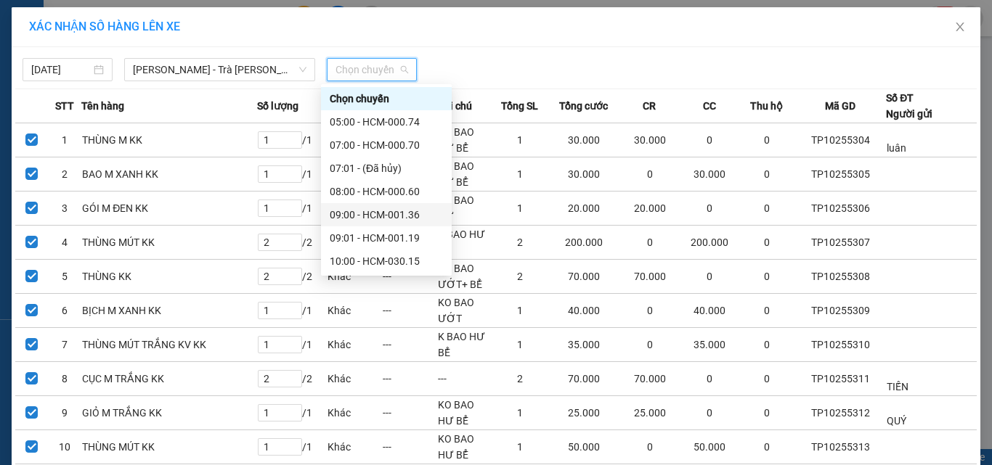
click at [369, 207] on div "09:00 - HCM-001.36" at bounding box center [386, 215] width 113 height 16
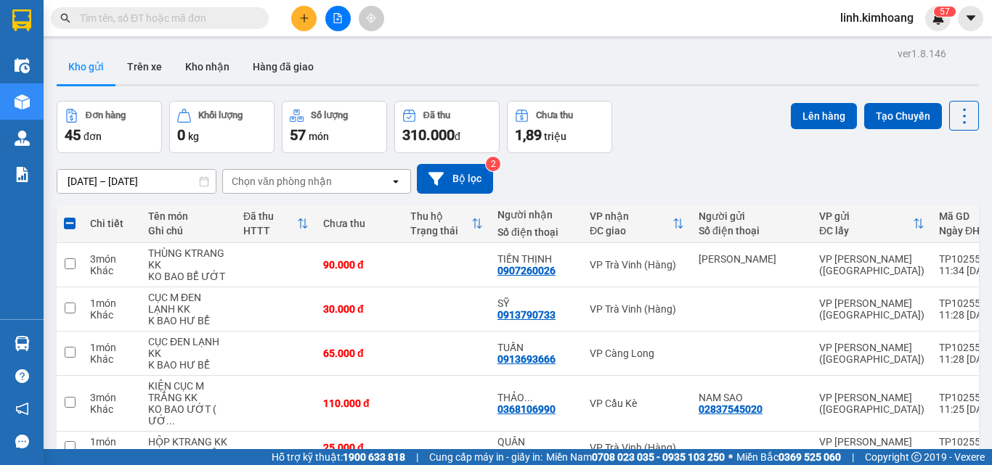
click at [810, 115] on button "Lên hàng" at bounding box center [824, 116] width 66 height 26
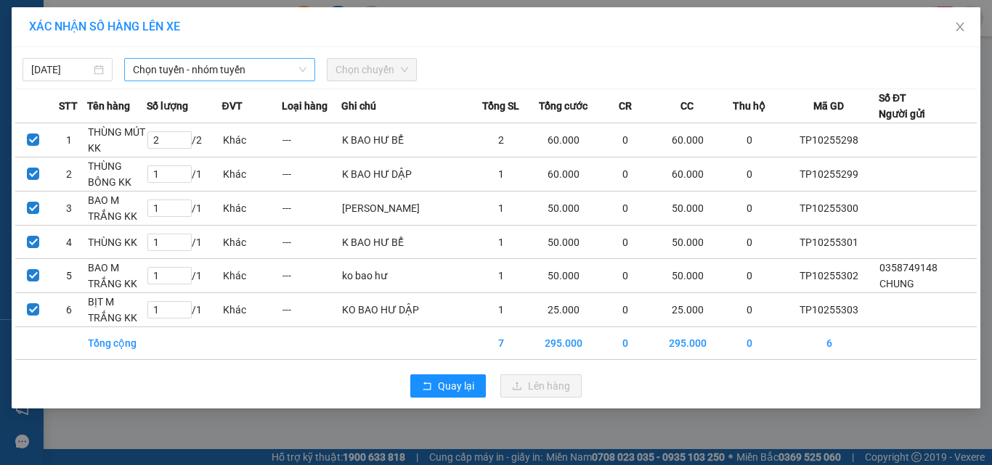
click at [216, 74] on span "Chọn tuyến - nhóm tuyến" at bounding box center [220, 70] width 174 height 22
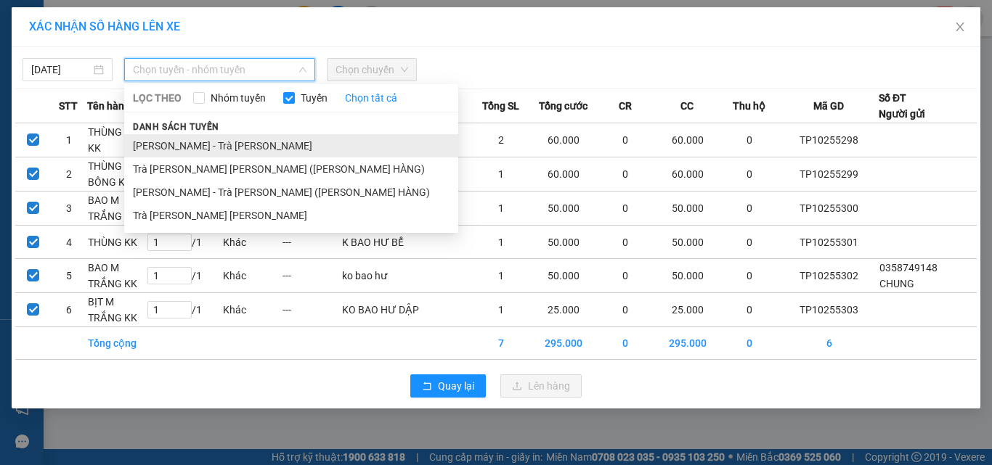
click at [208, 144] on li "Hồ Chí Minh - Trà Vinh" at bounding box center [291, 145] width 334 height 23
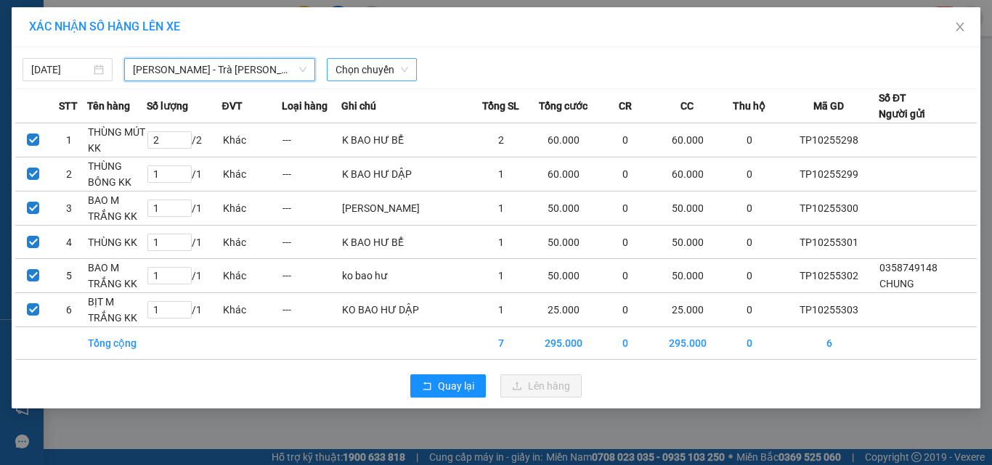
click at [354, 69] on span "Chọn chuyến" at bounding box center [371, 70] width 73 height 22
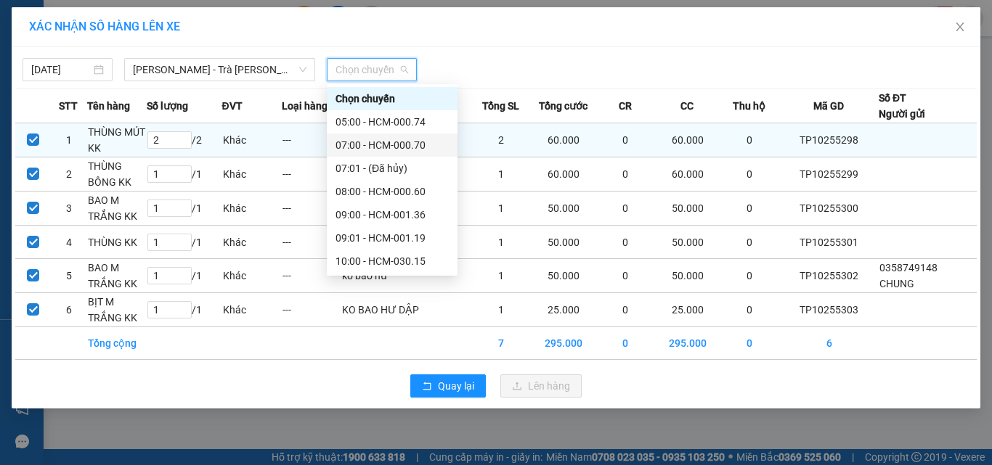
click at [370, 147] on div "07:00 - HCM-000.70" at bounding box center [391, 145] width 113 height 16
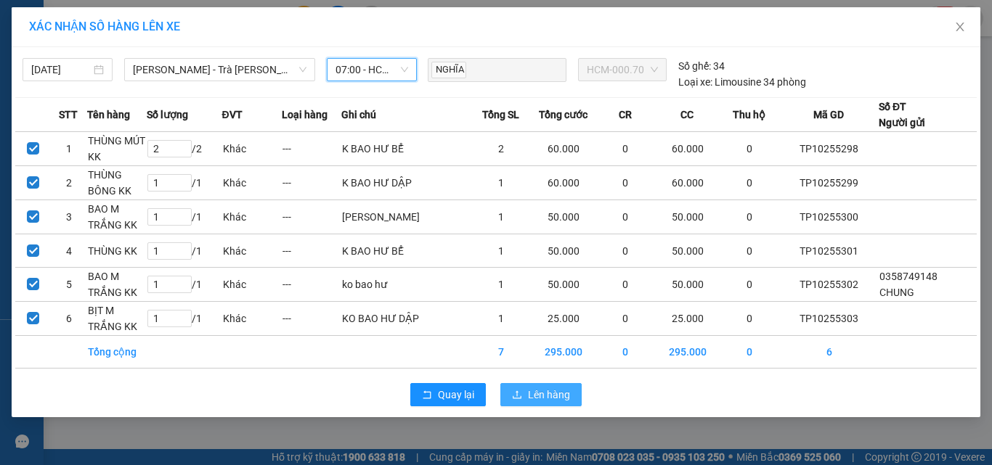
click at [541, 390] on span "Lên hàng" at bounding box center [549, 395] width 42 height 16
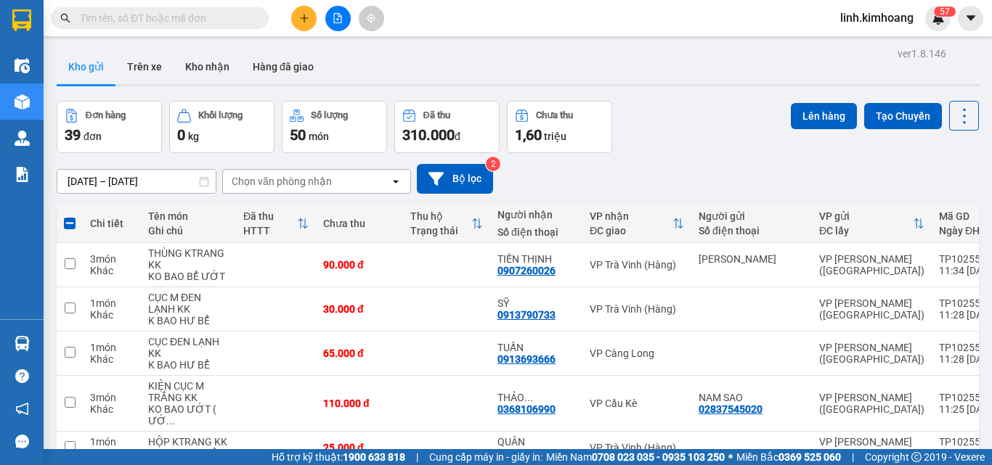
drag, startPoint x: 369, startPoint y: 176, endPoint x: 381, endPoint y: 144, distance: 34.3
drag, startPoint x: 354, startPoint y: 141, endPoint x: 398, endPoint y: 98, distance: 61.1
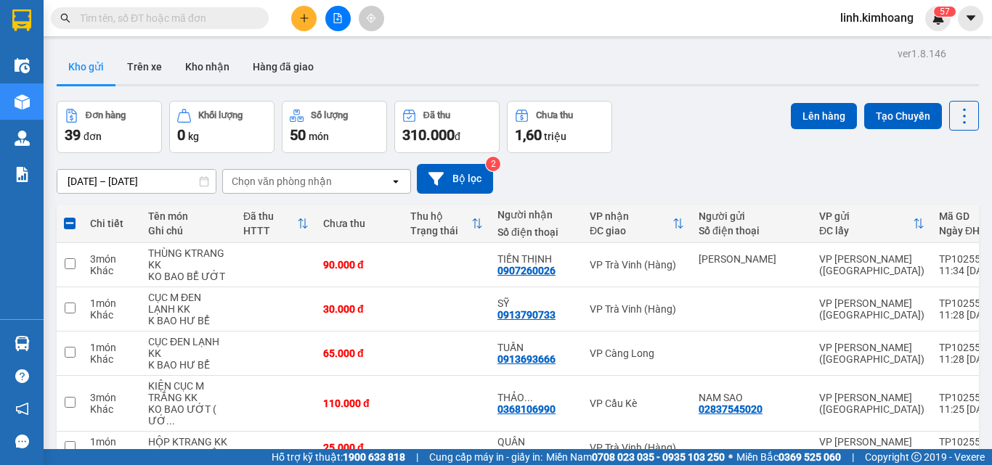
drag, startPoint x: 392, startPoint y: 178, endPoint x: 391, endPoint y: 135, distance: 42.9
drag, startPoint x: 391, startPoint y: 131, endPoint x: 395, endPoint y: 86, distance: 45.2
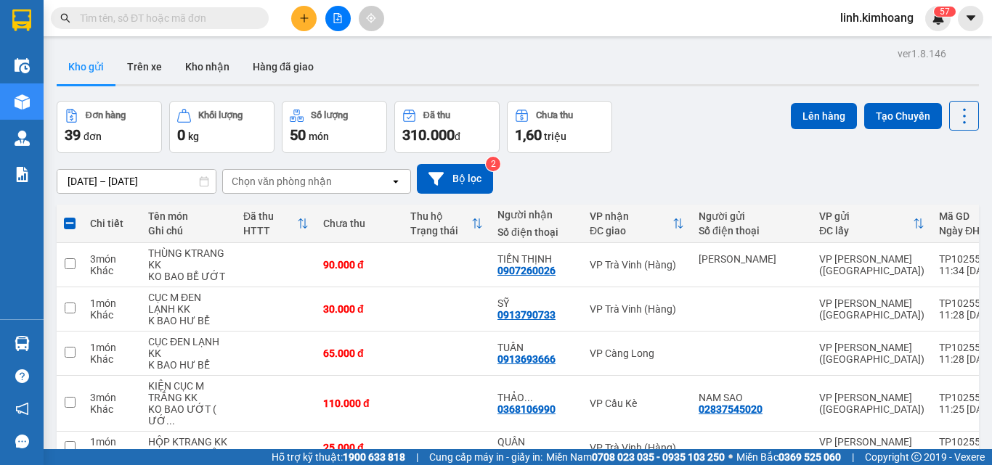
click at [409, 432] on td at bounding box center [446, 448] width 87 height 33
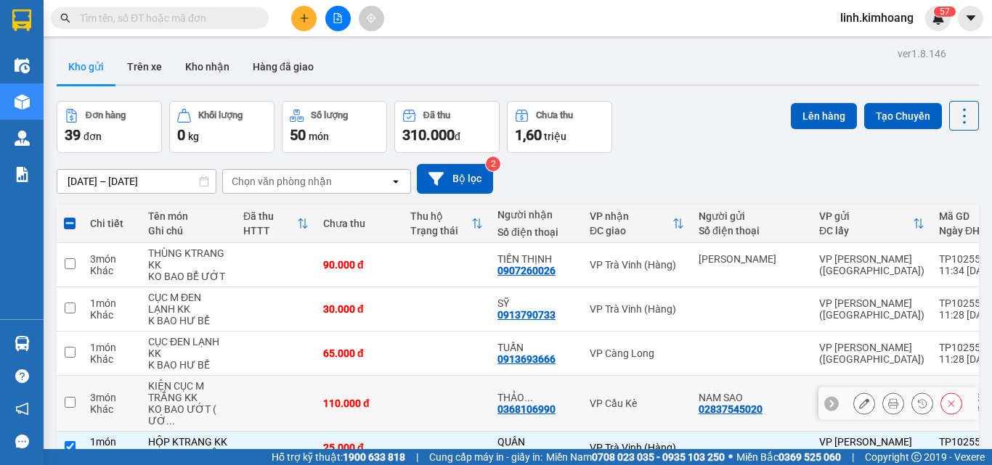
click at [403, 376] on td at bounding box center [446, 404] width 87 height 56
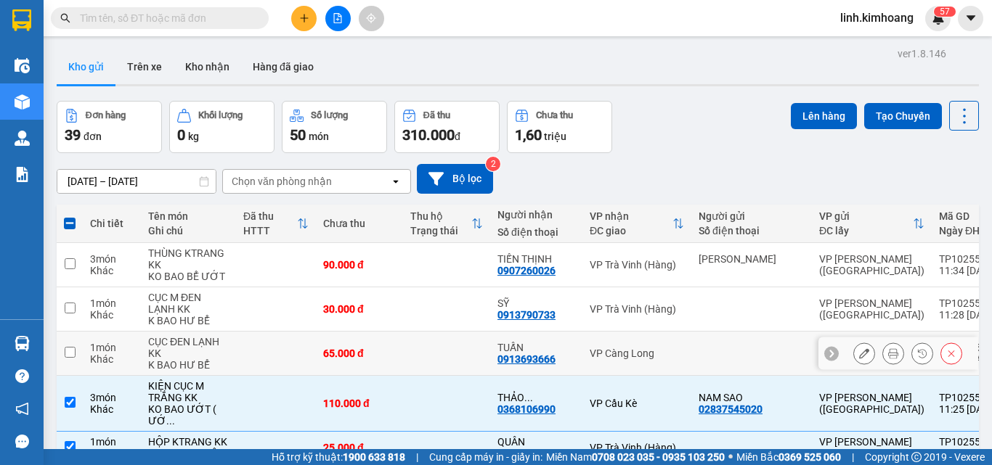
drag, startPoint x: 381, startPoint y: 133, endPoint x: 392, endPoint y: 86, distance: 47.7
click at [403, 332] on td at bounding box center [446, 354] width 87 height 44
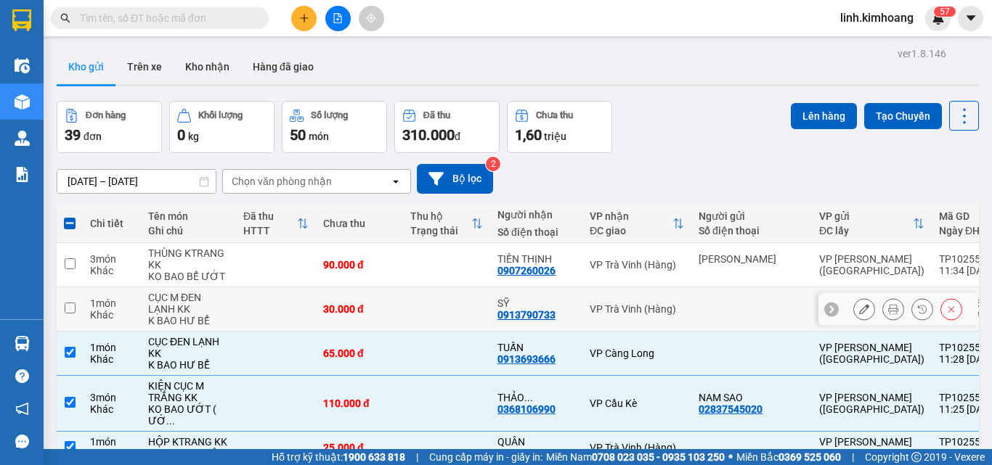
click at [403, 288] on td at bounding box center [446, 310] width 87 height 44
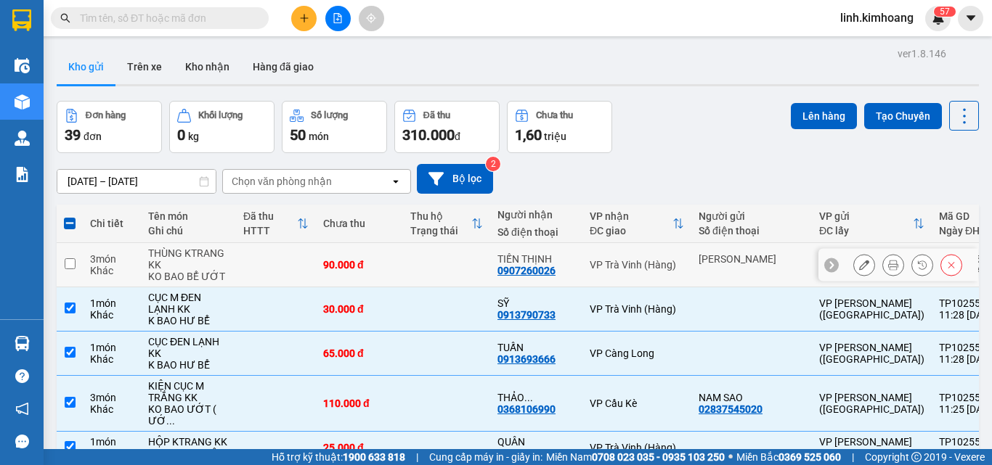
click at [403, 243] on td at bounding box center [446, 265] width 87 height 44
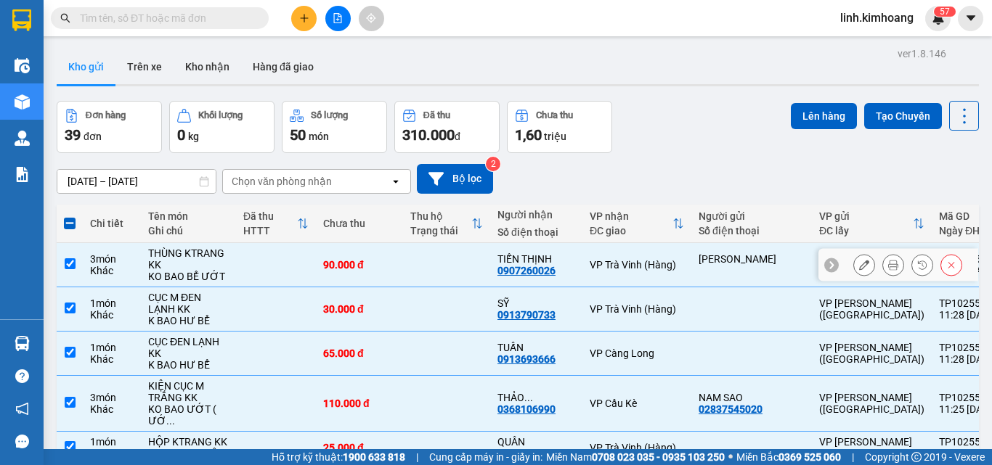
click at [336, 259] on div "90.000 đ" at bounding box center [359, 265] width 73 height 12
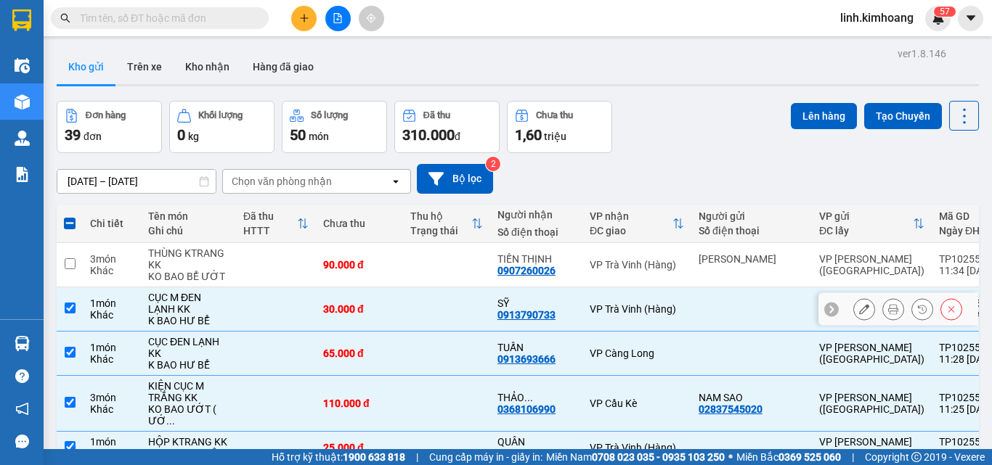
click at [336, 288] on td "30.000 đ" at bounding box center [359, 310] width 87 height 44
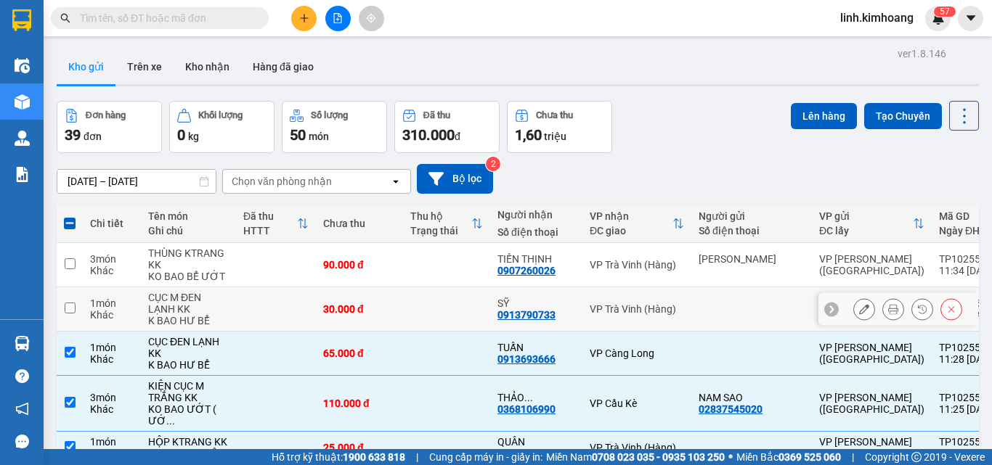
click at [336, 288] on td "30.000 đ" at bounding box center [359, 310] width 87 height 44
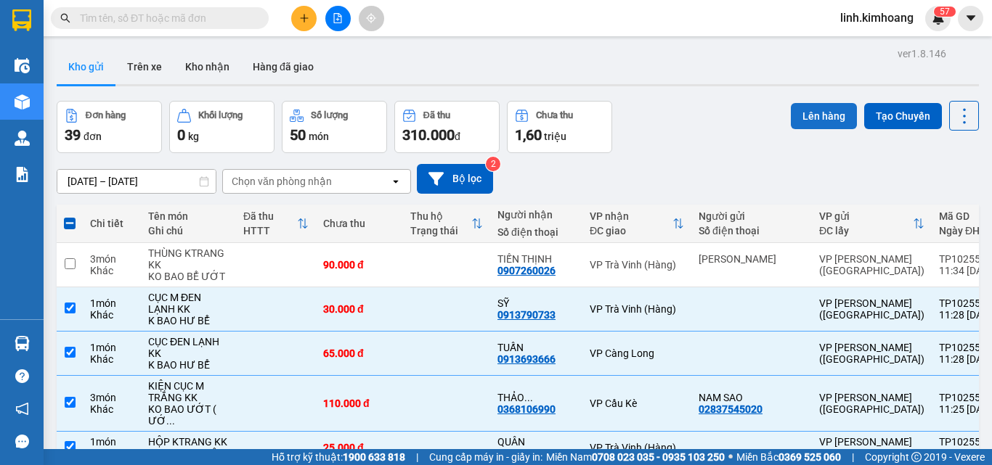
click at [798, 116] on button "Lên hàng" at bounding box center [824, 116] width 66 height 26
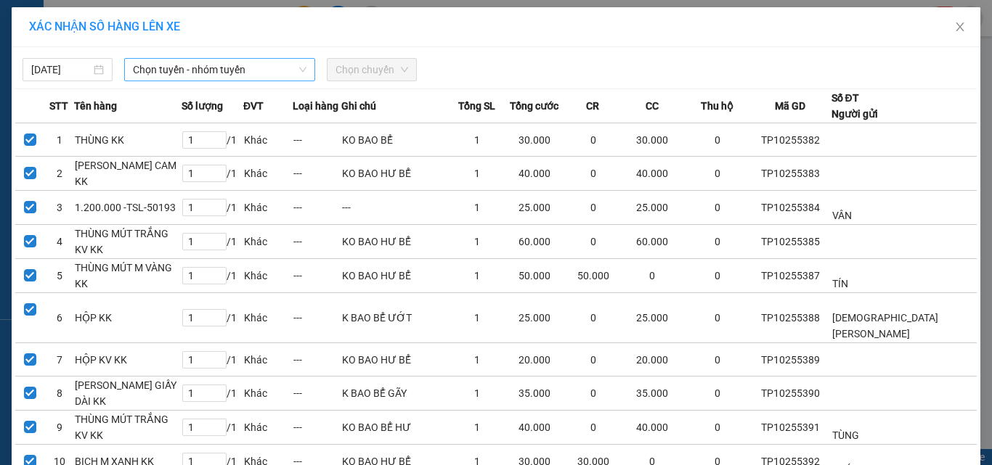
click at [235, 74] on span "Chọn tuyến - nhóm tuyến" at bounding box center [220, 70] width 174 height 22
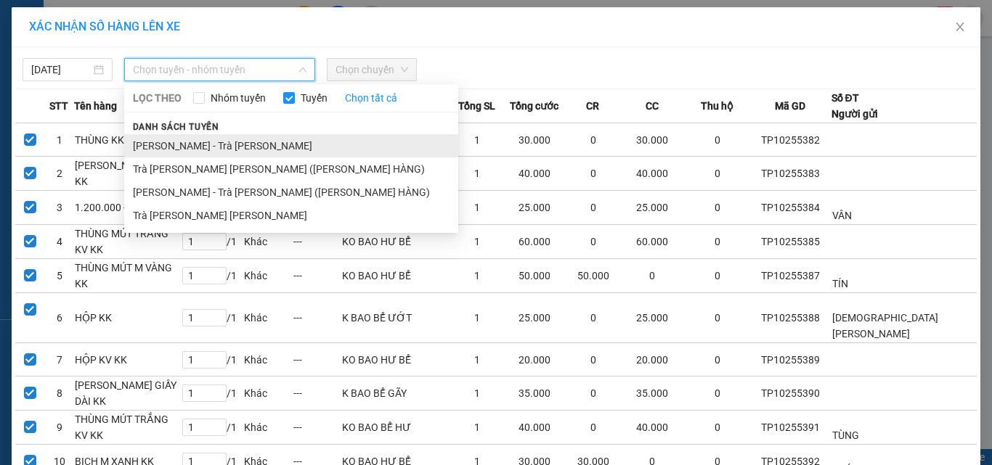
click at [206, 142] on li "Hồ Chí Minh - Trà Vinh" at bounding box center [291, 145] width 334 height 23
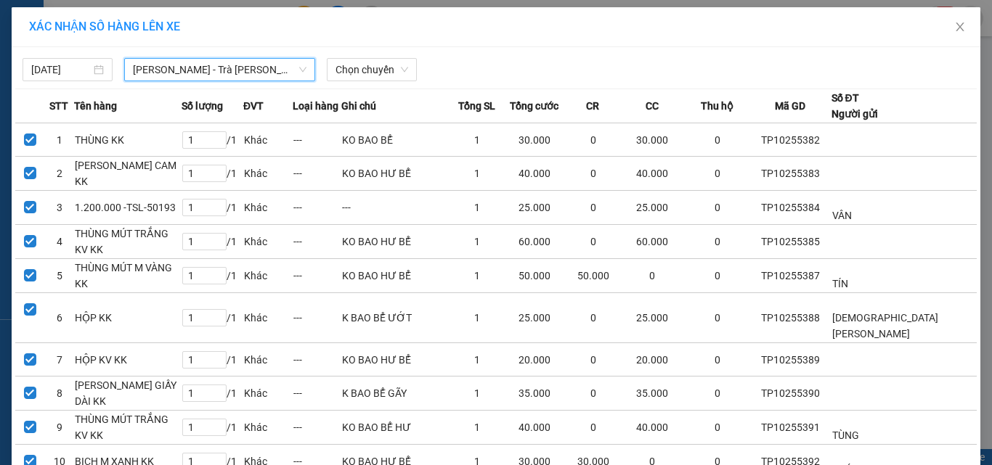
click at [377, 57] on div "13/10/2025 Hồ Chí Minh - Trà Vinh Hồ Chí Minh - Trà Vinh LỌC THEO Nhóm tuyến Tu…" at bounding box center [495, 66] width 961 height 30
click at [378, 73] on span "Chọn chuyến" at bounding box center [371, 70] width 73 height 22
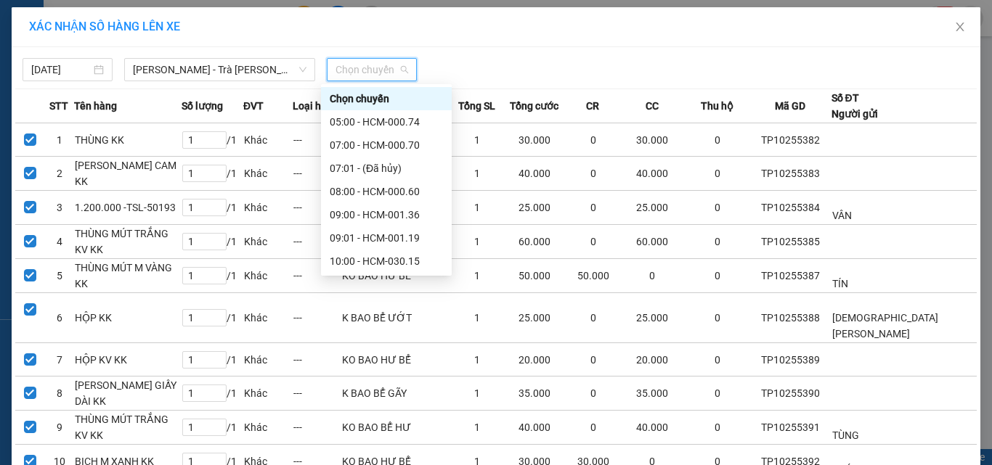
click at [345, 323] on div "12:00" at bounding box center [386, 331] width 113 height 16
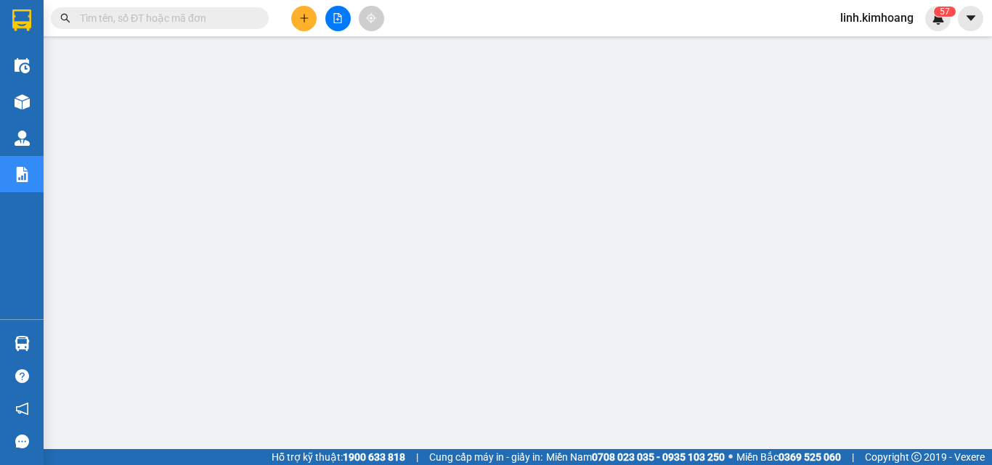
click at [222, 19] on input "text" at bounding box center [165, 18] width 171 height 16
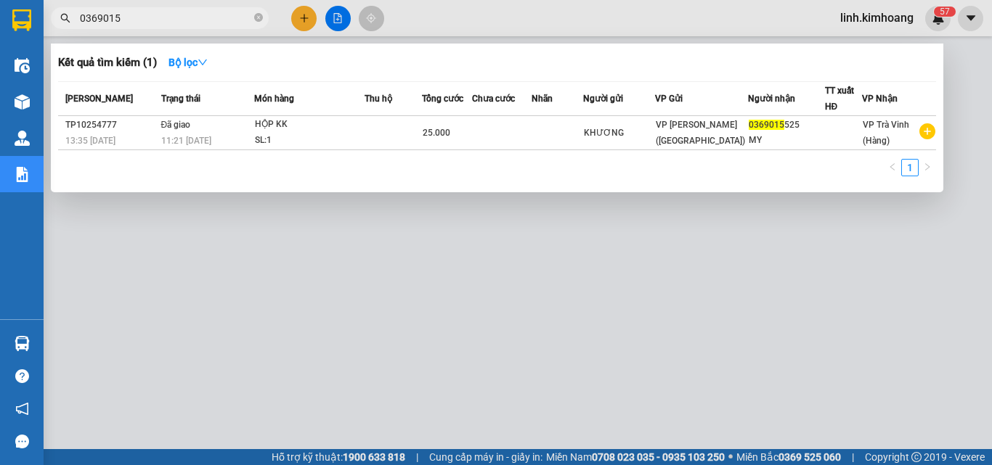
click at [226, 311] on div at bounding box center [496, 232] width 992 height 465
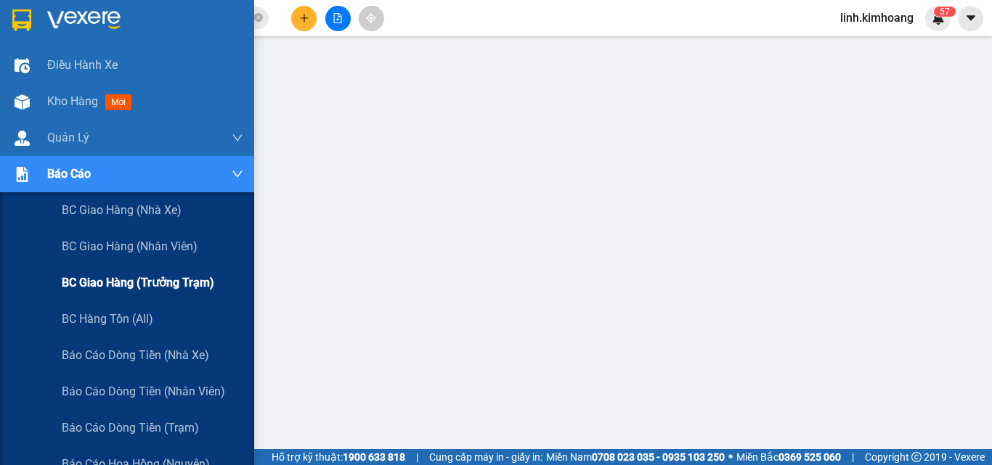
click at [129, 274] on span "BC giao hàng (trưởng trạm)" at bounding box center [138, 283] width 152 height 18
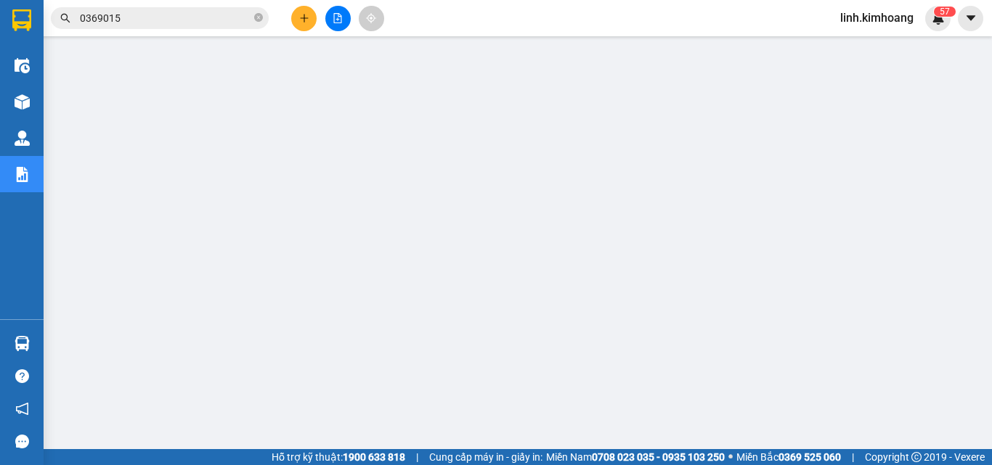
click at [301, 17] on icon "plus" at bounding box center [304, 18] width 10 height 10
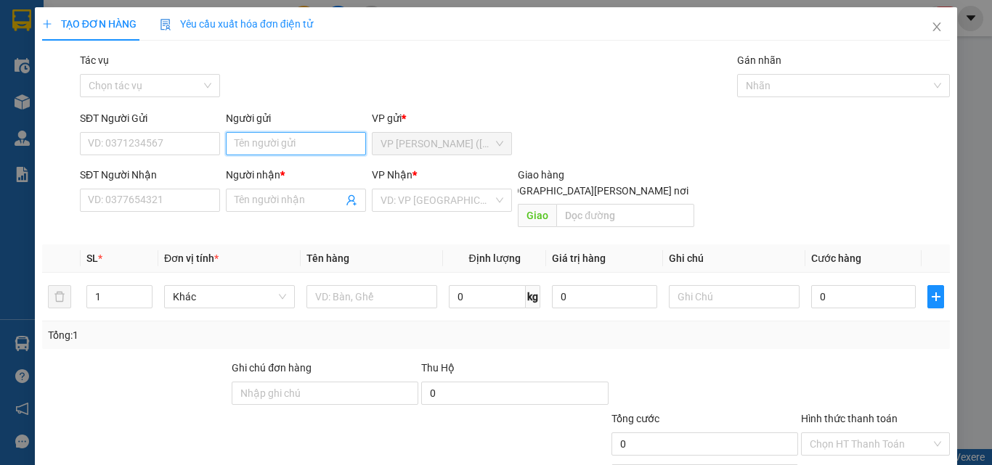
click at [239, 145] on input "Người gửi" at bounding box center [296, 143] width 140 height 23
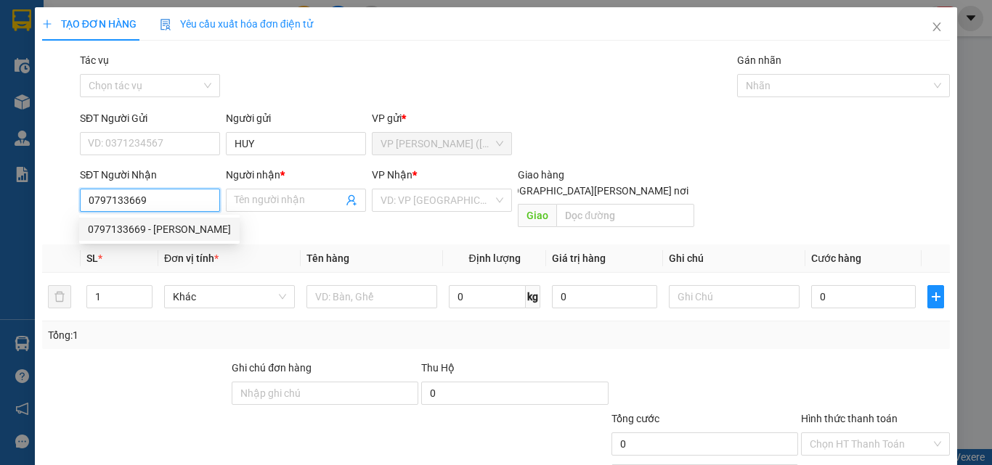
click at [167, 230] on div "0797133669 - CHỊ TÂM" at bounding box center [159, 229] width 143 height 16
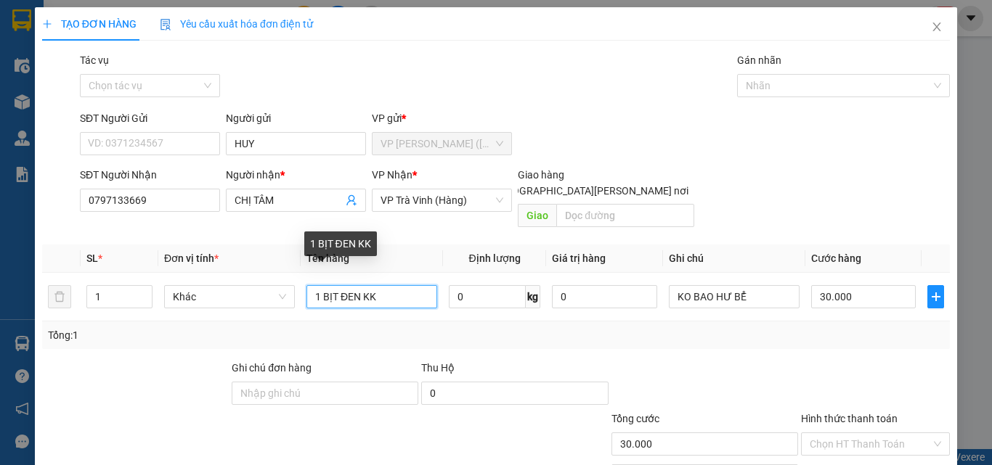
drag, startPoint x: 395, startPoint y: 276, endPoint x: 111, endPoint y: 349, distance: 293.3
click at [111, 349] on div "Transit Pickup Surcharge Ids Transit Deliver Surcharge Ids Transit Deliver Surc…" at bounding box center [496, 288] width 908 height 473
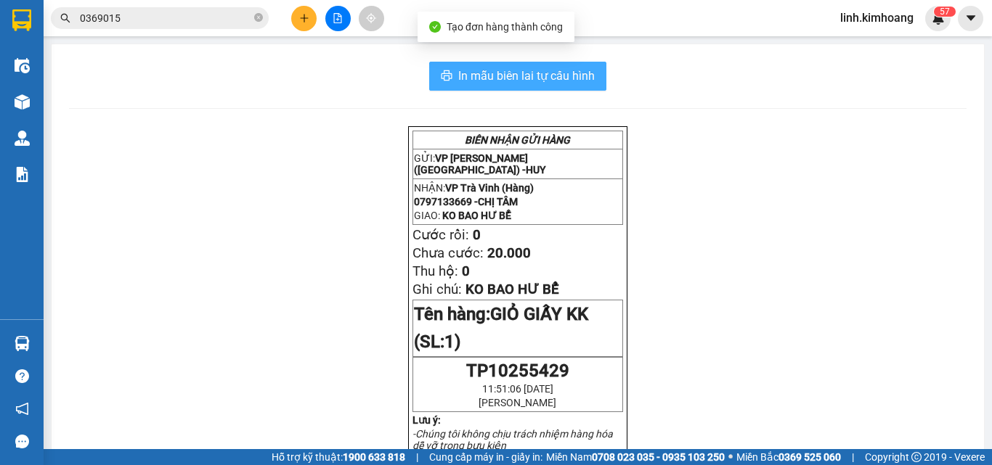
click at [570, 69] on span "In mẫu biên lai tự cấu hình" at bounding box center [526, 76] width 137 height 18
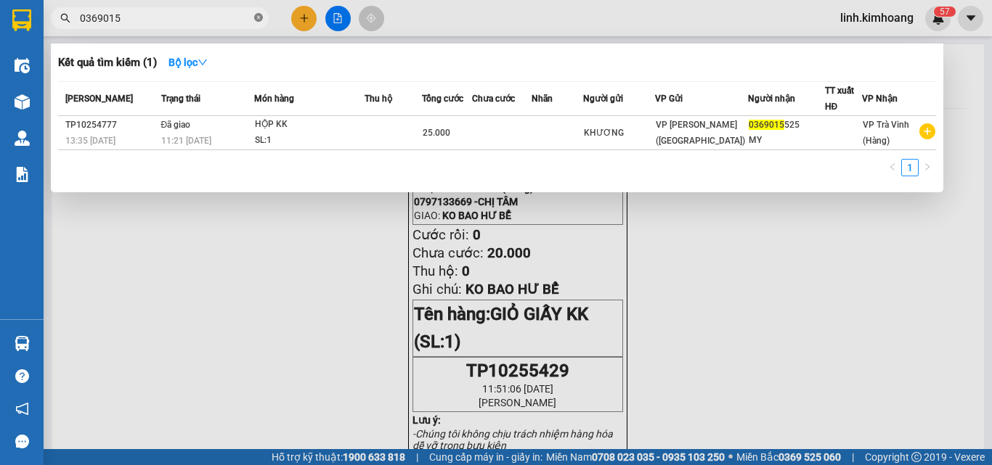
click at [258, 15] on icon "close-circle" at bounding box center [258, 17] width 9 height 9
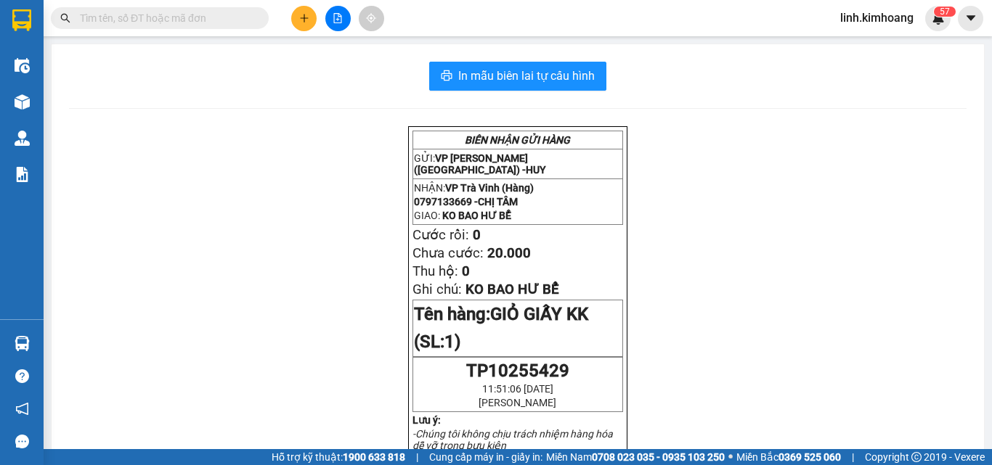
click at [216, 11] on input "text" at bounding box center [165, 18] width 171 height 16
click at [217, 16] on input "text" at bounding box center [165, 18] width 171 height 16
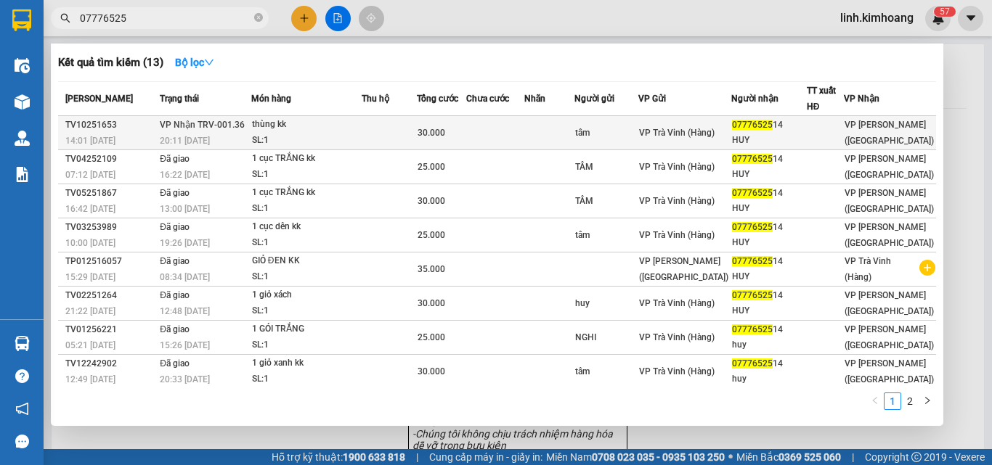
click at [612, 135] on div "tâm" at bounding box center [606, 133] width 62 height 15
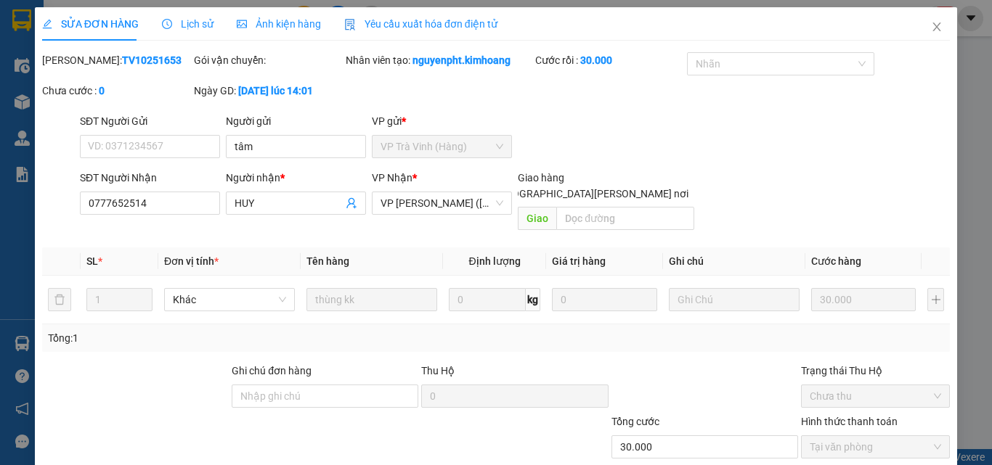
click at [927, 21] on span "Close" at bounding box center [936, 27] width 41 height 41
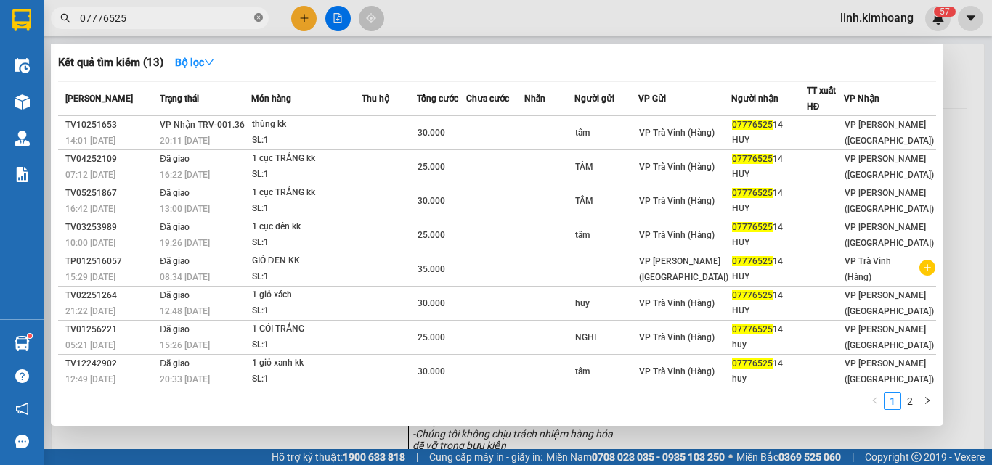
click at [259, 16] on icon "close-circle" at bounding box center [258, 17] width 9 height 9
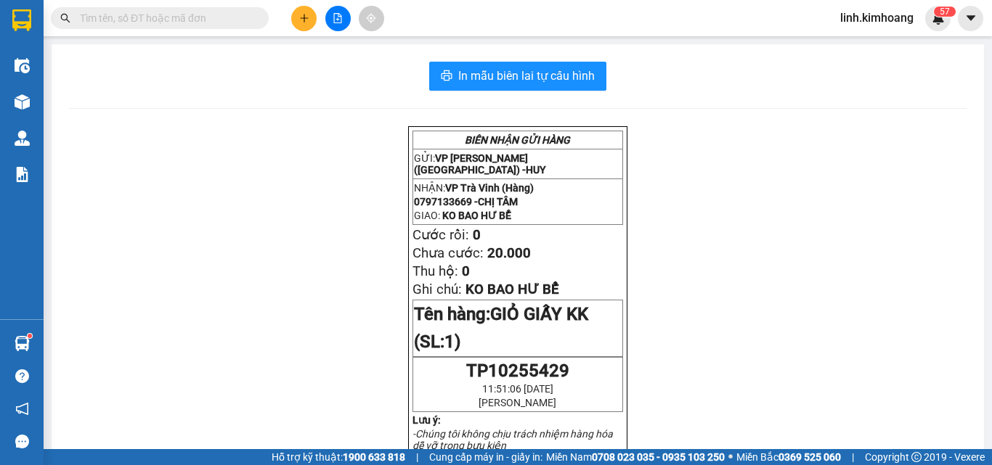
click at [197, 9] on span at bounding box center [160, 18] width 218 height 22
click at [197, 17] on input "text" at bounding box center [165, 18] width 171 height 16
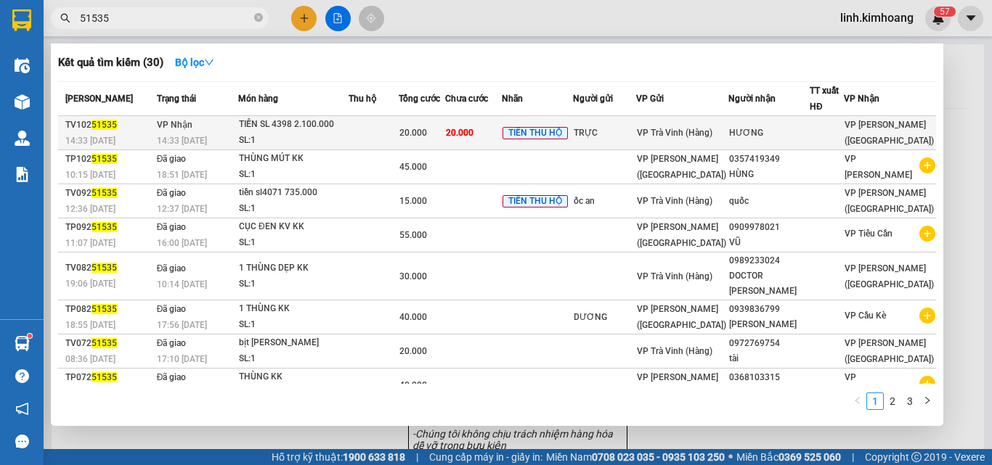
click at [821, 119] on td at bounding box center [827, 133] width 34 height 34
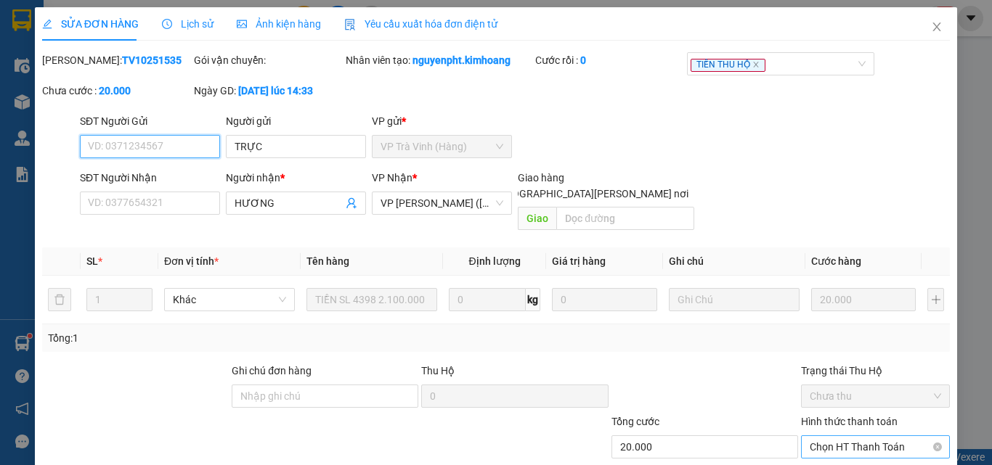
click at [836, 436] on span "Chọn HT Thanh Toán" at bounding box center [875, 447] width 131 height 22
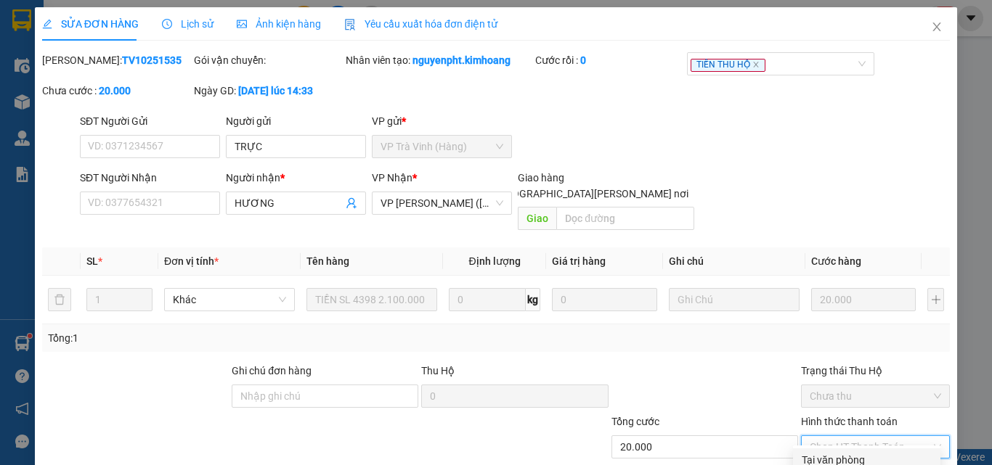
click at [838, 452] on div "Tại văn phòng" at bounding box center [867, 460] width 130 height 16
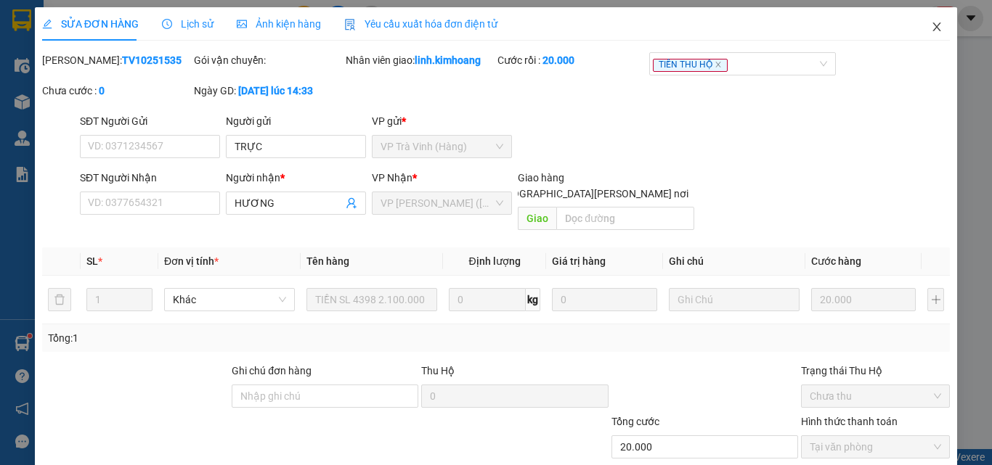
click at [931, 28] on icon "close" at bounding box center [937, 27] width 12 height 12
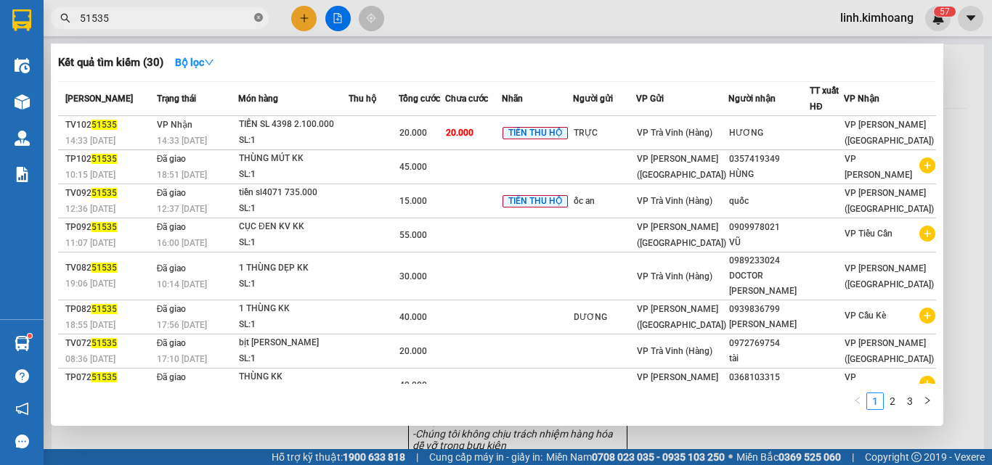
click at [259, 17] on icon "close-circle" at bounding box center [258, 17] width 9 height 9
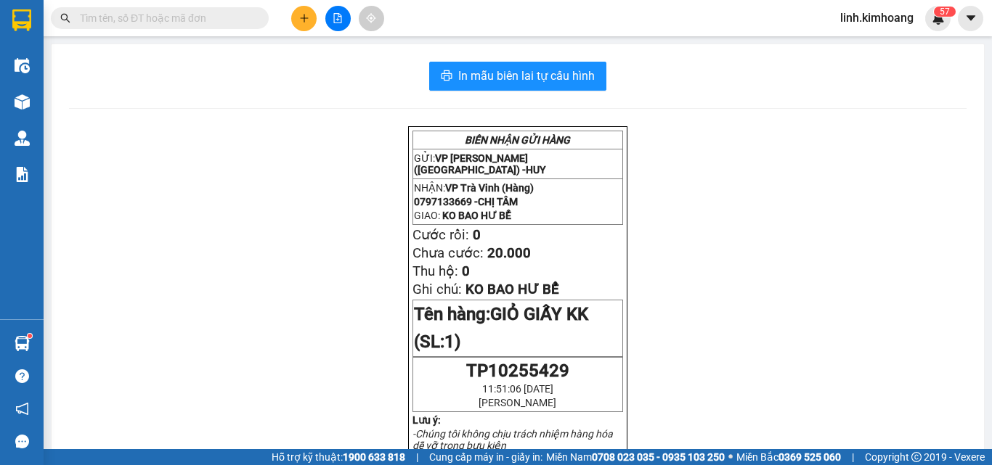
click at [157, 19] on input "text" at bounding box center [165, 18] width 171 height 16
click at [120, 22] on input "text" at bounding box center [165, 18] width 171 height 16
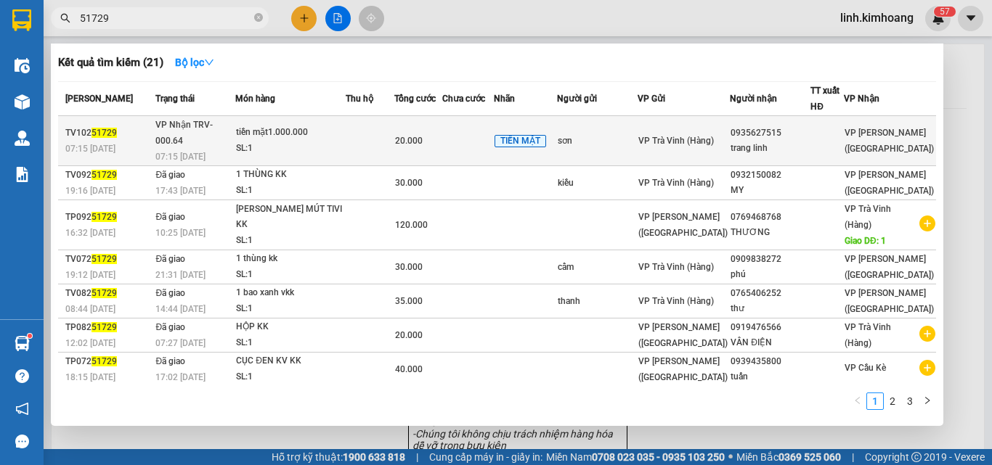
click at [704, 136] on span "VP Trà Vinh (Hàng)" at bounding box center [676, 141] width 76 height 10
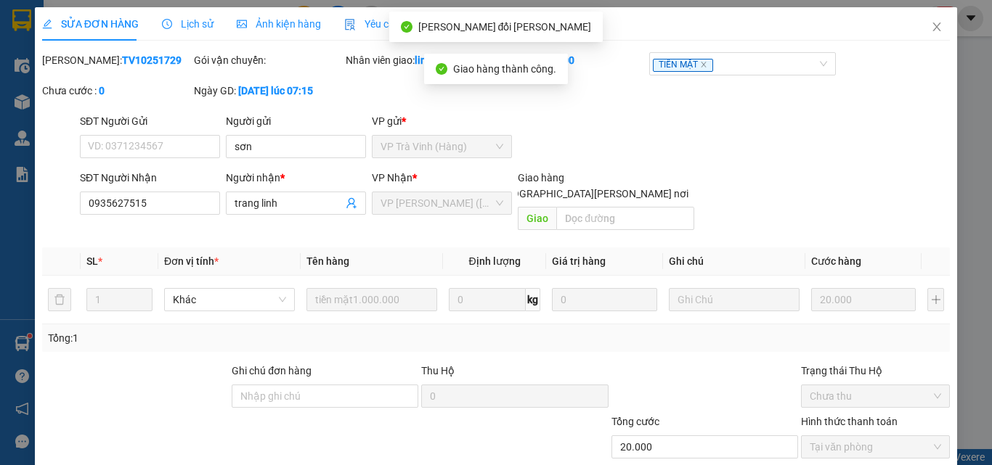
scroll to position [75, 0]
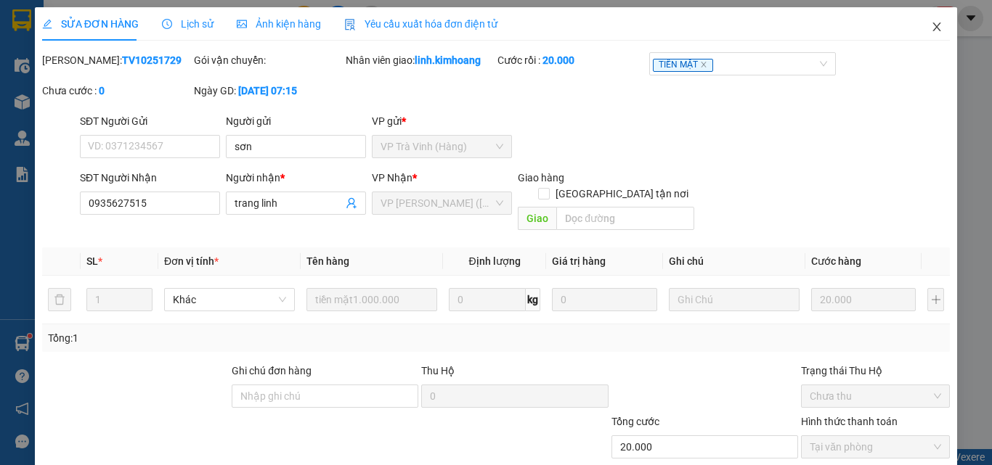
click at [932, 25] on span "Close" at bounding box center [936, 27] width 41 height 41
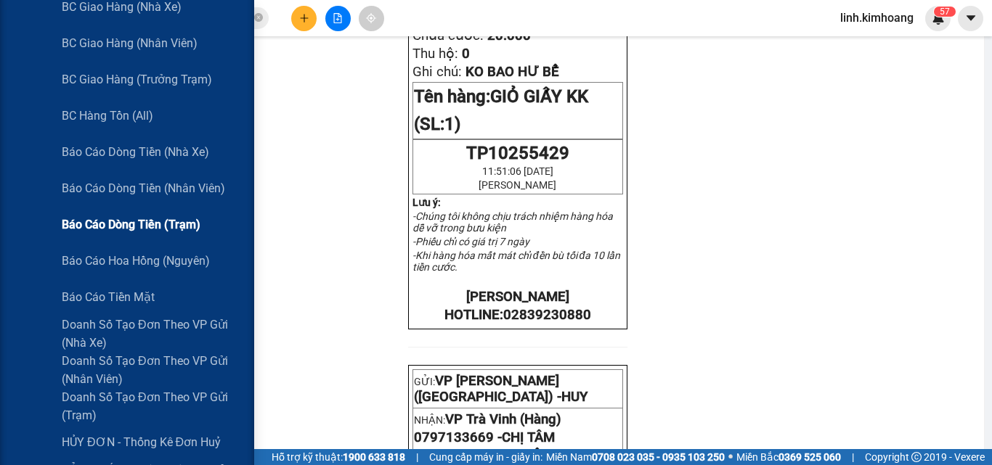
scroll to position [290, 0]
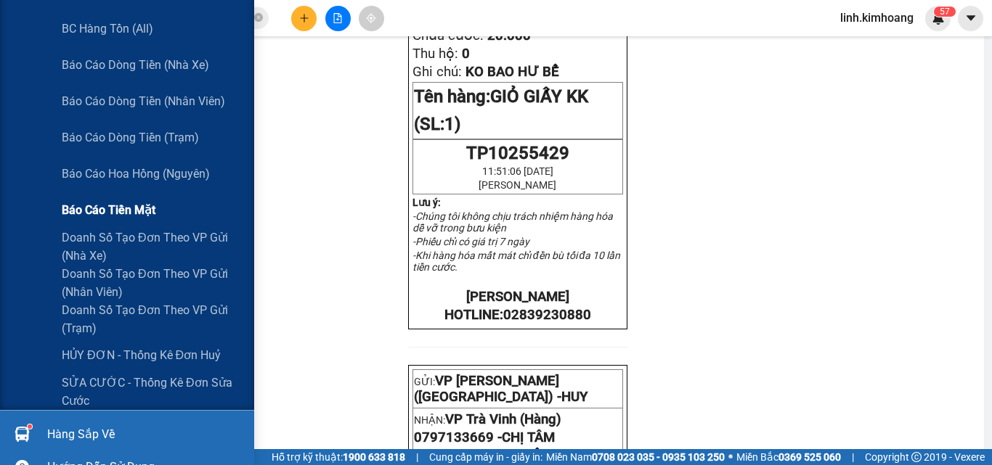
click at [125, 209] on span "Báo cáo tiền mặt" at bounding box center [109, 210] width 94 height 18
